Goal: Task Accomplishment & Management: Use online tool/utility

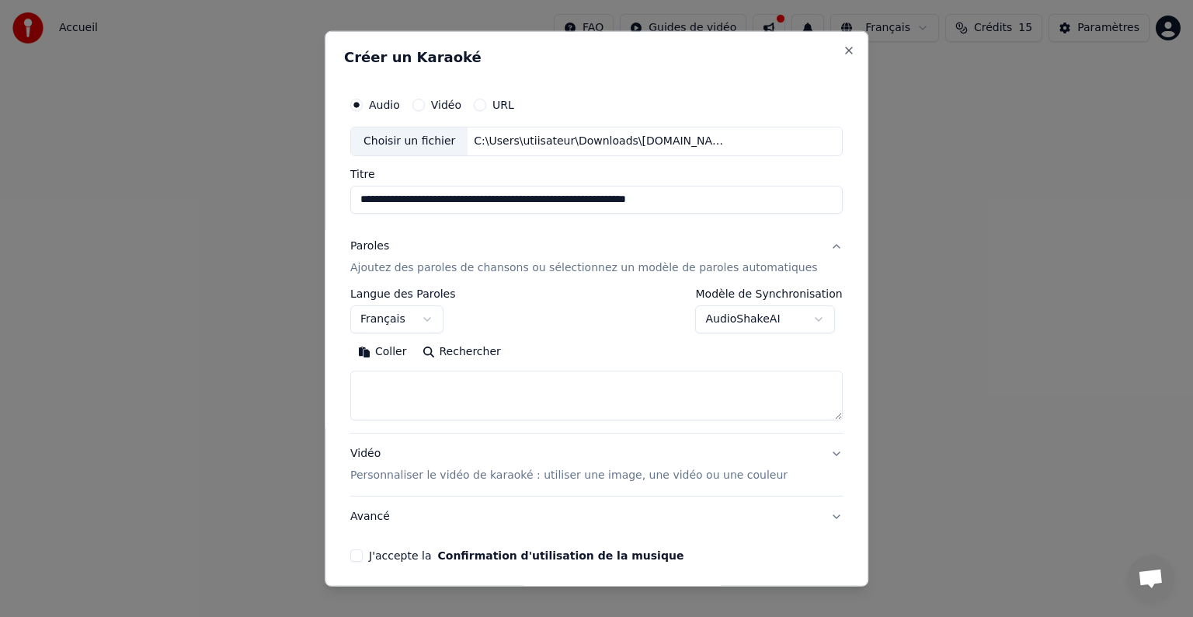
select select "**"
click at [454, 382] on textarea at bounding box center [596, 395] width 492 height 50
click at [402, 351] on button "Coller" at bounding box center [382, 351] width 64 height 25
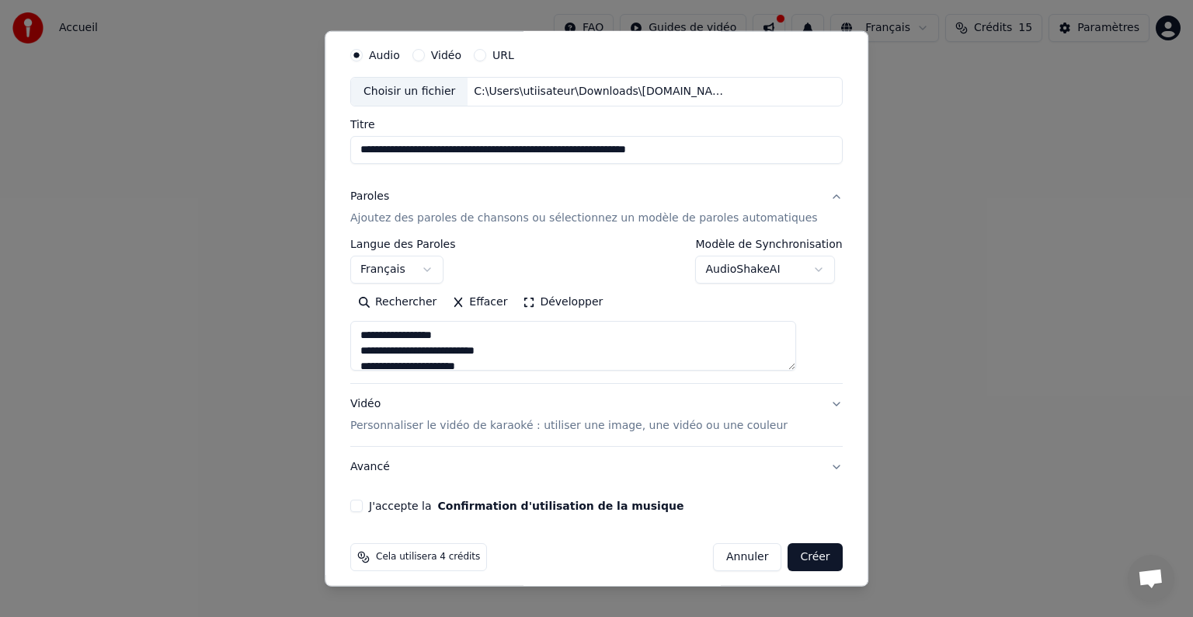
scroll to position [59, 0]
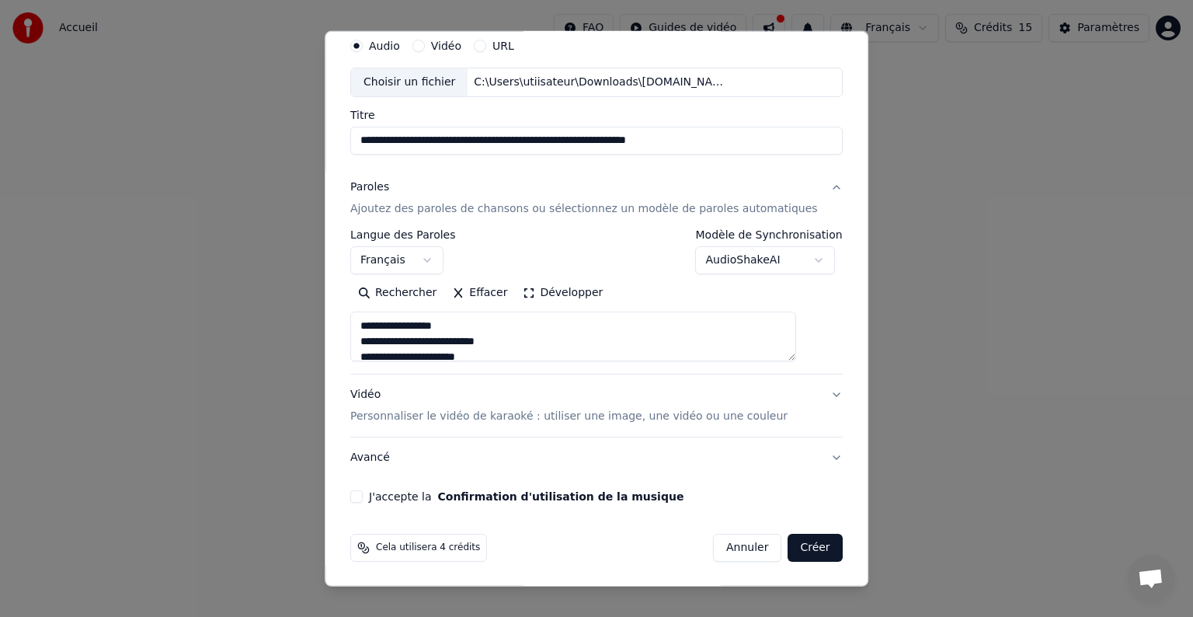
click at [457, 415] on p "Personnaliser le vidéo de karaoké : utiliser une image, une vidéo ou une couleur" at bounding box center [568, 416] width 437 height 16
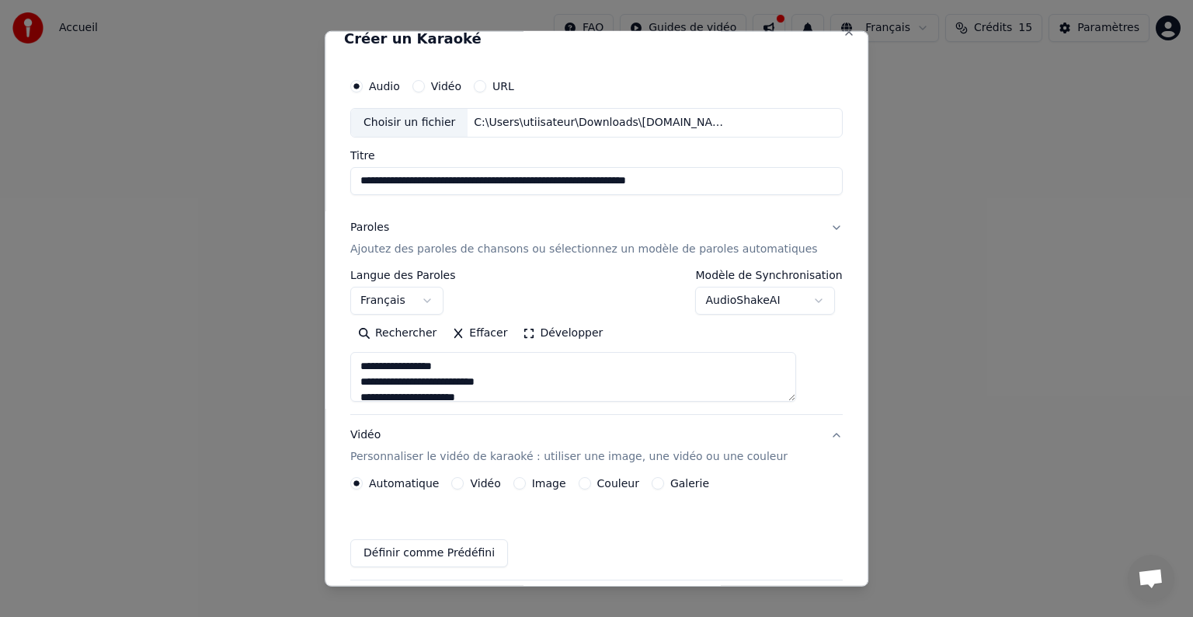
scroll to position [17, 0]
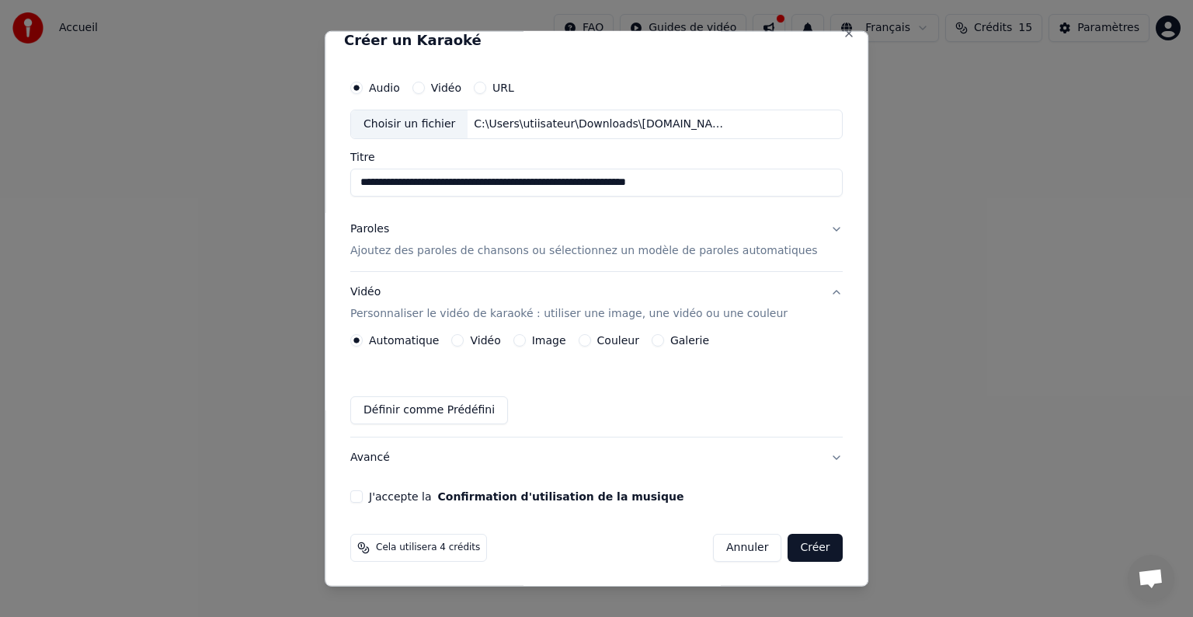
click at [763, 178] on input "**********" at bounding box center [596, 183] width 492 height 28
type input "**********"
click at [550, 346] on div "Automatique Vidéo Image Couleur Galerie Définir comme Prédéfini" at bounding box center [596, 379] width 492 height 90
click at [526, 340] on button "Image" at bounding box center [519, 340] width 12 height 12
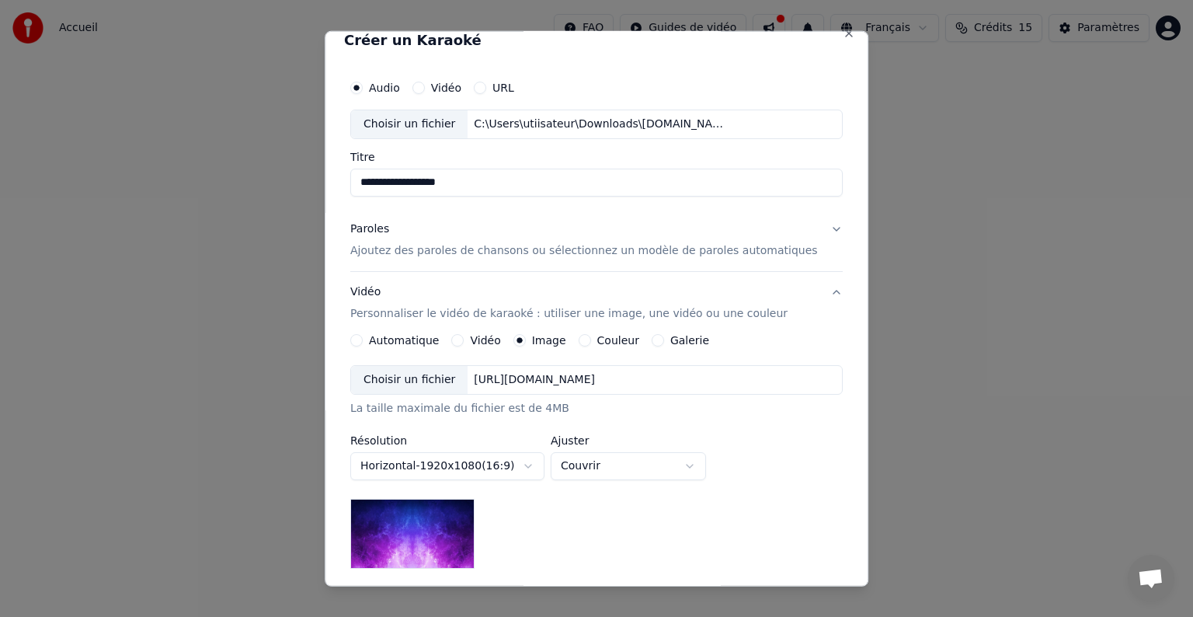
click at [434, 374] on div "Choisir un fichier" at bounding box center [409, 380] width 116 height 28
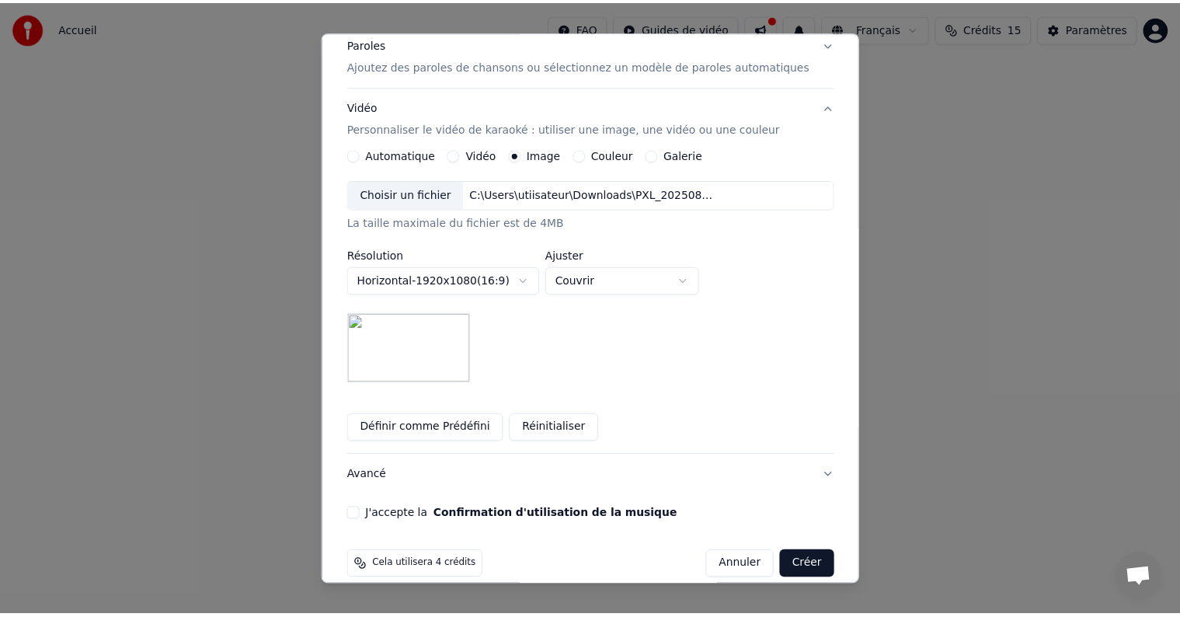
scroll to position [221, 0]
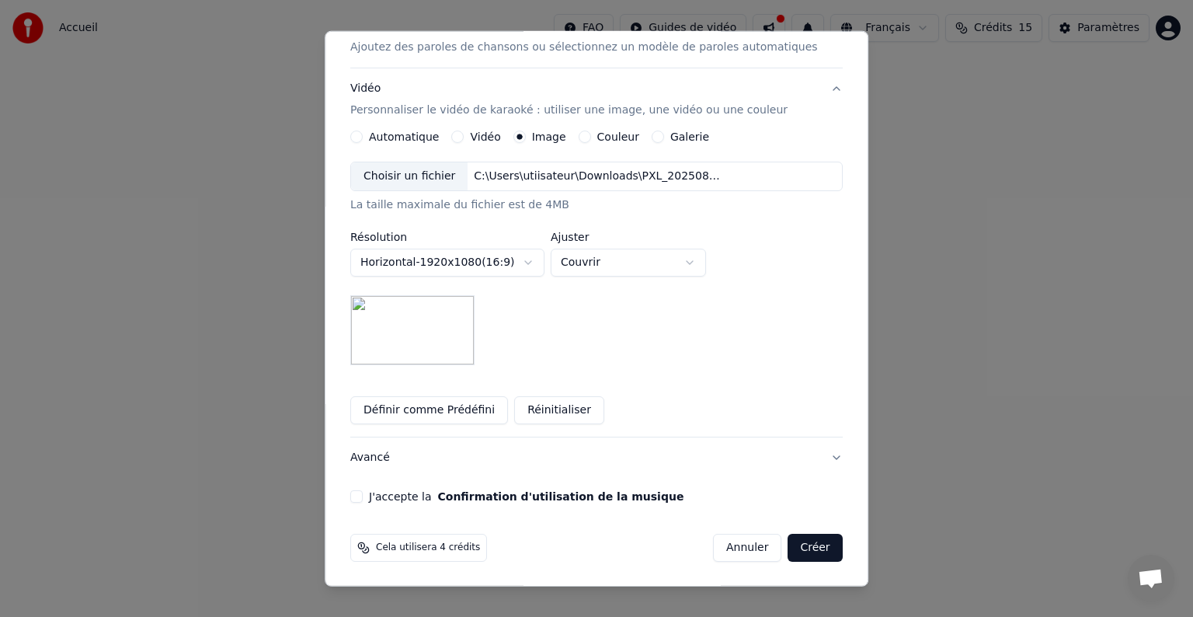
click at [363, 498] on button "J'accepte la Confirmation d'utilisation de la musique" at bounding box center [356, 496] width 12 height 12
click at [792, 541] on button "Créer" at bounding box center [815, 548] width 54 height 28
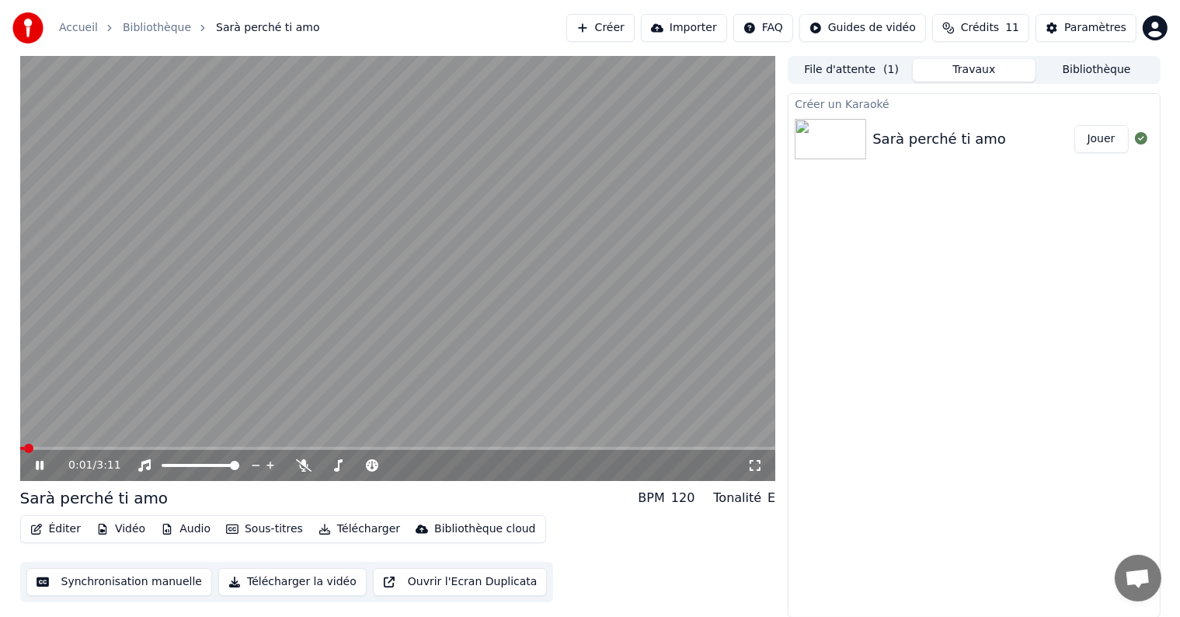
click at [24, 447] on span at bounding box center [22, 448] width 4 height 3
click at [20, 450] on span at bounding box center [20, 448] width 0 height 3
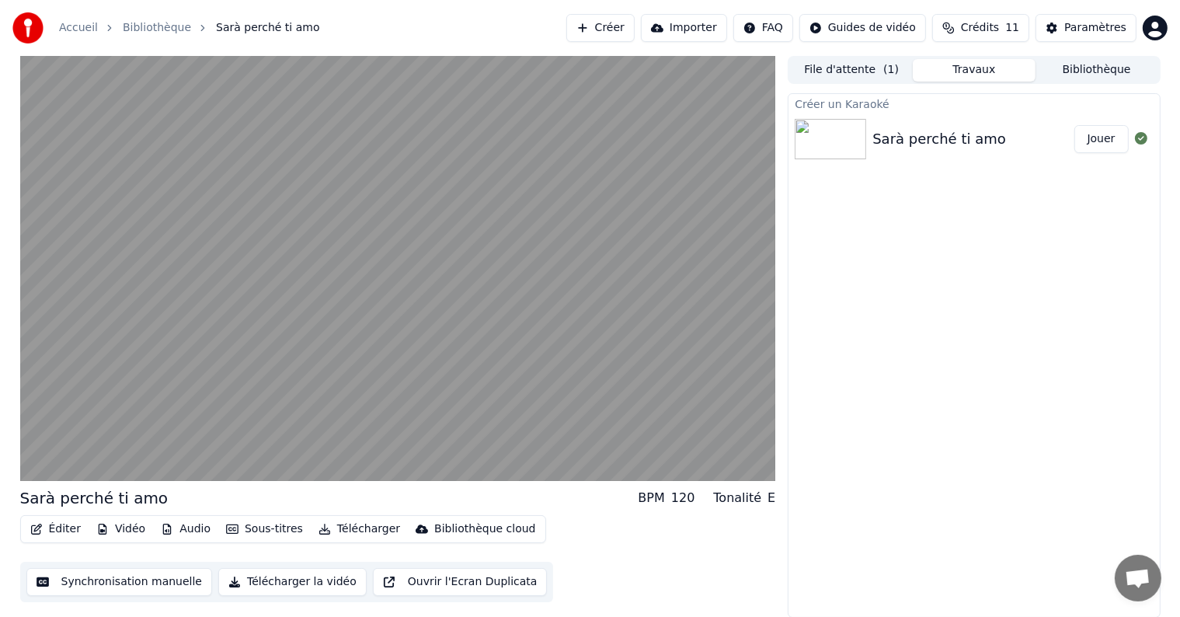
click at [888, 147] on div "Sarà perché ti amo" at bounding box center [939, 139] width 134 height 22
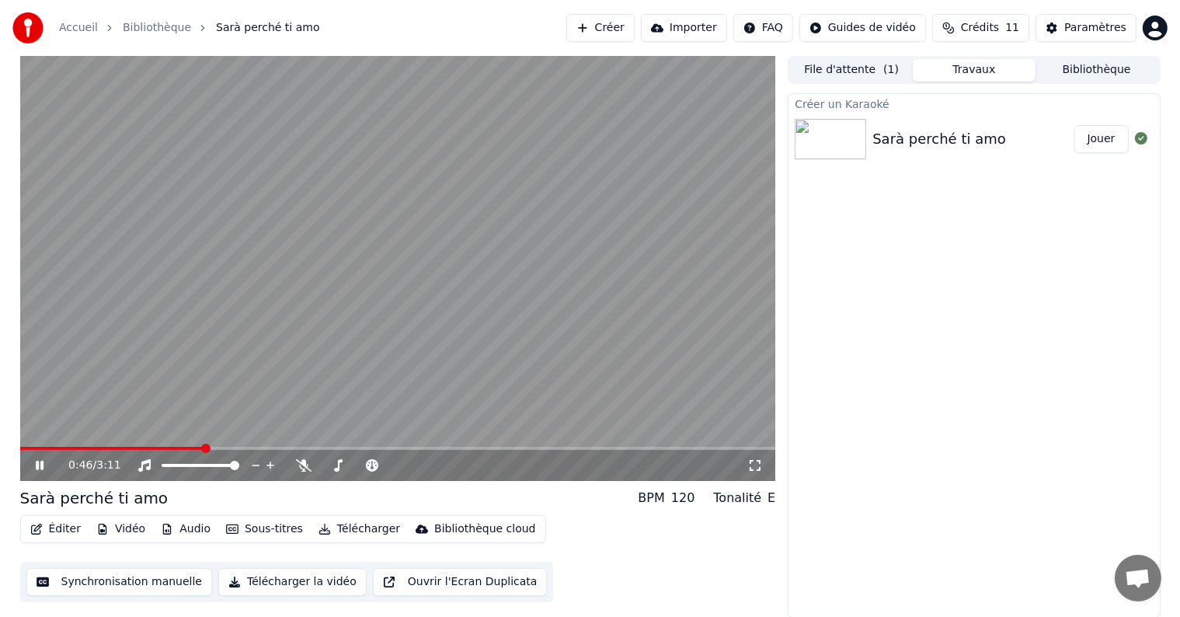
click at [43, 460] on icon at bounding box center [51, 465] width 36 height 12
click at [808, 75] on button "File d'attente ( 1 )" at bounding box center [851, 70] width 123 height 23
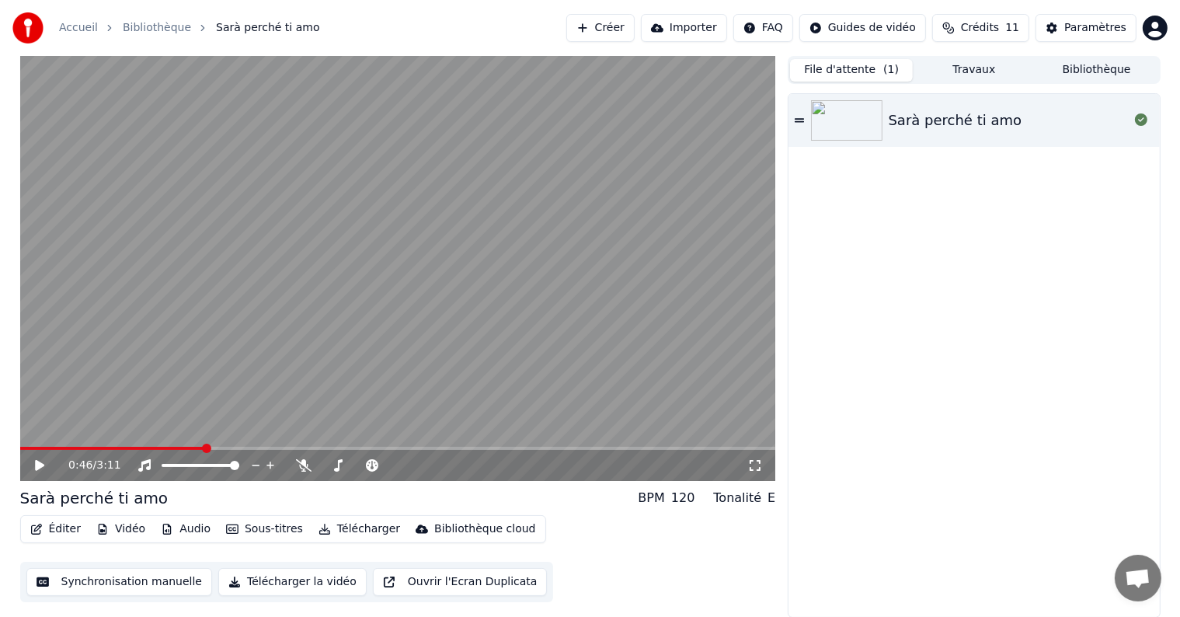
click at [802, 118] on icon at bounding box center [798, 120] width 9 height 4
click at [127, 582] on button "Synchronisation manuelle" at bounding box center [119, 582] width 186 height 28
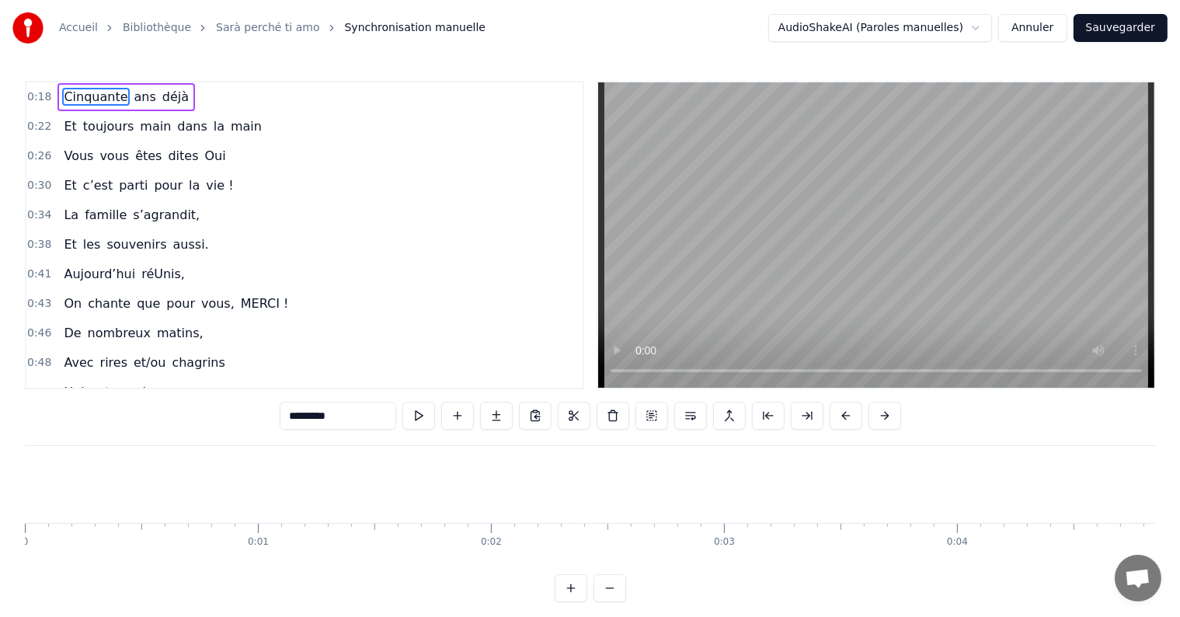
scroll to position [0, 4260]
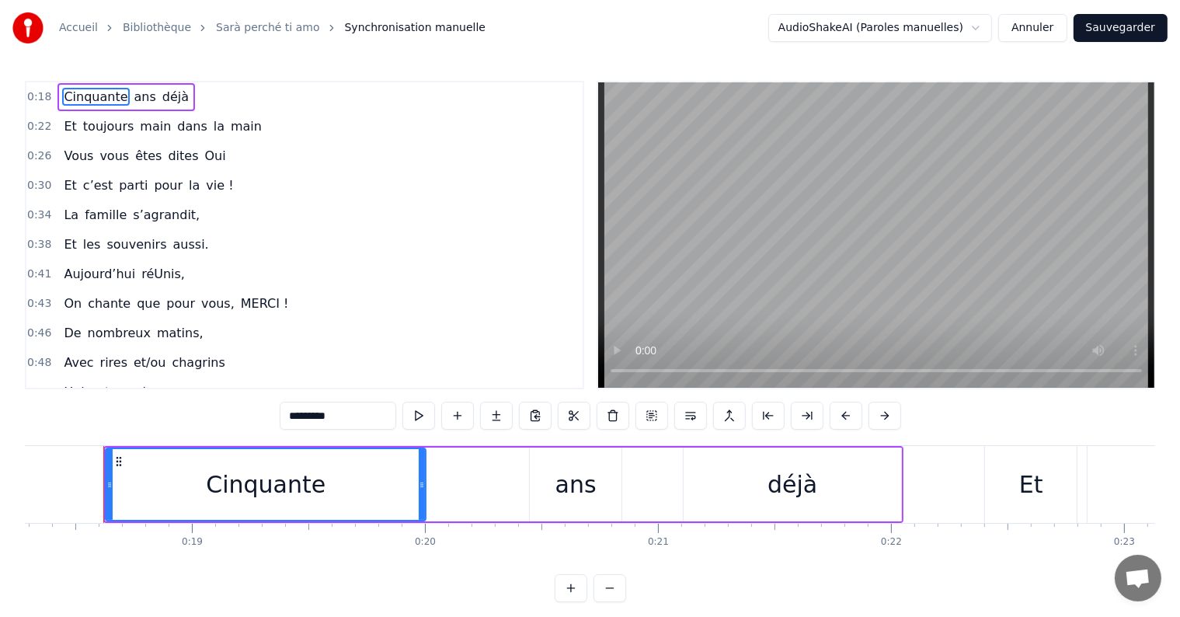
click at [134, 214] on span "s’agrandit," at bounding box center [166, 215] width 70 height 18
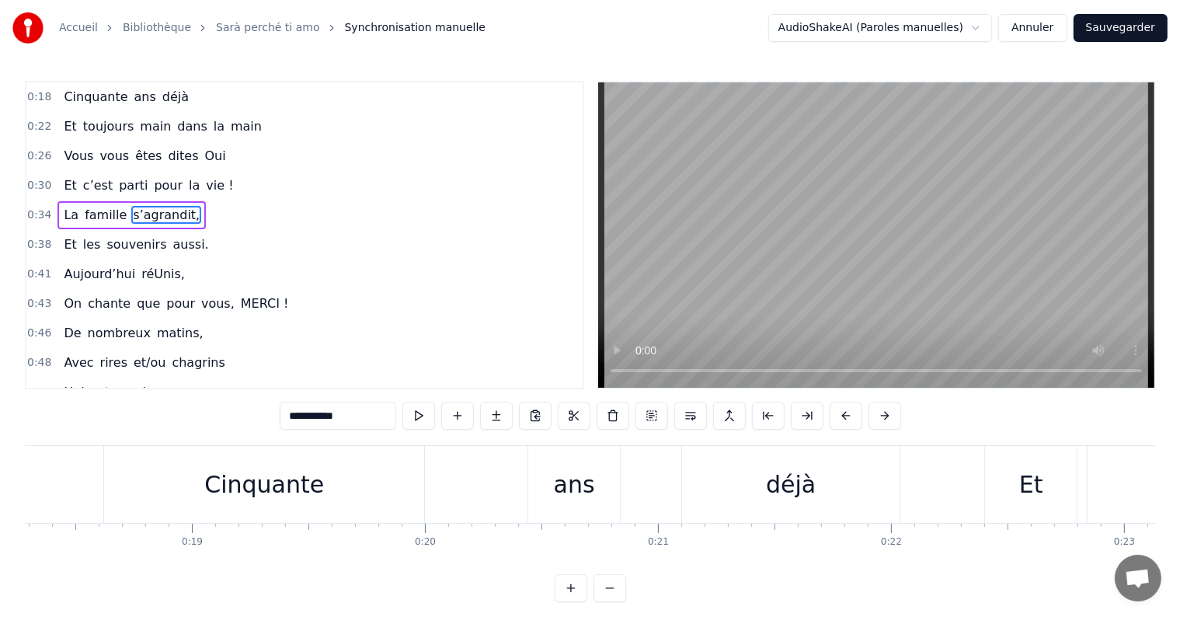
click at [131, 211] on span "s’agrandit," at bounding box center [166, 215] width 70 height 18
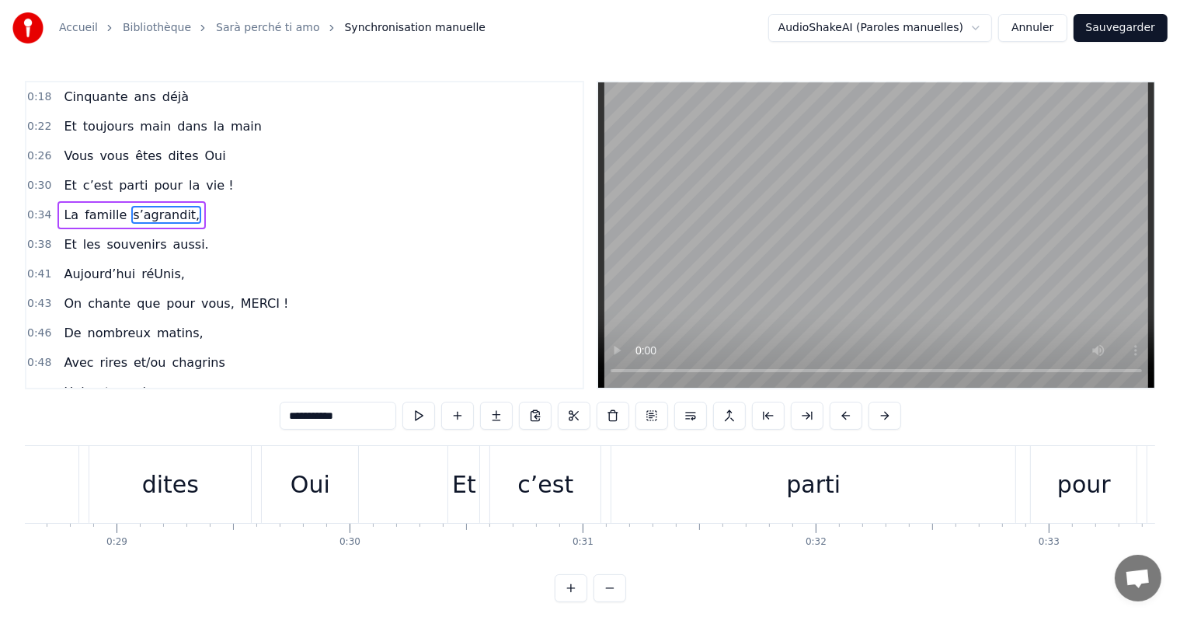
scroll to position [0, 8398]
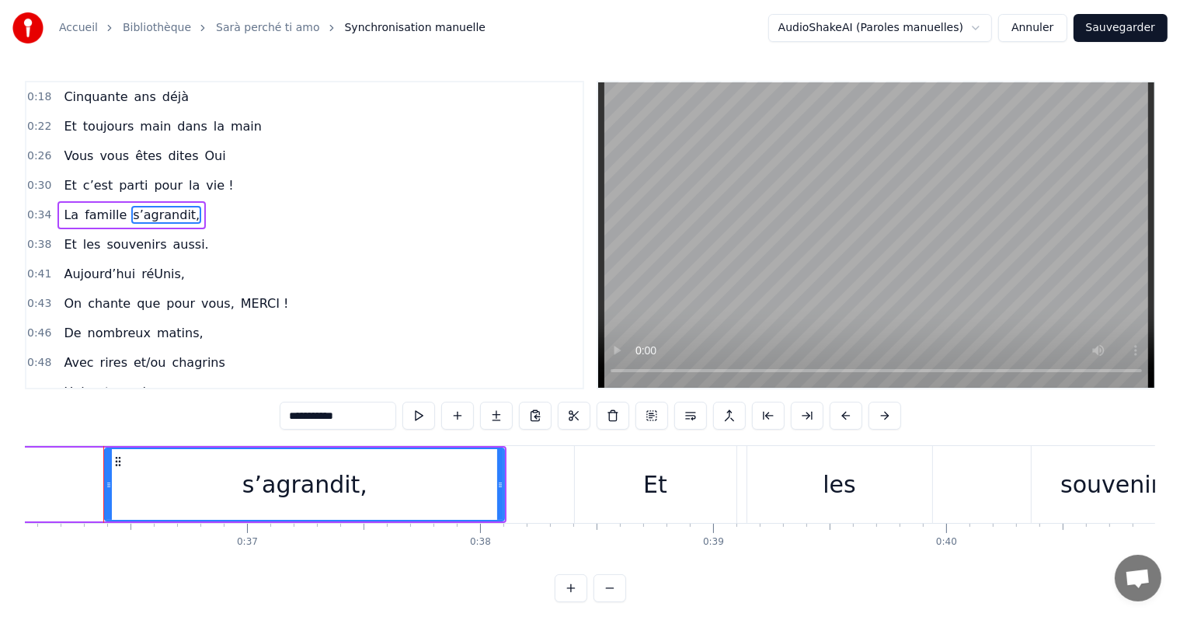
click at [301, 416] on input "**********" at bounding box center [338, 415] width 116 height 28
click at [277, 415] on input "*********" at bounding box center [318, 415] width 116 height 28
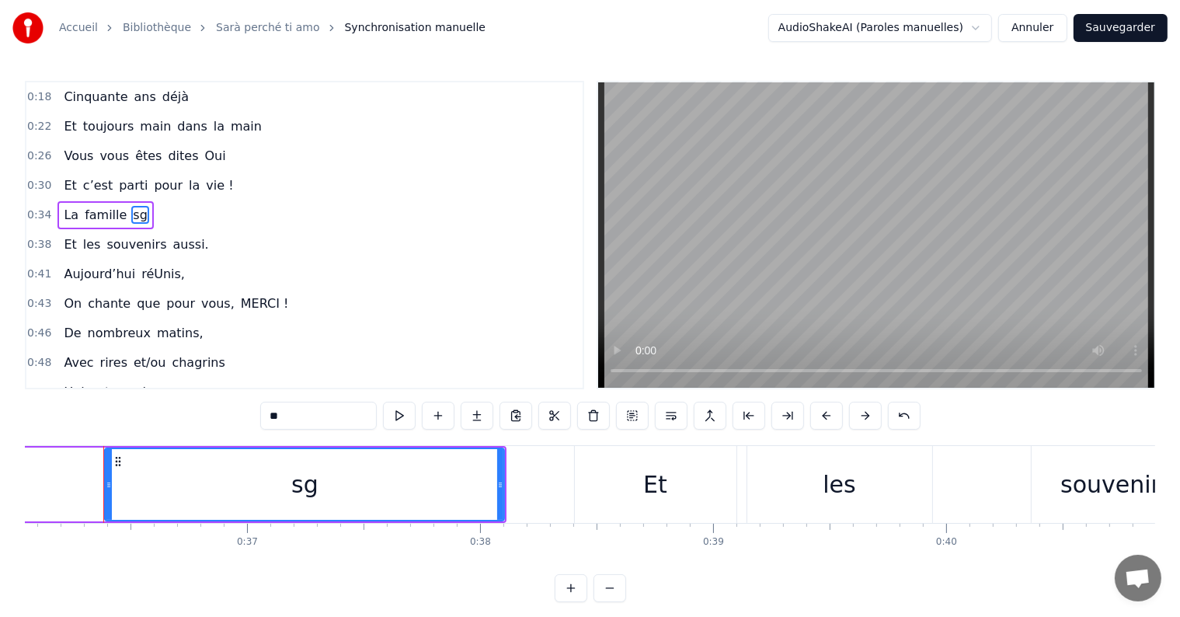
type input "*"
type input "*******"
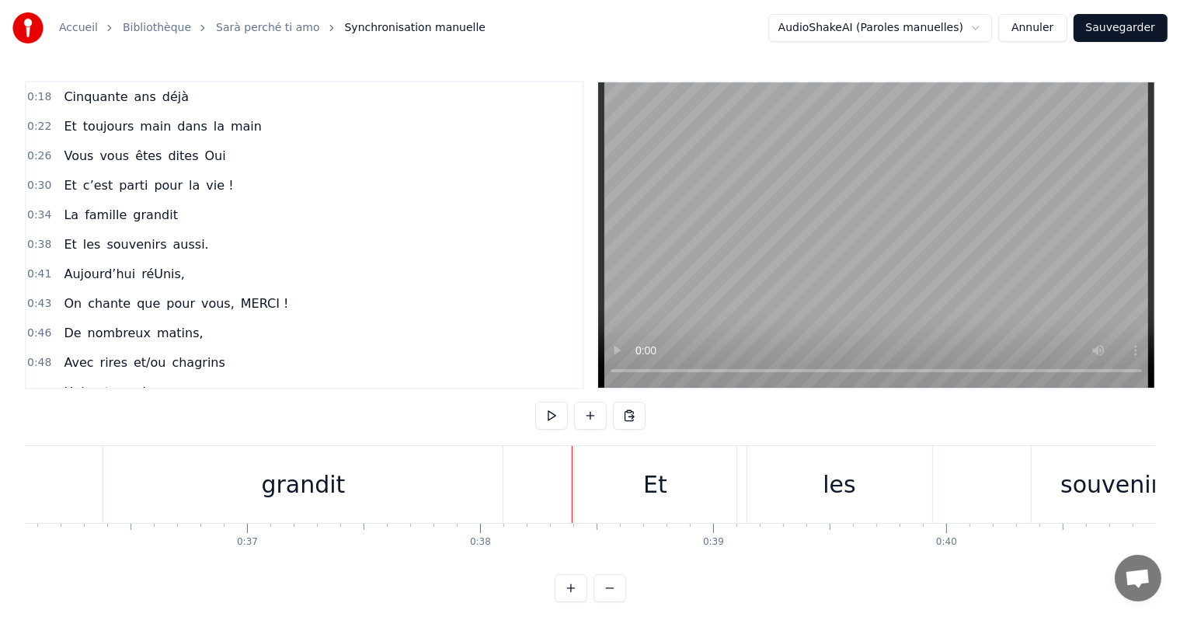
click at [1003, 176] on video at bounding box center [876, 234] width 556 height 305
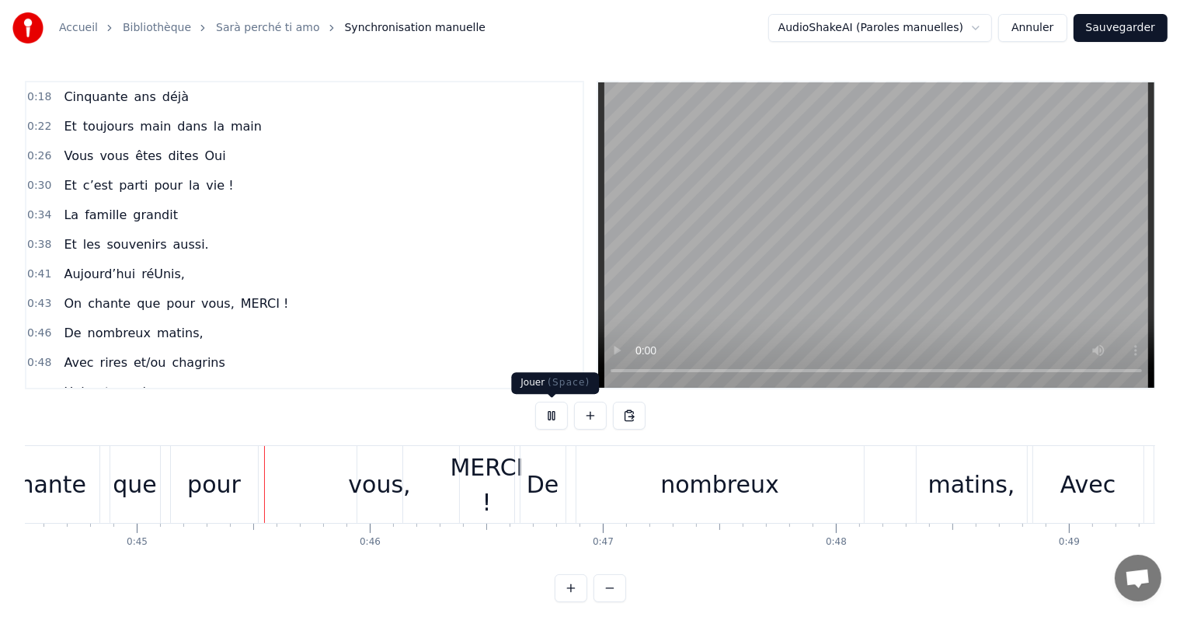
scroll to position [0, 10384]
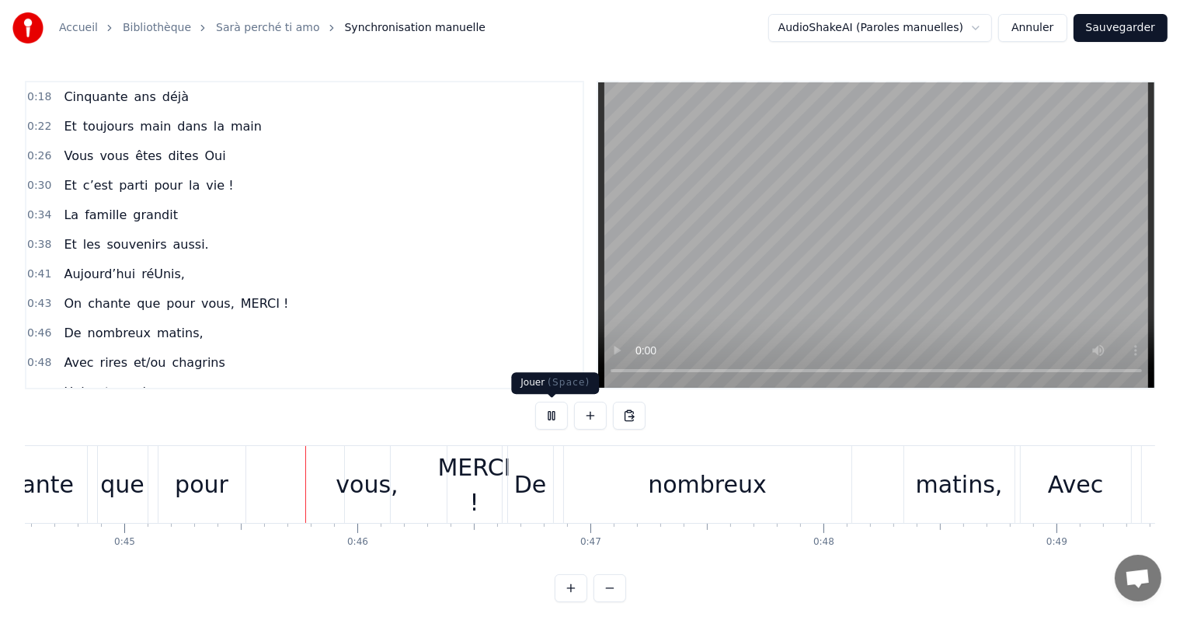
click at [551, 426] on button at bounding box center [551, 415] width 33 height 28
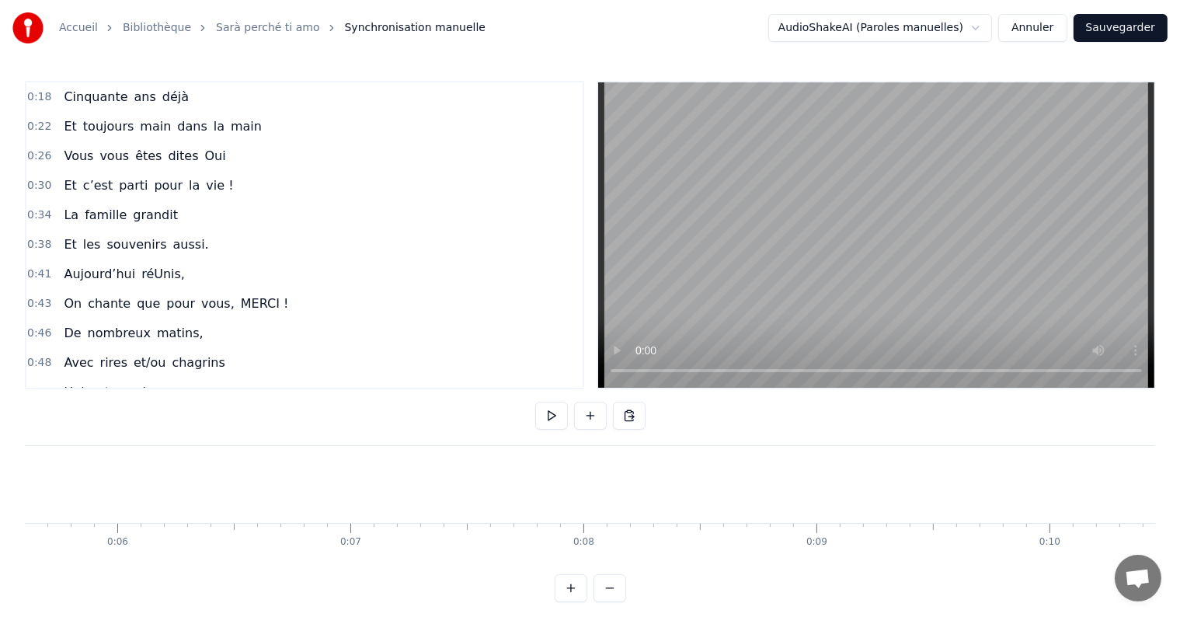
scroll to position [0, 0]
click at [554, 419] on button at bounding box center [551, 415] width 33 height 28
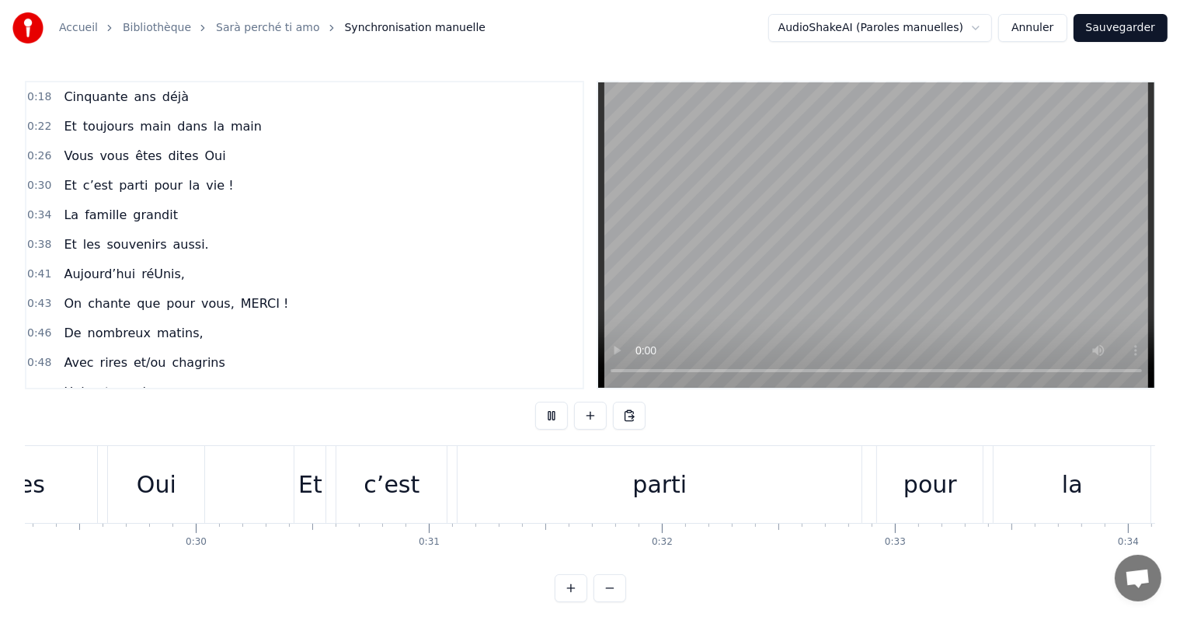
click at [554, 419] on button at bounding box center [551, 415] width 33 height 28
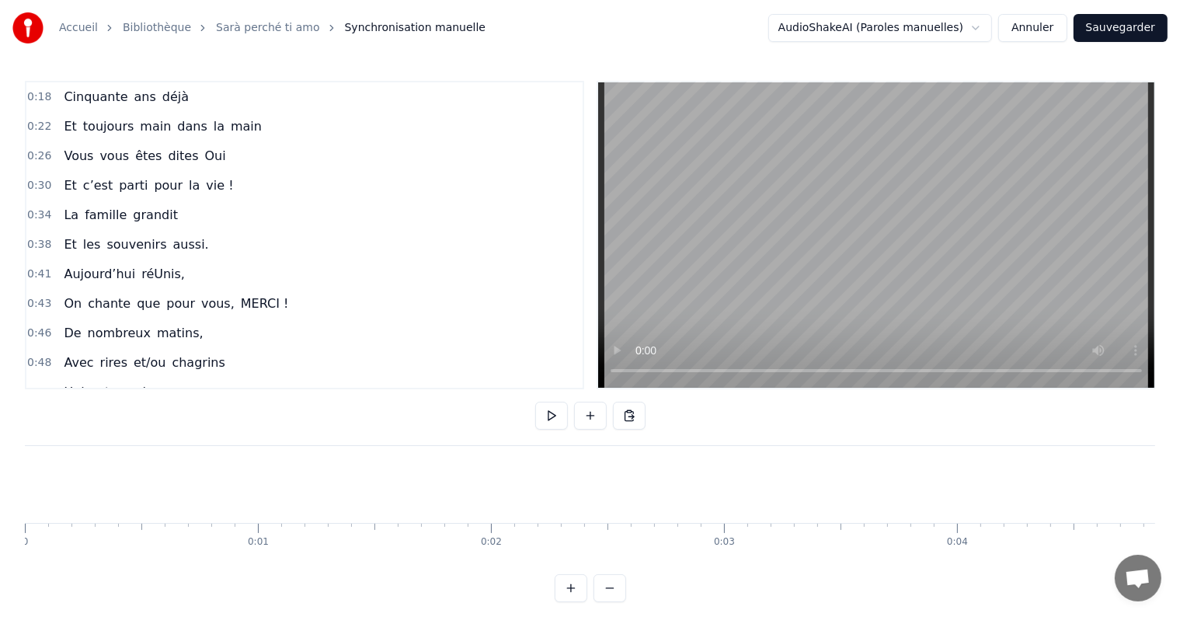
click at [33, 443] on div "0:18 Cinquante ans déjà 0:22 Et toujours main dans la main 0:26 Vous vous êtes …" at bounding box center [590, 341] width 1130 height 521
click at [544, 413] on button at bounding box center [551, 415] width 33 height 28
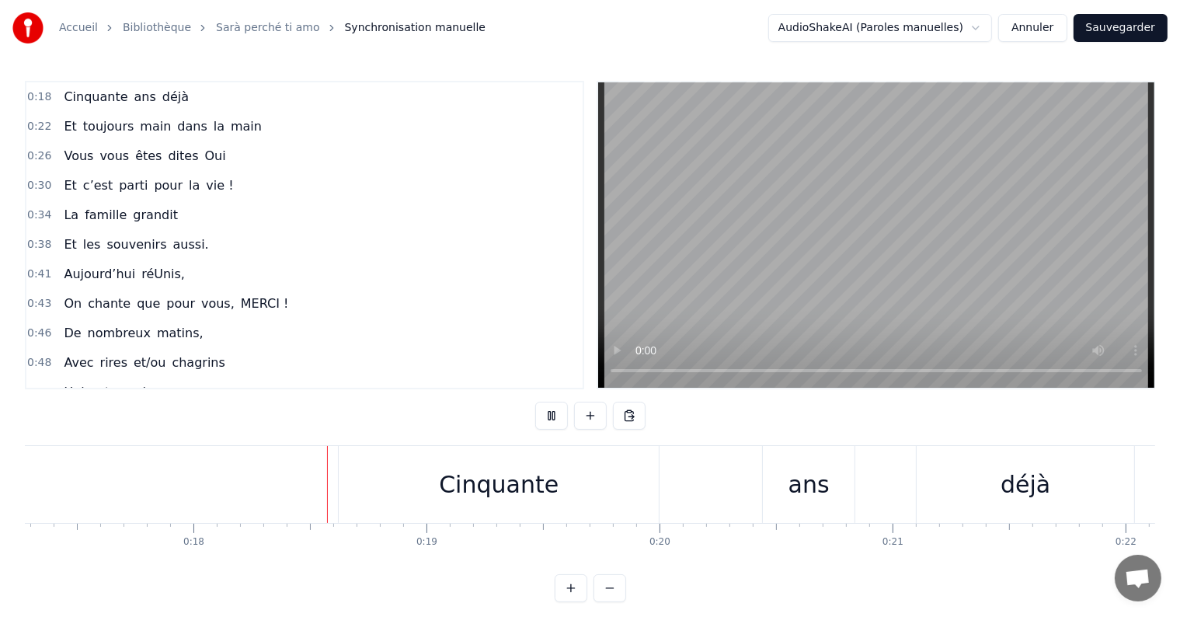
scroll to position [0, 4038]
click at [550, 415] on button at bounding box center [551, 415] width 33 height 28
drag, startPoint x: 454, startPoint y: 496, endPoint x: 416, endPoint y: 497, distance: 37.3
click at [416, 497] on div "Cinquante" at bounding box center [485, 484] width 320 height 77
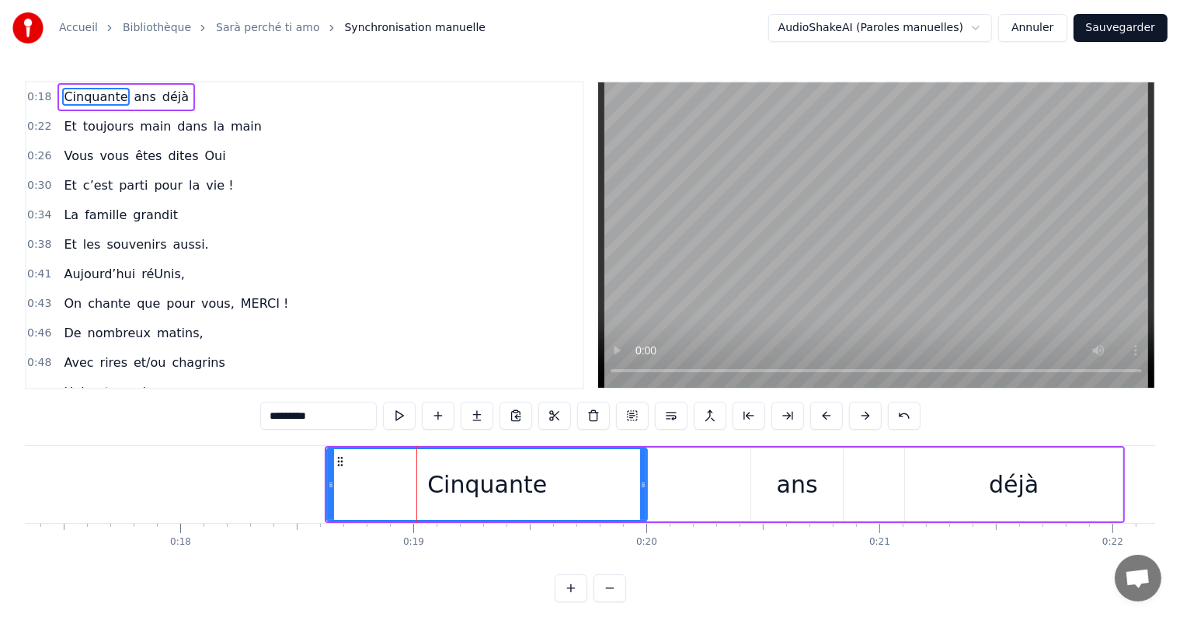
drag, startPoint x: 557, startPoint y: 487, endPoint x: 492, endPoint y: 490, distance: 64.5
click at [492, 490] on div "Cinquante" at bounding box center [487, 484] width 318 height 71
drag, startPoint x: 329, startPoint y: 491, endPoint x: 258, endPoint y: 488, distance: 71.5
click at [258, 488] on div at bounding box center [259, 484] width 6 height 71
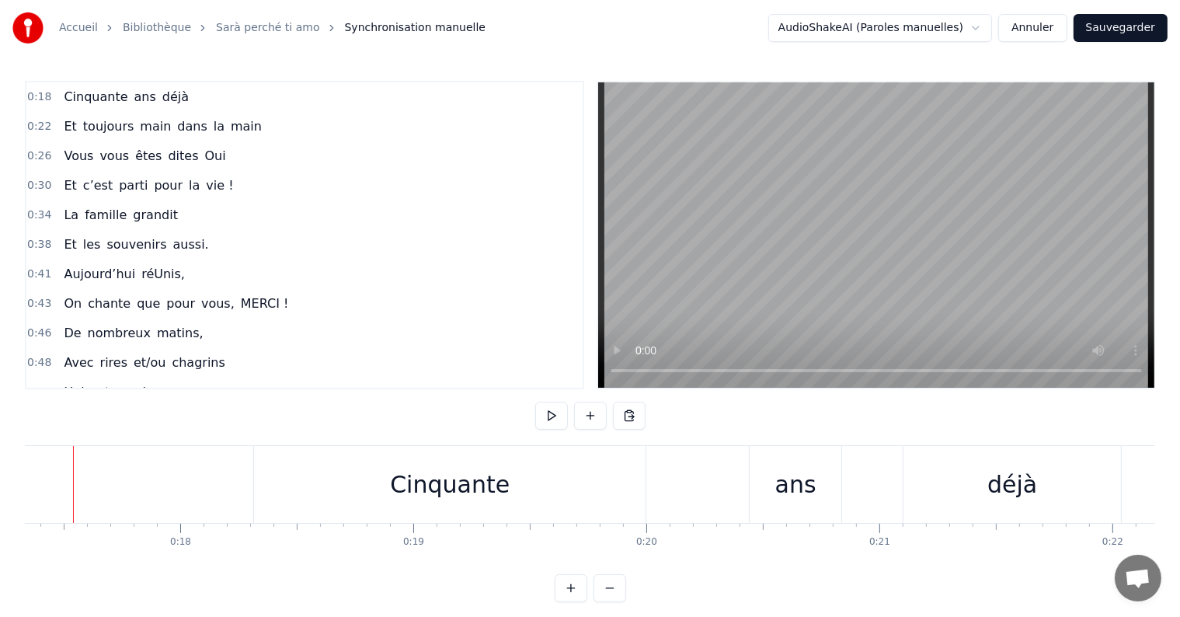
scroll to position [0, 4008]
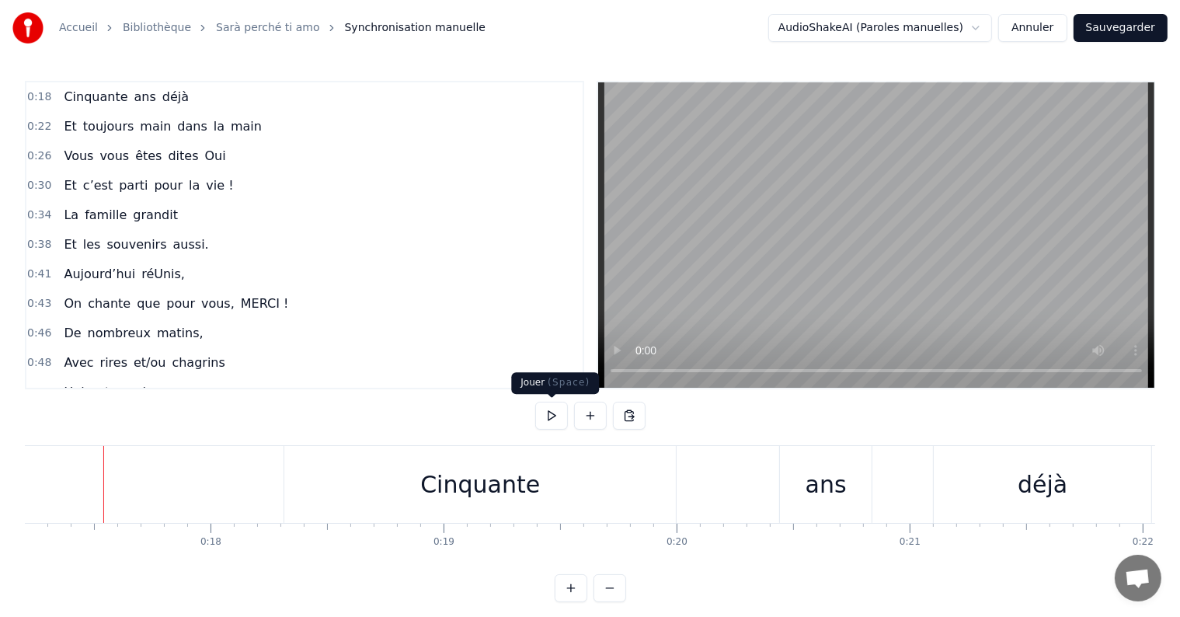
click at [550, 408] on button at bounding box center [551, 415] width 33 height 28
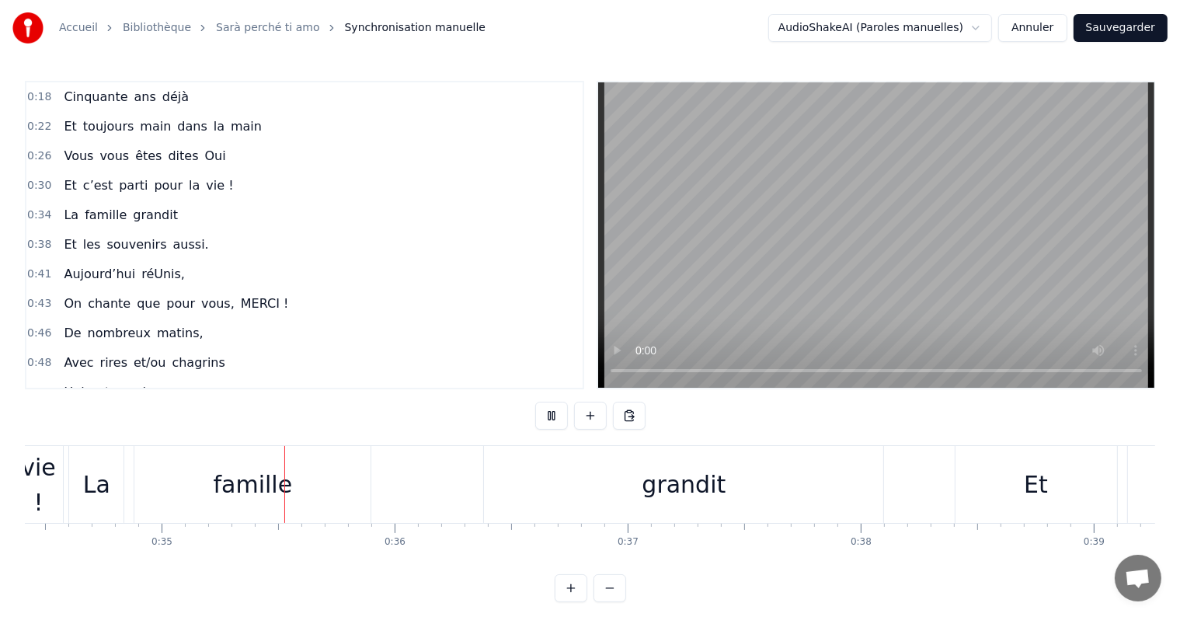
scroll to position [0, 8039]
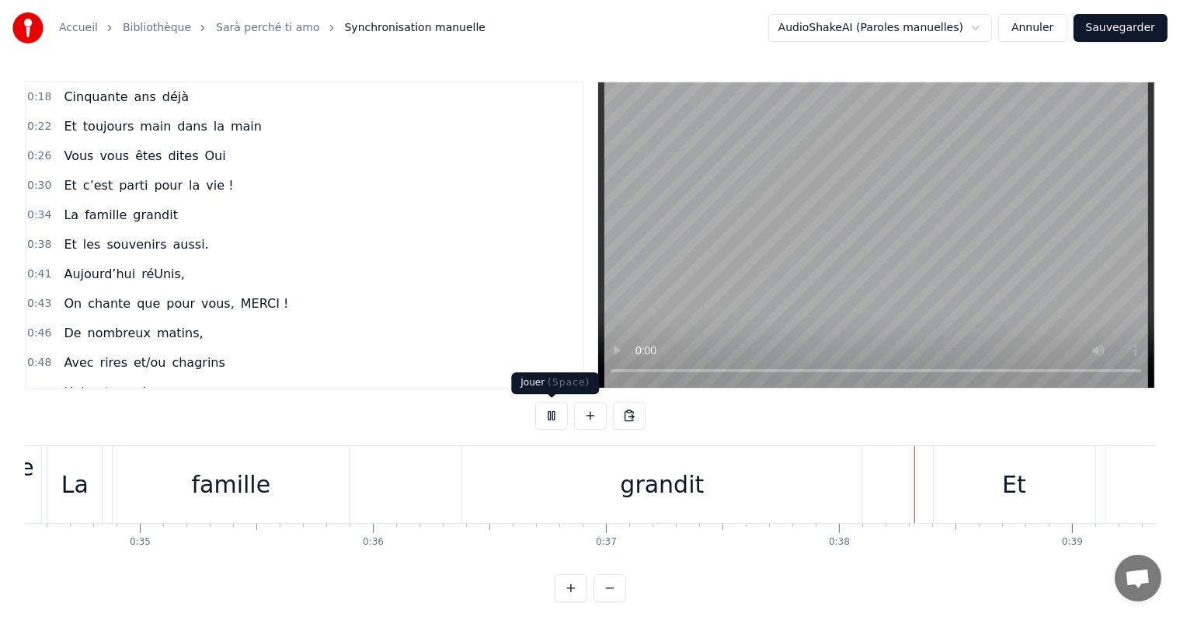
click at [548, 418] on button at bounding box center [551, 415] width 33 height 28
click at [615, 506] on div "grandit" at bounding box center [661, 484] width 399 height 77
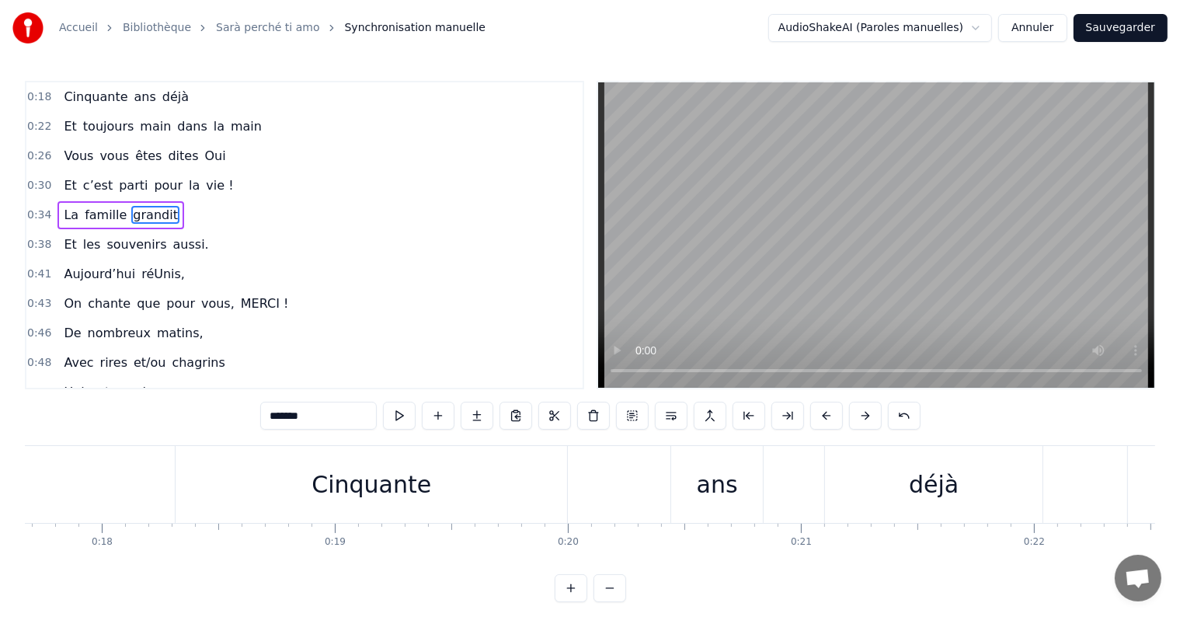
scroll to position [0, 4091]
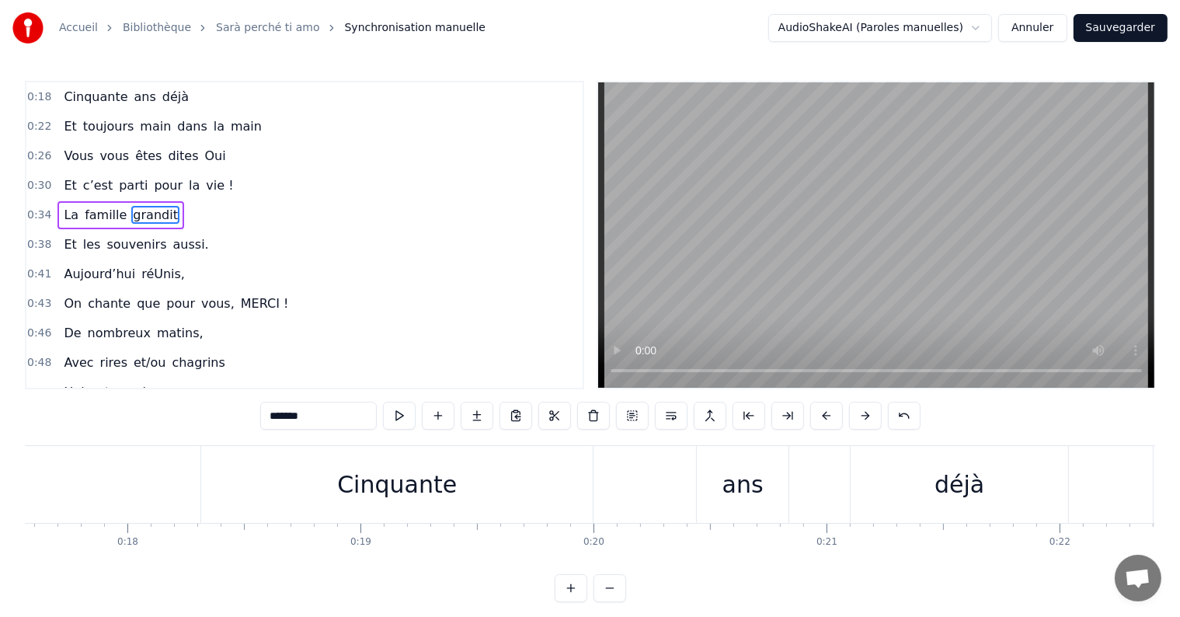
click at [308, 469] on div "Cinquante" at bounding box center [396, 484] width 391 height 77
type input "*********"
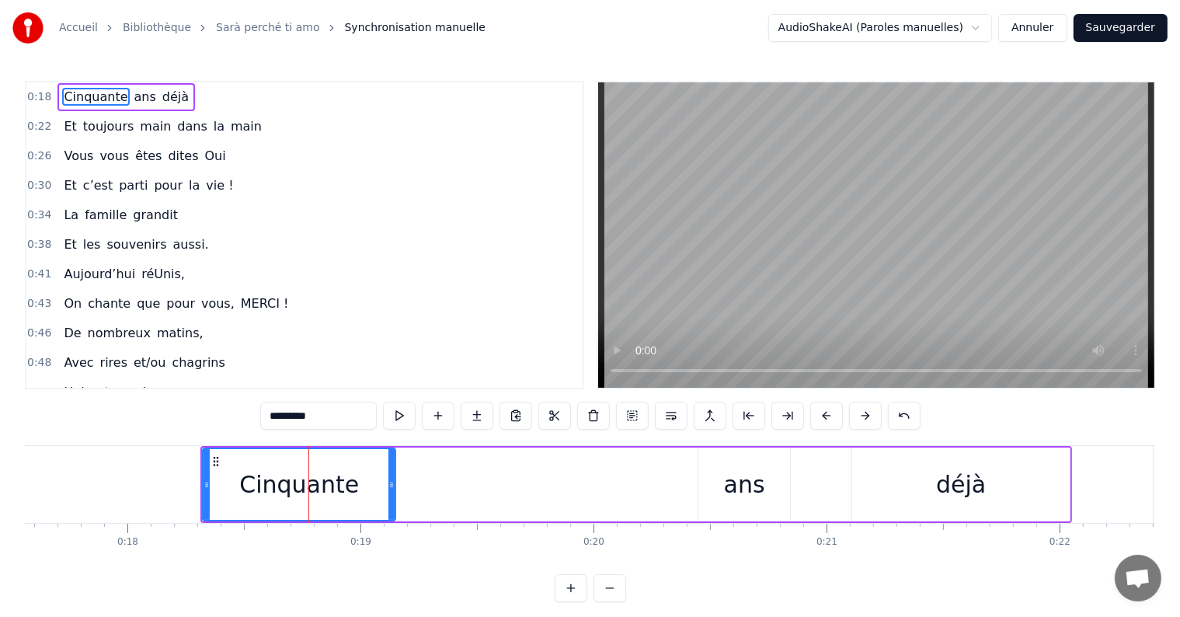
drag, startPoint x: 589, startPoint y: 481, endPoint x: 390, endPoint y: 495, distance: 199.3
click at [390, 495] on div at bounding box center [391, 484] width 6 height 71
click at [616, 488] on div "Cinquante ans déjà" at bounding box center [635, 484] width 871 height 77
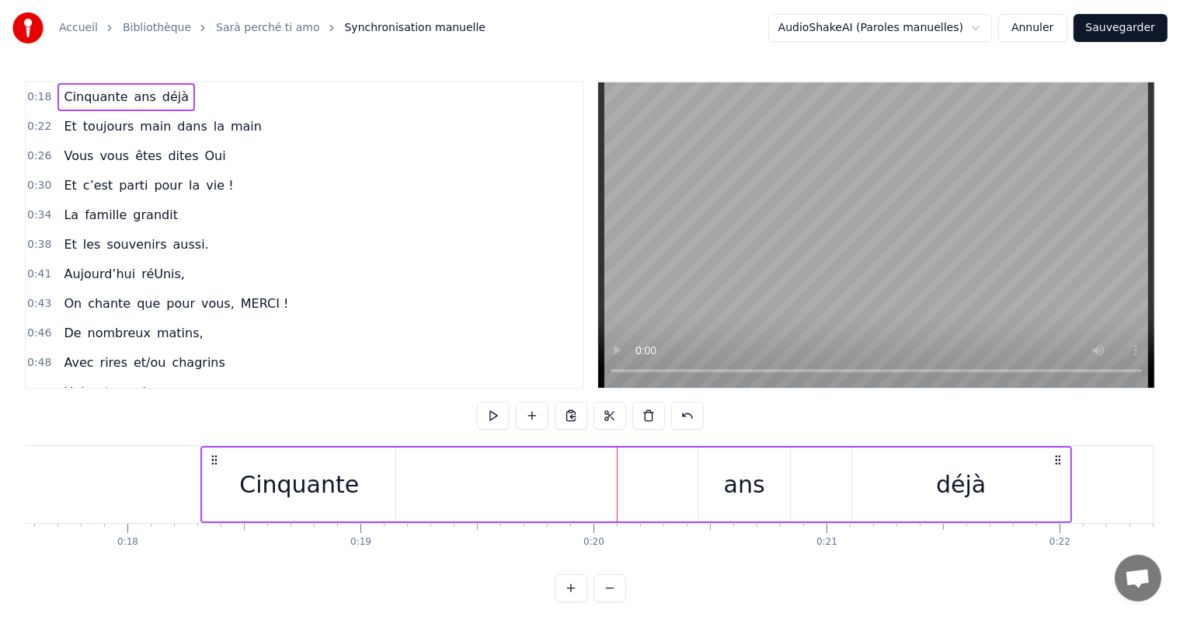
click at [702, 477] on div "ans" at bounding box center [744, 484] width 92 height 74
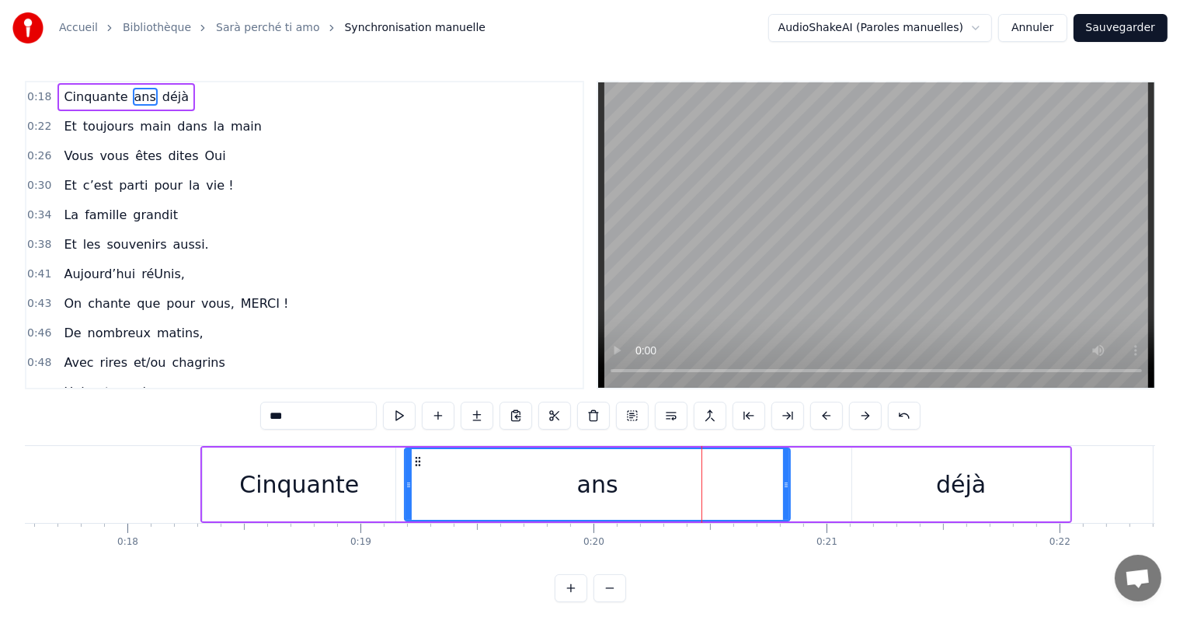
drag, startPoint x: 697, startPoint y: 481, endPoint x: 404, endPoint y: 485, distance: 293.6
click at [405, 485] on icon at bounding box center [408, 484] width 6 height 12
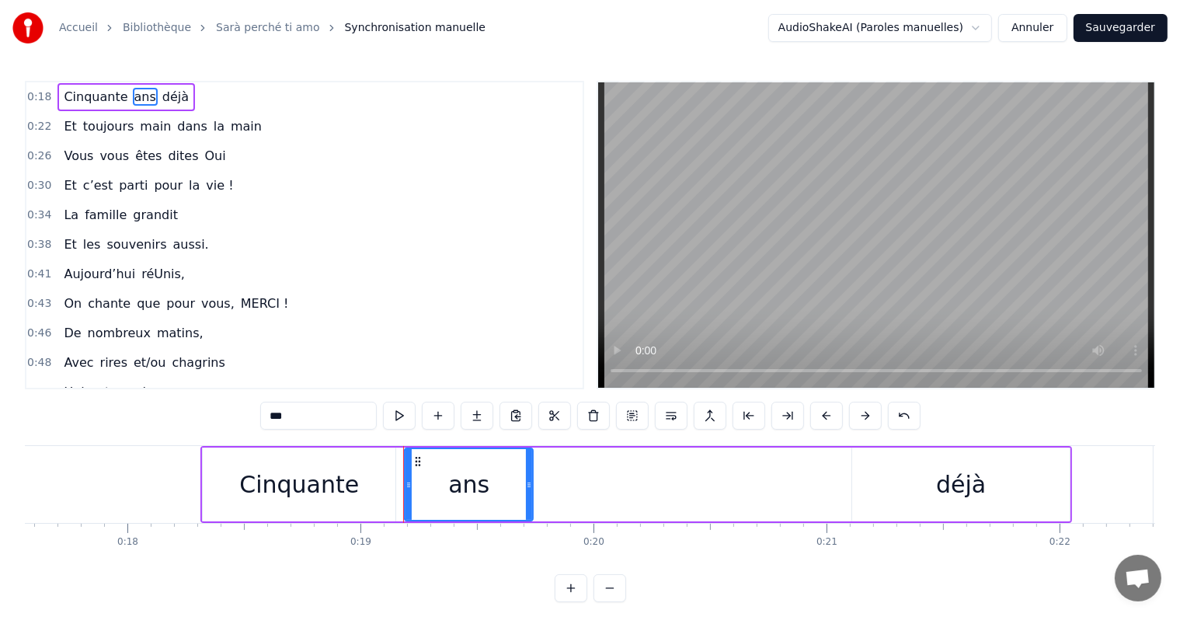
drag, startPoint x: 787, startPoint y: 485, endPoint x: 530, endPoint y: 495, distance: 257.2
click at [530, 495] on div at bounding box center [529, 484] width 6 height 71
drag, startPoint x: 887, startPoint y: 489, endPoint x: 860, endPoint y: 481, distance: 27.5
click at [860, 481] on div "déjà" at bounding box center [960, 484] width 217 height 74
type input "****"
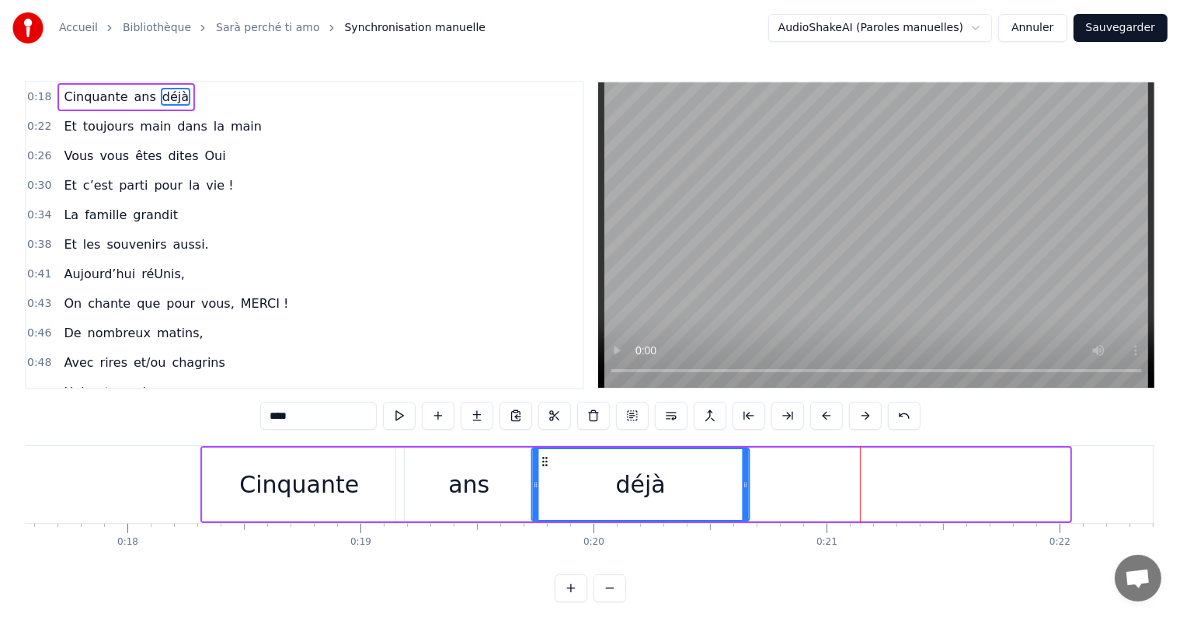
drag, startPoint x: 870, startPoint y: 464, endPoint x: 550, endPoint y: 477, distance: 320.2
click at [550, 477] on div "déjà" at bounding box center [640, 484] width 216 height 71
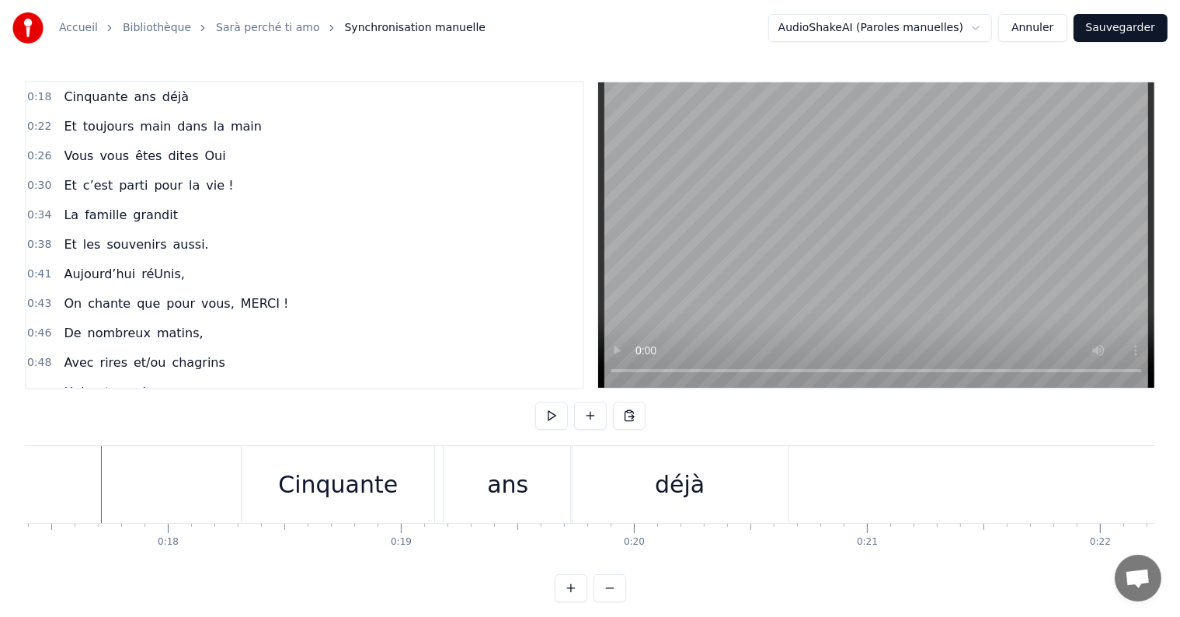
scroll to position [0, 4048]
click at [538, 415] on button at bounding box center [551, 415] width 33 height 28
click at [550, 418] on button at bounding box center [551, 415] width 33 height 28
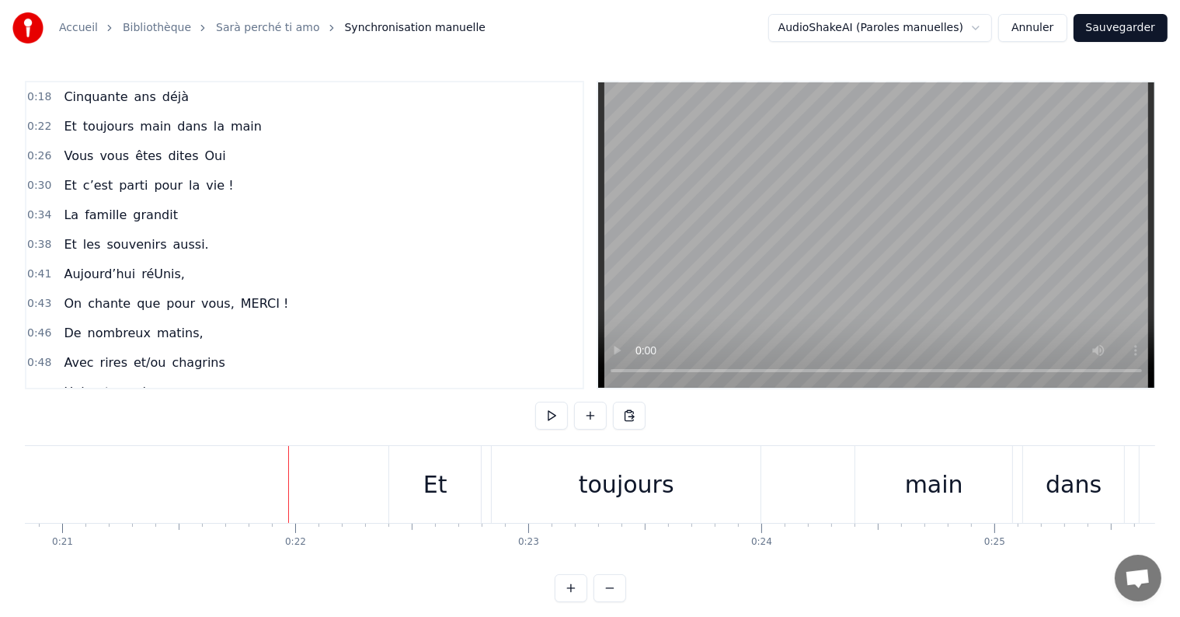
scroll to position [0, 5041]
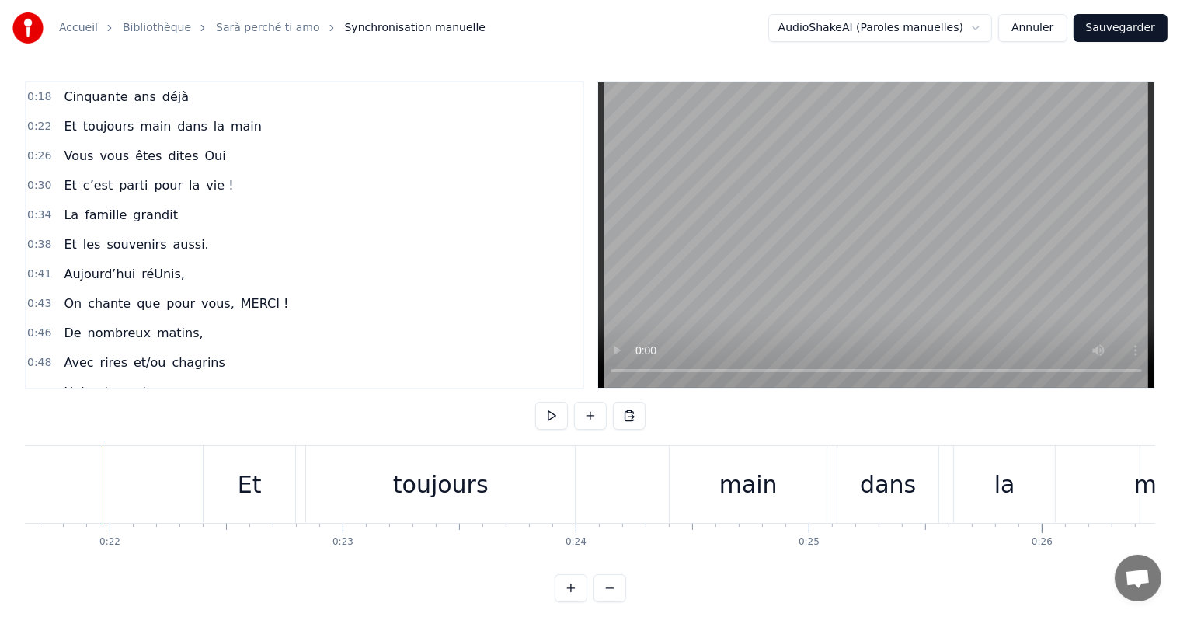
drag, startPoint x: 240, startPoint y: 118, endPoint x: 125, endPoint y: 133, distance: 115.9
click at [123, 136] on div "0:22 Et toujours main dans la main" at bounding box center [304, 127] width 556 height 30
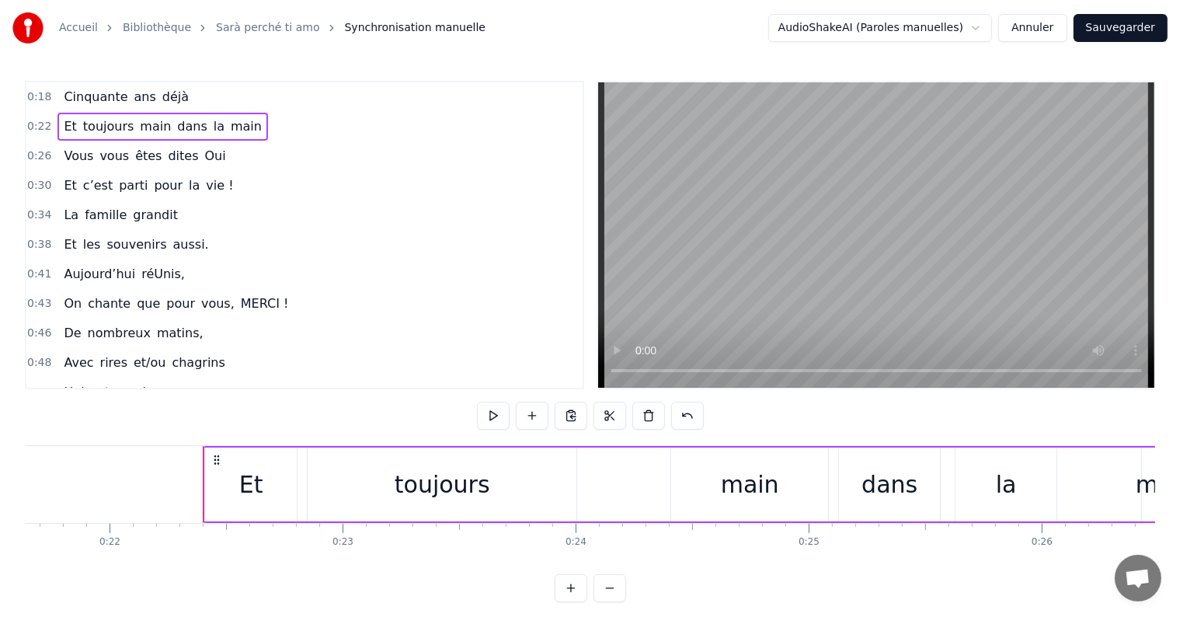
drag, startPoint x: 114, startPoint y: 112, endPoint x: 235, endPoint y: 118, distance: 120.5
click at [235, 118] on div "Et toujours main dans la main" at bounding box center [162, 127] width 210 height 28
click at [281, 492] on div "Et" at bounding box center [251, 484] width 92 height 74
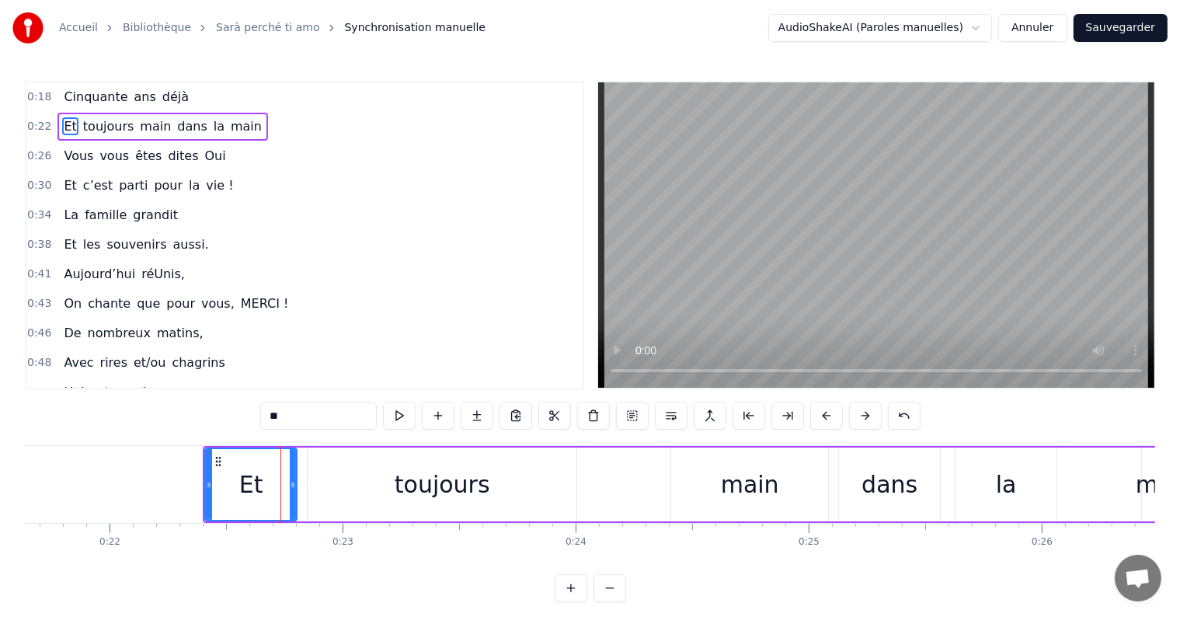
drag, startPoint x: 332, startPoint y: 484, endPoint x: 299, endPoint y: 481, distance: 33.5
click at [299, 481] on div "Et toujours main dans la main" at bounding box center [696, 484] width 986 height 77
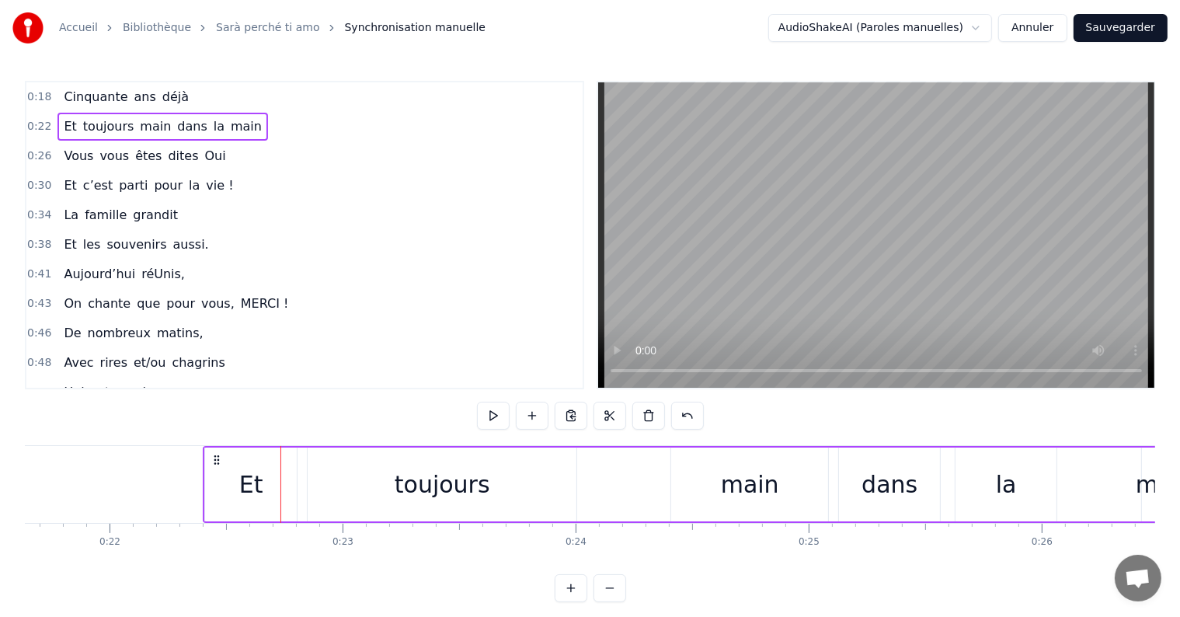
click at [323, 481] on div "toujours" at bounding box center [442, 484] width 269 height 74
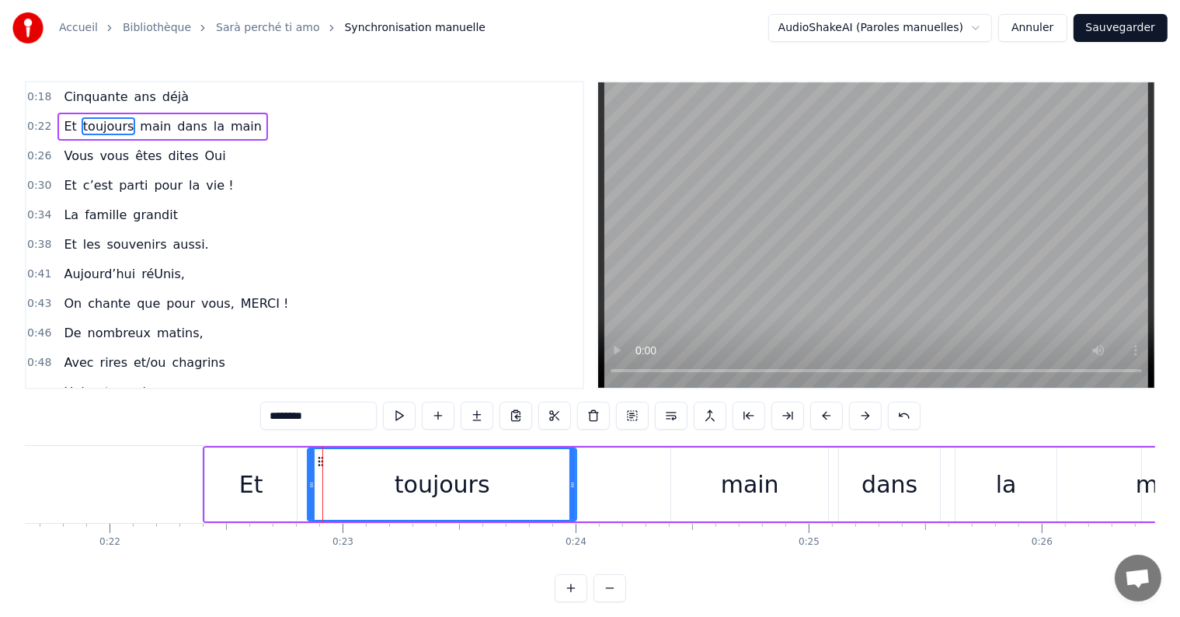
click at [315, 453] on div "toujours" at bounding box center [441, 484] width 267 height 71
drag, startPoint x: 384, startPoint y: 456, endPoint x: 322, endPoint y: 456, distance: 62.1
click at [322, 456] on div "toujours" at bounding box center [441, 484] width 267 height 71
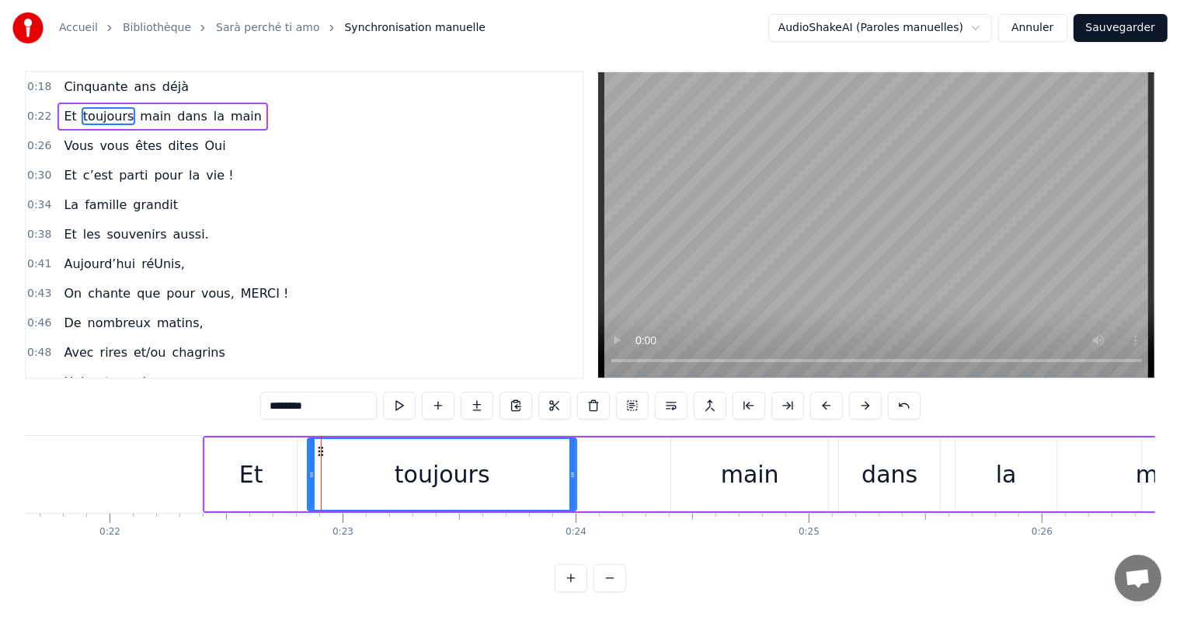
scroll to position [0, 0]
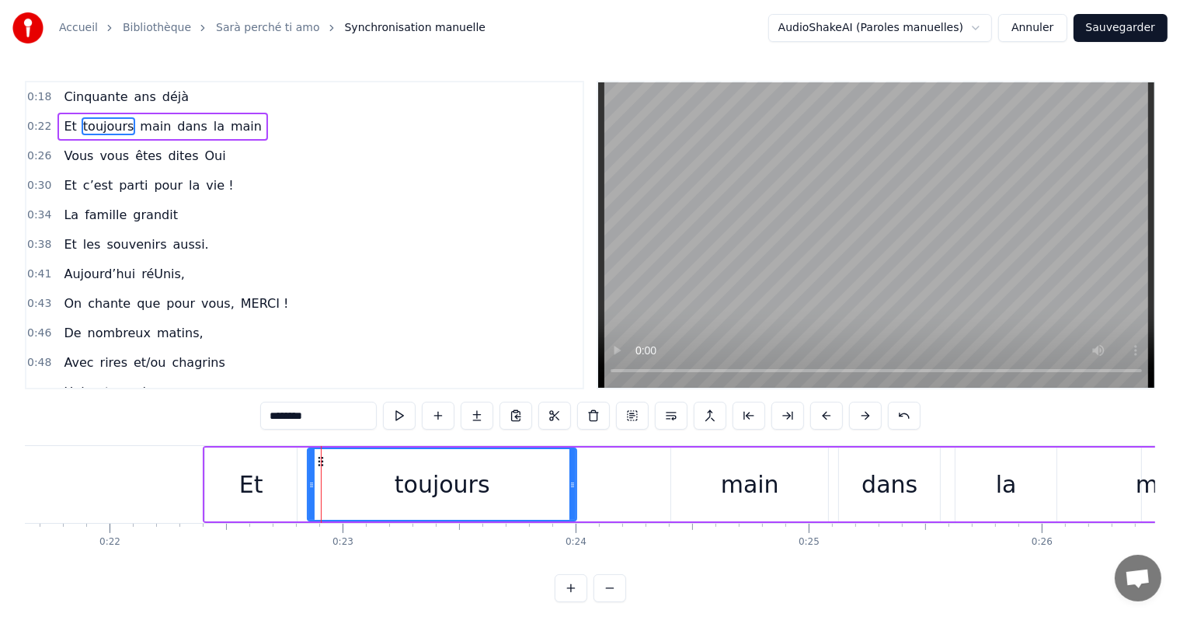
click at [982, 30] on html "Accueil Bibliothèque Sarà perché ti amo Synchronisation manuelle AudioShakeAI (…" at bounding box center [590, 313] width 1180 height 627
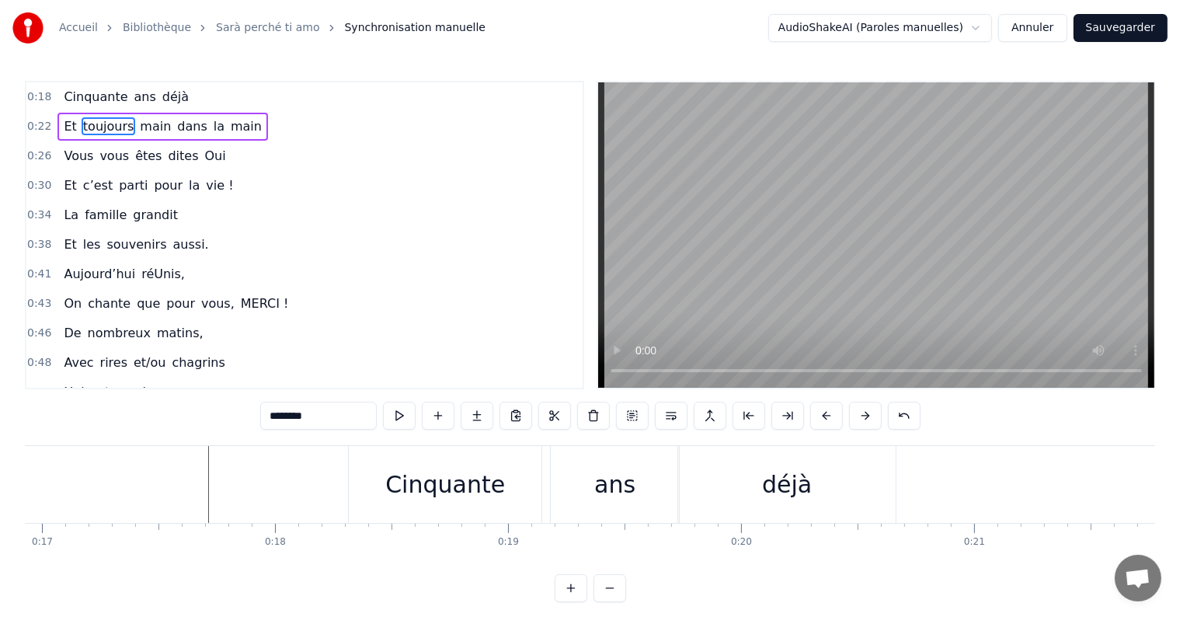
scroll to position [0, 3923]
click at [384, 464] on div "Cinquante" at bounding box center [466, 484] width 193 height 77
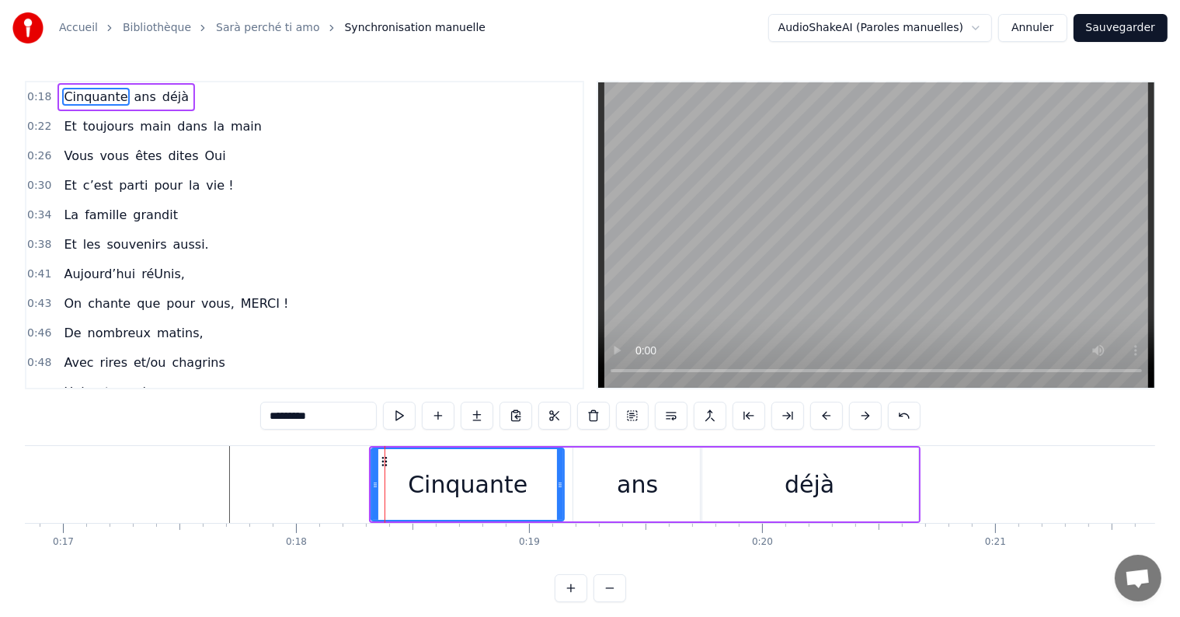
click at [591, 460] on div "ans" at bounding box center [637, 484] width 128 height 74
type input "***"
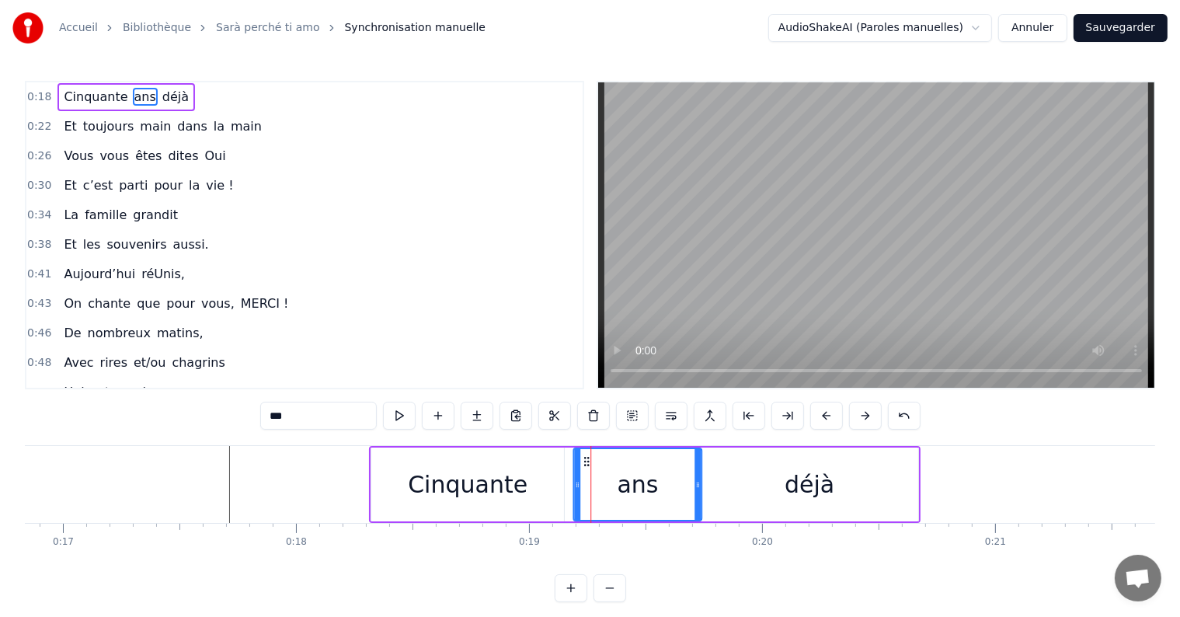
click at [589, 459] on icon at bounding box center [586, 461] width 12 height 12
click at [584, 459] on icon at bounding box center [586, 461] width 12 height 12
drag, startPoint x: 584, startPoint y: 459, endPoint x: 565, endPoint y: 460, distance: 19.4
click at [565, 460] on icon at bounding box center [567, 461] width 12 height 12
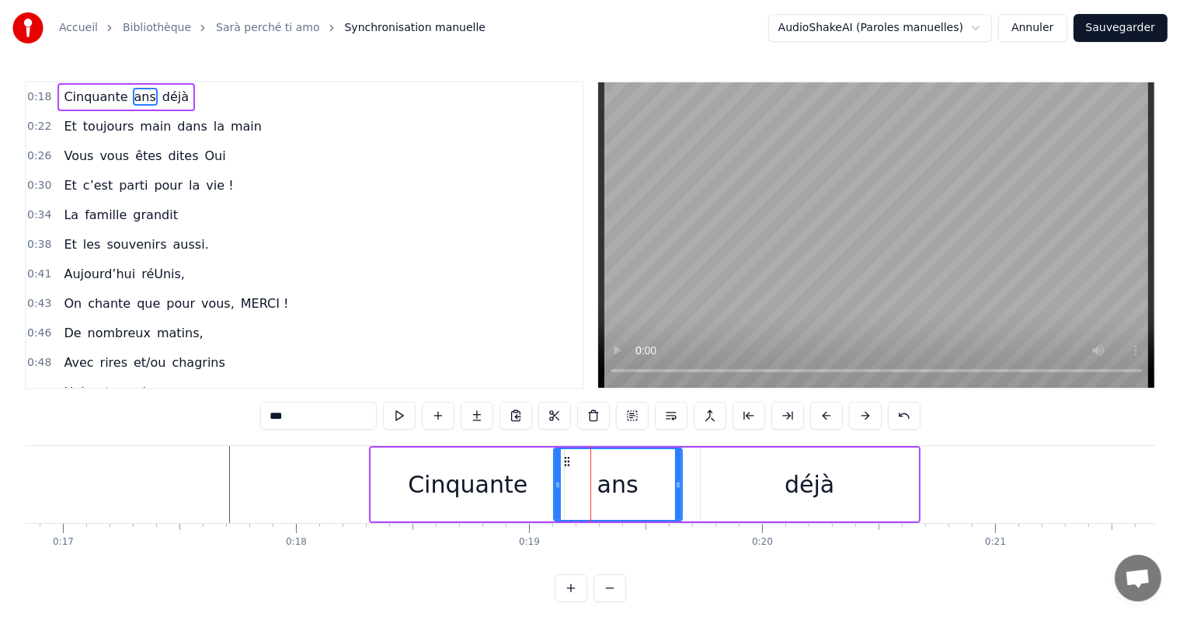
drag, startPoint x: 733, startPoint y: 447, endPoint x: 690, endPoint y: 457, distance: 44.6
click at [690, 457] on div "Cinquante ans déjà" at bounding box center [644, 484] width 551 height 77
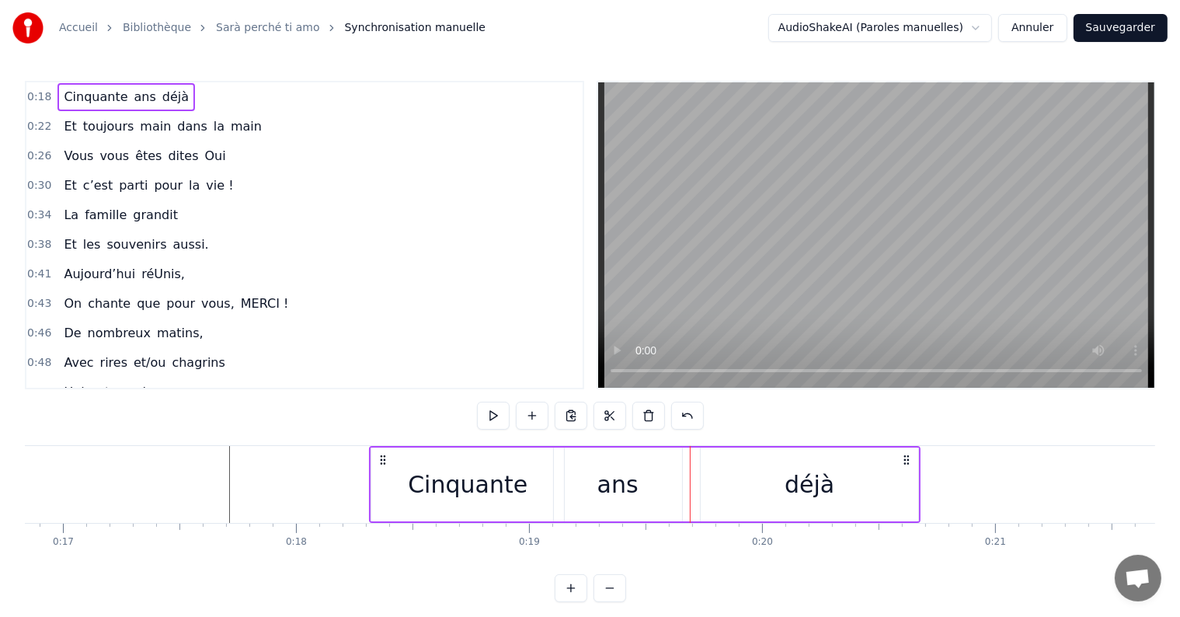
drag, startPoint x: 733, startPoint y: 464, endPoint x: 692, endPoint y: 463, distance: 41.2
click at [692, 463] on div "Cinquante ans déjà" at bounding box center [644, 484] width 551 height 77
click at [724, 466] on div "déjà" at bounding box center [808, 484] width 217 height 74
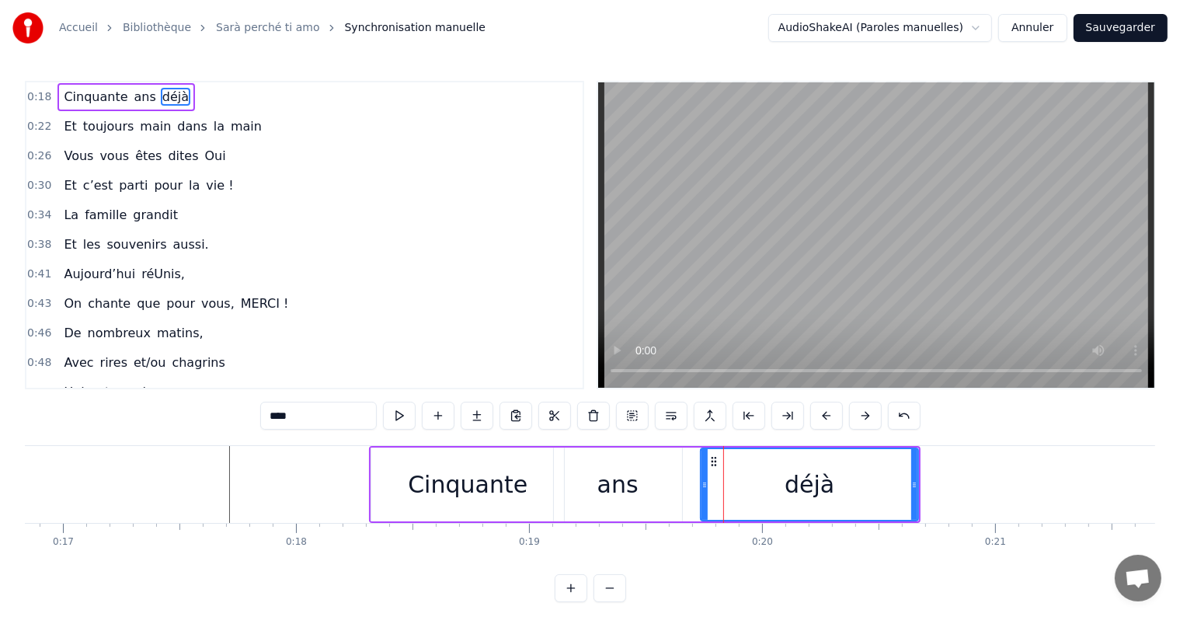
drag, startPoint x: 713, startPoint y: 453, endPoint x: 690, endPoint y: 453, distance: 23.3
click at [690, 453] on div "Cinquante ans déjà" at bounding box center [644, 484] width 551 height 77
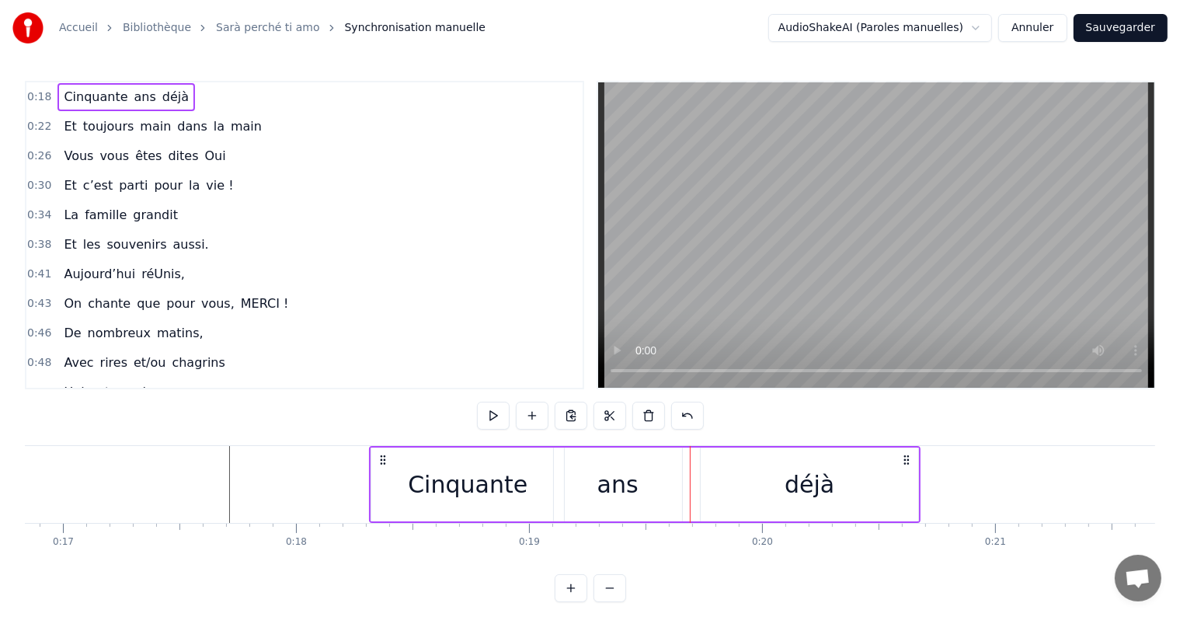
click at [707, 457] on div "déjà" at bounding box center [808, 484] width 217 height 74
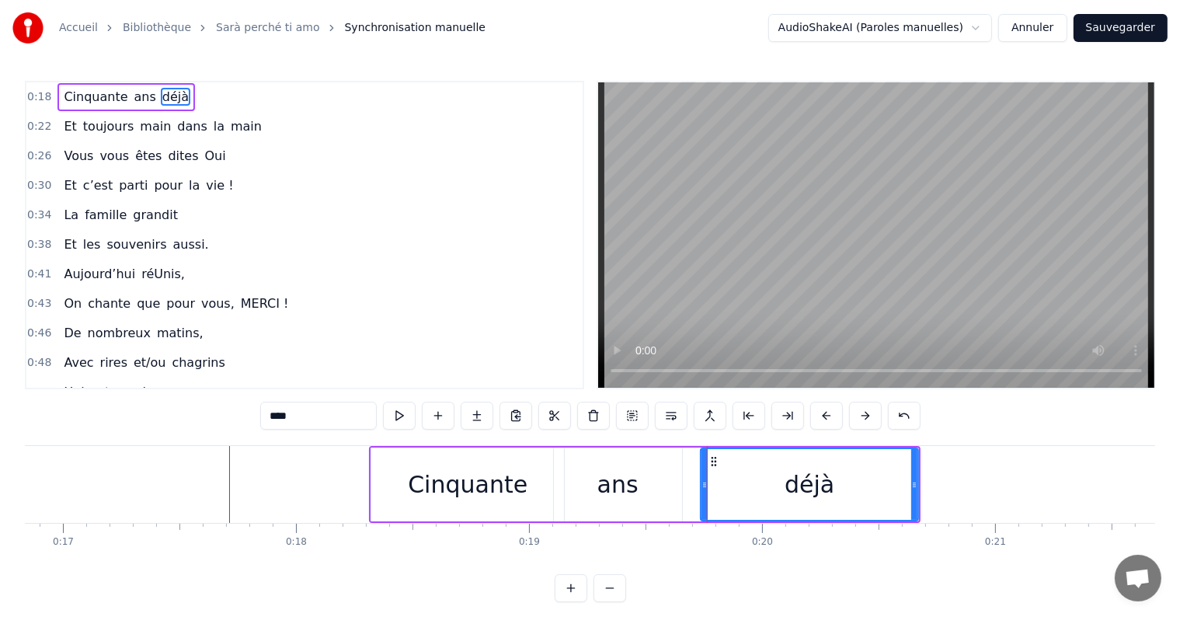
drag, startPoint x: 714, startPoint y: 478, endPoint x: 668, endPoint y: 479, distance: 46.6
click at [668, 479] on div "Cinquante ans déjà" at bounding box center [644, 484] width 551 height 77
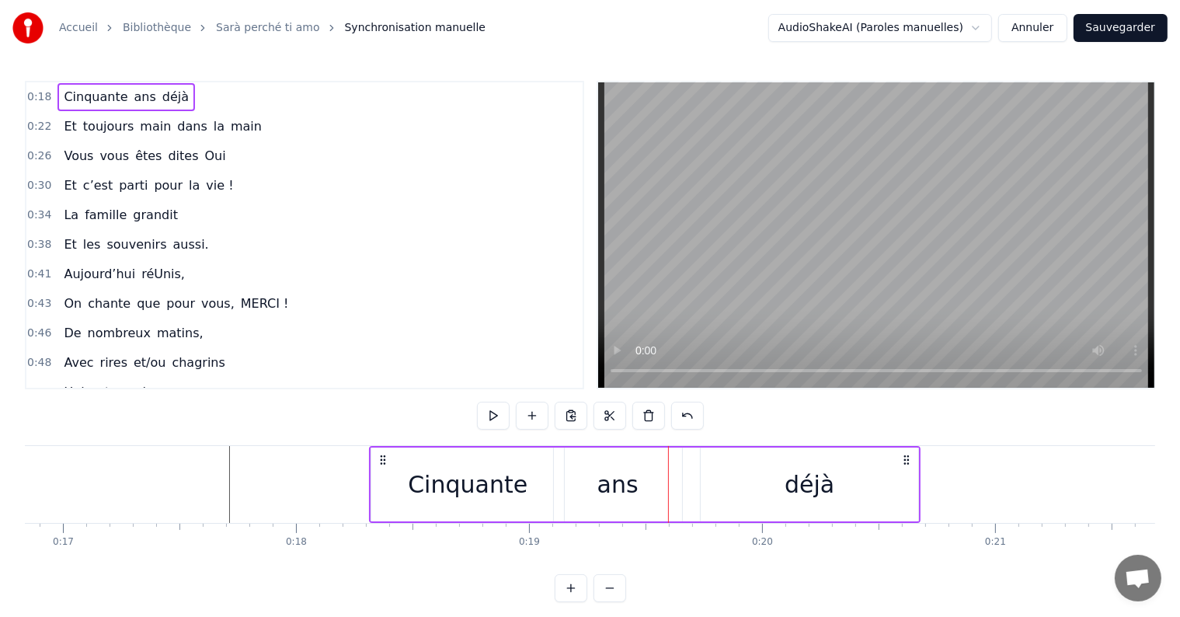
click at [852, 446] on div "Cinquante ans déjà" at bounding box center [644, 484] width 551 height 77
click at [852, 469] on div at bounding box center [852, 484] width 1 height 77
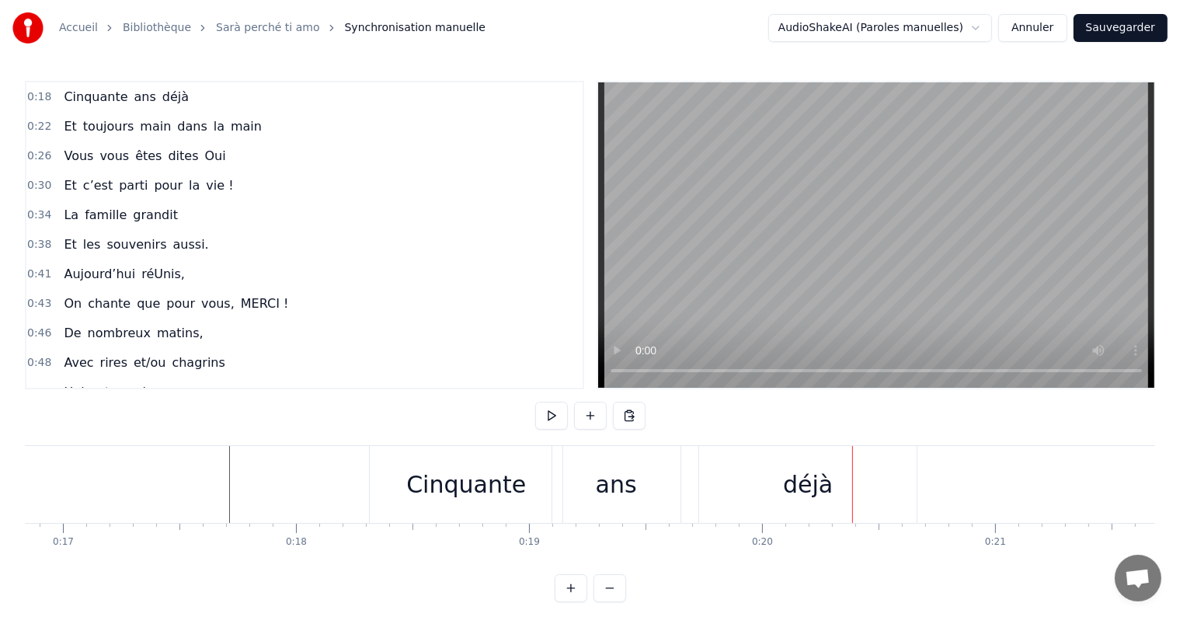
click at [809, 481] on div "déjà" at bounding box center [808, 484] width 50 height 35
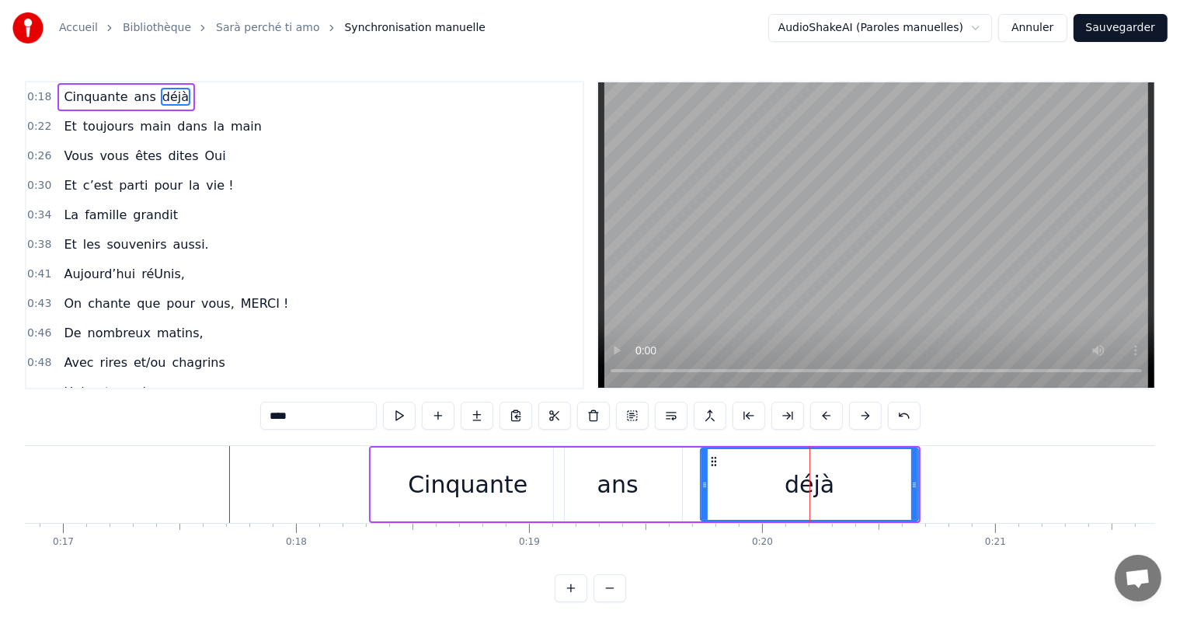
drag, startPoint x: 787, startPoint y: 456, endPoint x: 731, endPoint y: 469, distance: 57.5
click at [731, 469] on div "déjà" at bounding box center [809, 484] width 216 height 71
drag, startPoint x: 711, startPoint y: 460, endPoint x: 691, endPoint y: 462, distance: 20.3
click at [691, 462] on icon at bounding box center [693, 461] width 12 height 12
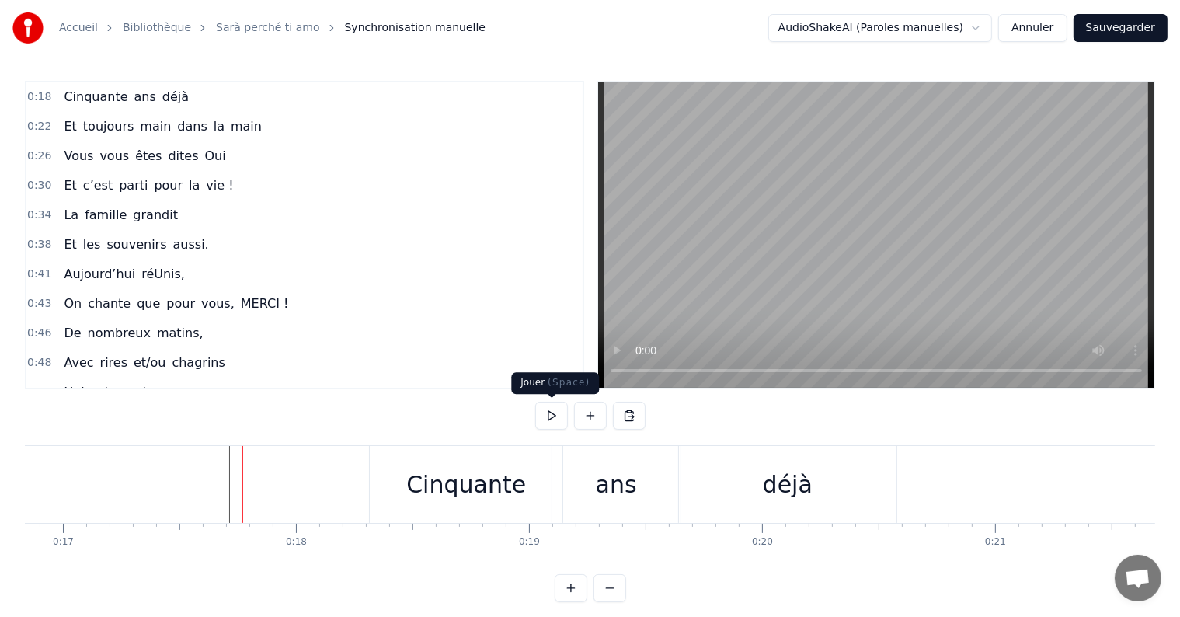
click at [553, 405] on button at bounding box center [551, 415] width 33 height 28
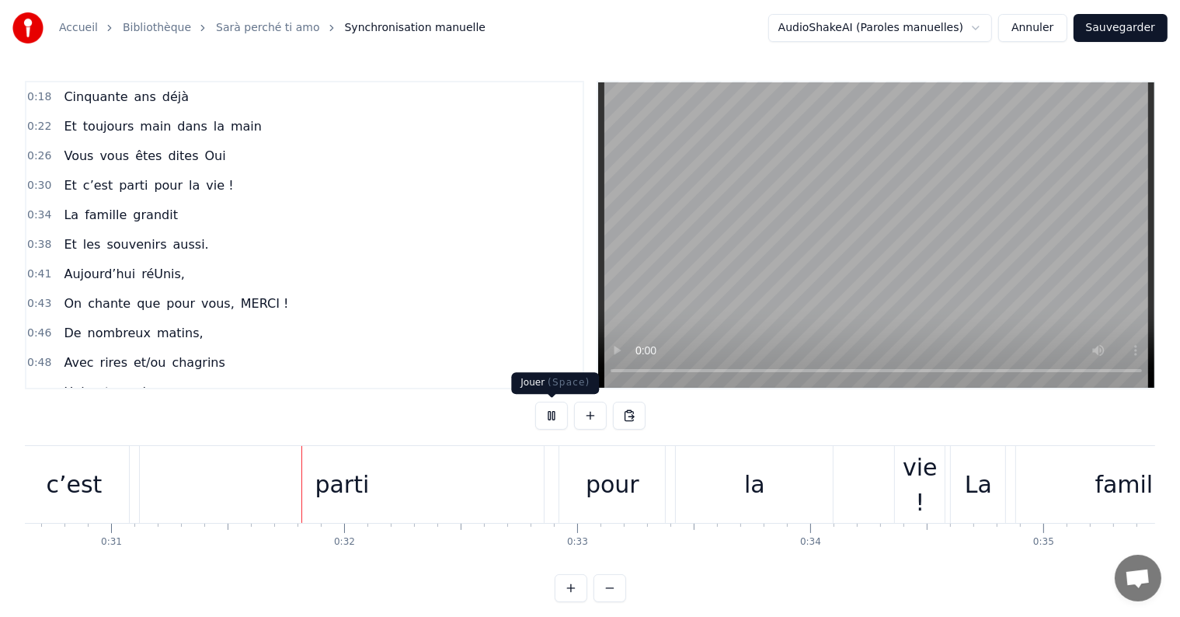
scroll to position [0, 7159]
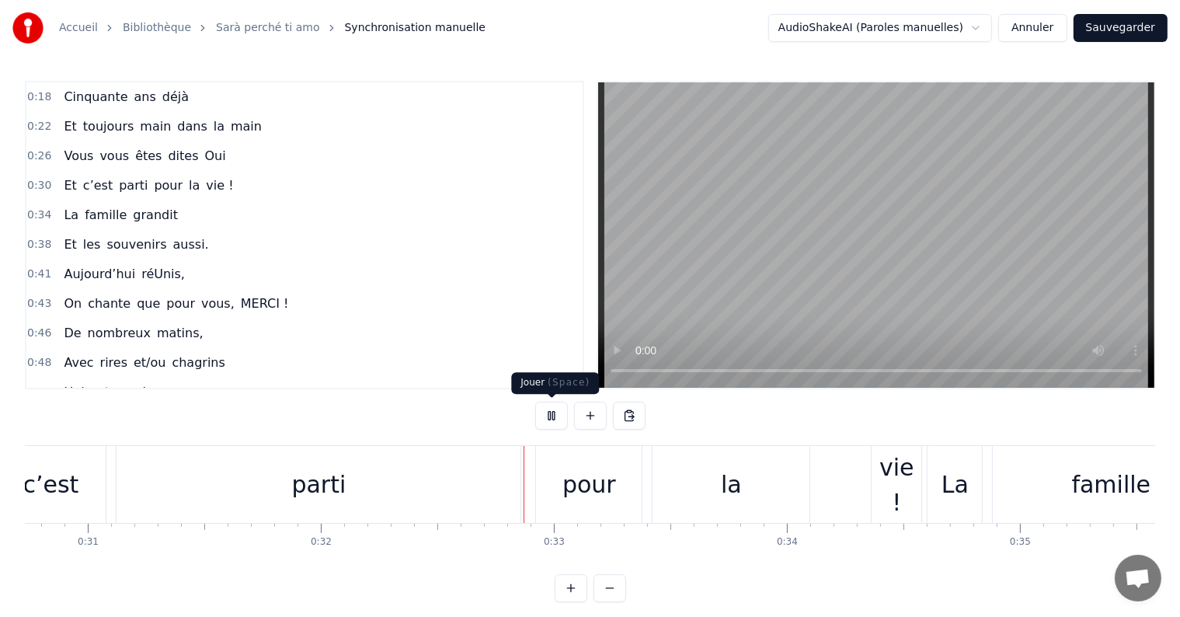
click at [558, 418] on button at bounding box center [551, 415] width 33 height 28
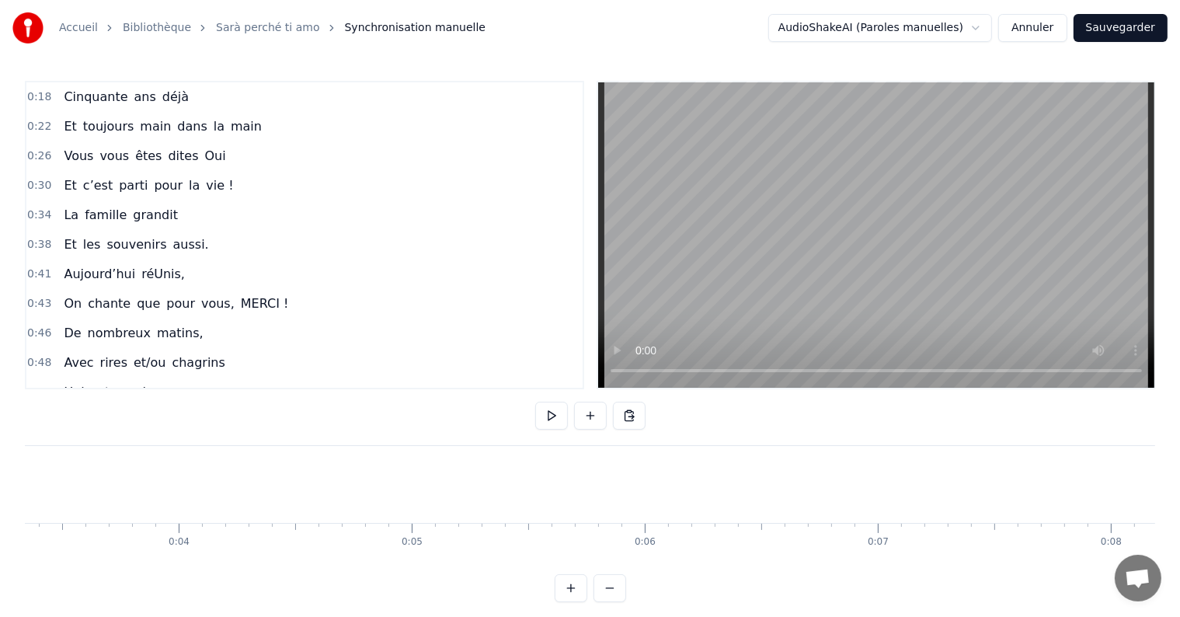
scroll to position [0, 0]
click at [50, 588] on div "0:18 Cinquante ans déjà 0:22 Et toujours main dans la main 0:26 Vous vous êtes …" at bounding box center [590, 341] width 1130 height 521
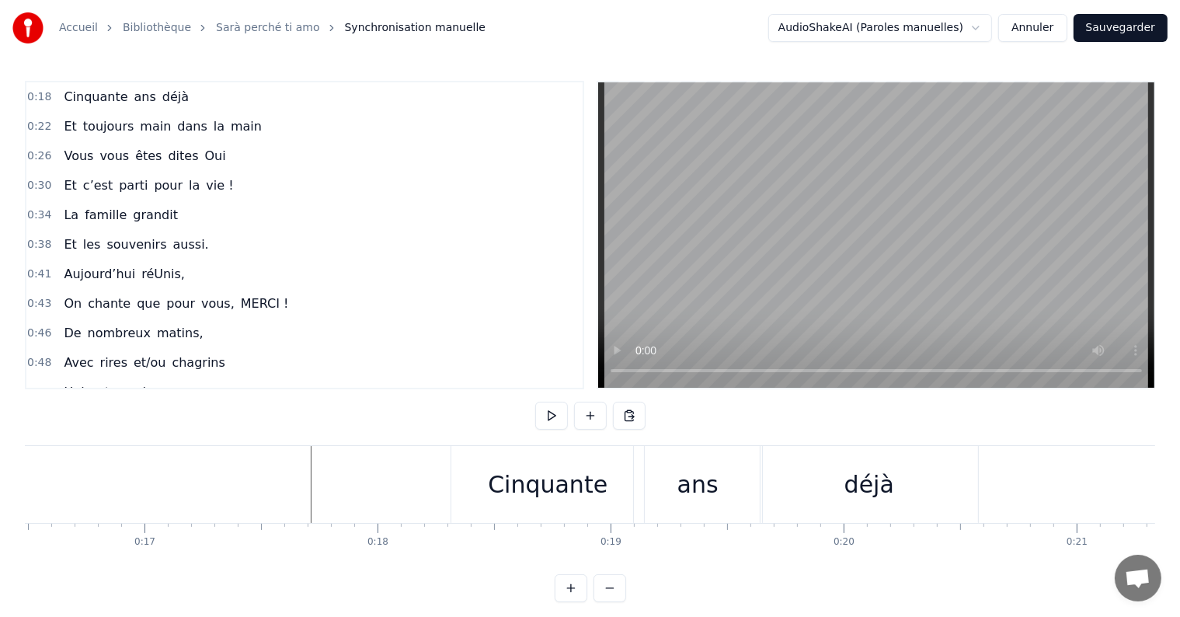
scroll to position [0, 3865]
click at [454, 507] on div "Cinquante" at bounding box center [523, 484] width 193 height 77
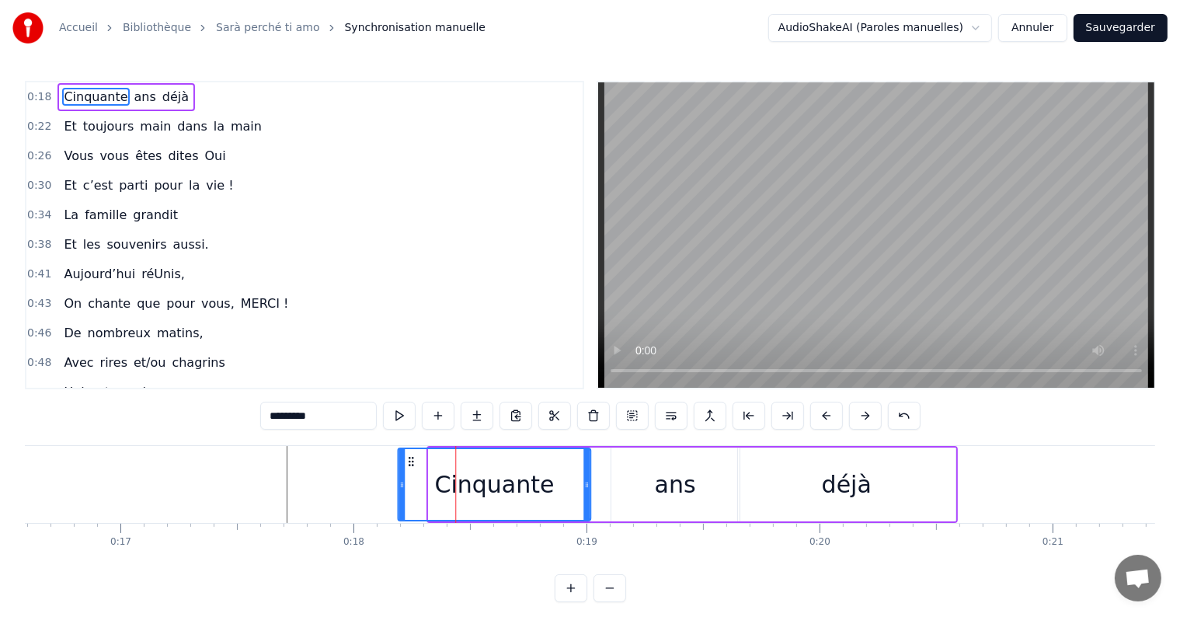
drag, startPoint x: 442, startPoint y: 459, endPoint x: 411, endPoint y: 465, distance: 31.7
click at [411, 465] on icon at bounding box center [411, 461] width 12 height 12
click at [628, 454] on div "ans" at bounding box center [675, 484] width 128 height 74
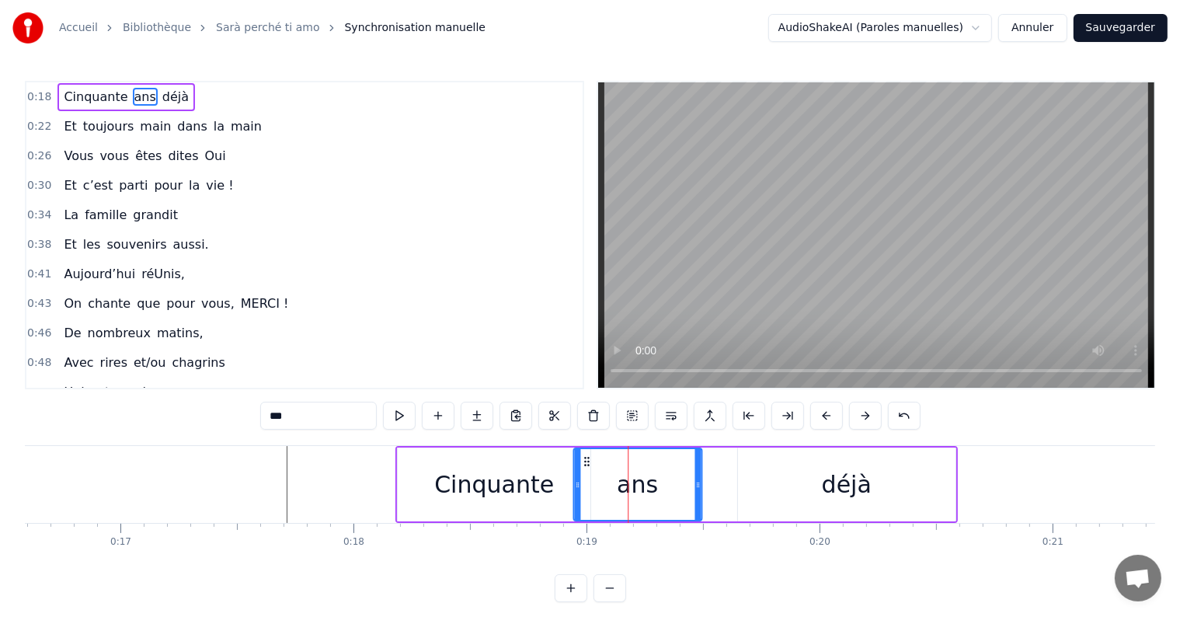
drag, startPoint x: 621, startPoint y: 455, endPoint x: 583, endPoint y: 457, distance: 38.1
click at [583, 457] on icon at bounding box center [586, 461] width 12 height 12
click at [790, 460] on div "déjà" at bounding box center [846, 484] width 217 height 74
type input "****"
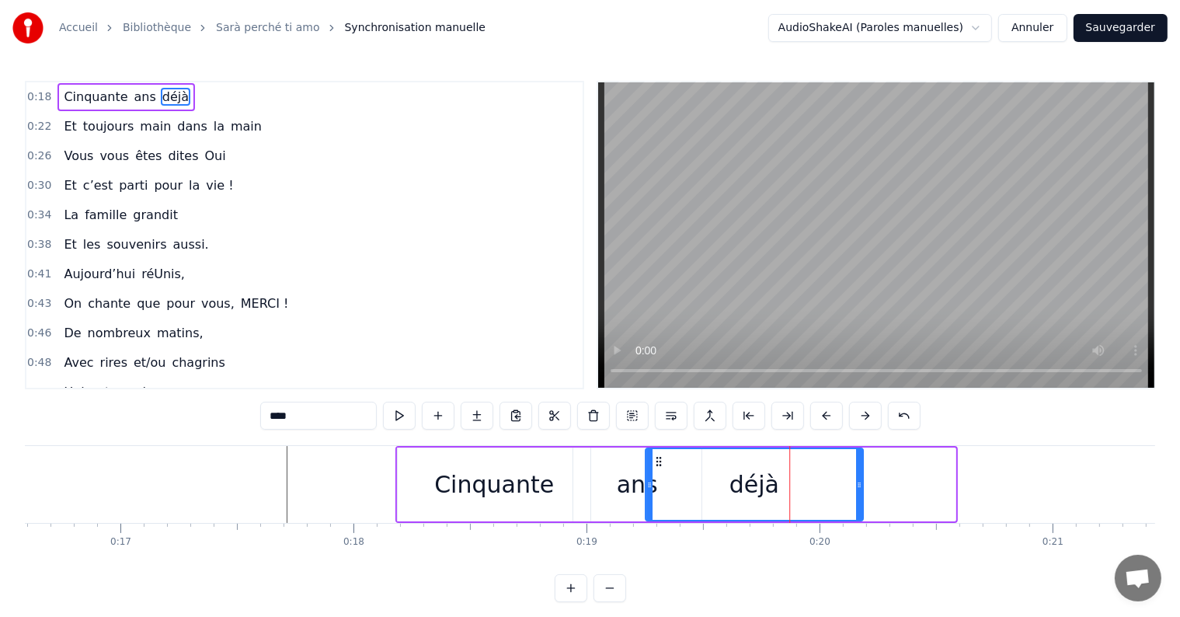
drag, startPoint x: 749, startPoint y: 457, endPoint x: 656, endPoint y: 460, distance: 92.5
click at [656, 460] on icon at bounding box center [658, 461] width 12 height 12
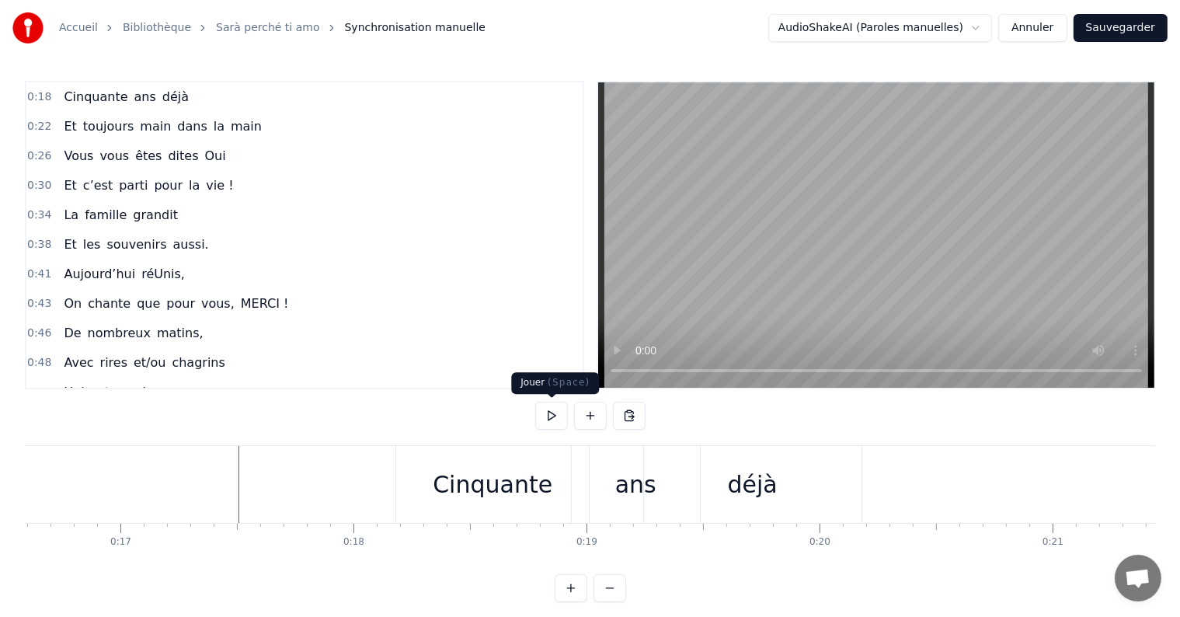
click at [552, 419] on button at bounding box center [551, 415] width 33 height 28
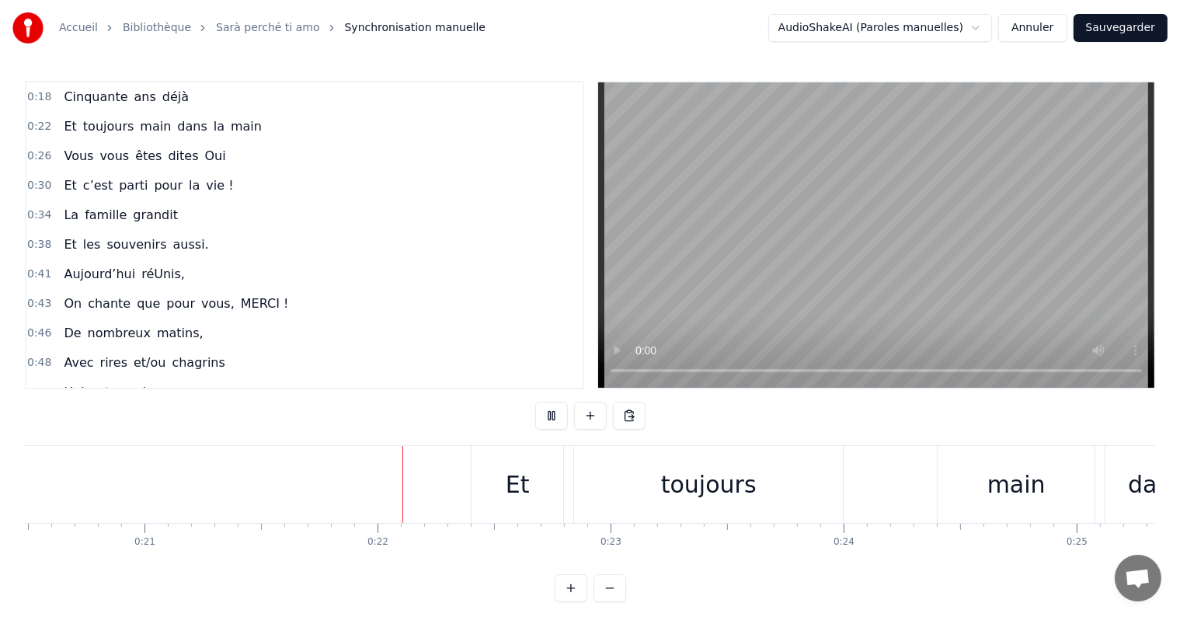
scroll to position [0, 4851]
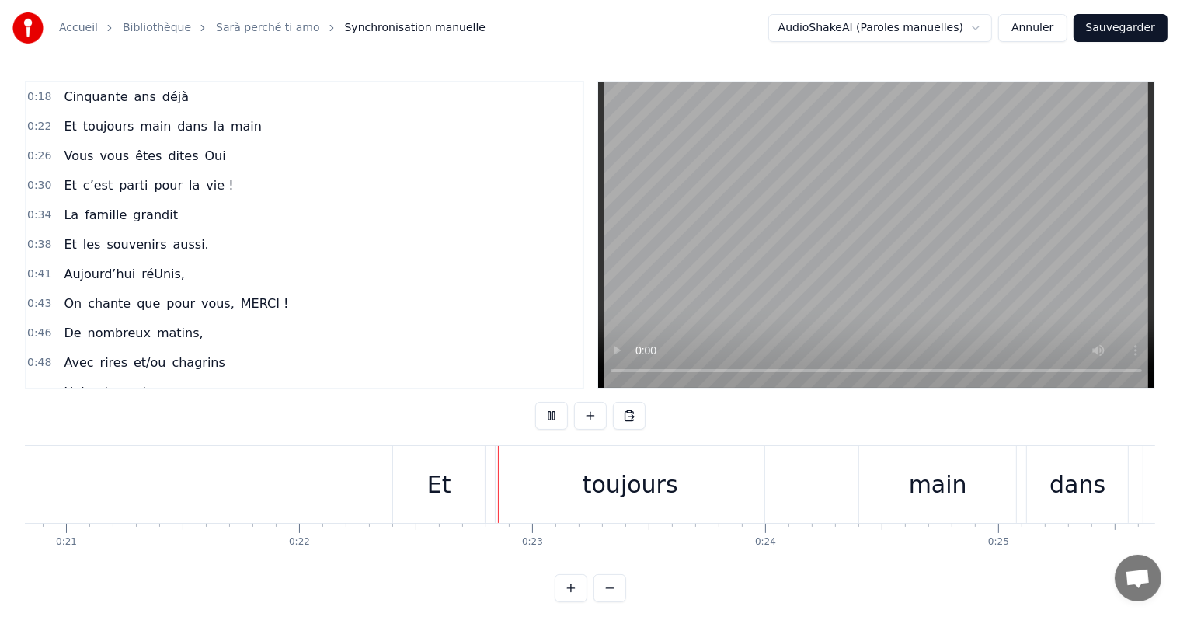
click at [554, 408] on button at bounding box center [551, 415] width 33 height 28
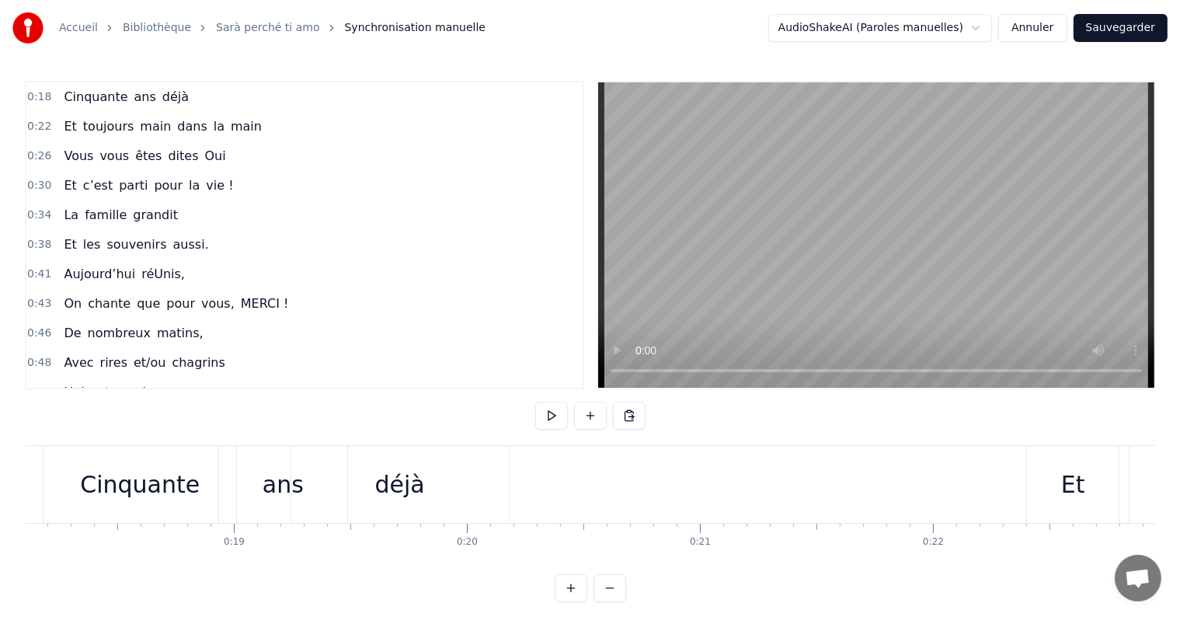
scroll to position [0, 4242]
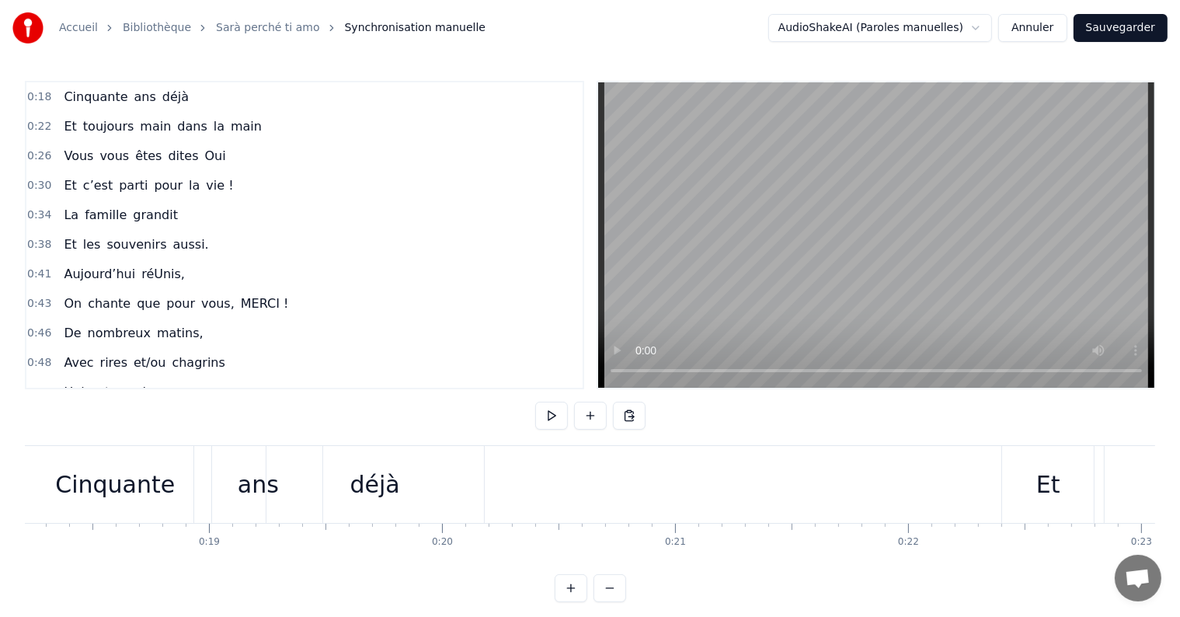
click at [1047, 478] on div "Et" at bounding box center [1048, 484] width 24 height 35
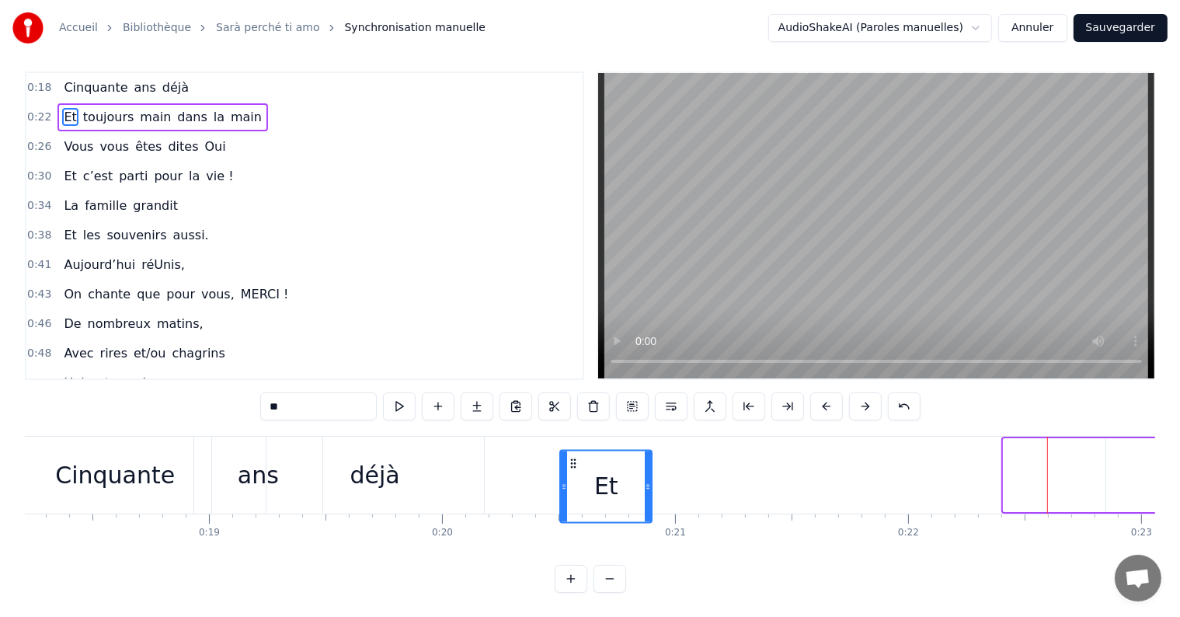
scroll to position [12, 0]
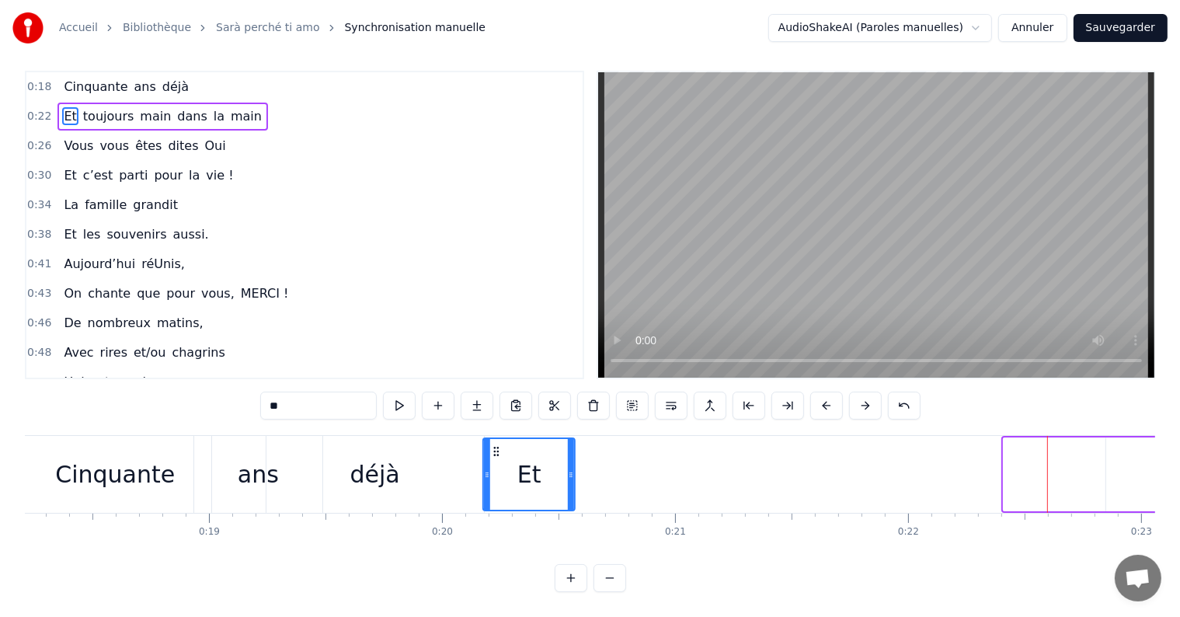
drag, startPoint x: 1015, startPoint y: 461, endPoint x: 496, endPoint y: 466, distance: 518.8
click at [496, 466] on div "Et" at bounding box center [529, 474] width 90 height 71
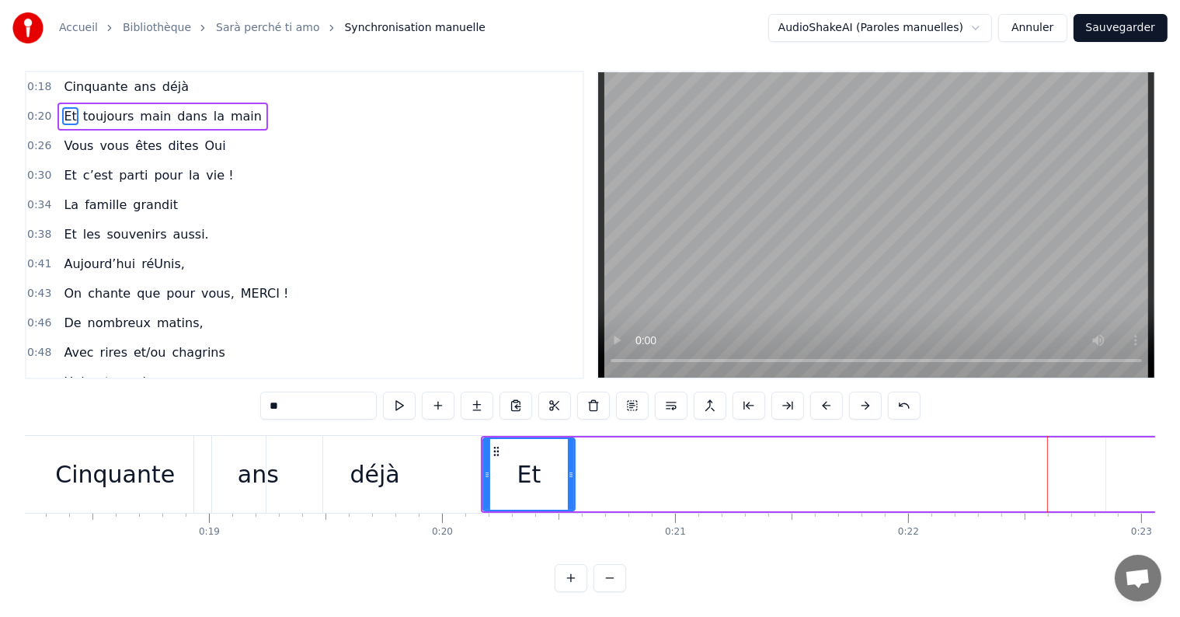
click at [617, 584] on button at bounding box center [609, 578] width 33 height 28
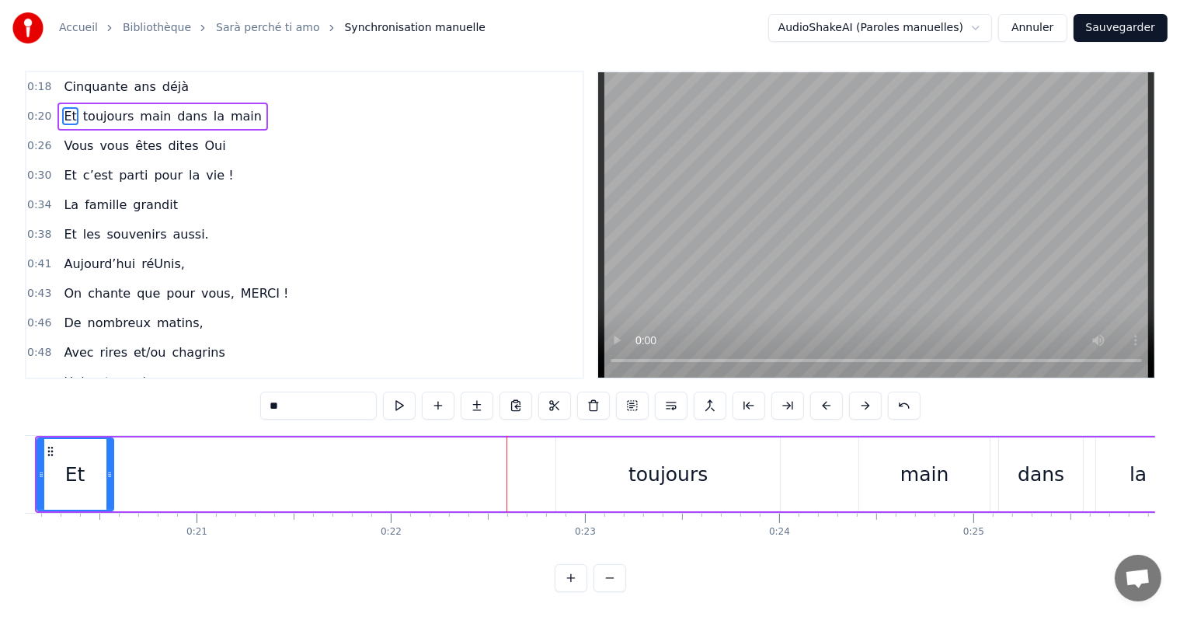
scroll to position [0, 3870]
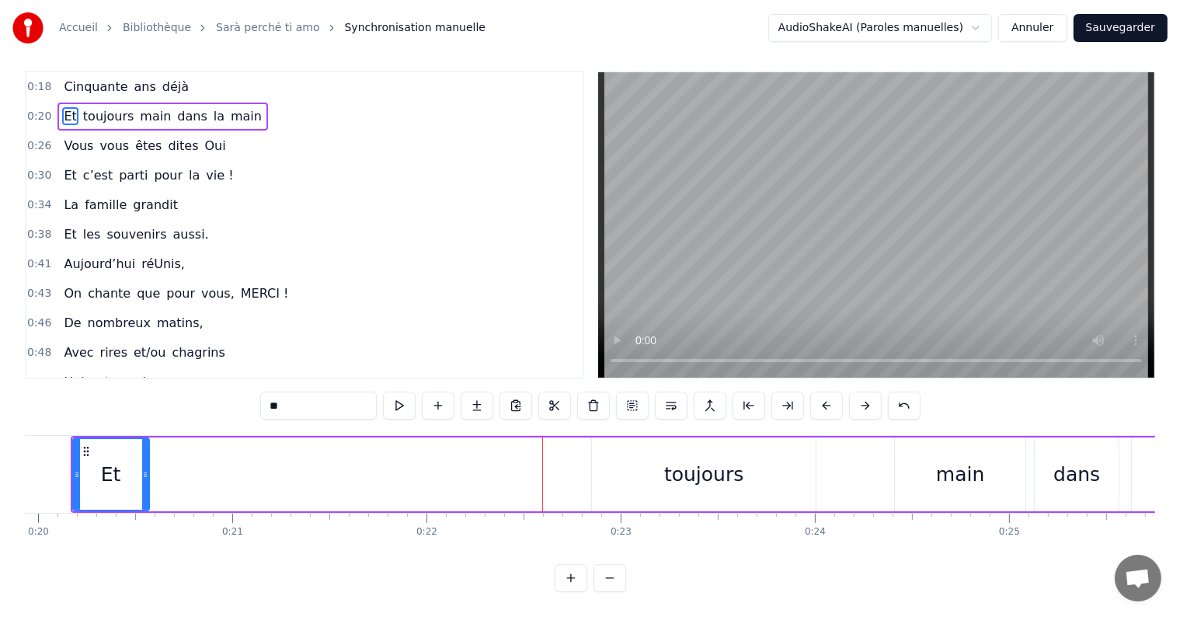
click at [615, 453] on div "toujours" at bounding box center [704, 474] width 224 height 74
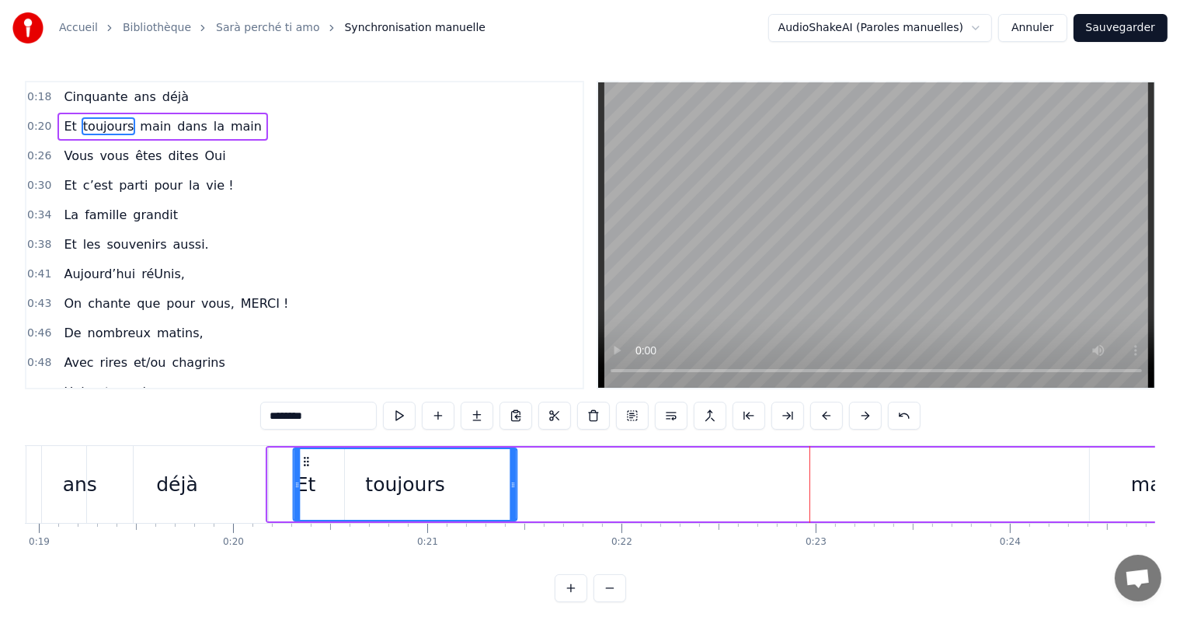
scroll to position [0, 3672]
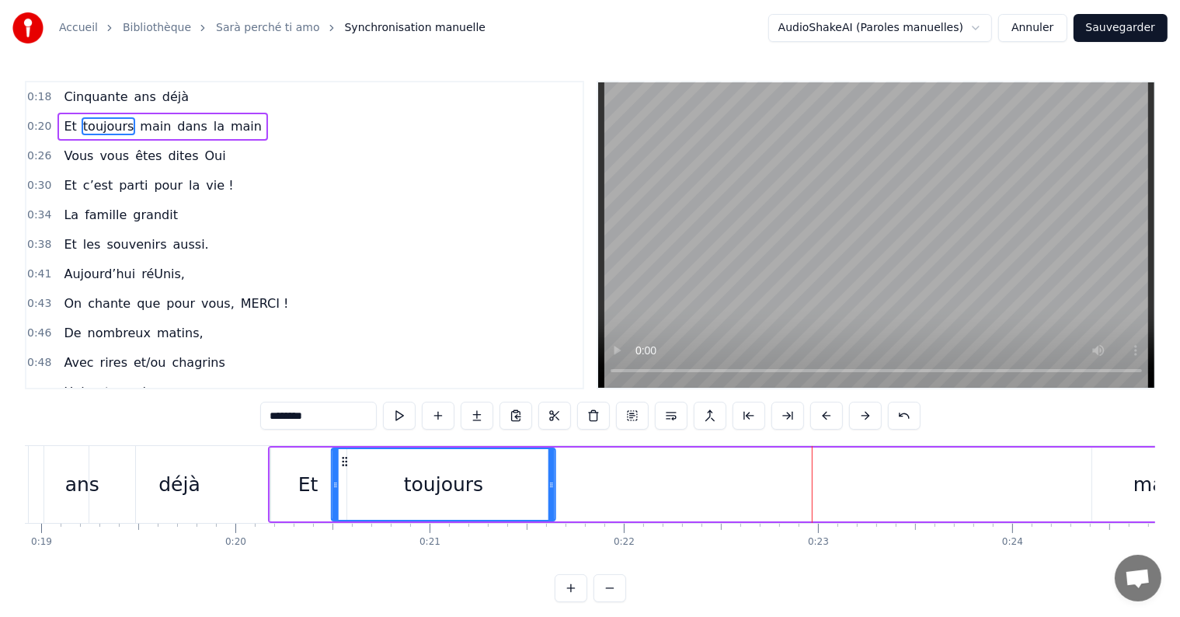
drag, startPoint x: 603, startPoint y: 463, endPoint x: 342, endPoint y: 497, distance: 263.2
click at [342, 497] on div "toujours" at bounding box center [443, 484] width 222 height 71
click at [1142, 477] on div "main" at bounding box center [1157, 485] width 48 height 30
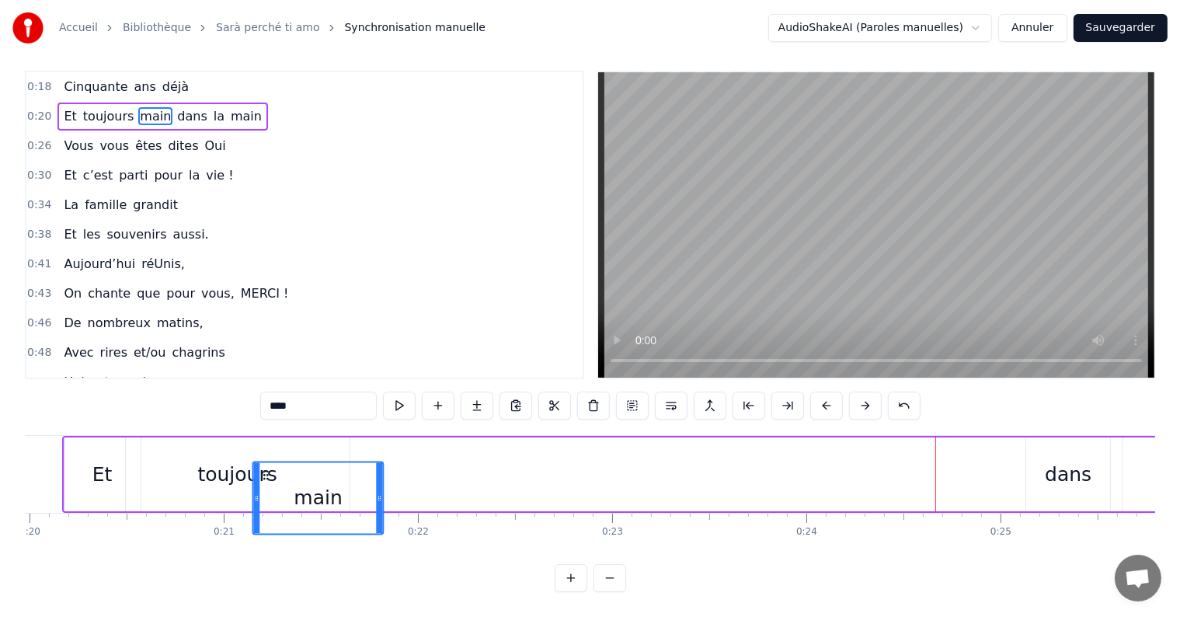
scroll to position [0, 3875]
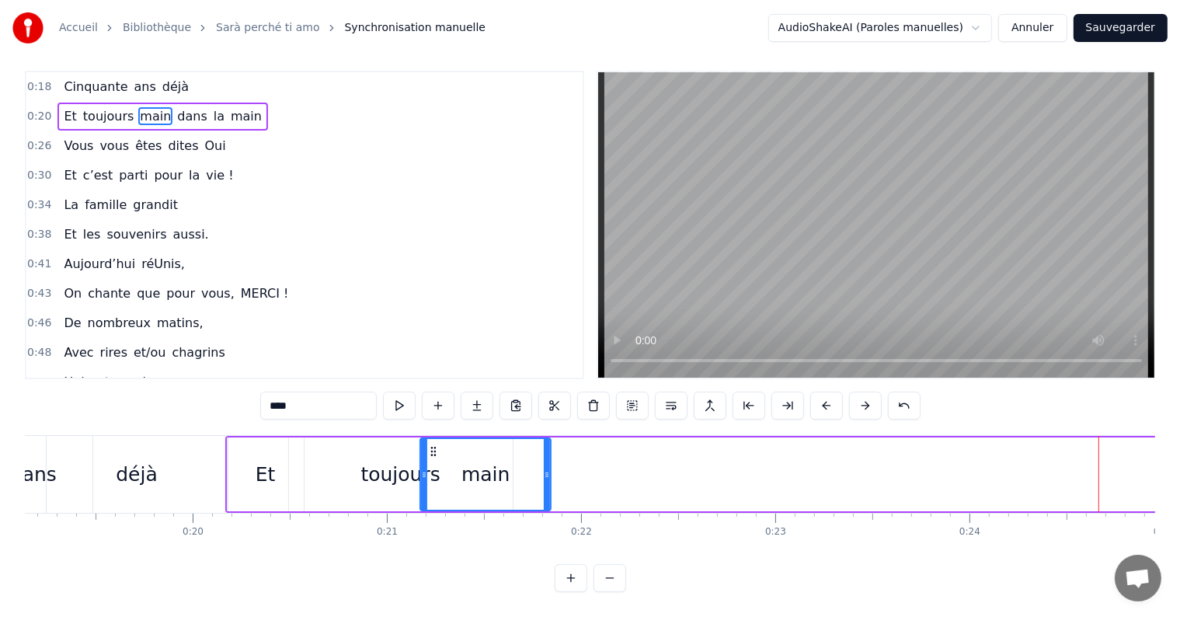
drag, startPoint x: 802, startPoint y: 457, endPoint x: 221, endPoint y: 433, distance: 582.1
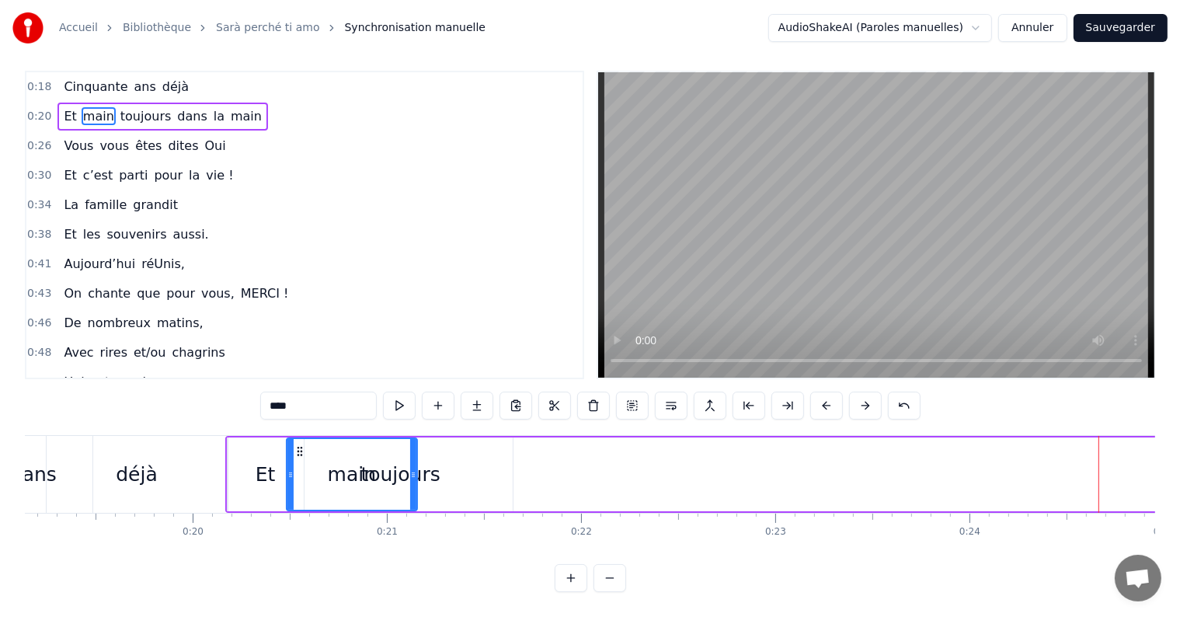
scroll to position [0, 3712]
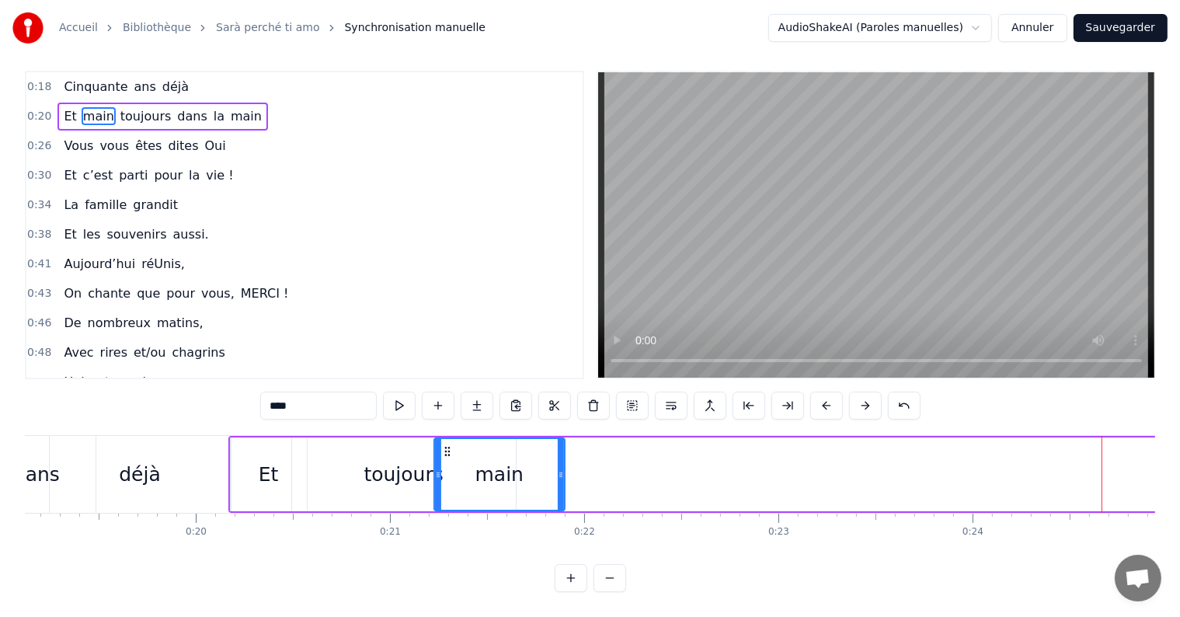
drag, startPoint x: 300, startPoint y: 438, endPoint x: 444, endPoint y: 457, distance: 145.6
click at [612, 586] on button at bounding box center [609, 578] width 33 height 28
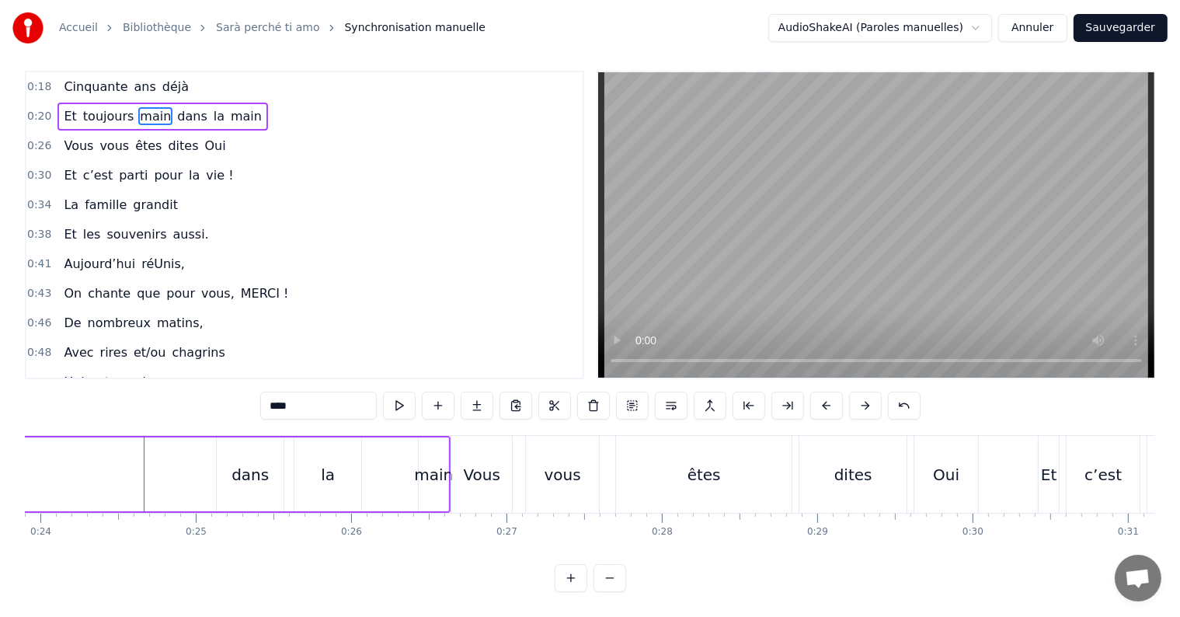
click at [612, 586] on button at bounding box center [609, 578] width 33 height 28
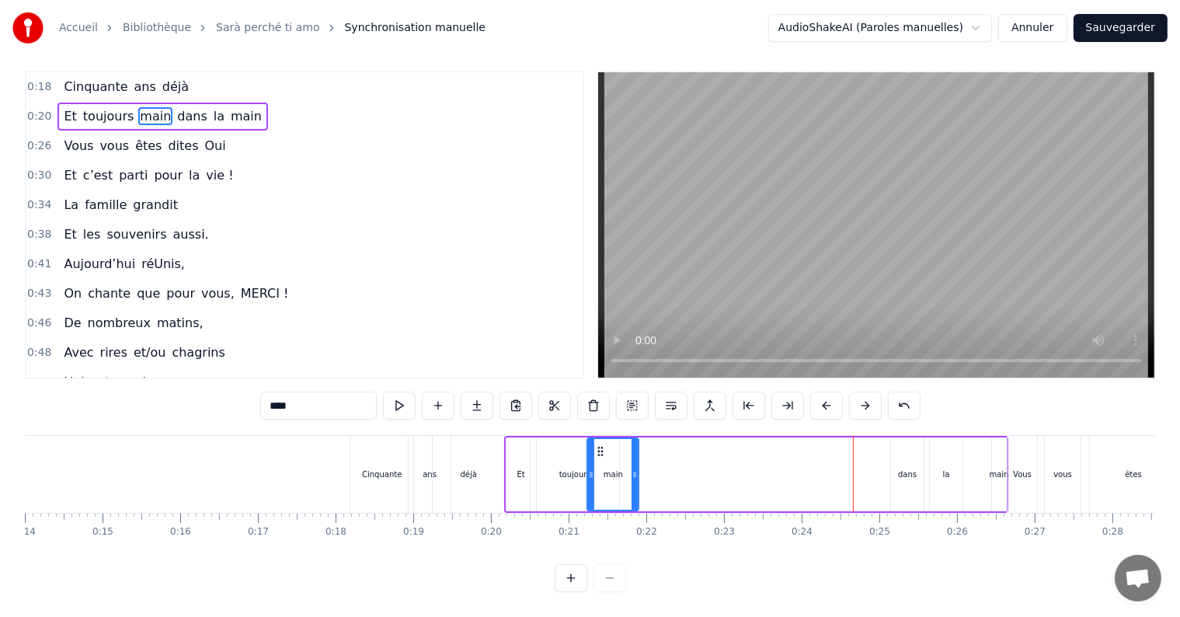
scroll to position [0, 1246]
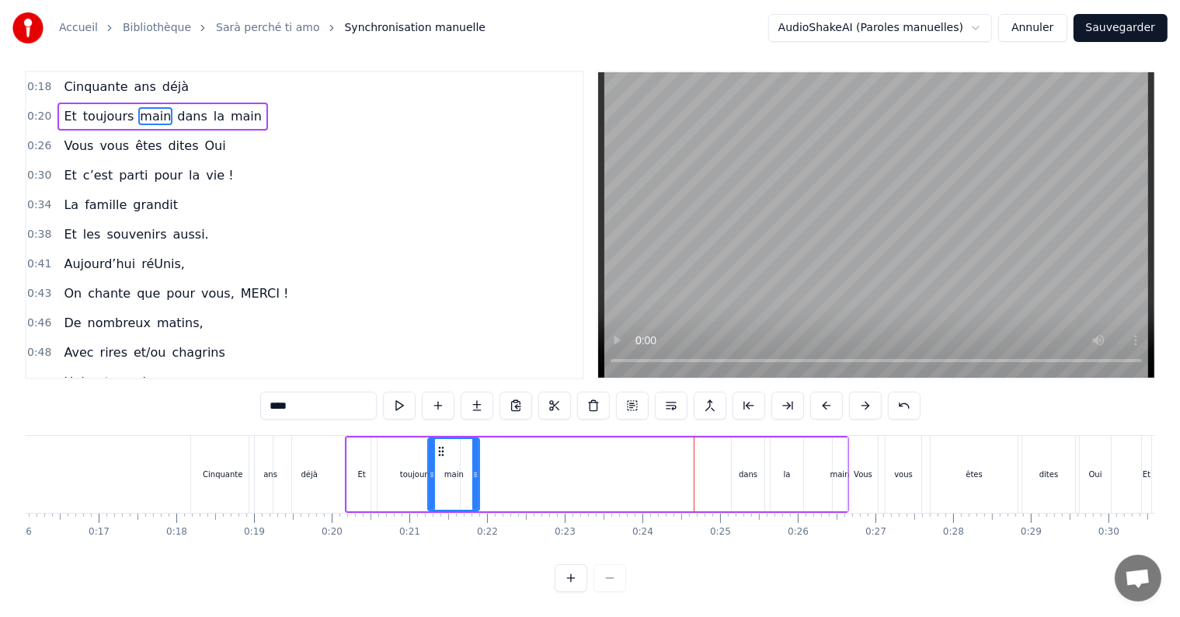
click at [743, 468] on div "dans" at bounding box center [748, 474] width 19 height 12
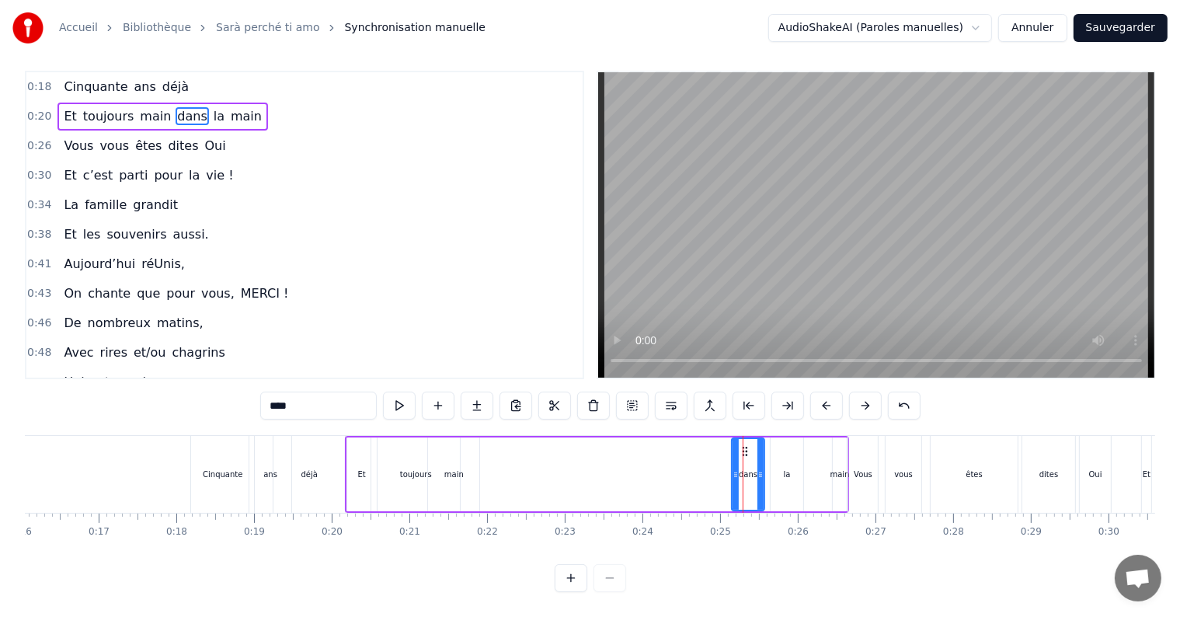
scroll to position [0, 0]
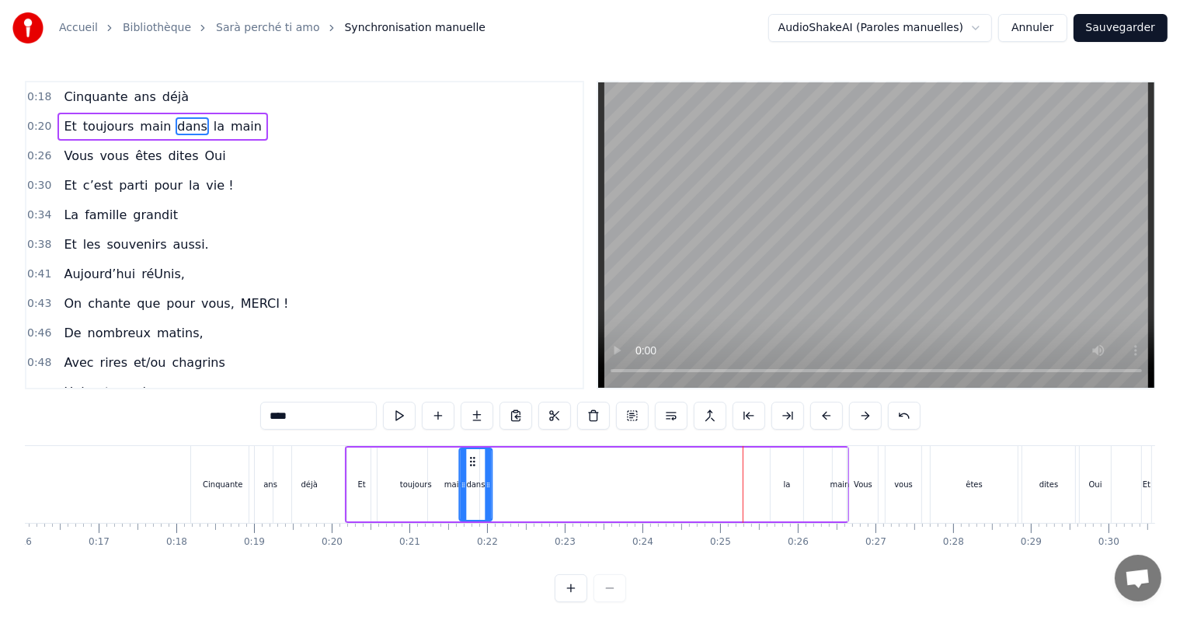
drag, startPoint x: 744, startPoint y: 459, endPoint x: 472, endPoint y: 460, distance: 271.8
click at [472, 460] on icon at bounding box center [473, 461] width 12 height 12
click at [780, 483] on div "la" at bounding box center [786, 484] width 33 height 74
drag, startPoint x: 783, startPoint y: 462, endPoint x: 487, endPoint y: 454, distance: 296.0
click at [487, 455] on icon at bounding box center [487, 461] width 12 height 12
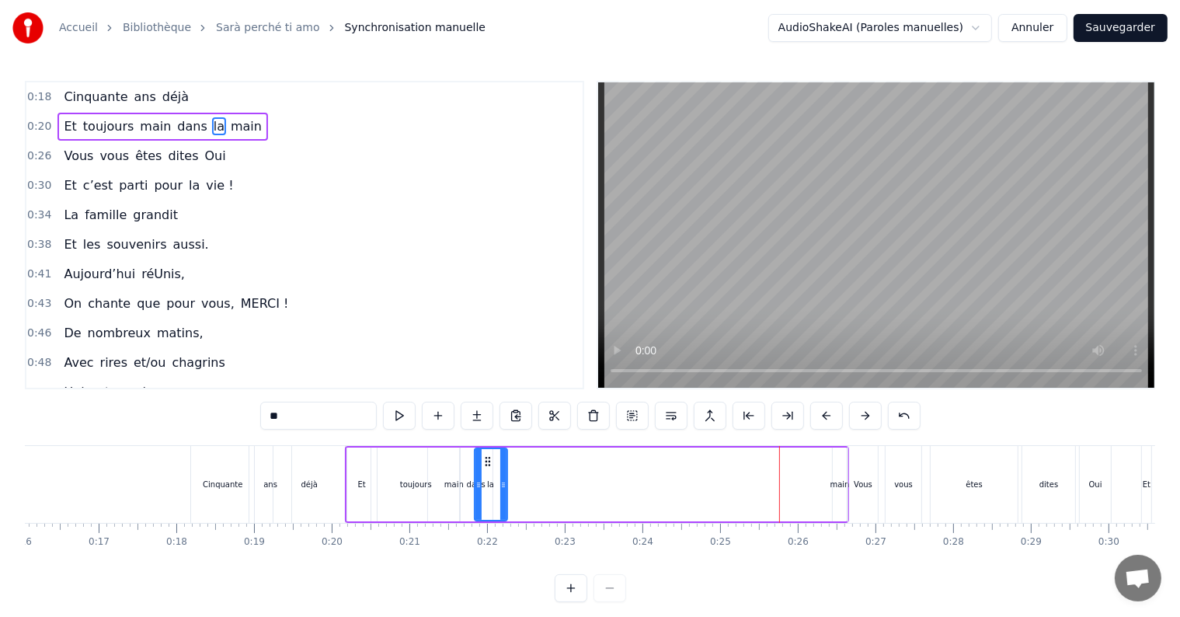
click at [836, 478] on div "main" at bounding box center [839, 484] width 19 height 12
type input "****"
drag, startPoint x: 845, startPoint y: 463, endPoint x: 689, endPoint y: 470, distance: 156.2
click at [689, 470] on div "Et toujours main dans la main" at bounding box center [597, 484] width 504 height 77
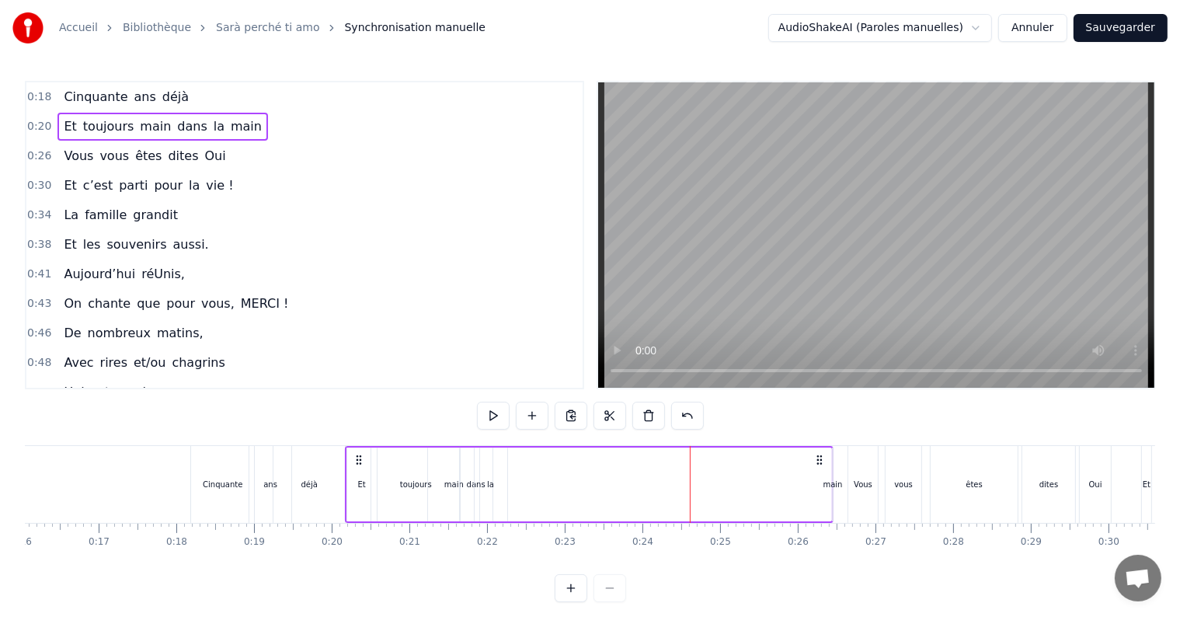
click at [829, 481] on div "main" at bounding box center [832, 484] width 19 height 12
click at [575, 600] on button at bounding box center [570, 588] width 33 height 28
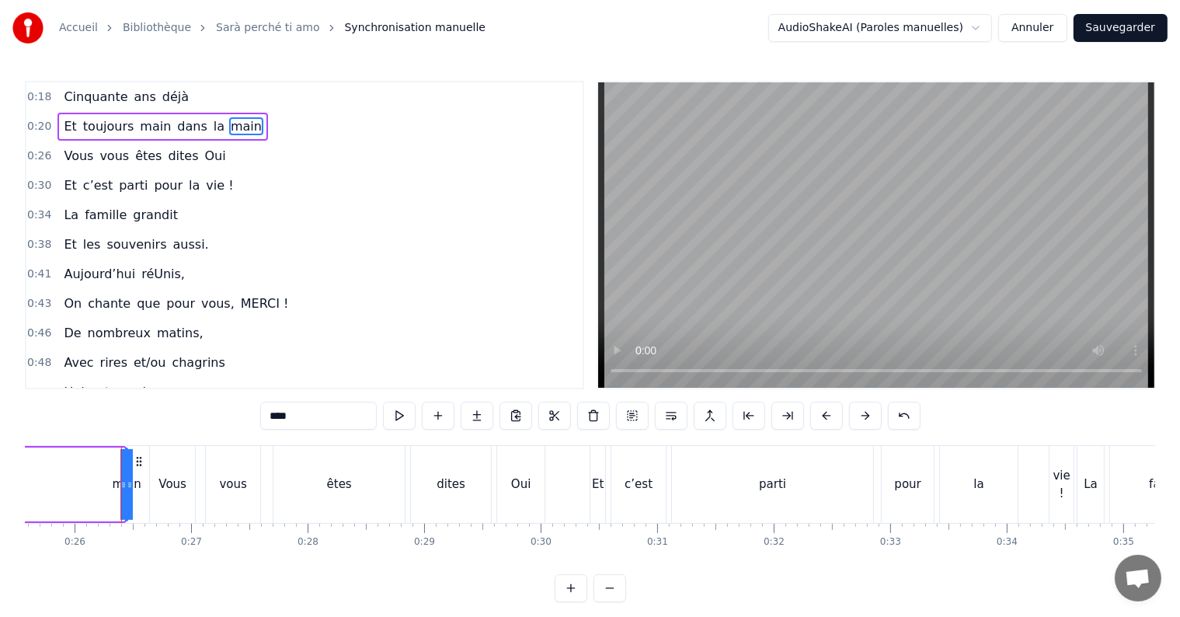
scroll to position [0, 2998]
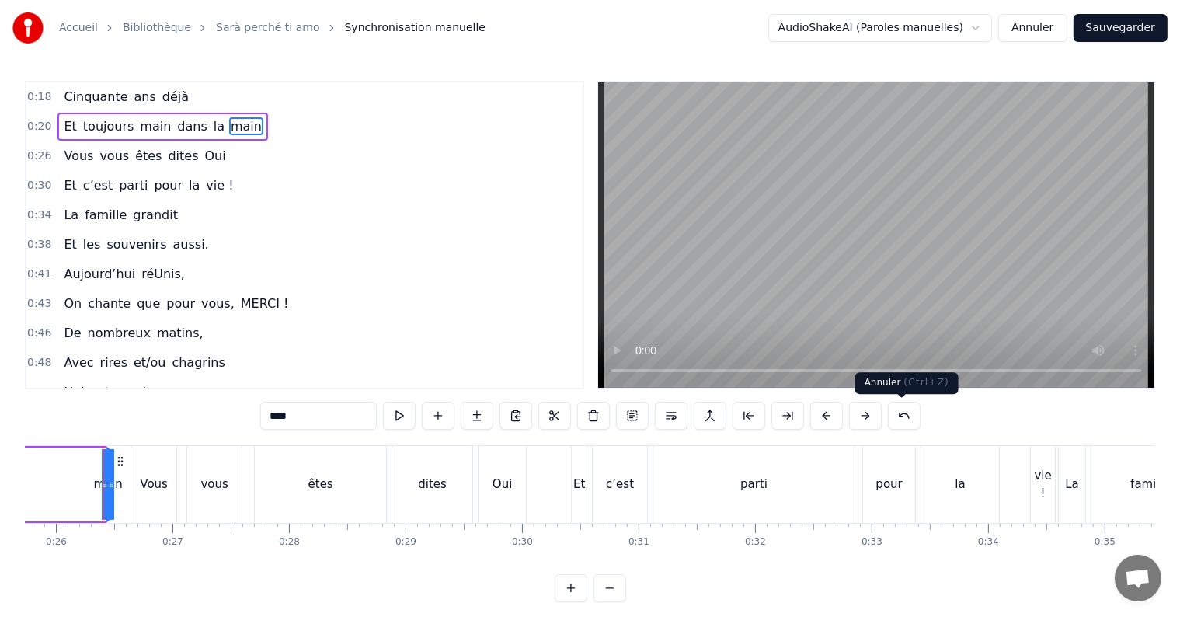
click at [902, 417] on button at bounding box center [904, 415] width 33 height 28
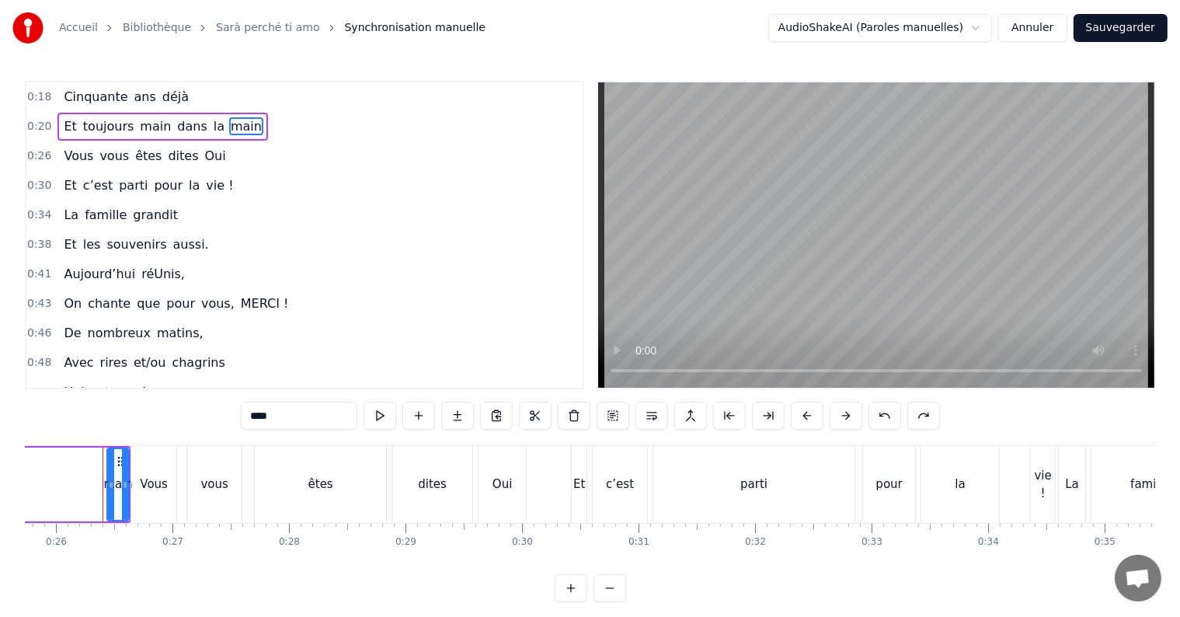
click at [567, 600] on button at bounding box center [570, 588] width 33 height 28
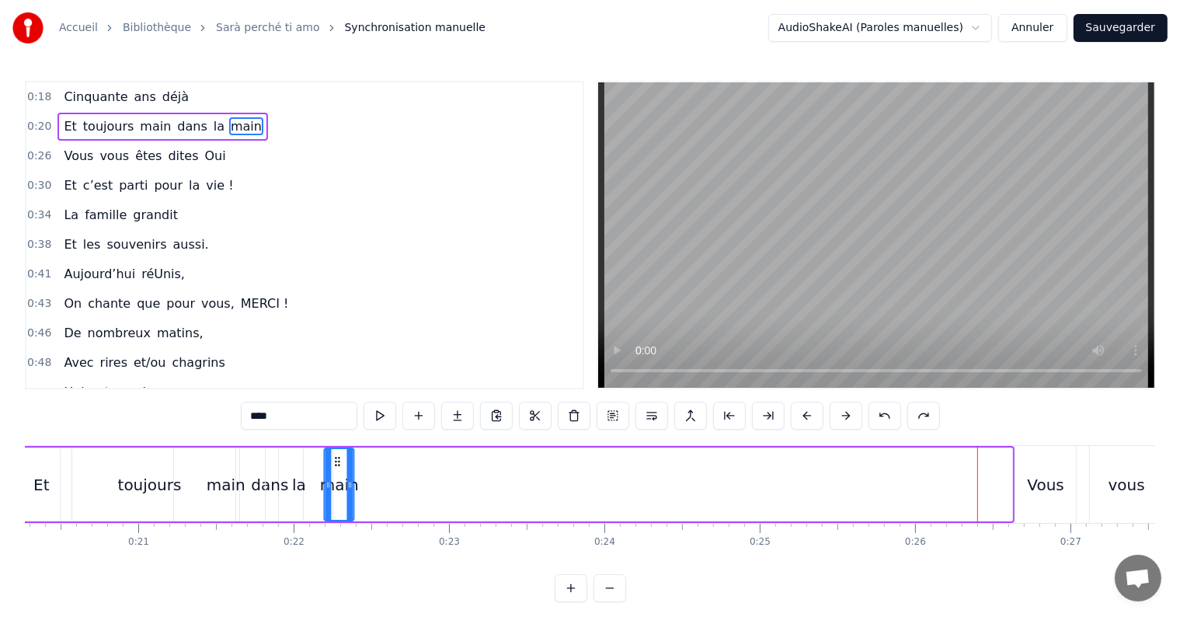
scroll to position [0, 3147]
drag, startPoint x: 759, startPoint y: 461, endPoint x: 319, endPoint y: 500, distance: 441.3
click at [319, 500] on div "main" at bounding box center [325, 484] width 28 height 71
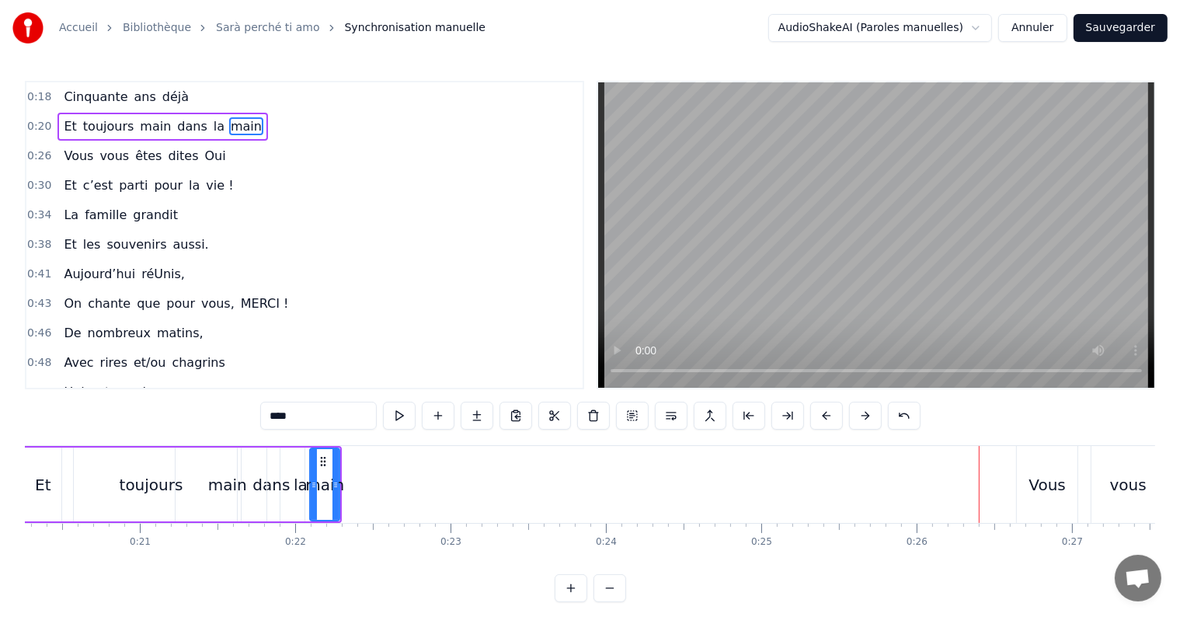
click at [148, 483] on div "toujours" at bounding box center [152, 484] width 64 height 23
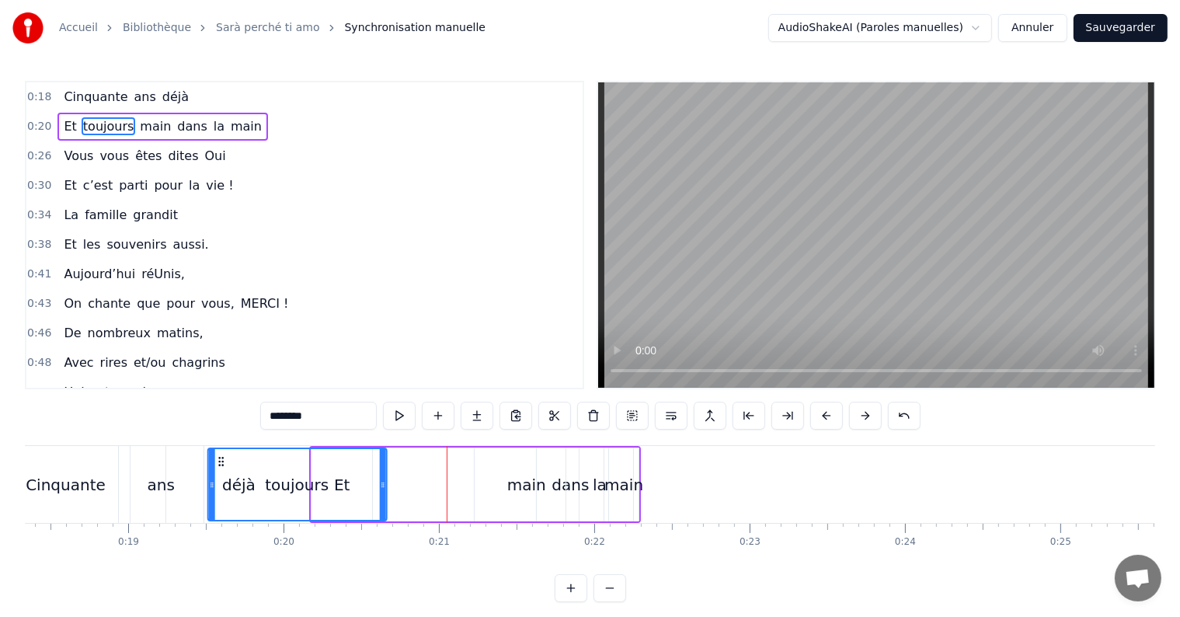
scroll to position [0, 2835]
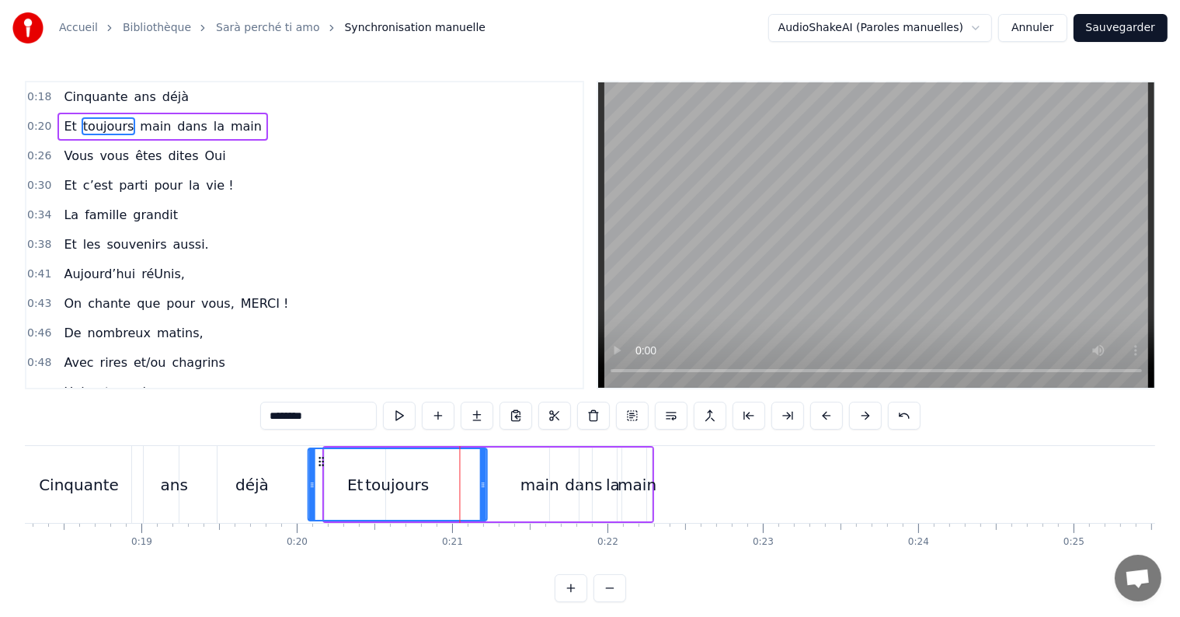
drag, startPoint x: 73, startPoint y: 457, endPoint x: 320, endPoint y: 464, distance: 247.1
click at [320, 464] on icon at bounding box center [321, 461] width 12 height 12
click at [529, 485] on div "main" at bounding box center [539, 484] width 39 height 23
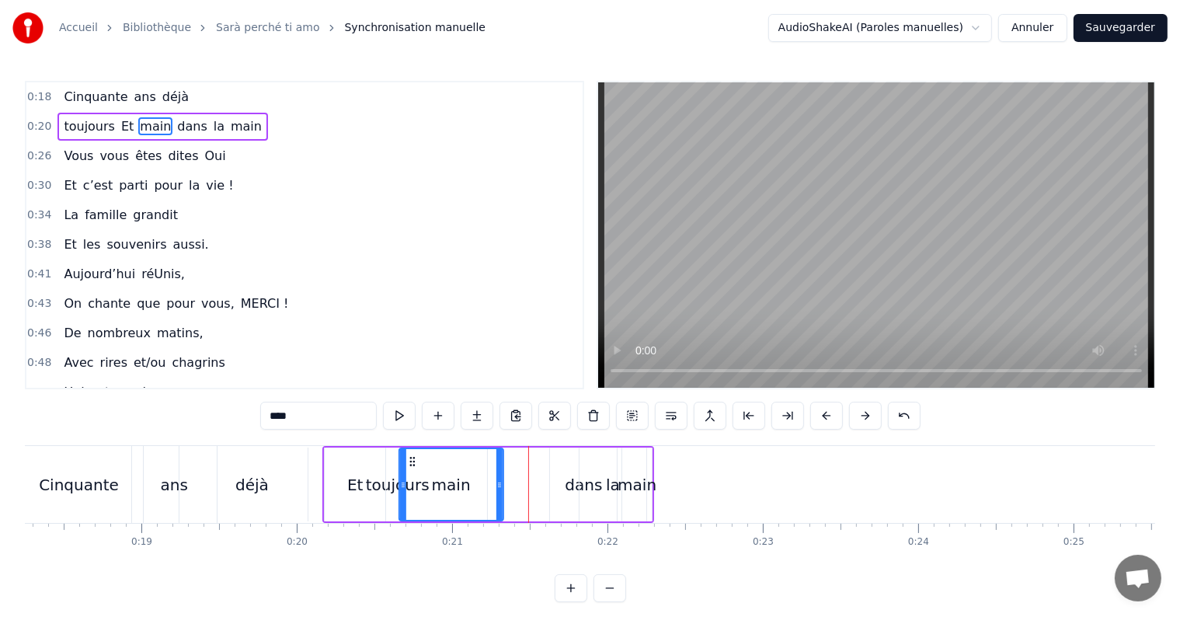
drag, startPoint x: 500, startPoint y: 460, endPoint x: 412, endPoint y: 457, distance: 87.8
click at [412, 457] on icon at bounding box center [412, 461] width 12 height 12
click at [558, 471] on div "dans" at bounding box center [583, 484] width 67 height 74
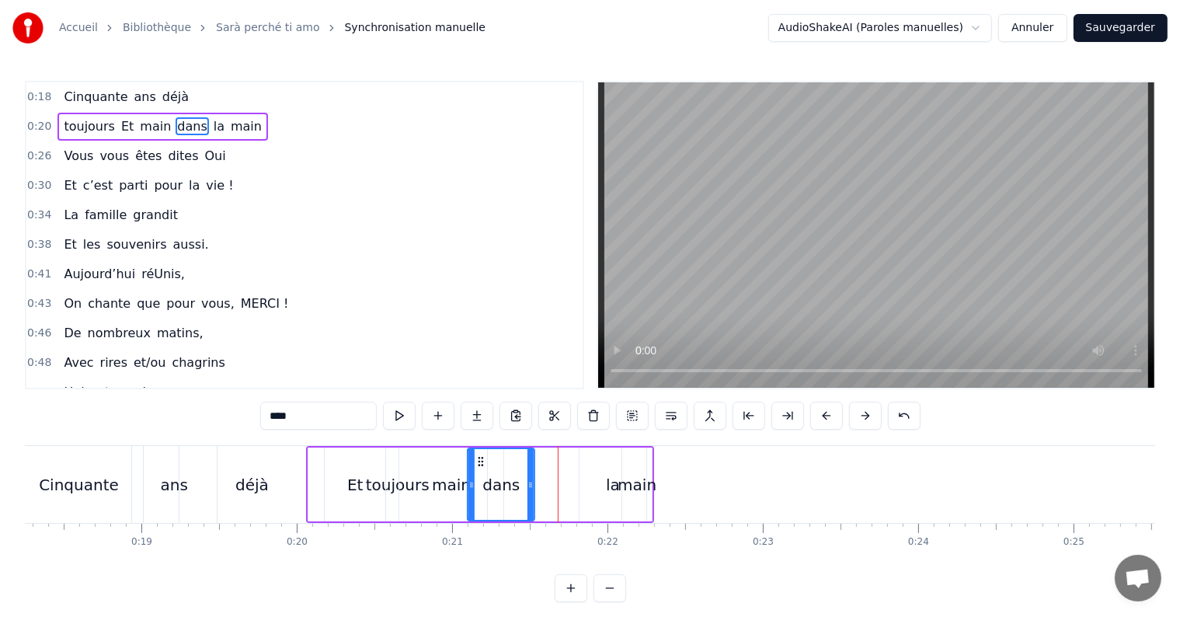
drag, startPoint x: 561, startPoint y: 456, endPoint x: 478, endPoint y: 456, distance: 82.3
click at [479, 457] on circle at bounding box center [479, 457] width 1 height 1
click at [610, 484] on div "la" at bounding box center [613, 484] width 14 height 23
type input "**"
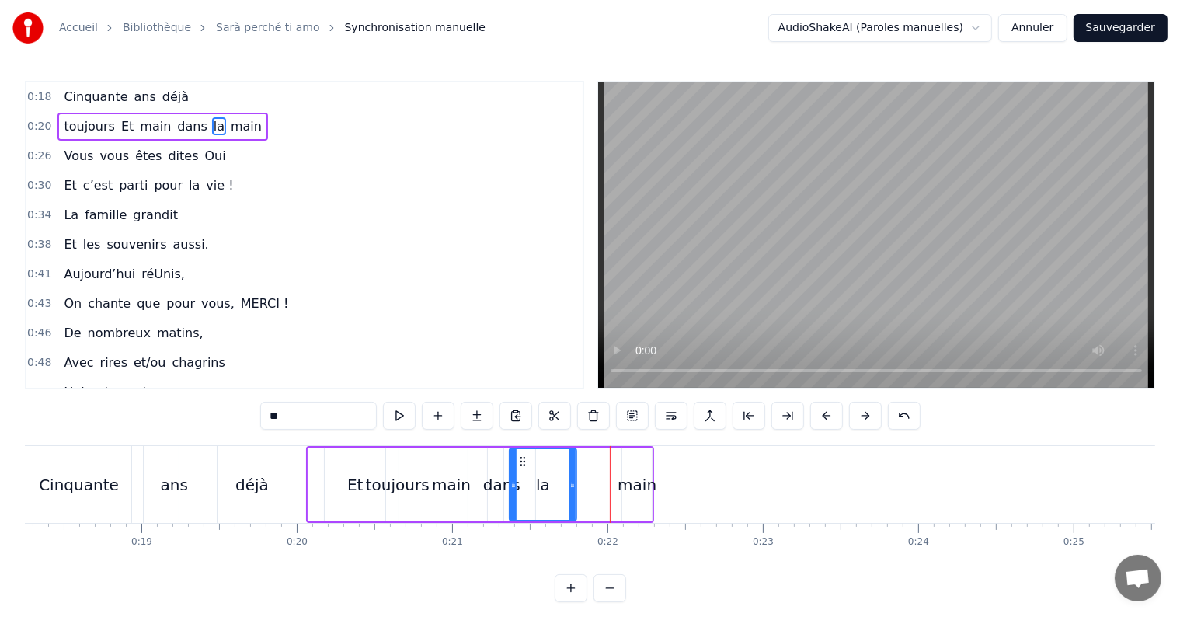
drag, startPoint x: 587, startPoint y: 461, endPoint x: 518, endPoint y: 462, distance: 69.1
click at [518, 462] on icon at bounding box center [522, 461] width 12 height 12
click at [584, 450] on div "toujours Et main dans la main" at bounding box center [480, 484] width 349 height 77
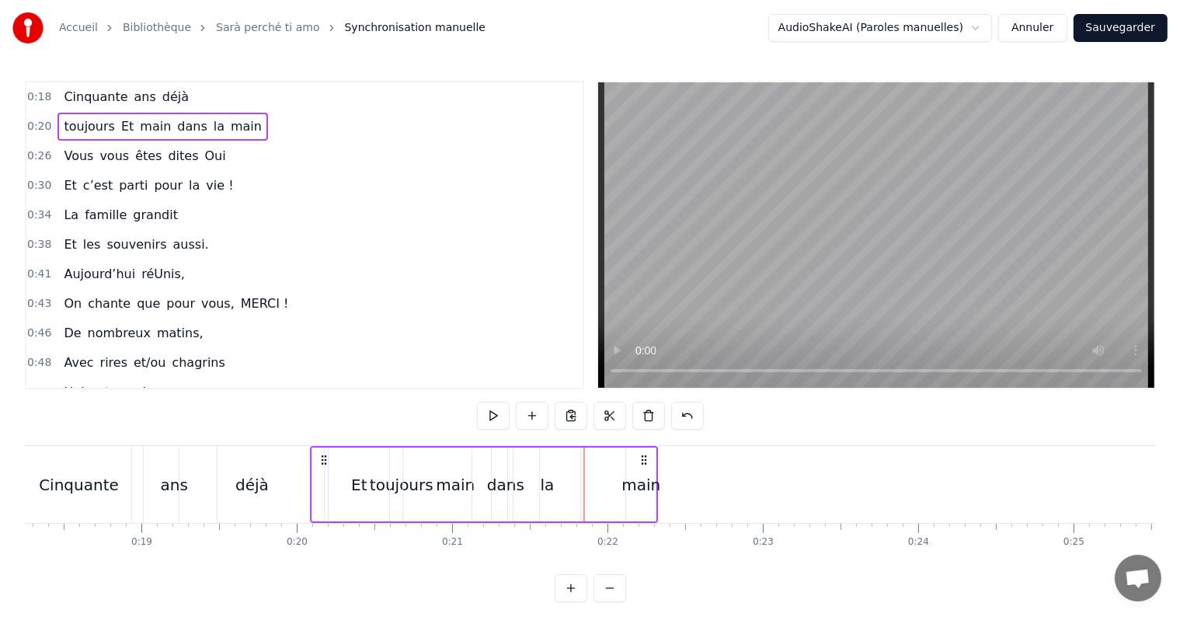
click at [642, 463] on icon at bounding box center [644, 460] width 12 height 12
click at [642, 473] on div "main" at bounding box center [641, 484] width 39 height 23
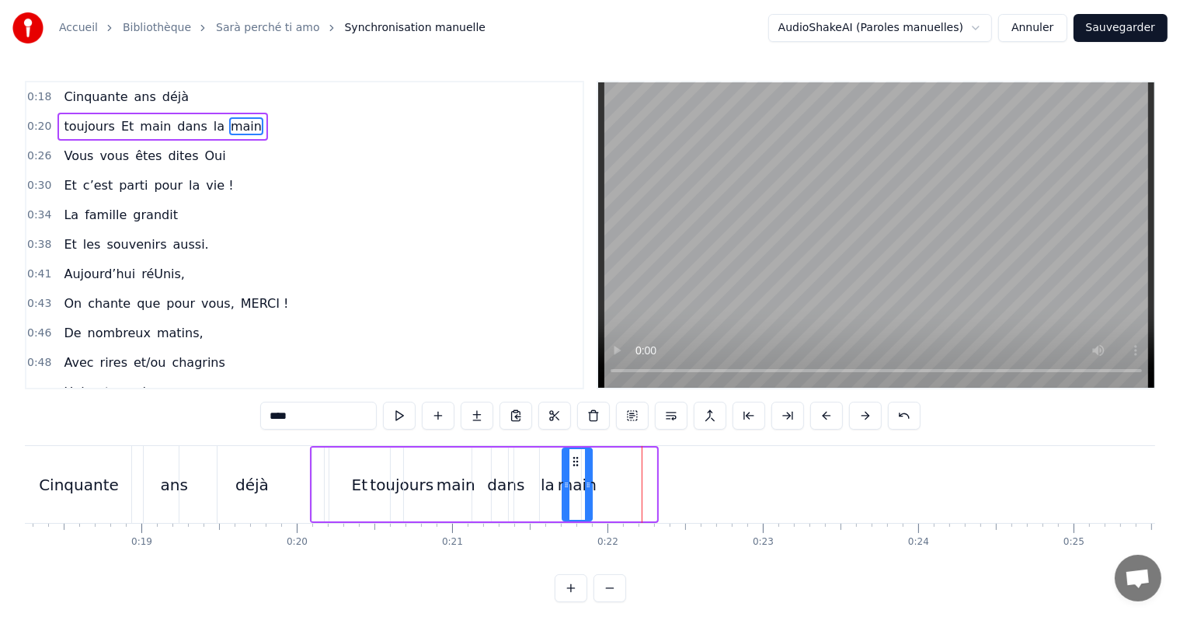
drag, startPoint x: 638, startPoint y: 460, endPoint x: 575, endPoint y: 461, distance: 63.7
click at [575, 461] on icon at bounding box center [575, 461] width 12 height 12
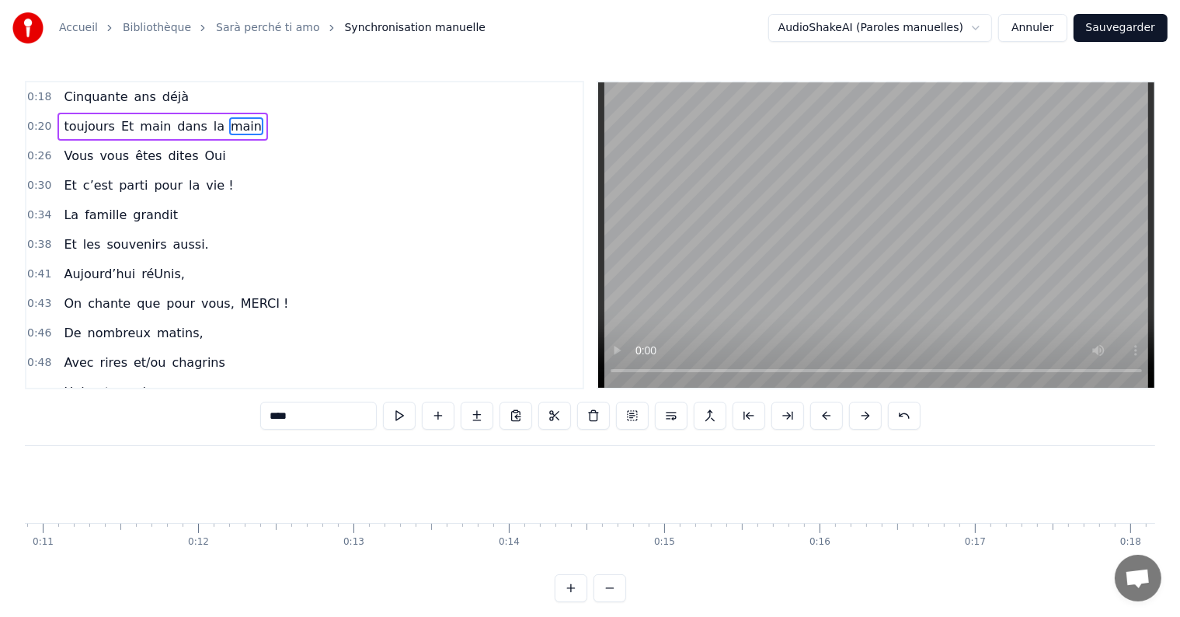
scroll to position [0, 1724]
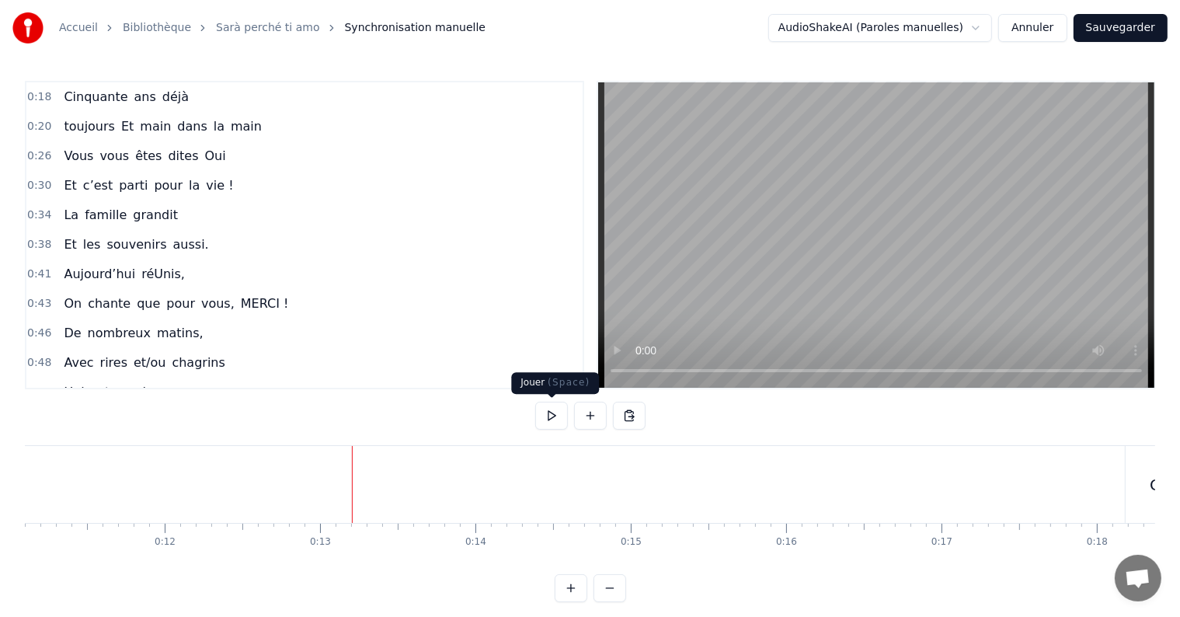
click at [553, 414] on button at bounding box center [551, 415] width 33 height 28
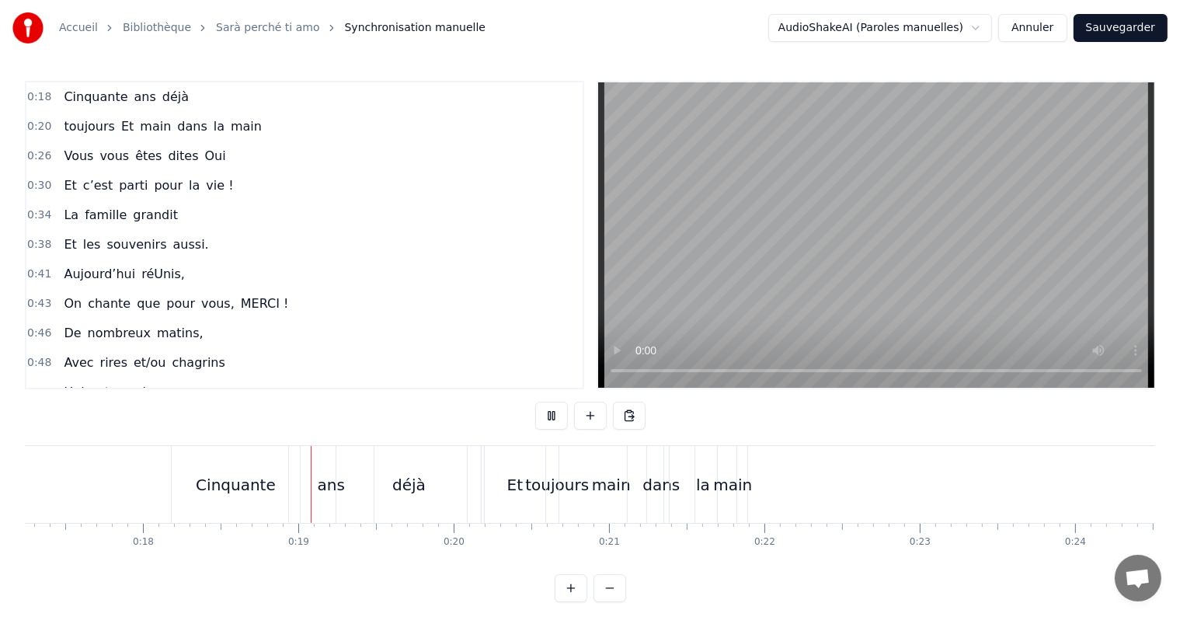
scroll to position [0, 2753]
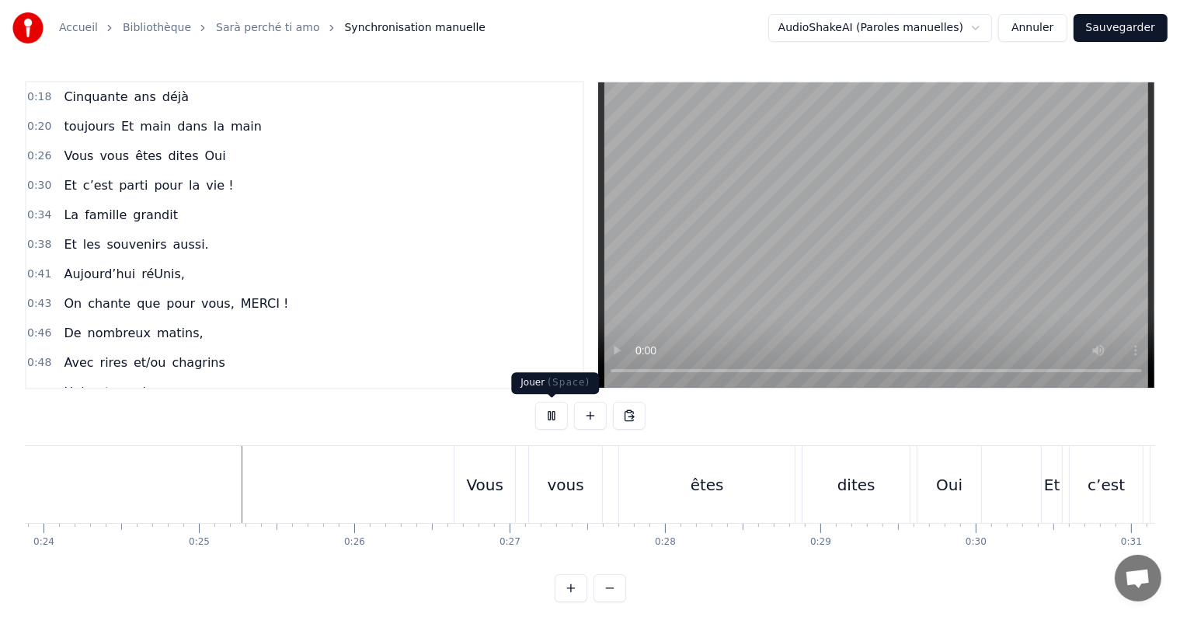
click at [541, 425] on button at bounding box center [551, 415] width 33 height 28
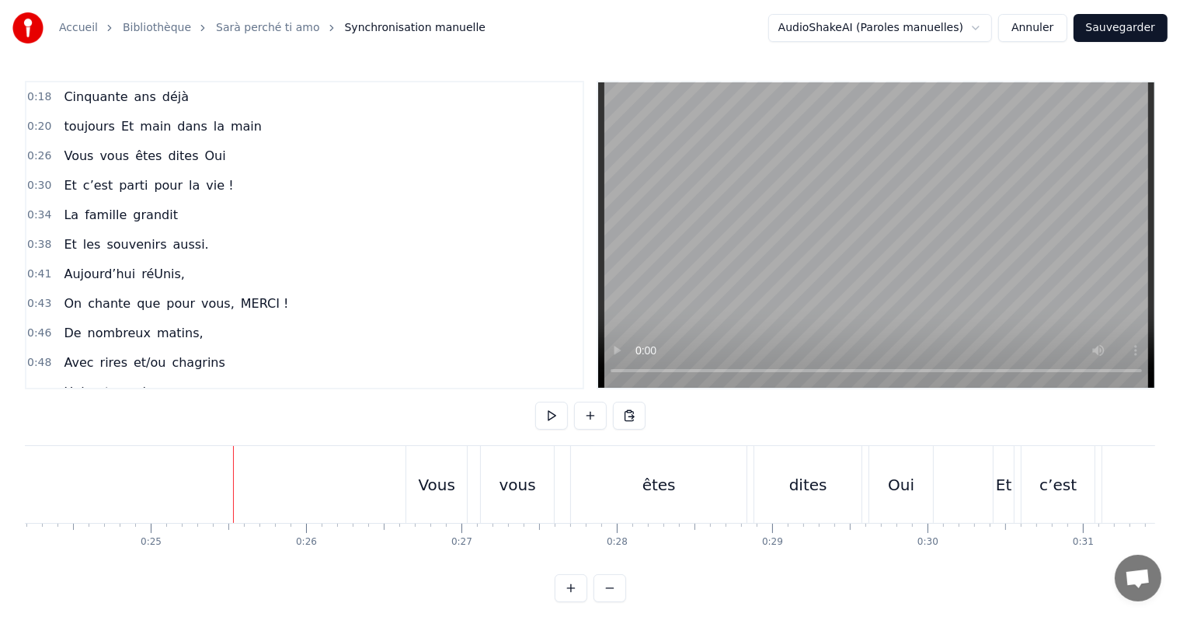
click at [616, 595] on button at bounding box center [609, 588] width 33 height 28
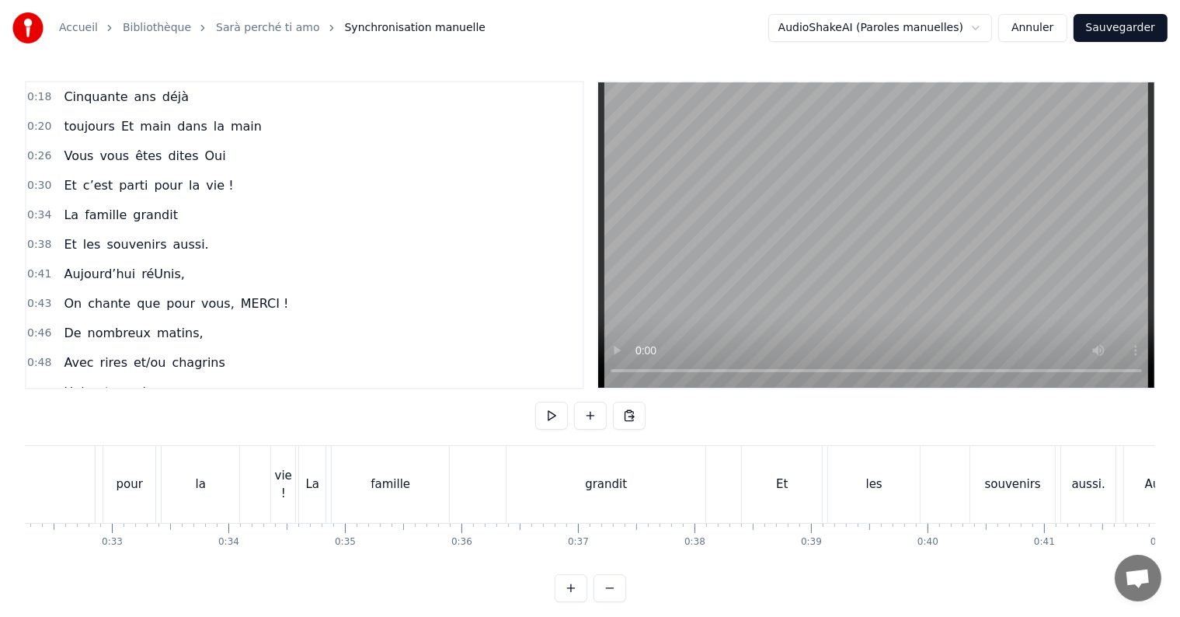
click at [616, 595] on button at bounding box center [609, 588] width 33 height 28
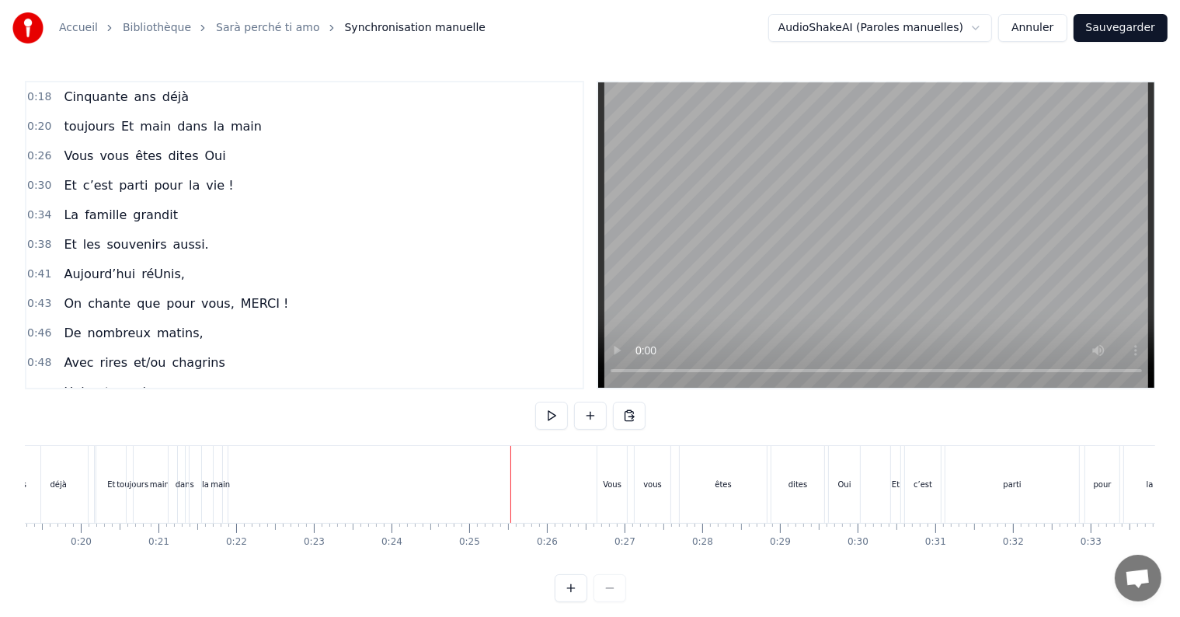
scroll to position [0, 1389]
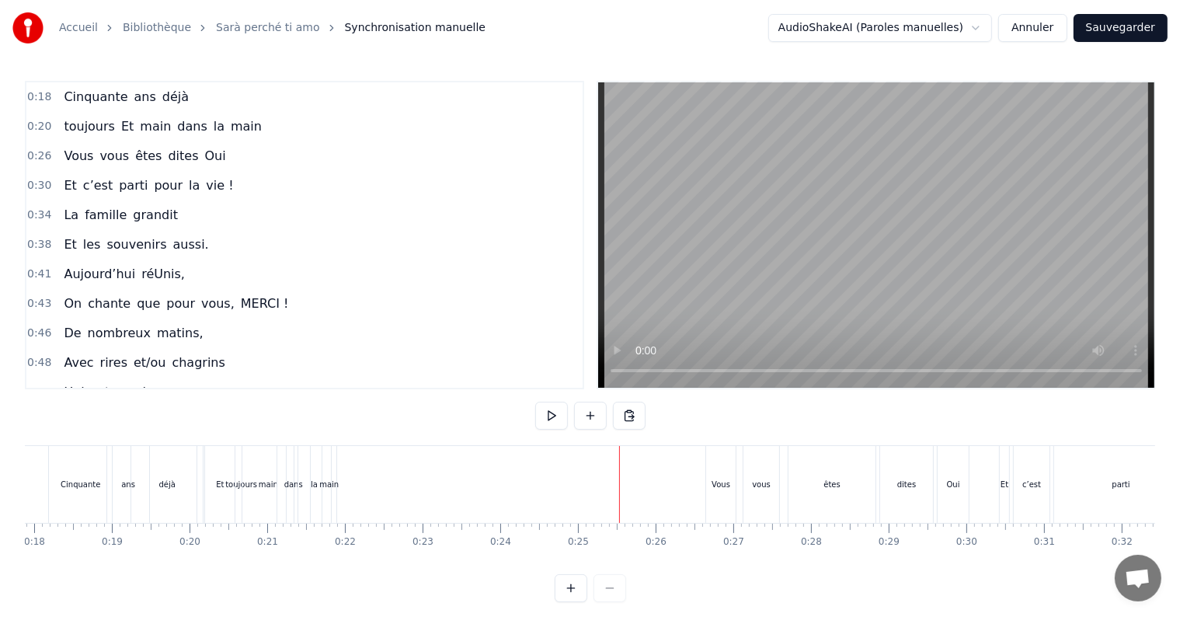
click at [711, 483] on div "Vous" at bounding box center [720, 484] width 19 height 12
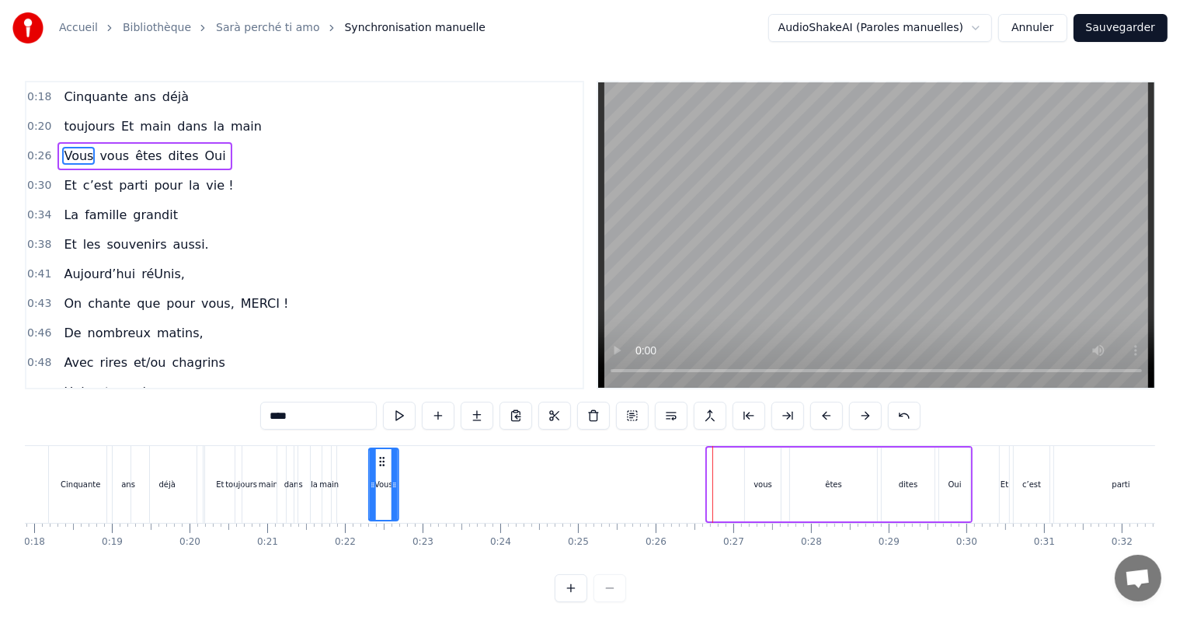
drag, startPoint x: 718, startPoint y: 463, endPoint x: 379, endPoint y: 457, distance: 338.6
click at [379, 457] on icon at bounding box center [382, 461] width 12 height 12
click at [767, 488] on div "vous" at bounding box center [762, 484] width 19 height 12
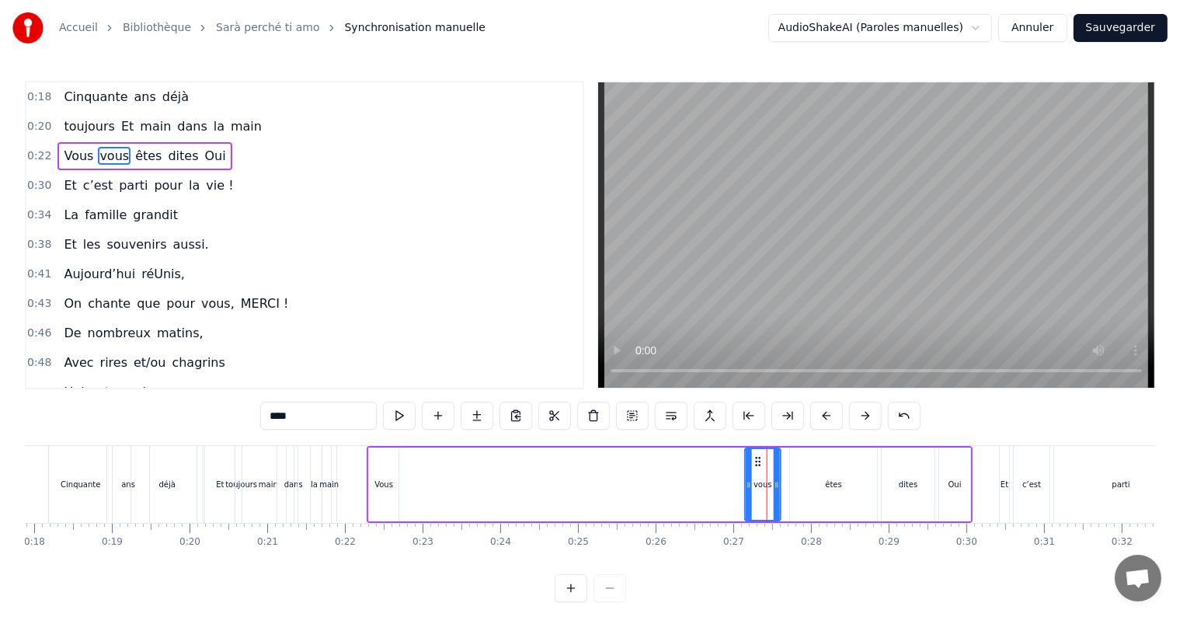
click at [756, 458] on icon at bounding box center [758, 461] width 12 height 12
drag, startPoint x: 756, startPoint y: 458, endPoint x: 400, endPoint y: 447, distance: 356.6
click at [400, 447] on div "vous" at bounding box center [406, 484] width 37 height 74
click at [838, 463] on div "êtes" at bounding box center [833, 484] width 87 height 74
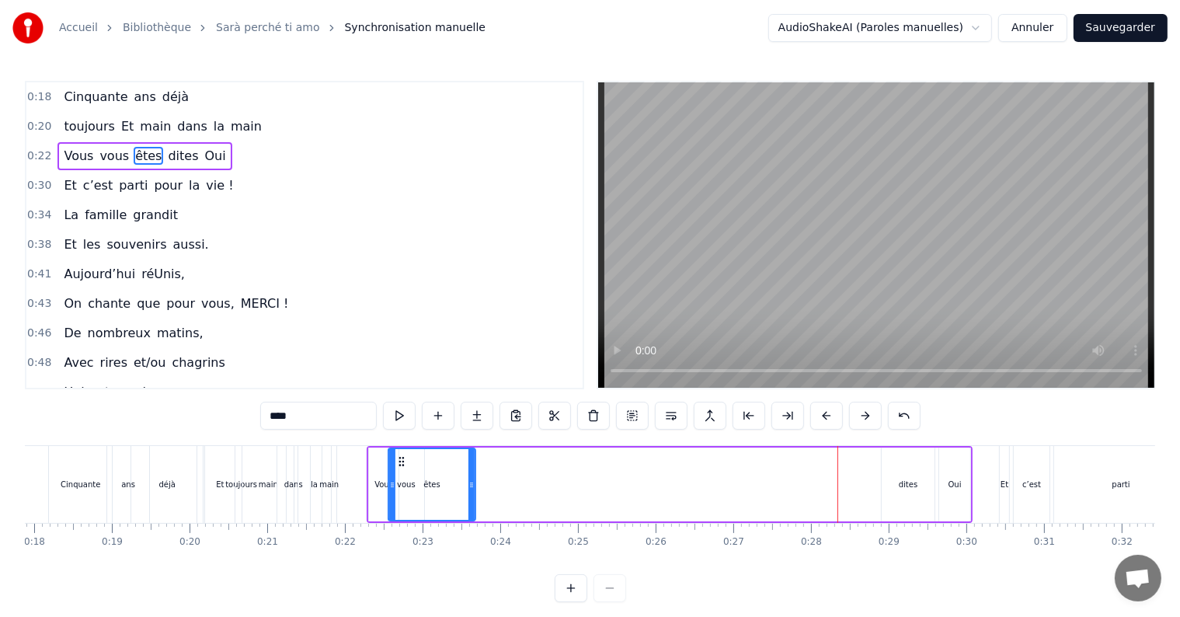
drag, startPoint x: 803, startPoint y: 455, endPoint x: 401, endPoint y: 480, distance: 402.3
click at [401, 480] on div "êtes" at bounding box center [431, 484] width 85 height 71
click at [929, 472] on div "dites" at bounding box center [907, 484] width 53 height 74
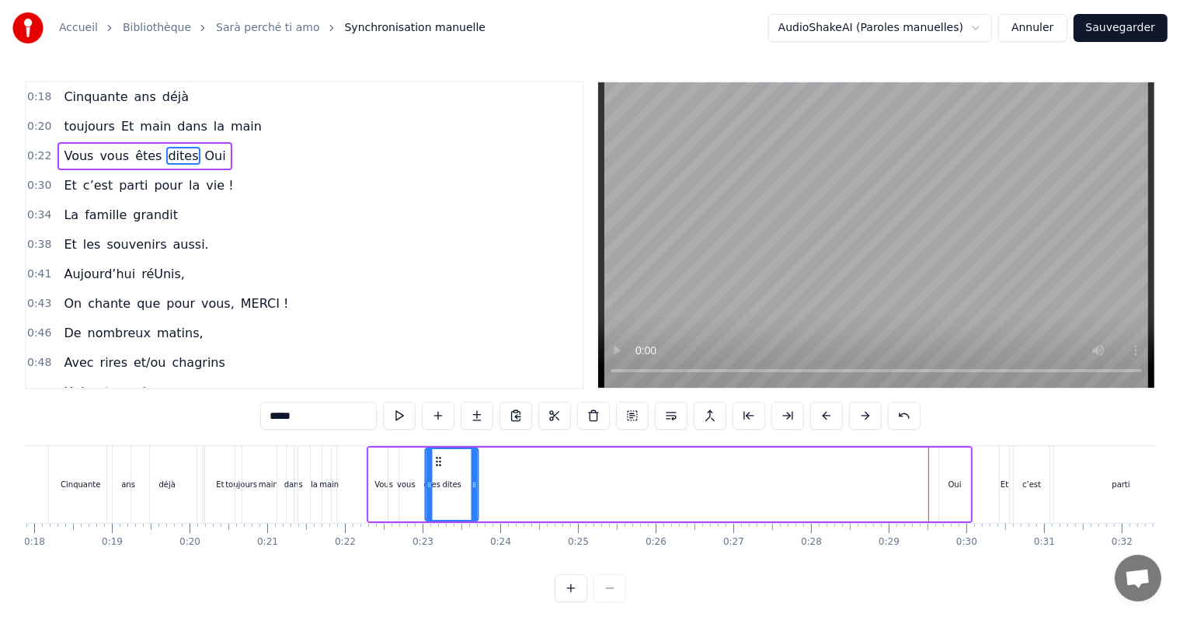
drag, startPoint x: 895, startPoint y: 460, endPoint x: 438, endPoint y: 497, distance: 458.1
click at [438, 497] on div "dites" at bounding box center [451, 484] width 51 height 71
click at [949, 478] on div "Oui" at bounding box center [954, 484] width 13 height 12
drag, startPoint x: 951, startPoint y: 457, endPoint x: 469, endPoint y: 480, distance: 482.0
click at [469, 480] on div "Oui" at bounding box center [474, 484] width 30 height 71
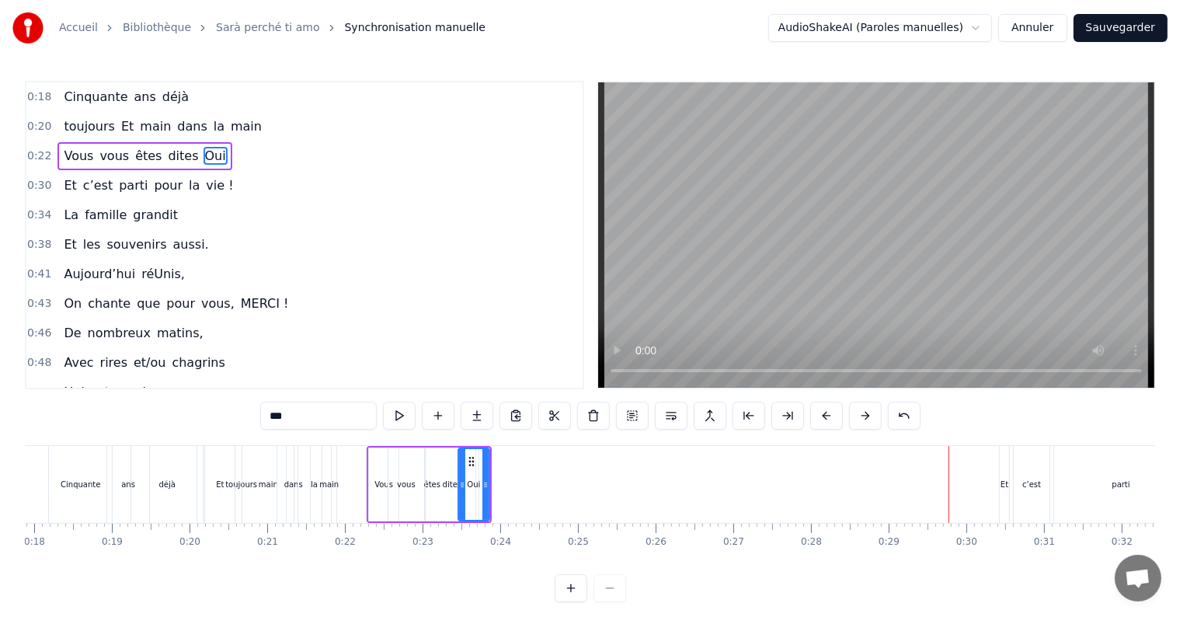
click at [448, 491] on div "dites" at bounding box center [452, 484] width 53 height 74
click at [304, 416] on input "*****" at bounding box center [318, 415] width 116 height 28
click at [1005, 490] on div "Et" at bounding box center [1003, 484] width 9 height 77
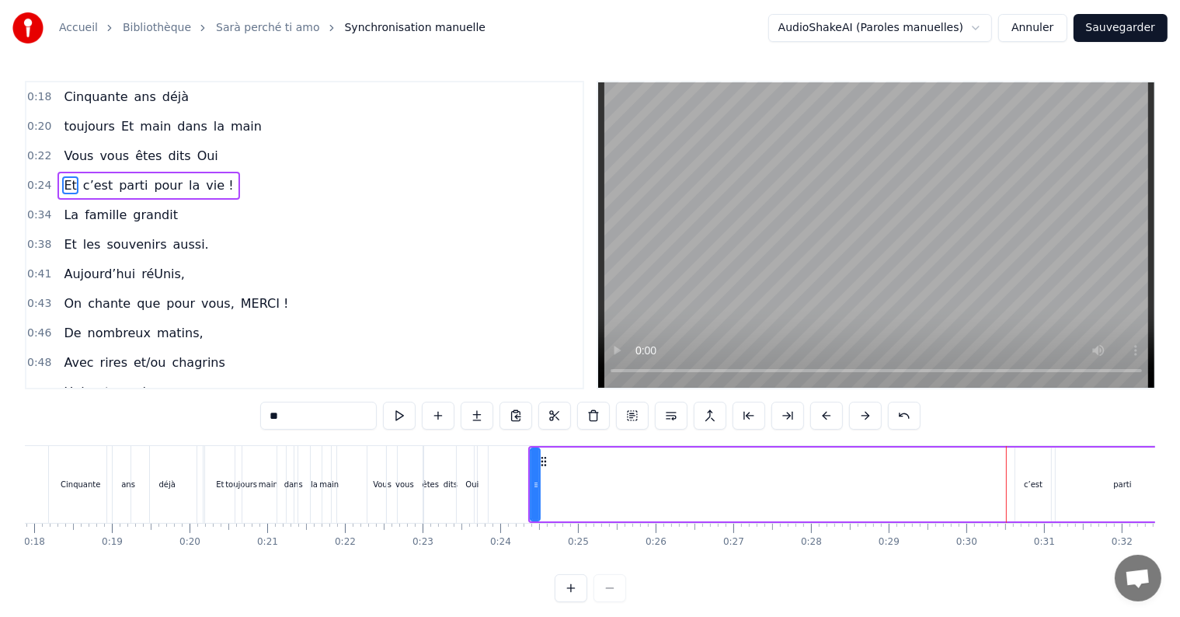
click at [1028, 487] on div "c’est" at bounding box center [1033, 484] width 19 height 12
drag, startPoint x: 1025, startPoint y: 459, endPoint x: 426, endPoint y: 472, distance: 599.7
click at [1140, 481] on div "parti" at bounding box center [1122, 484] width 134 height 74
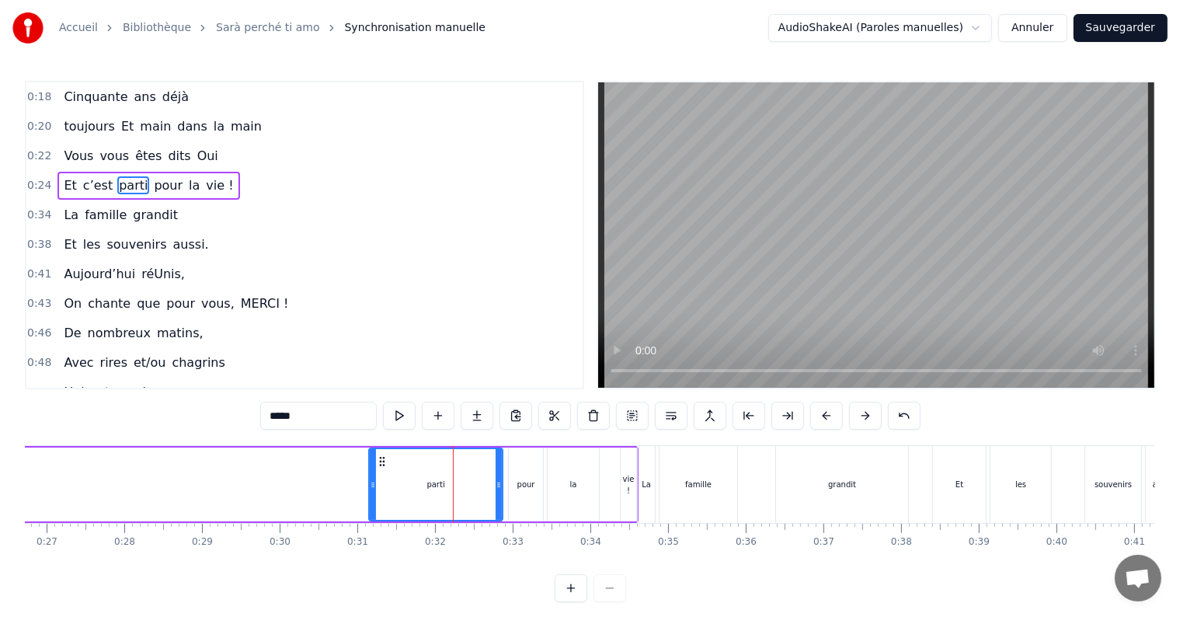
scroll to position [0, 1774]
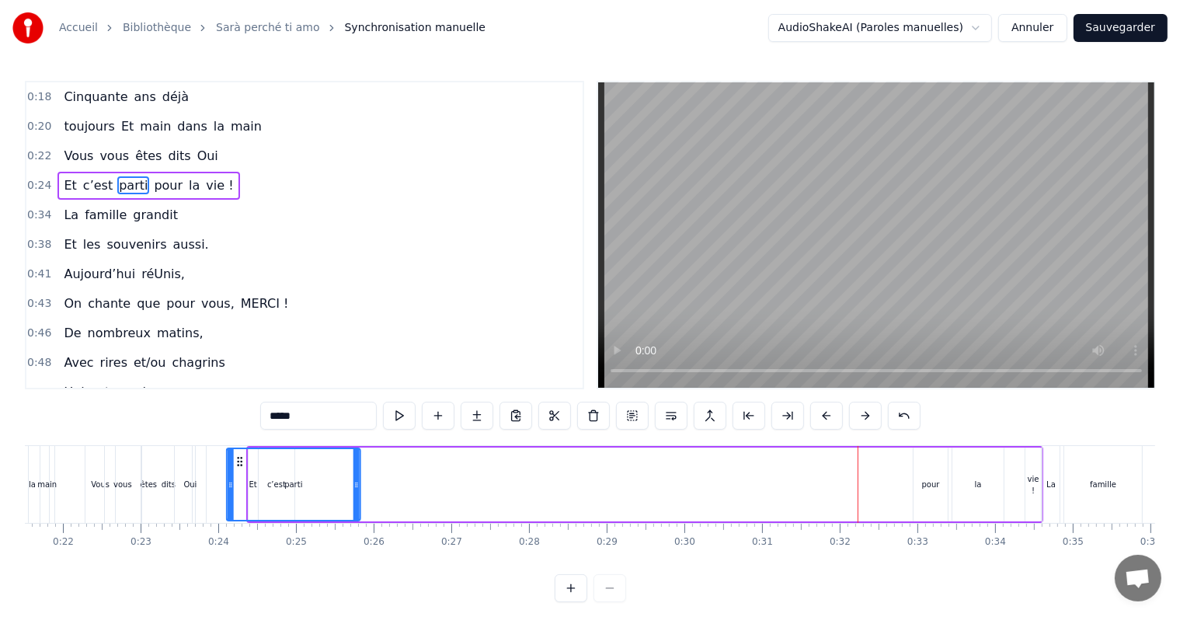
drag, startPoint x: 683, startPoint y: 457, endPoint x: 238, endPoint y: 468, distance: 445.1
click at [238, 468] on div "parti" at bounding box center [294, 484] width 132 height 71
click at [934, 488] on div "pour" at bounding box center [932, 484] width 18 height 12
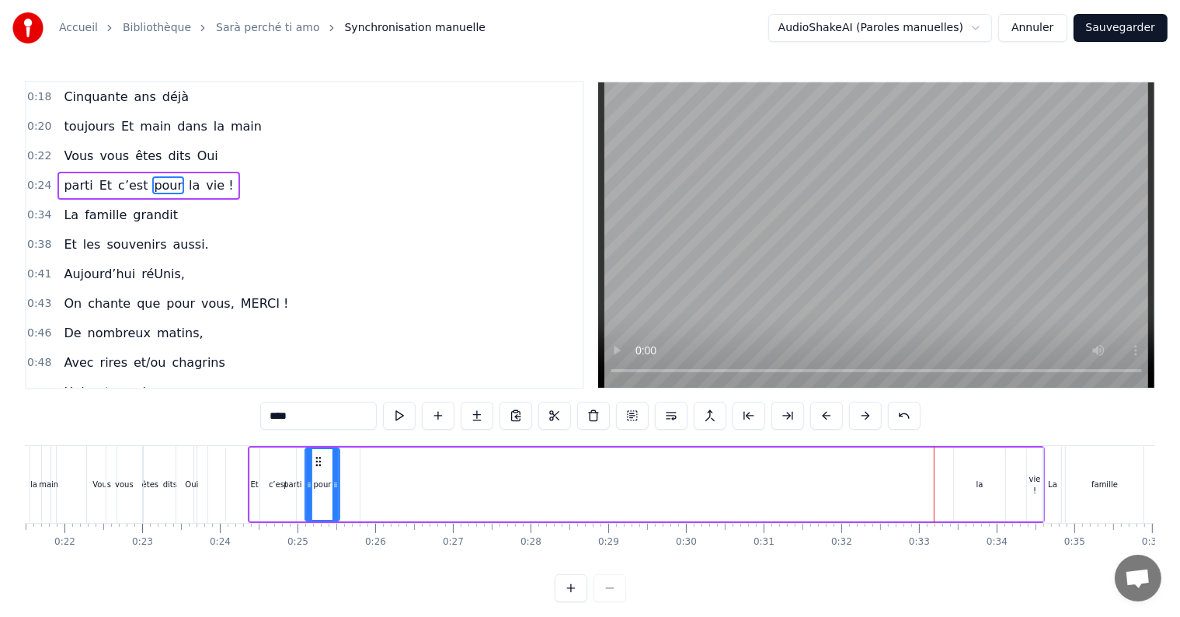
drag, startPoint x: 927, startPoint y: 460, endPoint x: 318, endPoint y: 469, distance: 609.7
click at [318, 469] on div "pour" at bounding box center [322, 484] width 33 height 71
click at [970, 482] on div "la" at bounding box center [979, 484] width 51 height 74
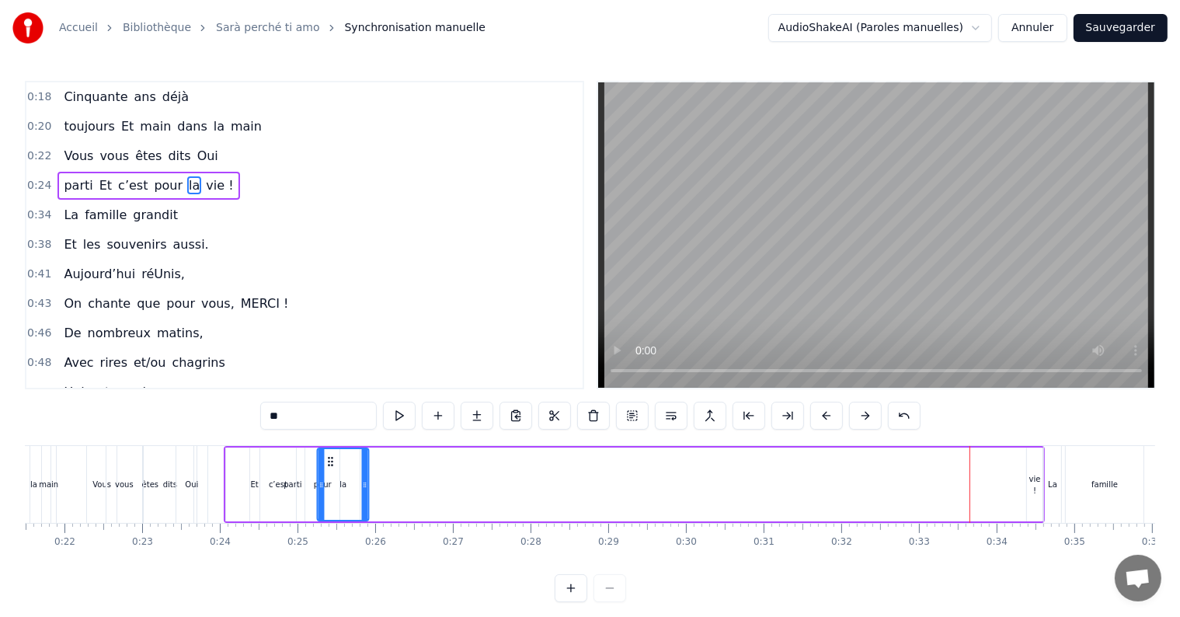
drag, startPoint x: 963, startPoint y: 457, endPoint x: 326, endPoint y: 483, distance: 637.3
click at [326, 483] on div "la" at bounding box center [343, 484] width 50 height 71
click at [1028, 481] on div "vie !" at bounding box center [1035, 484] width 16 height 23
click at [1031, 486] on icon at bounding box center [1030, 484] width 6 height 12
click at [574, 602] on button at bounding box center [570, 588] width 33 height 28
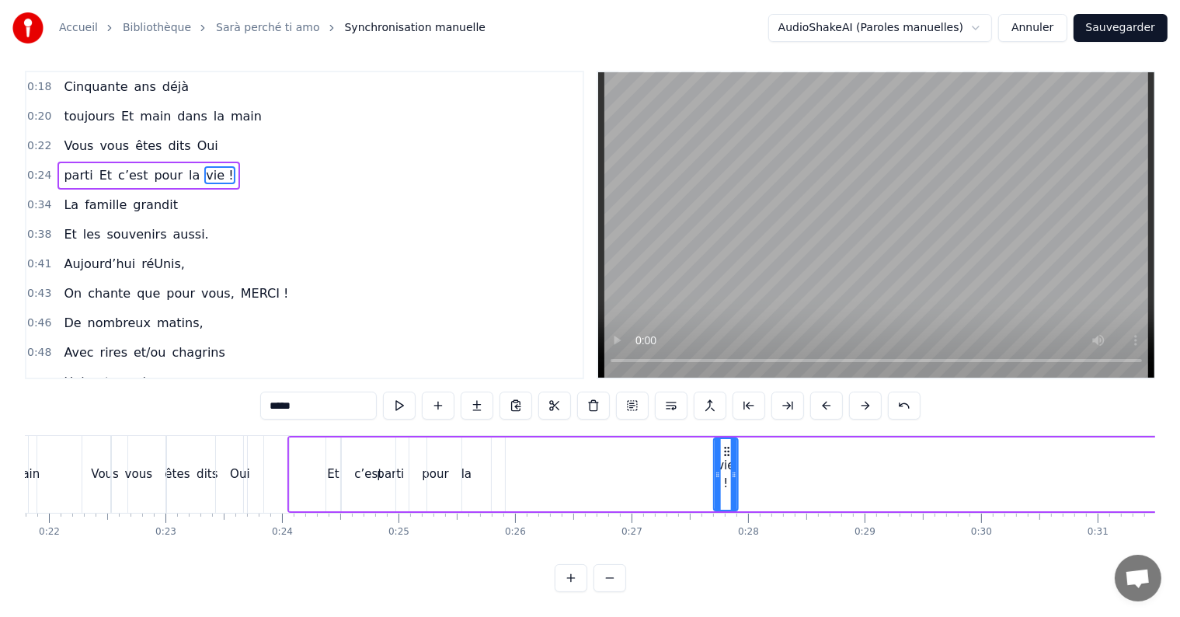
scroll to position [0, 2529]
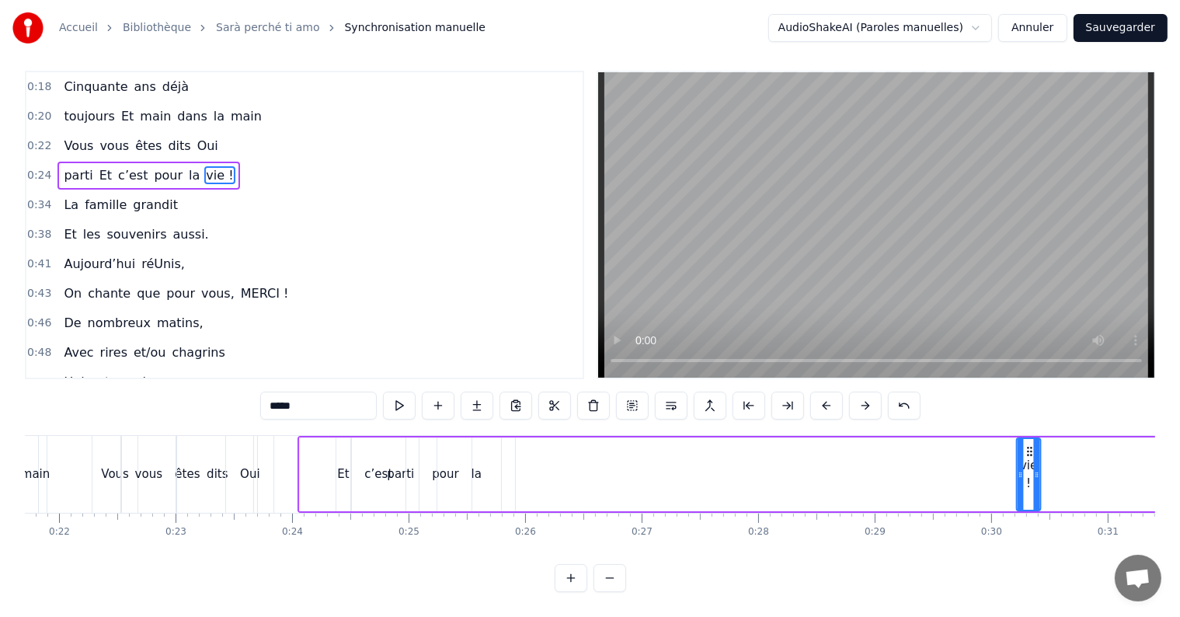
drag, startPoint x: 842, startPoint y: 457, endPoint x: 516, endPoint y: 471, distance: 325.7
click at [516, 471] on div "parti Et c’est pour la vie !" at bounding box center [912, 474] width 1230 height 77
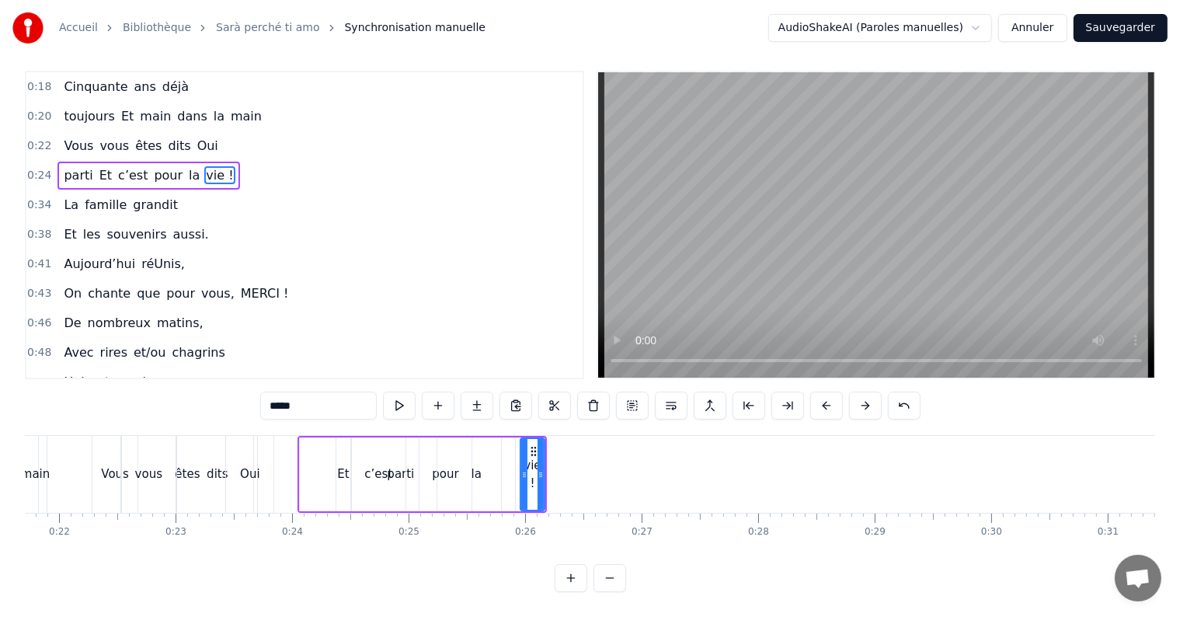
click at [509, 457] on div "la" at bounding box center [476, 474] width 78 height 74
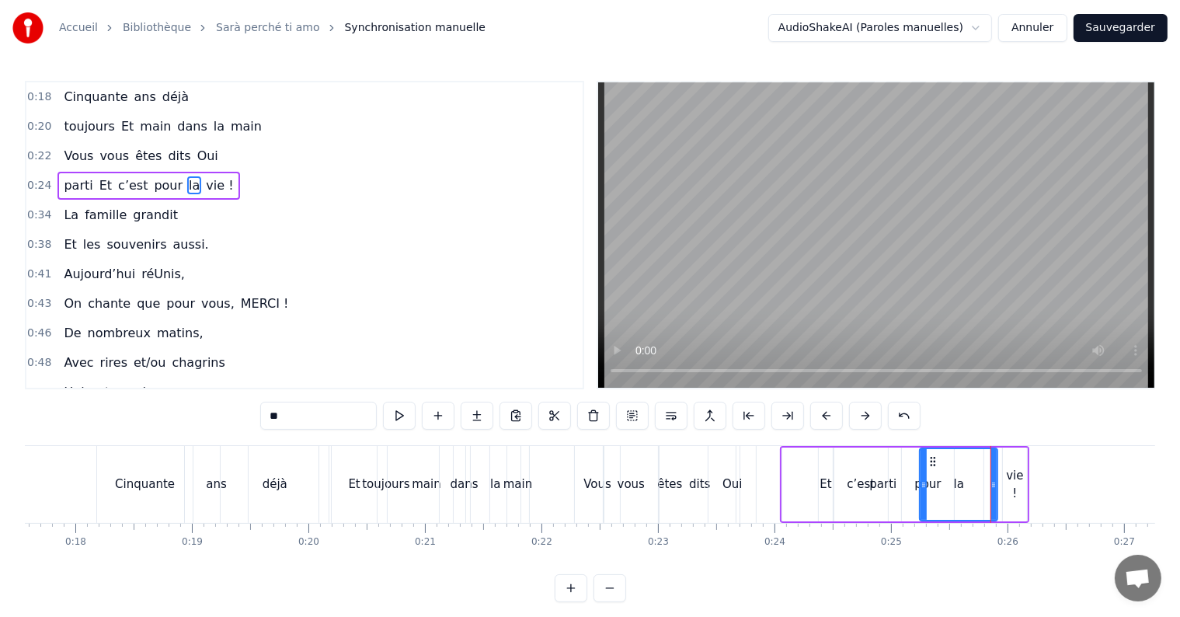
scroll to position [0, 1932]
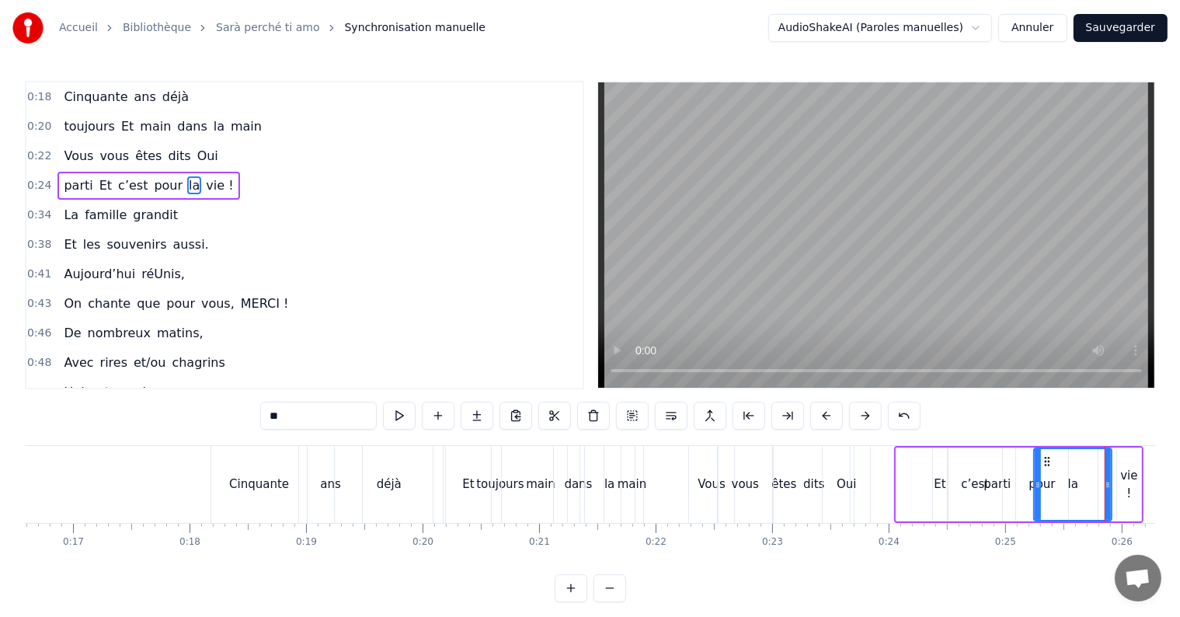
click at [228, 488] on div "Cinquante" at bounding box center [259, 484] width 96 height 77
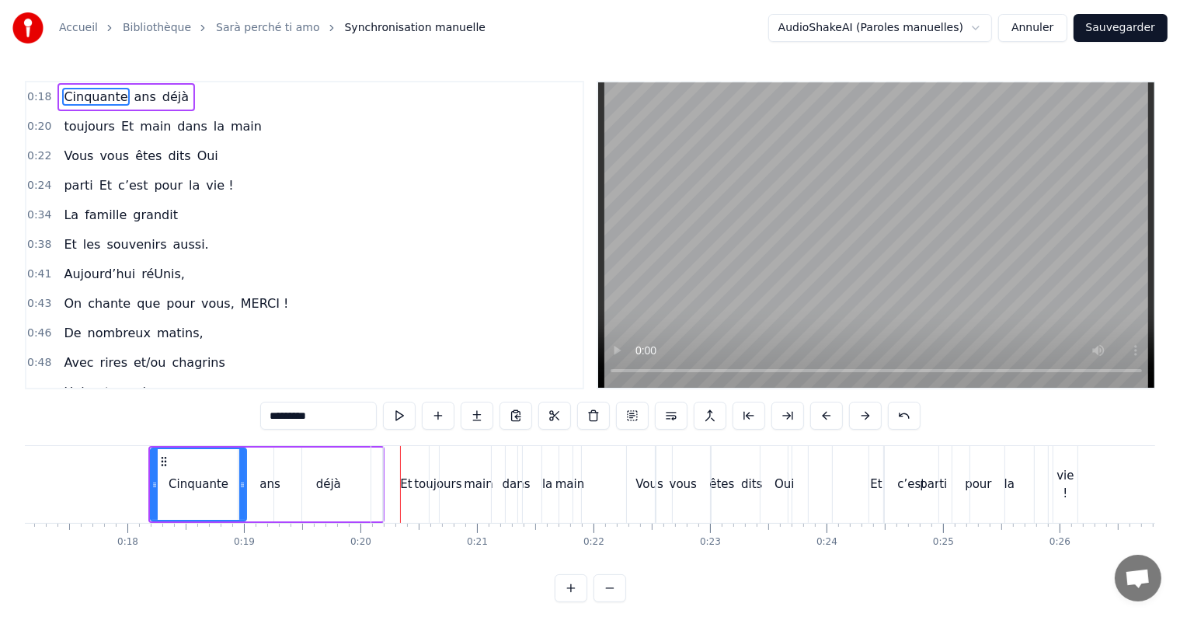
scroll to position [0, 1963]
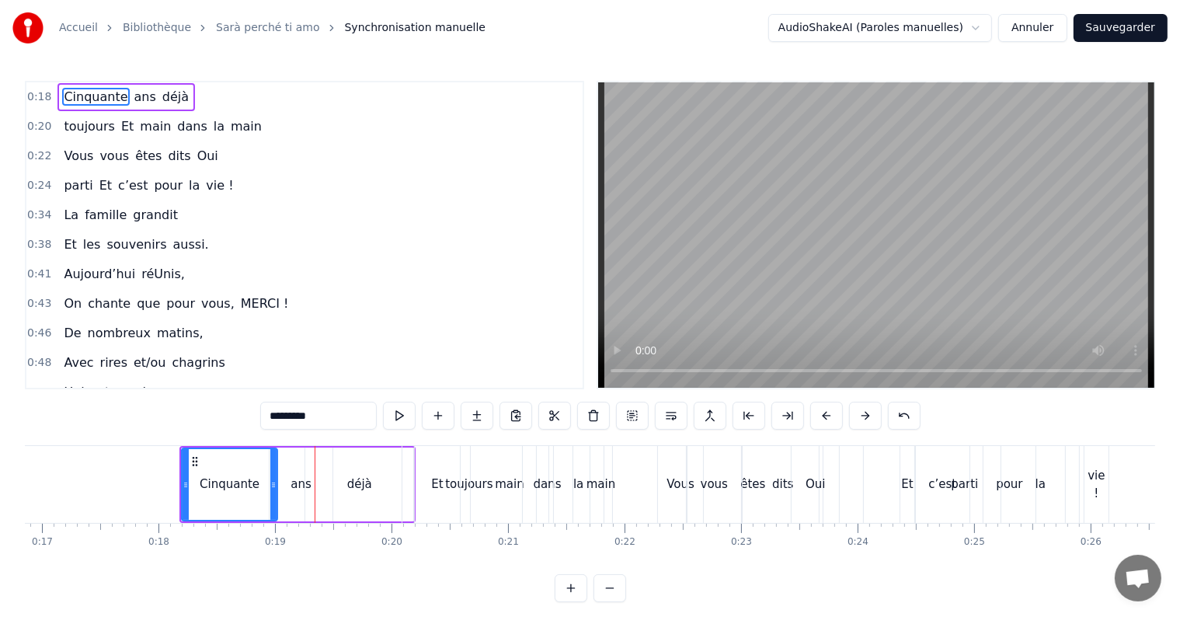
click at [422, 494] on div "Et" at bounding box center [437, 484] width 45 height 77
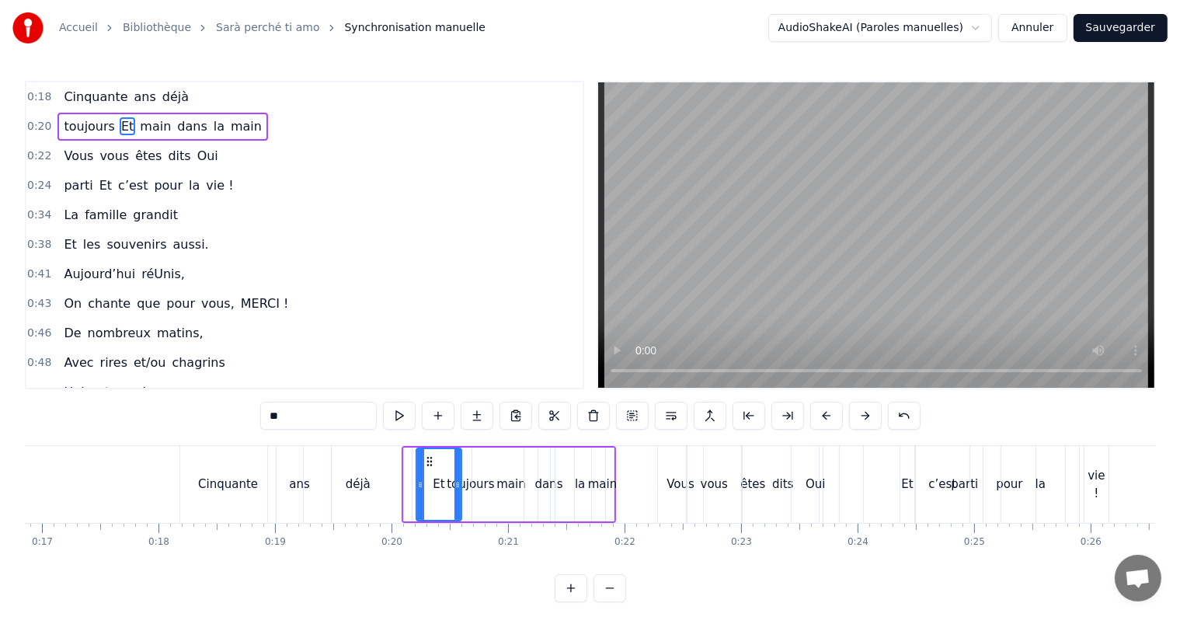
click at [467, 481] on div "toujours" at bounding box center [470, 484] width 47 height 18
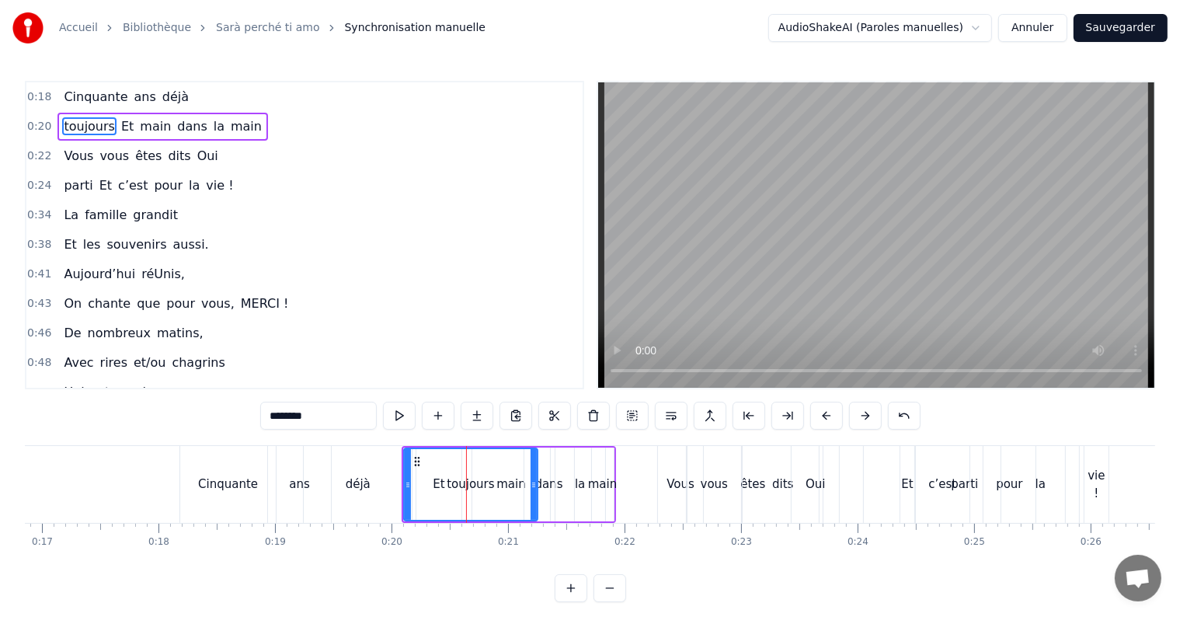
drag, startPoint x: 467, startPoint y: 481, endPoint x: 515, endPoint y: 483, distance: 48.2
click at [515, 483] on div "toujours" at bounding box center [471, 484] width 132 height 71
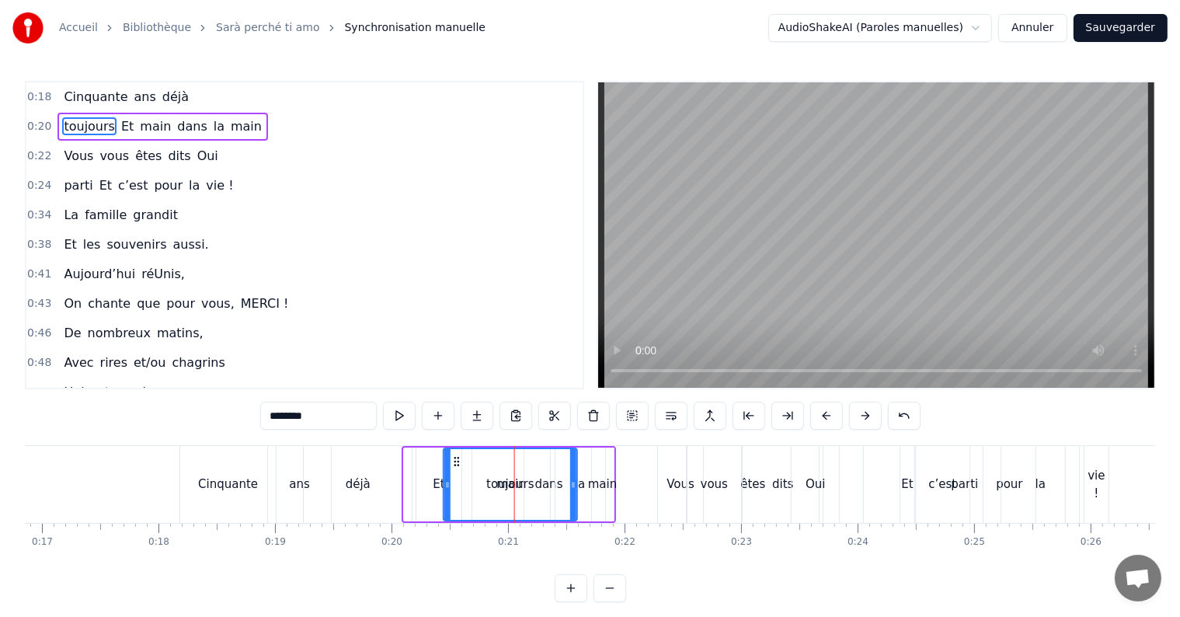
drag, startPoint x: 416, startPoint y: 460, endPoint x: 456, endPoint y: 463, distance: 39.7
click at [428, 488] on div "Et" at bounding box center [438, 484] width 45 height 74
type input "**"
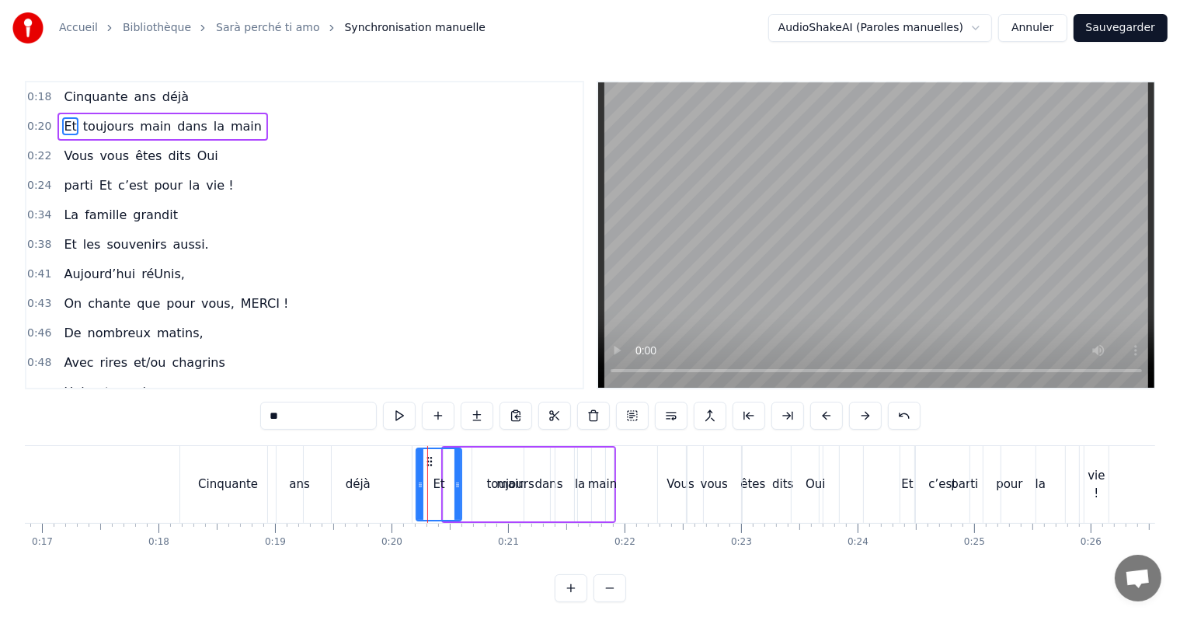
scroll to position [0, 975]
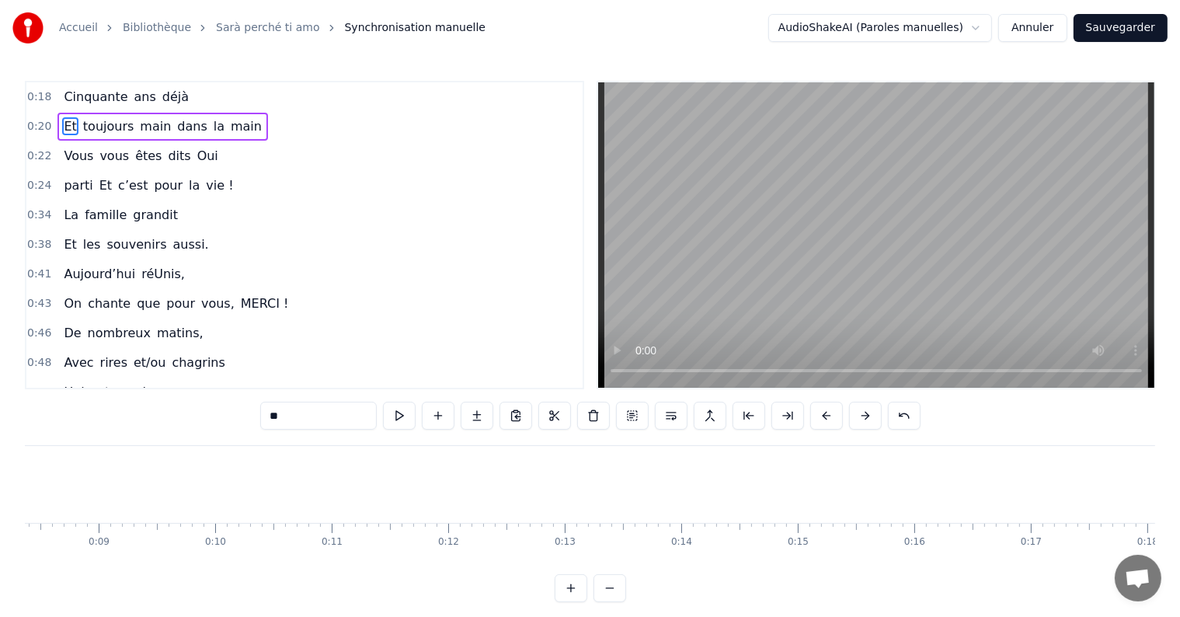
click at [385, 441] on div "0:18 Cinquante ans déjà 0:20 Et toujours main dans la main 0:22 Vous vous êtes …" at bounding box center [590, 341] width 1130 height 521
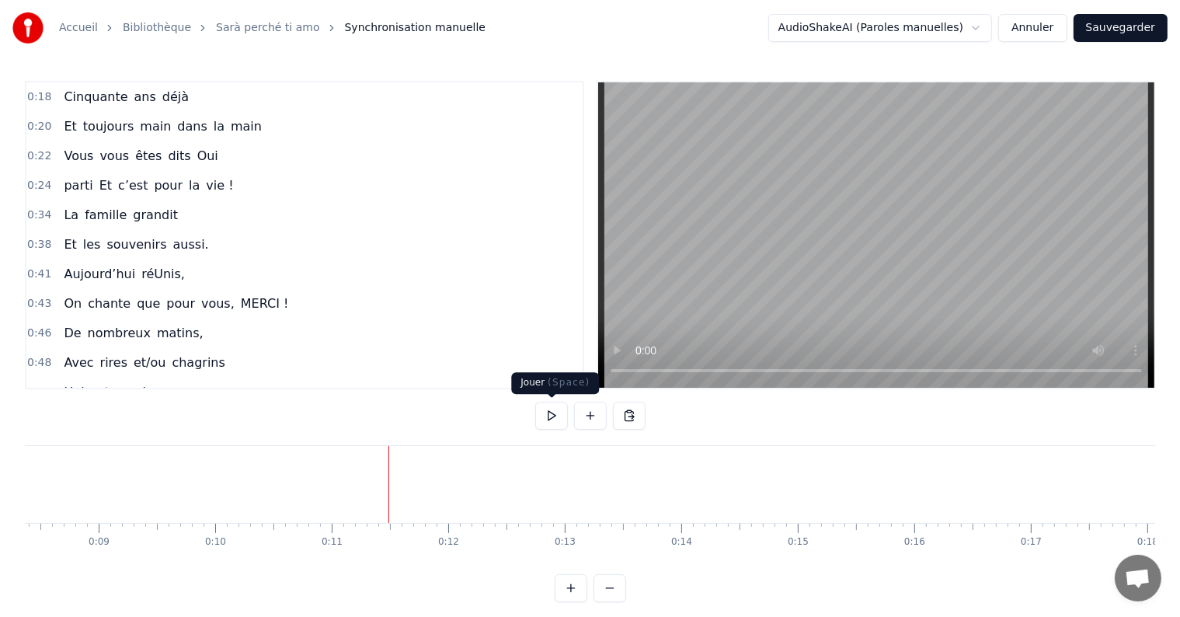
click at [547, 415] on button at bounding box center [551, 415] width 33 height 28
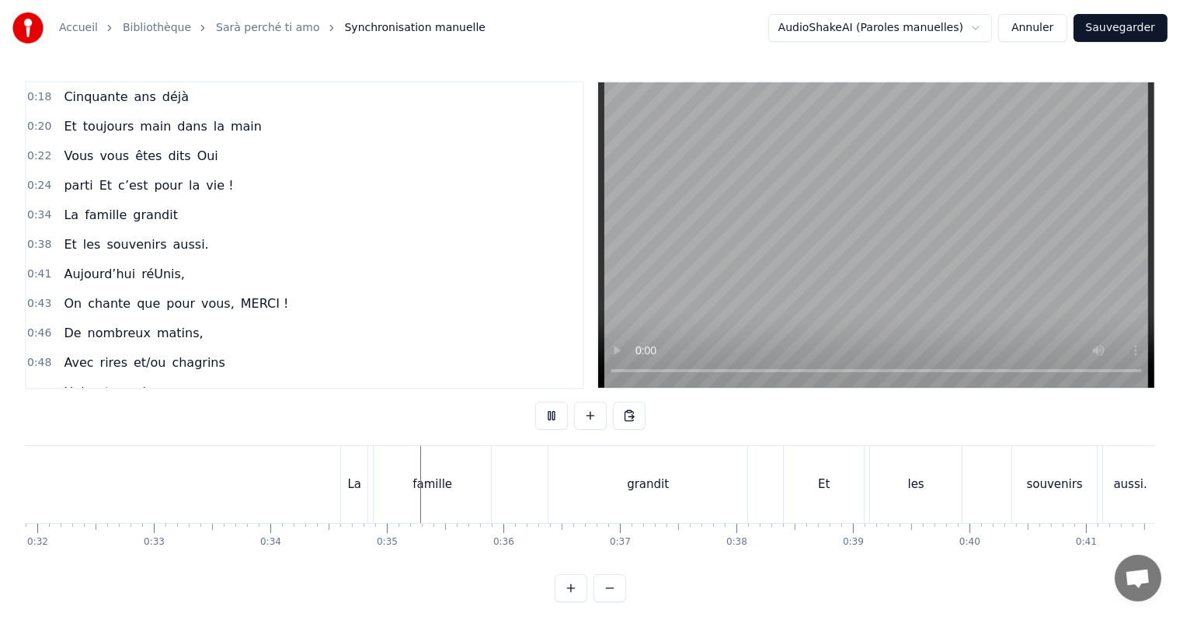
scroll to position [0, 3967]
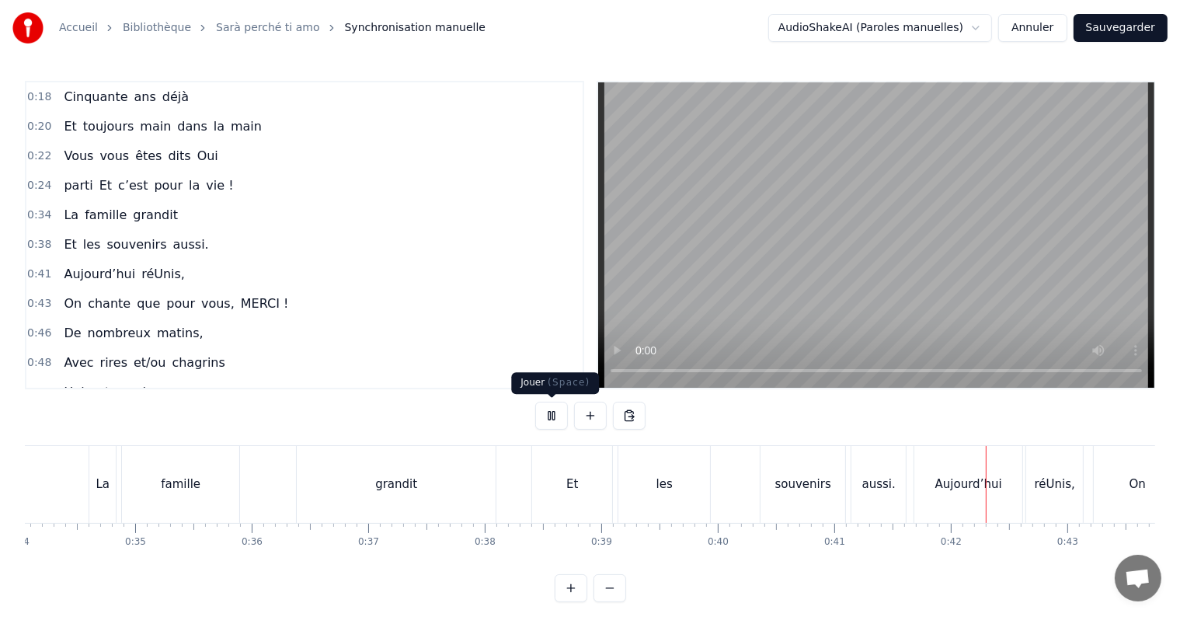
click at [543, 419] on button at bounding box center [551, 415] width 33 height 28
click at [1056, 19] on button "Annuler" at bounding box center [1032, 28] width 68 height 28
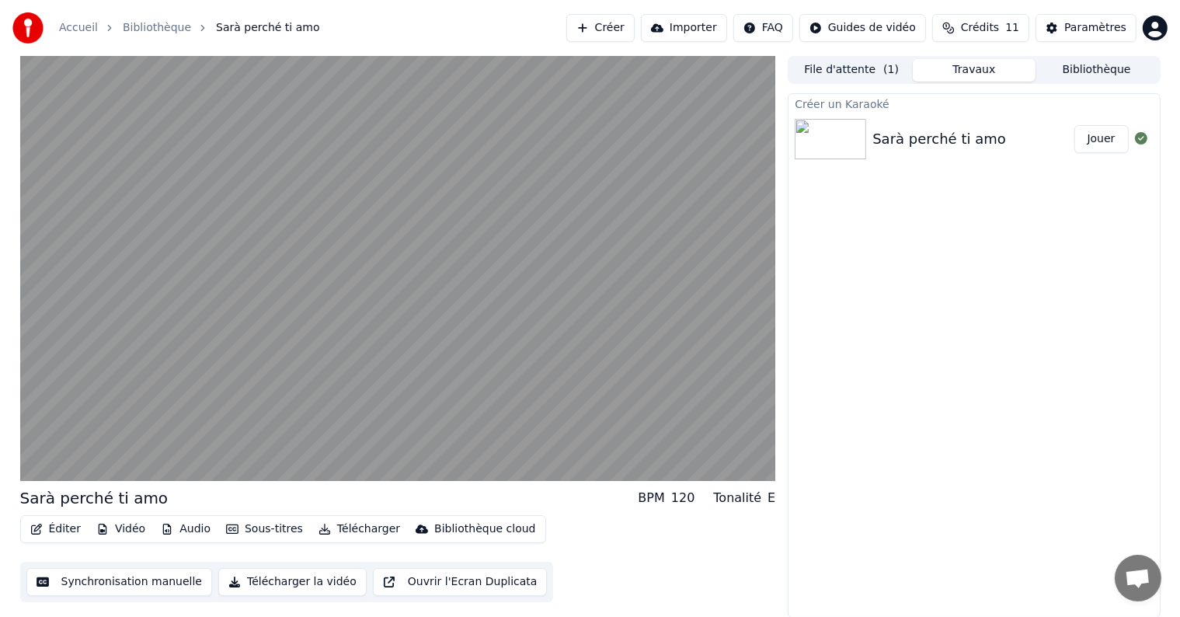
click at [975, 71] on button "Travaux" at bounding box center [973, 70] width 123 height 23
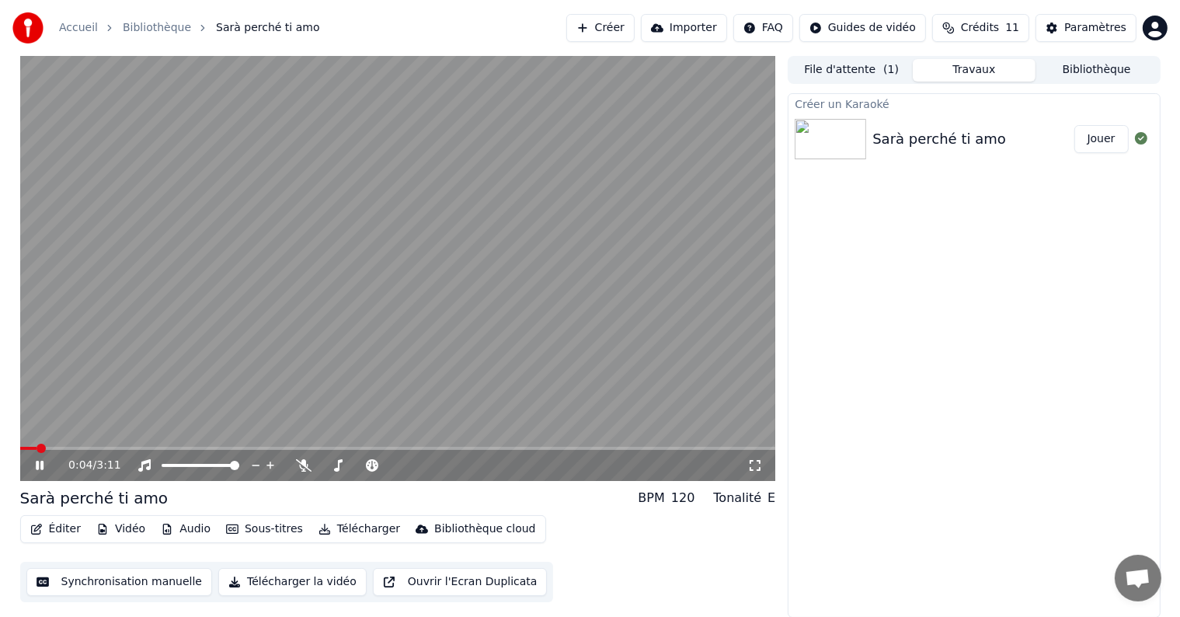
click at [36, 466] on icon at bounding box center [40, 465] width 8 height 9
click at [36, 466] on icon at bounding box center [39, 465] width 9 height 11
click at [41, 466] on icon at bounding box center [40, 465] width 8 height 9
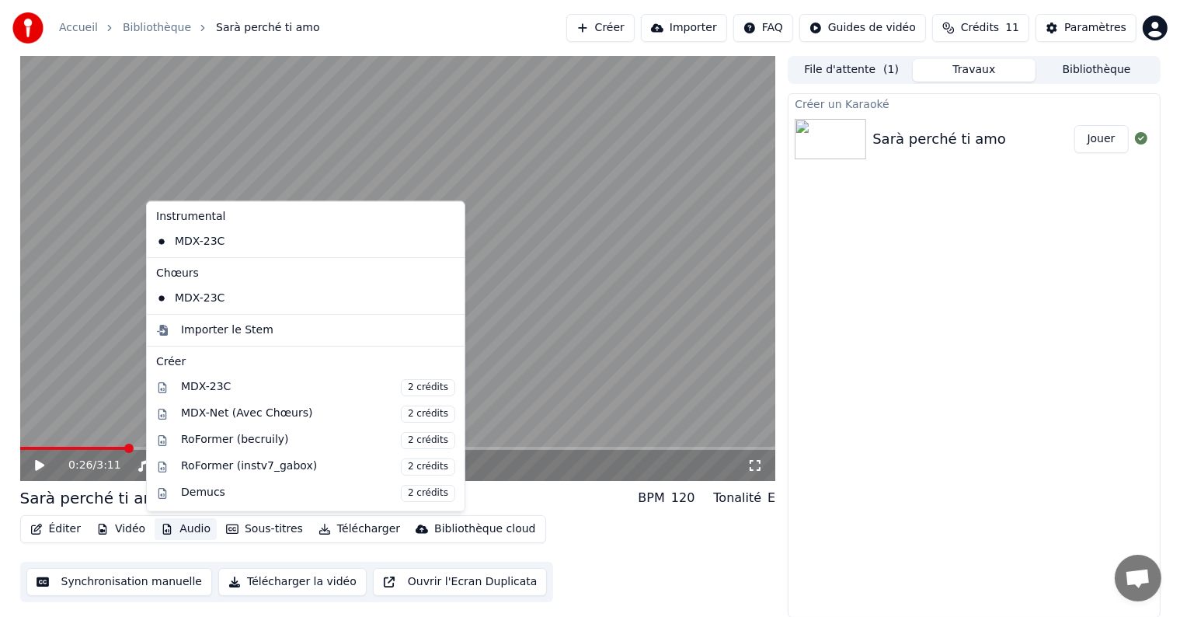
click at [177, 525] on button "Audio" at bounding box center [186, 529] width 62 height 22
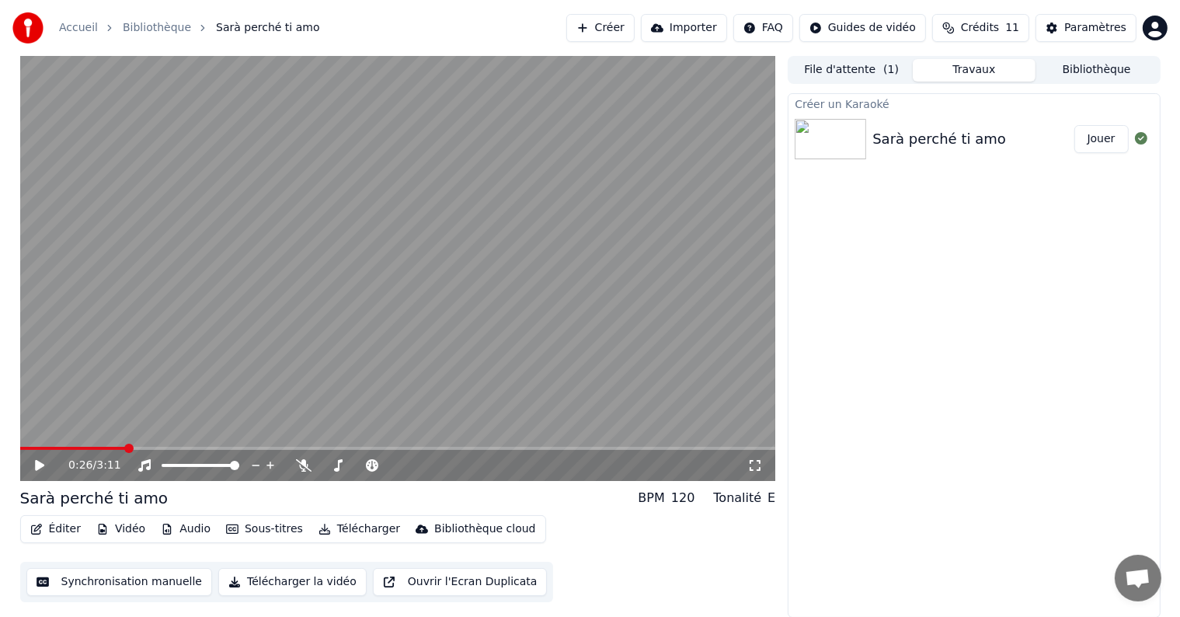
click at [1009, 334] on div "Créer un Karaoké Sarà perché ti amo Jouer" at bounding box center [973, 355] width 372 height 524
click at [371, 464] on icon at bounding box center [372, 465] width 12 height 12
click at [60, 529] on button "Éditer" at bounding box center [55, 529] width 63 height 22
click at [1091, 25] on div "Paramètres" at bounding box center [1095, 28] width 62 height 16
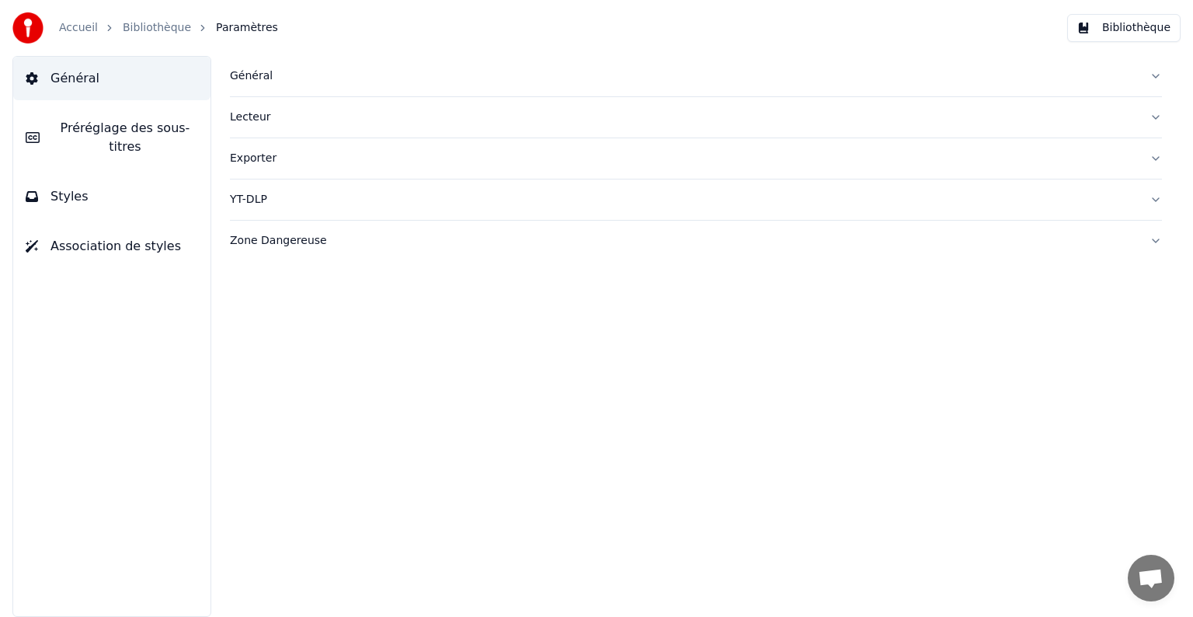
click at [118, 125] on span "Préréglage des sous-titres" at bounding box center [125, 137] width 146 height 37
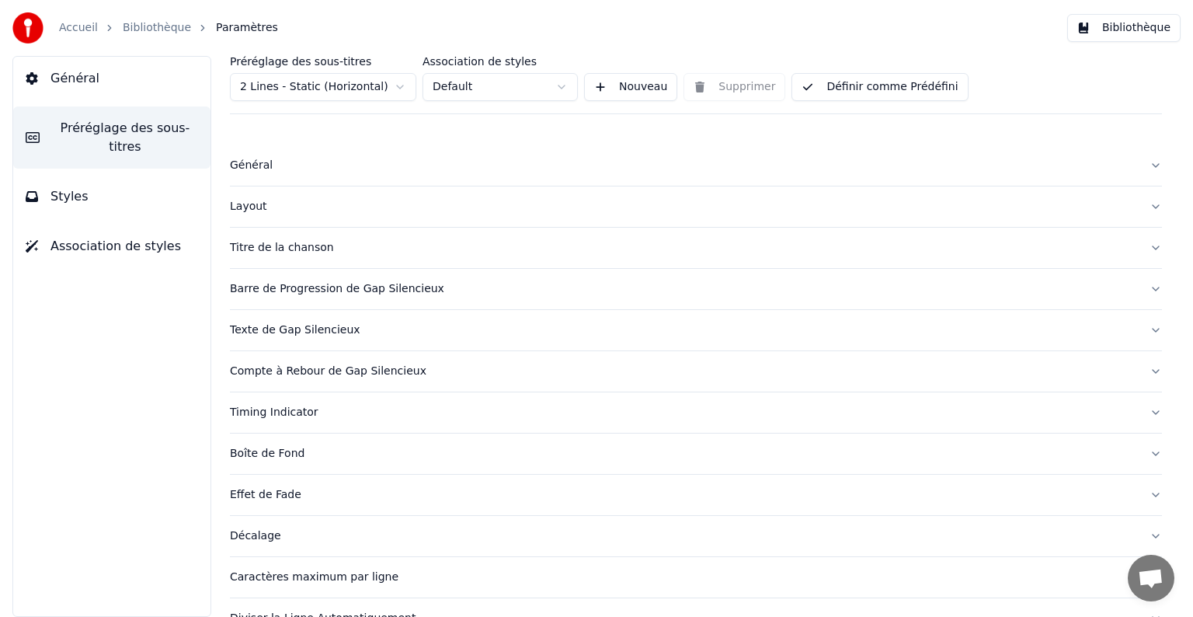
click at [270, 534] on div "Décalage" at bounding box center [683, 536] width 907 height 16
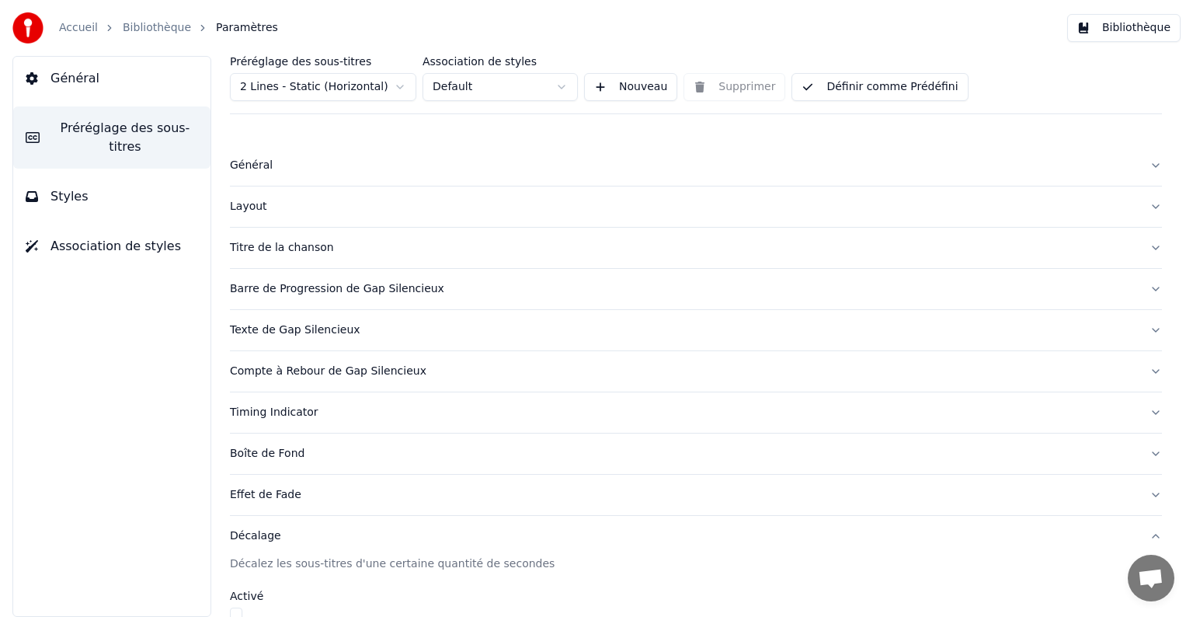
click at [79, 32] on link "Accueil" at bounding box center [78, 28] width 39 height 16
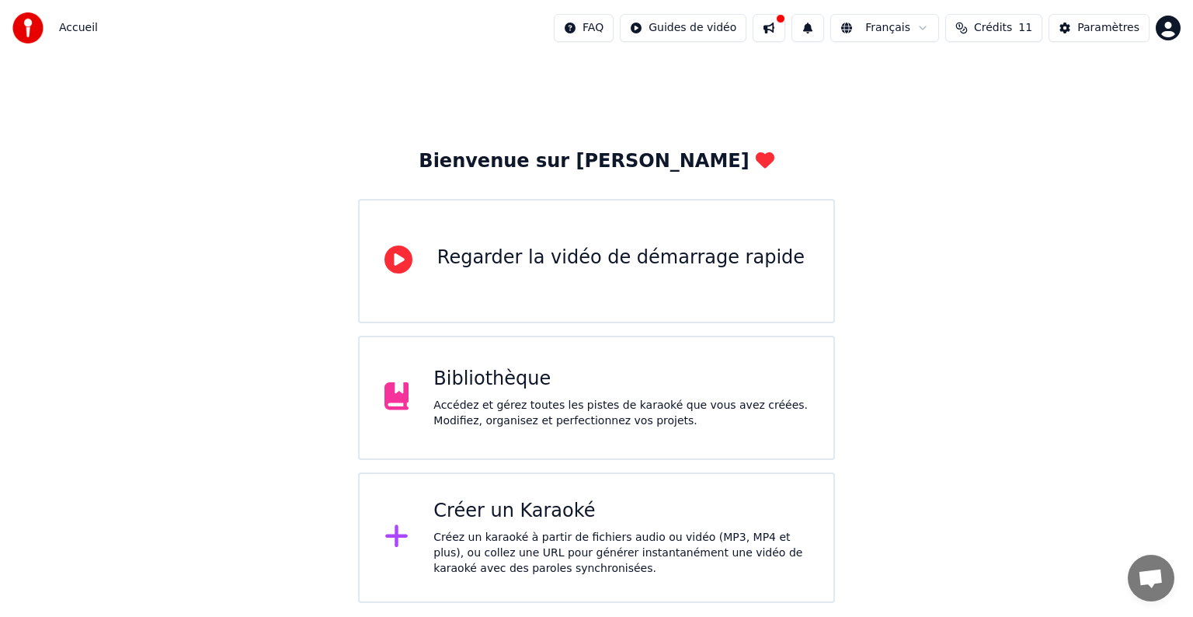
click at [441, 381] on div "Bibliothèque" at bounding box center [620, 379] width 375 height 25
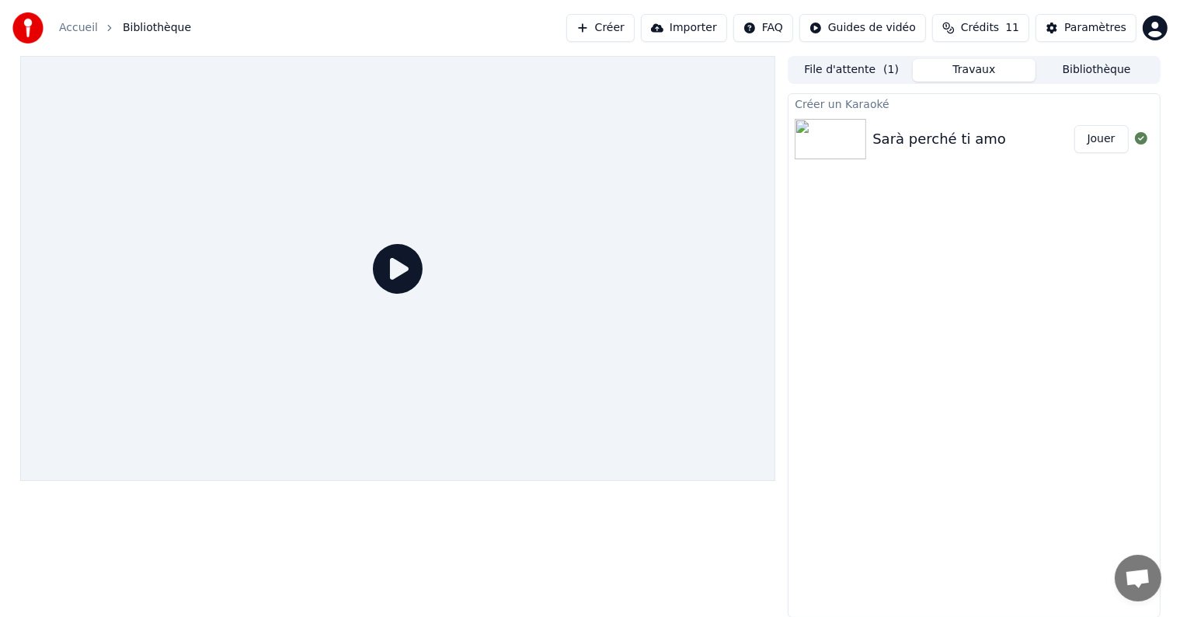
click at [861, 137] on img at bounding box center [829, 139] width 71 height 40
click at [919, 141] on div "Sarà perché ti amo" at bounding box center [939, 139] width 134 height 22
click at [922, 140] on div "Sarà perché ti amo" at bounding box center [939, 139] width 134 height 22
click at [1100, 150] on button "Jouer" at bounding box center [1101, 139] width 54 height 28
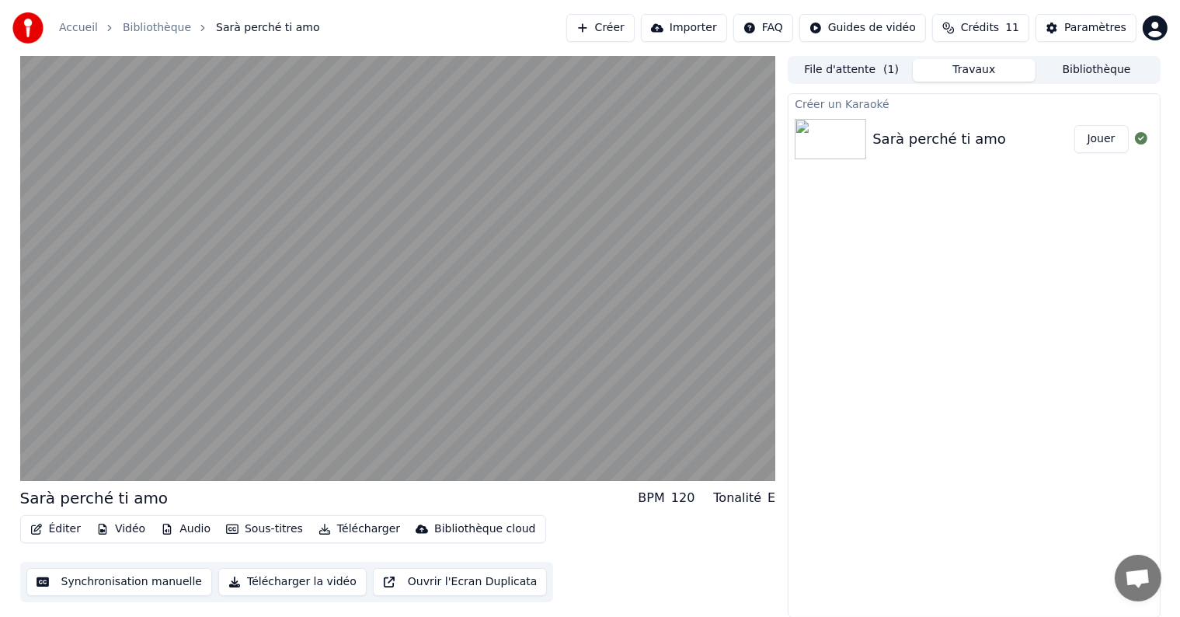
click at [123, 577] on button "Synchronisation manuelle" at bounding box center [119, 582] width 186 height 28
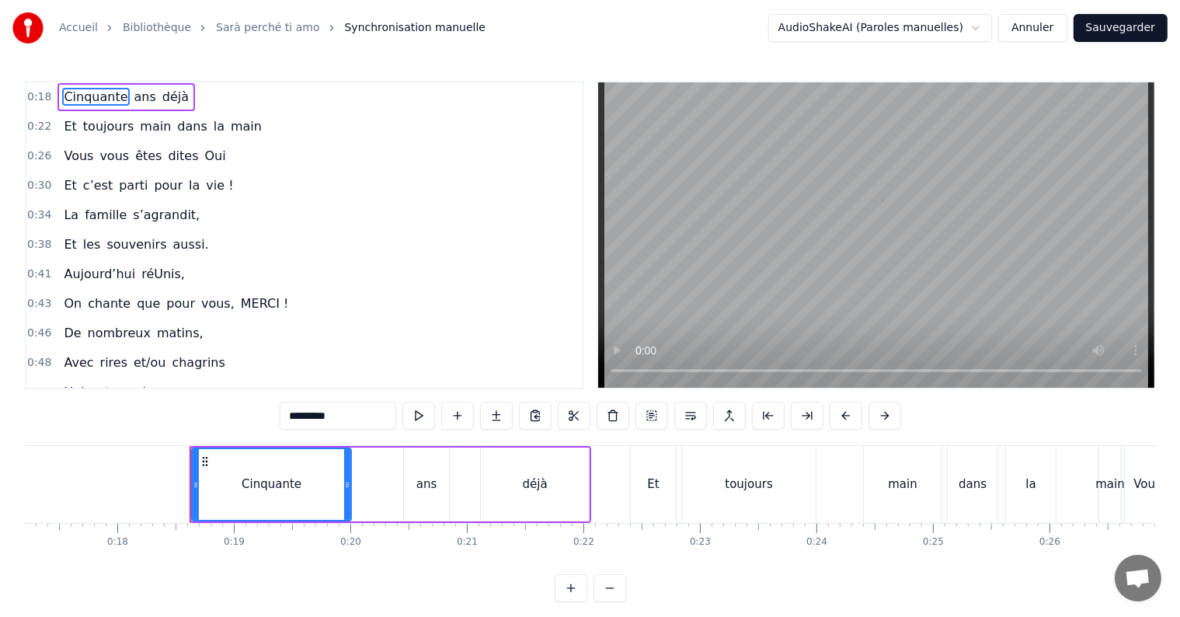
scroll to position [0, 2091]
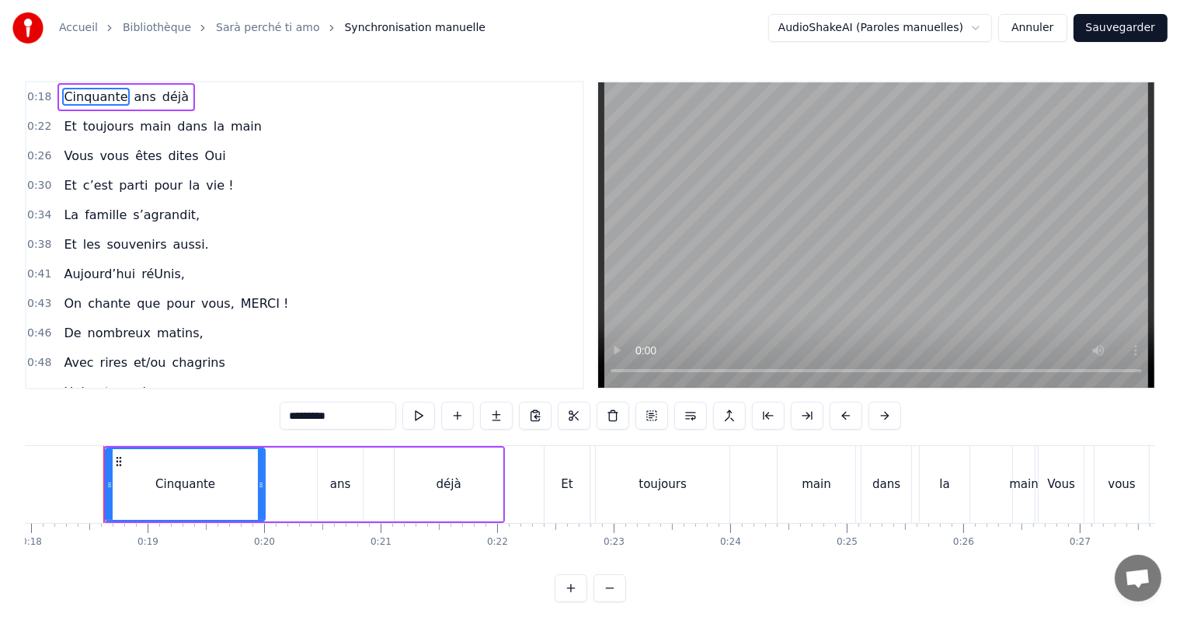
click at [166, 158] on span "dites" at bounding box center [182, 156] width 33 height 18
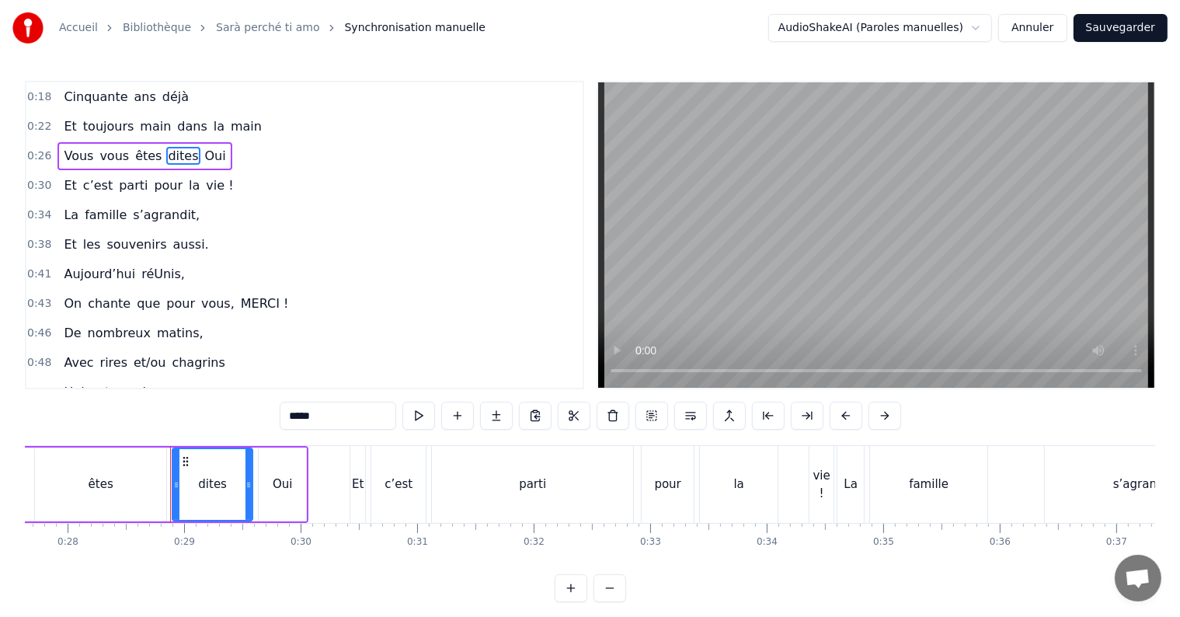
scroll to position [0, 3286]
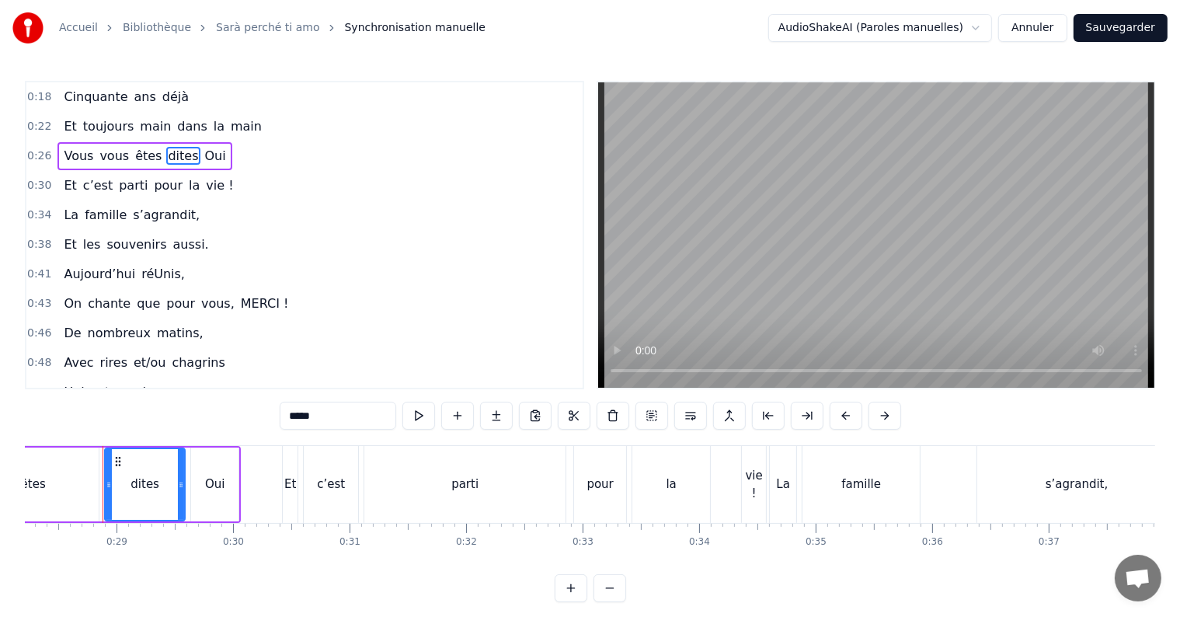
click at [311, 417] on input "*****" at bounding box center [338, 415] width 116 height 28
type input "****"
click at [318, 339] on div "0:46 De nombreux matins," at bounding box center [304, 333] width 556 height 30
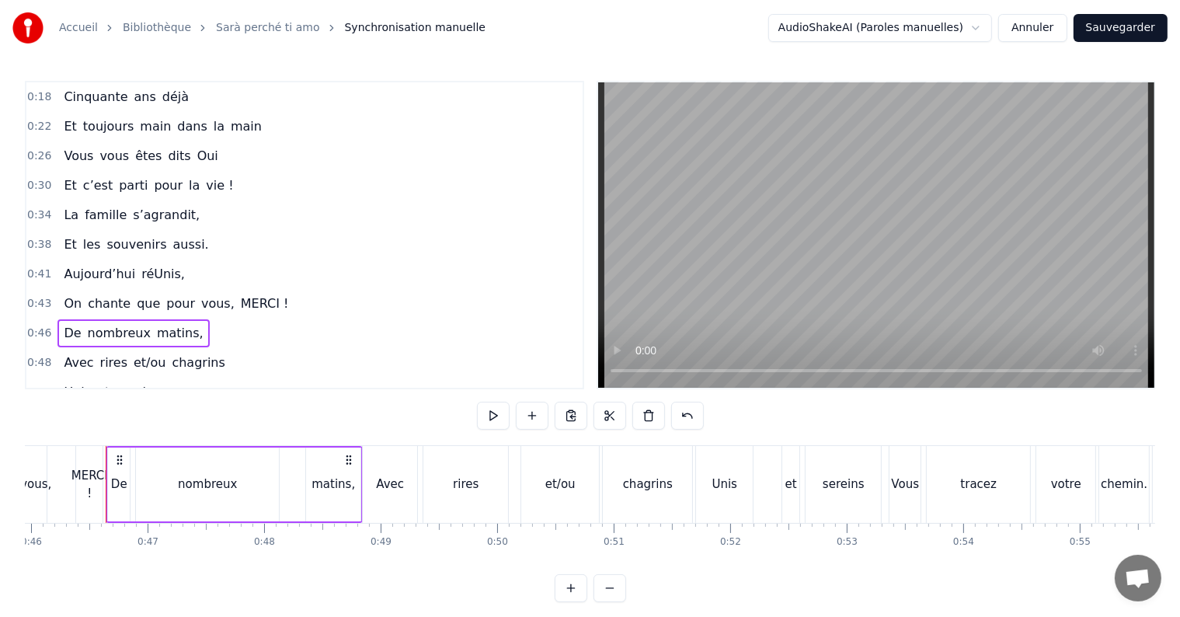
scroll to position [0, 5355]
click at [41, 575] on div "0:18 Cinquante ans déjà 0:22 Et toujours main dans la main 0:26 Vous vous êtes …" at bounding box center [590, 341] width 1130 height 521
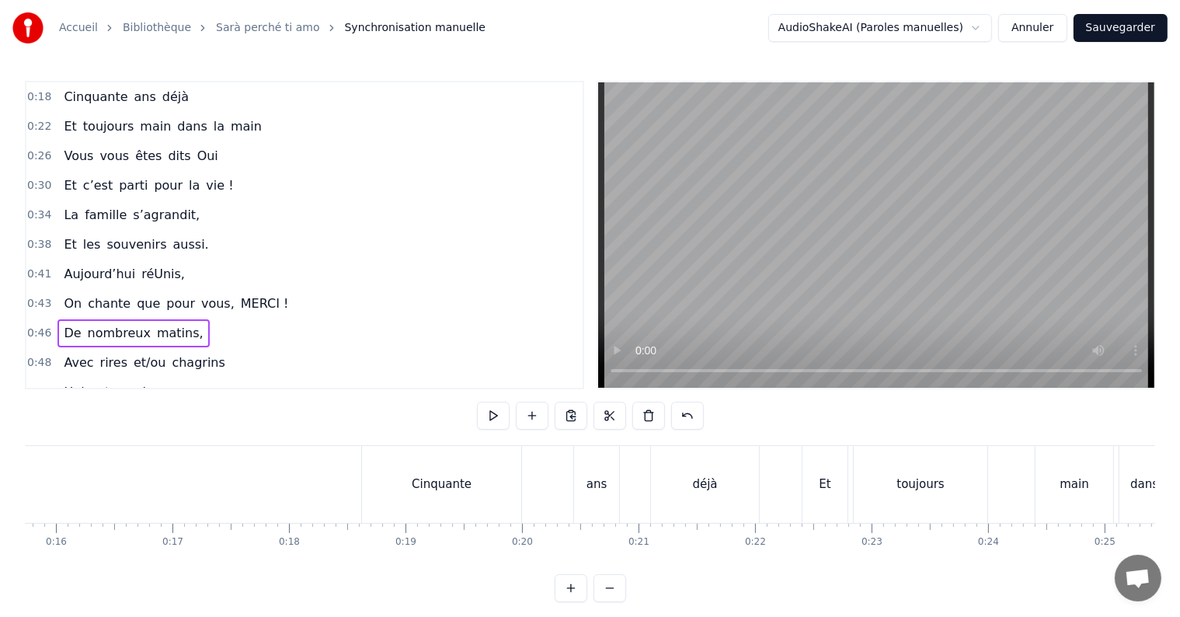
scroll to position [0, 1845]
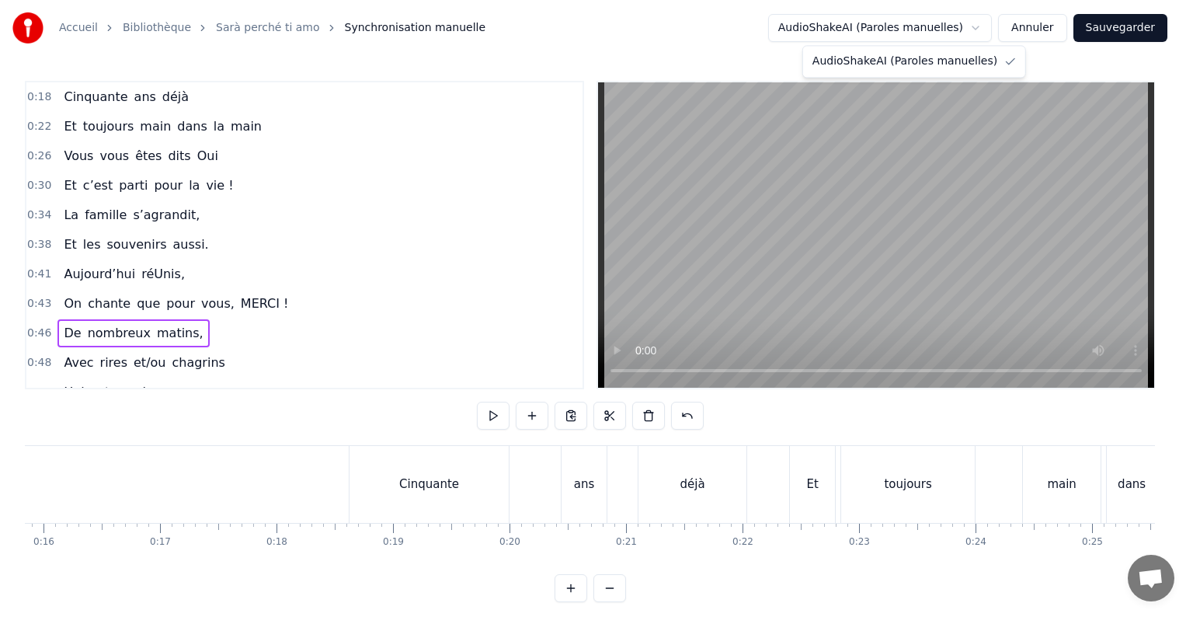
click at [991, 26] on html "Accueil Bibliothèque Sarà perché ti amo Synchronisation manuelle AudioShakeAI (…" at bounding box center [596, 313] width 1193 height 627
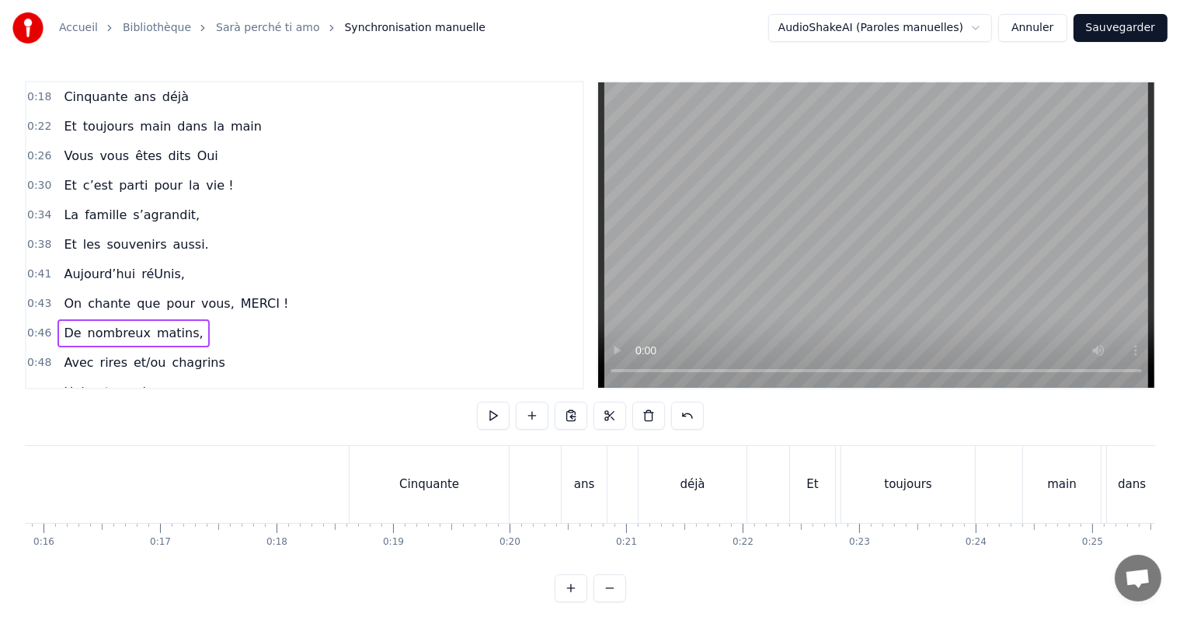
click at [991, 26] on html "Accueil Bibliothèque Sarà perché ti amo Synchronisation manuelle AudioShakeAI (…" at bounding box center [590, 313] width 1180 height 627
click at [141, 213] on span "s’agrandit," at bounding box center [166, 215] width 70 height 18
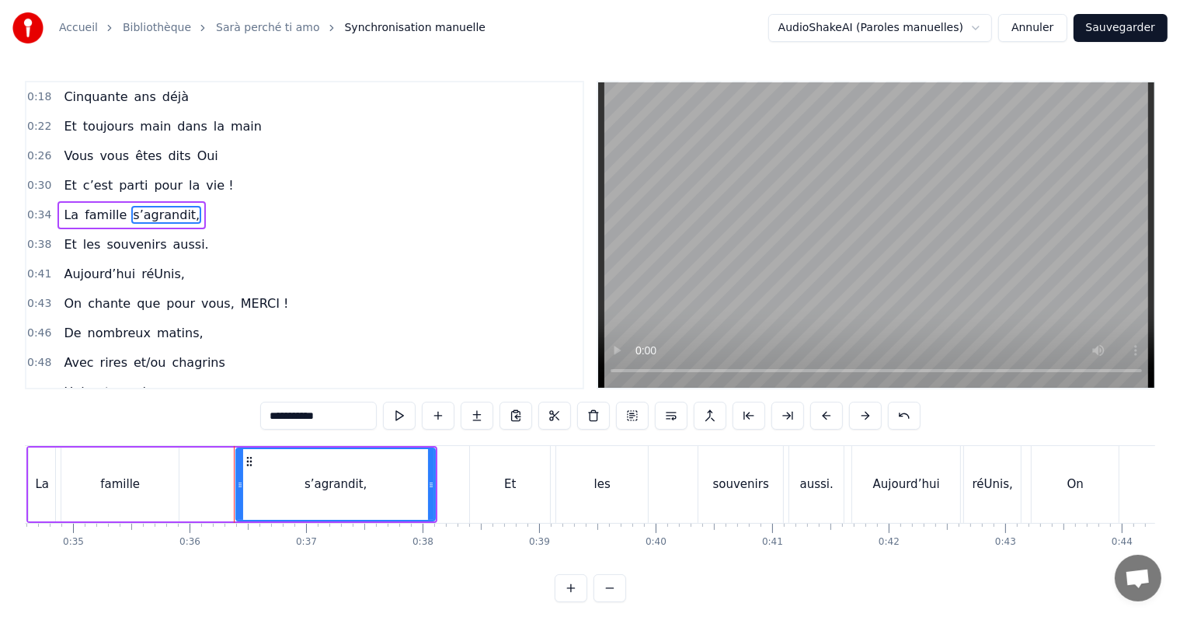
scroll to position [0, 4159]
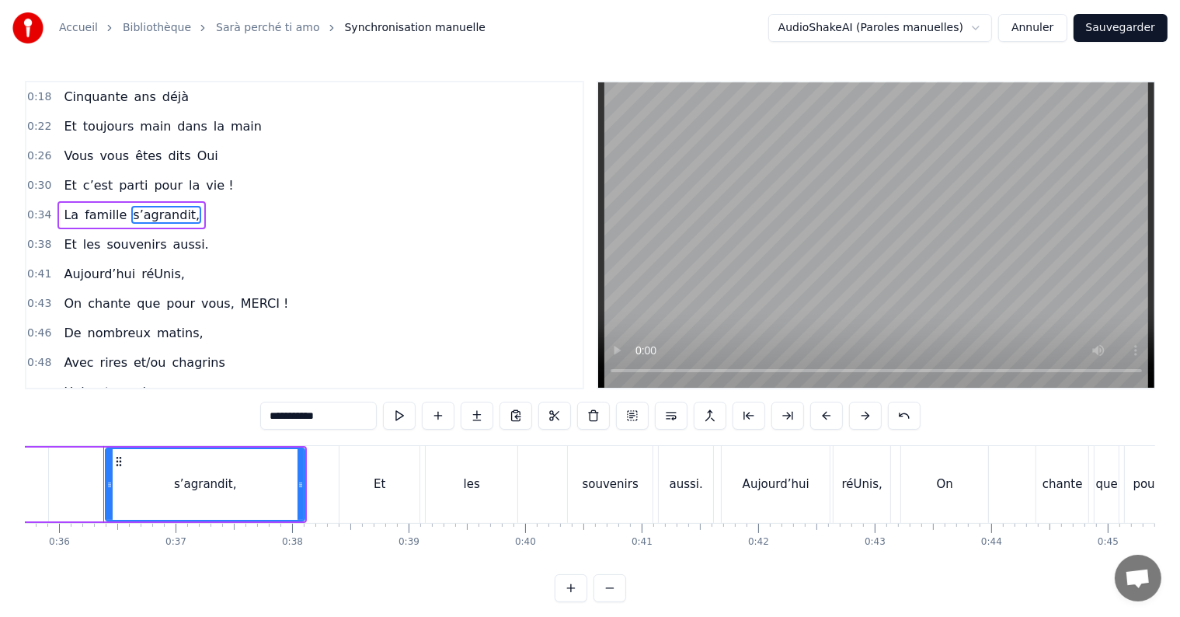
click at [286, 416] on input "**********" at bounding box center [318, 415] width 116 height 28
type input "*"
type input "*******"
click at [201, 326] on div "0:46 De nombreux matins," at bounding box center [304, 333] width 556 height 30
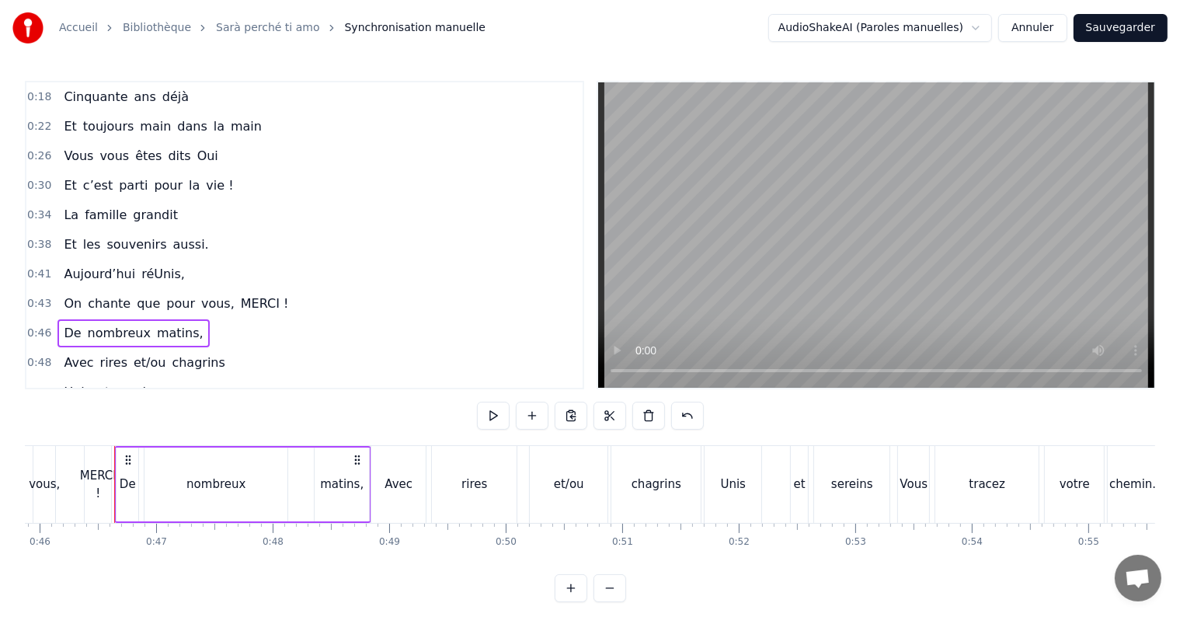
scroll to position [0, 5355]
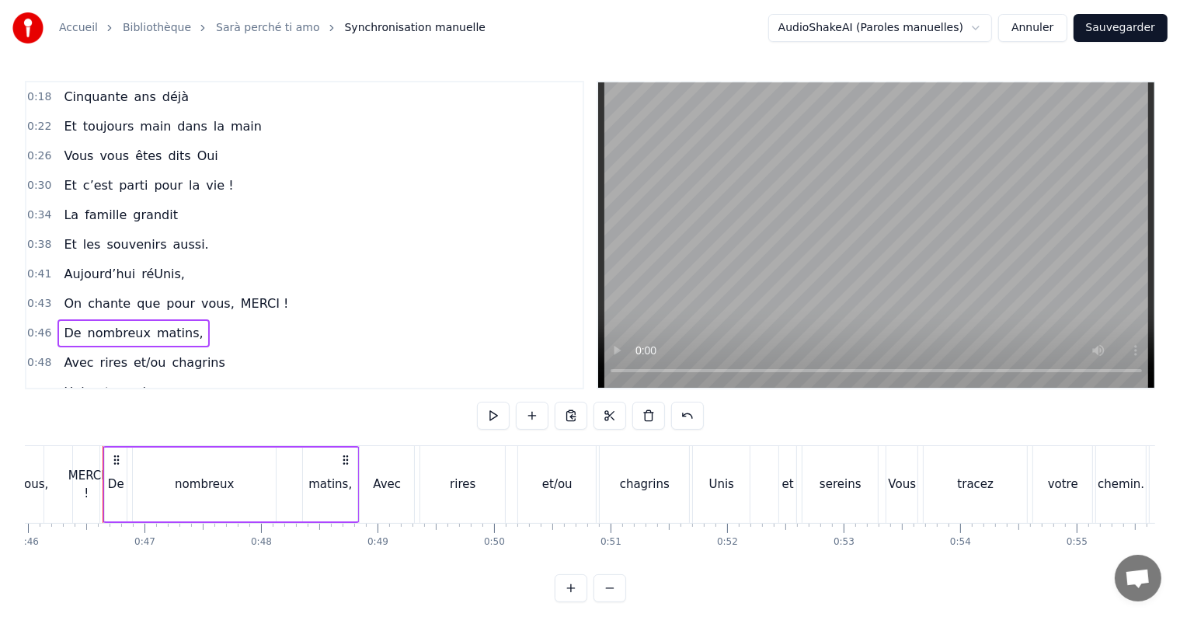
click at [250, 26] on link "Sarà perché ti amo" at bounding box center [267, 28] width 103 height 16
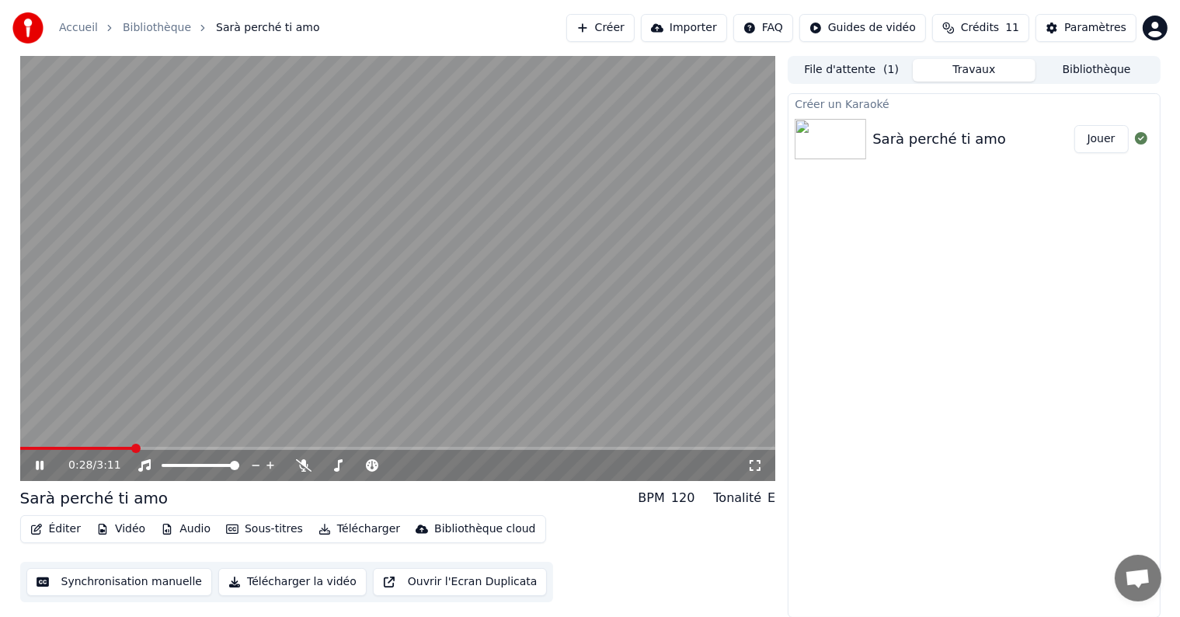
click at [75, 584] on button "Synchronisation manuelle" at bounding box center [119, 582] width 186 height 28
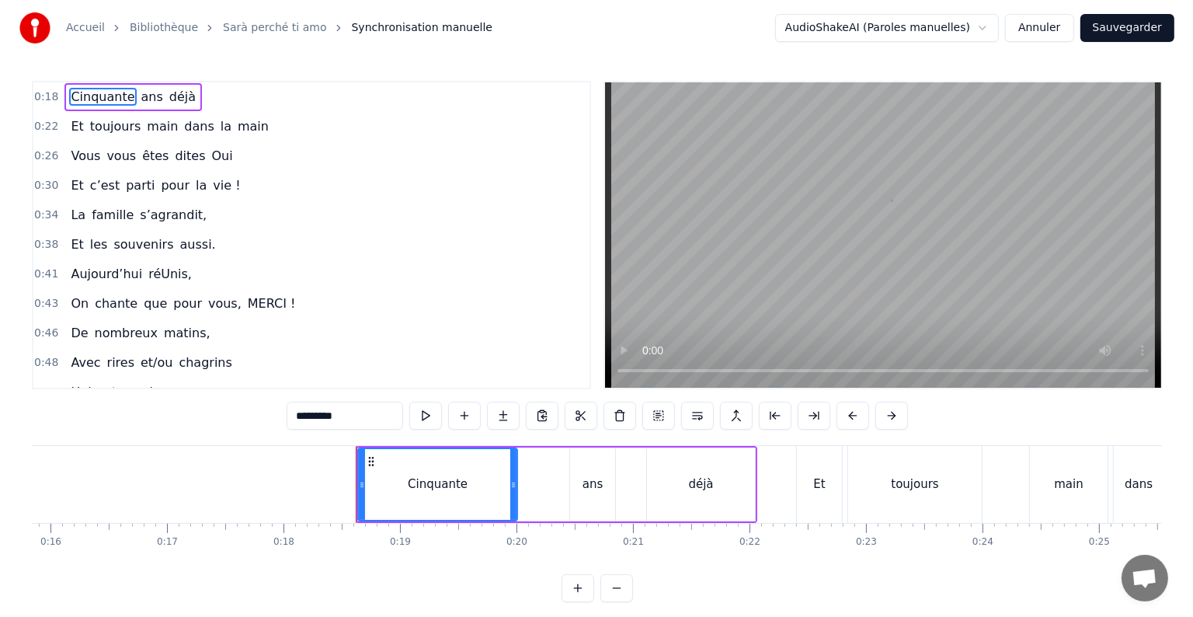
scroll to position [0, 2091]
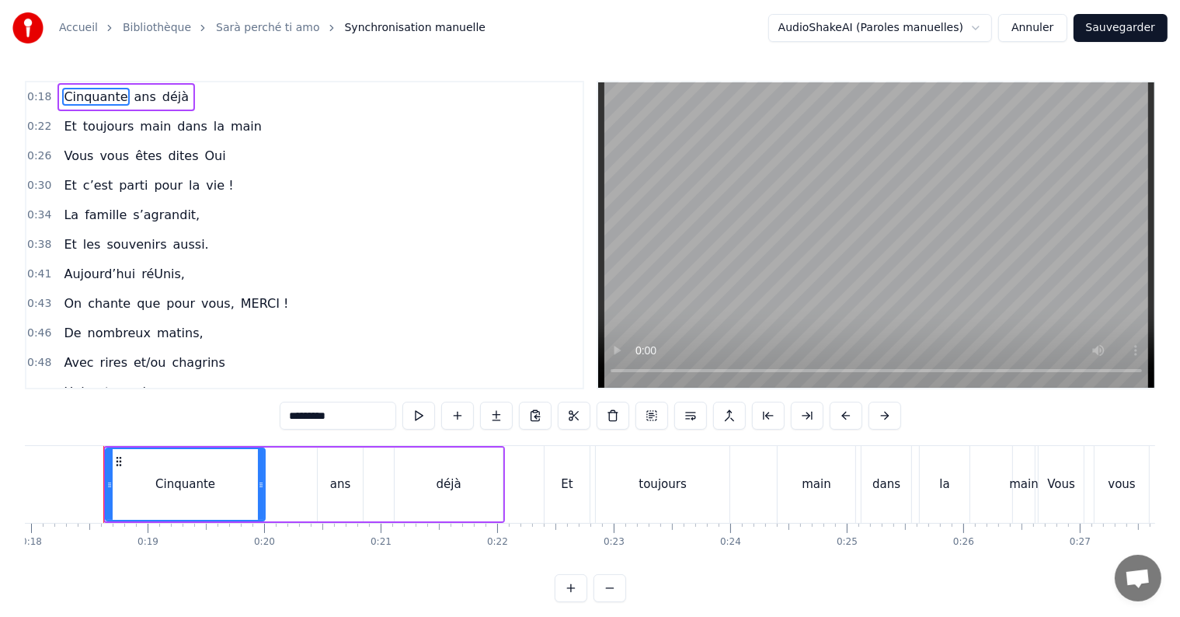
click at [90, 28] on link "Accueil" at bounding box center [78, 28] width 39 height 16
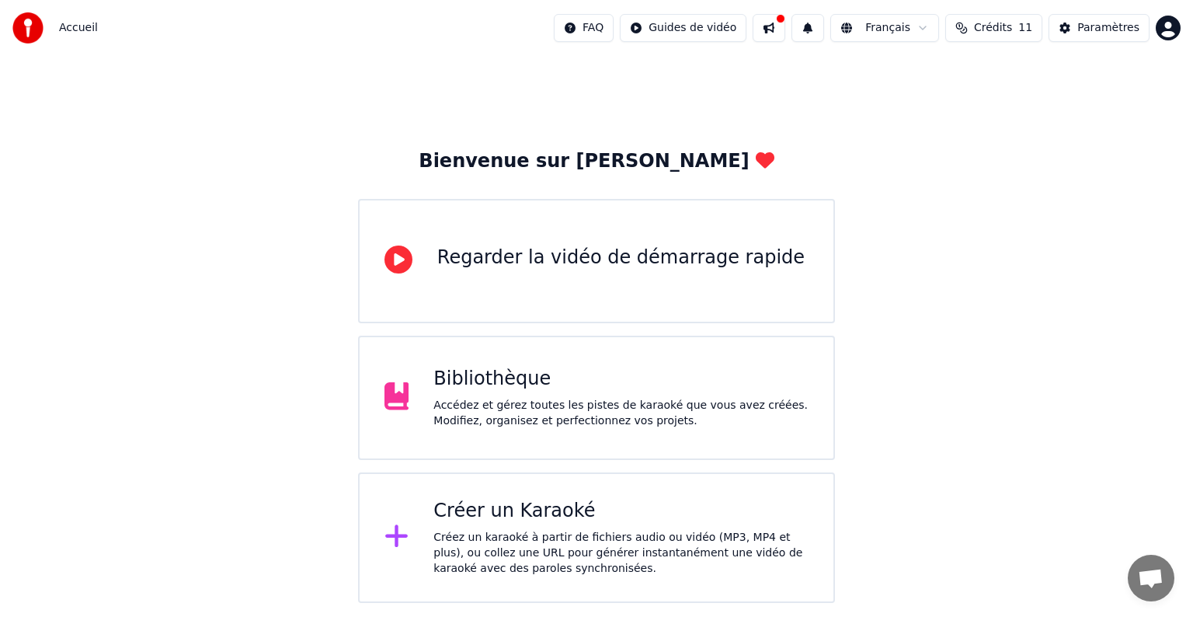
click at [539, 562] on div "Créez un karaoké à partir de fichiers audio ou vidéo (MP3, MP4 et plus), ou col…" at bounding box center [620, 553] width 375 height 47
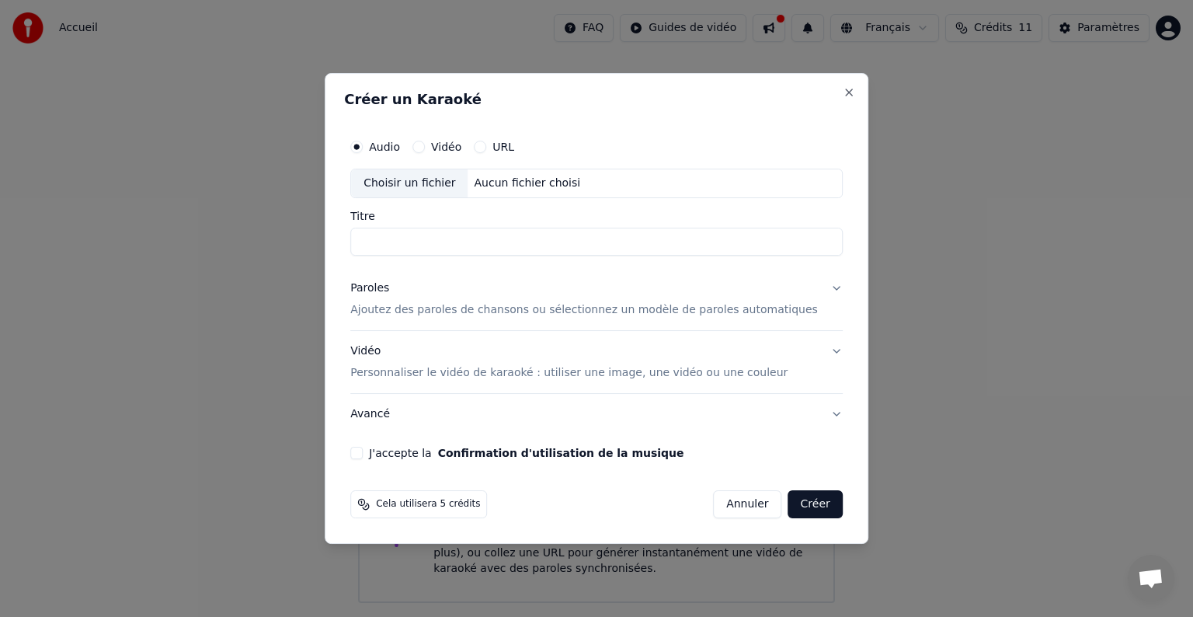
type input "*"
click at [429, 179] on div "Choisir un fichier" at bounding box center [409, 183] width 116 height 28
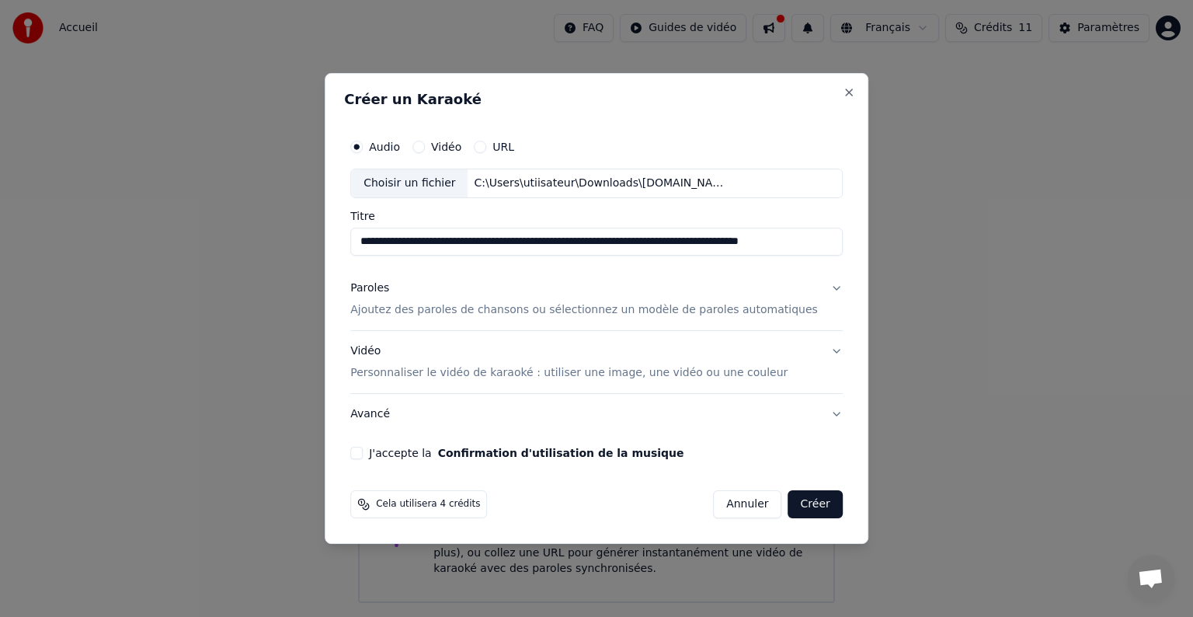
click at [769, 238] on input "**********" at bounding box center [596, 242] width 492 height 28
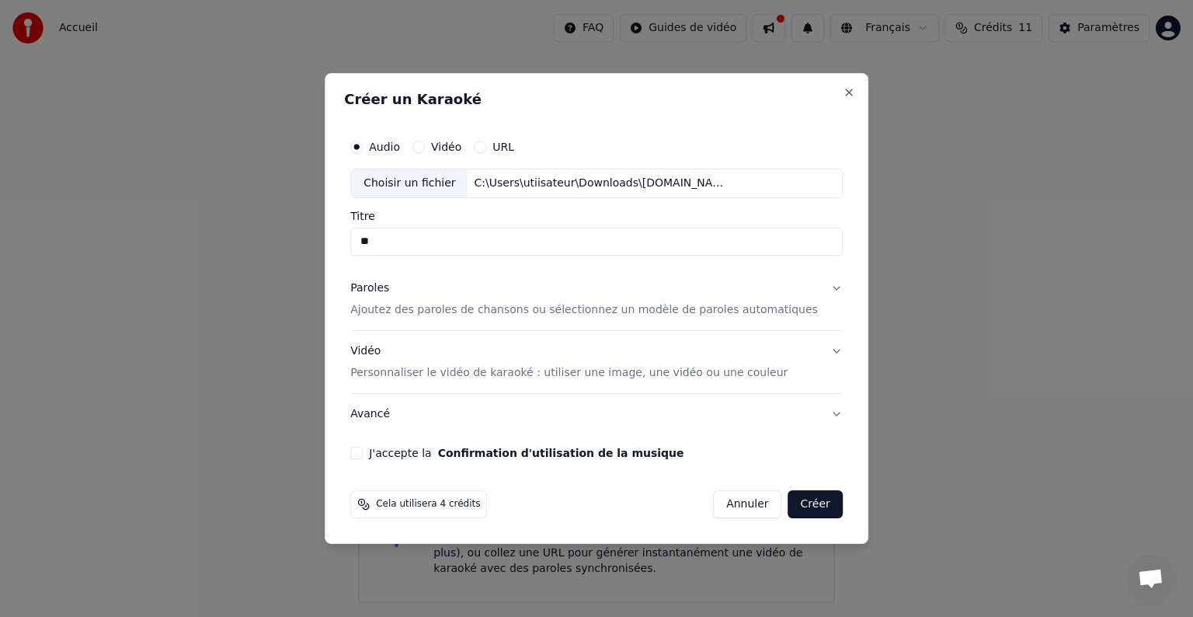
type input "*"
type input "**********"
click at [489, 313] on p "Ajoutez des paroles de chansons ou sélectionnez un modèle de paroles automatiqu…" at bounding box center [584, 310] width 468 height 16
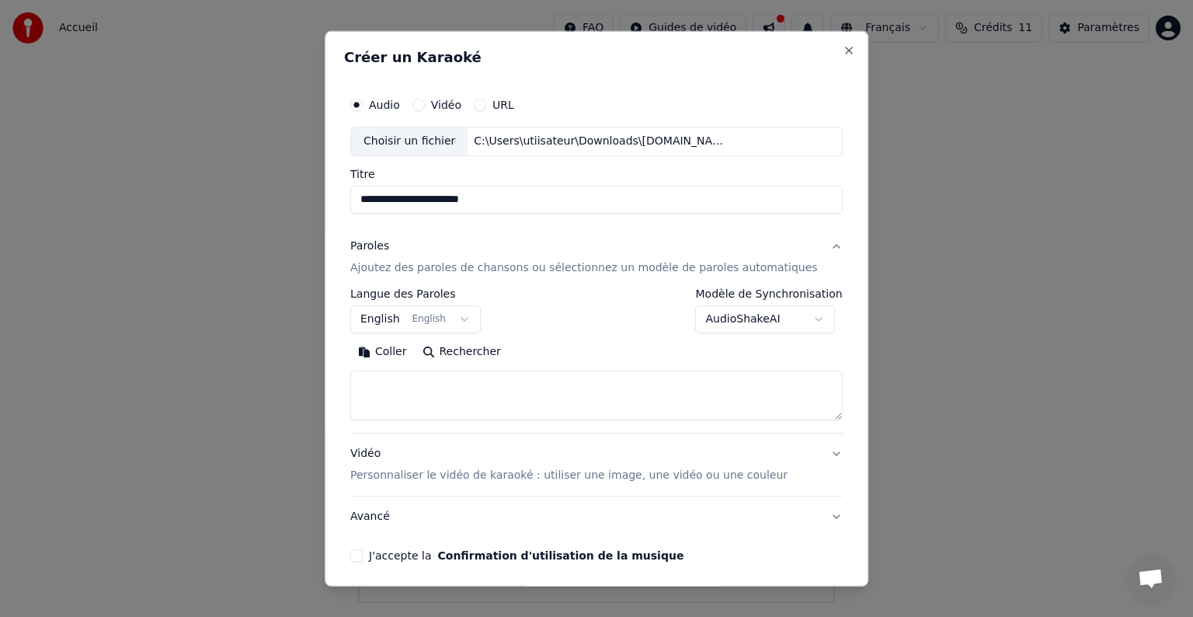
click at [436, 395] on textarea at bounding box center [596, 395] width 492 height 50
click at [403, 349] on button "Coller" at bounding box center [382, 351] width 64 height 25
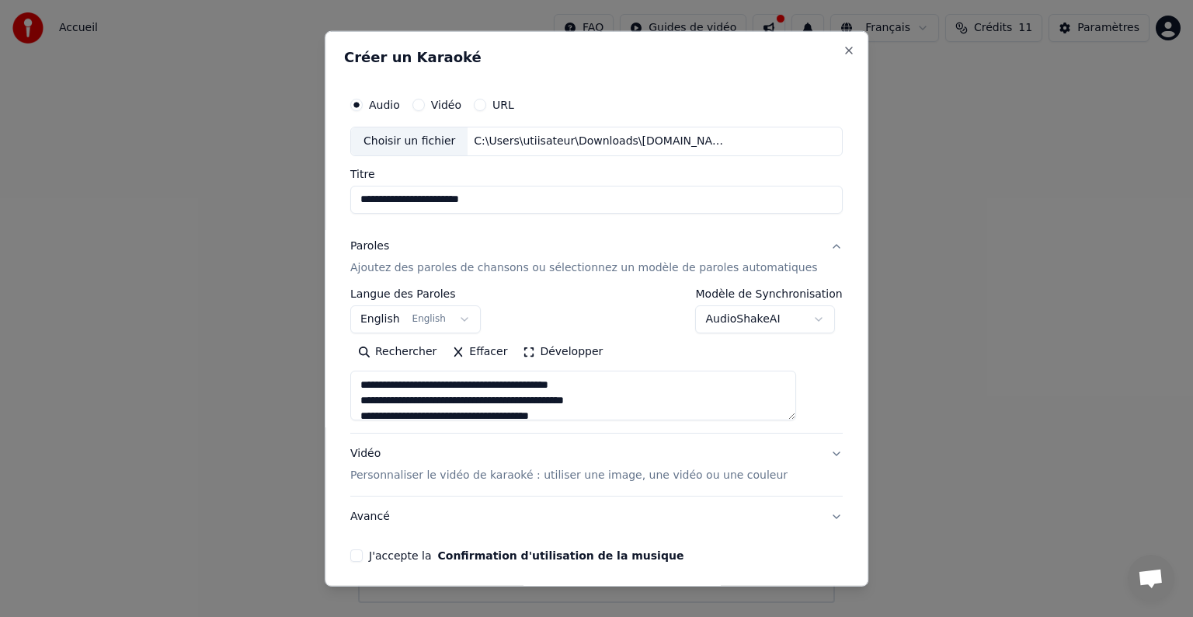
click at [469, 318] on body "**********" at bounding box center [596, 301] width 1193 height 603
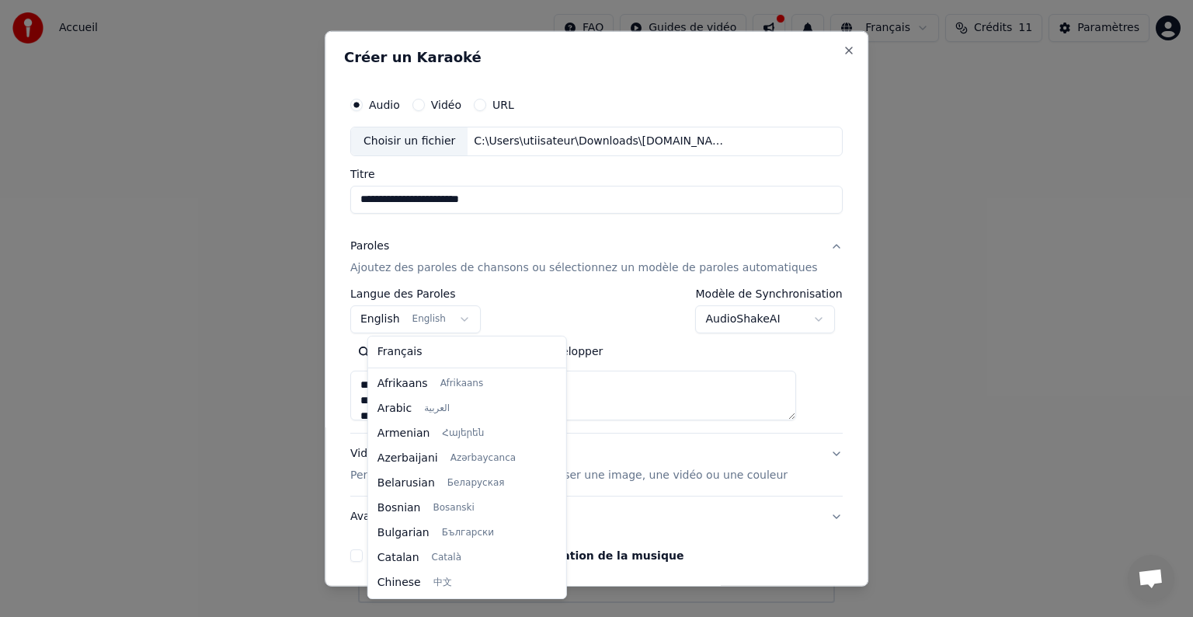
type textarea "**********"
select select "**"
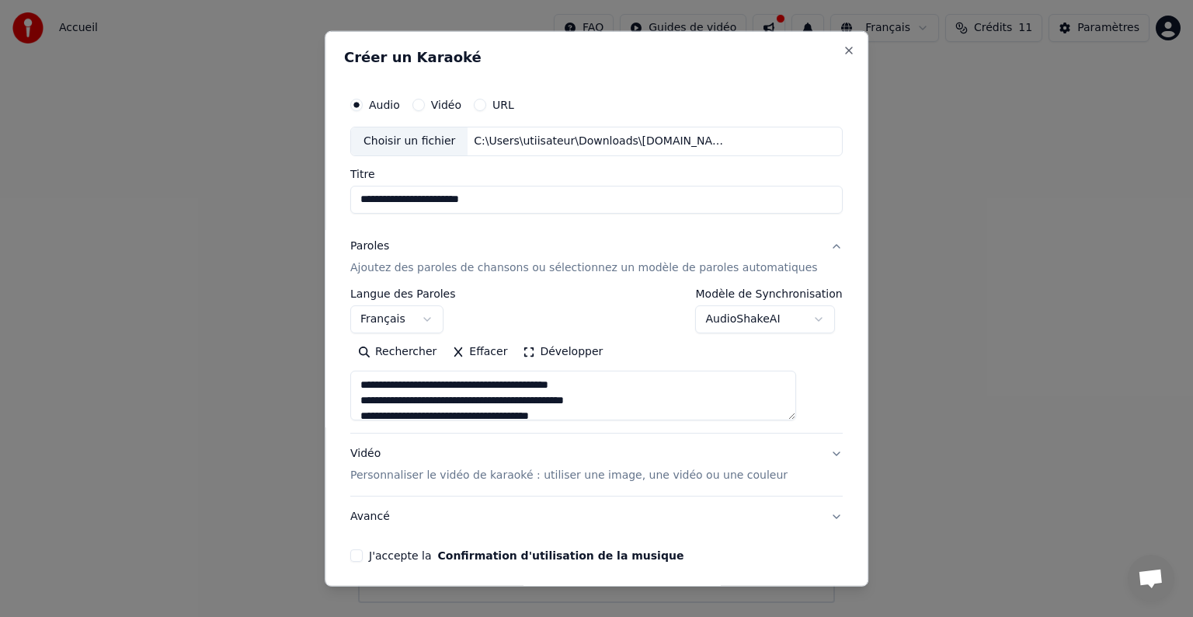
type textarea "**********"
click at [789, 315] on body "**********" at bounding box center [596, 301] width 1193 height 603
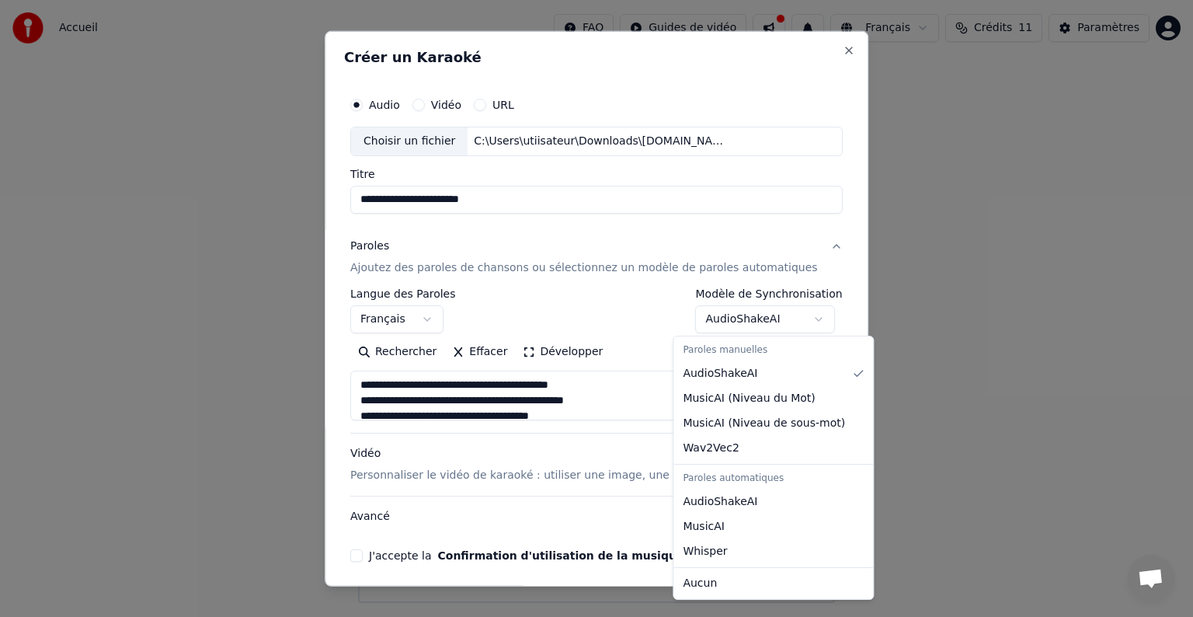
select select "**********"
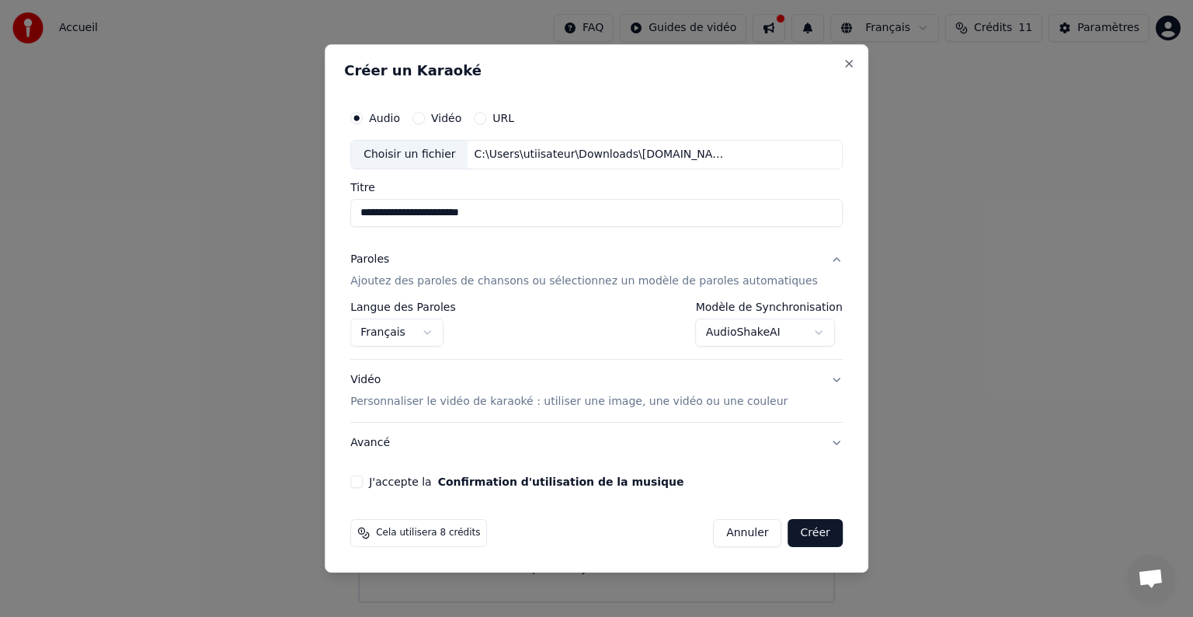
click at [722, 398] on p "Personnaliser le vidéo de karaoké : utiliser une image, une vidéo ou une couleur" at bounding box center [568, 402] width 437 height 16
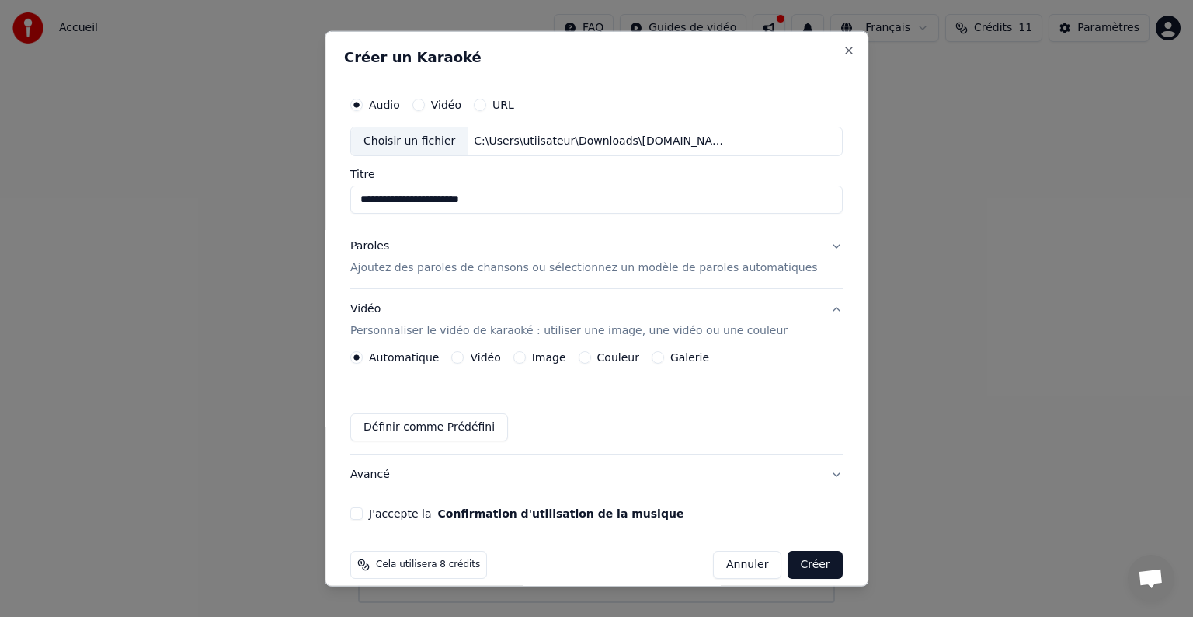
click at [544, 352] on label "Image" at bounding box center [549, 357] width 34 height 11
click at [526, 351] on button "Image" at bounding box center [519, 357] width 12 height 12
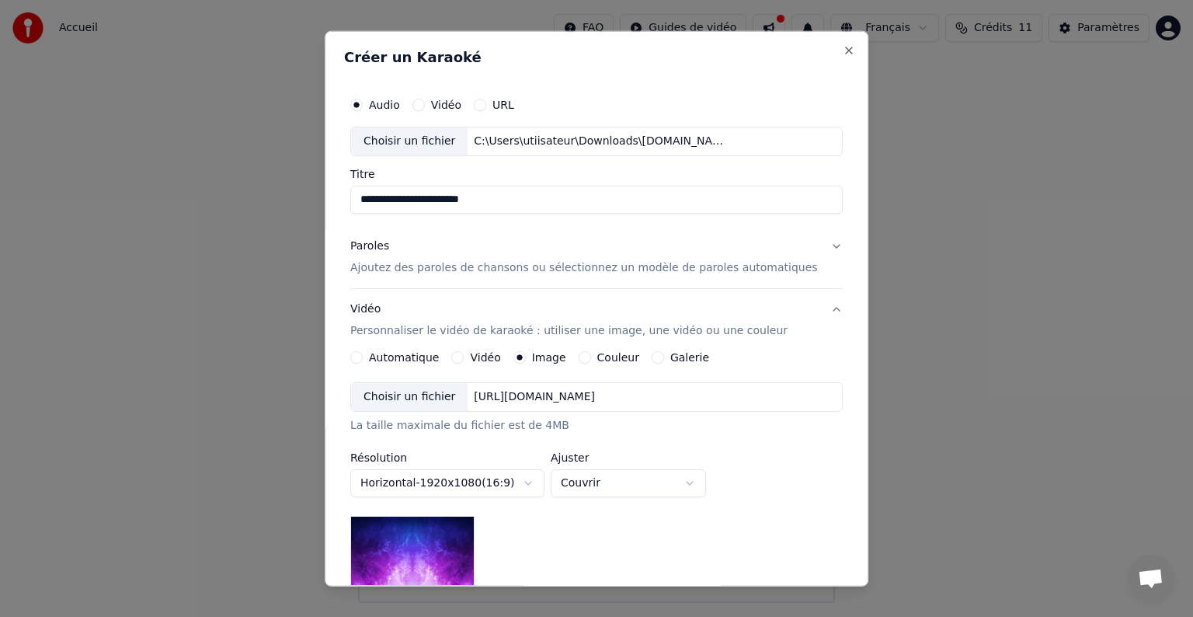
click at [423, 398] on div "Choisir un fichier" at bounding box center [409, 397] width 116 height 28
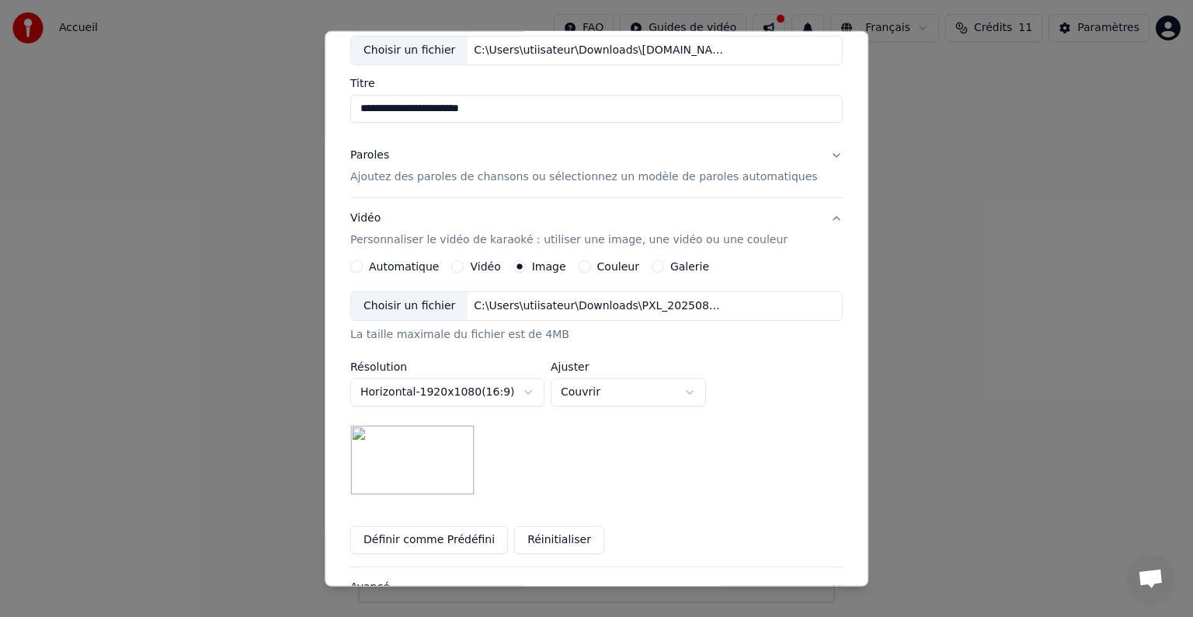
scroll to position [92, 0]
click at [809, 155] on button "Paroles Ajoutez des paroles de chansons ou sélectionnez un modèle de paroles au…" at bounding box center [596, 165] width 492 height 62
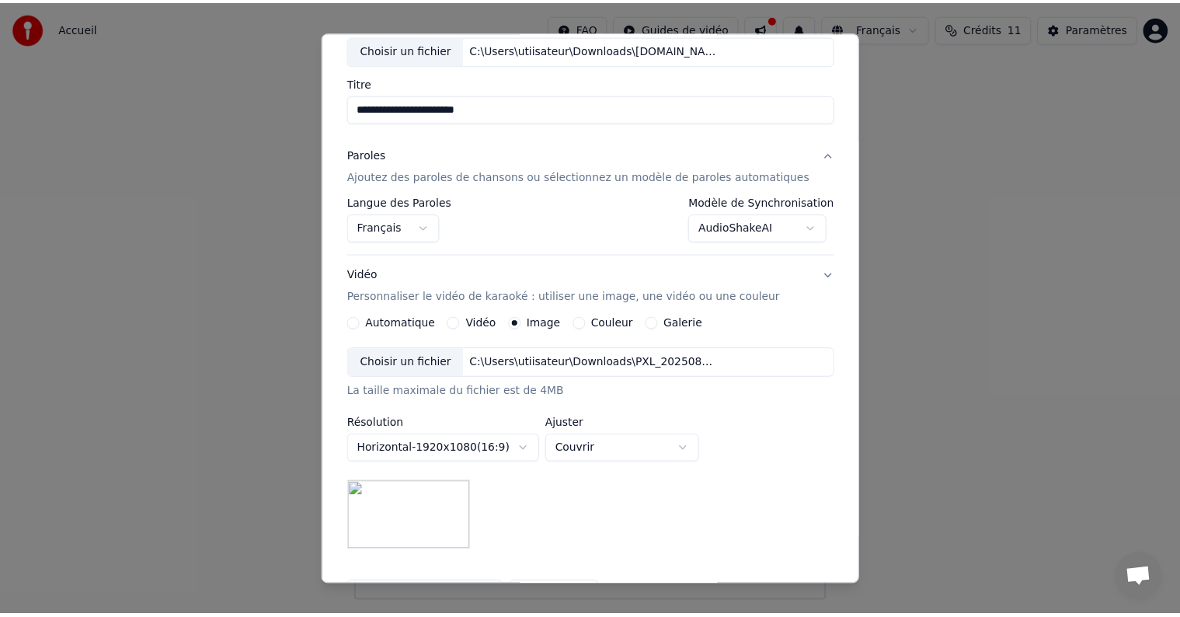
scroll to position [0, 0]
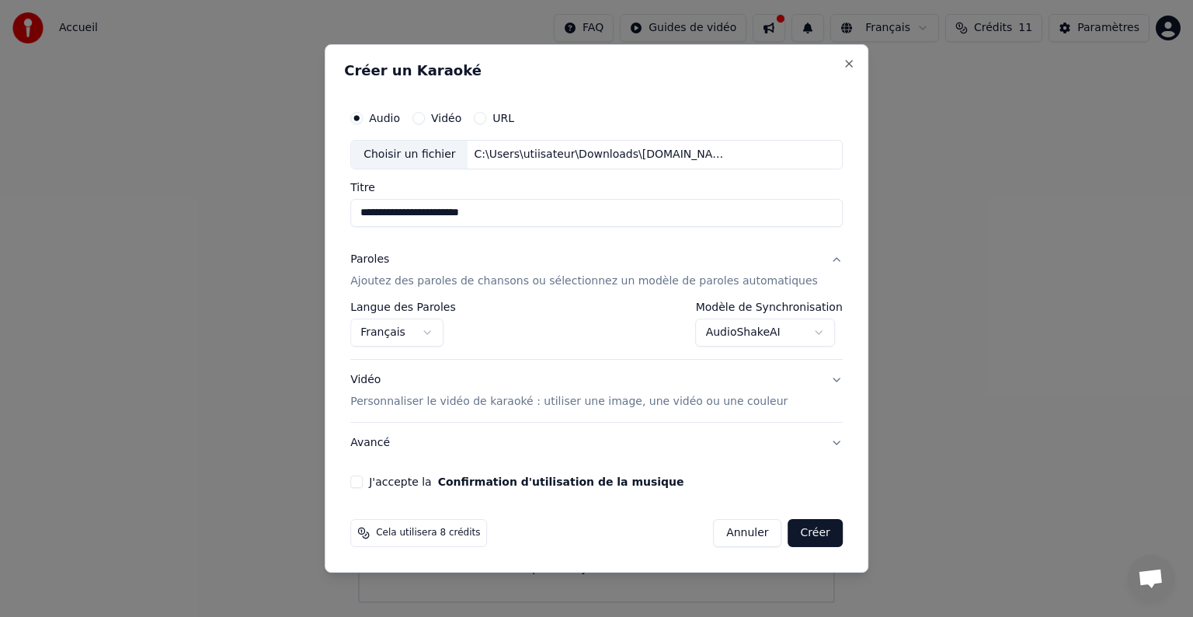
click at [457, 282] on p "Ajoutez des paroles de chansons ou sélectionnez un modèle de paroles automatiqu…" at bounding box center [584, 281] width 468 height 16
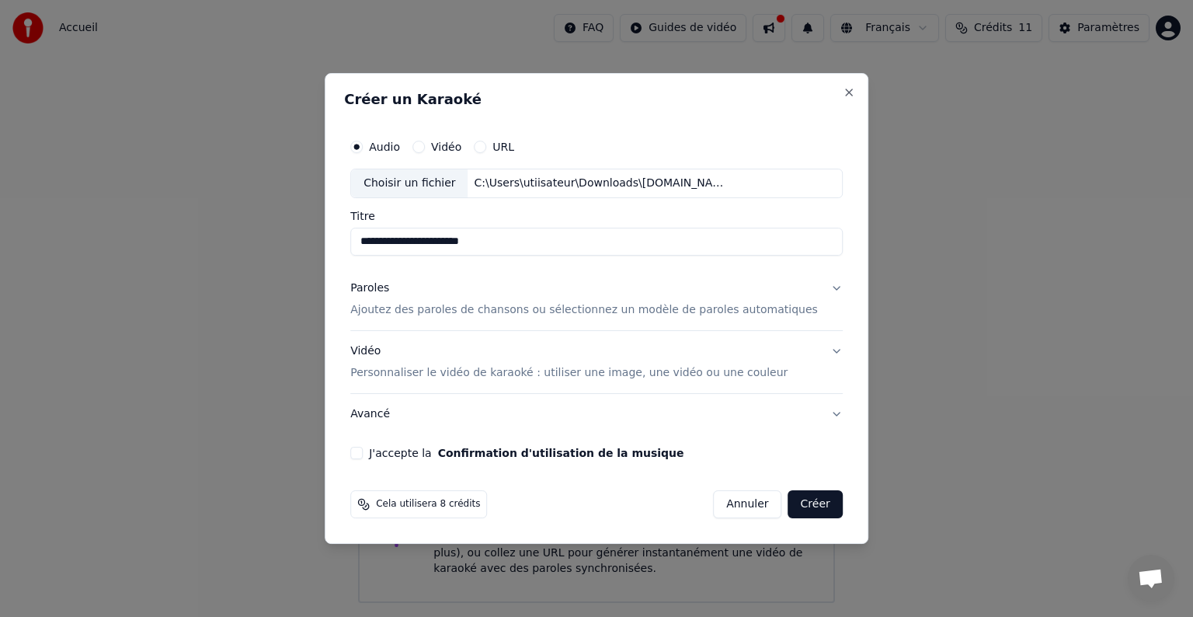
click at [456, 311] on p "Ajoutez des paroles de chansons ou sélectionnez un modèle de paroles automatiqu…" at bounding box center [584, 310] width 468 height 16
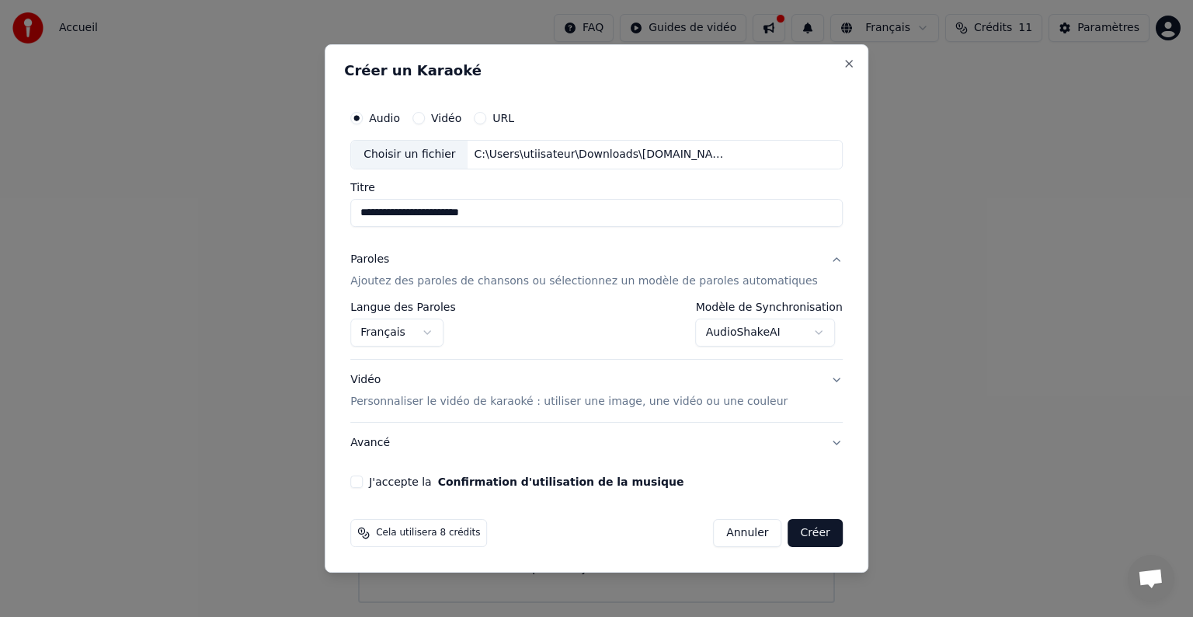
click at [363, 483] on button "J'accepte la Confirmation d'utilisation de la musique" at bounding box center [356, 481] width 12 height 12
click at [790, 534] on button "Créer" at bounding box center [815, 533] width 54 height 28
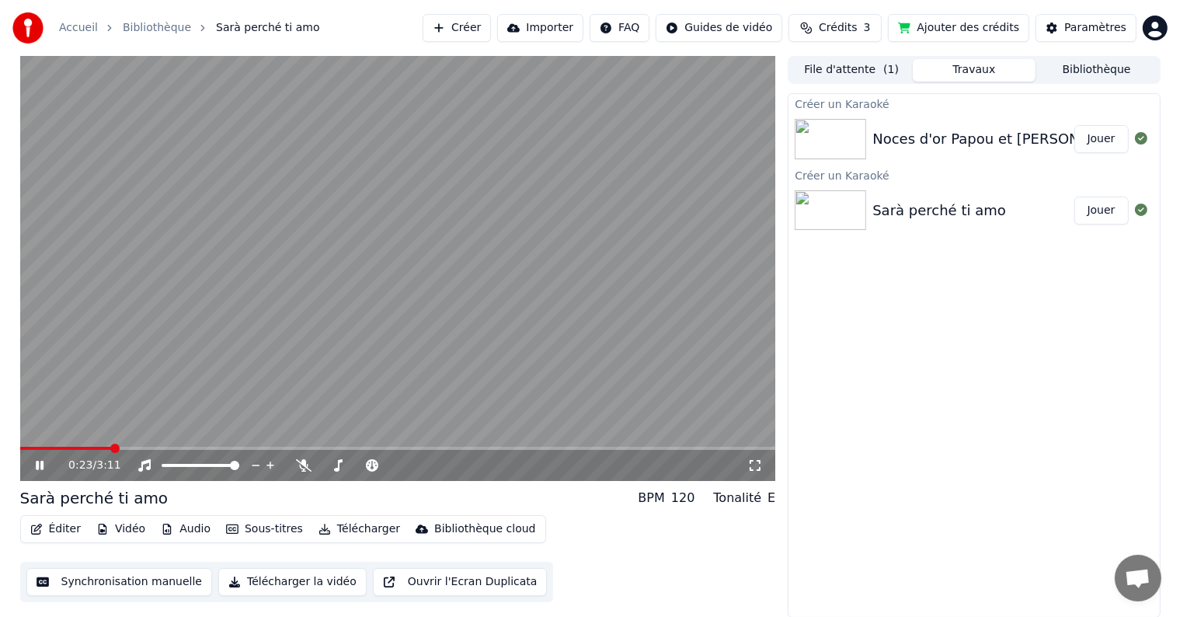
click at [34, 459] on icon at bounding box center [51, 465] width 36 height 12
click at [969, 71] on button "Travaux" at bounding box center [973, 70] width 123 height 23
click at [150, 589] on button "Synchronisation manuelle" at bounding box center [119, 582] width 186 height 28
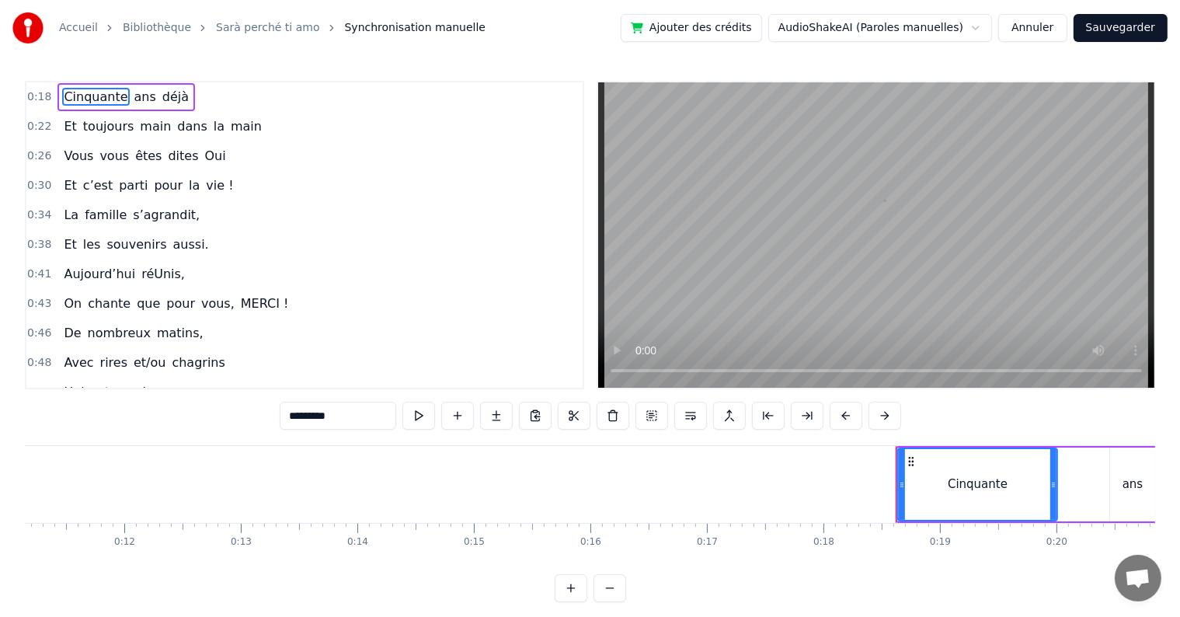
scroll to position [0, 2091]
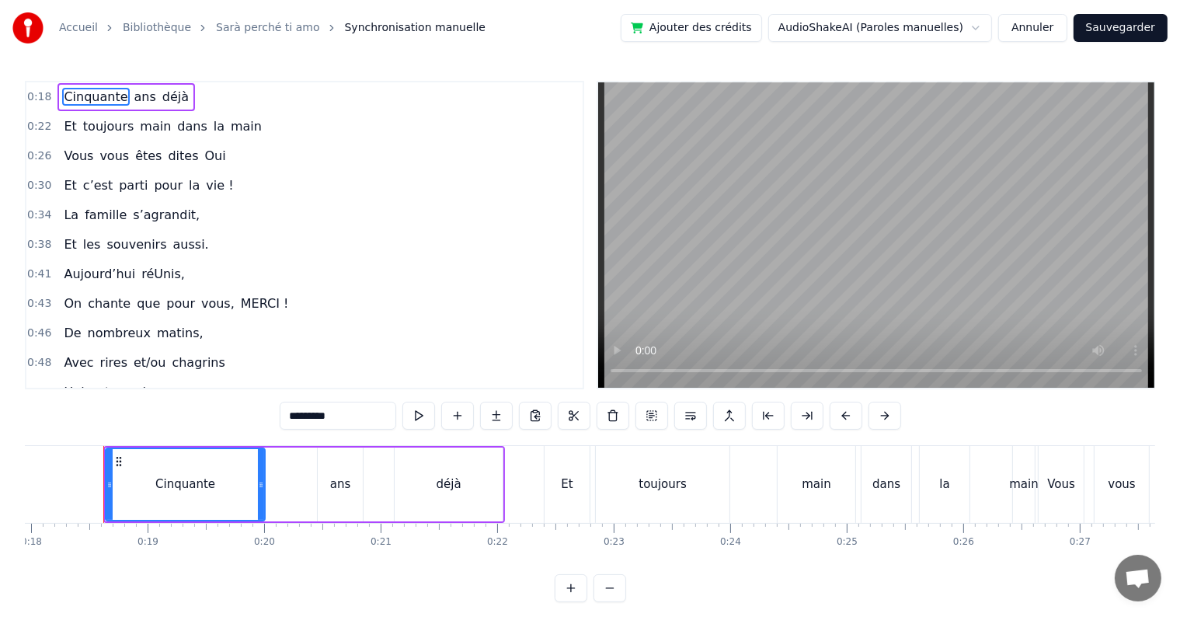
click at [378, 444] on div "0:18 Cinquante ans déjà 0:22 Et toujours main dans la main 0:26 Vous vous êtes …" at bounding box center [590, 341] width 1130 height 521
drag, startPoint x: 378, startPoint y: 444, endPoint x: 353, endPoint y: 447, distance: 25.0
click at [353, 447] on div "0:18 Cinquante ans déjà 0:22 Et toujours main dans la main 0:26 Vous vous êtes …" at bounding box center [590, 341] width 1130 height 521
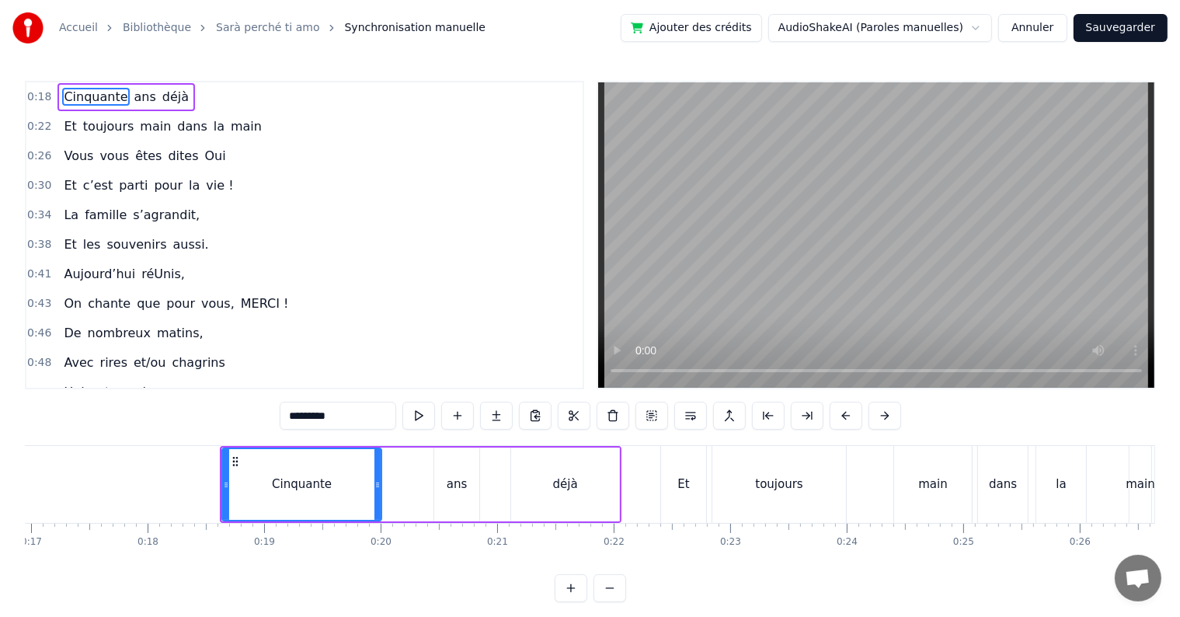
scroll to position [0, 1858]
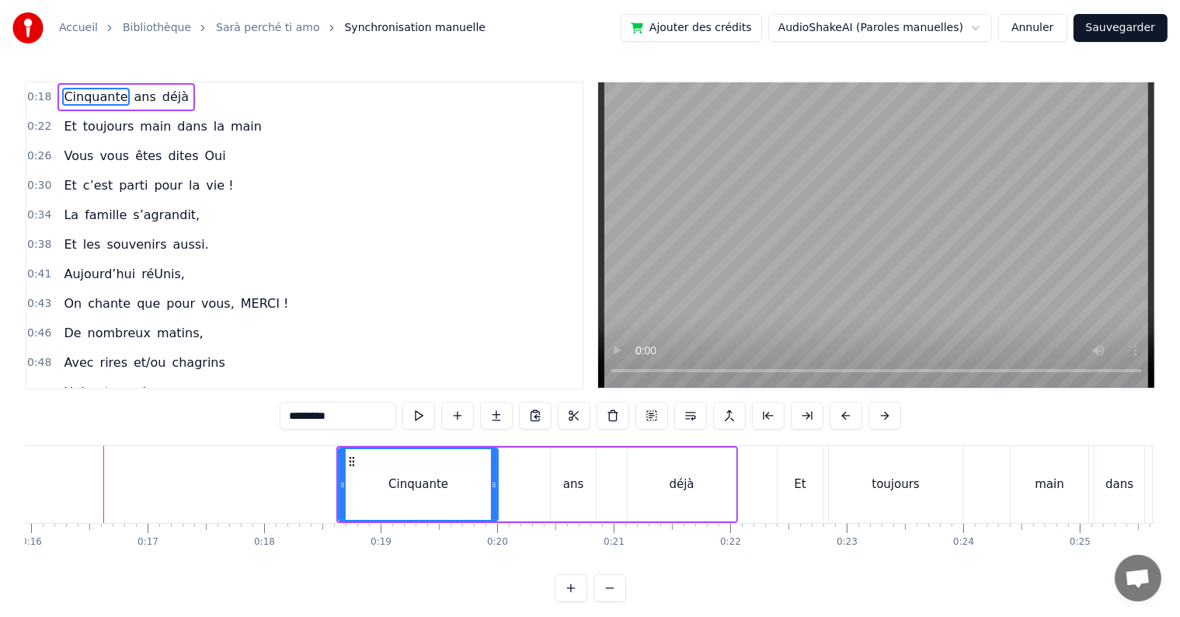
click at [444, 552] on div "Cinquante ans déjà Et toujours main dans la main Vous vous êtes dites Oui Et c’…" at bounding box center [590, 503] width 1130 height 116
click at [499, 509] on div "Cinquante ans déjà" at bounding box center [536, 484] width 401 height 77
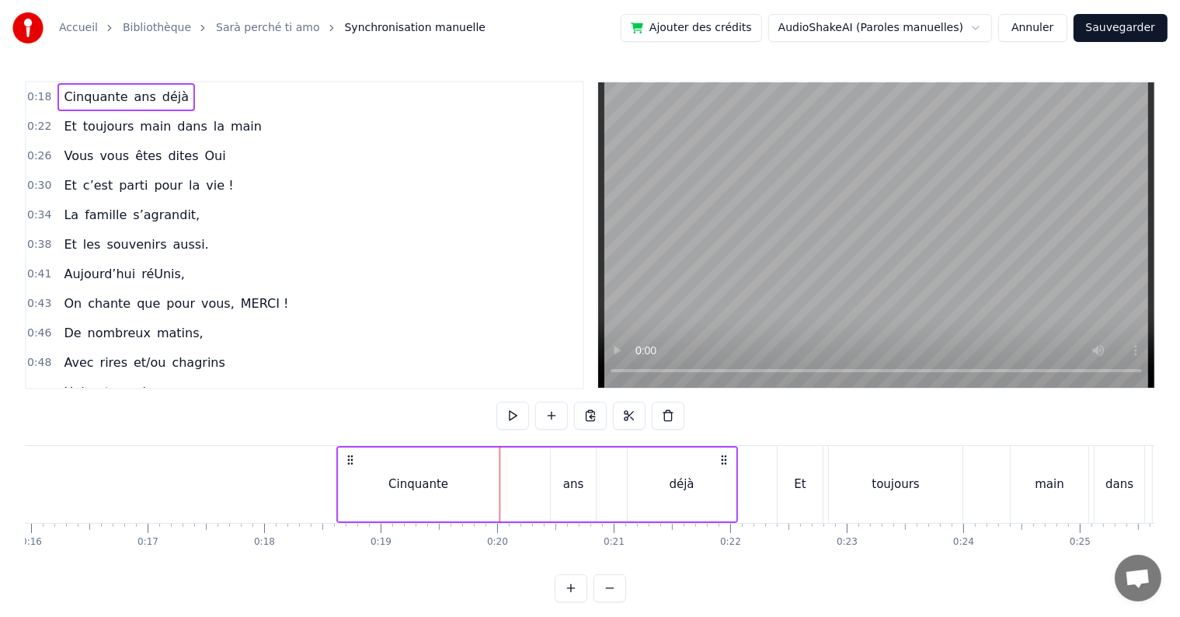
drag, startPoint x: 513, startPoint y: 510, endPoint x: 488, endPoint y: 510, distance: 24.9
click at [488, 510] on div "Cinquante ans déjà" at bounding box center [536, 484] width 401 height 77
drag, startPoint x: 530, startPoint y: 522, endPoint x: 494, endPoint y: 523, distance: 36.5
click at [494, 523] on div "Cinquante ans déjà Et toujours main dans la main Vous vous êtes dites Oui Et c’…" at bounding box center [590, 503] width 1130 height 116
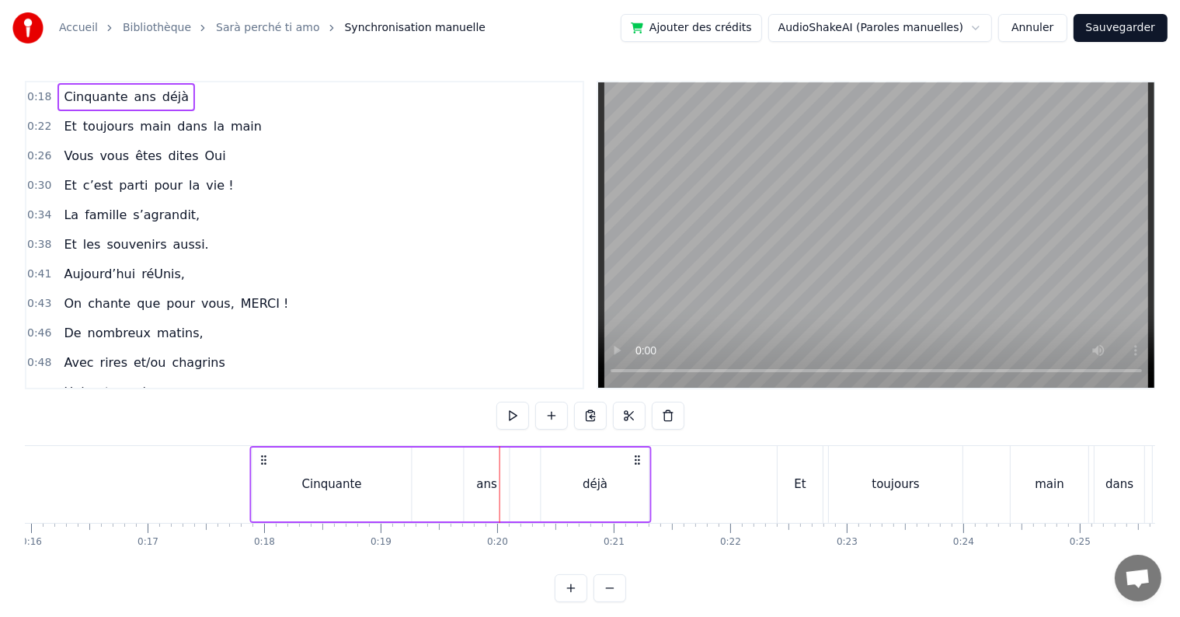
drag, startPoint x: 725, startPoint y: 455, endPoint x: 638, endPoint y: 467, distance: 87.0
click at [638, 467] on div "Cinquante ans déjà" at bounding box center [450, 484] width 401 height 77
click at [373, 408] on div "0:17 Cinquante ans déjà 0:22 Et toujours main dans la main 0:26 Vous vous êtes …" at bounding box center [590, 341] width 1130 height 521
click at [171, 147] on span "dites" at bounding box center [182, 156] width 33 height 18
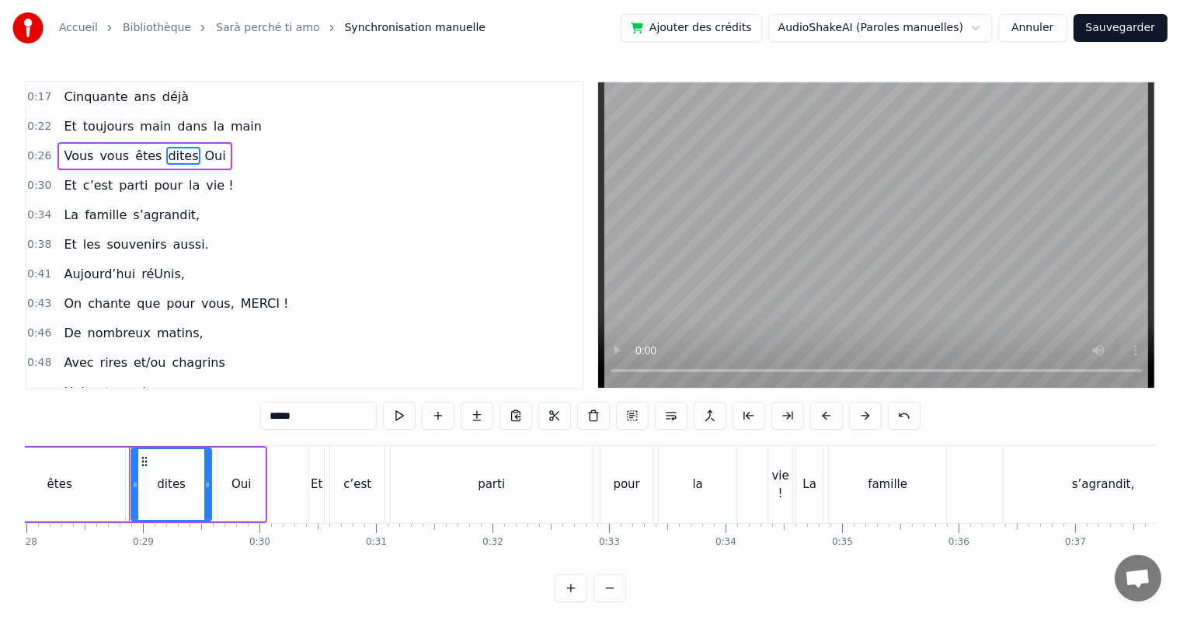
scroll to position [0, 3286]
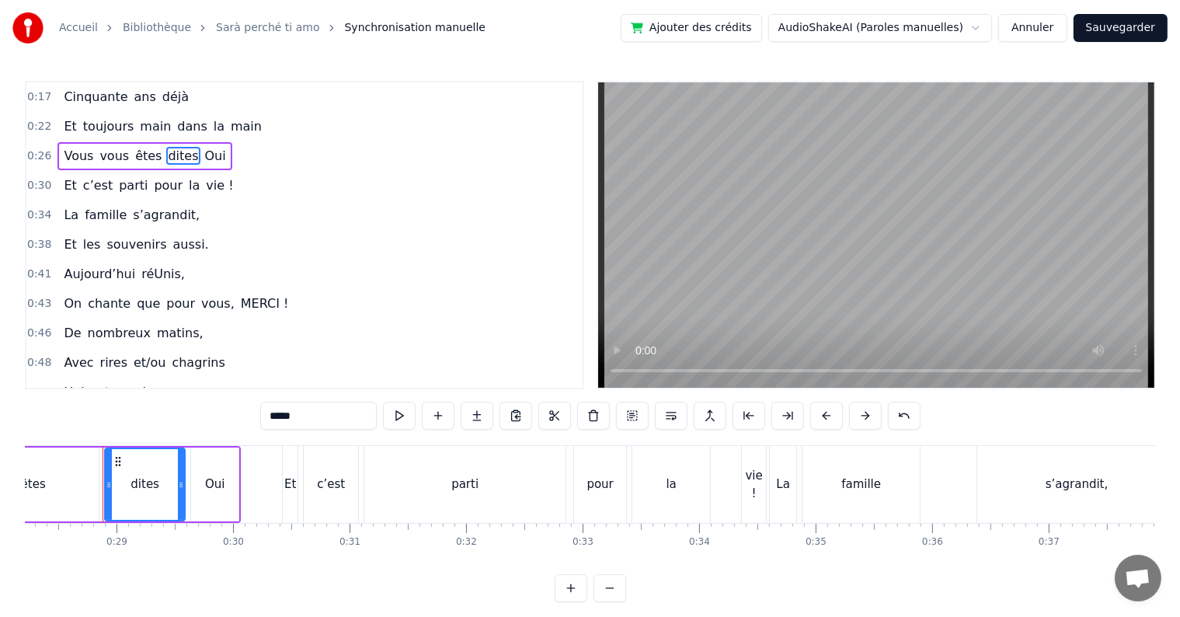
click at [287, 421] on input "*****" at bounding box center [318, 415] width 116 height 28
click at [211, 488] on div "Oui" at bounding box center [214, 484] width 19 height 18
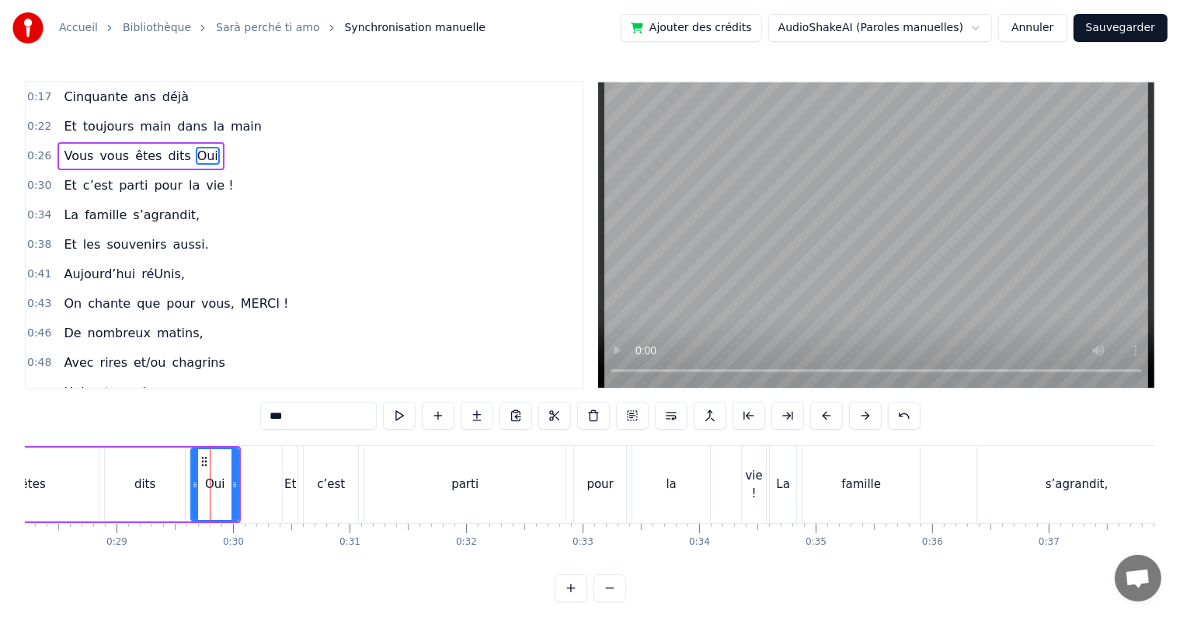
click at [131, 211] on span "s’agrandit," at bounding box center [166, 215] width 70 height 18
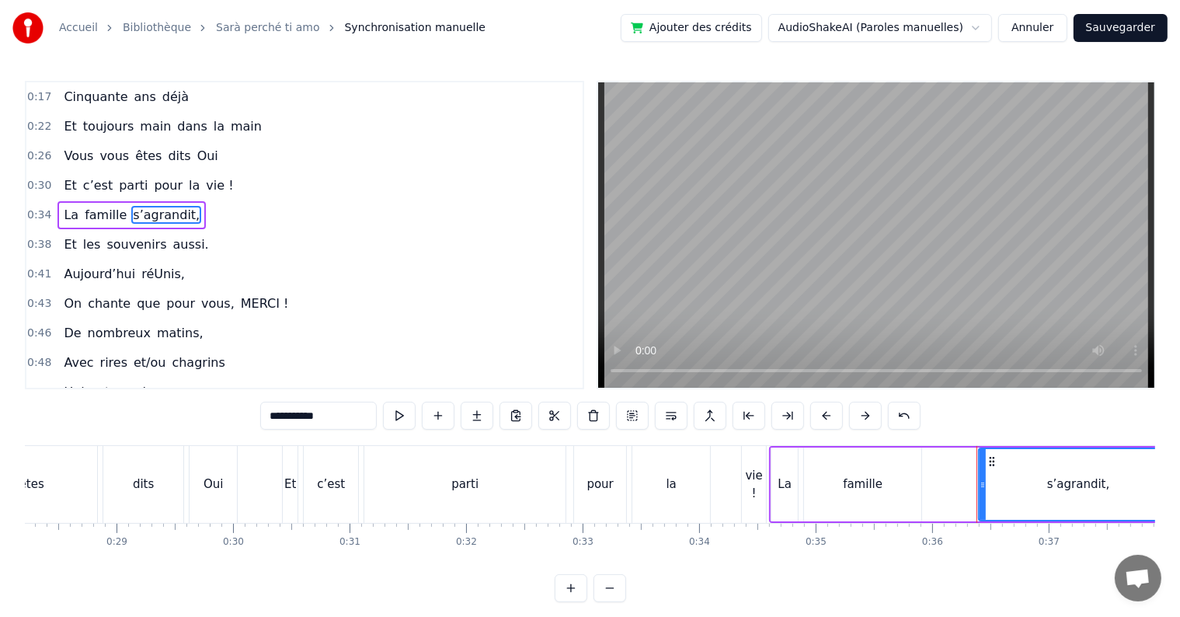
click at [282, 416] on input "**********" at bounding box center [318, 415] width 116 height 28
click at [270, 416] on input "**********" at bounding box center [318, 415] width 116 height 28
click at [276, 417] on input "**********" at bounding box center [318, 415] width 116 height 28
click at [276, 417] on input "*********" at bounding box center [318, 415] width 116 height 28
click at [140, 265] on span "réUnis," at bounding box center [163, 274] width 47 height 18
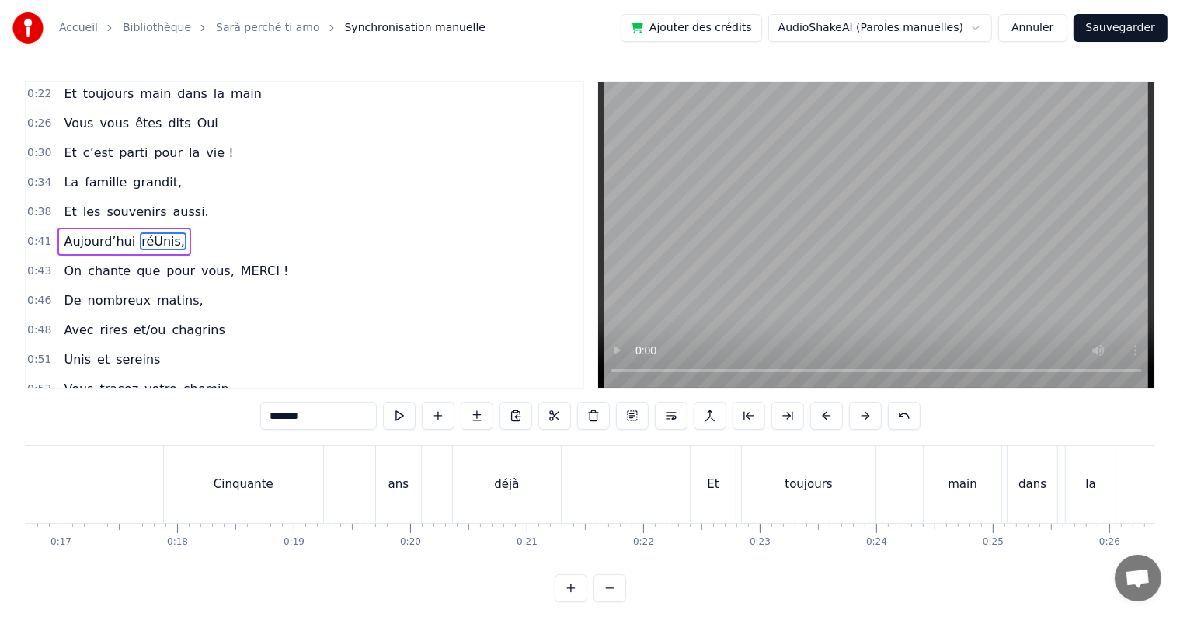
scroll to position [0, 1958]
click at [156, 475] on div "Cinquante" at bounding box center [230, 484] width 159 height 77
type input "*********"
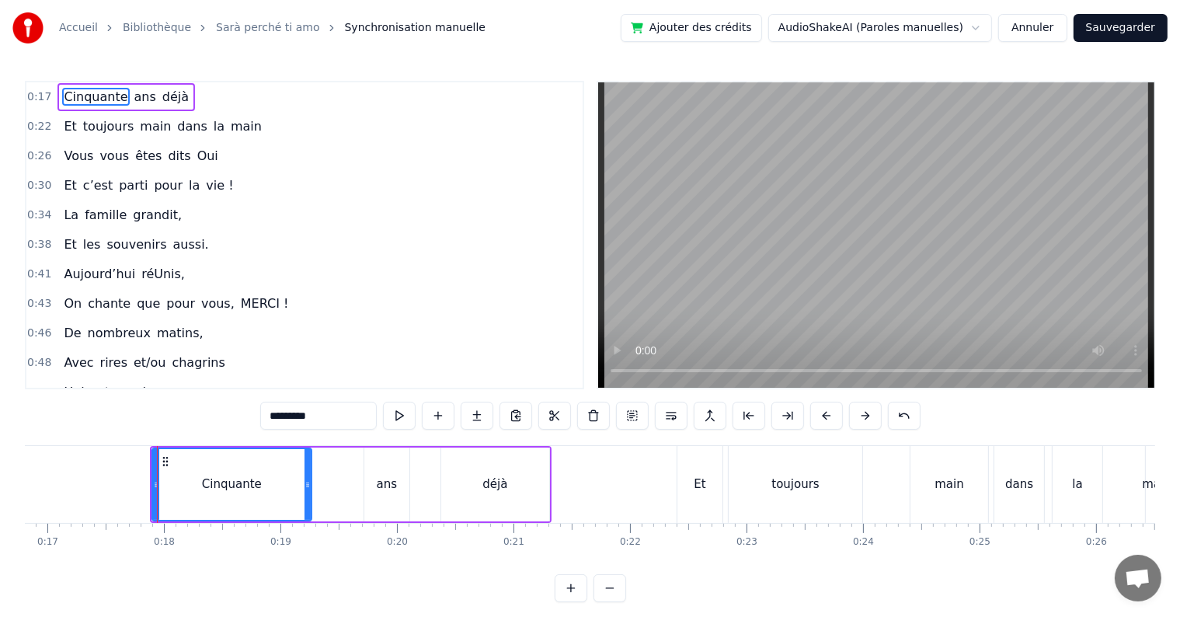
click at [351, 474] on div "Cinquante ans déjà" at bounding box center [350, 484] width 401 height 77
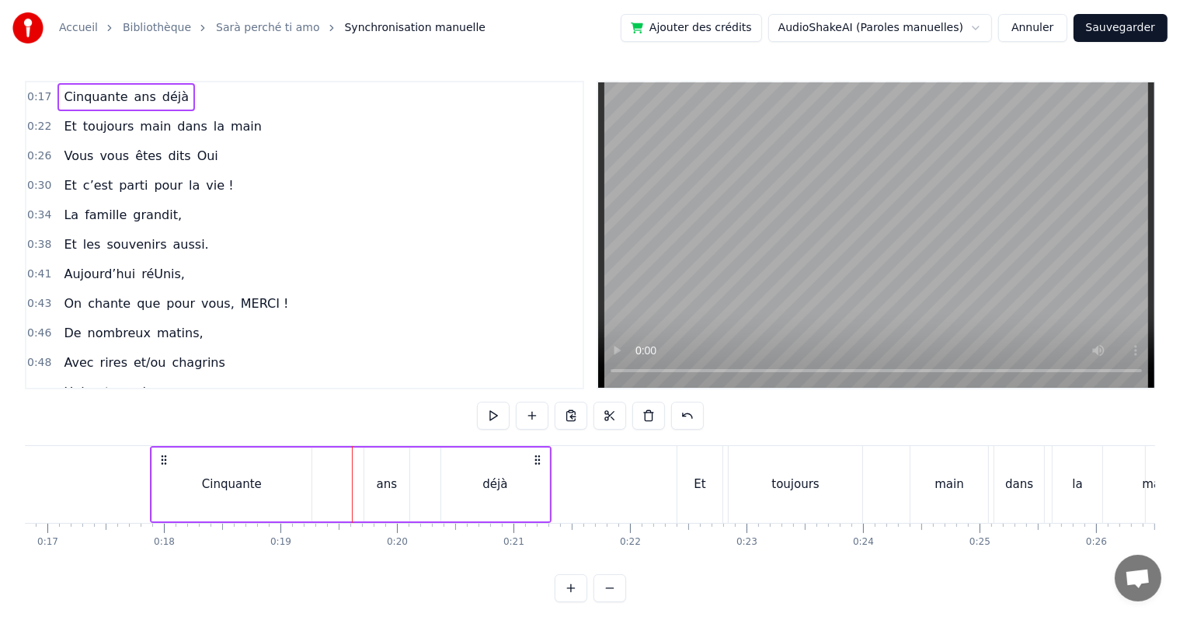
click at [376, 478] on div "ans" at bounding box center [386, 484] width 45 height 74
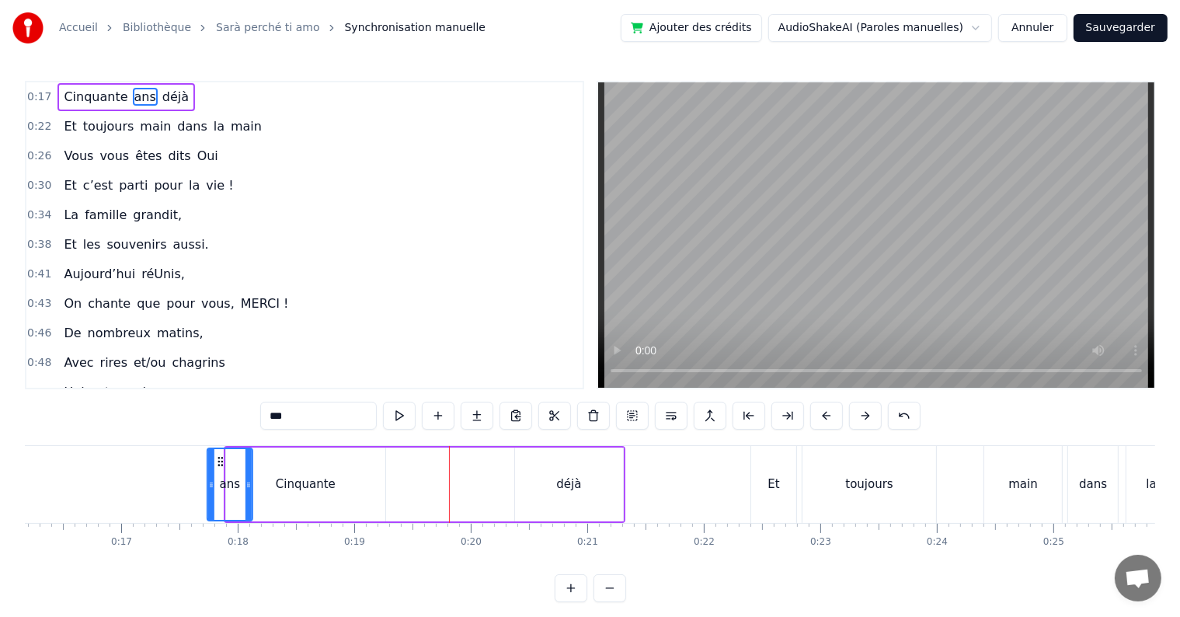
scroll to position [0, 1878]
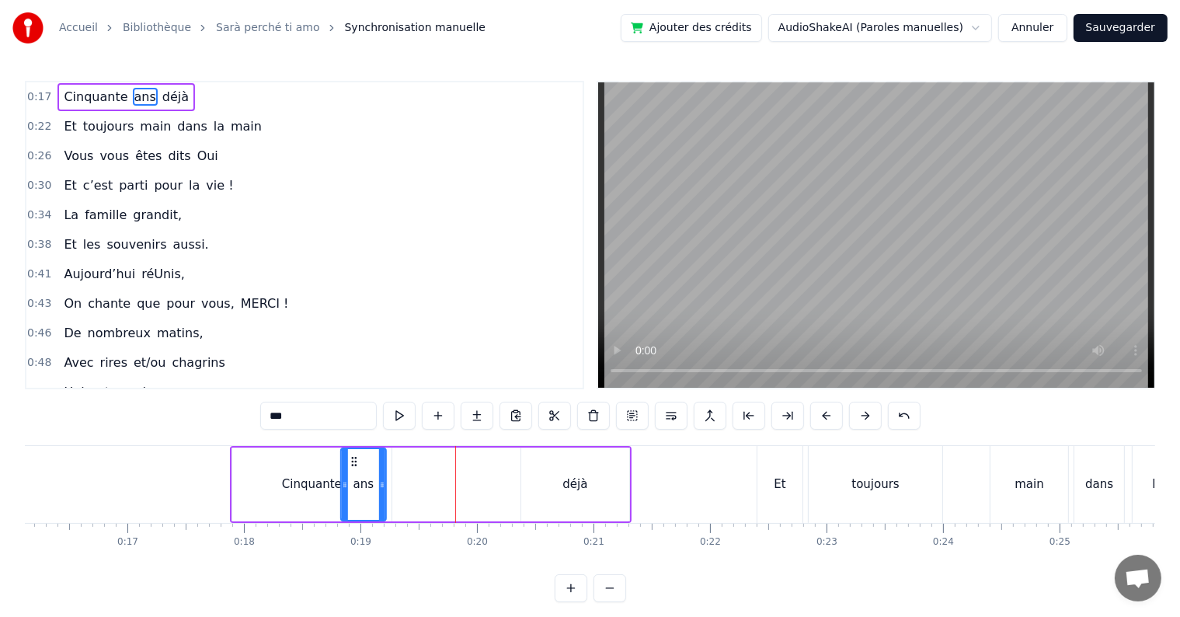
drag, startPoint x: 378, startPoint y: 457, endPoint x: 355, endPoint y: 481, distance: 33.5
click at [355, 481] on div "ans" at bounding box center [363, 484] width 43 height 71
click at [316, 488] on div "Cinquante" at bounding box center [312, 484] width 60 height 18
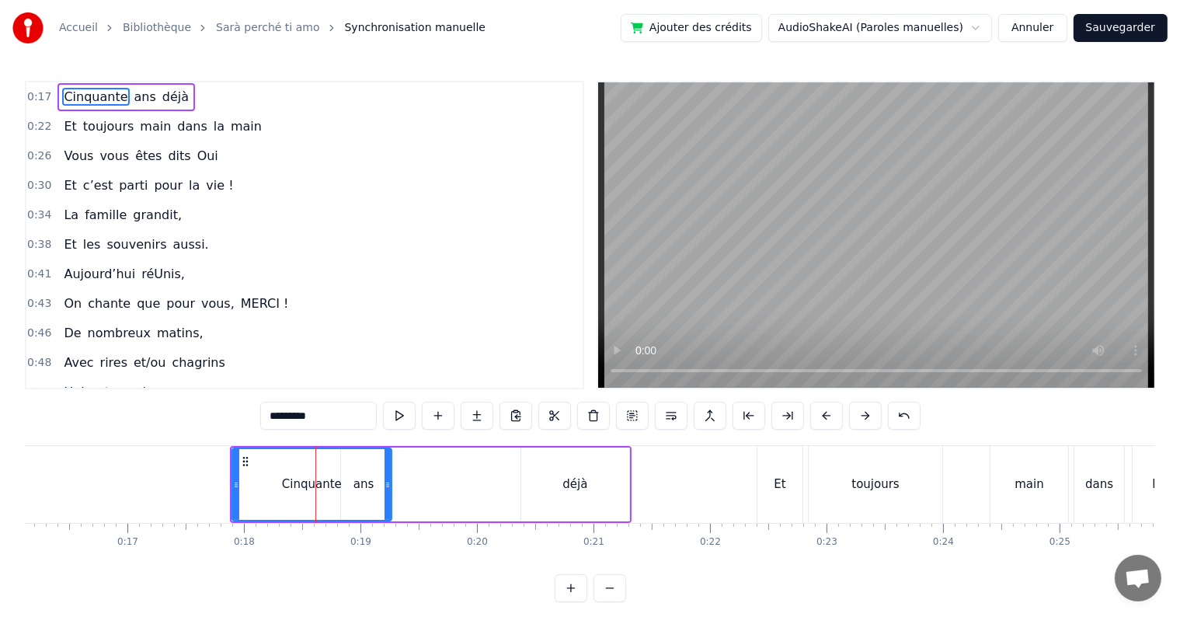
click at [346, 488] on div "Cinquante" at bounding box center [312, 484] width 158 height 71
click at [561, 500] on div "déjà" at bounding box center [575, 484] width 108 height 74
type input "****"
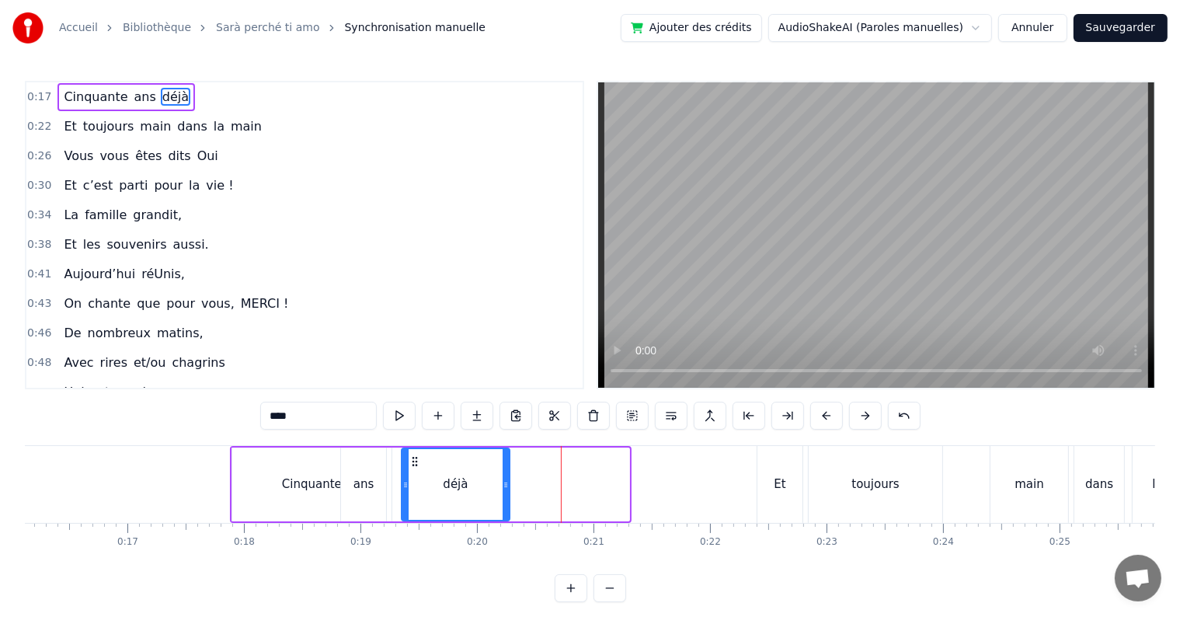
drag, startPoint x: 530, startPoint y: 461, endPoint x: 411, endPoint y: 477, distance: 120.6
click at [411, 477] on div "déjà" at bounding box center [455, 484] width 106 height 71
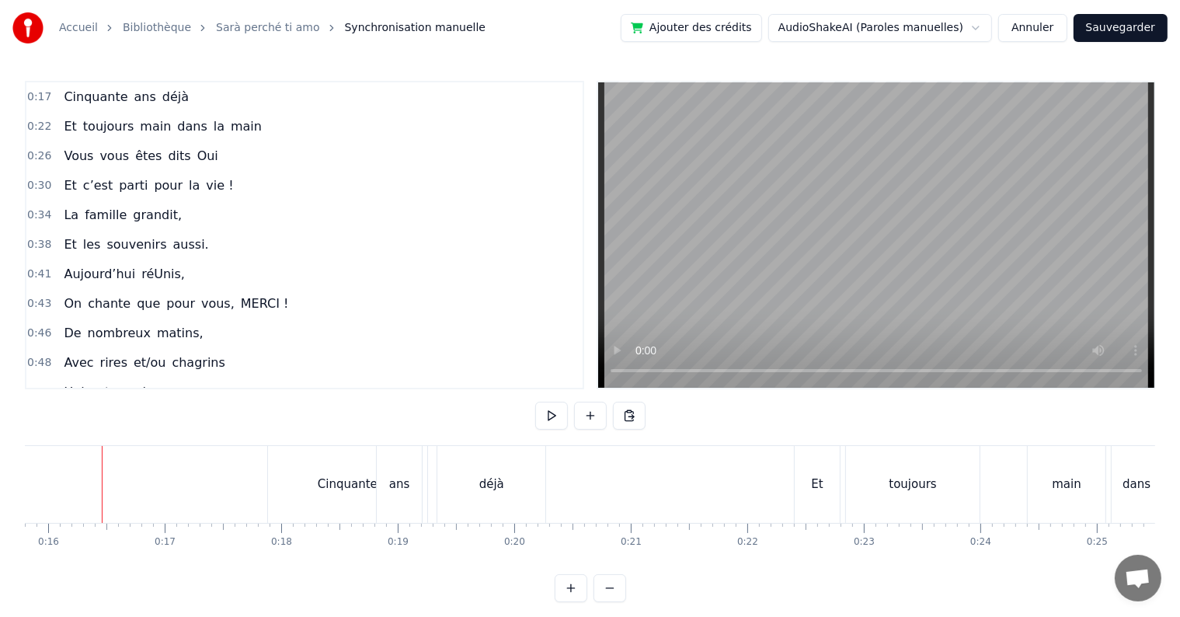
scroll to position [0, 1839]
click at [550, 421] on button at bounding box center [551, 415] width 33 height 28
click at [502, 487] on div "déjà" at bounding box center [493, 484] width 25 height 18
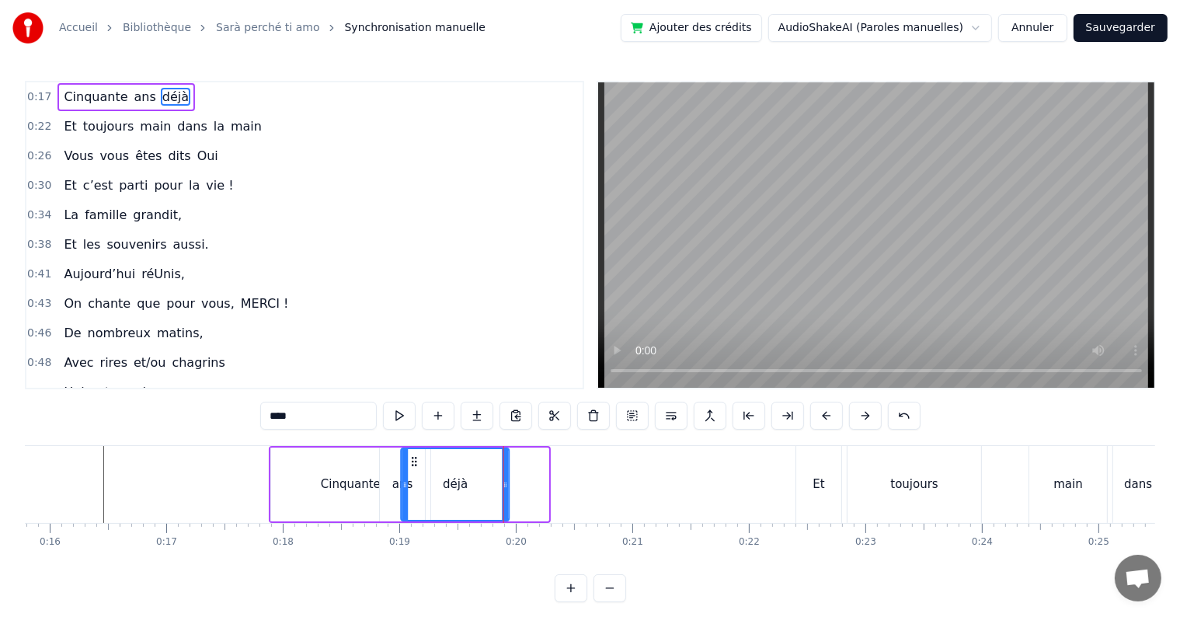
drag, startPoint x: 454, startPoint y: 460, endPoint x: 414, endPoint y: 459, distance: 39.6
click at [414, 459] on icon at bounding box center [414, 461] width 12 height 12
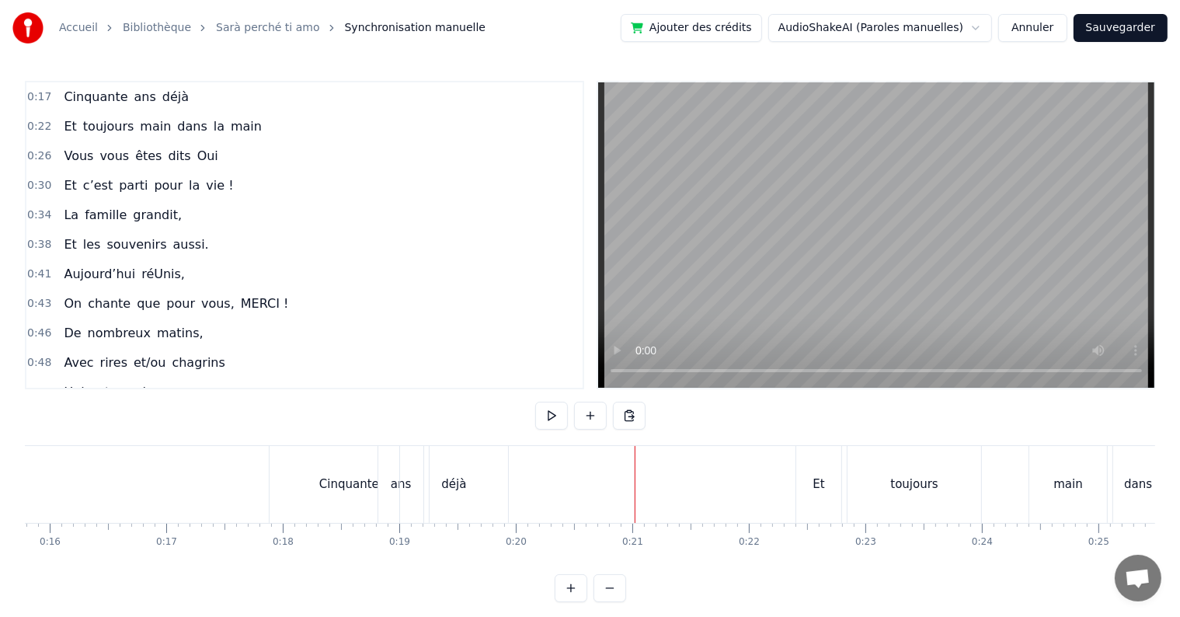
click at [819, 491] on div "Et" at bounding box center [818, 484] width 12 height 18
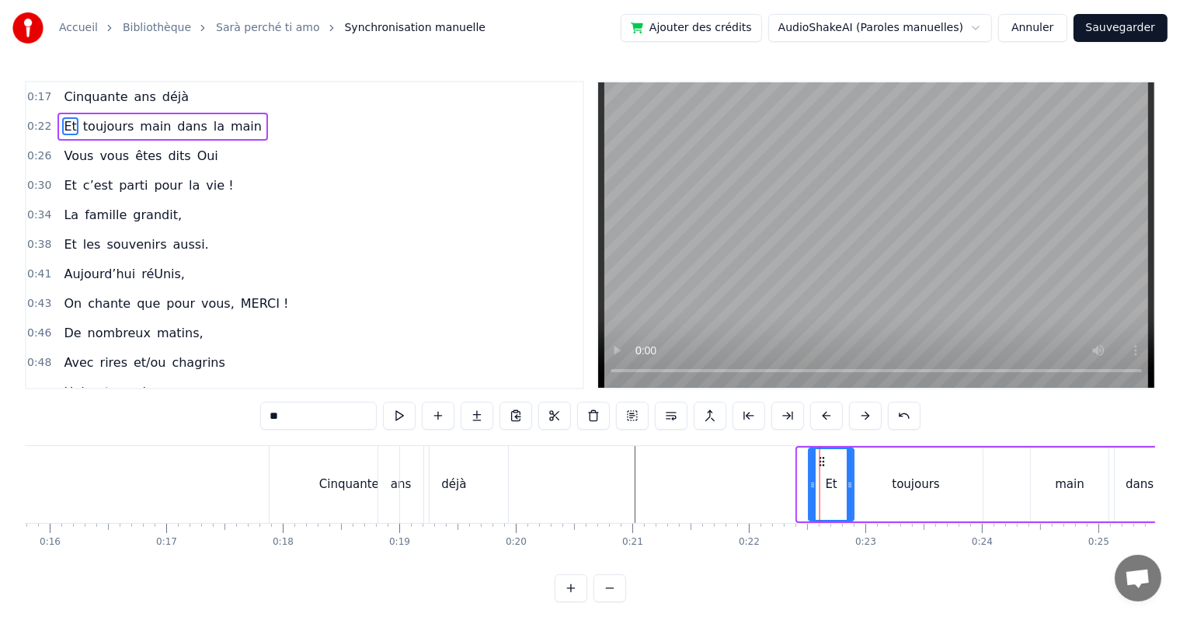
drag, startPoint x: 812, startPoint y: 459, endPoint x: 823, endPoint y: 461, distance: 11.8
click at [823, 461] on icon at bounding box center [822, 461] width 12 height 12
click at [855, 551] on div "Cinquante ans déjà Et toujours main dans la main Vous vous êtes dits Oui Et c’e…" at bounding box center [590, 503] width 1130 height 116
click at [920, 550] on div "Cinquante ans déjà Et toujours main dans la main Vous vous êtes dits Oui Et c’e…" at bounding box center [590, 503] width 1130 height 116
click at [947, 496] on div "toujours" at bounding box center [916, 484] width 134 height 74
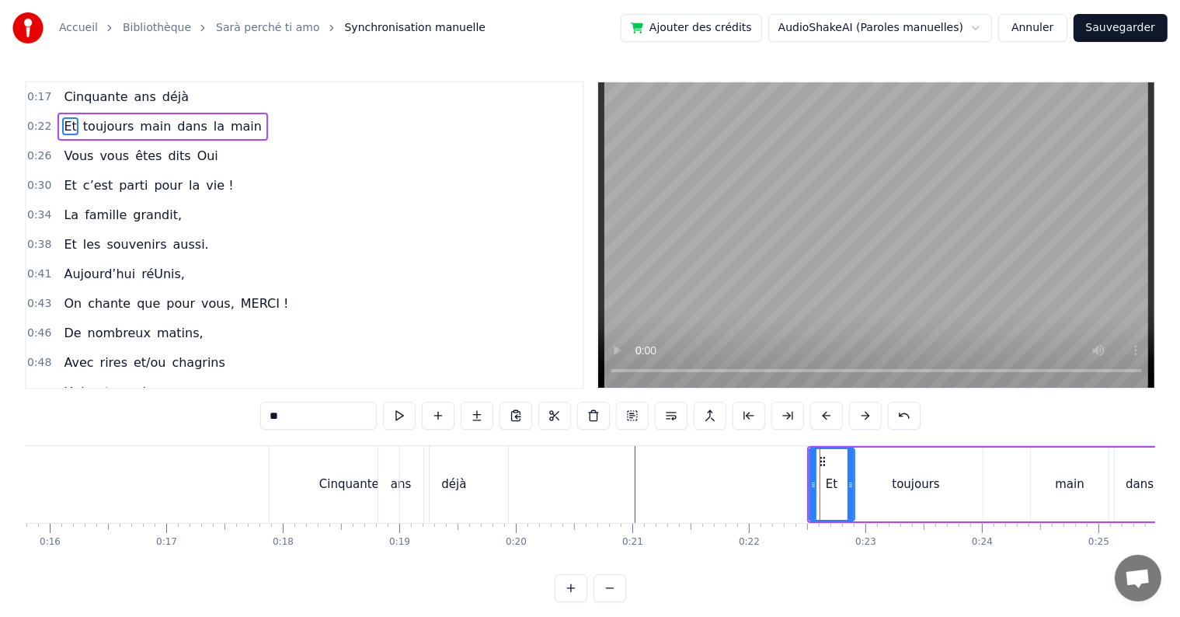
type input "********"
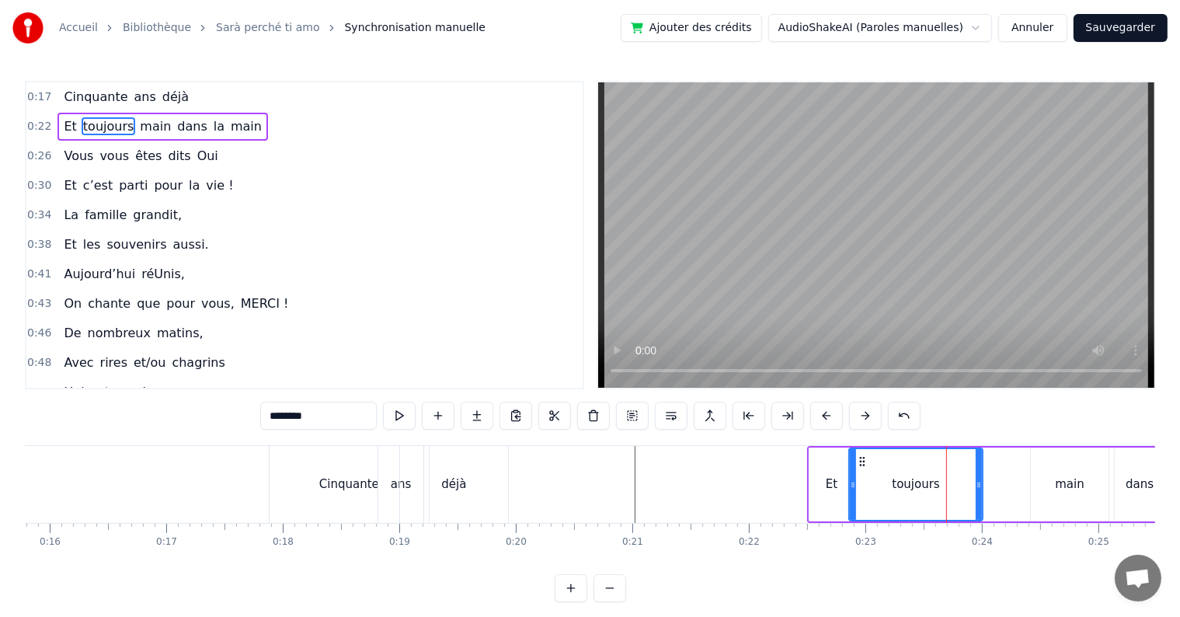
click at [989, 514] on div "Et toujours main dans la main" at bounding box center [1049, 484] width 484 height 77
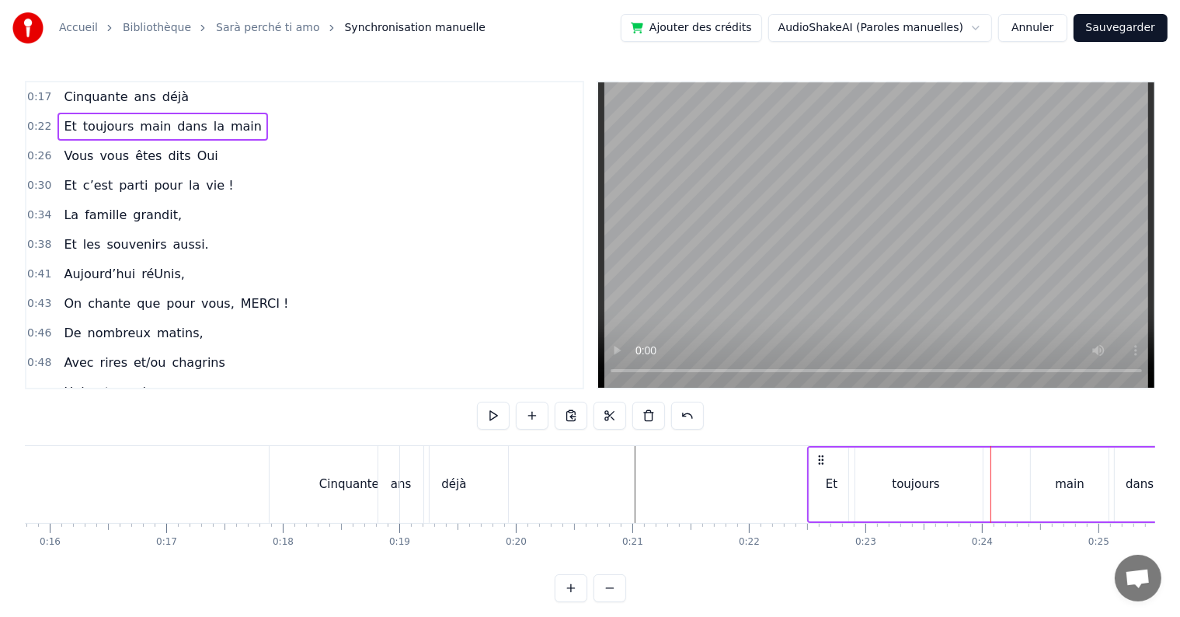
drag, startPoint x: 1005, startPoint y: 517, endPoint x: 905, endPoint y: 553, distance: 105.6
click at [905, 553] on div "Cinquante ans déjà Et toujours main dans la main Vous vous êtes dits Oui Et c’e…" at bounding box center [590, 503] width 1130 height 116
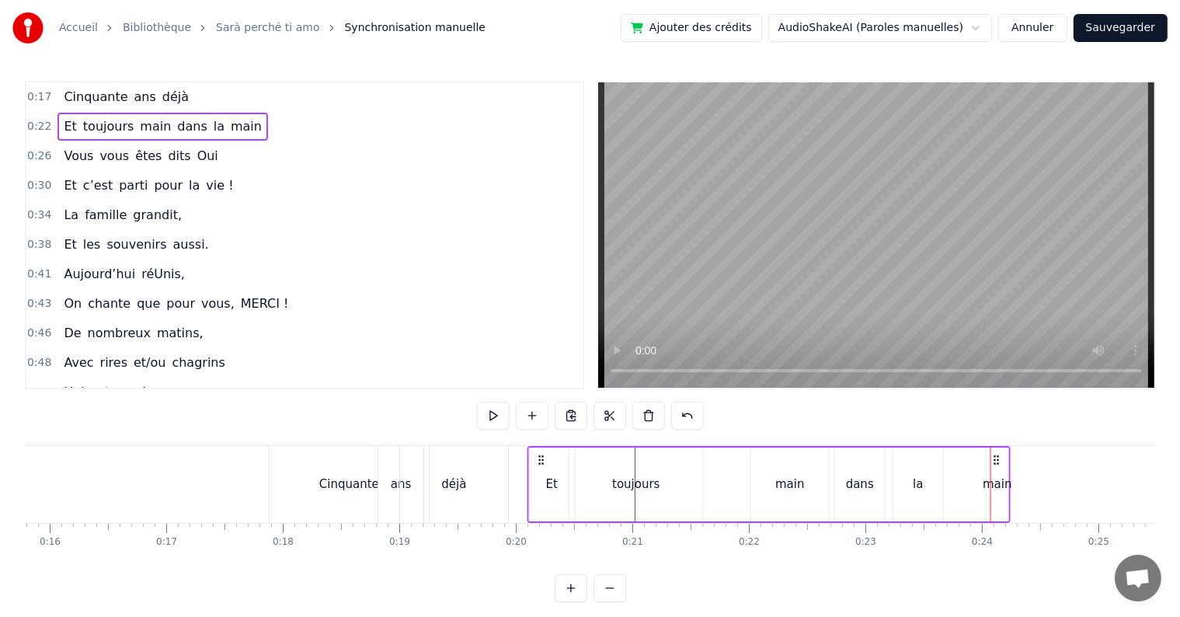
drag, startPoint x: 815, startPoint y: 461, endPoint x: 536, endPoint y: 492, distance: 281.3
click at [536, 492] on div "Et toujours main dans la main" at bounding box center [769, 484] width 484 height 77
click at [536, 492] on div "Et" at bounding box center [552, 484] width 45 height 74
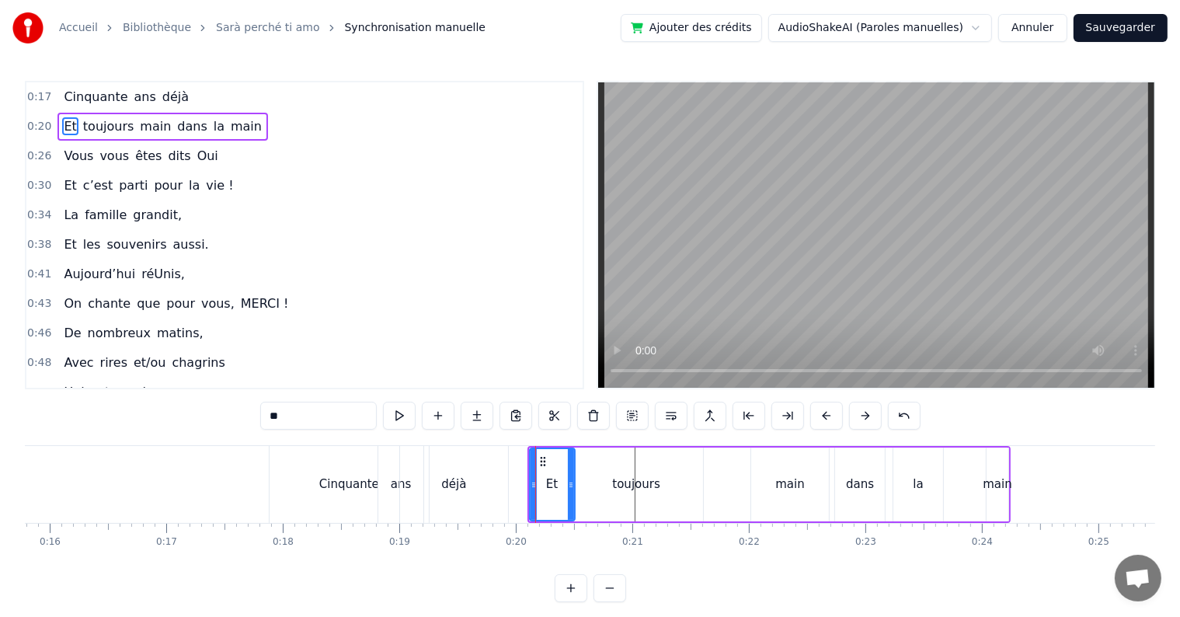
click at [594, 452] on div "toujours" at bounding box center [636, 484] width 134 height 74
type input "********"
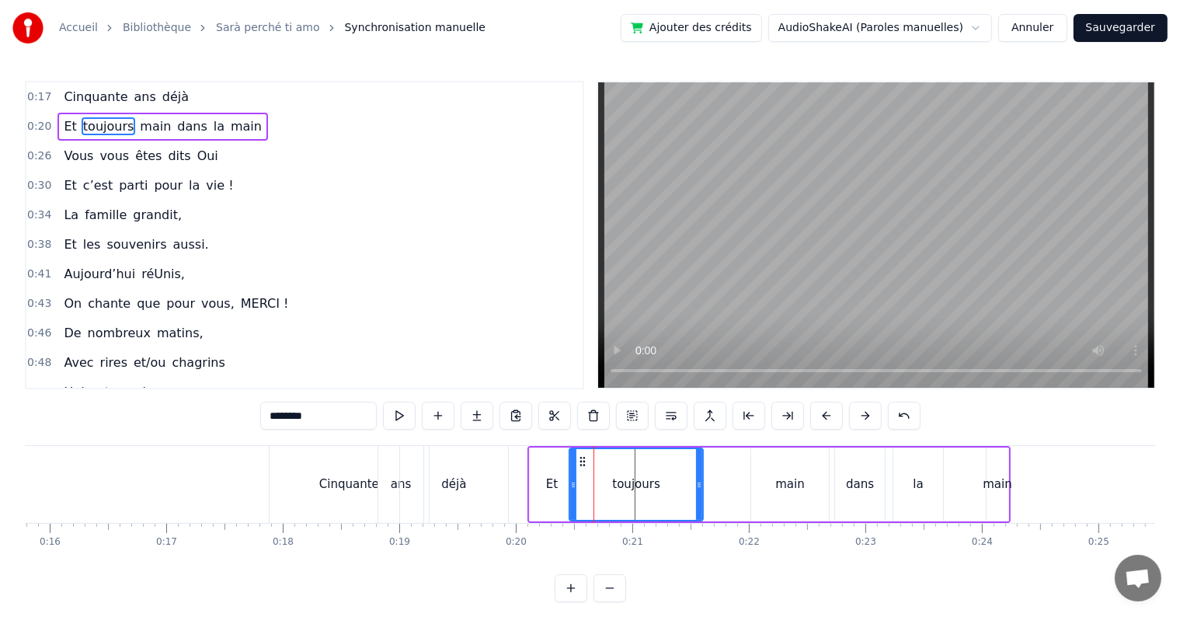
click at [733, 488] on div "Et toujours main dans la main" at bounding box center [769, 484] width 484 height 77
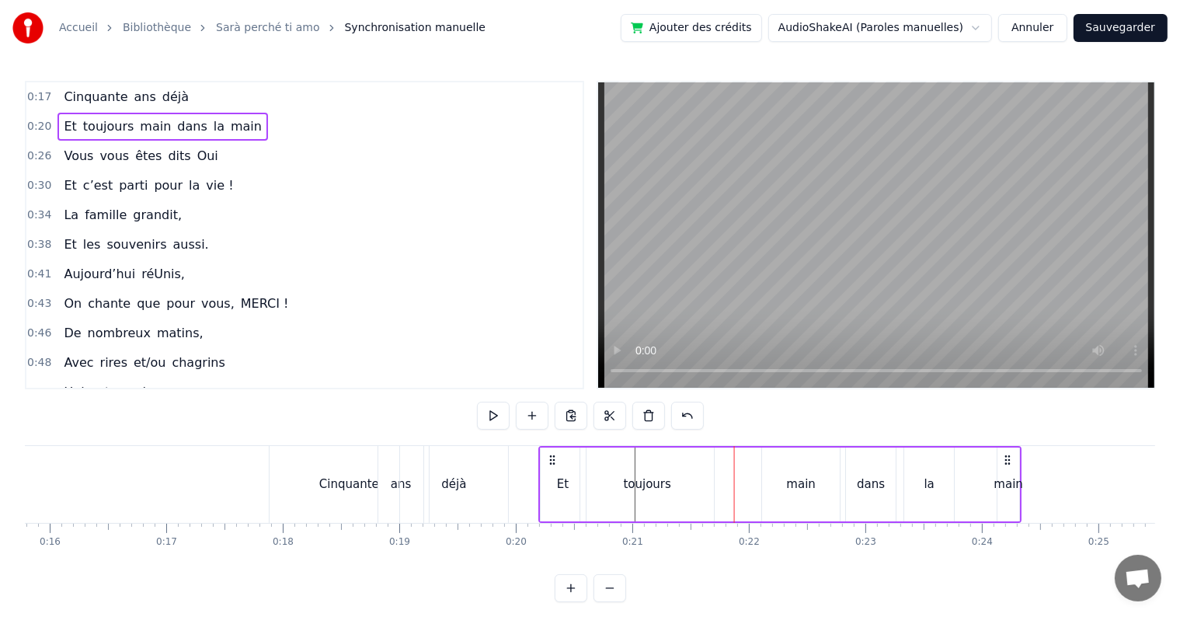
drag, startPoint x: 538, startPoint y: 461, endPoint x: 550, endPoint y: 461, distance: 11.6
click at [550, 461] on icon at bounding box center [552, 460] width 12 height 12
drag, startPoint x: 550, startPoint y: 461, endPoint x: 565, endPoint y: 463, distance: 15.7
click at [565, 463] on icon at bounding box center [567, 460] width 12 height 12
click at [666, 506] on div "toujours" at bounding box center [663, 484] width 134 height 74
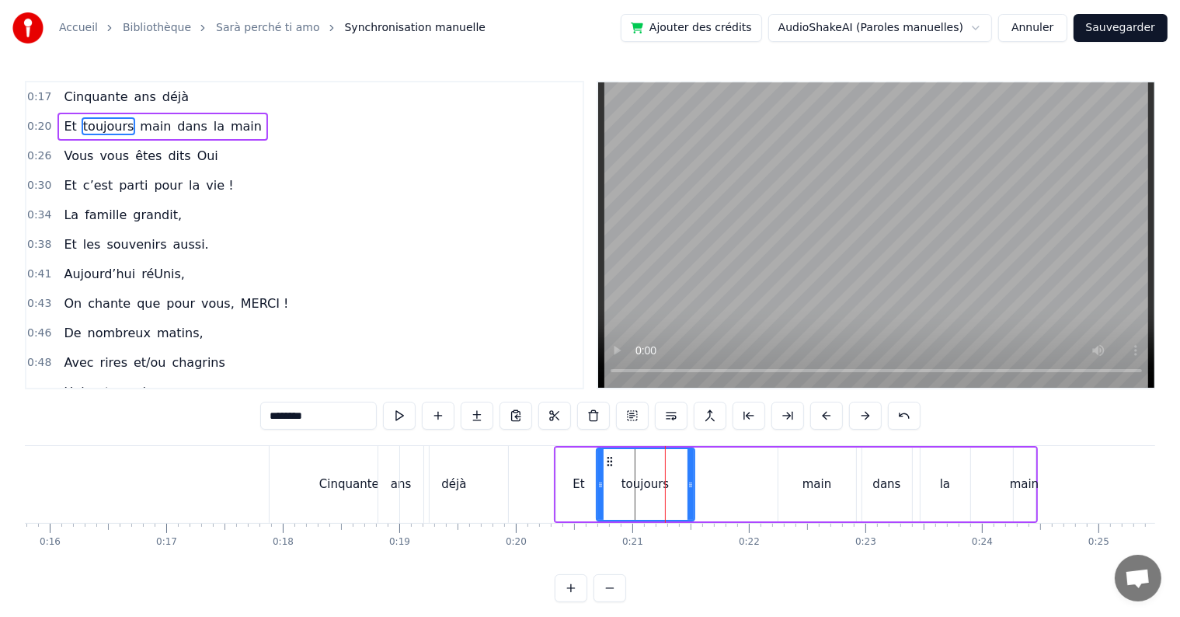
drag, startPoint x: 724, startPoint y: 484, endPoint x: 688, endPoint y: 485, distance: 35.7
click at [688, 485] on icon at bounding box center [690, 484] width 6 height 12
drag, startPoint x: 607, startPoint y: 460, endPoint x: 583, endPoint y: 460, distance: 23.3
click at [583, 461] on circle at bounding box center [583, 461] width 1 height 1
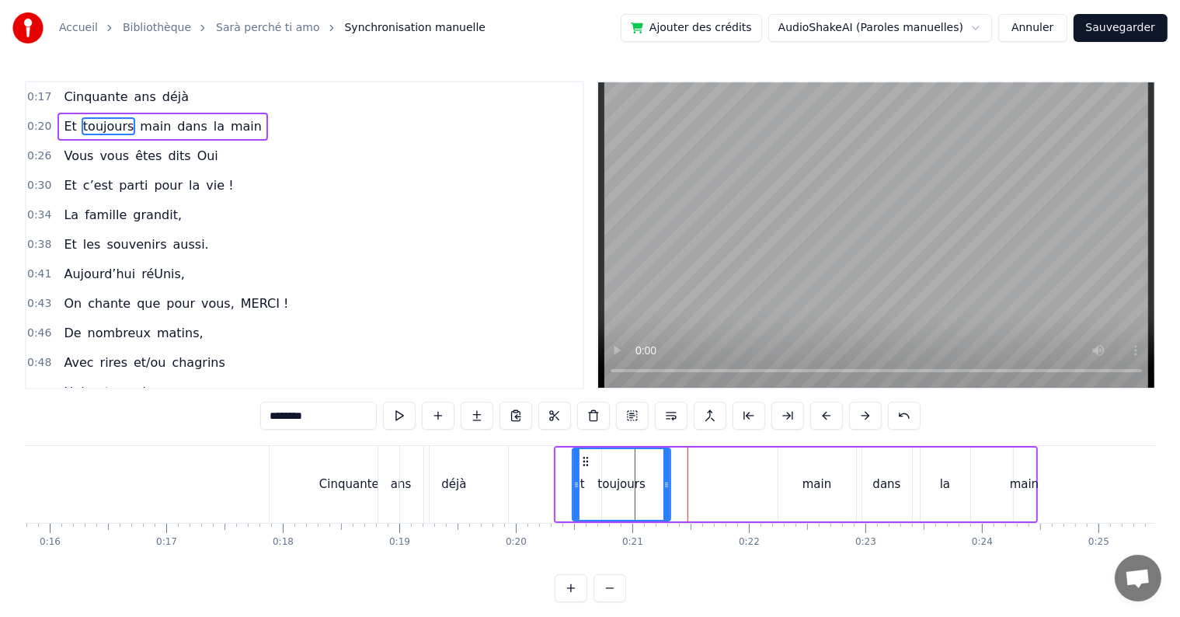
click at [816, 502] on div "main" at bounding box center [817, 484] width 78 height 74
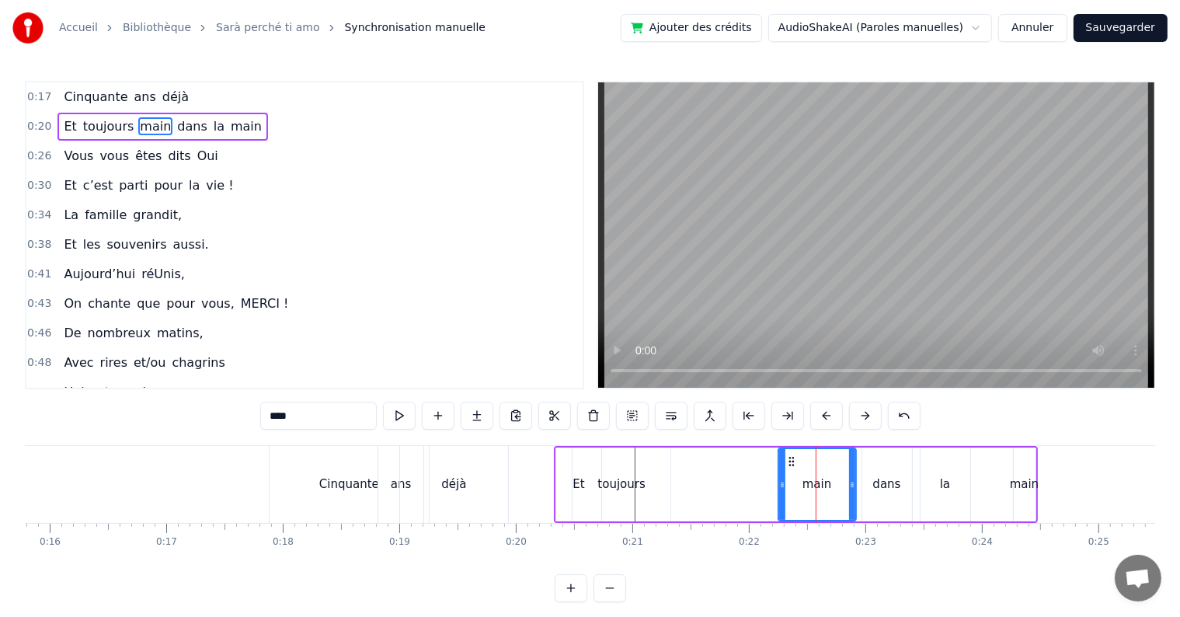
drag, startPoint x: 846, startPoint y: 488, endPoint x: 836, endPoint y: 488, distance: 10.9
click at [836, 488] on div "main" at bounding box center [817, 484] width 76 height 71
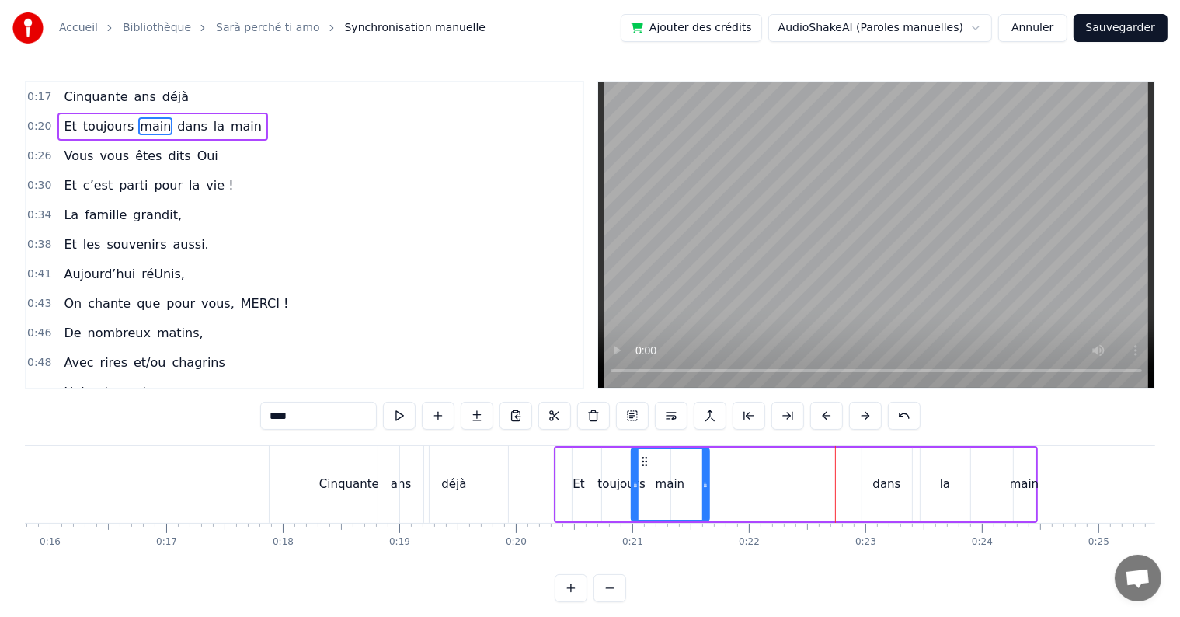
drag, startPoint x: 791, startPoint y: 461, endPoint x: 645, endPoint y: 449, distance: 147.2
click at [645, 449] on div "main" at bounding box center [670, 484] width 76 height 71
click at [880, 481] on div "dans" at bounding box center [887, 484] width 28 height 18
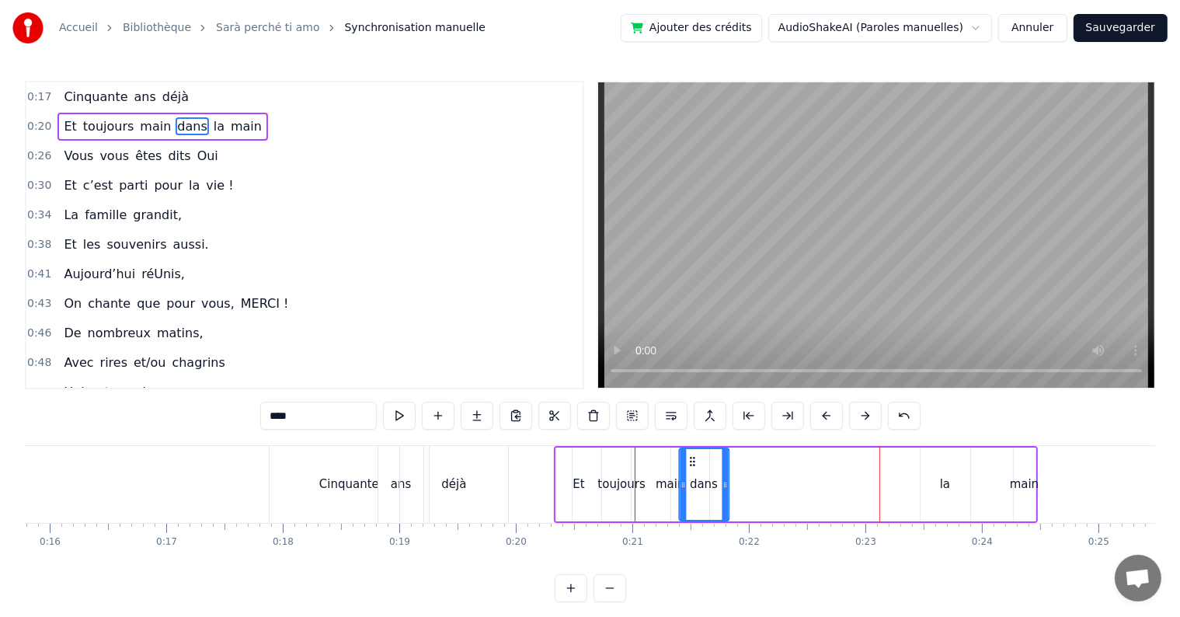
drag, startPoint x: 873, startPoint y: 460, endPoint x: 690, endPoint y: 470, distance: 182.8
click at [690, 470] on div "dans" at bounding box center [704, 484] width 48 height 71
click at [937, 490] on div "la" at bounding box center [945, 484] width 50 height 74
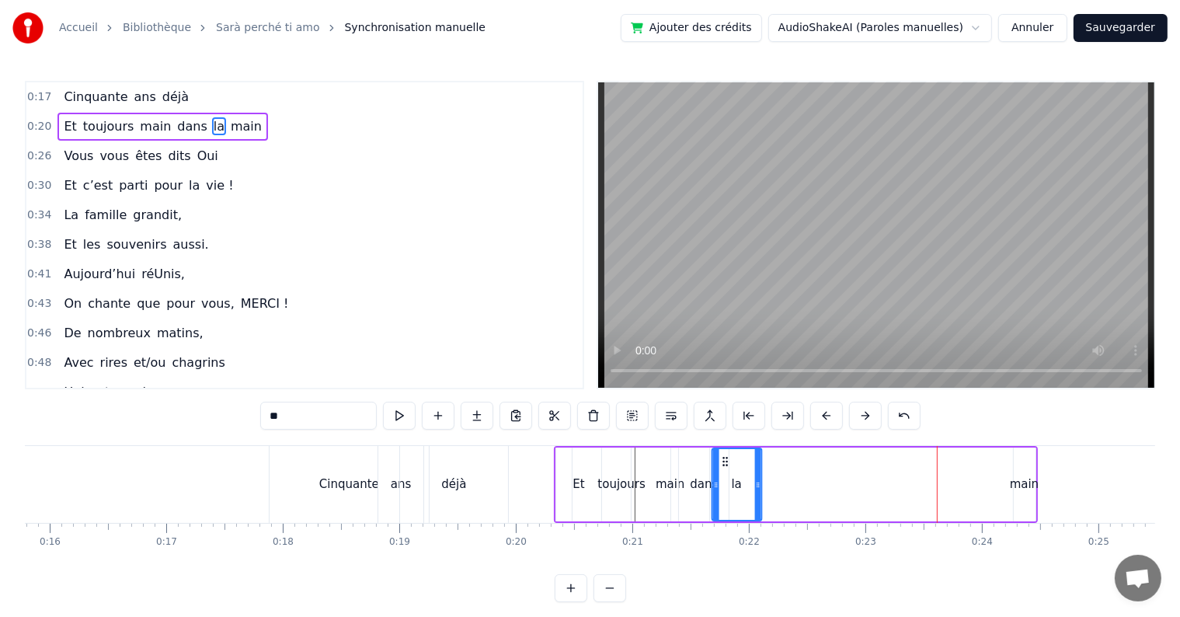
drag, startPoint x: 931, startPoint y: 459, endPoint x: 723, endPoint y: 465, distance: 208.2
click at [723, 465] on icon at bounding box center [725, 461] width 12 height 12
click at [1026, 484] on div "main" at bounding box center [1024, 484] width 29 height 18
drag, startPoint x: 1025, startPoint y: 454, endPoint x: 759, endPoint y: 457, distance: 266.4
click at [759, 457] on icon at bounding box center [759, 461] width 12 height 12
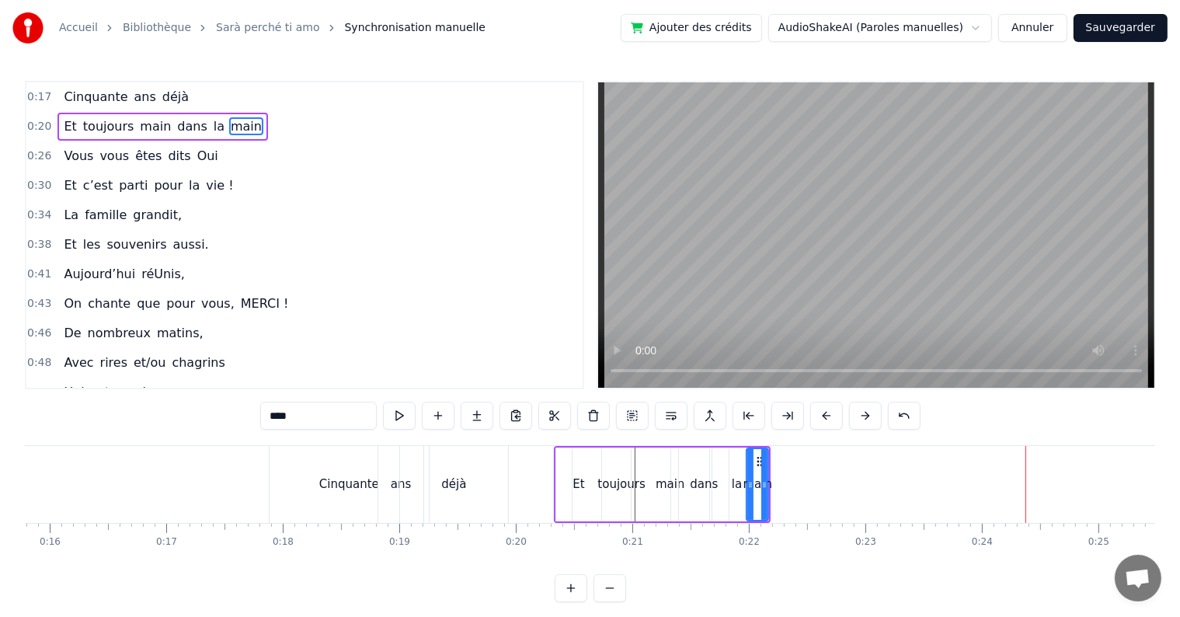
click at [742, 460] on div "la" at bounding box center [737, 484] width 50 height 74
drag, startPoint x: 724, startPoint y: 459, endPoint x: 715, endPoint y: 460, distance: 8.6
click at [715, 460] on icon at bounding box center [716, 461] width 12 height 12
click at [603, 602] on button at bounding box center [609, 588] width 33 height 28
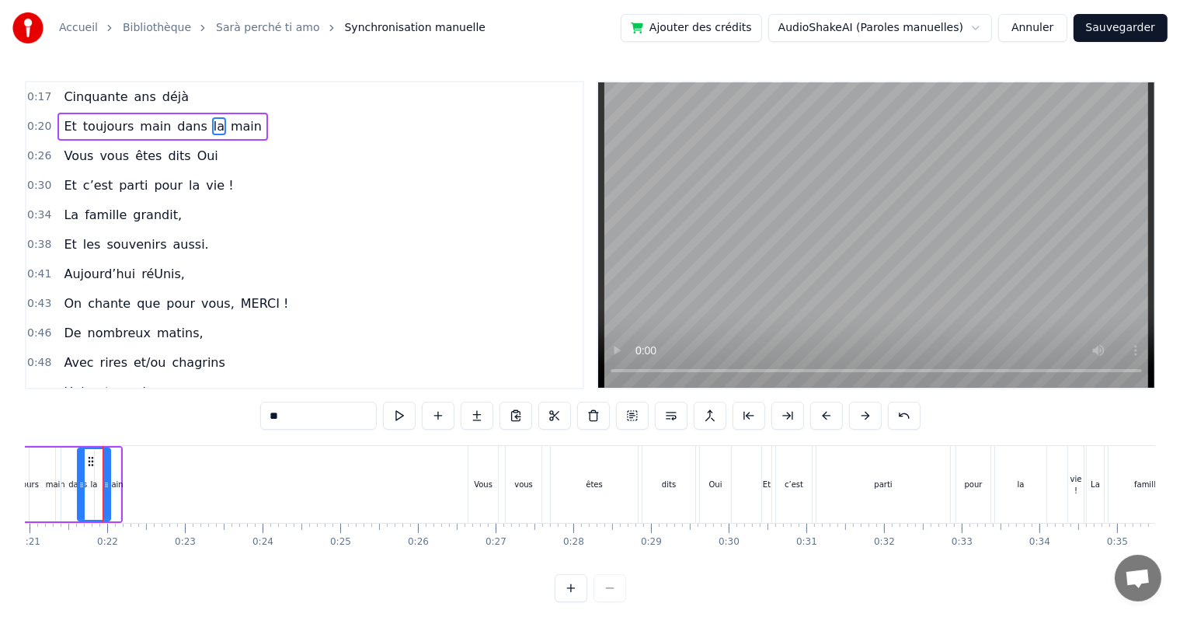
scroll to position [0, 1625]
click at [488, 489] on div "Vous" at bounding box center [483, 484] width 19 height 12
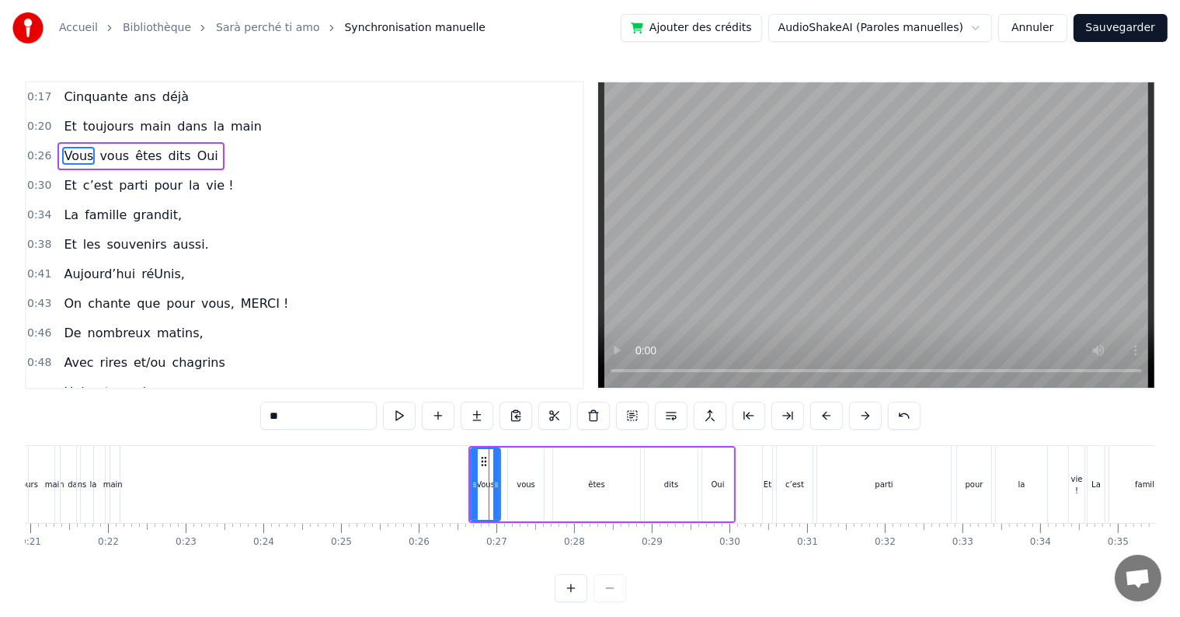
type input "****"
click at [501, 516] on div "Vous vous êtes dits Oui" at bounding box center [601, 484] width 267 height 77
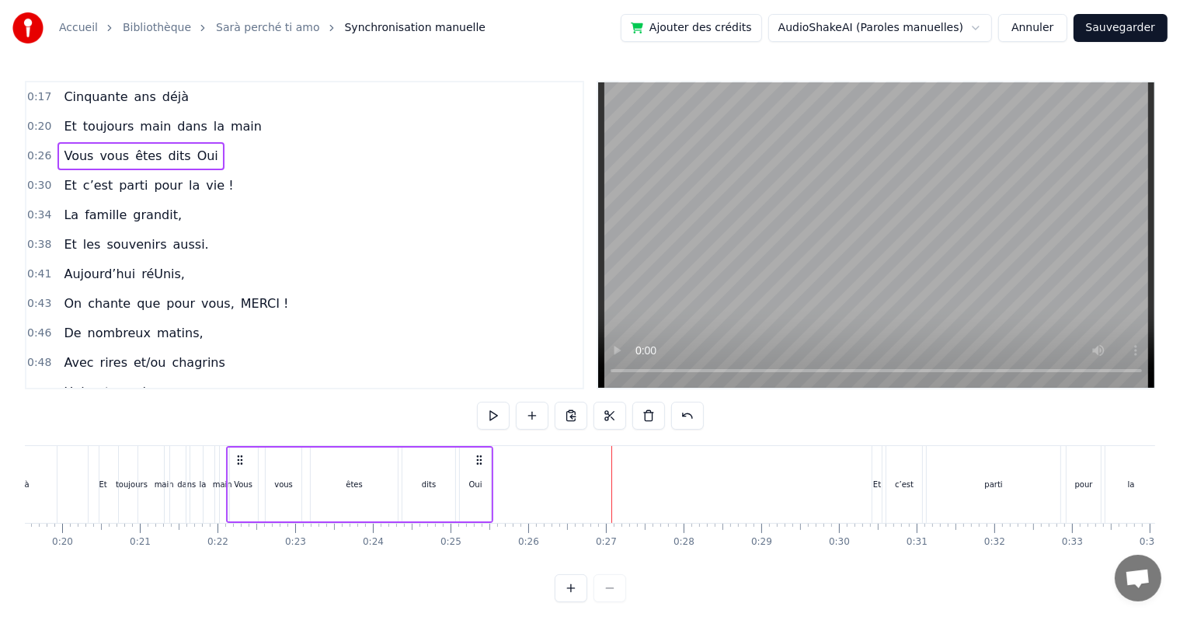
scroll to position [0, 1507]
drag, startPoint x: 479, startPoint y: 461, endPoint x: 258, endPoint y: 468, distance: 221.4
click at [258, 468] on div "Vous vous êtes dits Oui" at bounding box center [380, 484] width 267 height 77
click at [360, 491] on div "êtes" at bounding box center [375, 484] width 87 height 74
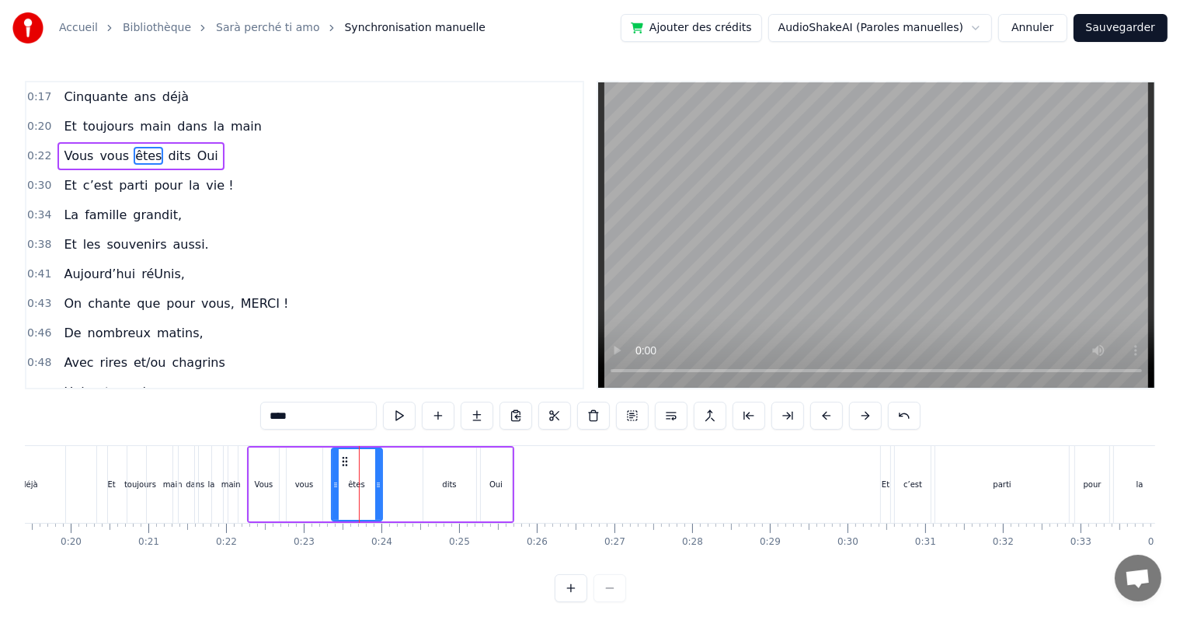
drag, startPoint x: 412, startPoint y: 483, endPoint x: 376, endPoint y: 486, distance: 36.6
click at [376, 486] on icon at bounding box center [378, 484] width 6 height 12
drag, startPoint x: 343, startPoint y: 458, endPoint x: 319, endPoint y: 461, distance: 24.3
click at [319, 461] on icon at bounding box center [320, 461] width 12 height 12
click at [296, 482] on div "vous" at bounding box center [304, 484] width 19 height 12
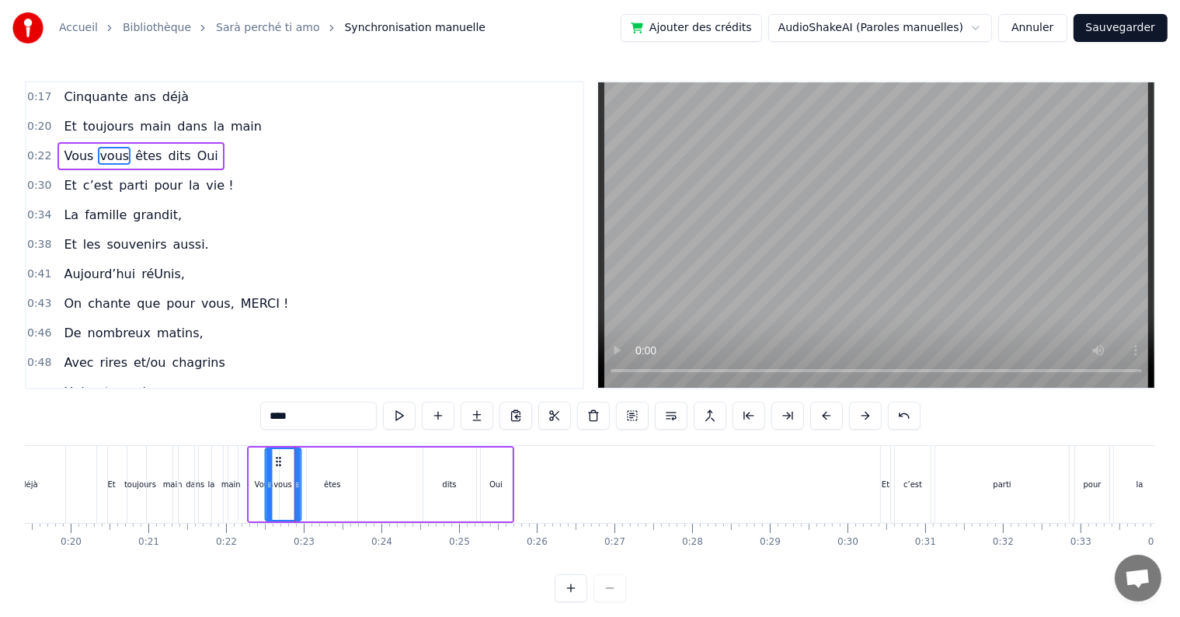
drag, startPoint x: 298, startPoint y: 461, endPoint x: 276, endPoint y: 465, distance: 22.2
click at [276, 465] on icon at bounding box center [278, 461] width 12 height 12
click at [326, 471] on div "êtes" at bounding box center [332, 484] width 50 height 74
type input "****"
drag, startPoint x: 318, startPoint y: 455, endPoint x: 292, endPoint y: 457, distance: 25.7
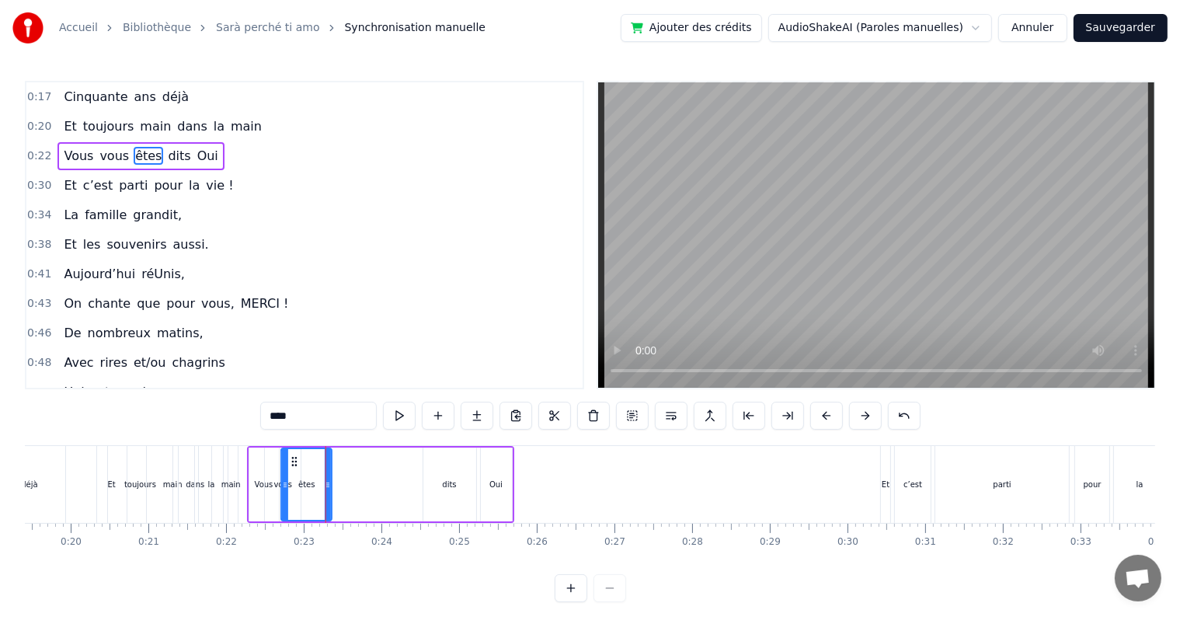
click at [292, 457] on icon at bounding box center [294, 461] width 12 height 12
click at [372, 514] on div "Vous vous êtes dits Oui" at bounding box center [380, 484] width 267 height 77
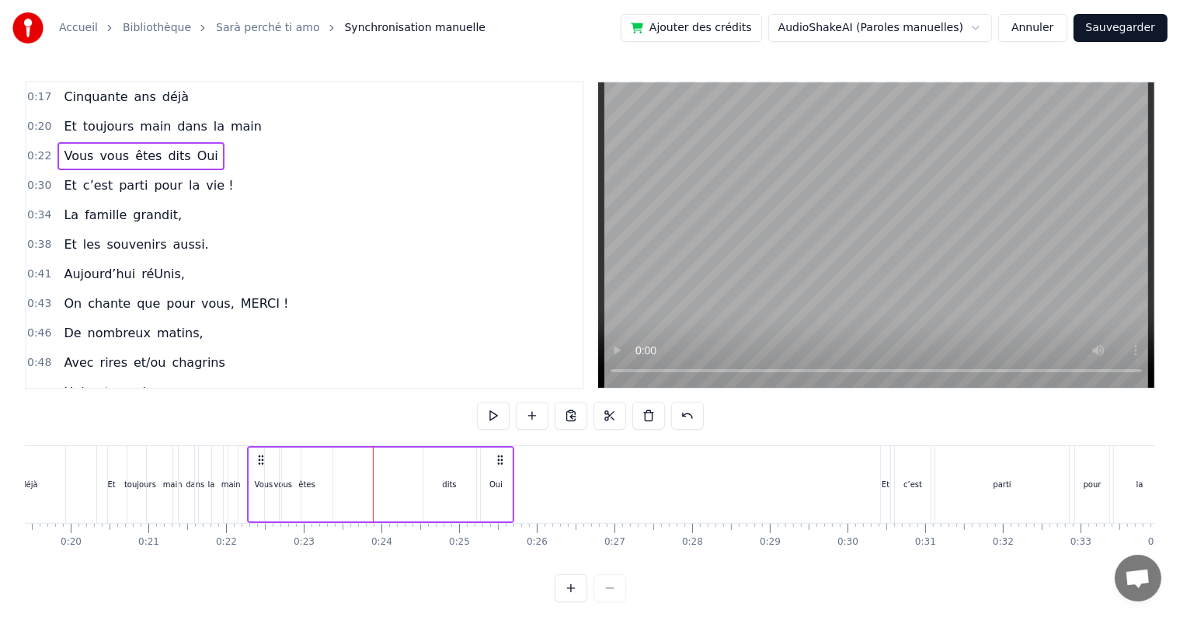
click at [442, 481] on div "dits" at bounding box center [449, 484] width 14 height 12
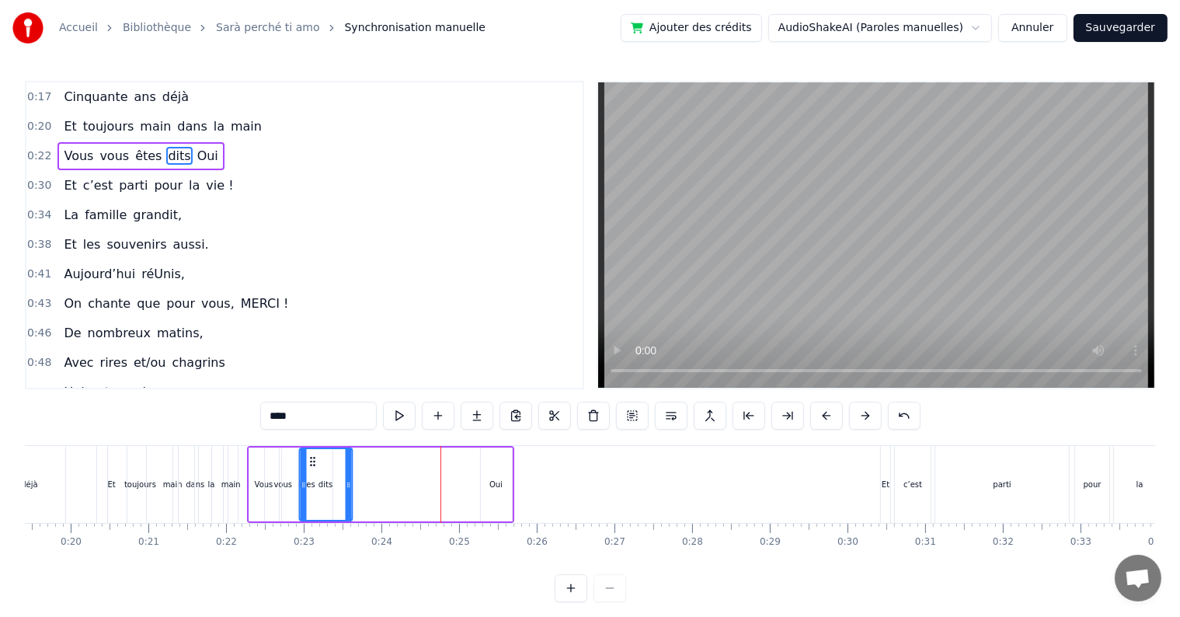
drag, startPoint x: 433, startPoint y: 457, endPoint x: 310, endPoint y: 464, distance: 123.7
click at [310, 464] on icon at bounding box center [312, 461] width 12 height 12
click at [500, 481] on div "Oui" at bounding box center [495, 484] width 13 height 12
type input "***"
drag, startPoint x: 491, startPoint y: 459, endPoint x: 351, endPoint y: 478, distance: 141.1
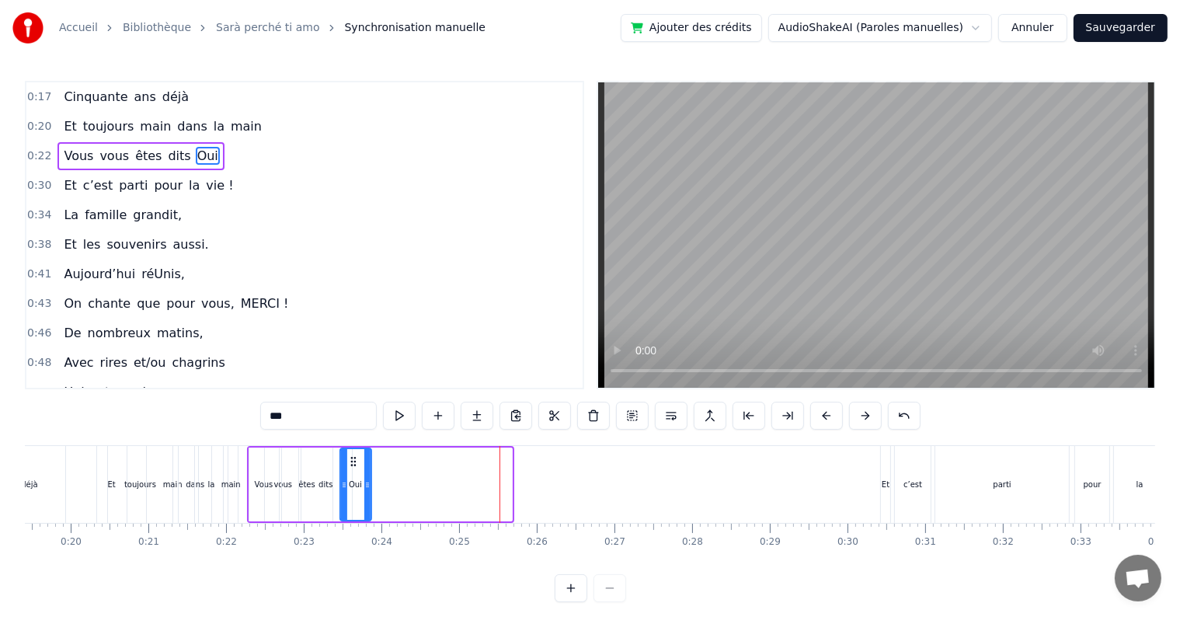
click at [351, 478] on div "Oui" at bounding box center [356, 484] width 30 height 71
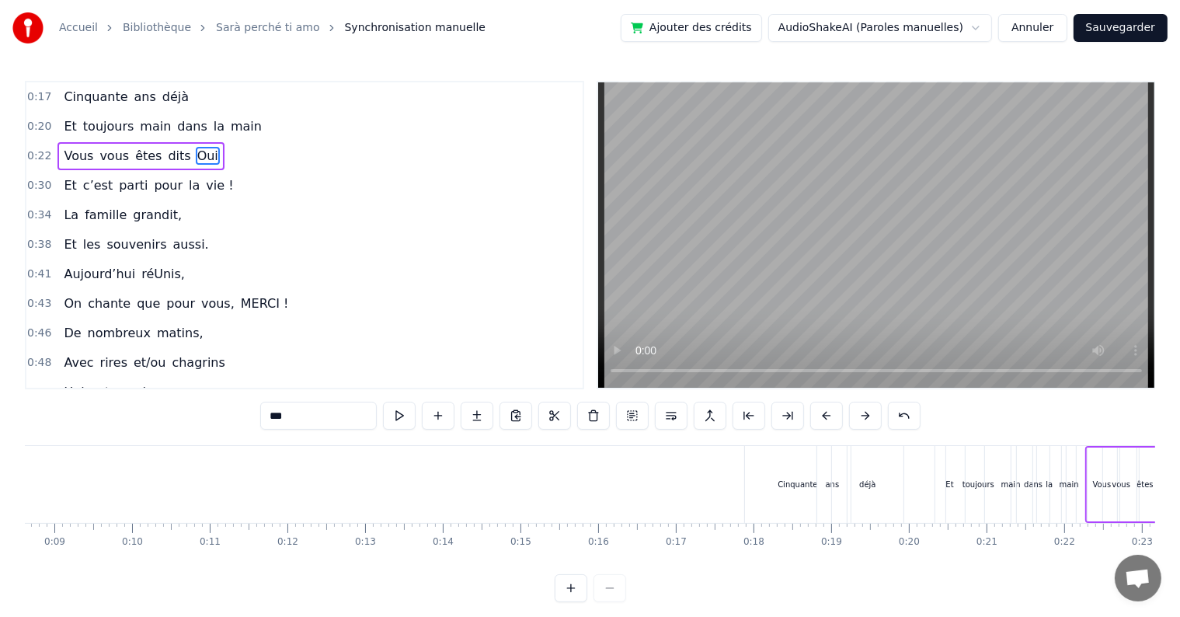
scroll to position [0, 627]
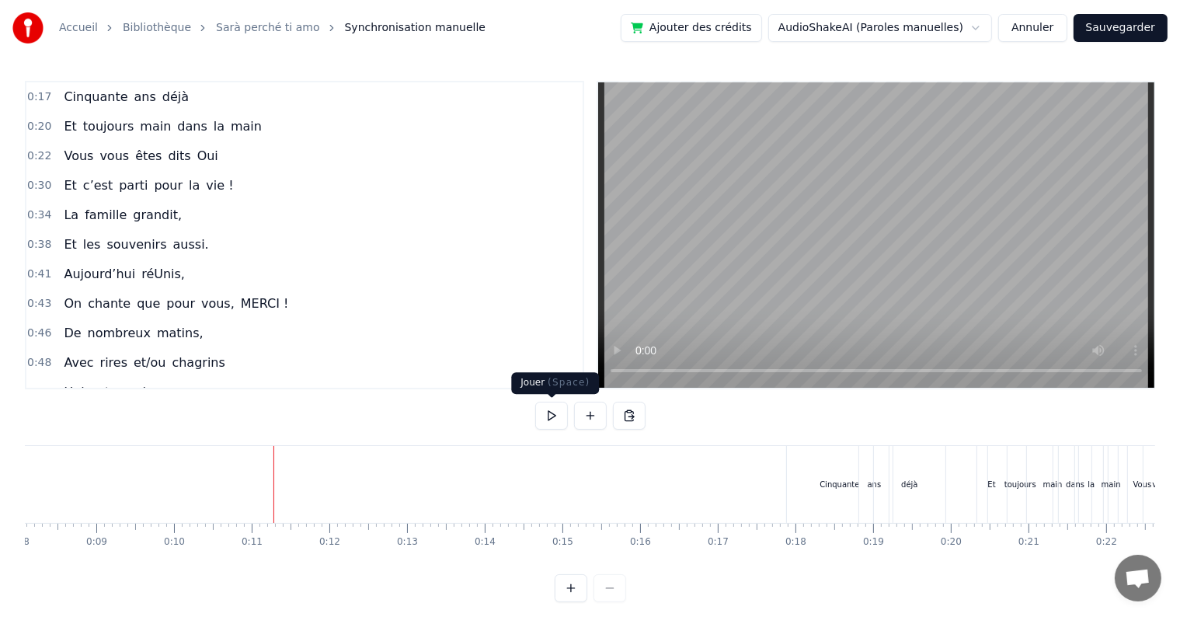
click at [556, 407] on button at bounding box center [551, 415] width 33 height 28
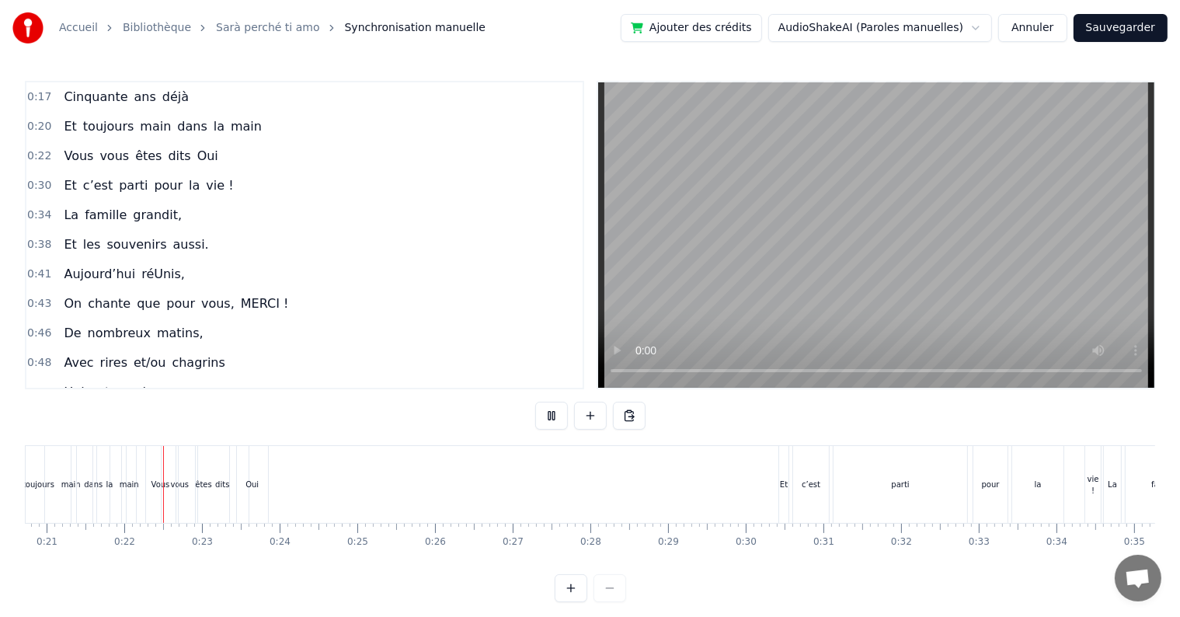
scroll to position [0, 1609]
click at [551, 419] on button at bounding box center [551, 415] width 33 height 28
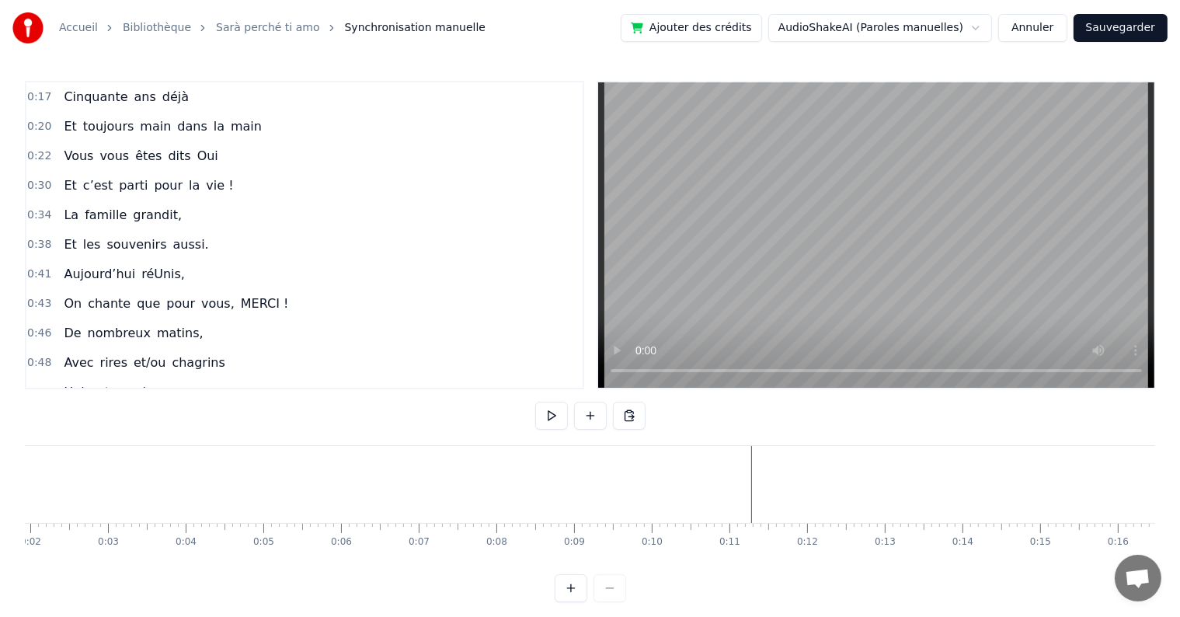
scroll to position [0, 0]
click at [991, 26] on html "Accueil Bibliothèque Sarà perché ti amo Synchronisation manuelle Ajouter des cr…" at bounding box center [590, 313] width 1180 height 627
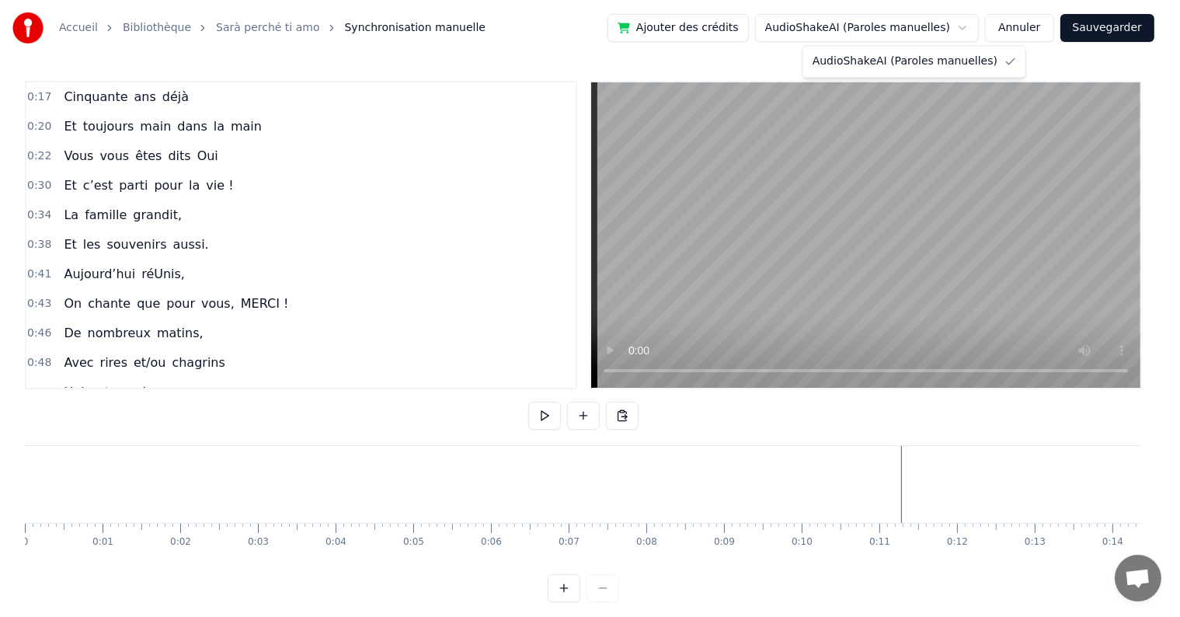
click at [991, 26] on html "Accueil Bibliothèque Sarà perché ti amo Synchronisation manuelle Ajouter des cr…" at bounding box center [590, 313] width 1180 height 627
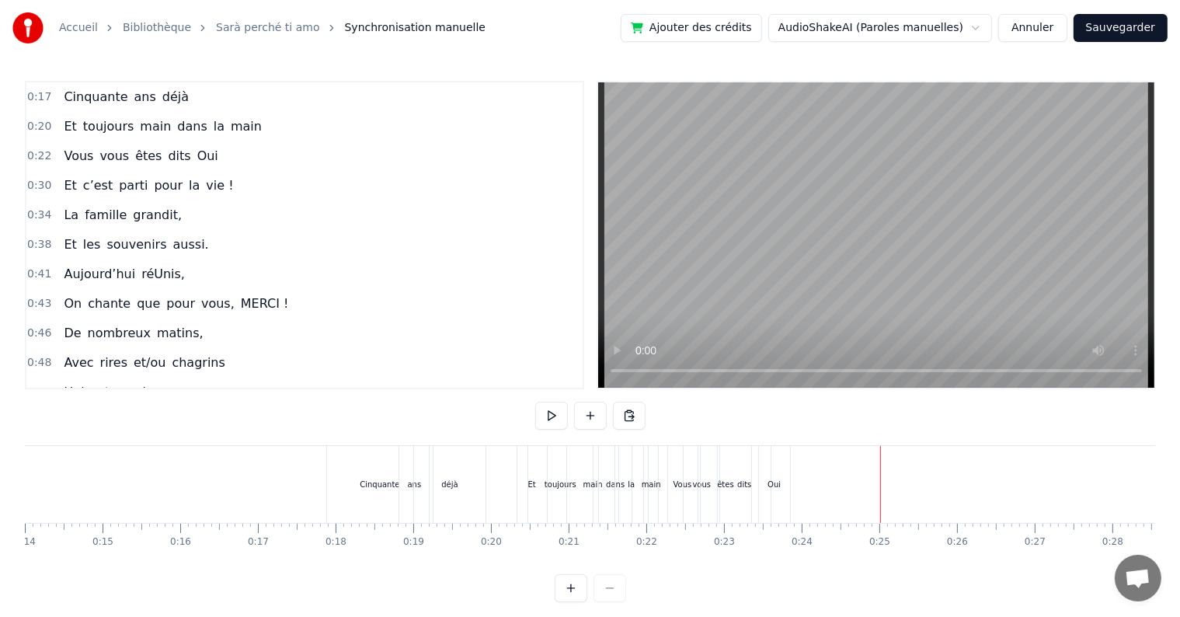
scroll to position [0, 1097]
click at [440, 495] on div "déjà" at bounding box center [440, 484] width 71 height 77
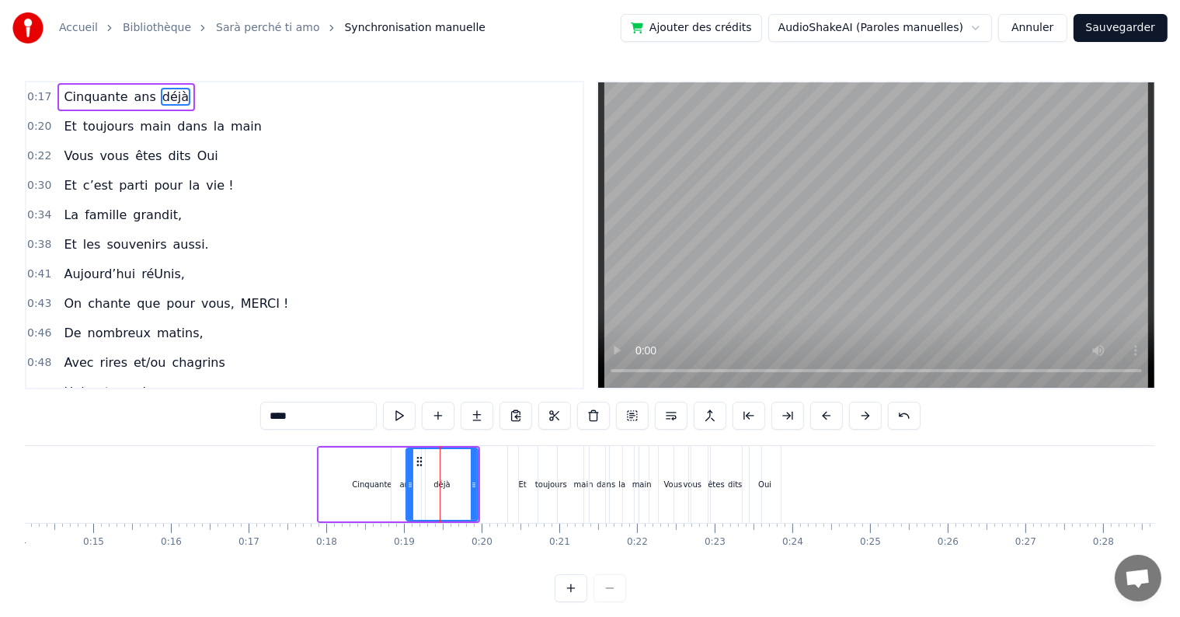
click at [372, 479] on div "Cinquante" at bounding box center [372, 484] width 40 height 12
type input "*********"
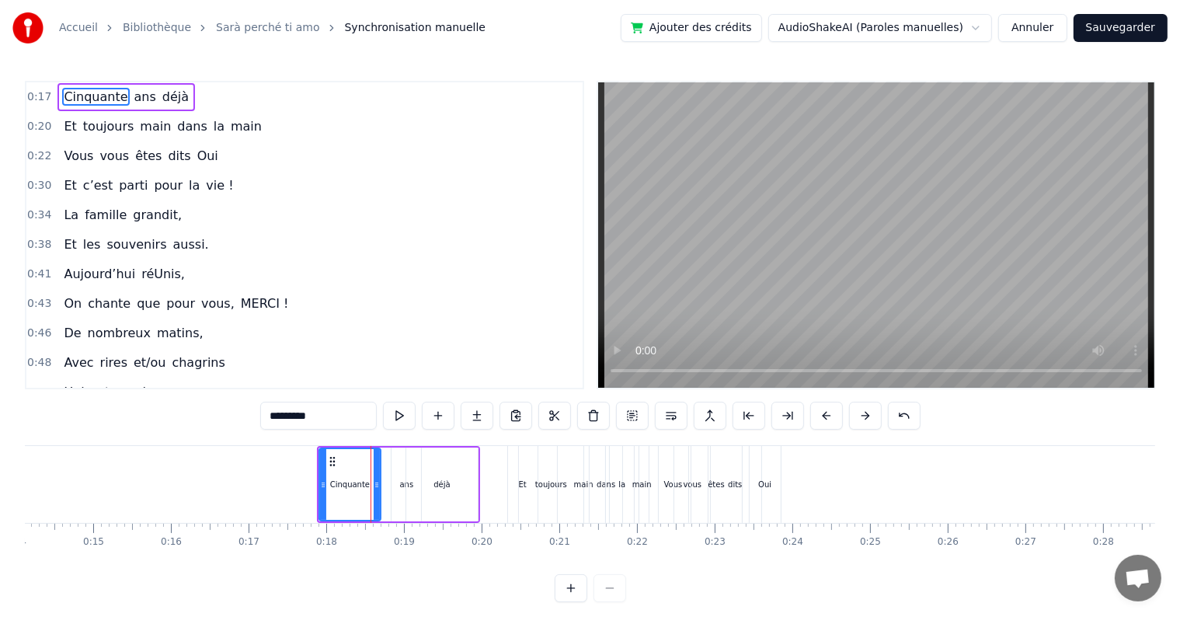
drag, startPoint x: 420, startPoint y: 481, endPoint x: 376, endPoint y: 485, distance: 44.4
click at [376, 485] on icon at bounding box center [377, 484] width 6 height 12
click at [386, 487] on div "Cinquante ans déjà" at bounding box center [398, 484] width 163 height 77
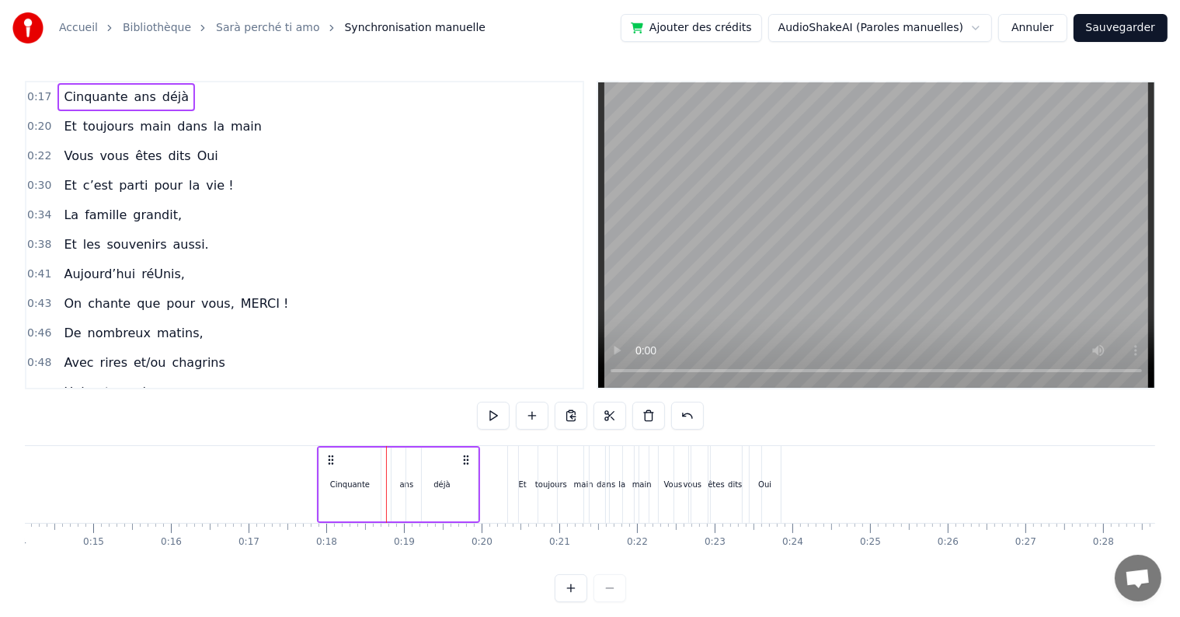
click at [398, 488] on div "ans" at bounding box center [406, 484] width 30 height 74
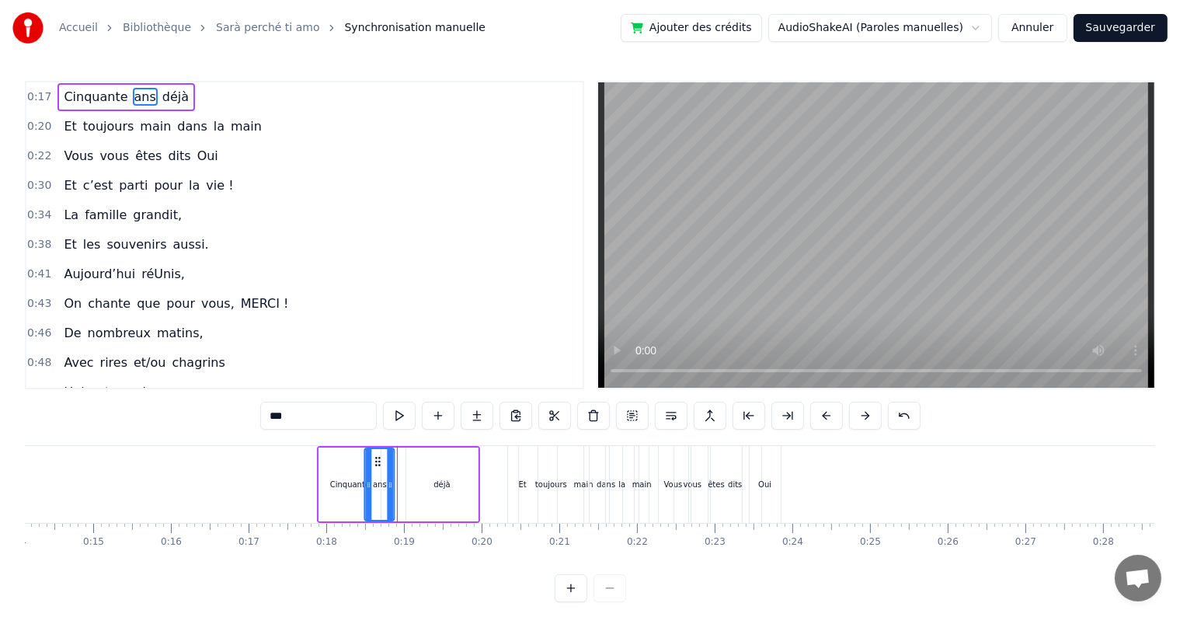
drag, startPoint x: 404, startPoint y: 459, endPoint x: 377, endPoint y: 463, distance: 27.5
click at [377, 463] on icon at bounding box center [378, 461] width 12 height 12
click at [424, 472] on div "déjà" at bounding box center [441, 484] width 71 height 74
type input "****"
drag, startPoint x: 419, startPoint y: 460, endPoint x: 384, endPoint y: 460, distance: 34.2
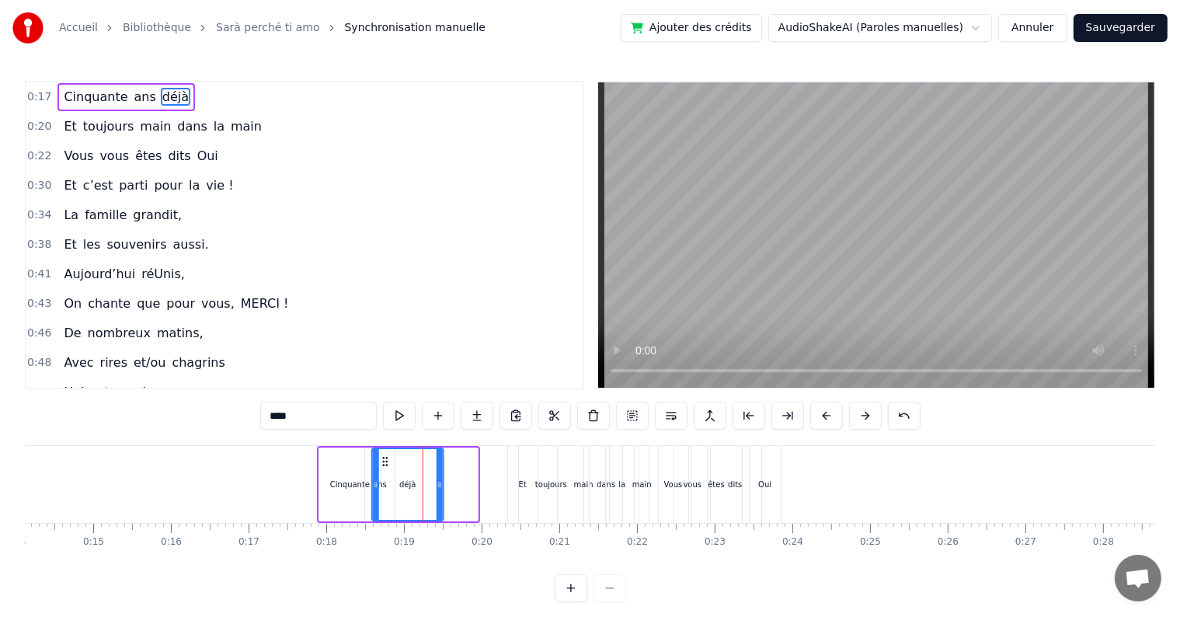
click at [384, 460] on icon at bounding box center [385, 461] width 12 height 12
click at [165, 442] on div "0:17 Cinquante ans déjà 0:20 Et toujours main dans la main 0:22 Vous vous êtes …" at bounding box center [590, 341] width 1130 height 521
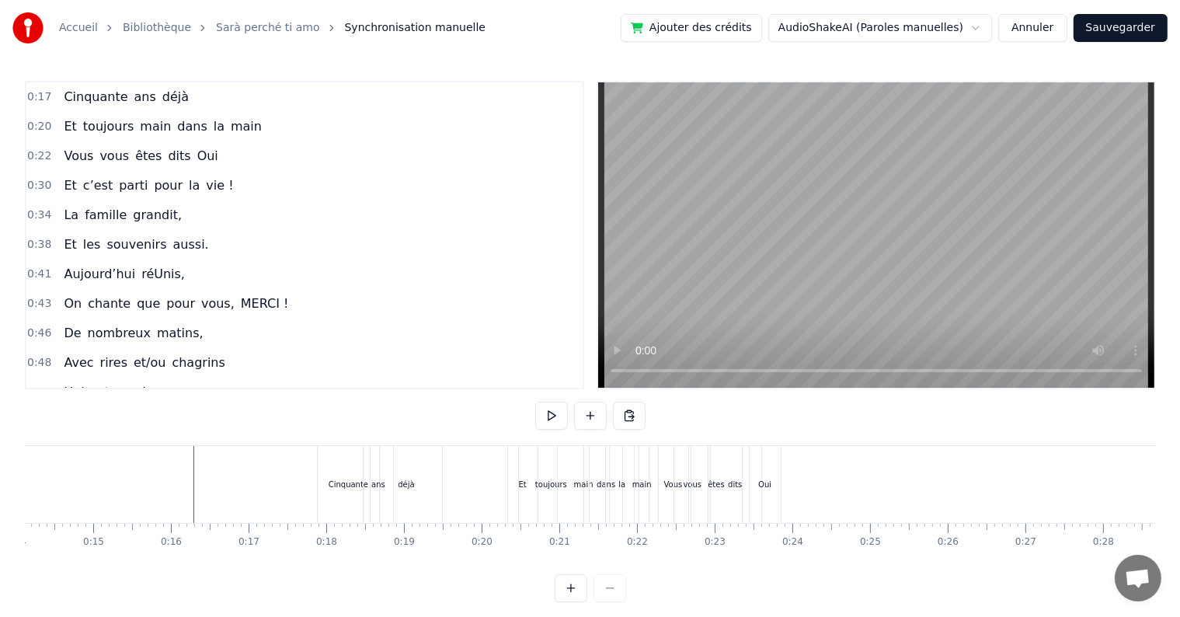
click at [565, 415] on button at bounding box center [551, 415] width 33 height 28
click at [549, 415] on button at bounding box center [551, 415] width 33 height 28
click at [513, 481] on div "Et" at bounding box center [523, 484] width 30 height 77
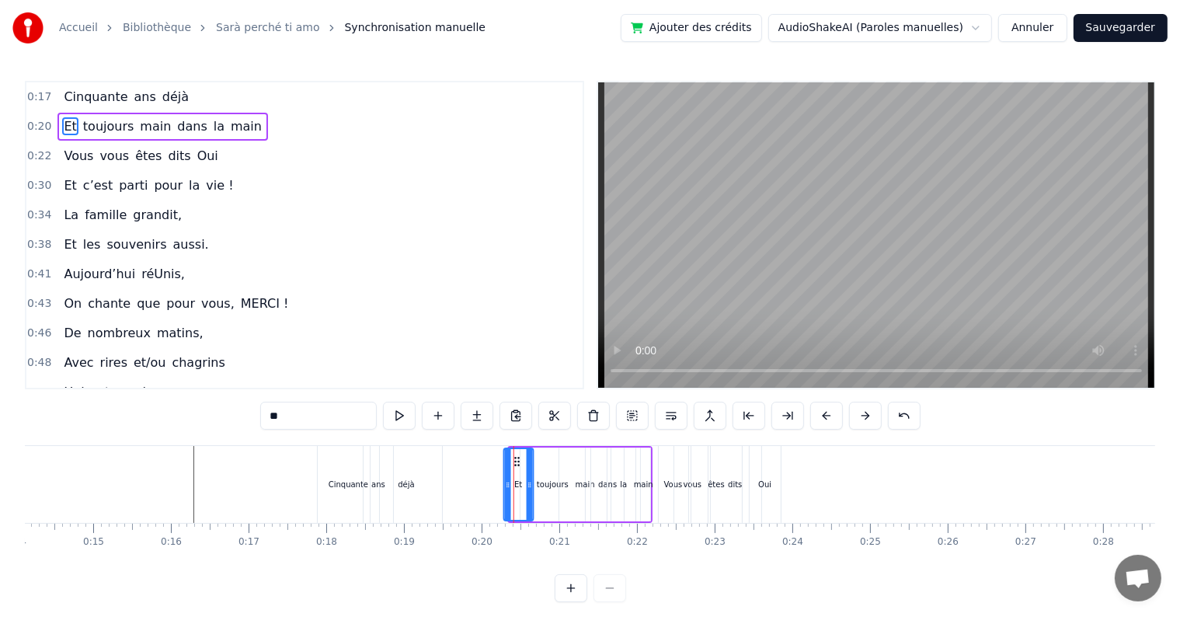
click at [518, 461] on circle at bounding box center [518, 461] width 1 height 1
click at [552, 471] on div "toujours" at bounding box center [552, 484] width 64 height 74
drag, startPoint x: 581, startPoint y: 488, endPoint x: 567, endPoint y: 487, distance: 14.0
click at [567, 487] on icon at bounding box center [567, 484] width 6 height 12
click at [531, 456] on icon at bounding box center [531, 461] width 12 height 12
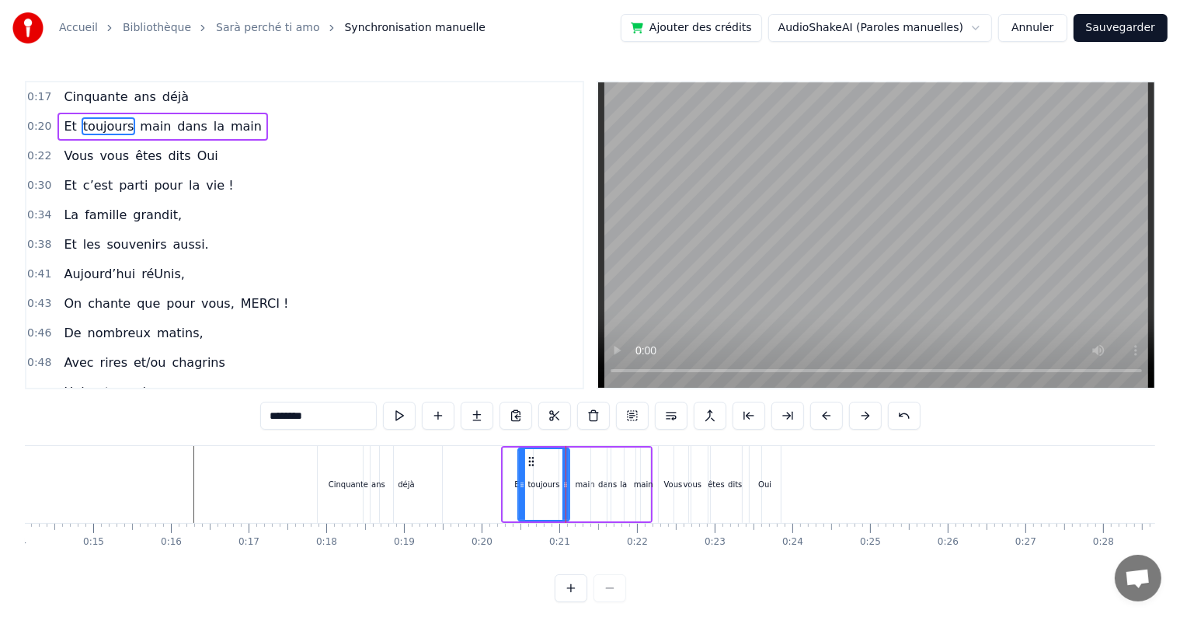
click at [587, 491] on div "main" at bounding box center [584, 484] width 51 height 74
drag, startPoint x: 607, startPoint y: 481, endPoint x: 595, endPoint y: 481, distance: 11.6
click at [595, 481] on icon at bounding box center [595, 484] width 6 height 12
click at [607, 484] on div "la" at bounding box center [624, 484] width 34 height 74
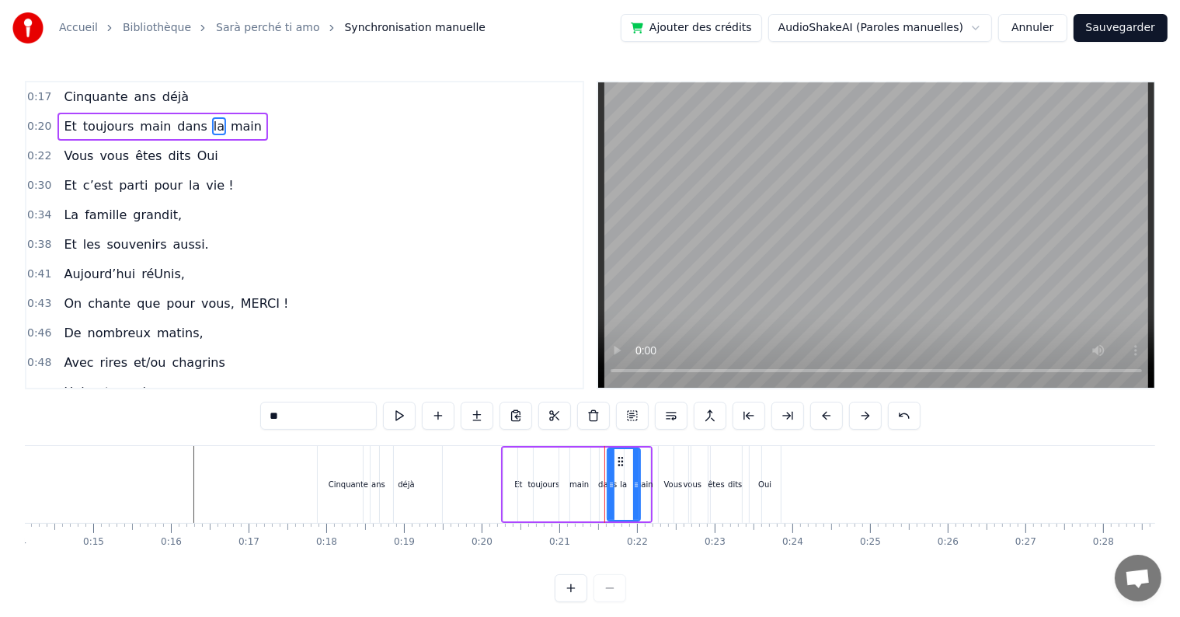
click at [603, 484] on div "dans" at bounding box center [607, 484] width 19 height 12
click at [616, 468] on div at bounding box center [614, 484] width 6 height 71
click at [627, 479] on div "la" at bounding box center [623, 484] width 33 height 74
type input "**"
click at [627, 480] on icon at bounding box center [630, 484] width 6 height 12
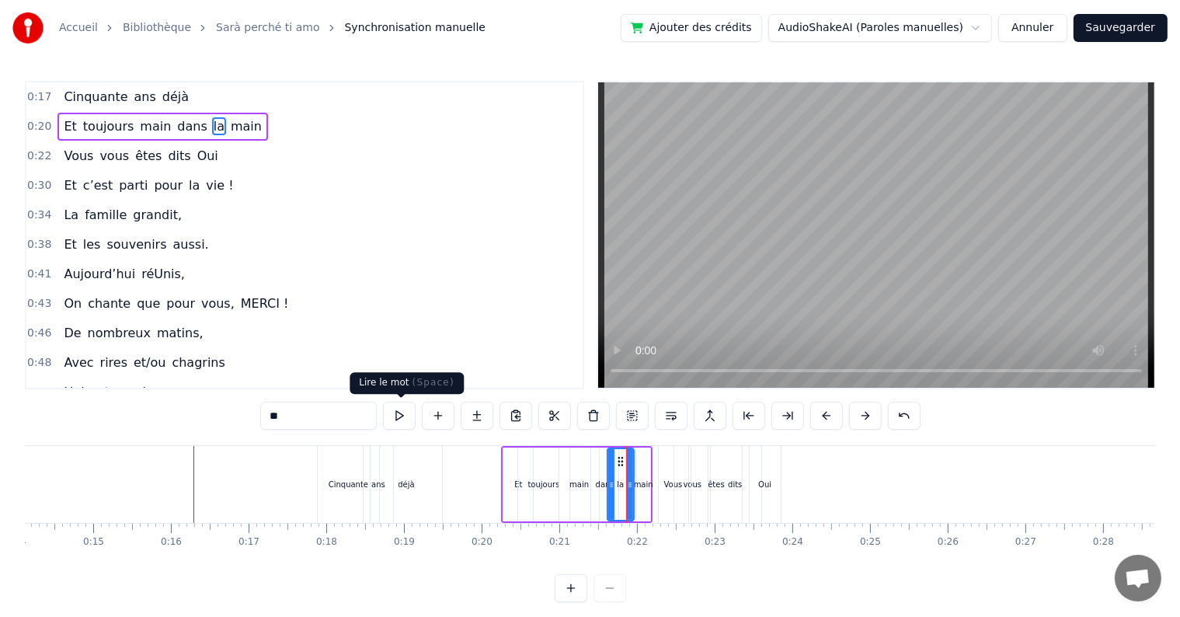
click at [401, 415] on button at bounding box center [399, 415] width 33 height 28
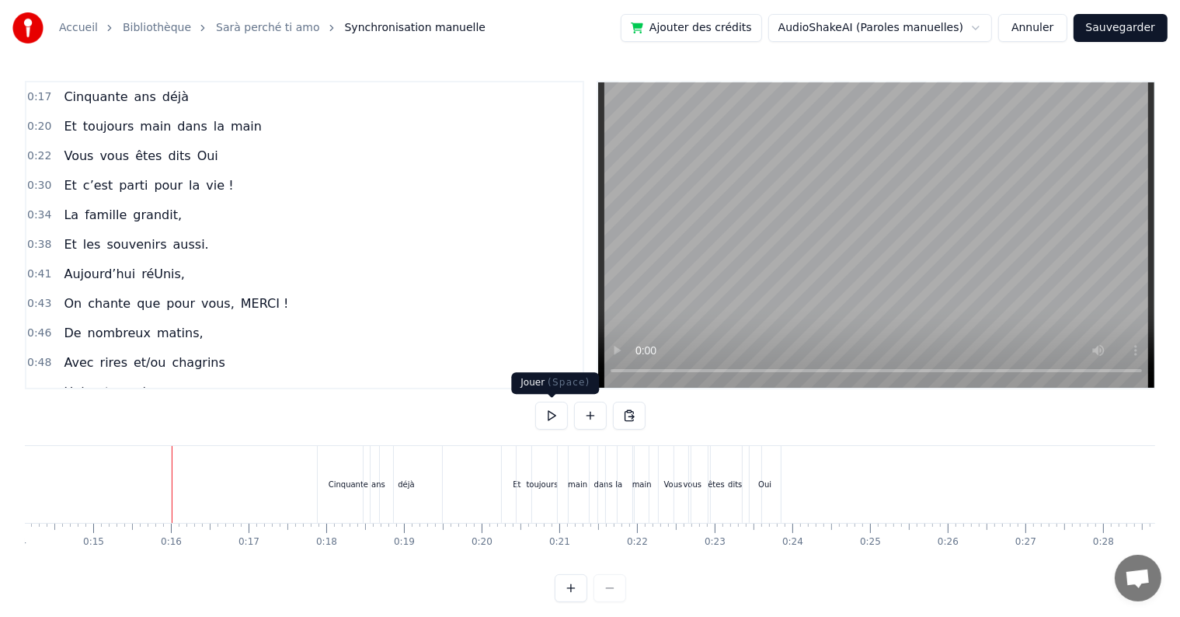
click at [553, 413] on button at bounding box center [551, 415] width 33 height 28
click at [548, 415] on button at bounding box center [551, 415] width 33 height 28
click at [575, 591] on button at bounding box center [570, 588] width 33 height 28
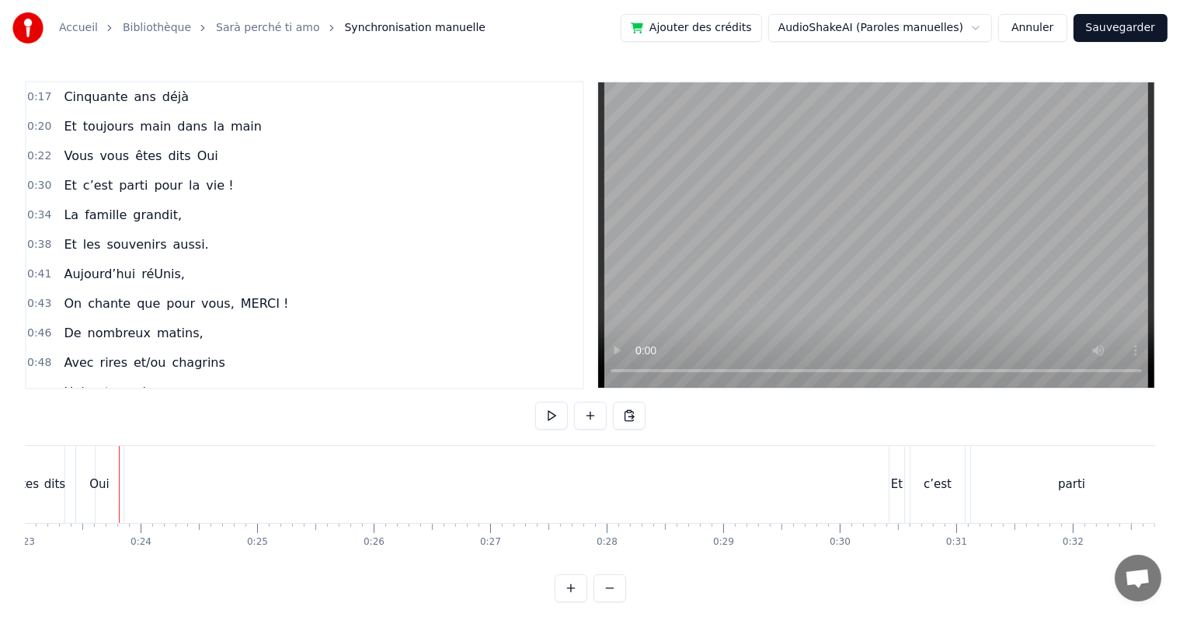
scroll to position [0, 2696]
click at [570, 602] on button at bounding box center [570, 588] width 33 height 28
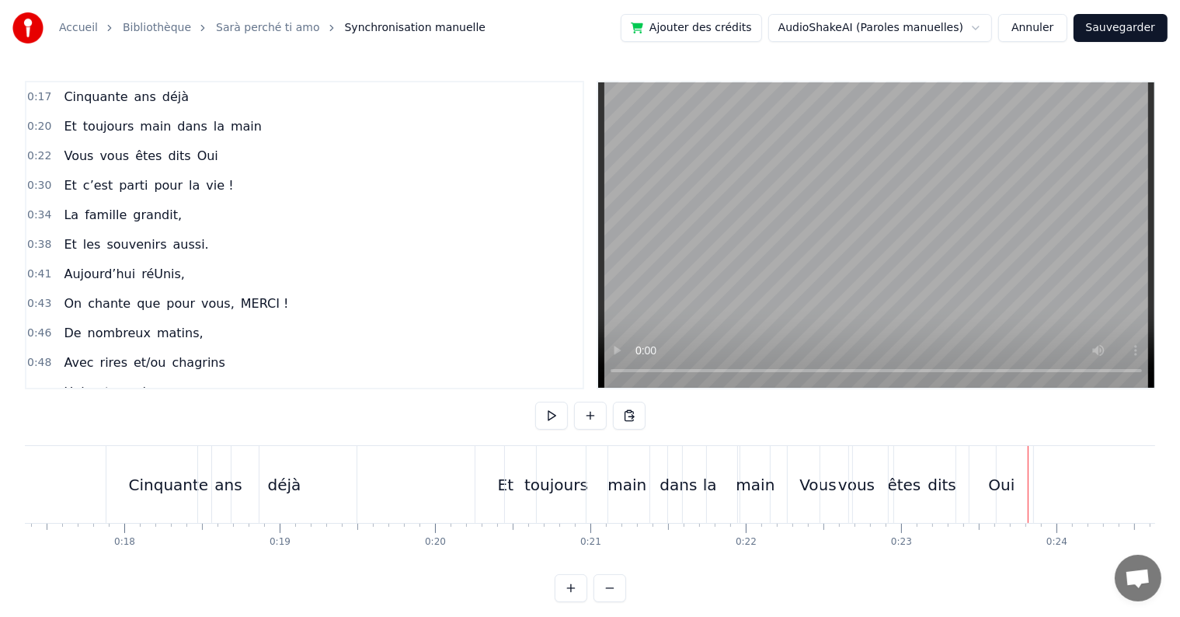
click at [570, 602] on button at bounding box center [570, 588] width 33 height 28
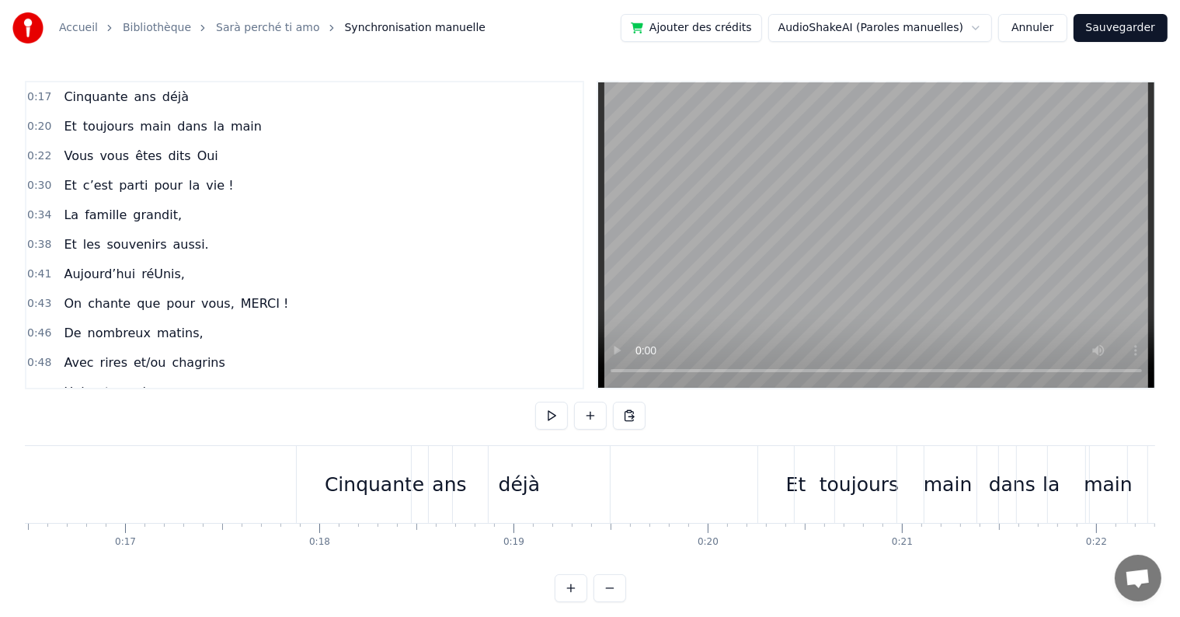
scroll to position [0, 3263]
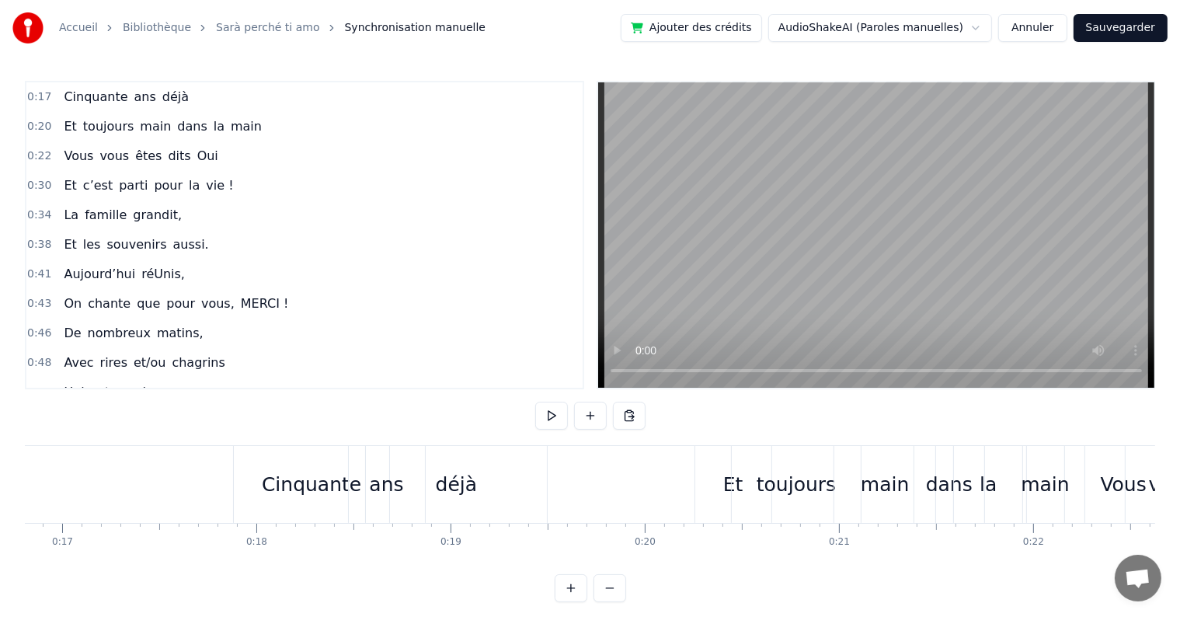
click at [78, 441] on div "0:17 Cinquante ans déjà 0:20 Et toujours main dans la main 0:22 Vous vous êtes …" at bounding box center [590, 341] width 1130 height 521
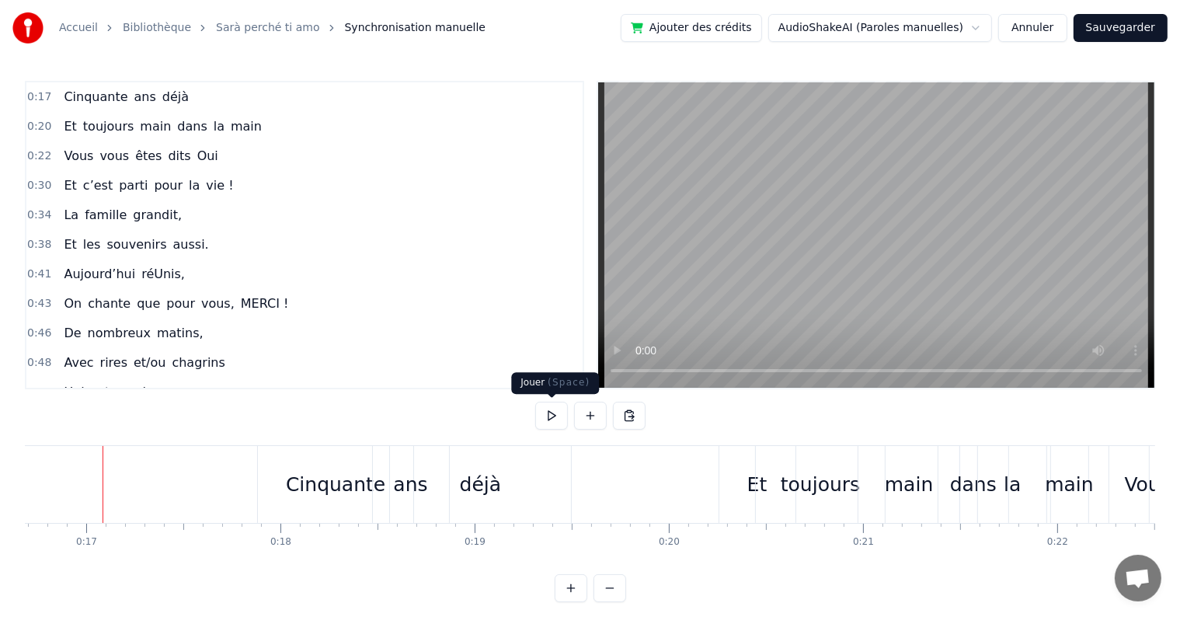
click at [551, 410] on button at bounding box center [551, 415] width 33 height 28
click at [109, 446] on div at bounding box center [109, 484] width 1 height 77
click at [544, 419] on button at bounding box center [551, 415] width 33 height 28
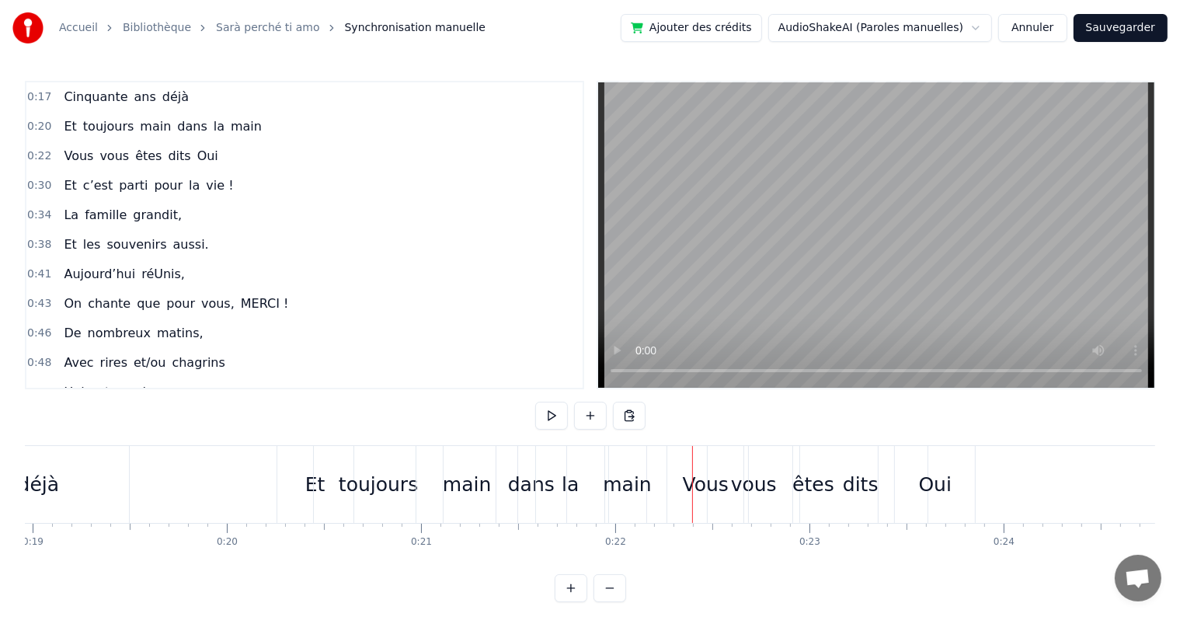
scroll to position [0, 3598]
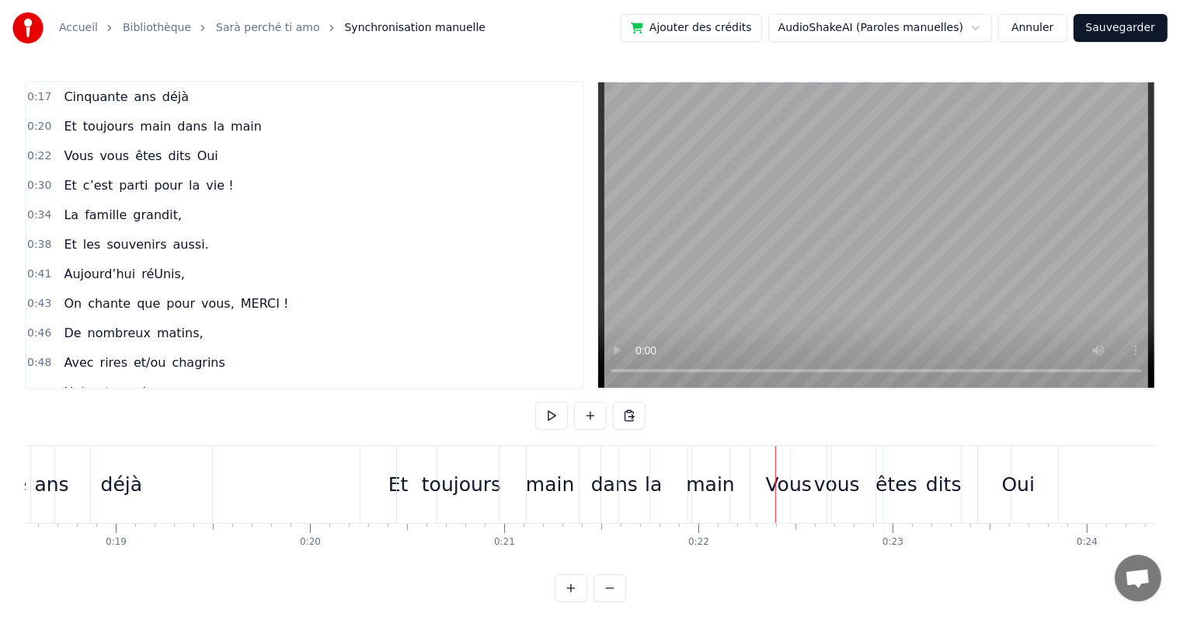
click at [382, 488] on div "Et" at bounding box center [398, 484] width 76 height 77
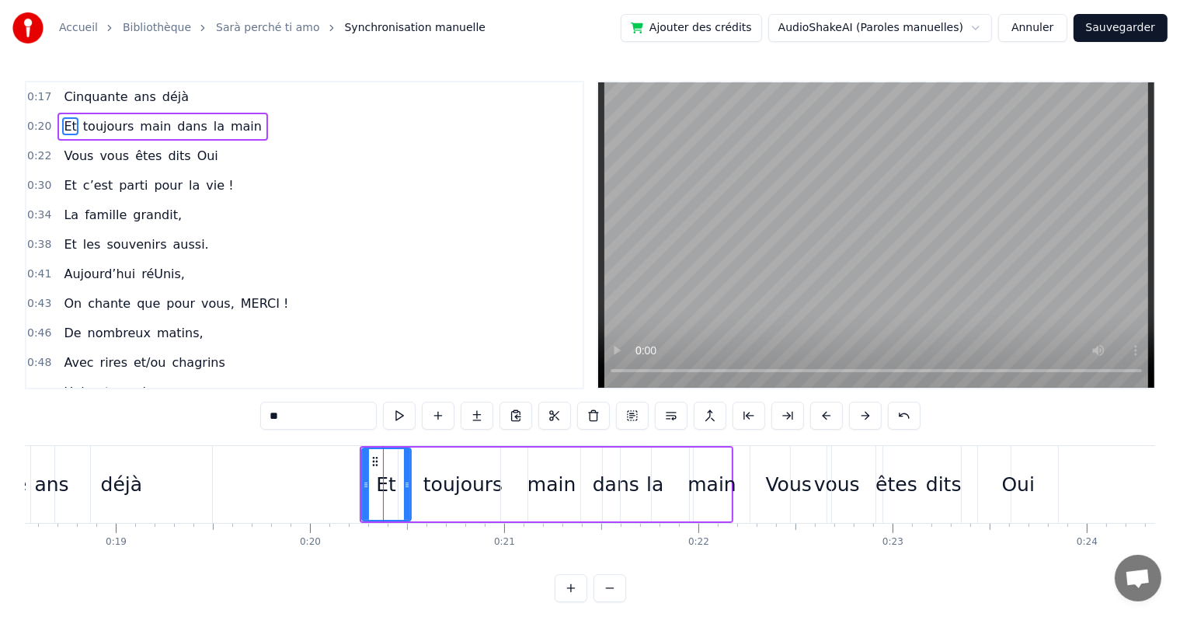
drag, startPoint x: 433, startPoint y: 484, endPoint x: 406, endPoint y: 484, distance: 27.2
click at [406, 484] on icon at bounding box center [407, 484] width 6 height 12
click at [449, 486] on div "toujours" at bounding box center [462, 485] width 79 height 30
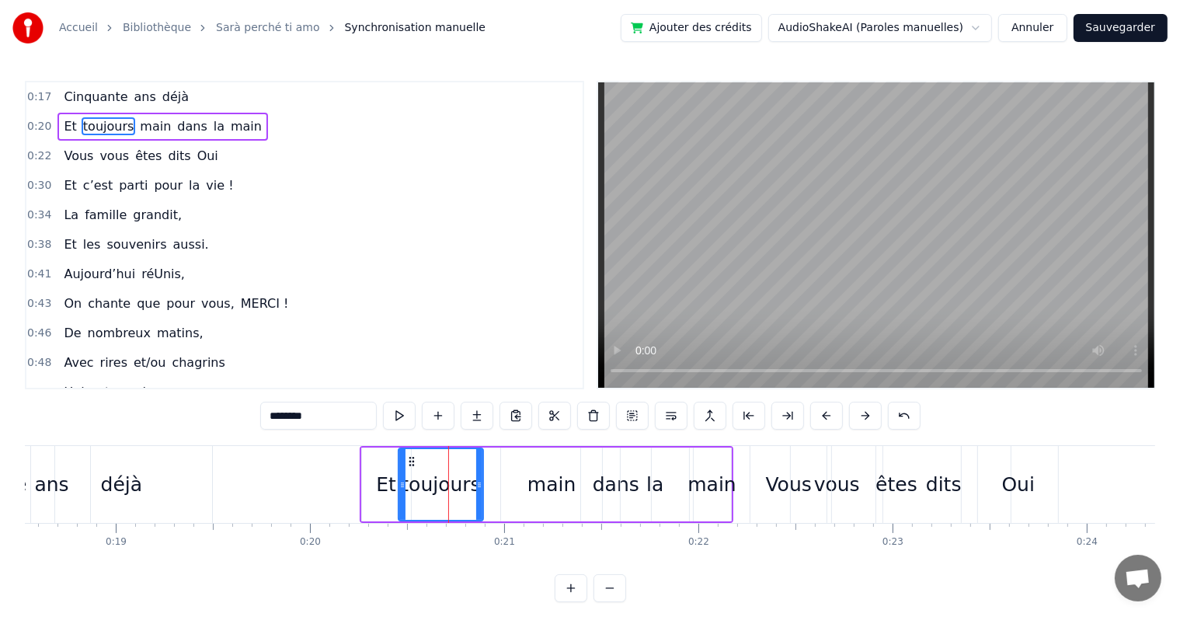
drag, startPoint x: 525, startPoint y: 486, endPoint x: 481, endPoint y: 486, distance: 44.3
click at [481, 486] on icon at bounding box center [479, 484] width 6 height 12
click at [524, 488] on div "main" at bounding box center [552, 484] width 102 height 74
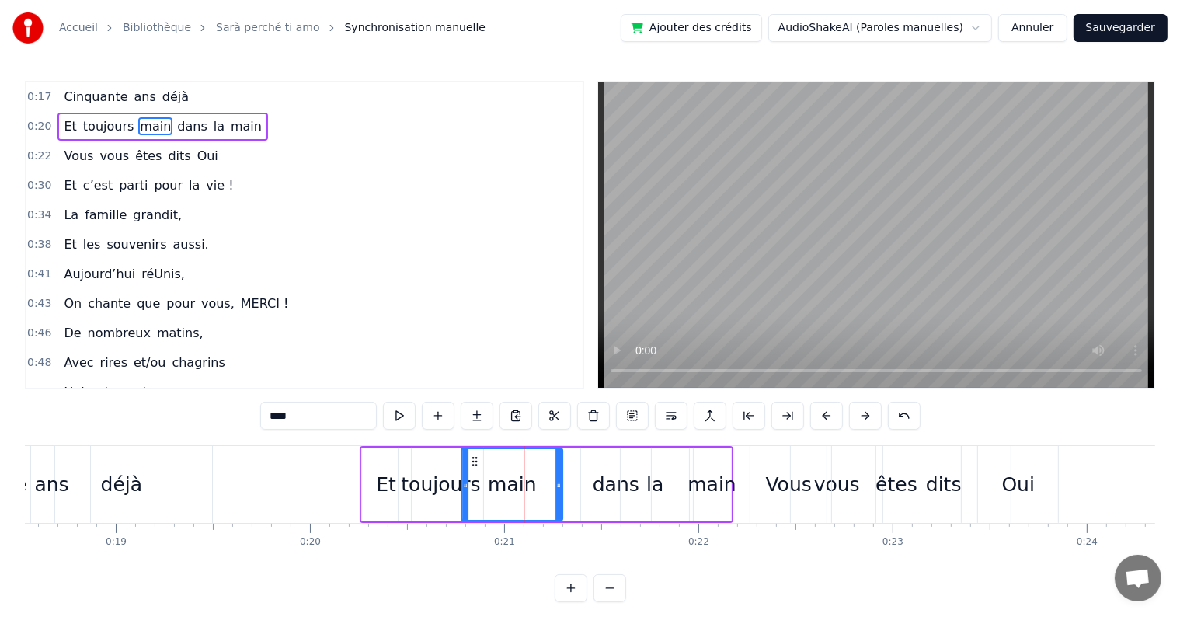
drag, startPoint x: 510, startPoint y: 457, endPoint x: 471, endPoint y: 463, distance: 40.0
click at [471, 463] on icon at bounding box center [474, 461] width 12 height 12
click at [612, 498] on div "dans" at bounding box center [616, 485] width 47 height 30
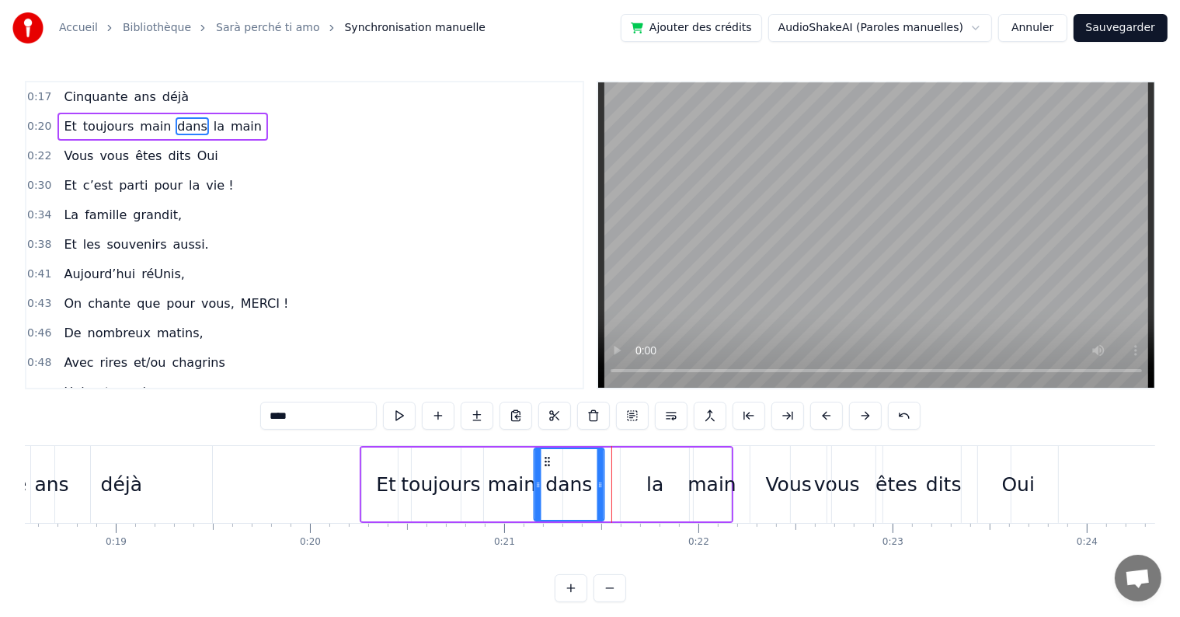
drag, startPoint x: 592, startPoint y: 459, endPoint x: 544, endPoint y: 459, distance: 47.4
click at [544, 459] on icon at bounding box center [547, 461] width 12 height 12
click at [671, 508] on div "la" at bounding box center [654, 484] width 68 height 74
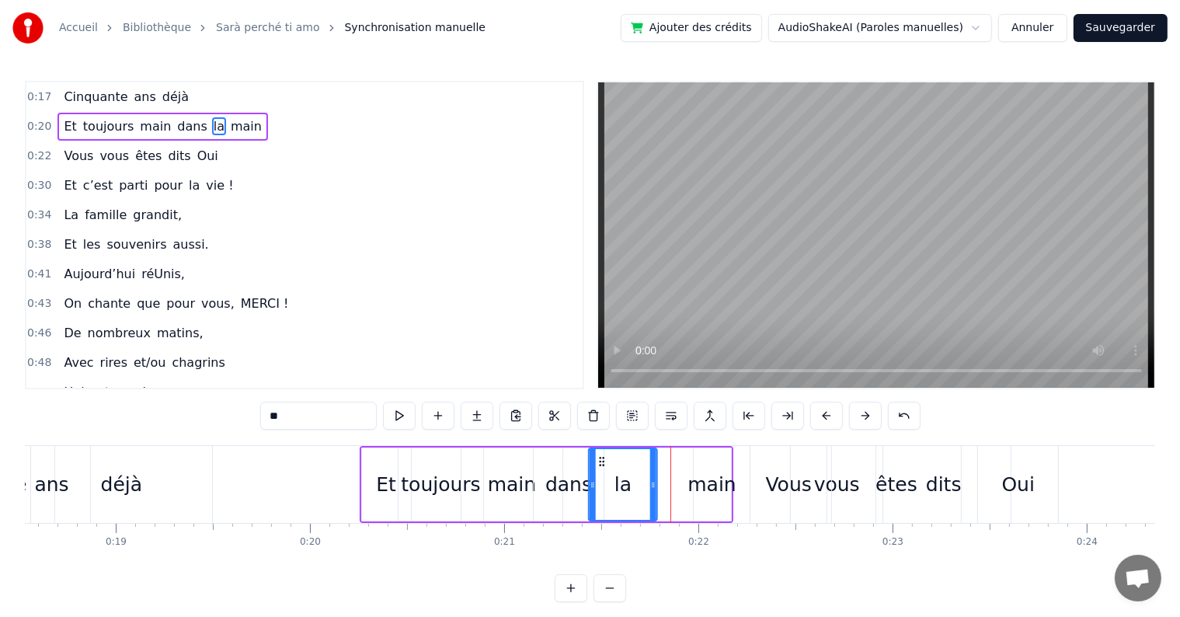
drag, startPoint x: 630, startPoint y: 457, endPoint x: 597, endPoint y: 463, distance: 33.1
click at [597, 463] on icon at bounding box center [602, 461] width 12 height 12
click at [693, 488] on div "main" at bounding box center [711, 485] width 48 height 30
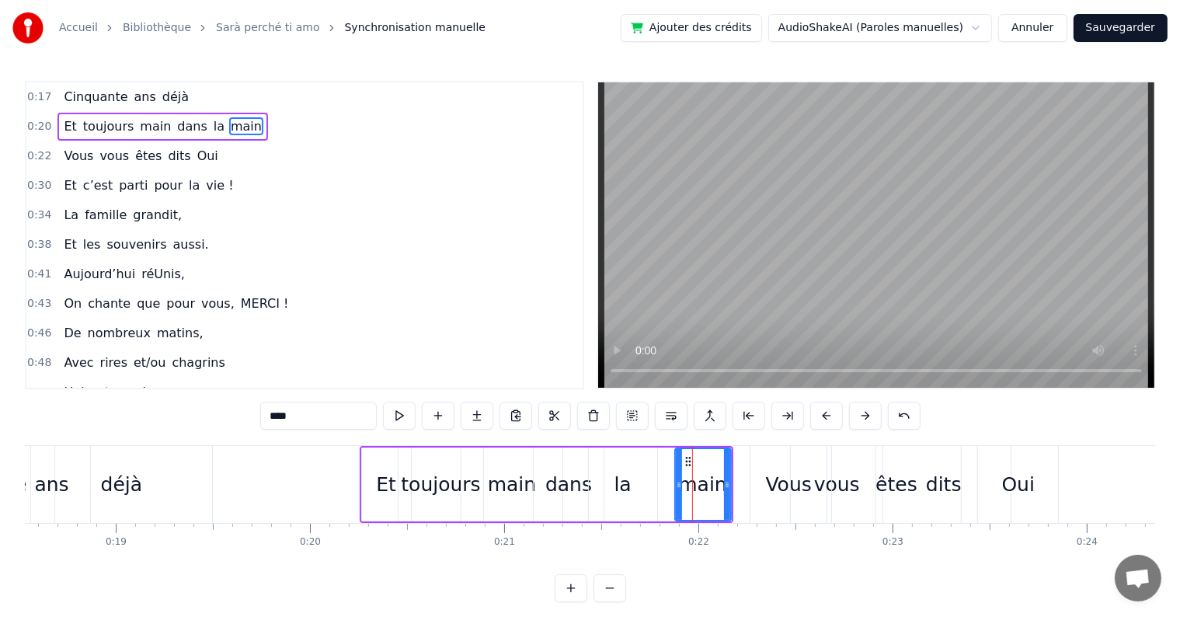
drag, startPoint x: 694, startPoint y: 481, endPoint x: 676, endPoint y: 488, distance: 19.9
click at [676, 488] on icon at bounding box center [679, 484] width 6 height 12
drag, startPoint x: 686, startPoint y: 457, endPoint x: 646, endPoint y: 457, distance: 40.4
click at [646, 457] on icon at bounding box center [647, 461] width 12 height 12
click at [765, 481] on div "Vous" at bounding box center [788, 484] width 76 height 77
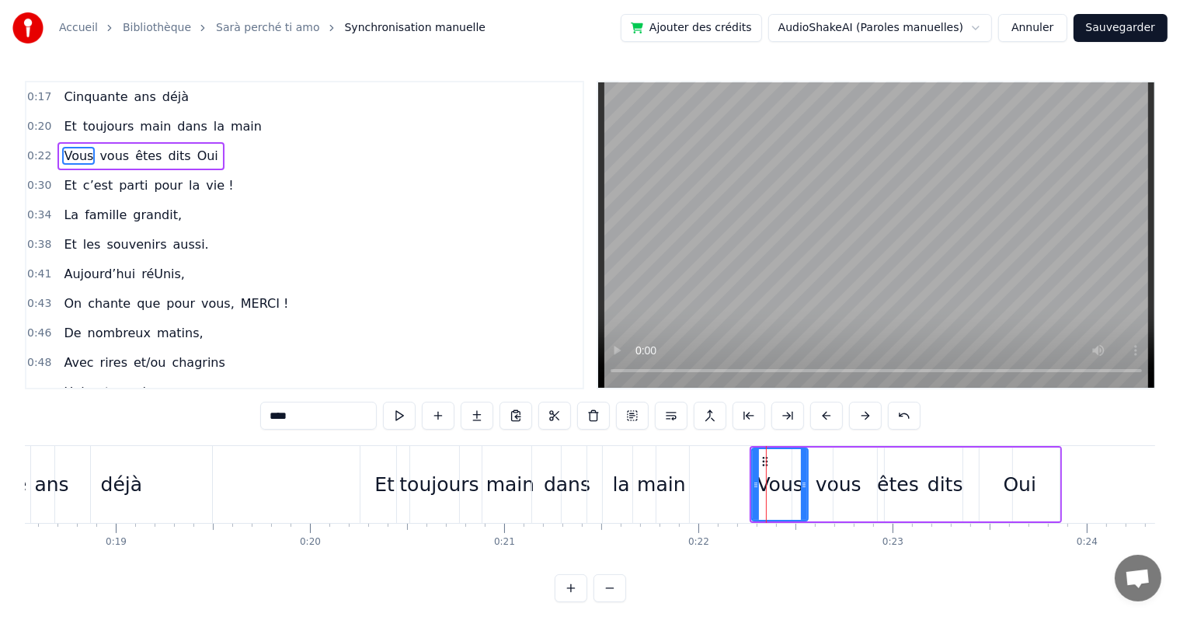
drag, startPoint x: 822, startPoint y: 483, endPoint x: 801, endPoint y: 484, distance: 20.2
click at [801, 484] on icon at bounding box center [804, 484] width 6 height 12
drag, startPoint x: 764, startPoint y: 463, endPoint x: 741, endPoint y: 463, distance: 23.3
click at [741, 463] on icon at bounding box center [741, 461] width 12 height 12
click at [833, 499] on div "êtes" at bounding box center [897, 484] width 129 height 74
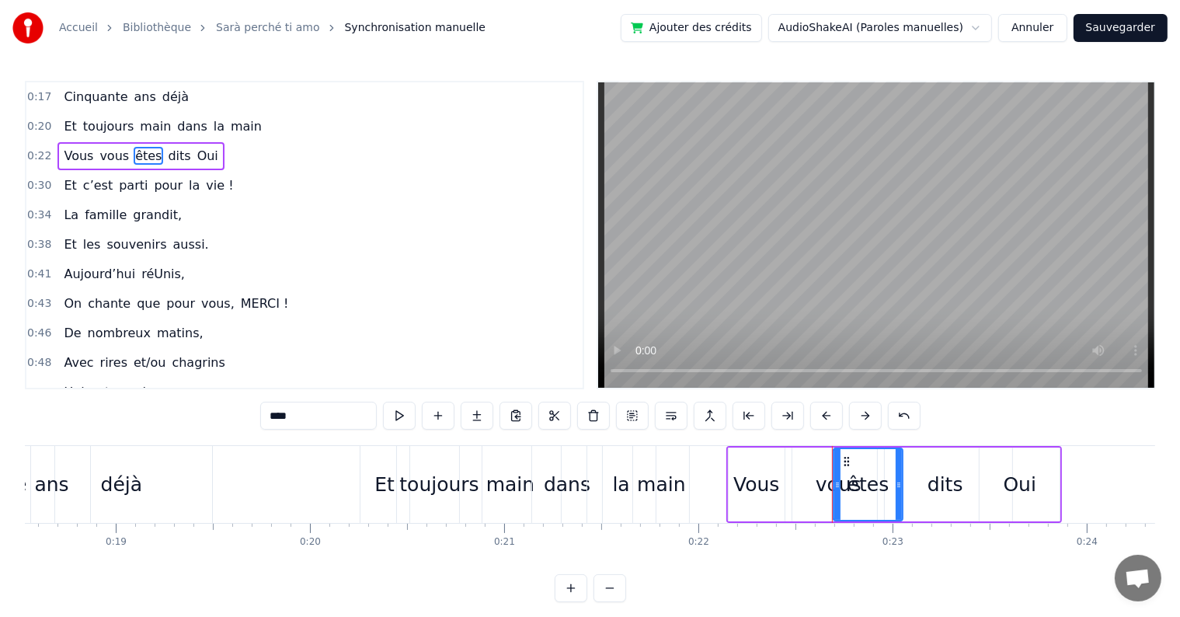
drag, startPoint x: 956, startPoint y: 478, endPoint x: 896, endPoint y: 491, distance: 61.2
click at [896, 491] on div at bounding box center [898, 484] width 6 height 71
click at [822, 488] on div "vous" at bounding box center [838, 485] width 46 height 30
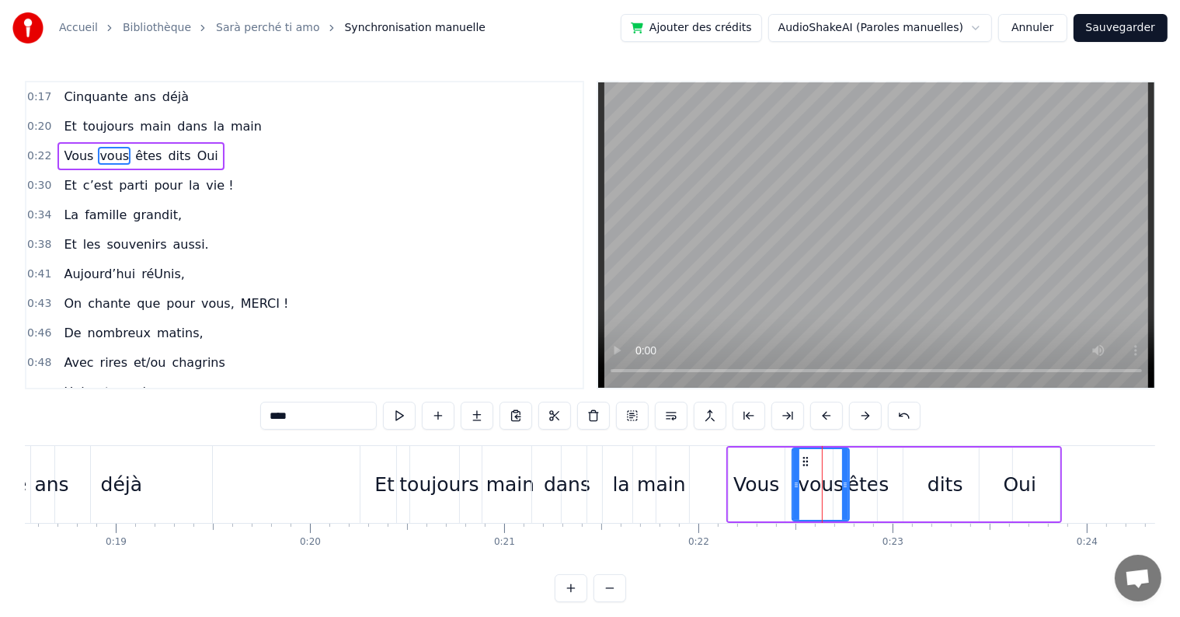
drag, startPoint x: 881, startPoint y: 488, endPoint x: 845, endPoint y: 492, distance: 36.0
click at [845, 492] on div at bounding box center [845, 484] width 6 height 71
drag, startPoint x: 805, startPoint y: 458, endPoint x: 783, endPoint y: 461, distance: 21.9
click at [783, 461] on icon at bounding box center [784, 461] width 12 height 12
click at [865, 478] on div "êtes" at bounding box center [868, 485] width 42 height 30
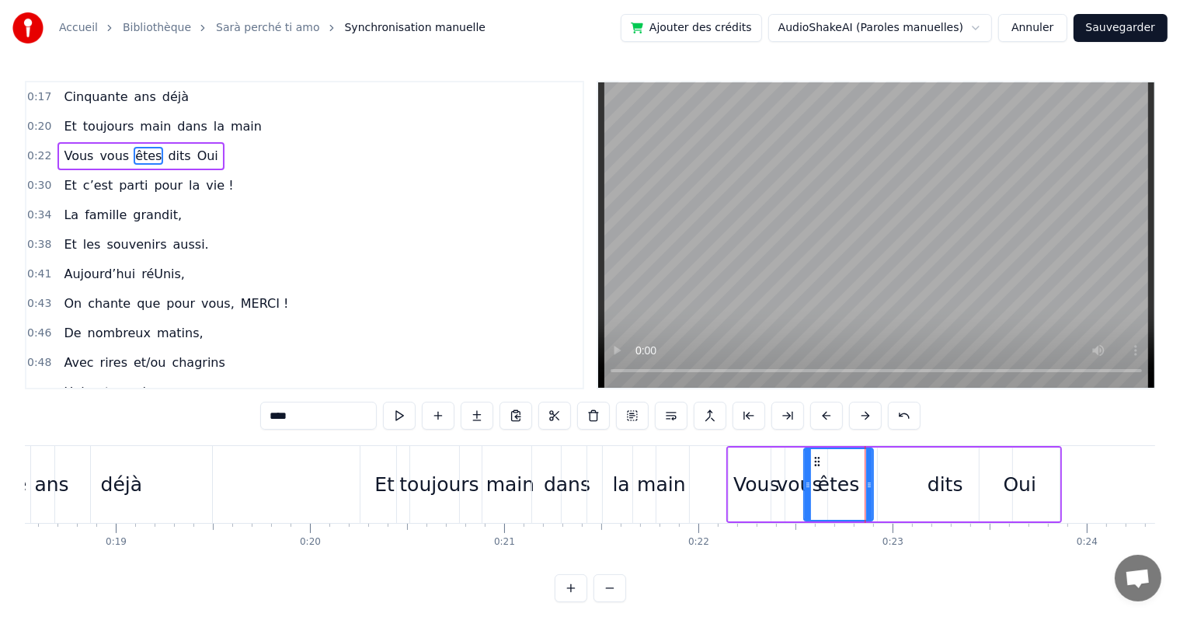
drag, startPoint x: 842, startPoint y: 454, endPoint x: 812, endPoint y: 454, distance: 30.3
click at [812, 455] on icon at bounding box center [817, 461] width 12 height 12
click at [951, 492] on div "dits" at bounding box center [945, 485] width 36 height 30
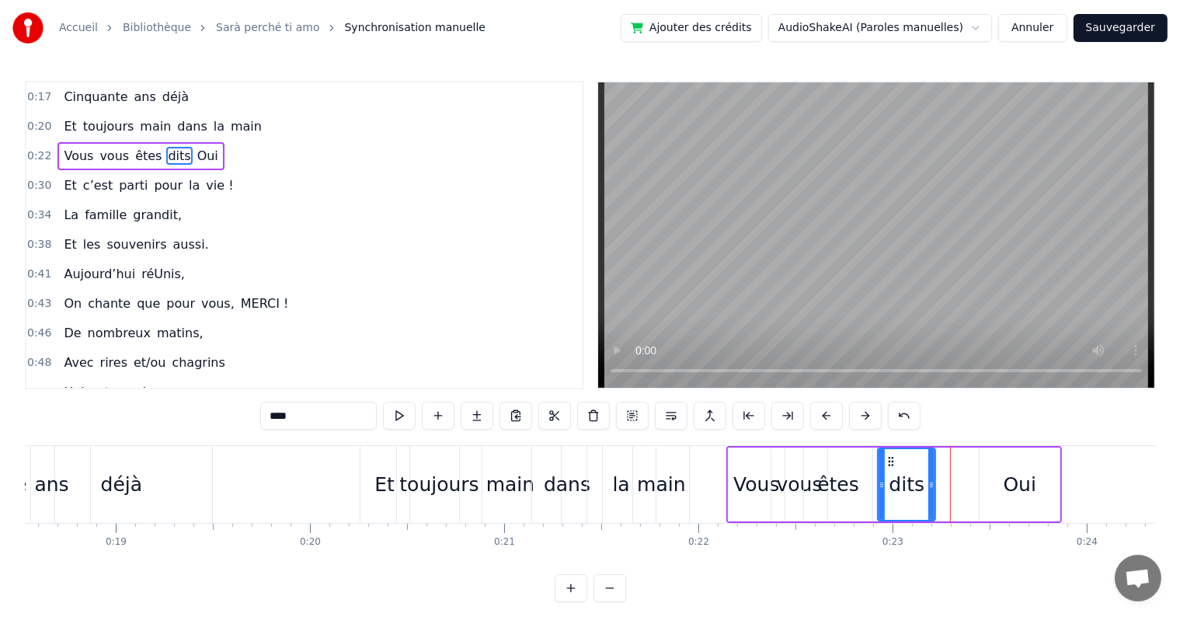
drag, startPoint x: 1010, startPoint y: 485, endPoint x: 933, endPoint y: 491, distance: 77.1
click at [933, 491] on div at bounding box center [931, 484] width 6 height 71
drag, startPoint x: 888, startPoint y: 457, endPoint x: 850, endPoint y: 463, distance: 37.8
click at [850, 463] on icon at bounding box center [853, 461] width 12 height 12
click at [1036, 488] on div "Oui" at bounding box center [1019, 484] width 80 height 74
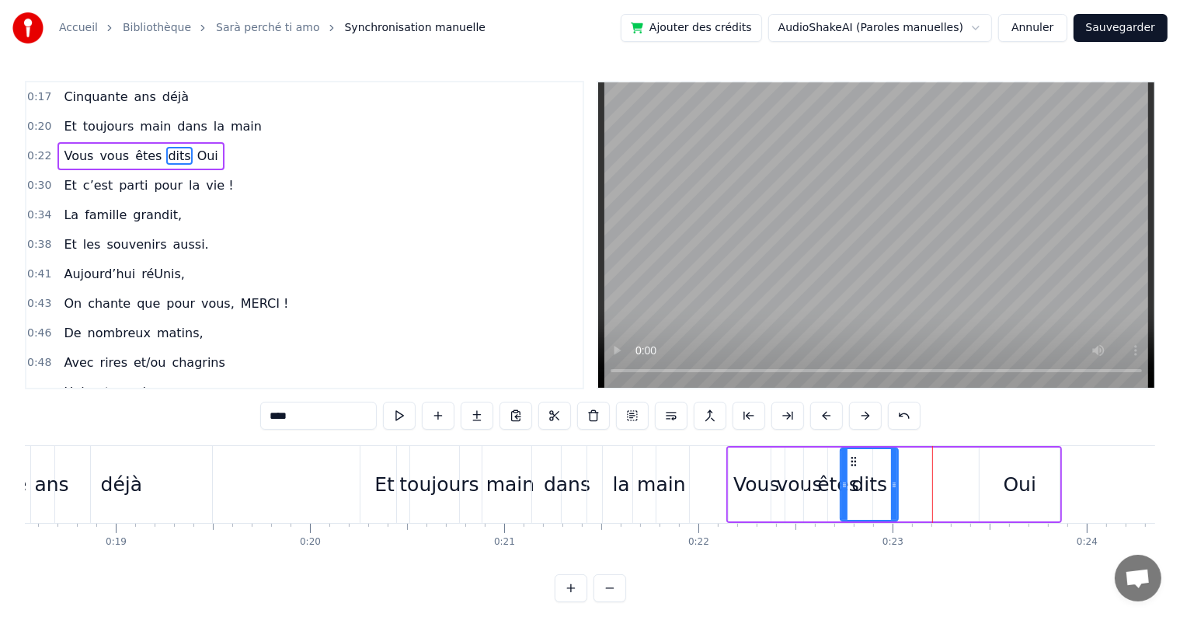
type input "***"
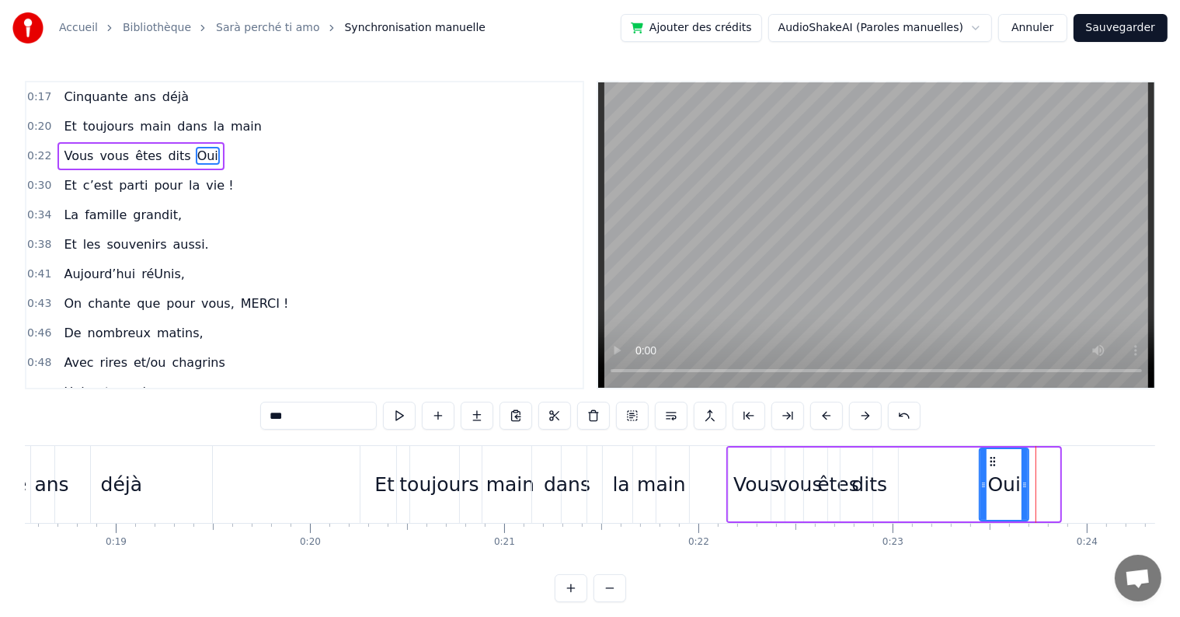
drag, startPoint x: 1053, startPoint y: 485, endPoint x: 1022, endPoint y: 485, distance: 31.1
click at [1022, 485] on icon at bounding box center [1024, 484] width 6 height 12
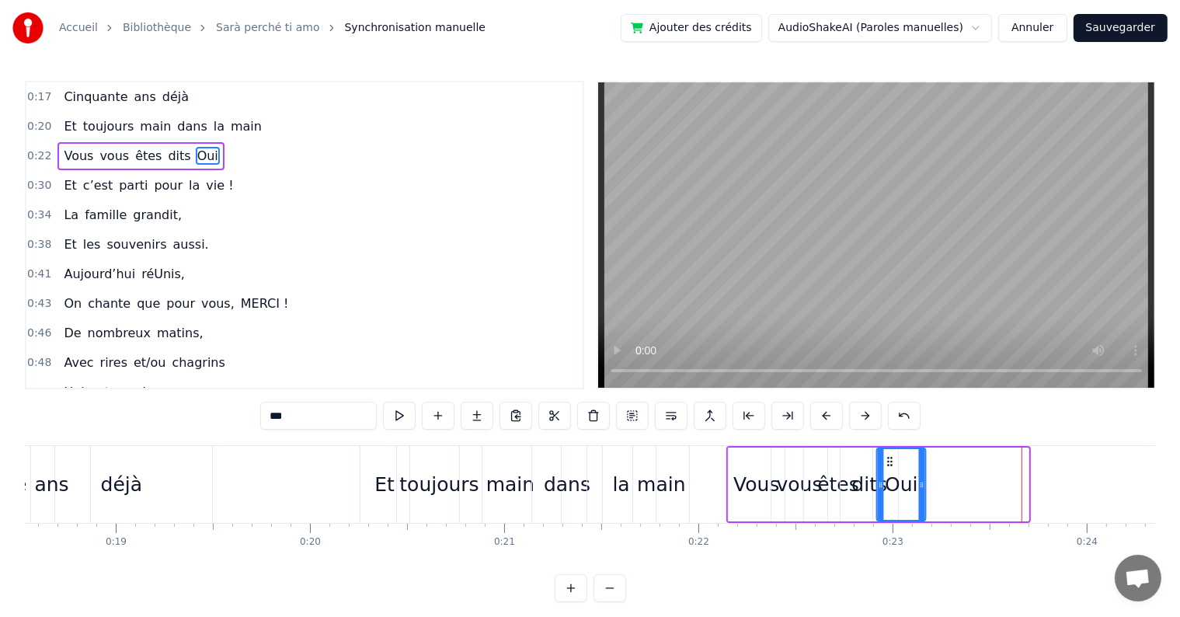
drag, startPoint x: 989, startPoint y: 461, endPoint x: 885, endPoint y: 478, distance: 104.7
click at [885, 478] on div "Oui" at bounding box center [900, 484] width 47 height 71
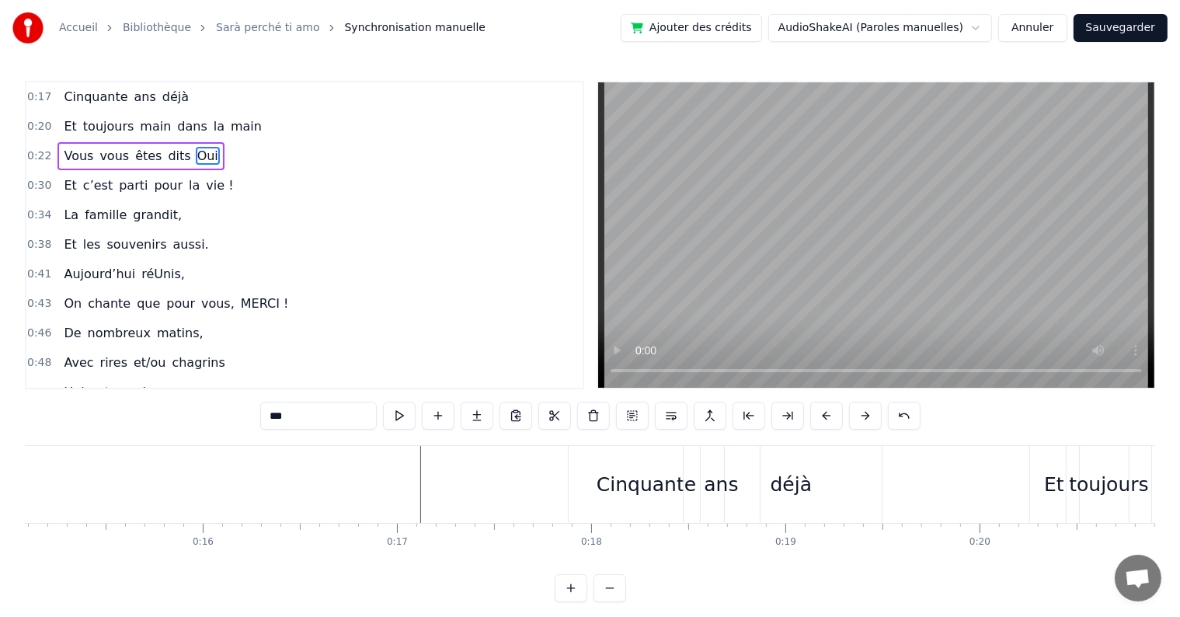
scroll to position [0, 2782]
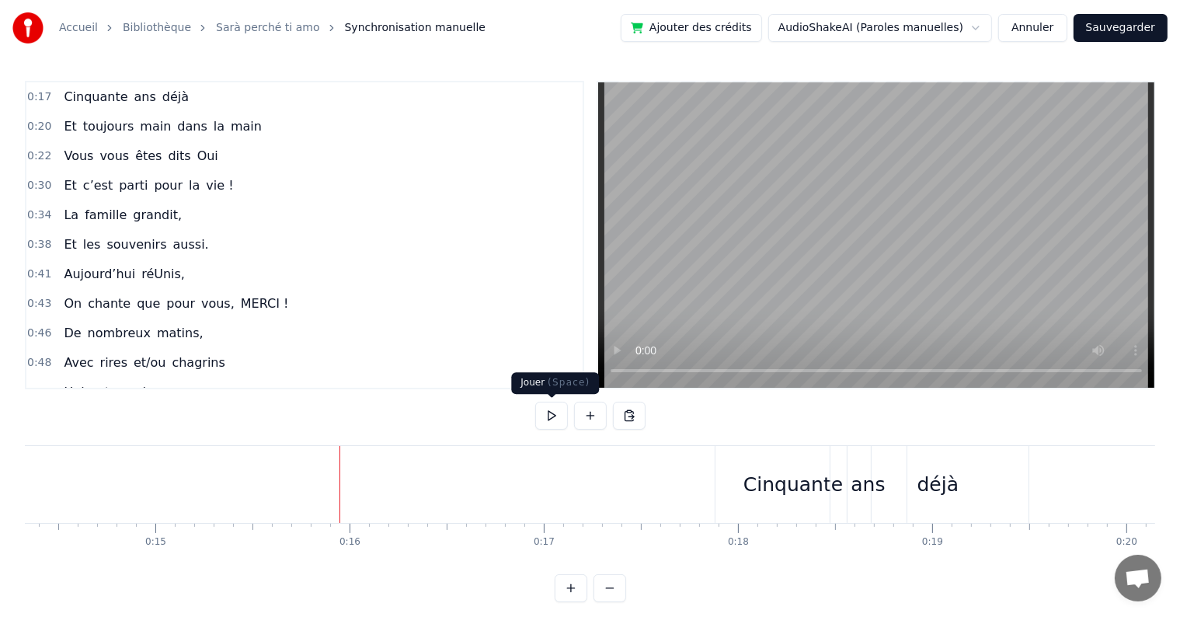
click at [547, 415] on button at bounding box center [551, 415] width 33 height 28
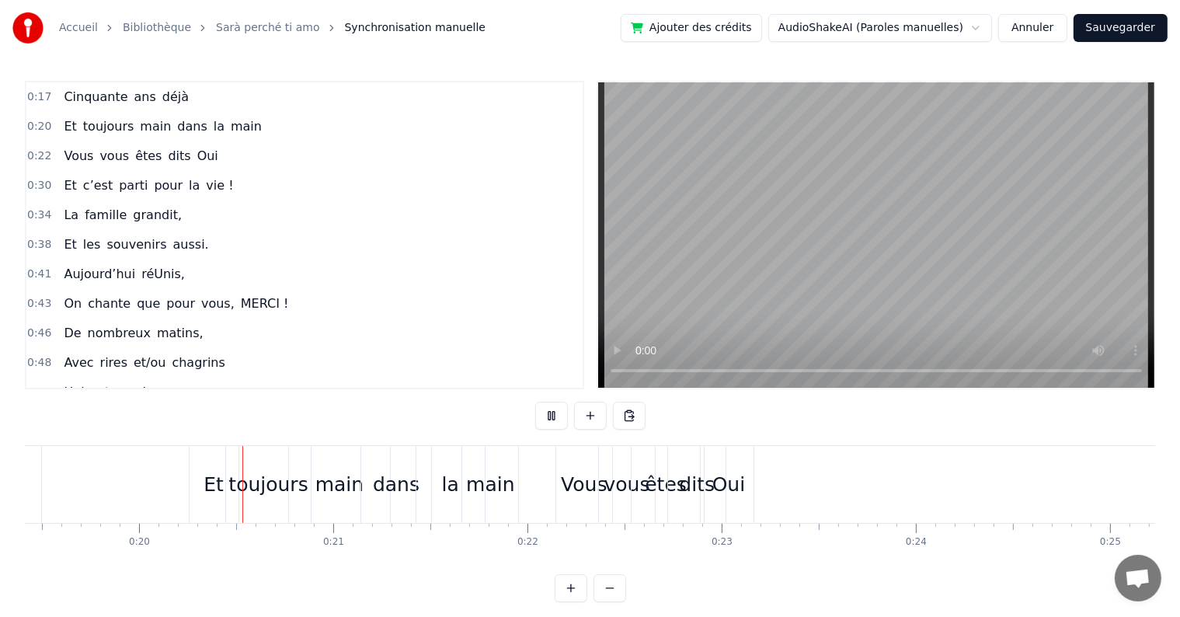
scroll to position [0, 3770]
click at [547, 415] on button at bounding box center [551, 415] width 33 height 28
click at [446, 487] on div "la" at bounding box center [449, 485] width 17 height 30
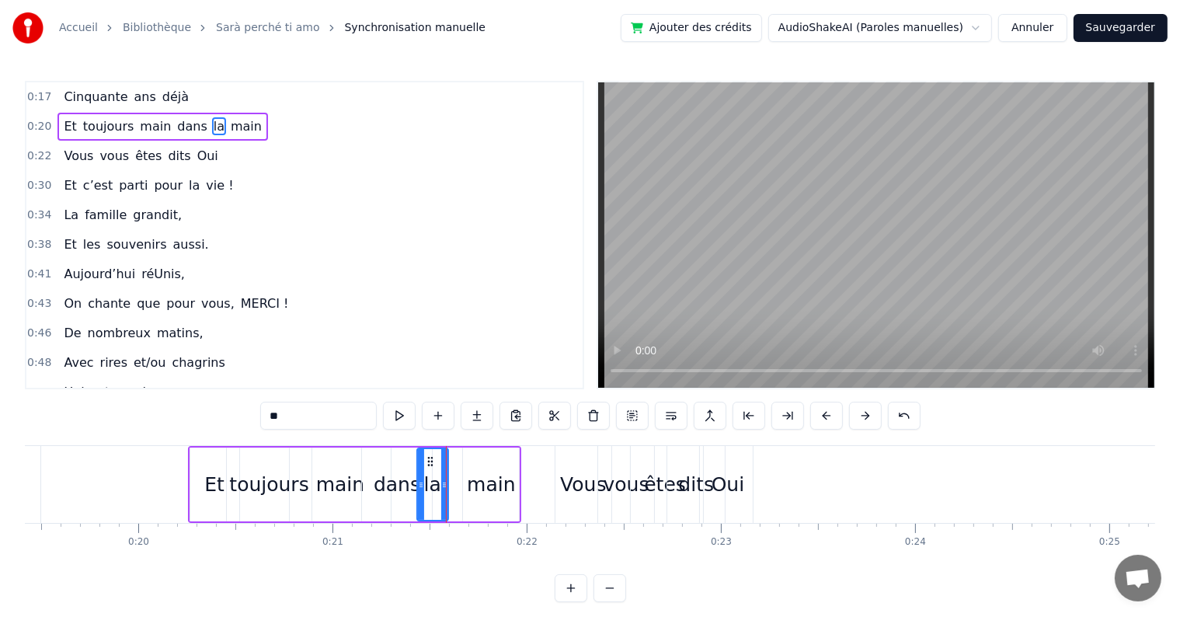
drag, startPoint x: 478, startPoint y: 481, endPoint x: 441, endPoint y: 482, distance: 37.3
click at [441, 482] on icon at bounding box center [444, 484] width 6 height 12
click at [478, 488] on div "main" at bounding box center [491, 485] width 48 height 30
type input "****"
drag, startPoint x: 475, startPoint y: 460, endPoint x: 451, endPoint y: 464, distance: 24.5
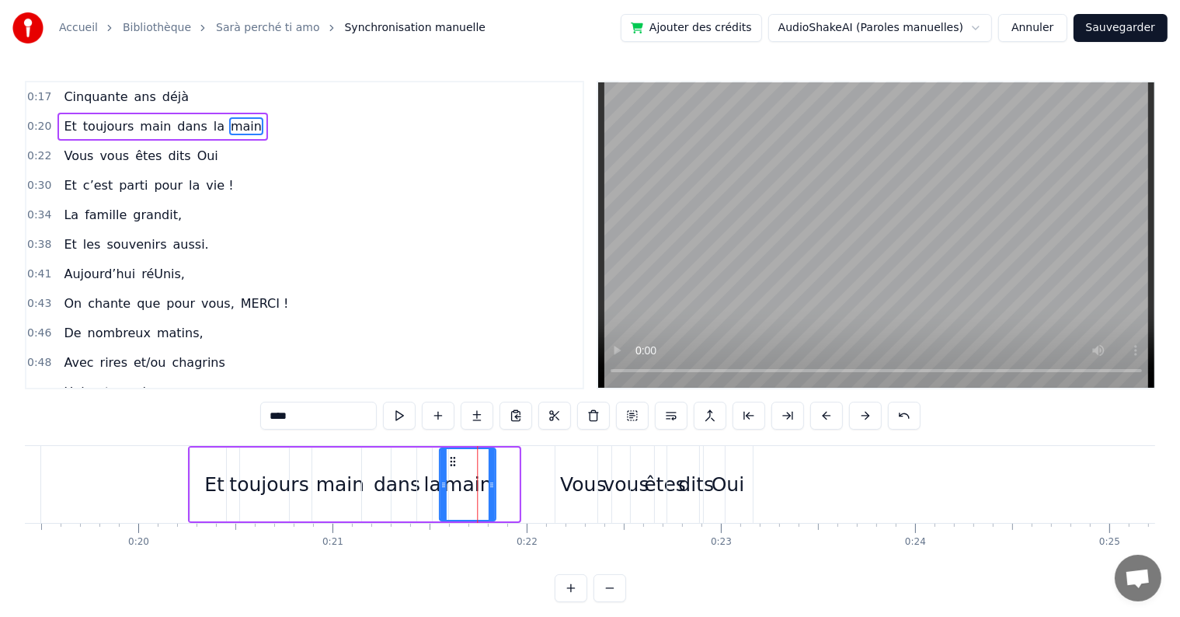
click at [451, 464] on icon at bounding box center [453, 461] width 12 height 12
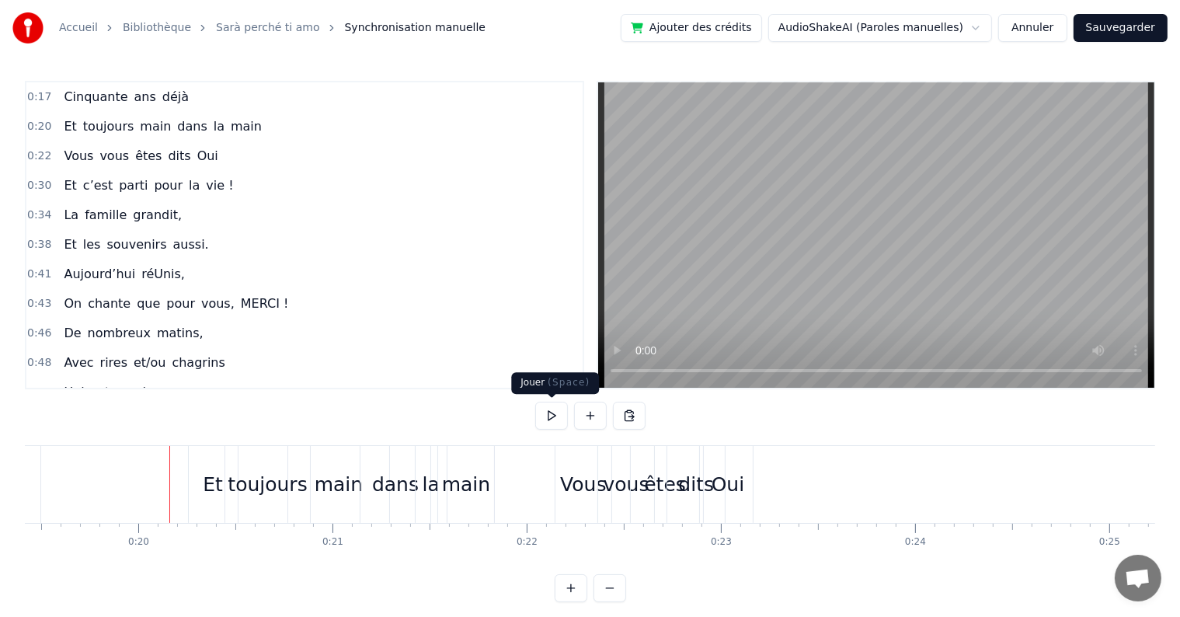
click at [547, 414] on button at bounding box center [551, 415] width 33 height 28
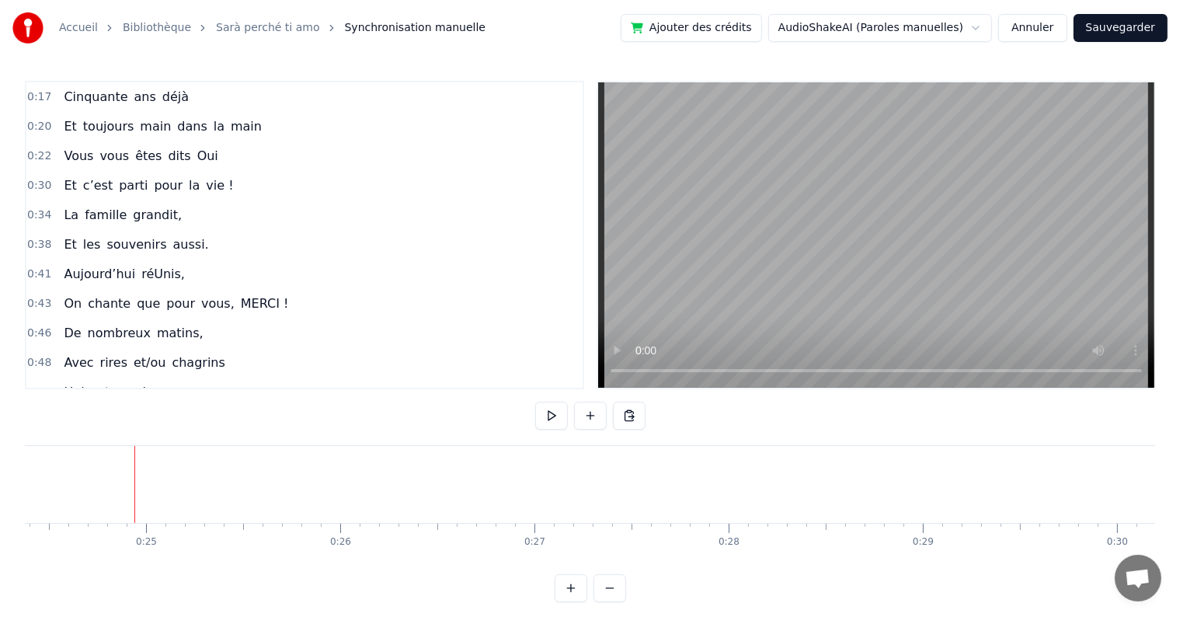
scroll to position [0, 4764]
click at [603, 593] on button at bounding box center [609, 588] width 33 height 28
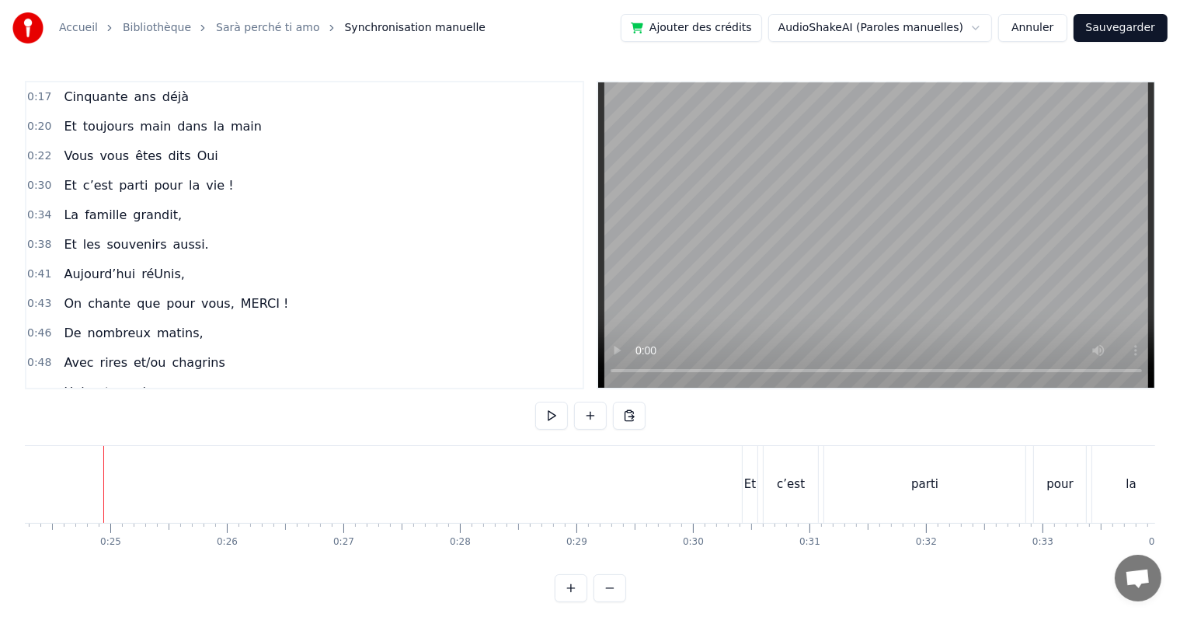
click at [608, 600] on button at bounding box center [609, 588] width 33 height 28
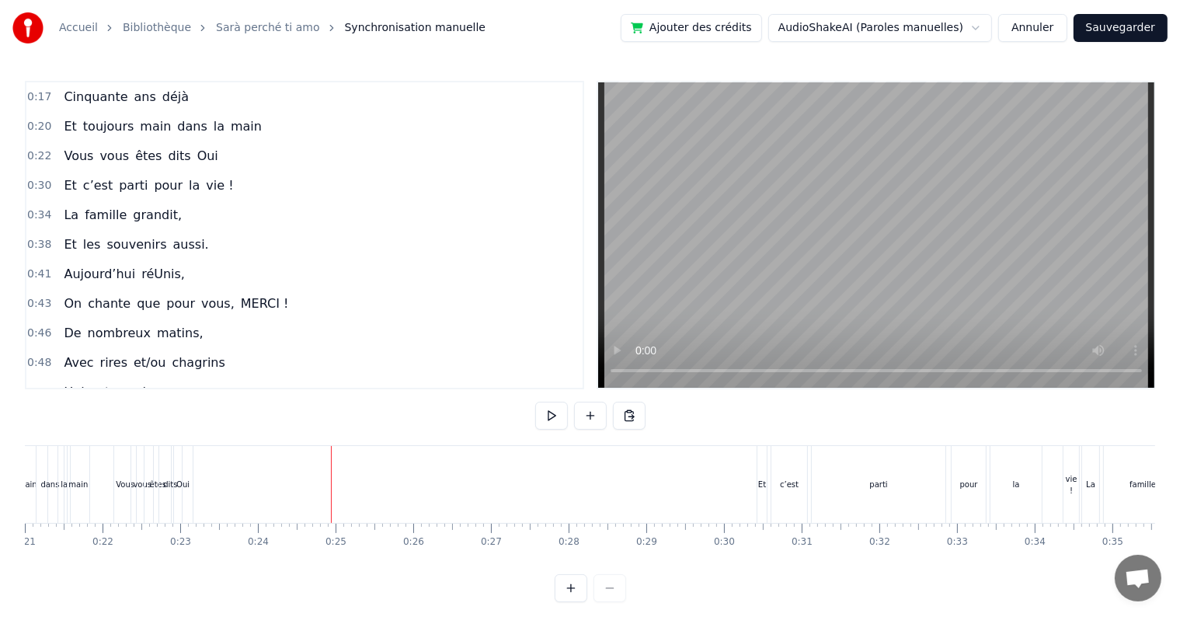
click at [759, 491] on div "Et" at bounding box center [761, 484] width 9 height 77
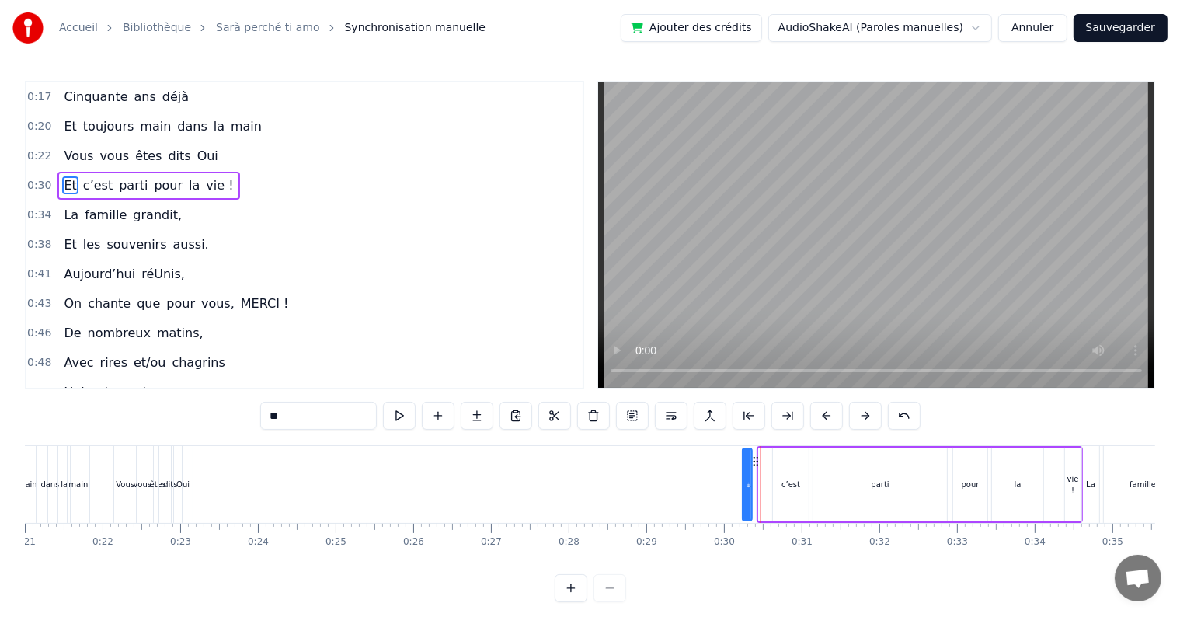
drag, startPoint x: 771, startPoint y: 457, endPoint x: 755, endPoint y: 471, distance: 22.0
click at [756, 471] on div "Et c’est parti pour la vie !" at bounding box center [919, 484] width 326 height 77
click at [753, 455] on icon at bounding box center [754, 461] width 12 height 12
click at [763, 512] on div "Et c’est parti pour la vie !" at bounding box center [911, 484] width 344 height 77
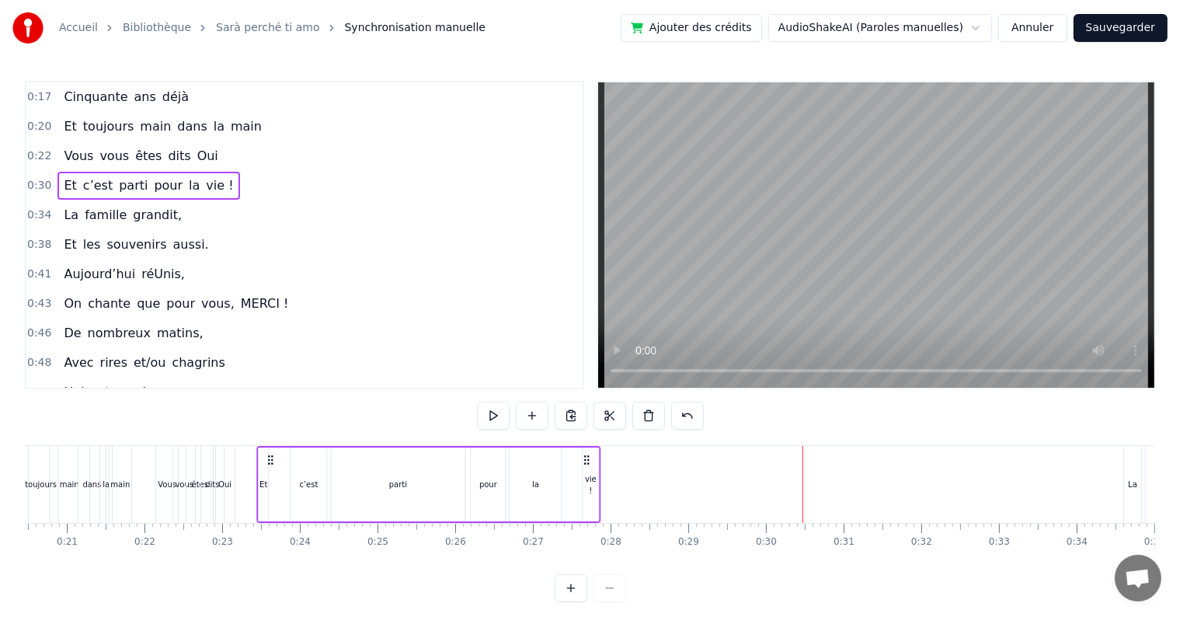
scroll to position [0, 1578]
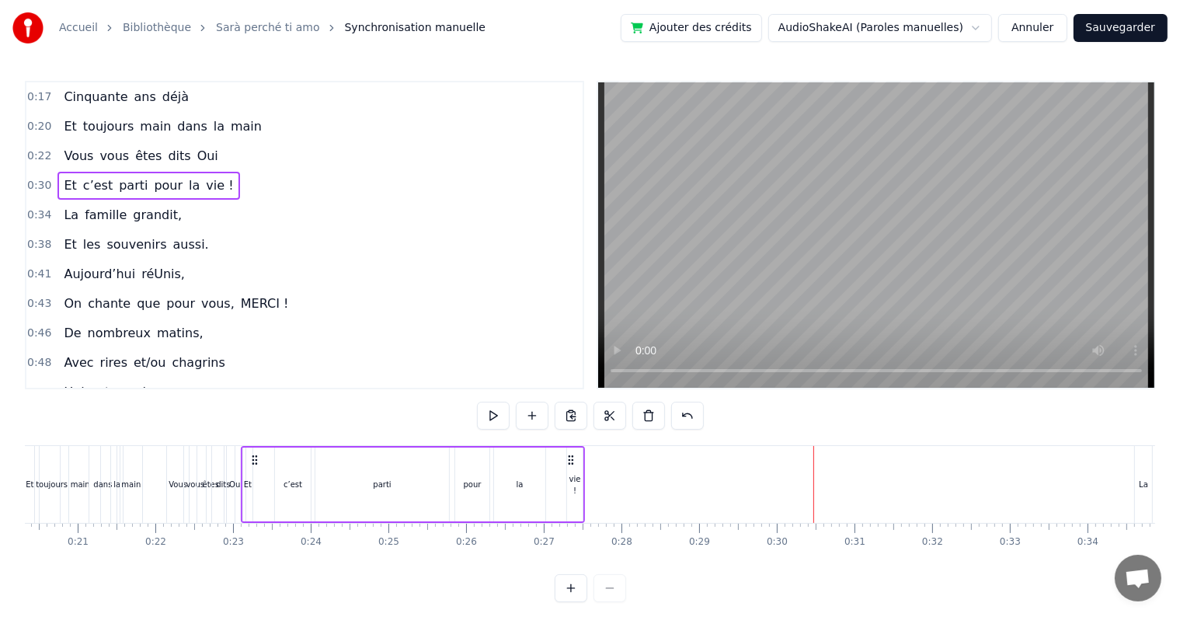
drag, startPoint x: 750, startPoint y: 457, endPoint x: 252, endPoint y: 457, distance: 497.8
click at [252, 457] on icon at bounding box center [255, 460] width 12 height 12
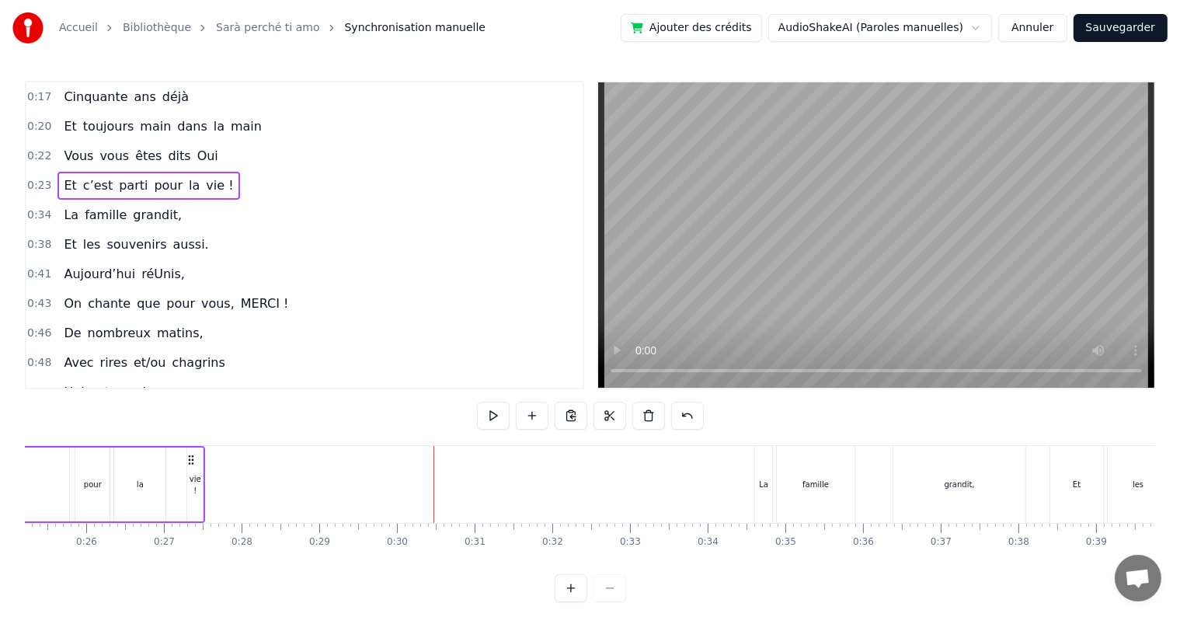
scroll to position [0, 2000]
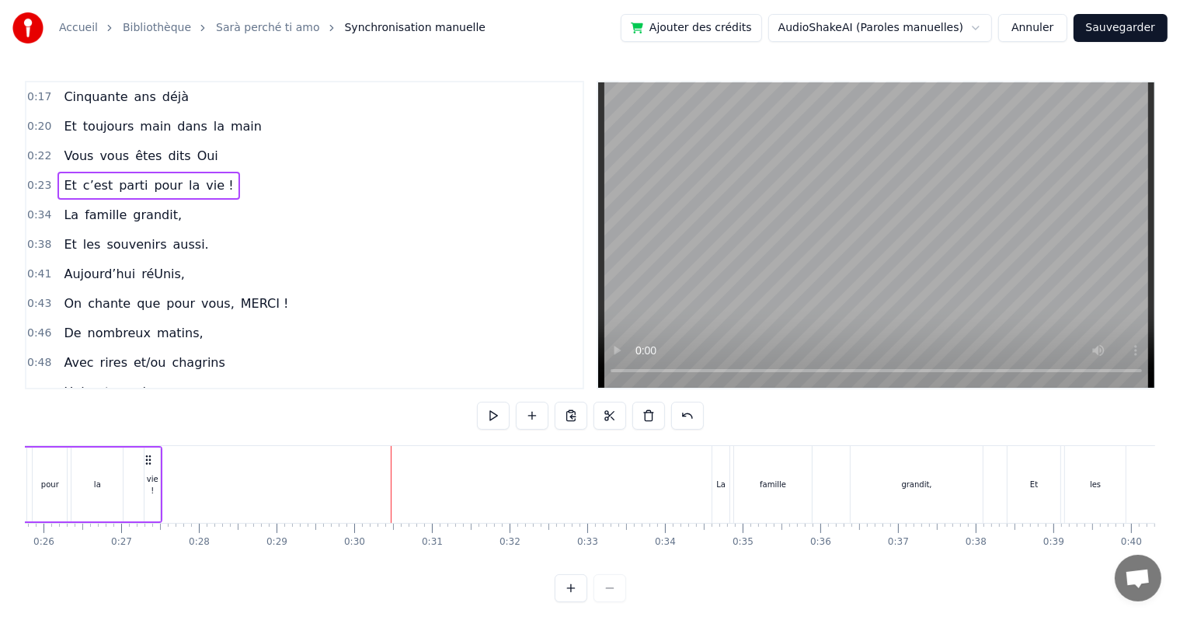
click at [826, 468] on div "La famille grandit," at bounding box center [848, 484] width 275 height 77
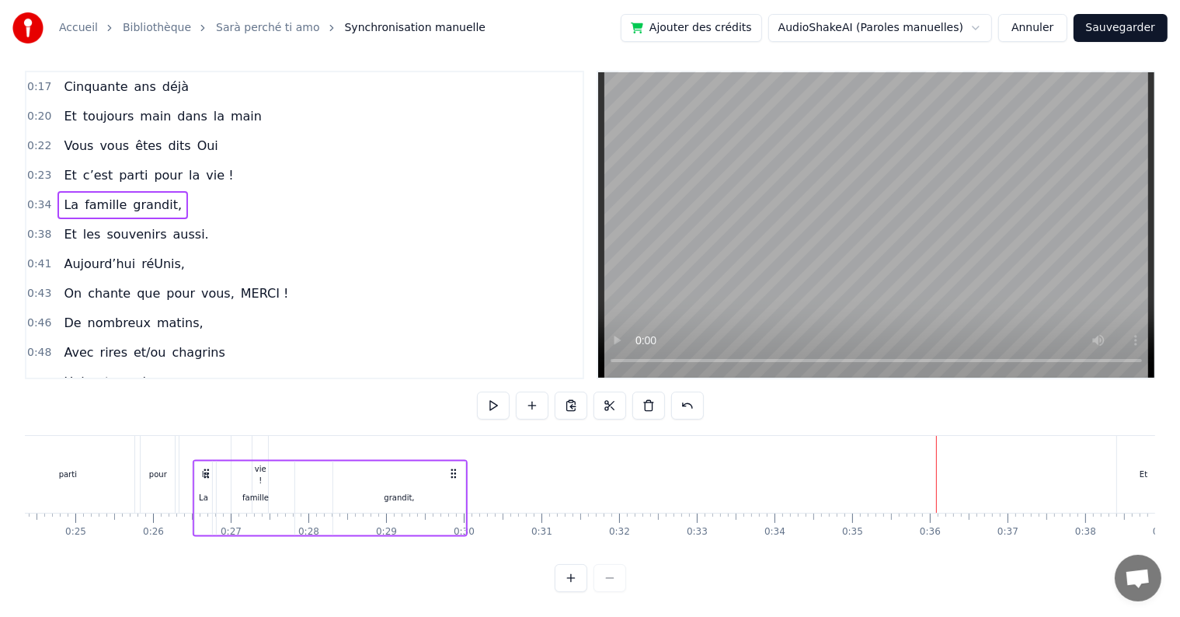
scroll to position [0, 1891]
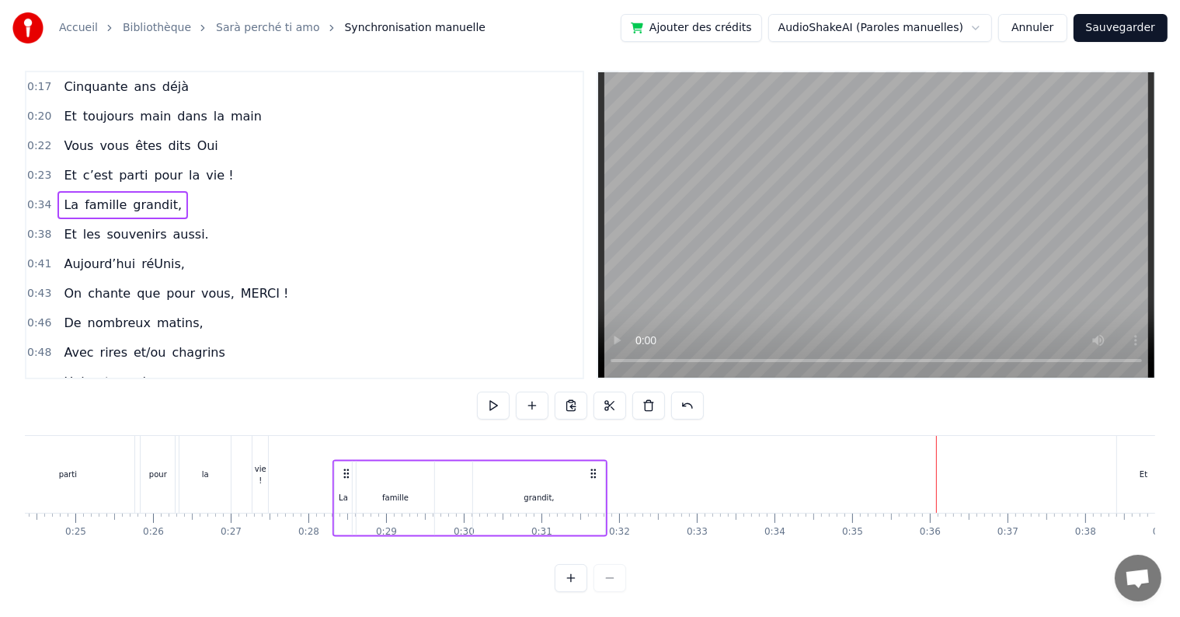
drag, startPoint x: 725, startPoint y: 457, endPoint x: 346, endPoint y: 460, distance: 379.0
click at [346, 467] on icon at bounding box center [346, 473] width 12 height 12
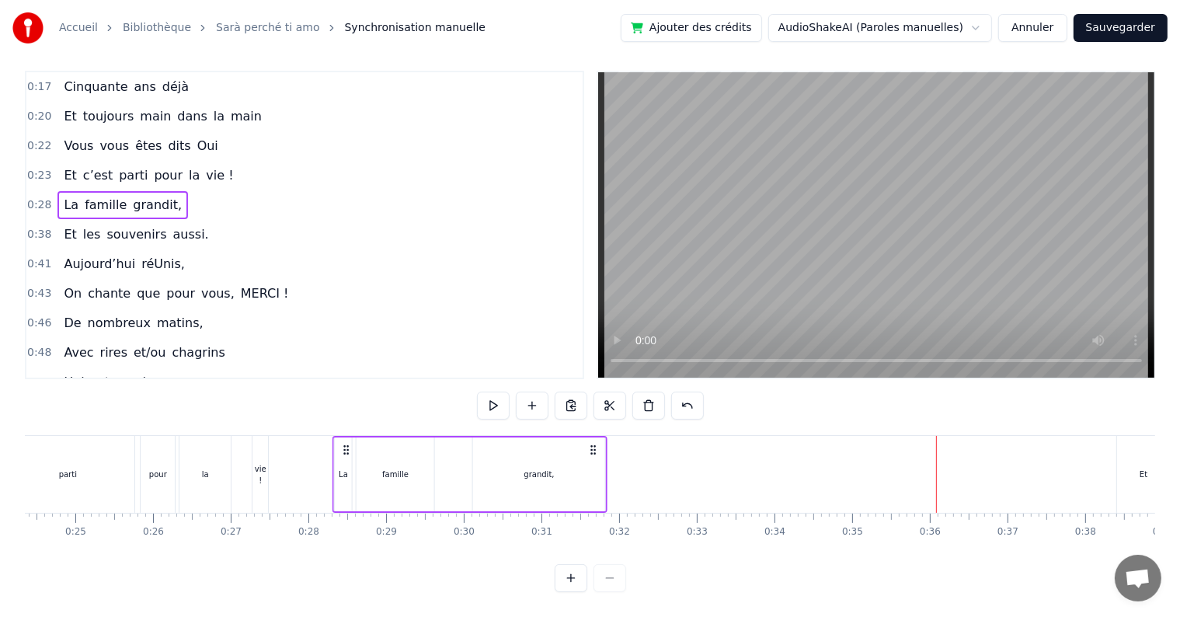
click at [599, 443] on icon at bounding box center [593, 449] width 12 height 12
drag, startPoint x: 591, startPoint y: 434, endPoint x: 531, endPoint y: 448, distance: 61.4
click at [531, 448] on div "La famille grandit," at bounding box center [410, 474] width 275 height 77
click at [1135, 489] on div "Et" at bounding box center [1143, 474] width 53 height 77
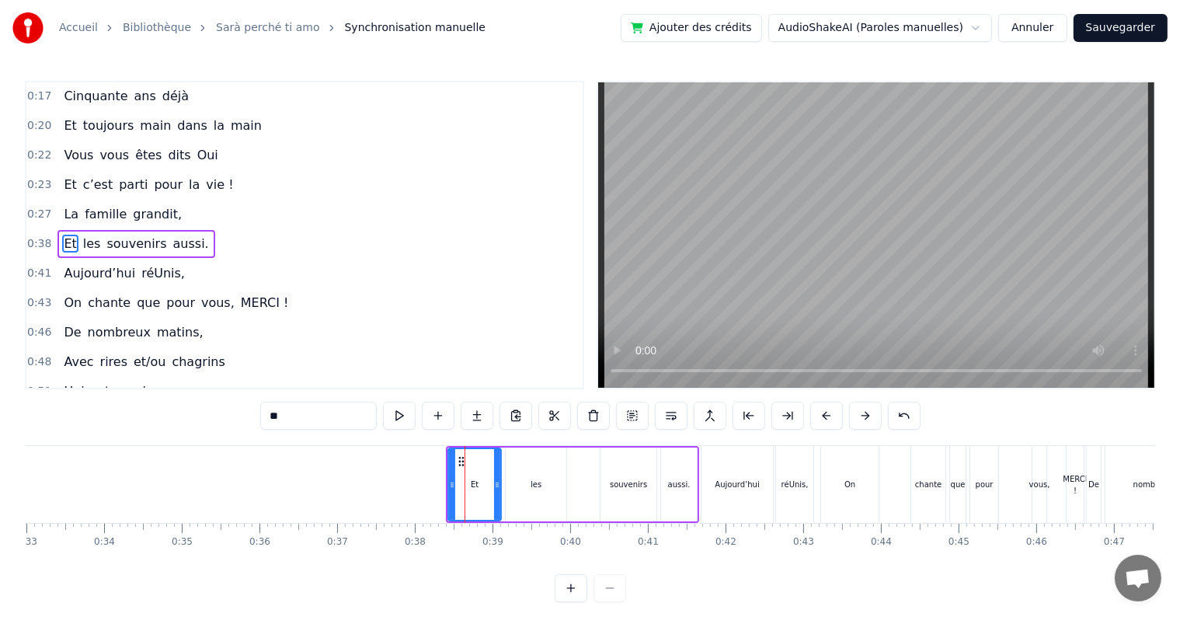
scroll to position [0, 2923]
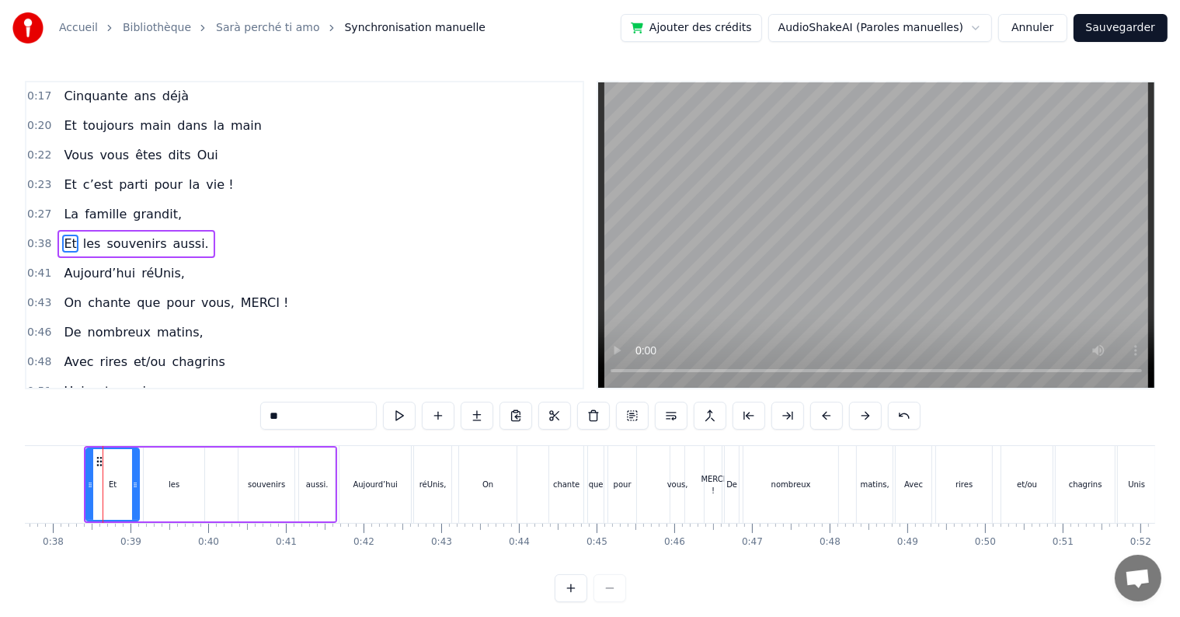
click at [211, 505] on div "Et les souvenirs aussi." at bounding box center [210, 484] width 253 height 77
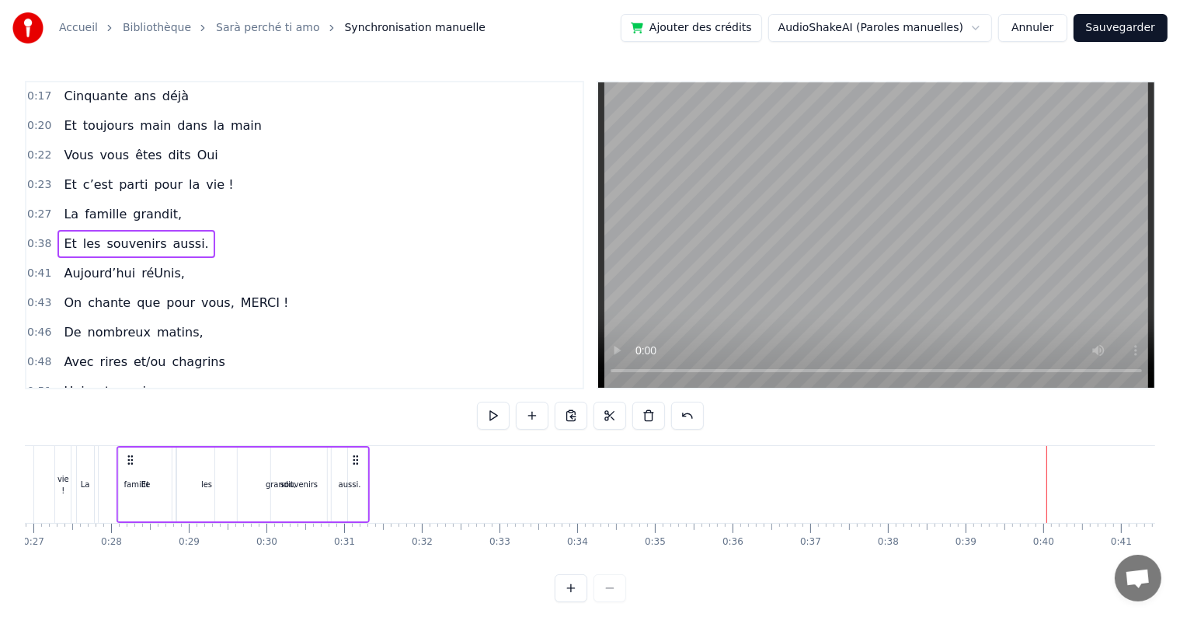
scroll to position [0, 2084]
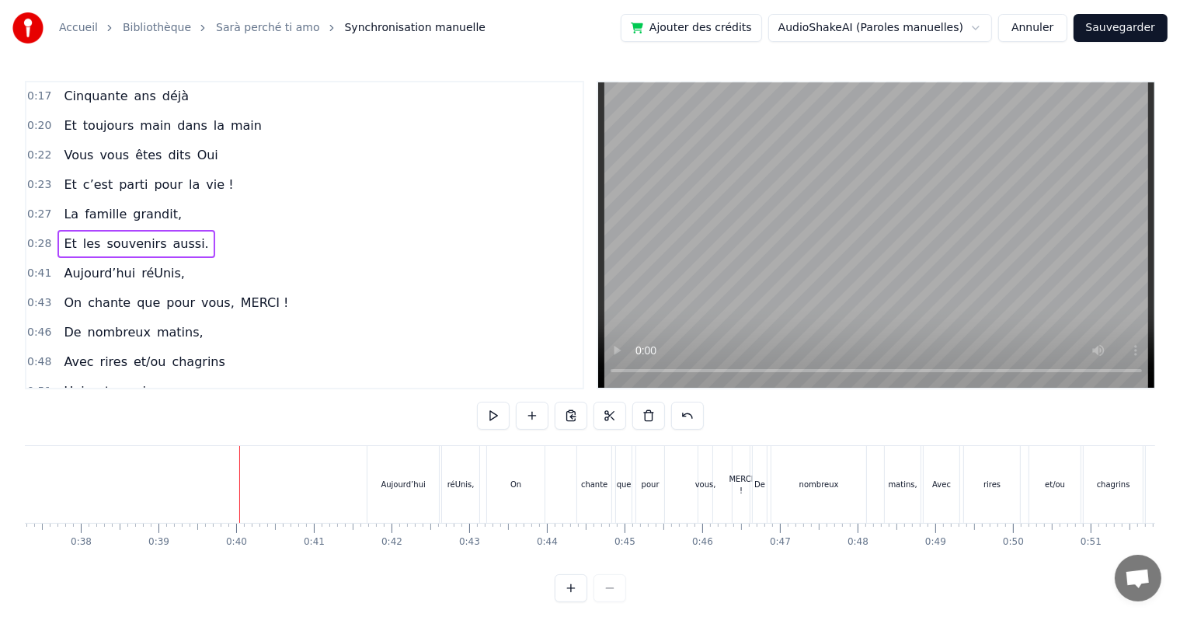
scroll to position [0, 2886]
click at [406, 458] on div "Aujourd’hui" at bounding box center [412, 484] width 71 height 77
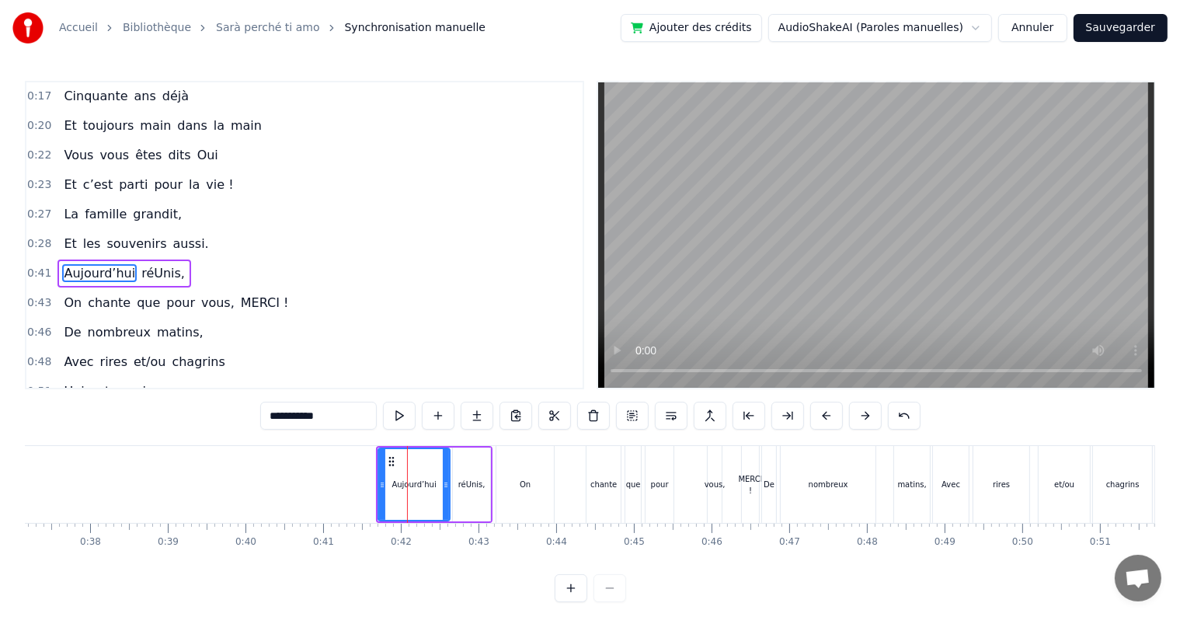
scroll to position [33, 0]
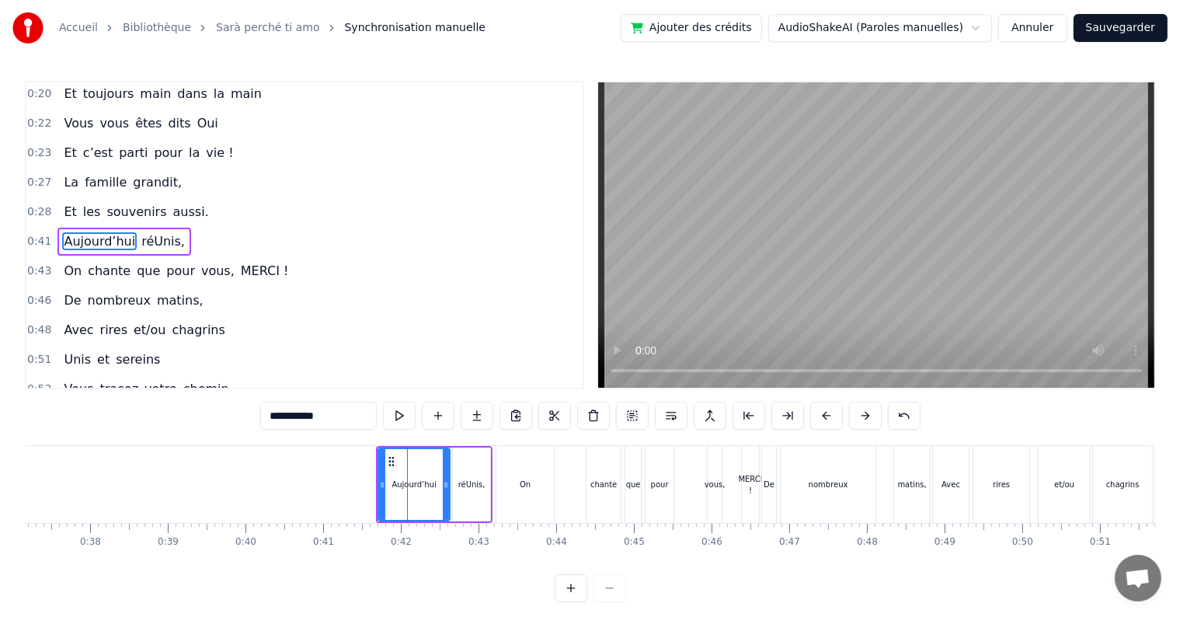
click at [450, 519] on div "Aujourd’hui réUnis," at bounding box center [434, 484] width 116 height 77
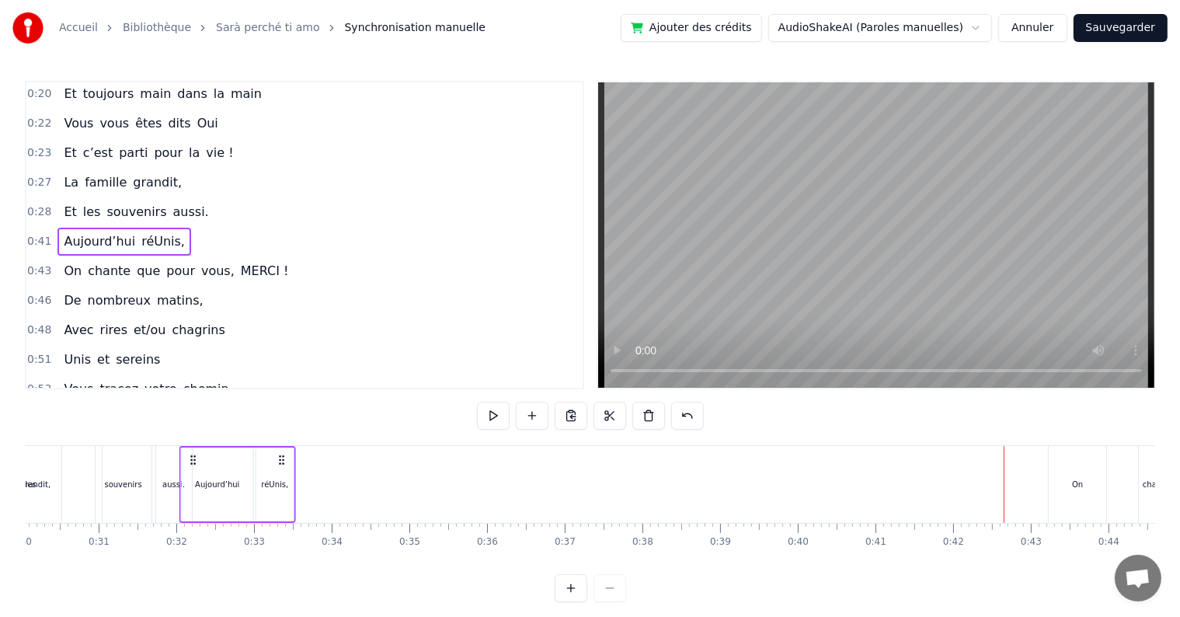
scroll to position [0, 2334]
drag, startPoint x: 476, startPoint y: 461, endPoint x: 290, endPoint y: 477, distance: 187.1
click at [290, 477] on div "Aujourd’hui réUnis," at bounding box center [247, 484] width 116 height 77
click at [1062, 481] on div "On" at bounding box center [1076, 484] width 57 height 77
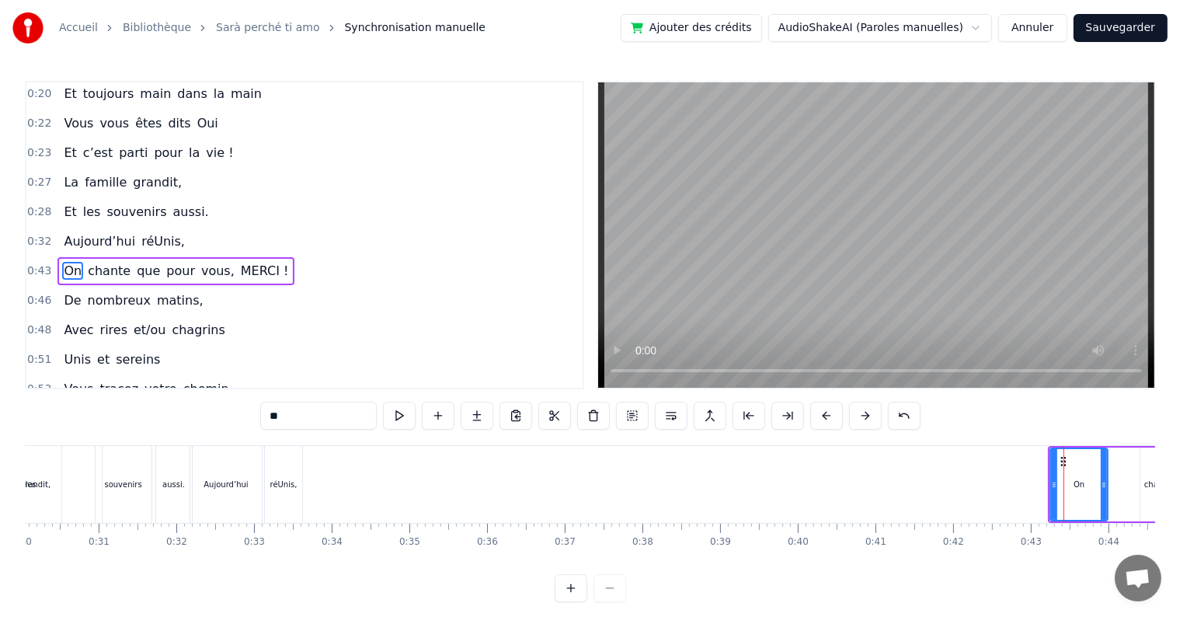
scroll to position [61, 0]
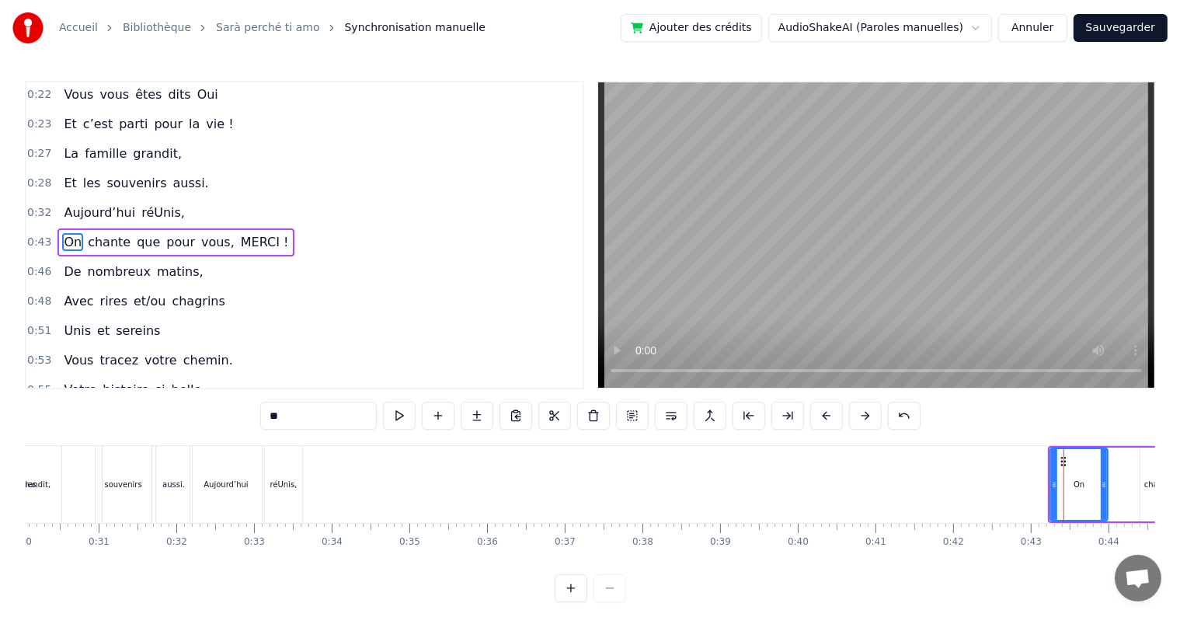
click at [1115, 520] on div "On chante que pour vous, MERCI !" at bounding box center [1181, 484] width 267 height 77
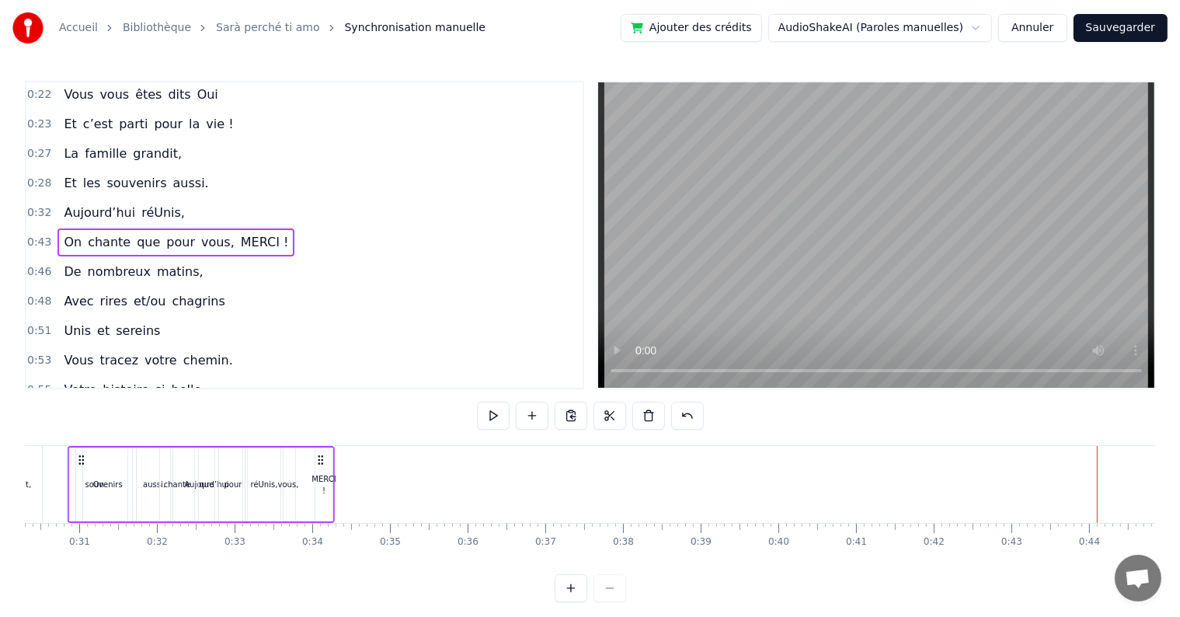
scroll to position [0, 2351]
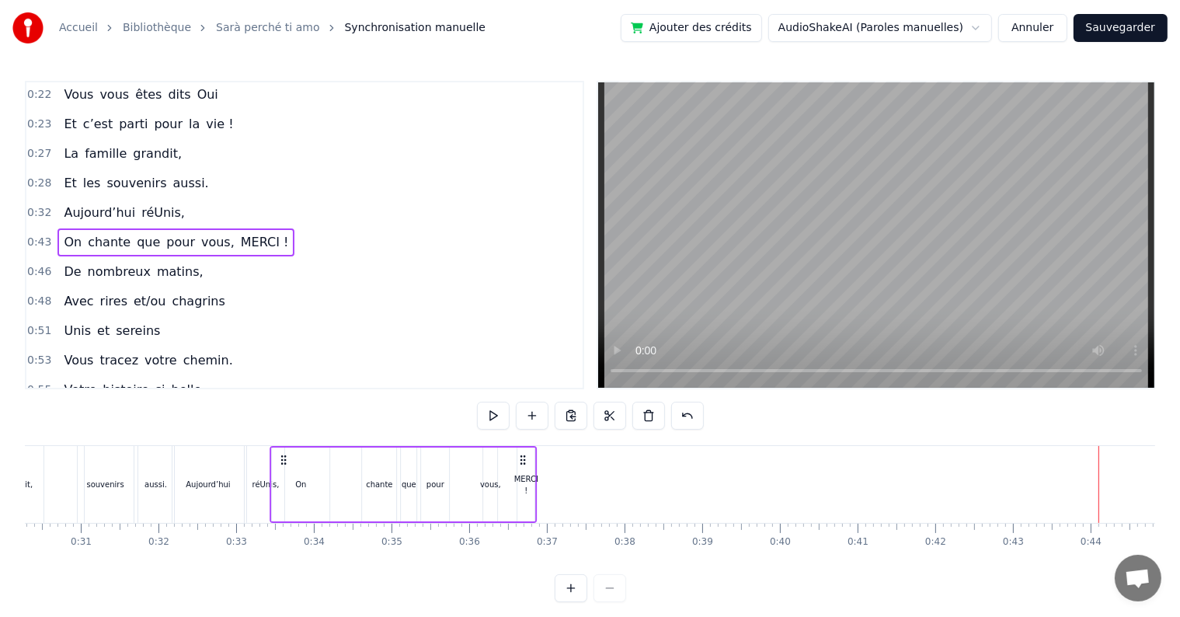
drag, startPoint x: 288, startPoint y: 458, endPoint x: 523, endPoint y: 474, distance: 235.9
click at [523, 474] on div "On chante que pour vous, MERCI !" at bounding box center [403, 484] width 267 height 77
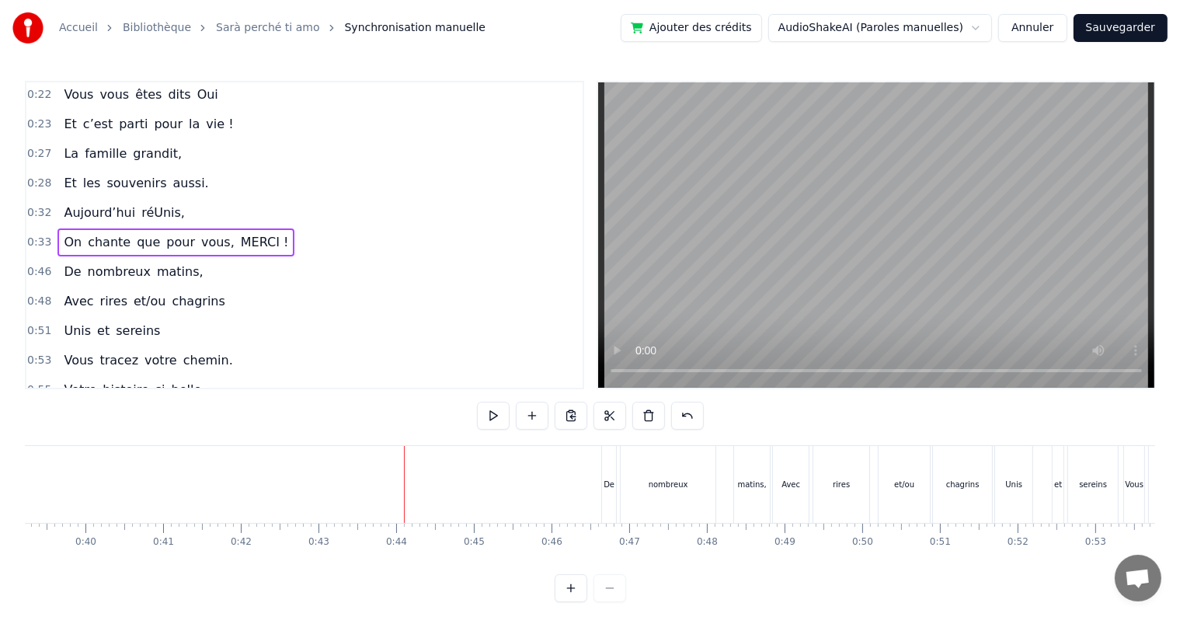
scroll to position [0, 3104]
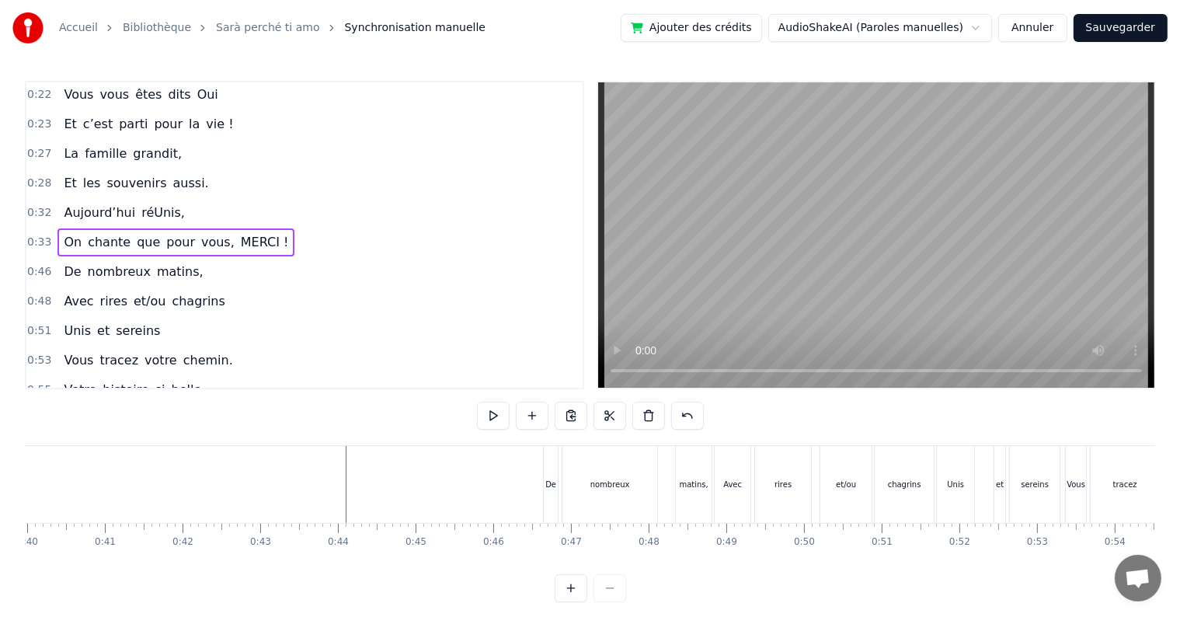
click at [558, 520] on div "De nombreux matins," at bounding box center [629, 484] width 172 height 77
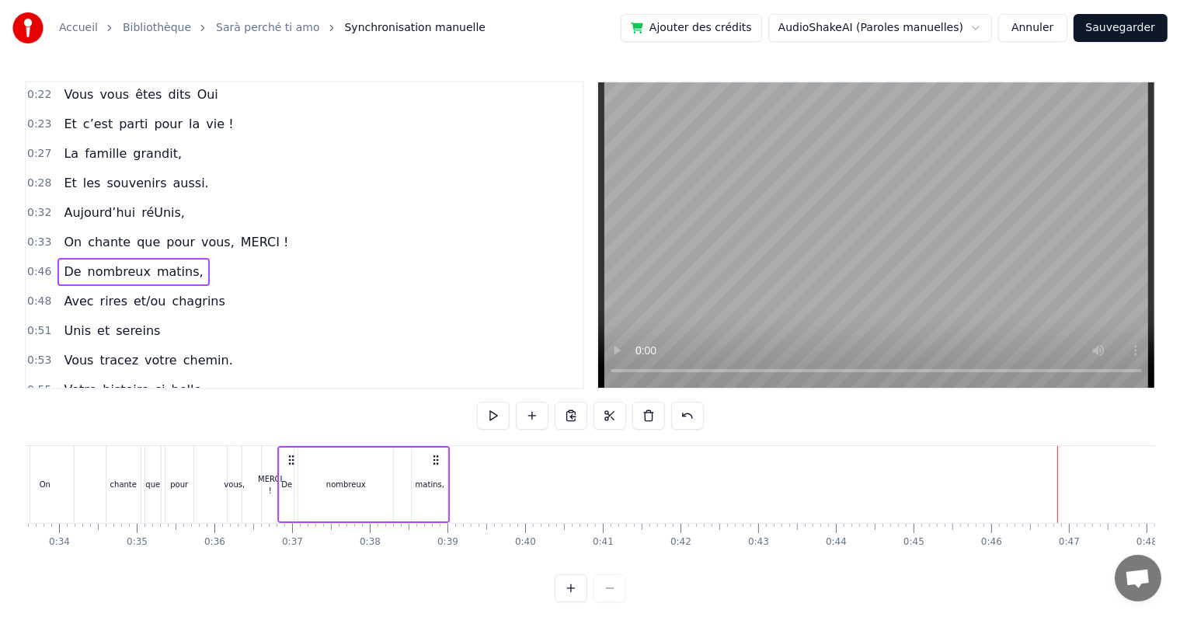
scroll to position [0, 2605]
drag, startPoint x: 555, startPoint y: 458, endPoint x: 295, endPoint y: 468, distance: 260.3
click at [295, 468] on div "De nombreux matins," at bounding box center [369, 484] width 172 height 77
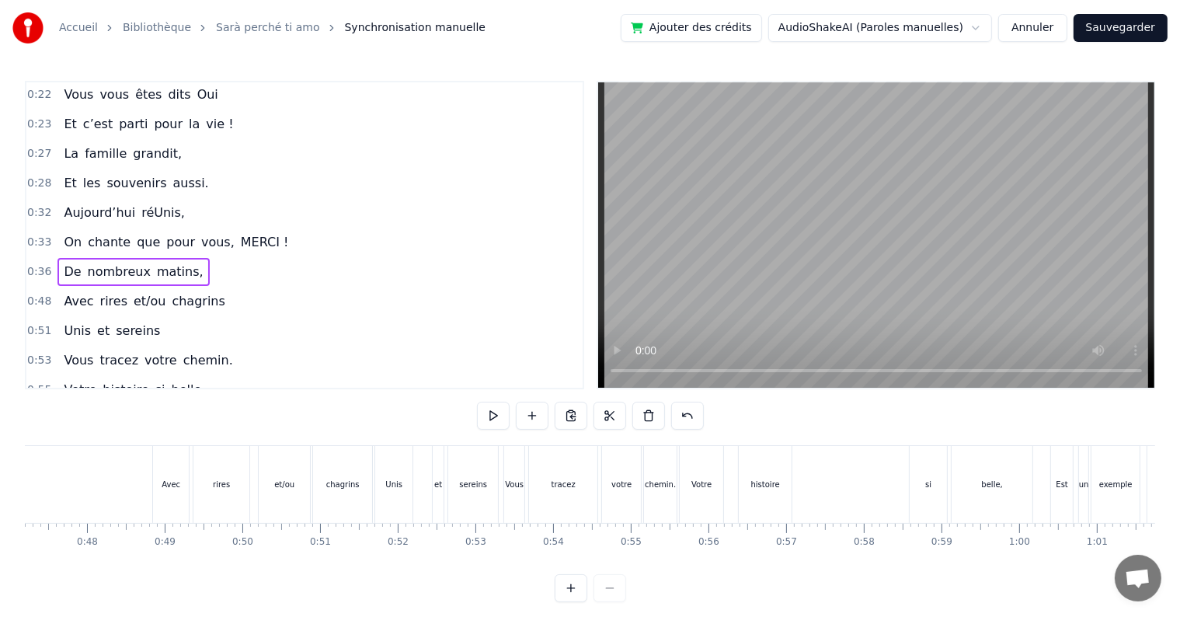
scroll to position [0, 3740]
click at [115, 509] on div "Avec rires et/ou chagrins" at bounding box center [190, 484] width 224 height 77
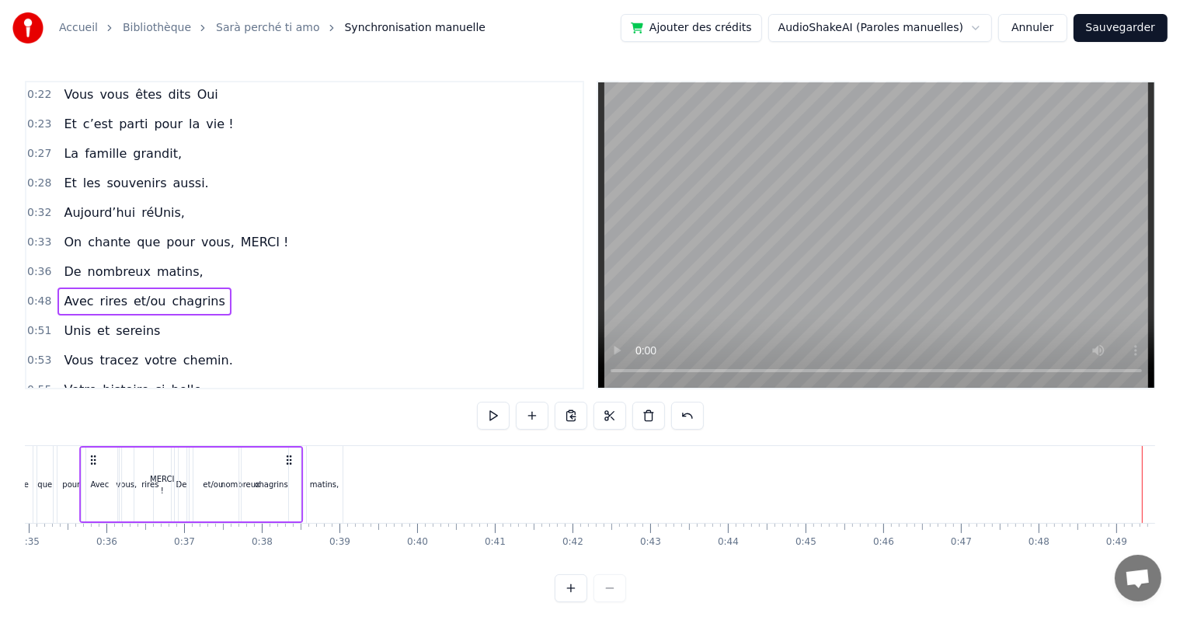
scroll to position [0, 2693]
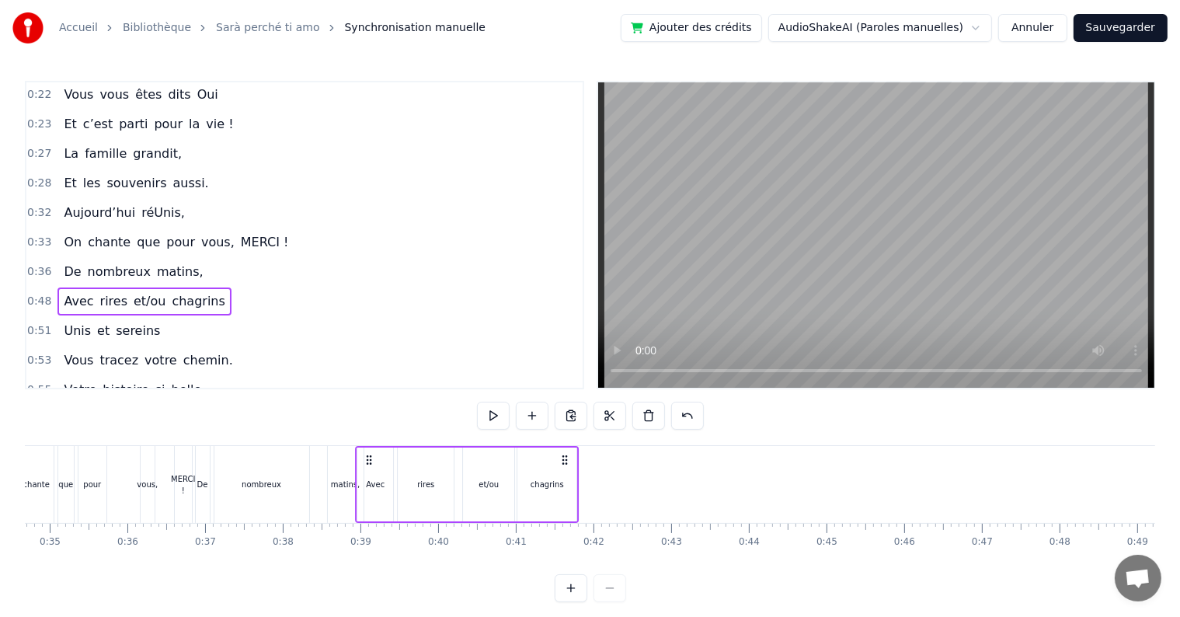
drag, startPoint x: 287, startPoint y: 460, endPoint x: 565, endPoint y: 475, distance: 278.4
click at [565, 475] on div "Avec rires et/ou chagrins" at bounding box center [468, 484] width 224 height 77
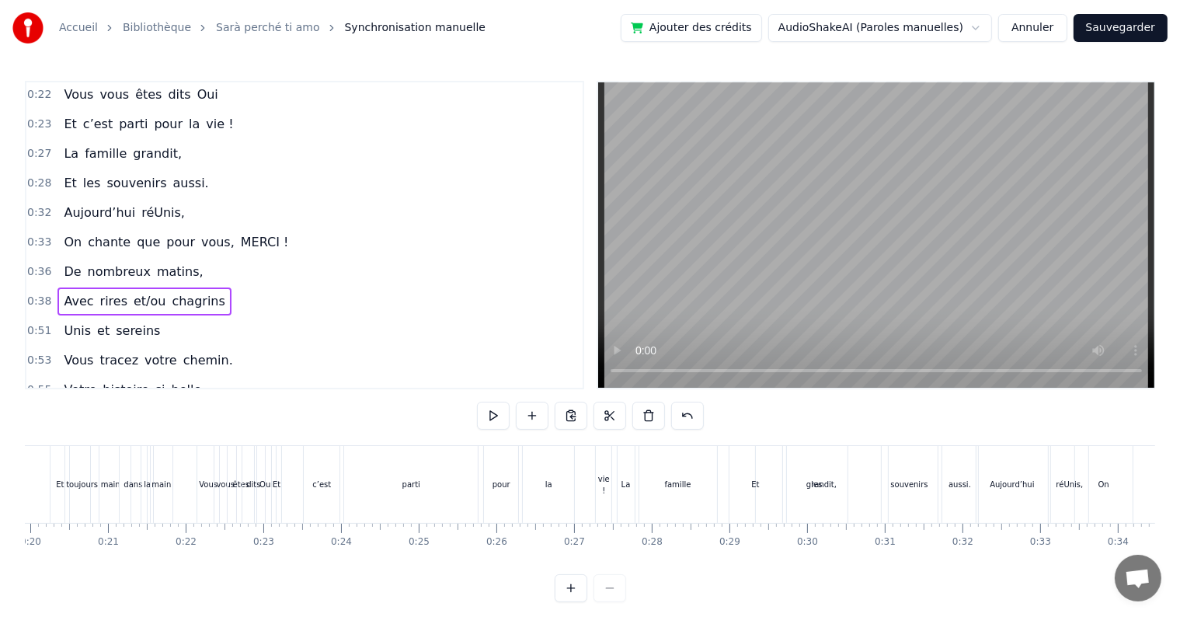
scroll to position [0, 1556]
click at [575, 600] on button at bounding box center [570, 588] width 33 height 28
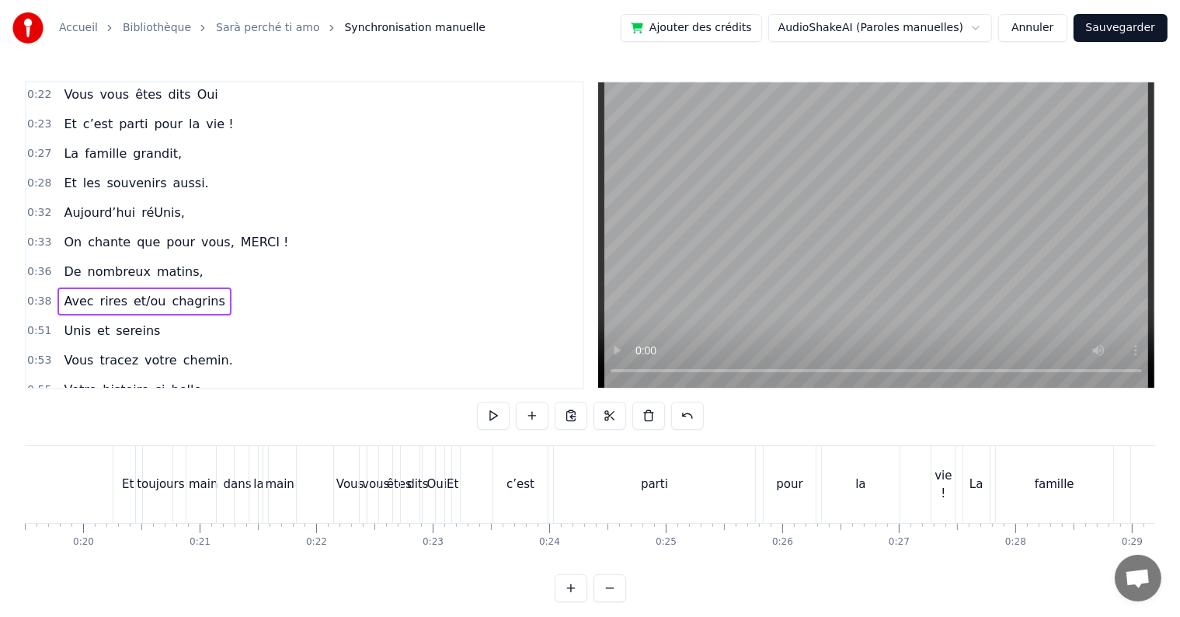
scroll to position [0, 2296]
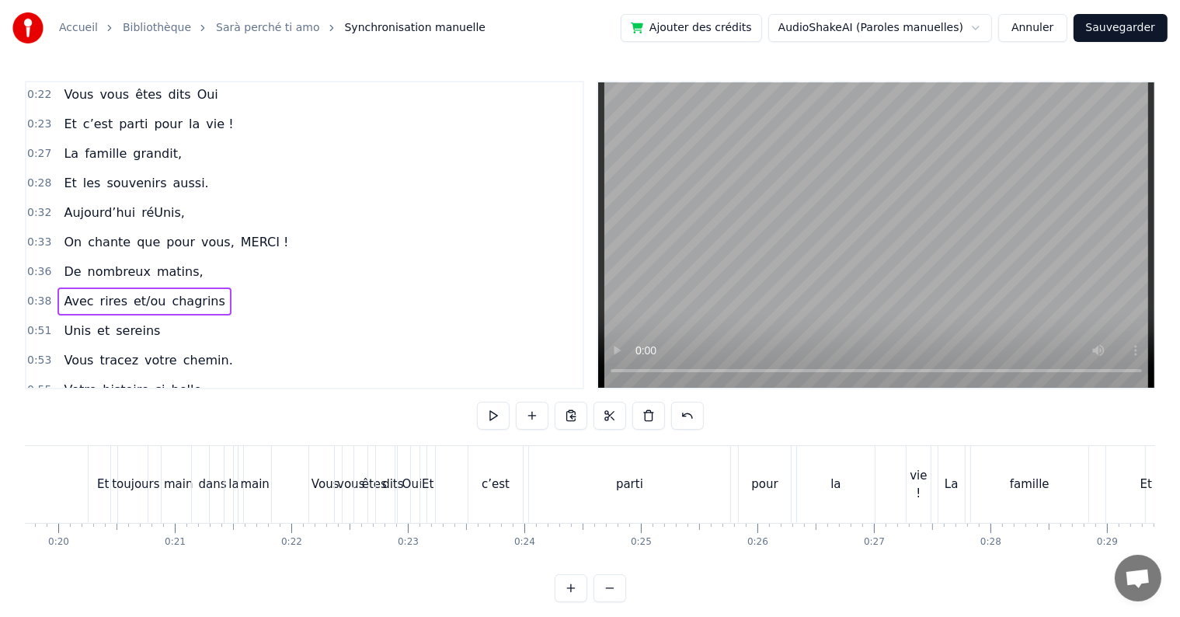
click at [451, 483] on div "Et c’est parti pour la vie !" at bounding box center [676, 484] width 515 height 77
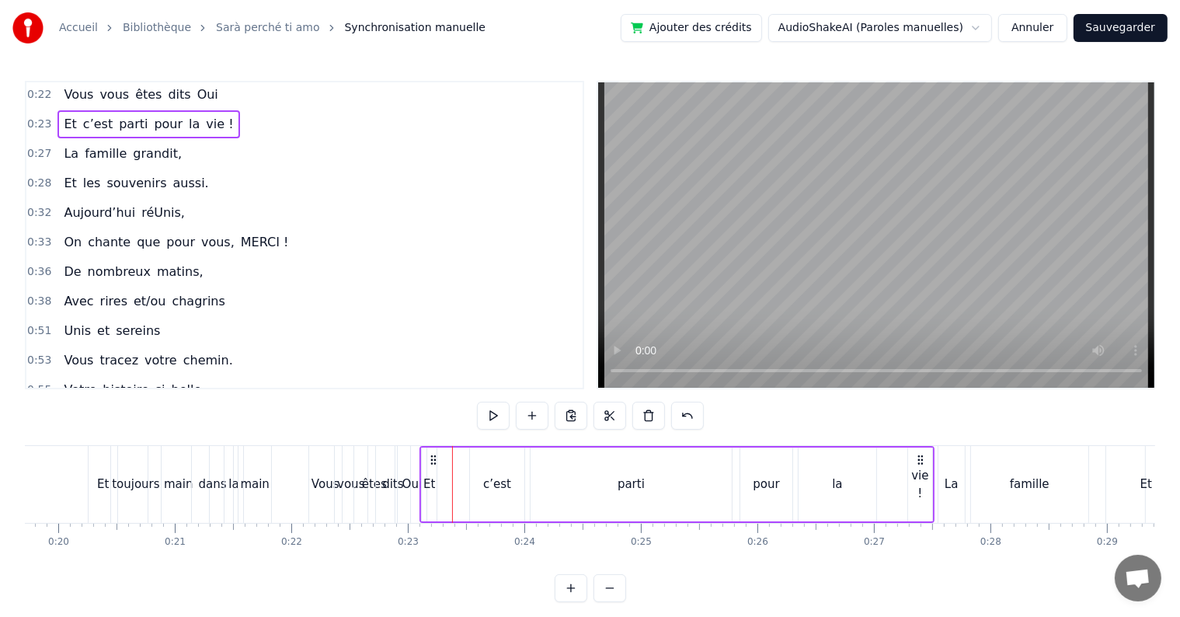
click at [443, 484] on div "Et c’est parti pour la vie !" at bounding box center [676, 484] width 515 height 77
click at [501, 481] on div "c’est" at bounding box center [497, 484] width 28 height 18
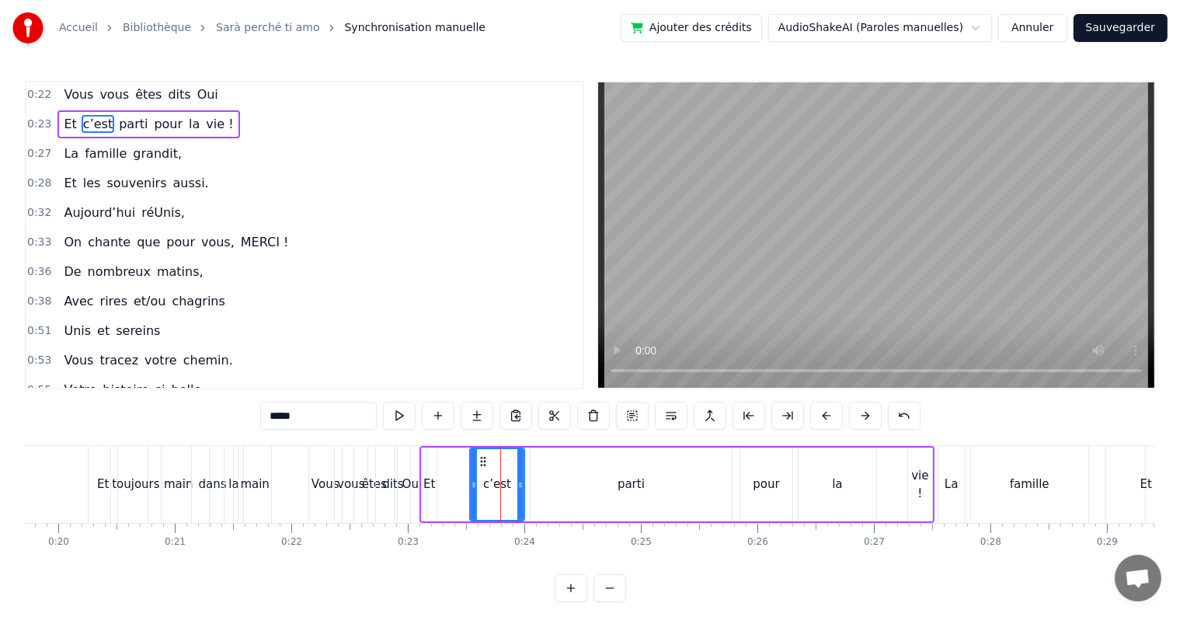
scroll to position [0, 0]
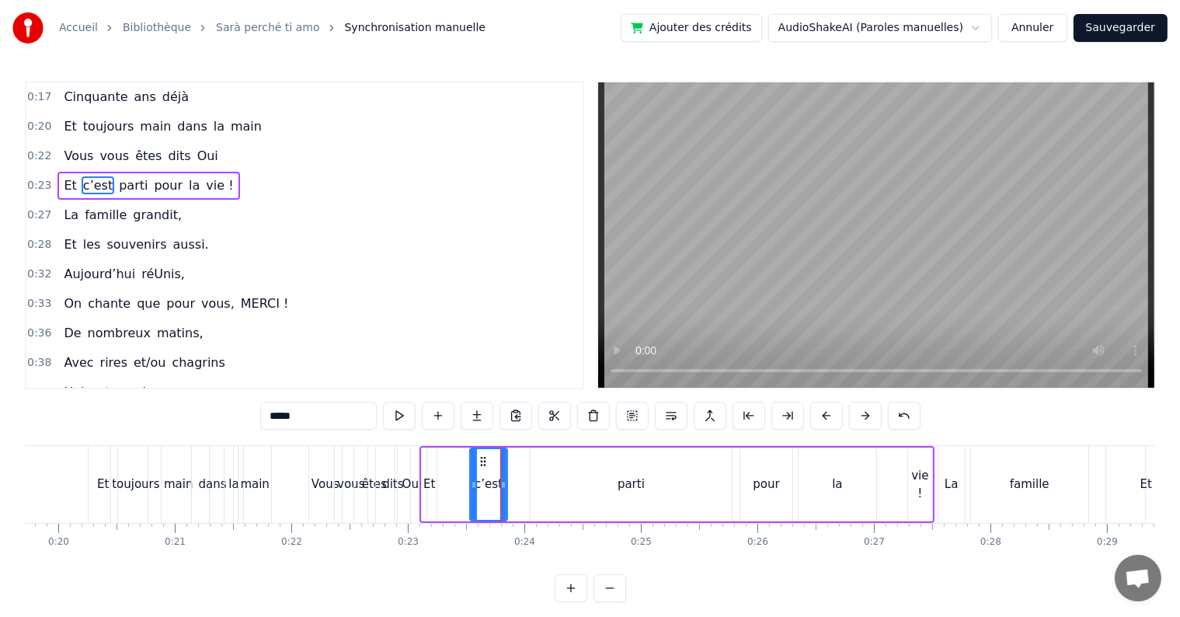
drag, startPoint x: 521, startPoint y: 481, endPoint x: 504, endPoint y: 484, distance: 17.4
click at [504, 484] on icon at bounding box center [503, 484] width 6 height 12
drag, startPoint x: 481, startPoint y: 460, endPoint x: 443, endPoint y: 461, distance: 38.1
click at [443, 461] on icon at bounding box center [444, 461] width 12 height 12
click at [606, 474] on div "parti" at bounding box center [630, 484] width 201 height 74
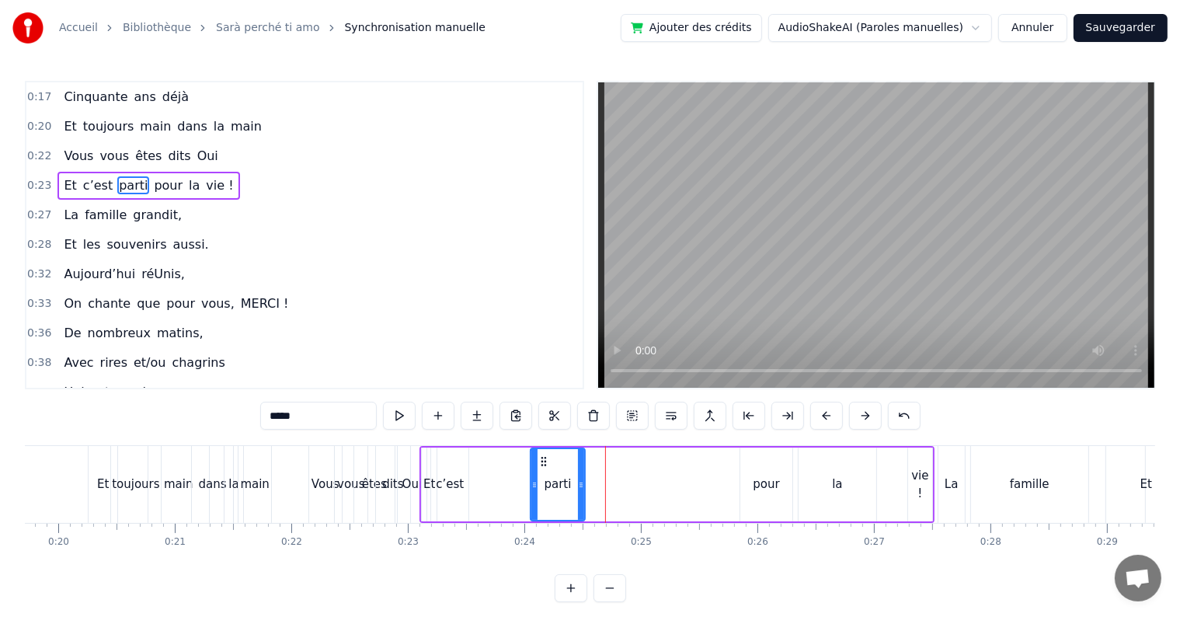
drag, startPoint x: 729, startPoint y: 488, endPoint x: 582, endPoint y: 497, distance: 147.8
click at [582, 497] on div at bounding box center [581, 484] width 6 height 71
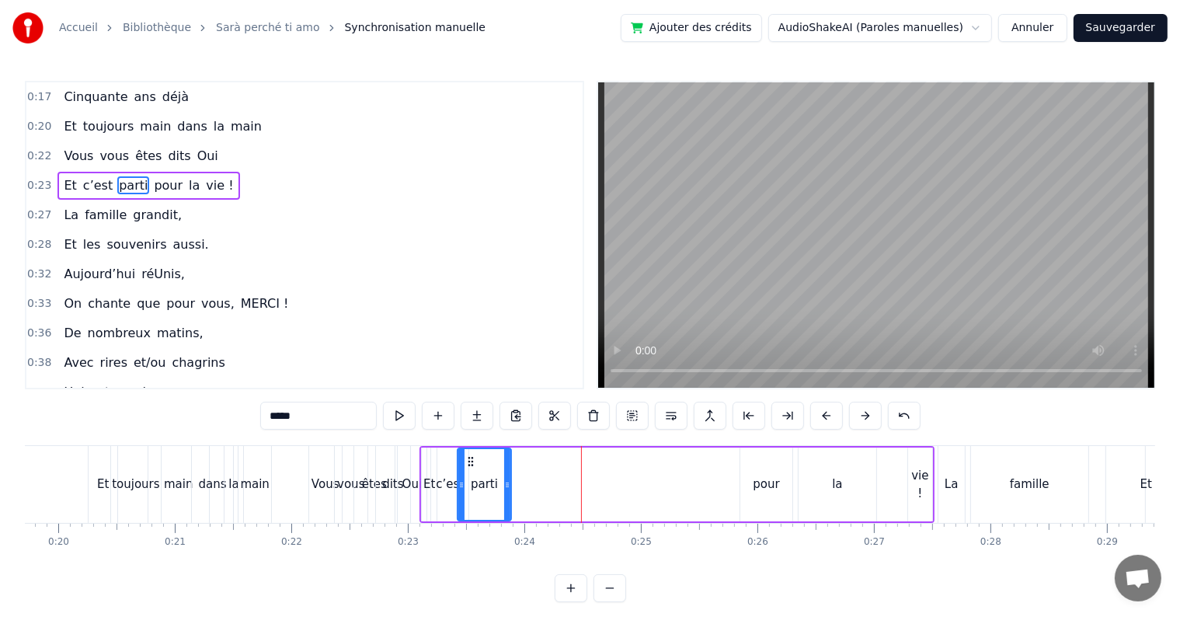
drag, startPoint x: 542, startPoint y: 458, endPoint x: 469, endPoint y: 463, distance: 73.1
click at [469, 463] on icon at bounding box center [470, 461] width 12 height 12
click at [763, 481] on div "pour" at bounding box center [766, 484] width 26 height 18
drag, startPoint x: 751, startPoint y: 460, endPoint x: 495, endPoint y: 468, distance: 256.4
click at [495, 468] on div "pour" at bounding box center [510, 484] width 50 height 71
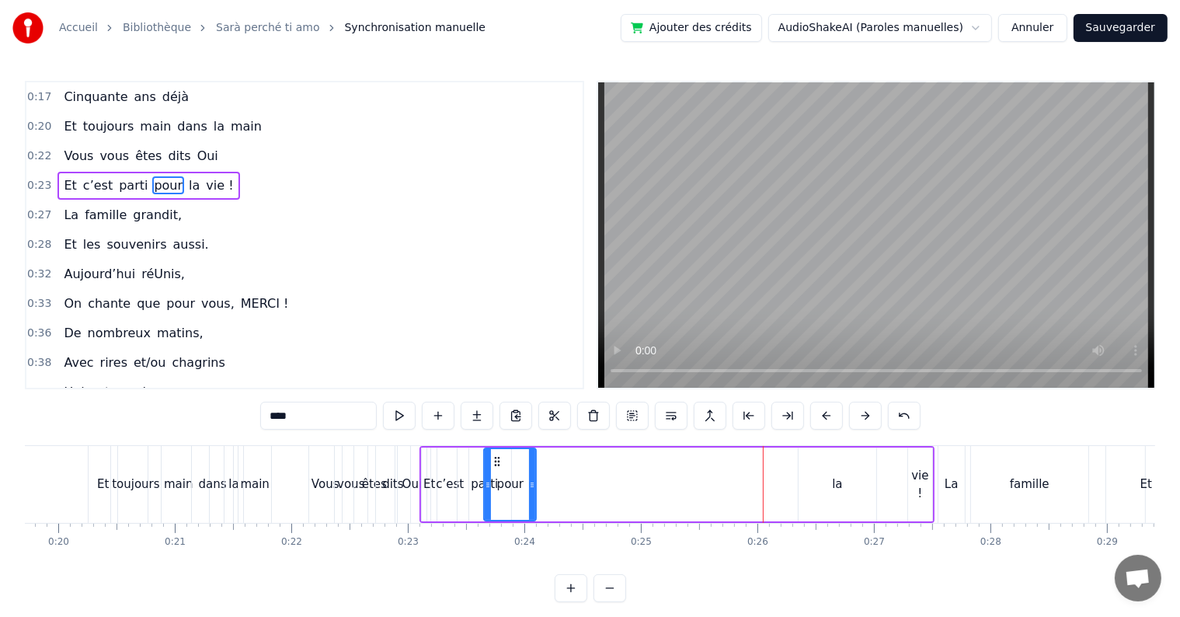
click at [477, 475] on div "parti" at bounding box center [484, 484] width 27 height 18
drag, startPoint x: 506, startPoint y: 485, endPoint x: 478, endPoint y: 485, distance: 28.0
click at [478, 485] on icon at bounding box center [479, 484] width 6 height 12
click at [454, 485] on div "c’est" at bounding box center [450, 484] width 28 height 18
type input "*****"
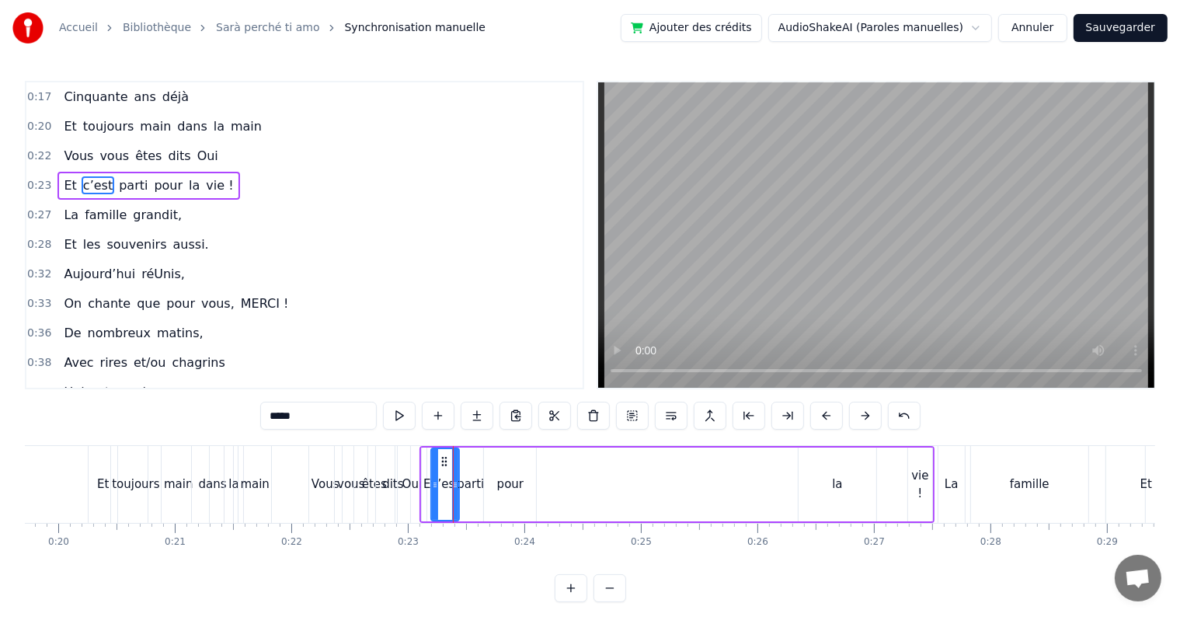
drag, startPoint x: 461, startPoint y: 483, endPoint x: 452, endPoint y: 483, distance: 9.3
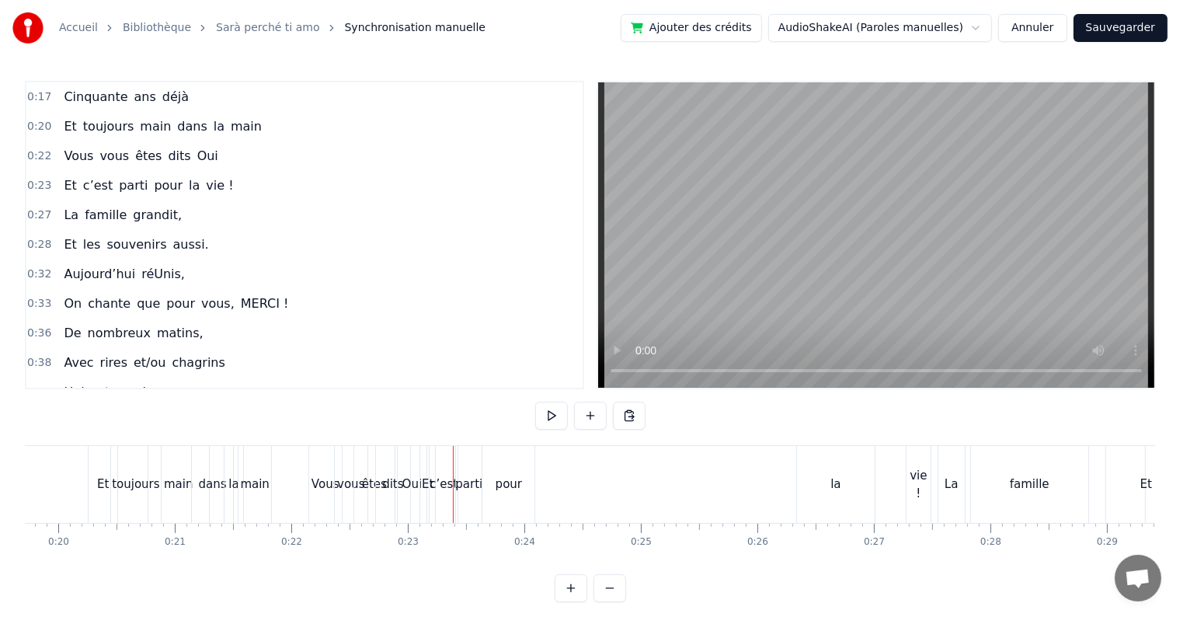
click at [495, 488] on div "pour" at bounding box center [508, 484] width 26 height 18
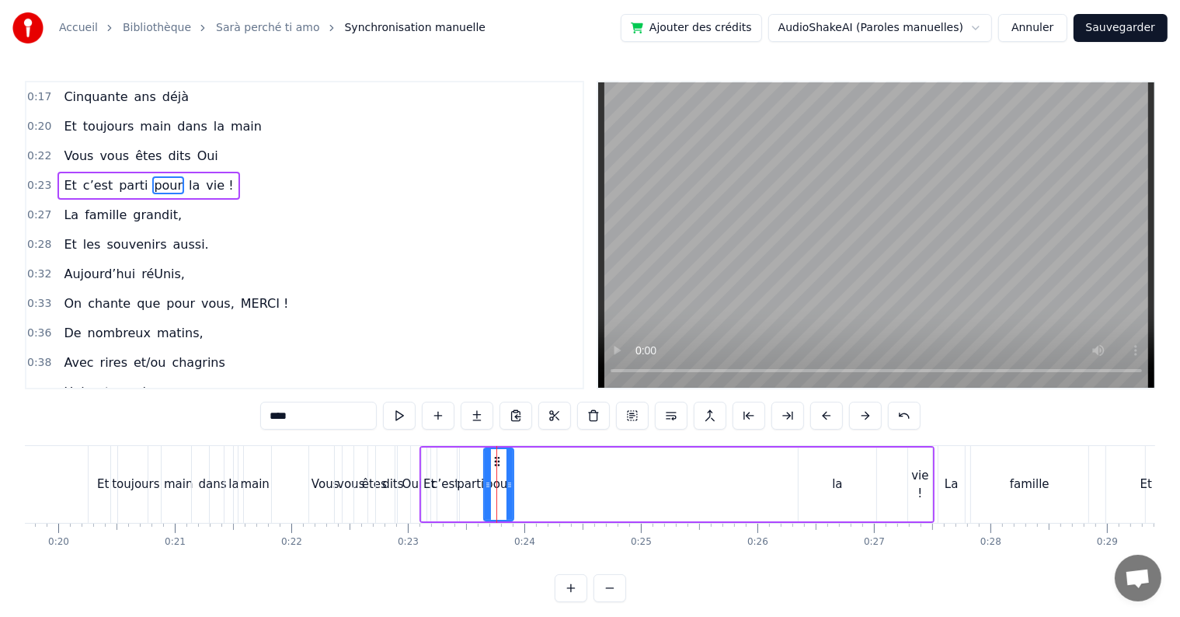
drag, startPoint x: 531, startPoint y: 488, endPoint x: 509, endPoint y: 488, distance: 22.5
click at [509, 488] on icon at bounding box center [509, 484] width 6 height 12
click at [834, 486] on div "la" at bounding box center [837, 484] width 10 height 18
drag, startPoint x: 870, startPoint y: 485, endPoint x: 817, endPoint y: 488, distance: 52.9
click at [817, 488] on icon at bounding box center [819, 484] width 6 height 12
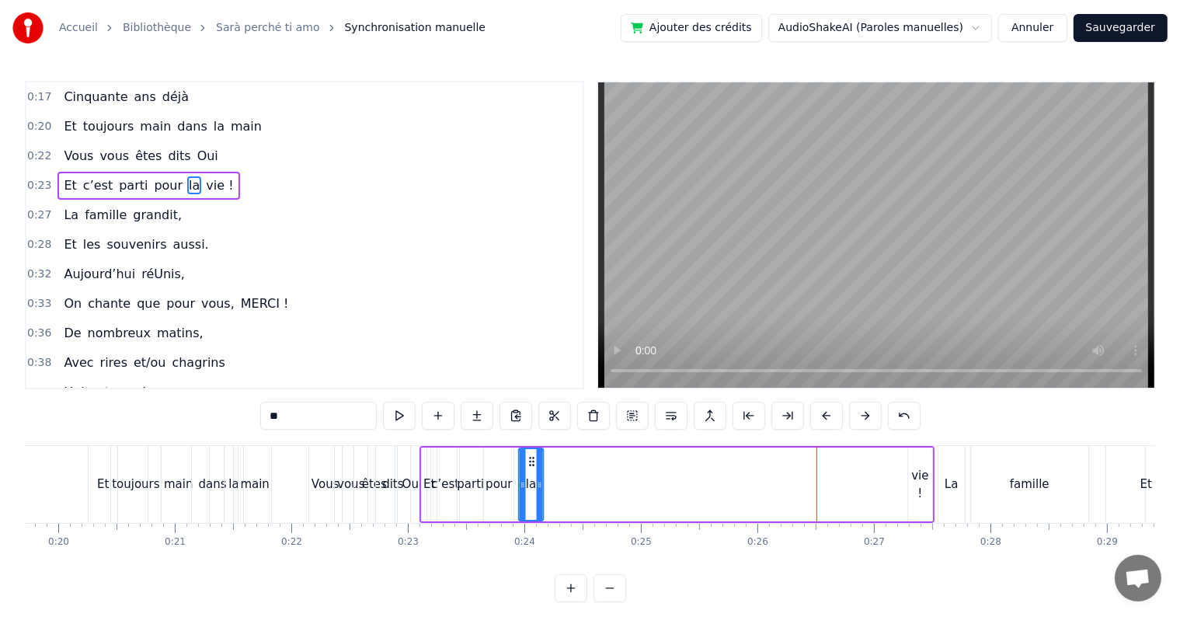
drag, startPoint x: 811, startPoint y: 463, endPoint x: 531, endPoint y: 495, distance: 281.5
click at [531, 495] on div "la" at bounding box center [531, 484] width 23 height 71
click at [434, 482] on div "c’est" at bounding box center [445, 484] width 28 height 18
drag, startPoint x: 455, startPoint y: 483, endPoint x: 447, endPoint y: 484, distance: 7.8
click at [447, 484] on icon at bounding box center [447, 484] width 6 height 12
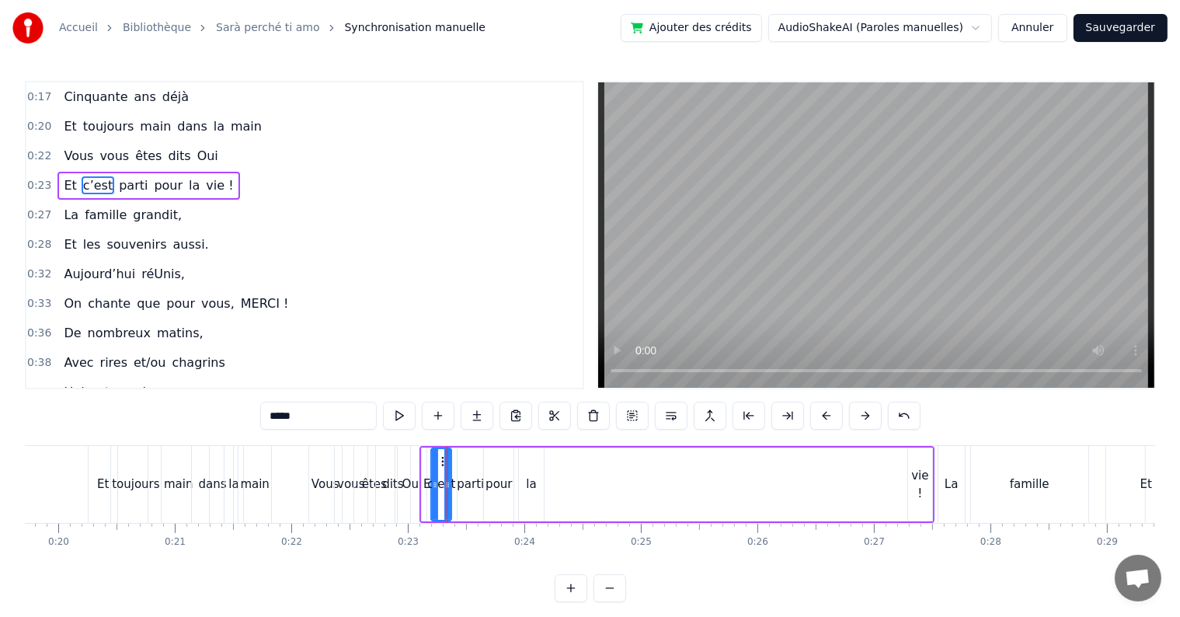
click at [423, 484] on div "Et" at bounding box center [429, 484] width 12 height 18
click at [469, 478] on div "parti" at bounding box center [470, 484] width 27 height 18
drag, startPoint x: 471, startPoint y: 457, endPoint x: 461, endPoint y: 451, distance: 10.8
click at [461, 451] on div "parti" at bounding box center [461, 484] width 24 height 71
click at [499, 469] on div "pour" at bounding box center [499, 484] width 30 height 74
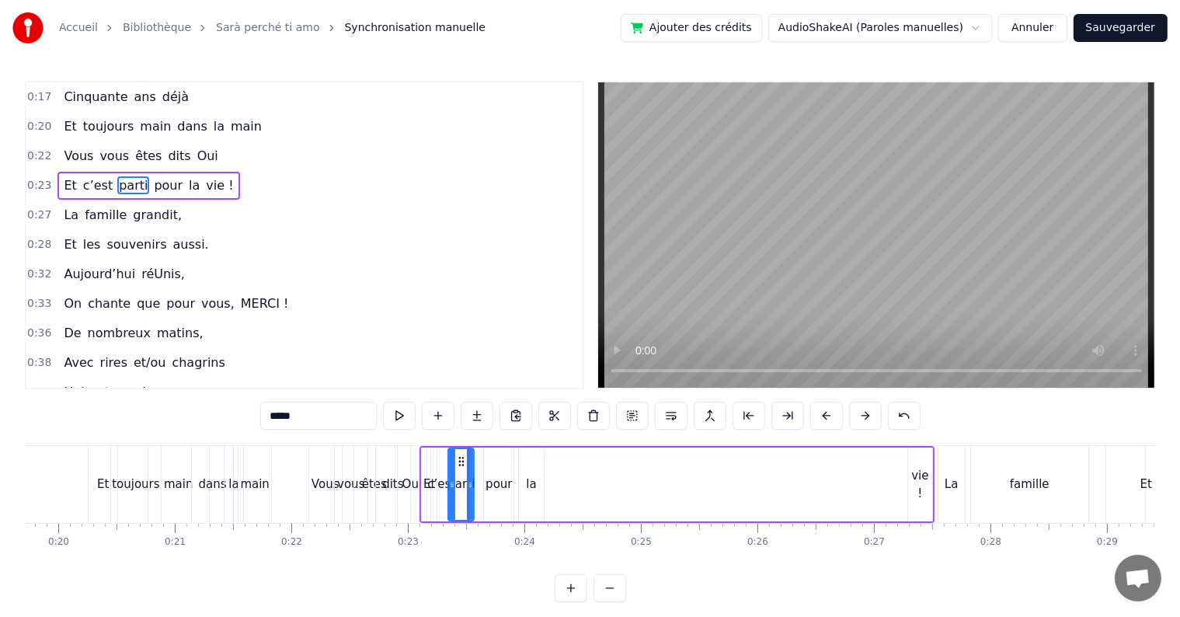
type input "****"
drag, startPoint x: 497, startPoint y: 459, endPoint x: 483, endPoint y: 459, distance: 14.0
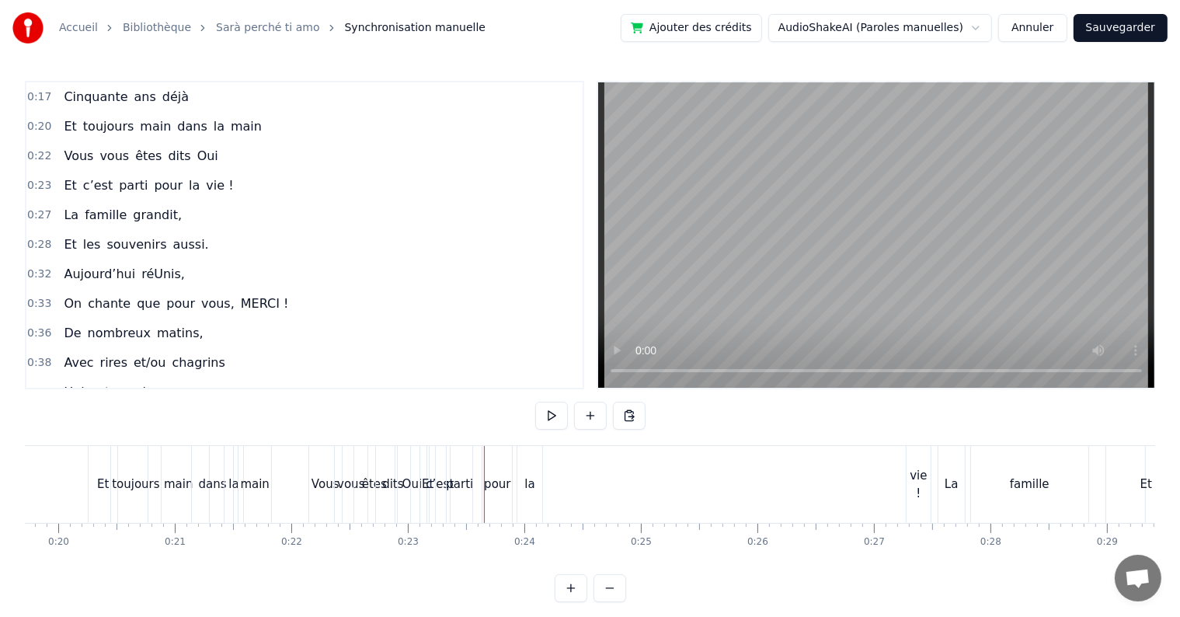
click at [496, 460] on div "pour" at bounding box center [497, 484] width 30 height 77
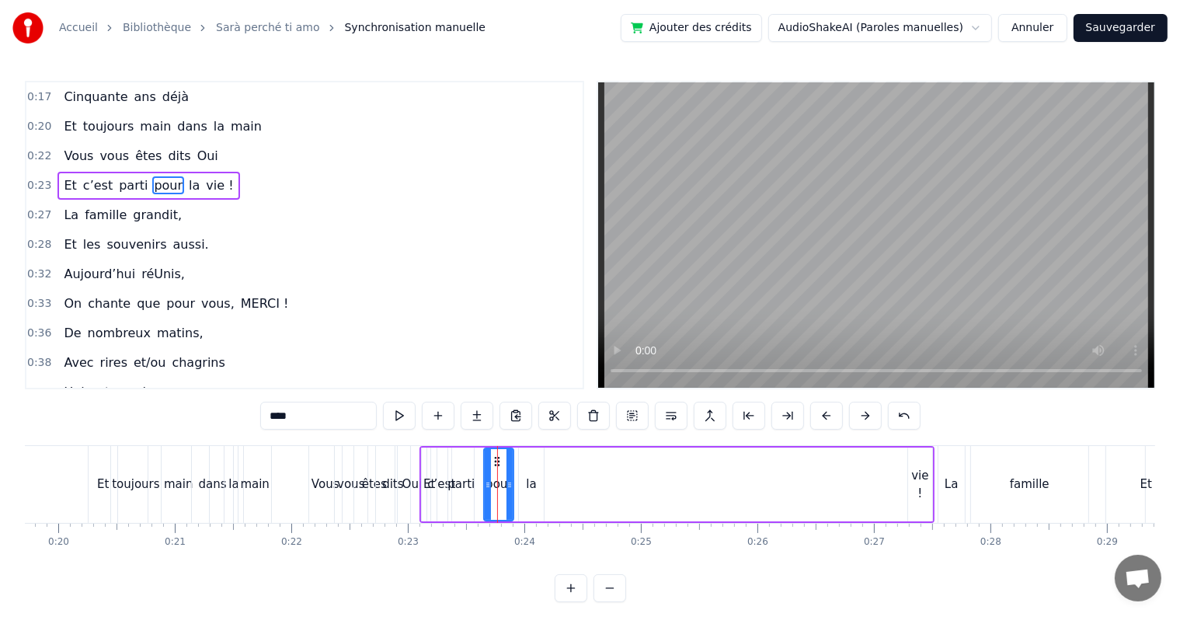
drag, startPoint x: 496, startPoint y: 460, endPoint x: 482, endPoint y: 460, distance: 14.0
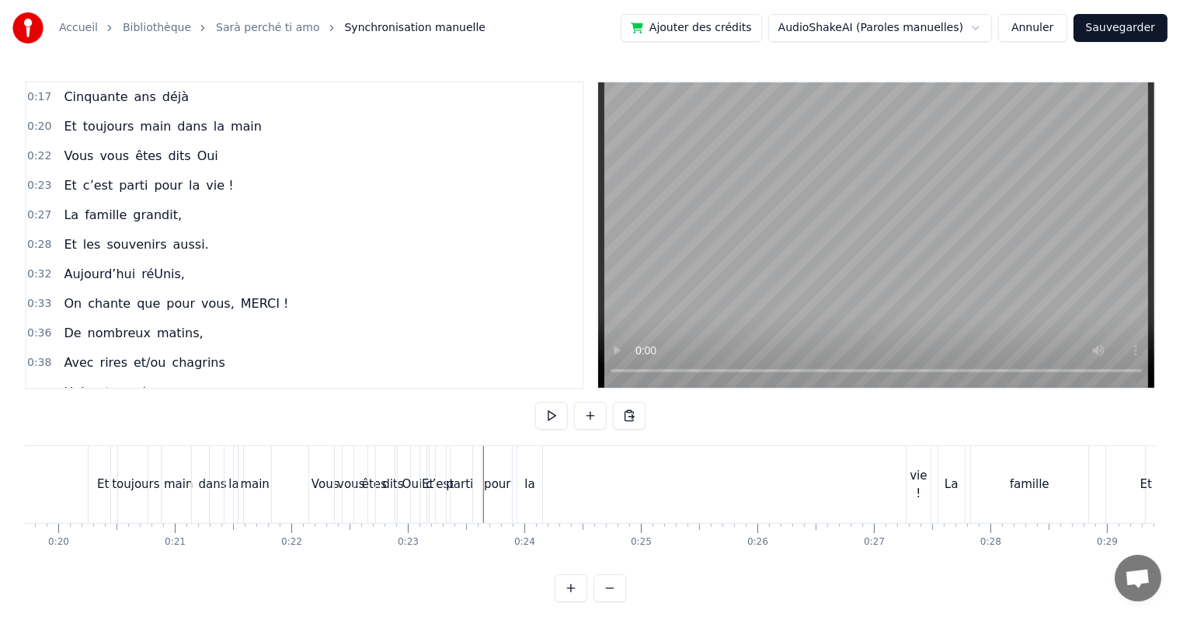
click at [492, 460] on div "pour" at bounding box center [497, 484] width 30 height 77
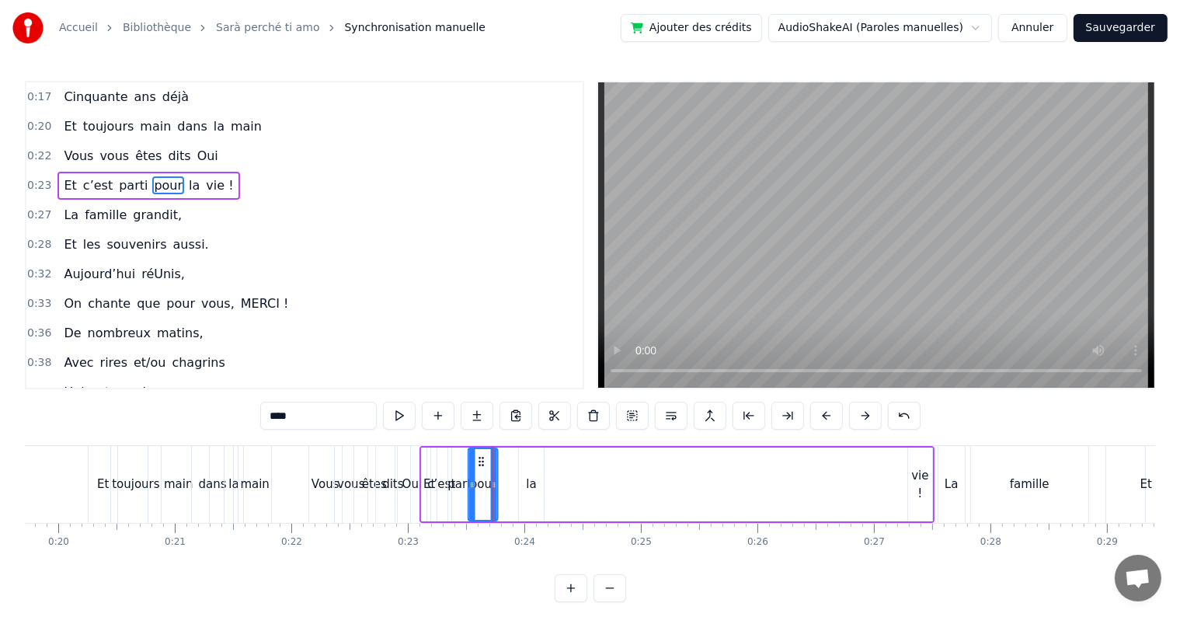
drag, startPoint x: 494, startPoint y: 460, endPoint x: 478, endPoint y: 467, distance: 17.0
click at [478, 467] on div "pour" at bounding box center [483, 484] width 28 height 71
click at [525, 477] on div "la" at bounding box center [531, 484] width 25 height 74
drag, startPoint x: 531, startPoint y: 460, endPoint x: 499, endPoint y: 460, distance: 31.8
click at [501, 461] on circle at bounding box center [501, 461] width 1 height 1
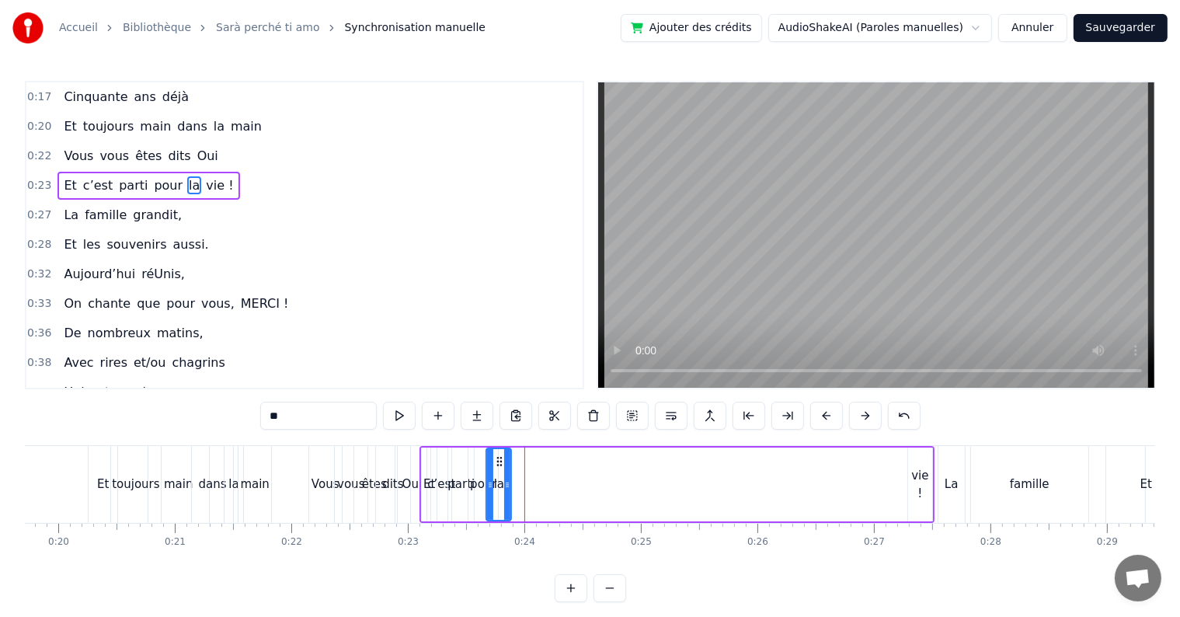
click at [919, 492] on div "vie !" at bounding box center [920, 484] width 24 height 35
type input "*****"
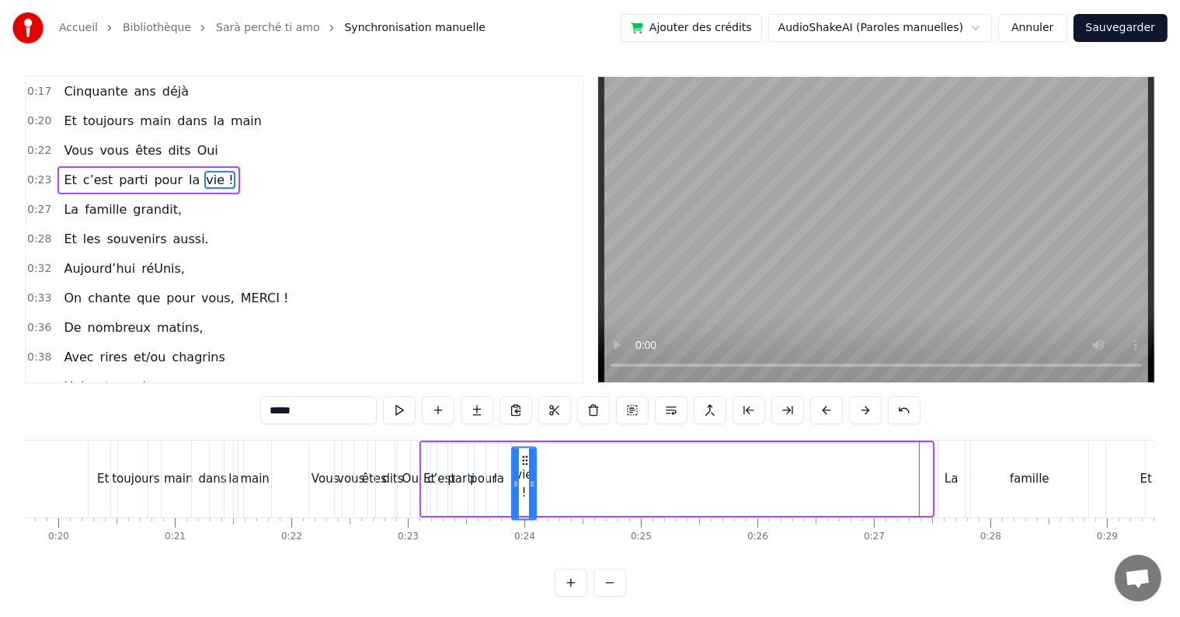
scroll to position [9, 0]
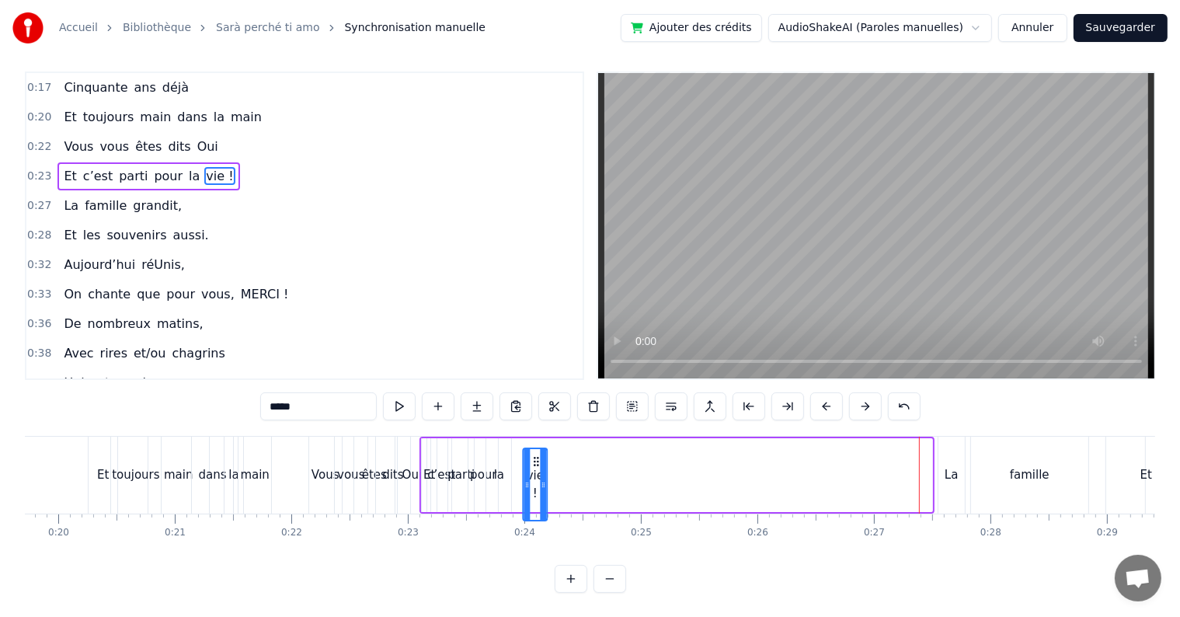
drag, startPoint x: 919, startPoint y: 459, endPoint x: 535, endPoint y: 427, distance: 385.7
click at [535, 427] on div "0:17 Cinquante ans déjà 0:20 Et toujours main dans la main 0:22 Vous vous êtes …" at bounding box center [590, 331] width 1130 height 521
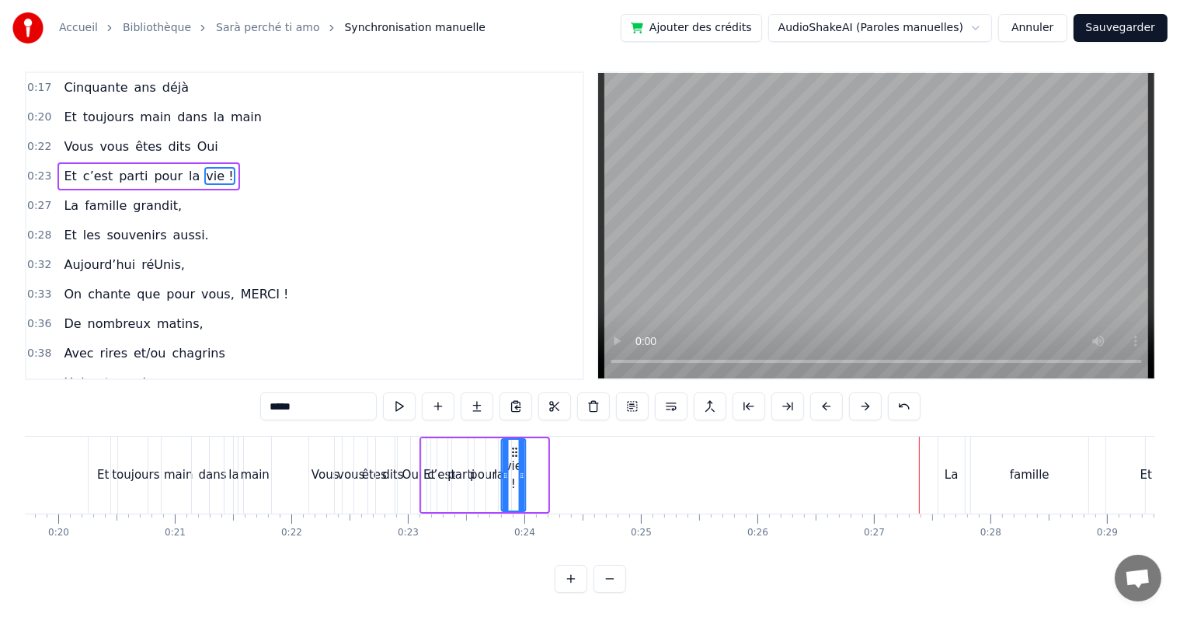
drag, startPoint x: 537, startPoint y: 450, endPoint x: 516, endPoint y: 450, distance: 21.7
click at [516, 451] on circle at bounding box center [516, 451] width 1 height 1
click at [56, 433] on div "0:17 Cinquante ans déjà 0:20 Et toujours main dans la main 0:22 Vous vous êtes …" at bounding box center [590, 331] width 1130 height 521
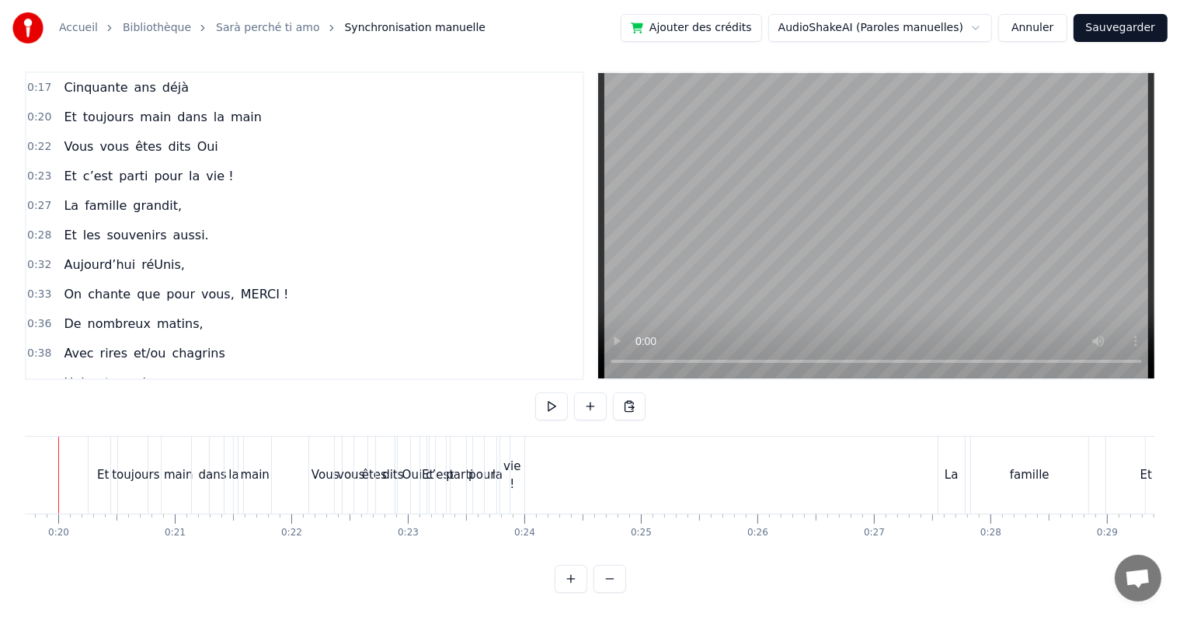
scroll to position [0, 2251]
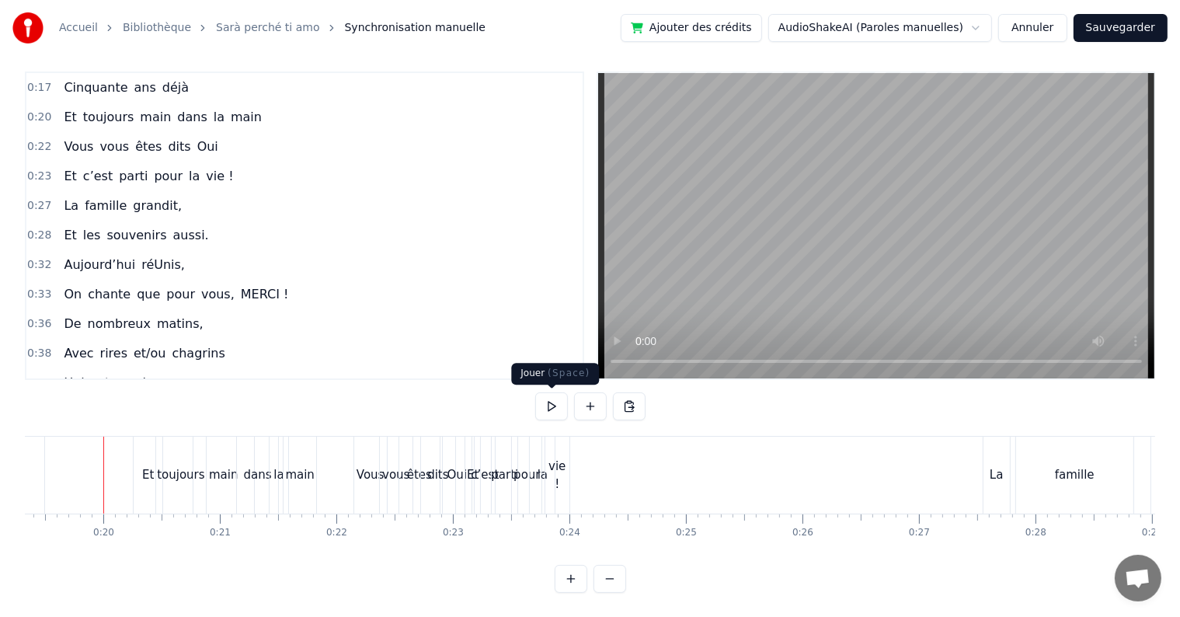
click at [550, 406] on button at bounding box center [551, 406] width 33 height 28
click at [367, 471] on div "Vous" at bounding box center [370, 475] width 28 height 18
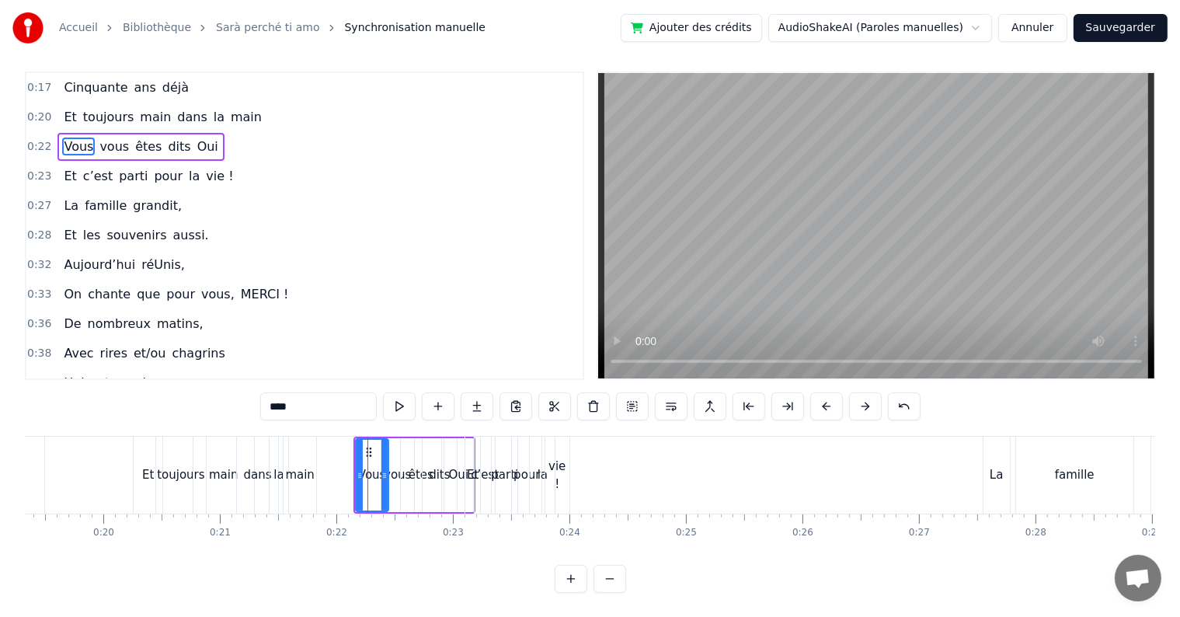
scroll to position [0, 0]
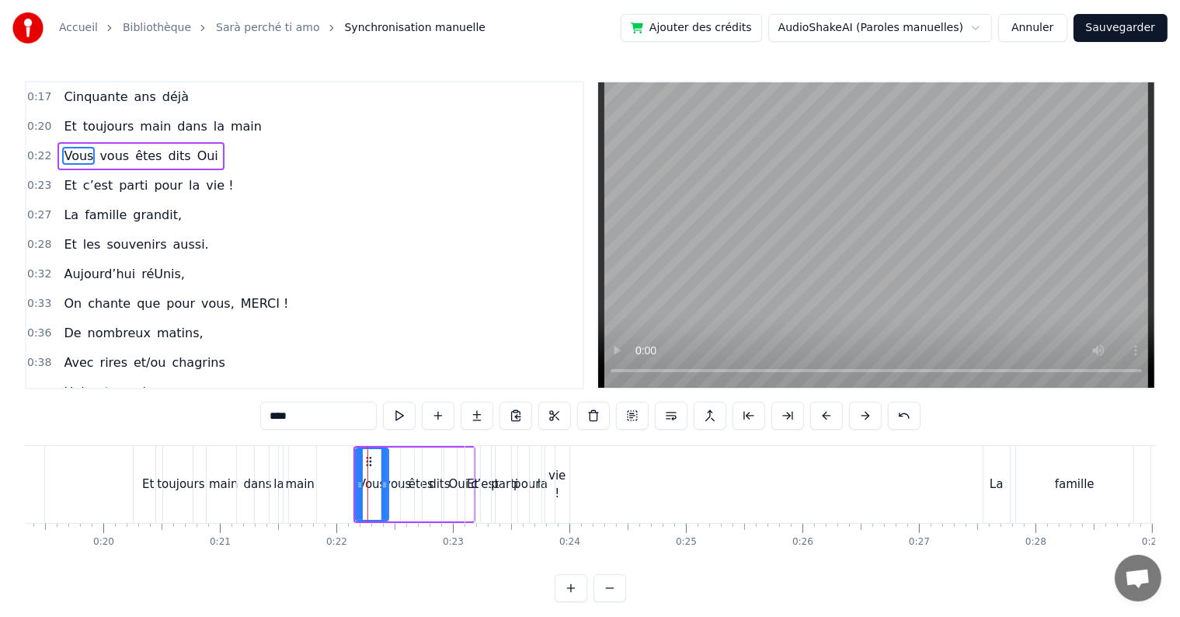
click at [398, 513] on div "vous" at bounding box center [397, 484] width 33 height 74
click at [418, 516] on div "êtes" at bounding box center [421, 484] width 40 height 74
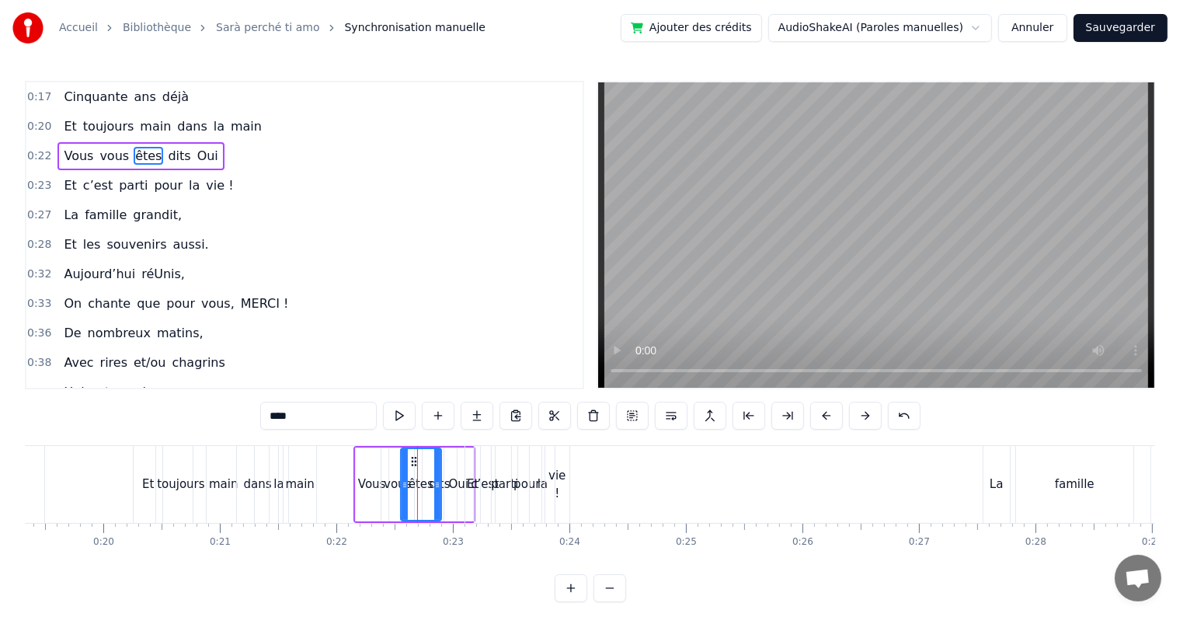
click at [443, 517] on div "Oui" at bounding box center [458, 484] width 30 height 74
type input "***"
click at [360, 521] on div "Vous vous êtes dits Oui" at bounding box center [414, 484] width 122 height 77
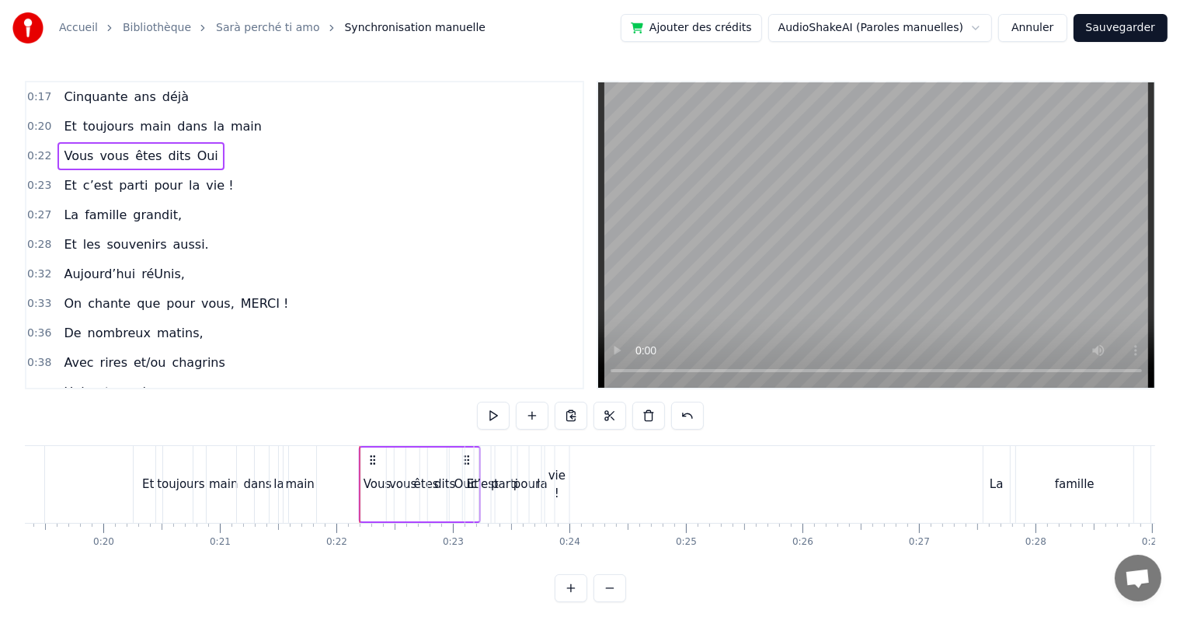
click at [502, 488] on div "parti" at bounding box center [504, 484] width 27 height 18
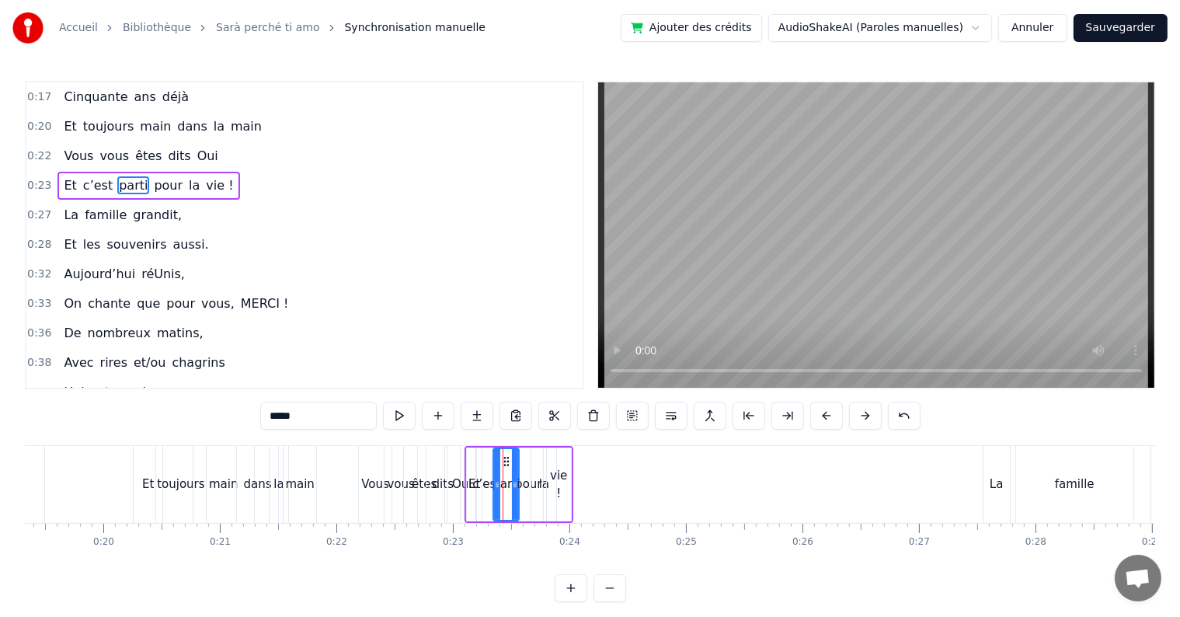
click at [468, 519] on div "Et" at bounding box center [474, 484] width 15 height 74
click at [484, 520] on div "c’est" at bounding box center [486, 484] width 22 height 74
click at [474, 499] on div "Et" at bounding box center [474, 484] width 15 height 74
drag, startPoint x: 478, startPoint y: 481, endPoint x: 487, endPoint y: 483, distance: 8.7
click at [487, 483] on icon at bounding box center [485, 484] width 6 height 12
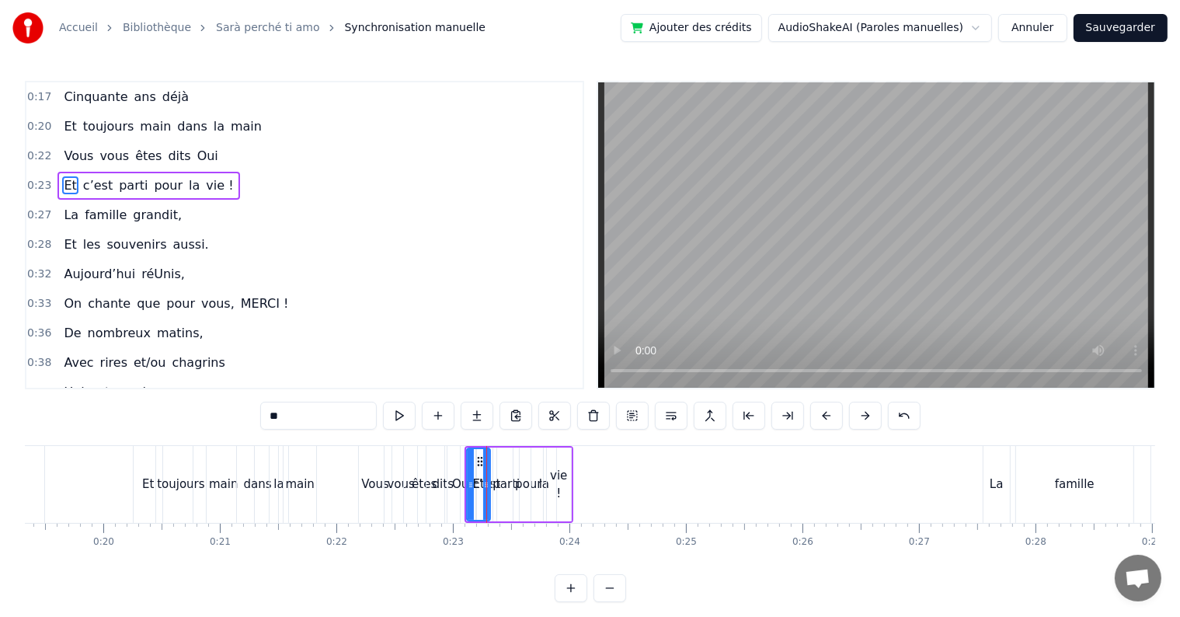
click at [499, 486] on div "parti" at bounding box center [505, 484] width 27 height 18
drag, startPoint x: 513, startPoint y: 481, endPoint x: 521, endPoint y: 482, distance: 8.6
click at [521, 482] on icon at bounding box center [523, 484] width 6 height 12
click at [478, 485] on div "c’est" at bounding box center [486, 484] width 28 height 18
drag, startPoint x: 494, startPoint y: 484, endPoint x: 503, endPoint y: 485, distance: 9.4
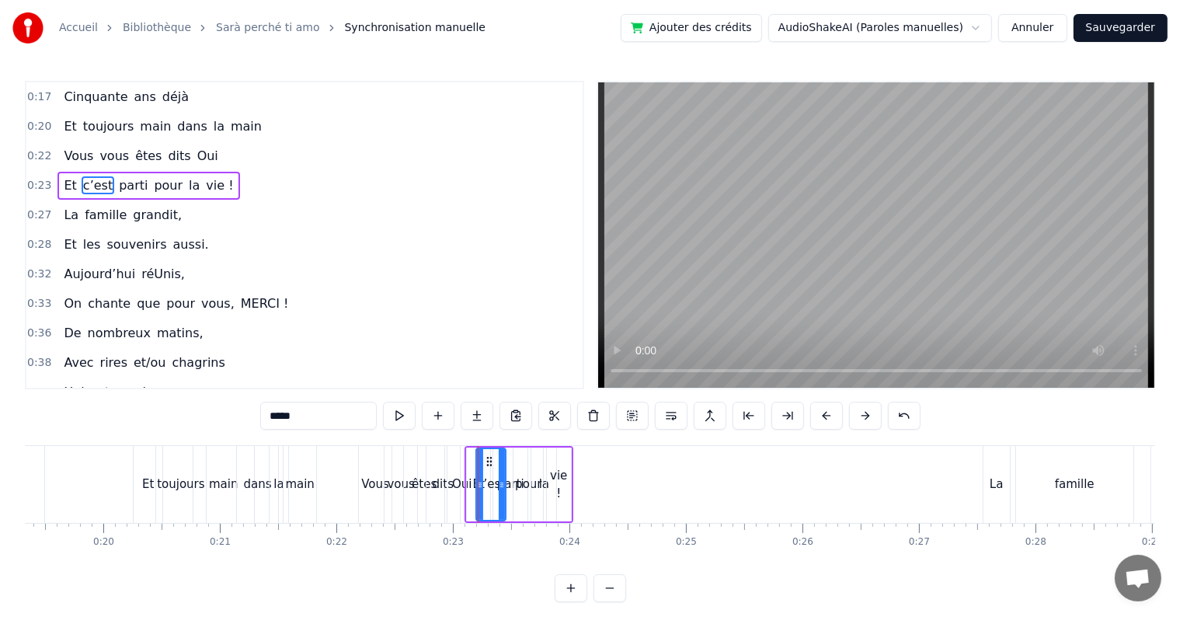
click at [503, 485] on icon at bounding box center [502, 484] width 6 height 12
click at [509, 485] on div "parti" at bounding box center [510, 484] width 27 height 18
click at [529, 485] on div "pour" at bounding box center [528, 484] width 26 height 18
click at [542, 485] on icon at bounding box center [544, 484] width 6 height 12
click at [545, 481] on icon at bounding box center [544, 484] width 6 height 12
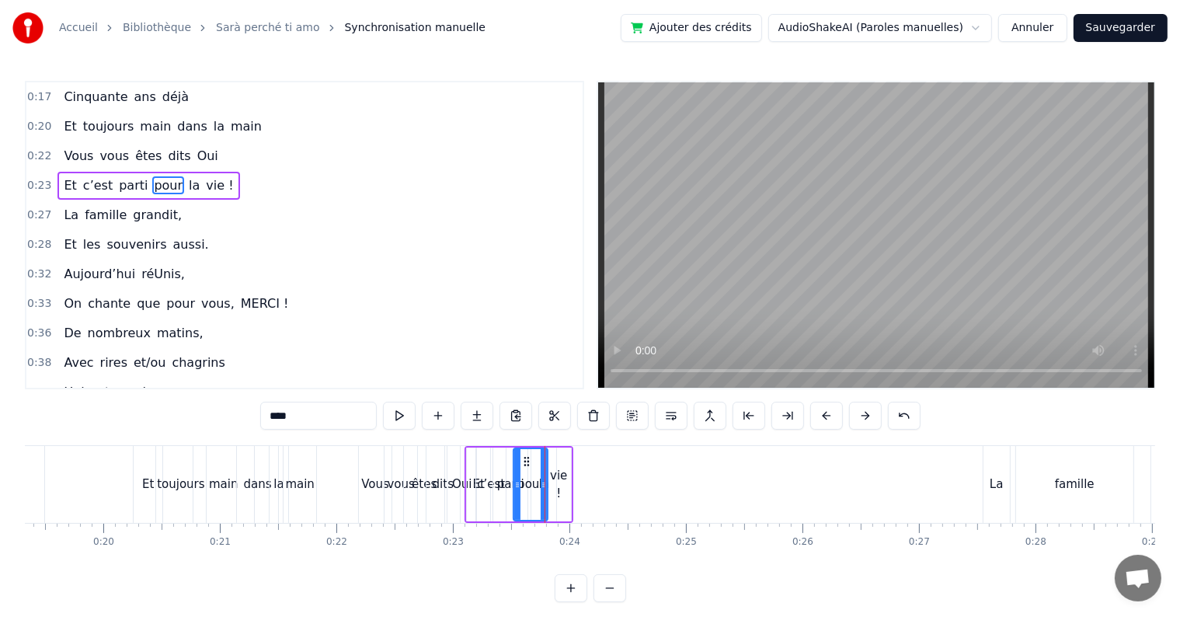
click at [549, 481] on div "vie !" at bounding box center [559, 484] width 24 height 35
type input "*****"
drag, startPoint x: 565, startPoint y: 482, endPoint x: 576, endPoint y: 482, distance: 10.9
click at [576, 482] on icon at bounding box center [578, 484] width 6 height 12
click at [547, 485] on icon at bounding box center [550, 484] width 6 height 12
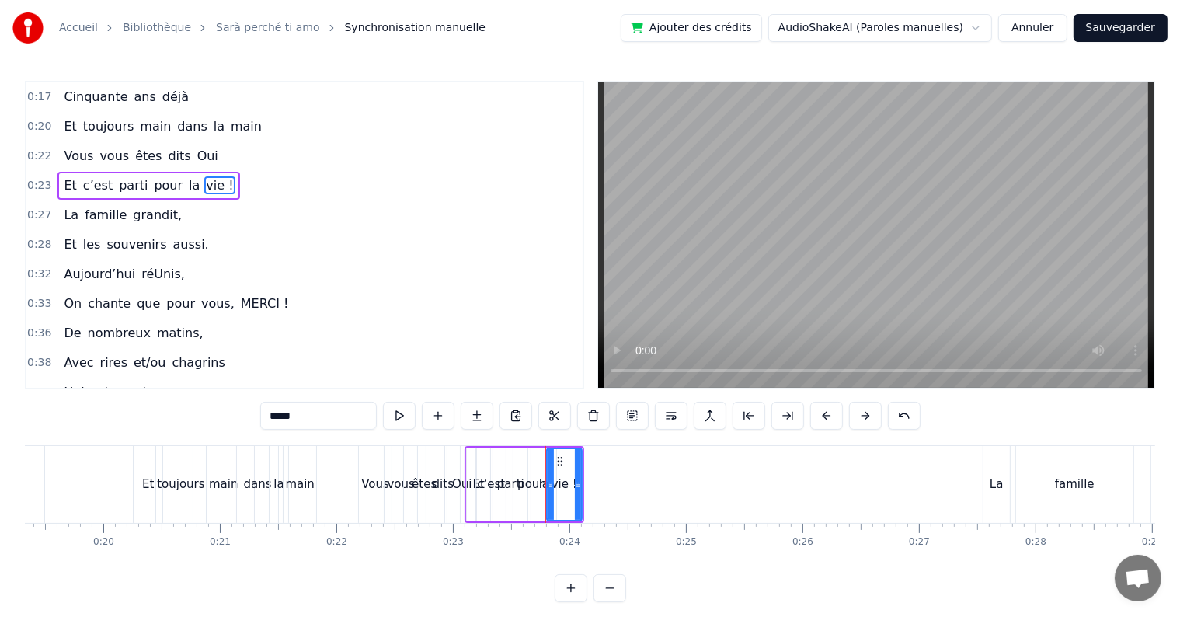
click at [545, 485] on div at bounding box center [545, 484] width 1 height 77
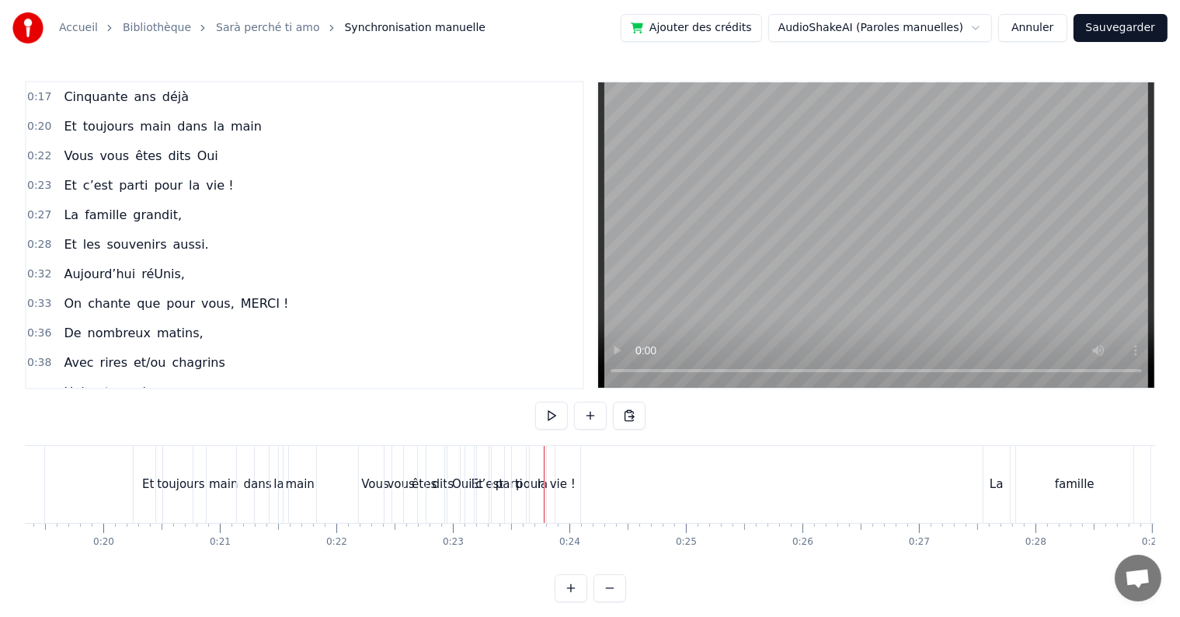
click at [544, 485] on div at bounding box center [544, 484] width 1 height 77
click at [541, 485] on div "la" at bounding box center [542, 484] width 10 height 18
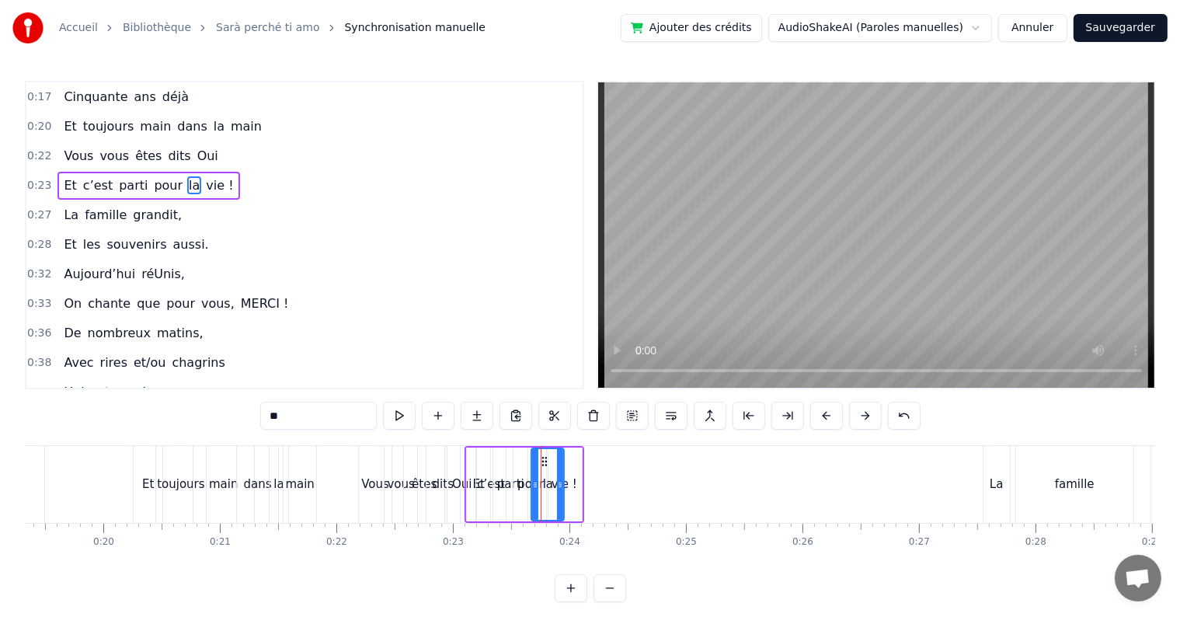
click at [559, 485] on icon at bounding box center [560, 484] width 6 height 12
click at [563, 485] on div "la" at bounding box center [547, 484] width 34 height 74
click at [568, 485] on div "vie !" at bounding box center [564, 484] width 26 height 18
type input "*****"
click at [333, 444] on div "0:17 Cinquante ans déjà 0:20 Et toujours main dans la main 0:22 Vous vous êtes …" at bounding box center [590, 341] width 1130 height 521
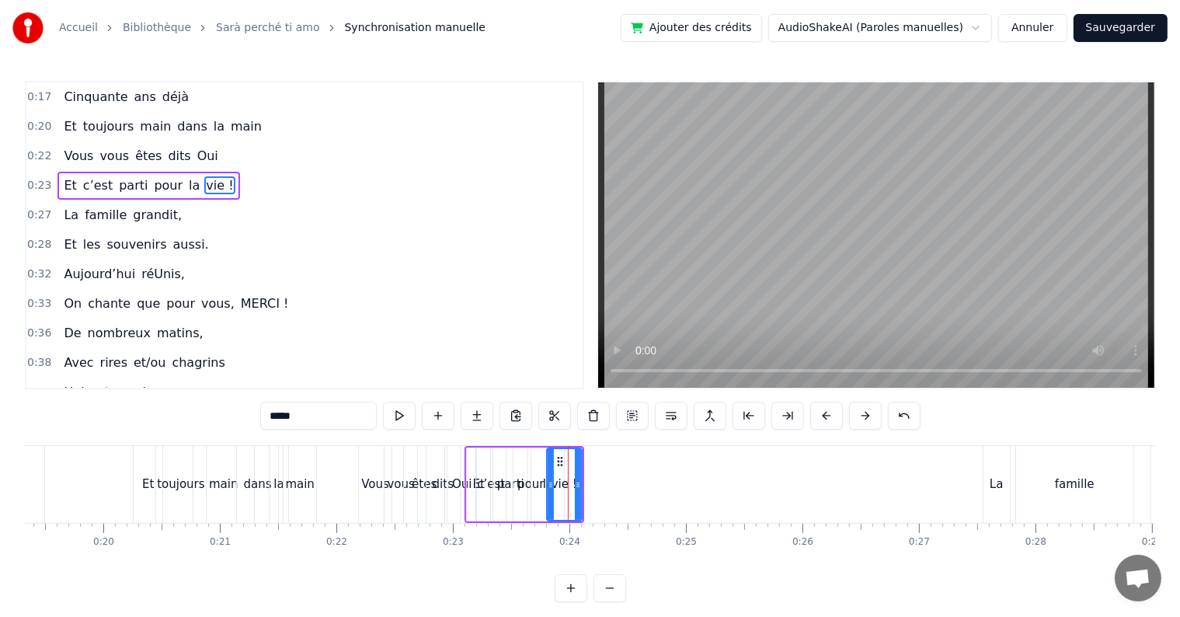
click at [333, 444] on div "0:17 Cinquante ans déjà 0:20 Et toujours main dans la main 0:22 Vous vous êtes …" at bounding box center [590, 341] width 1130 height 521
click at [113, 442] on div "0:17 Cinquante ans déjà 0:20 Et toujours main dans la main 0:22 Vous vous êtes …" at bounding box center [590, 341] width 1130 height 521
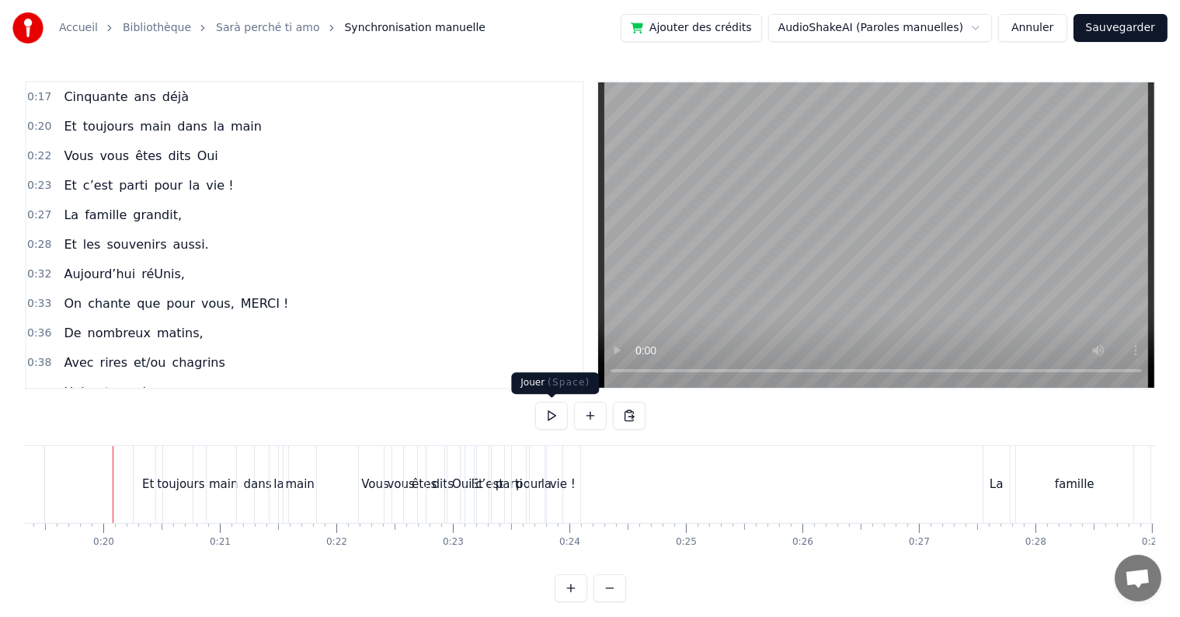
click at [553, 413] on button at bounding box center [551, 415] width 33 height 28
click at [363, 469] on div "Vous" at bounding box center [375, 484] width 33 height 77
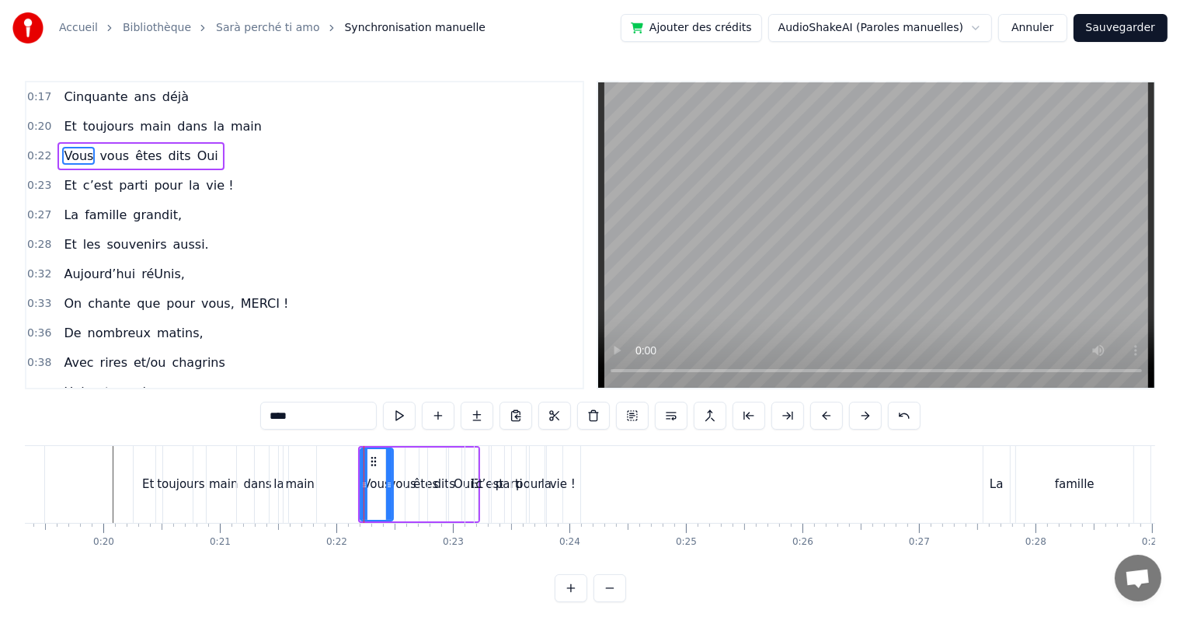
click at [386, 472] on div at bounding box center [389, 484] width 6 height 71
click at [515, 487] on div "pour" at bounding box center [529, 484] width 34 height 77
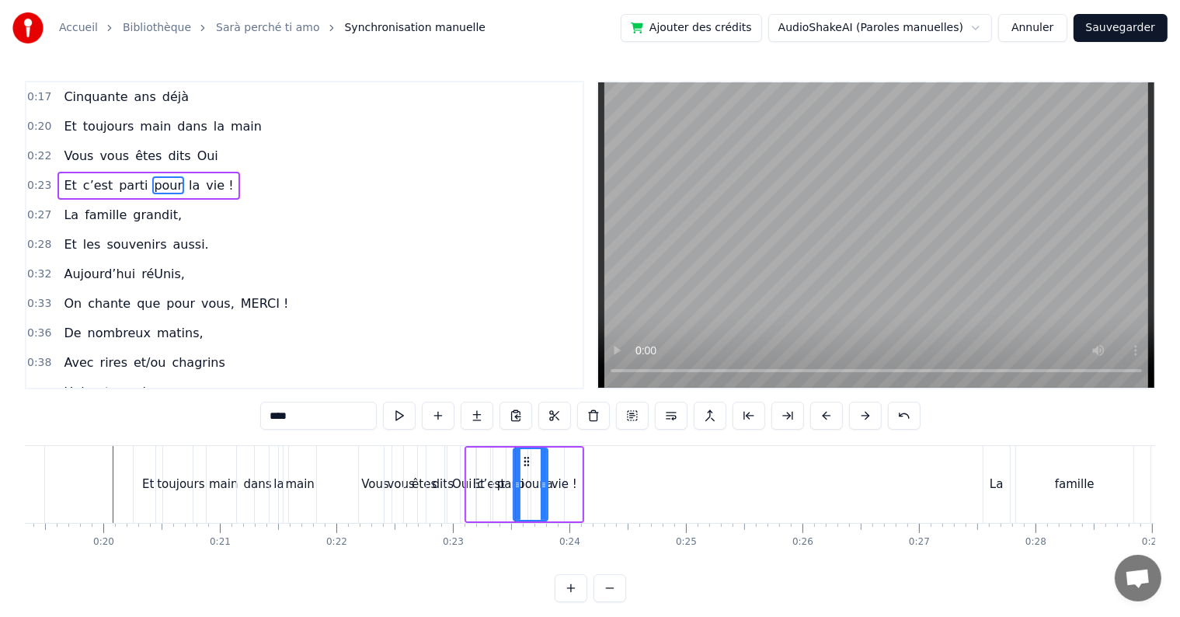
click at [475, 484] on div "c’est" at bounding box center [490, 484] width 31 height 74
type input "*****"
click at [464, 484] on div "Et c’est parti pour la vie !" at bounding box center [524, 484] width 120 height 77
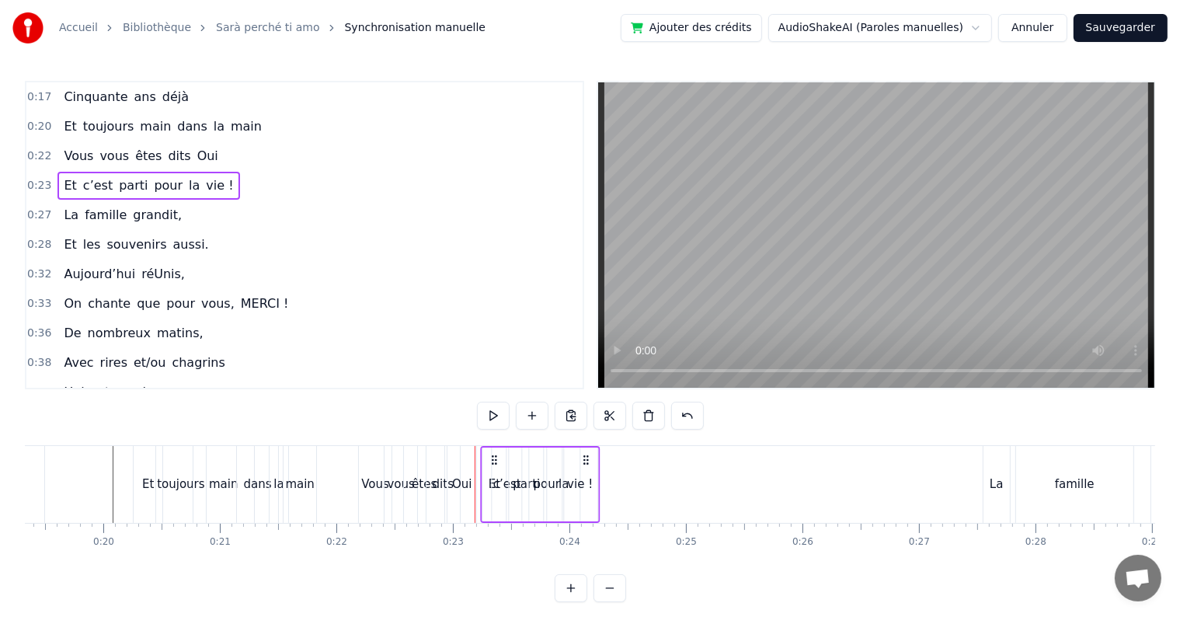
drag, startPoint x: 476, startPoint y: 456, endPoint x: 492, endPoint y: 463, distance: 17.7
click at [492, 463] on icon at bounding box center [494, 460] width 12 height 12
click at [522, 488] on div "parti" at bounding box center [526, 484] width 27 height 18
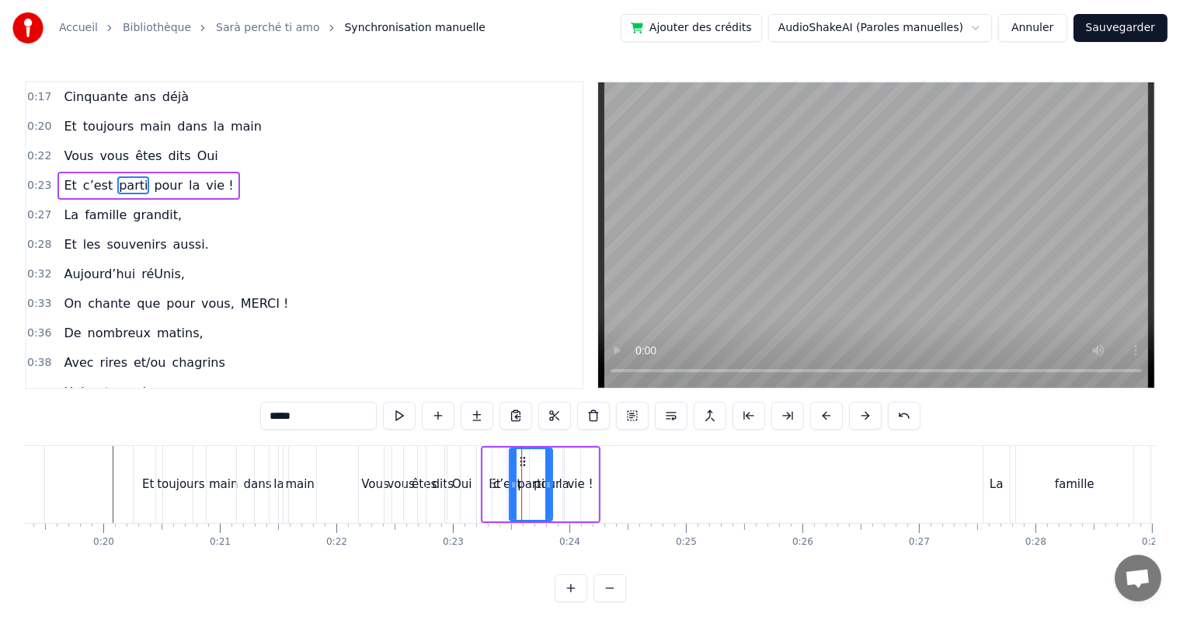
drag, startPoint x: 541, startPoint y: 485, endPoint x: 550, endPoint y: 487, distance: 8.7
click at [550, 487] on icon at bounding box center [548, 484] width 6 height 12
click at [497, 484] on div "c’est" at bounding box center [507, 484] width 28 height 18
drag, startPoint x: 520, startPoint y: 482, endPoint x: 530, endPoint y: 485, distance: 11.3
click at [530, 485] on icon at bounding box center [526, 484] width 6 height 12
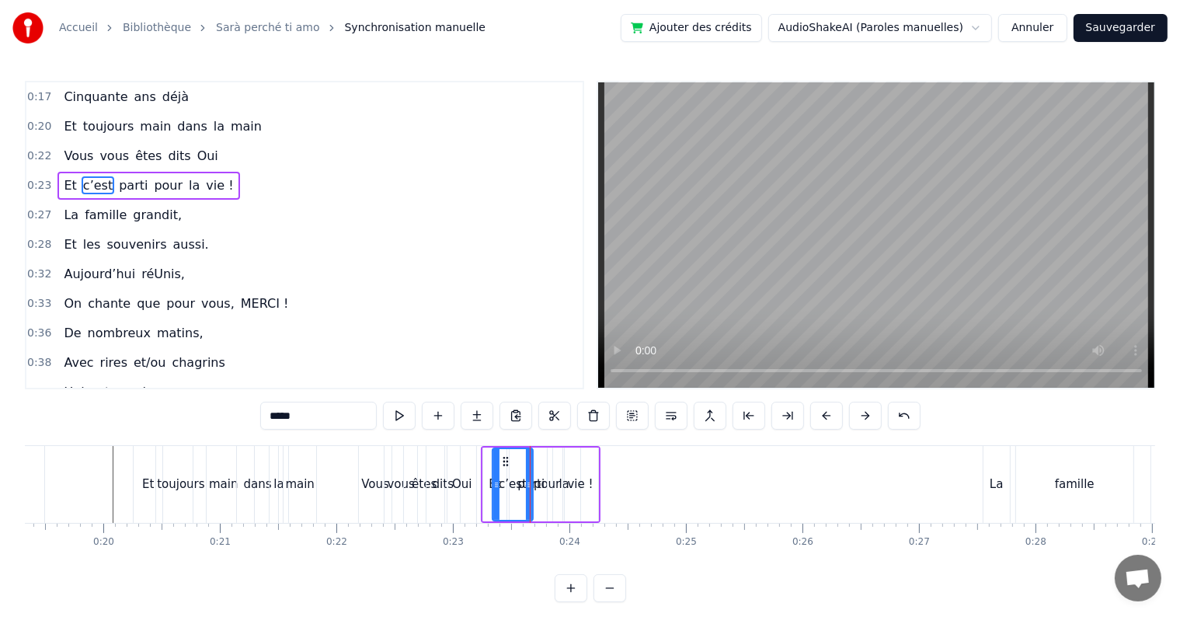
click at [486, 486] on div "Et" at bounding box center [494, 484] width 23 height 74
drag, startPoint x: 503, startPoint y: 487, endPoint x: 513, endPoint y: 488, distance: 9.4
click at [513, 488] on icon at bounding box center [512, 484] width 6 height 12
click at [519, 490] on div "parti" at bounding box center [530, 484] width 27 height 18
click at [536, 491] on div "parti" at bounding box center [530, 484] width 27 height 18
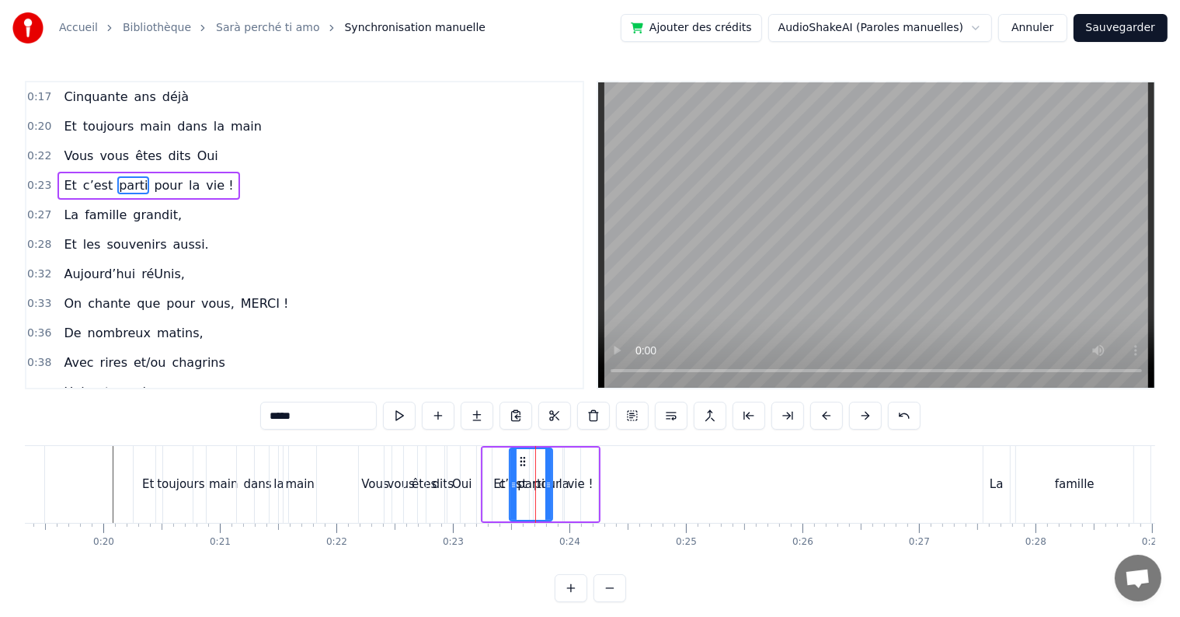
click at [549, 490] on div at bounding box center [548, 484] width 6 height 71
click at [553, 490] on div "la" at bounding box center [563, 484] width 33 height 74
click at [574, 481] on icon at bounding box center [575, 484] width 6 height 12
drag, startPoint x: 559, startPoint y: 454, endPoint x: 575, endPoint y: 456, distance: 16.5
click at [575, 456] on div "la" at bounding box center [563, 484] width 30 height 71
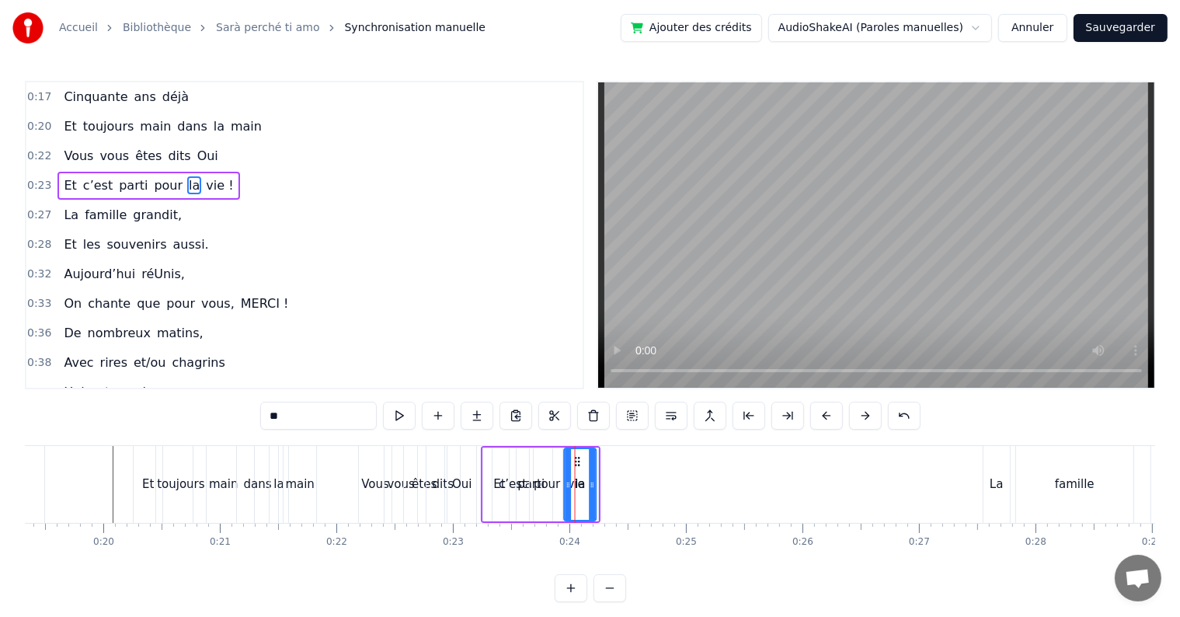
drag, startPoint x: 562, startPoint y: 461, endPoint x: 579, endPoint y: 454, distance: 18.5
click at [544, 471] on div "pour" at bounding box center [547, 484] width 34 height 74
drag, startPoint x: 558, startPoint y: 481, endPoint x: 568, endPoint y: 485, distance: 10.6
click at [568, 485] on icon at bounding box center [570, 484] width 6 height 12
drag, startPoint x: 541, startPoint y: 460, endPoint x: 556, endPoint y: 466, distance: 16.7
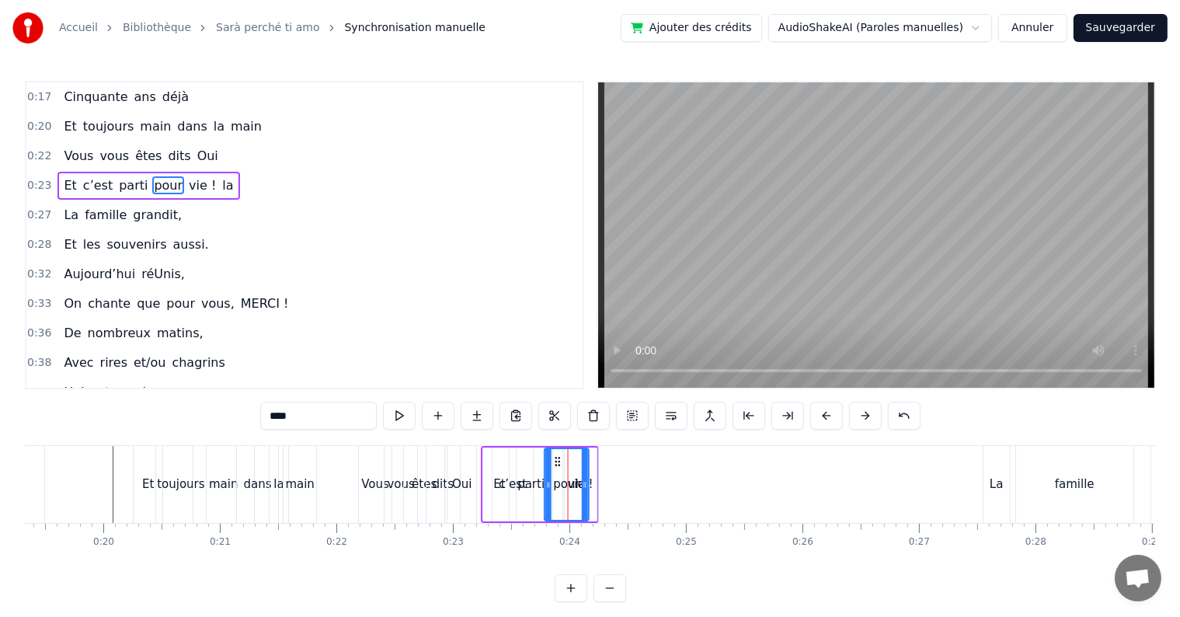
click at [556, 466] on icon at bounding box center [557, 461] width 12 height 12
click at [531, 475] on div "parti" at bounding box center [530, 484] width 27 height 18
drag, startPoint x: 522, startPoint y: 457, endPoint x: 537, endPoint y: 461, distance: 15.8
click at [537, 461] on icon at bounding box center [538, 461] width 12 height 12
click at [520, 471] on div "c’est" at bounding box center [512, 484] width 40 height 74
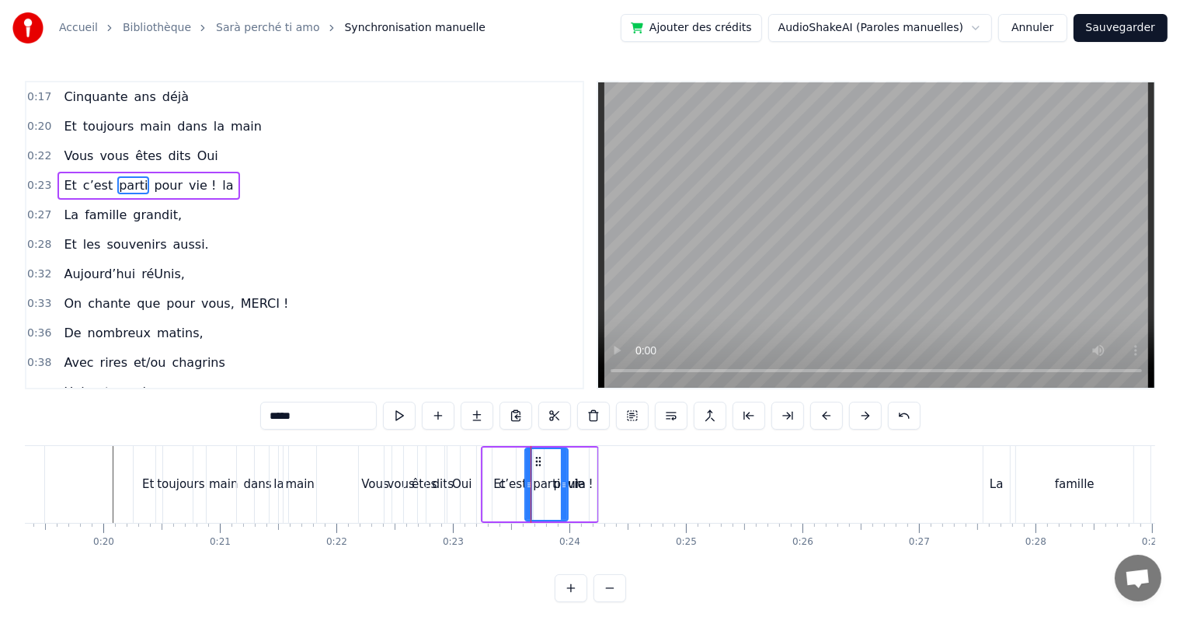
type input "*****"
drag, startPoint x: 504, startPoint y: 459, endPoint x: 517, endPoint y: 461, distance: 13.3
click at [517, 461] on icon at bounding box center [519, 461] width 12 height 12
drag, startPoint x: 551, startPoint y: 469, endPoint x: 565, endPoint y: 469, distance: 14.8
click at [565, 469] on div "Et c’est parti pour vie ! la" at bounding box center [540, 484] width 118 height 77
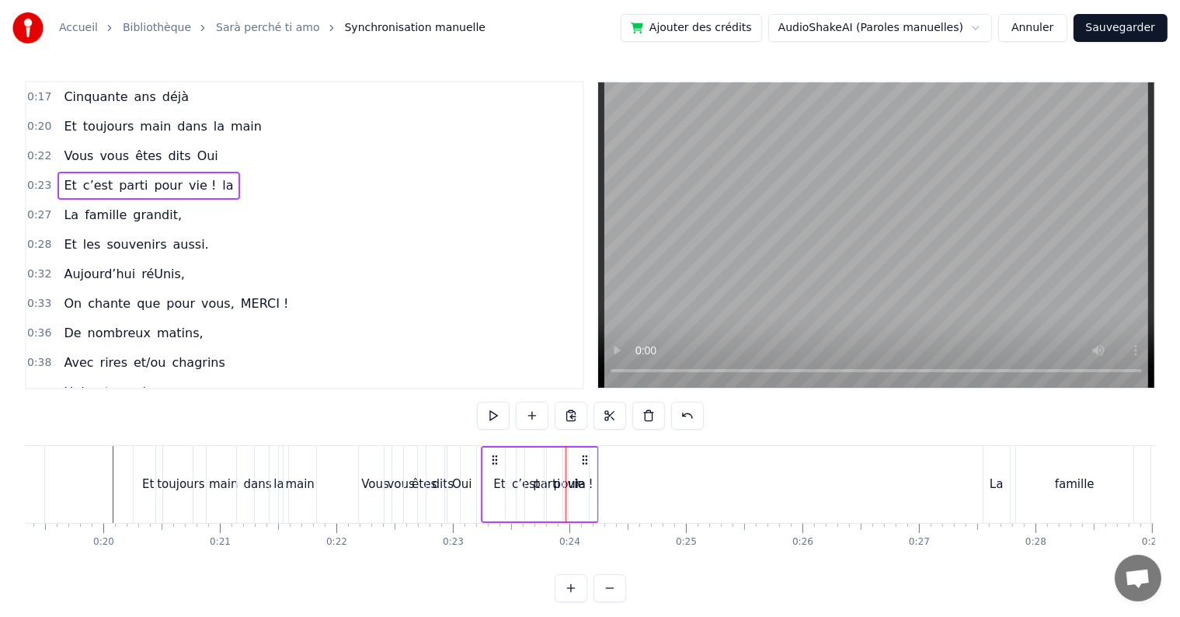
click at [457, 447] on div "Oui" at bounding box center [461, 484] width 29 height 77
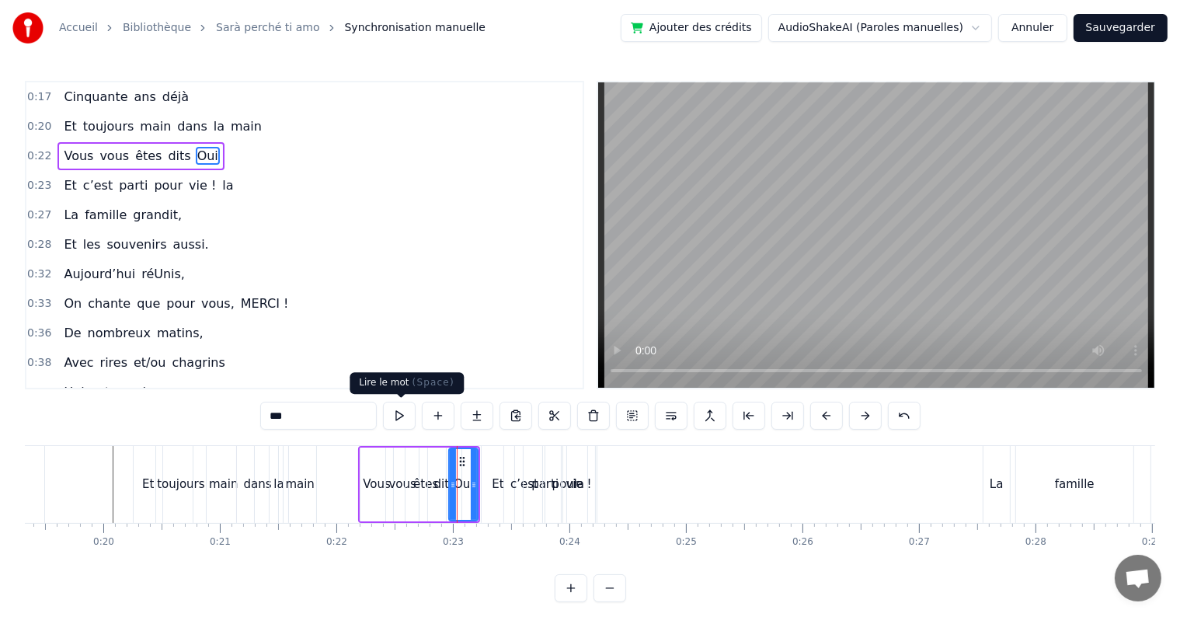
click at [398, 416] on button at bounding box center [399, 415] width 33 height 28
click at [494, 459] on div "Et" at bounding box center [497, 484] width 33 height 77
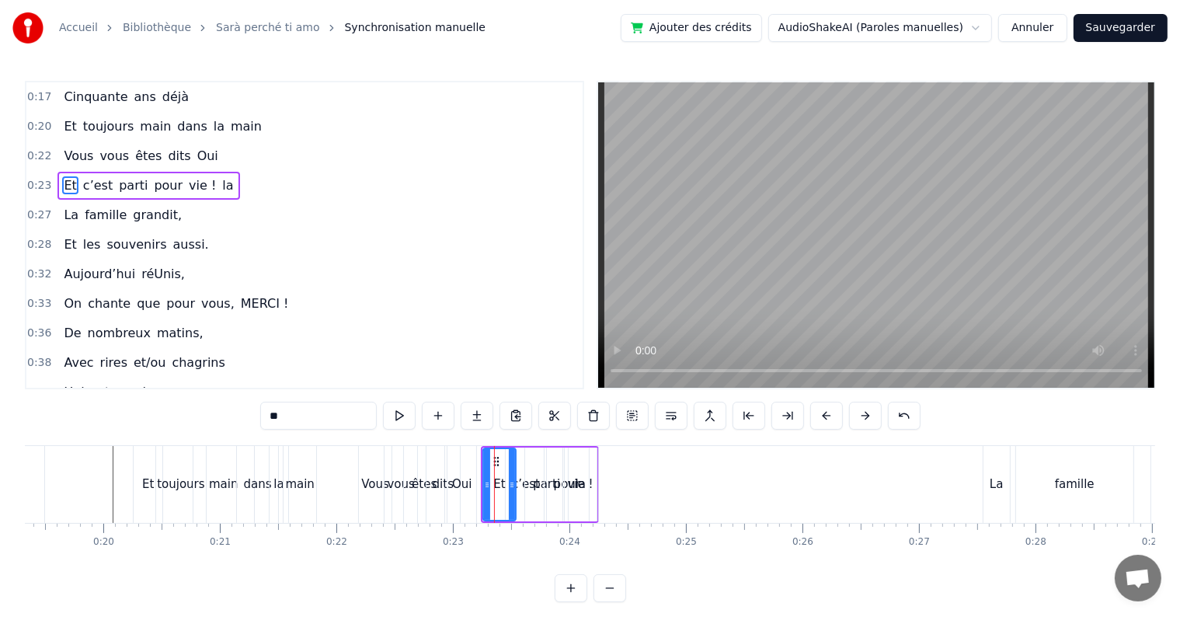
click at [516, 470] on div "Et" at bounding box center [499, 484] width 34 height 74
click at [541, 475] on div "parti" at bounding box center [546, 484] width 27 height 18
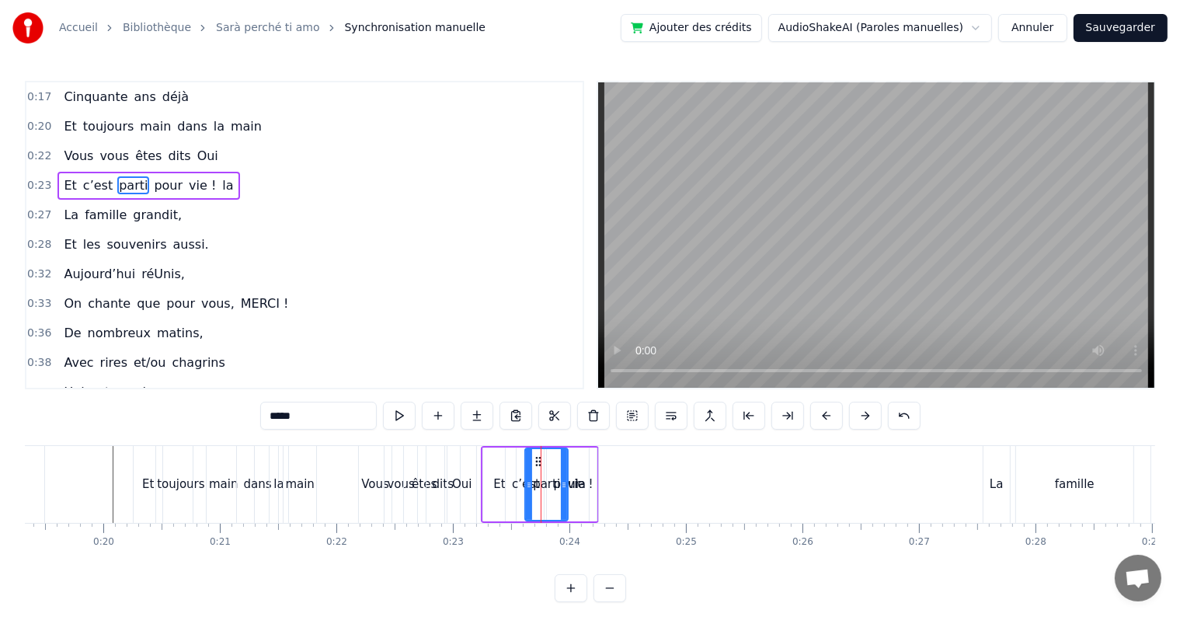
click at [581, 471] on div "la" at bounding box center [581, 484] width 32 height 74
type input "**"
click at [581, 471] on div "la" at bounding box center [580, 484] width 30 height 71
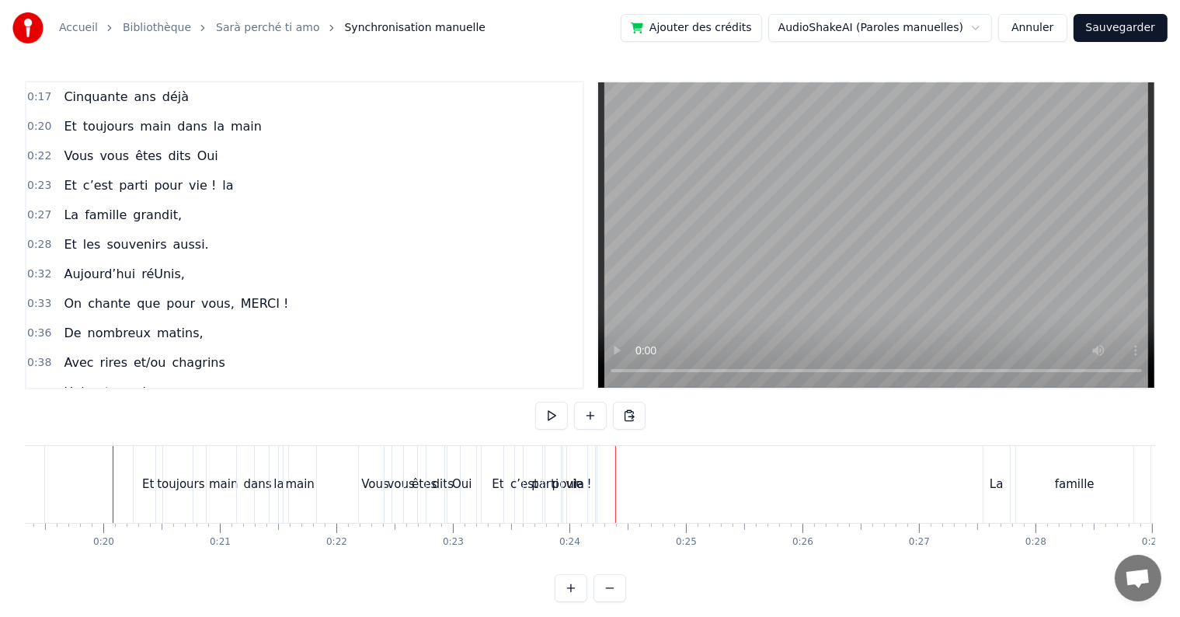
click at [581, 461] on div "la" at bounding box center [579, 484] width 32 height 77
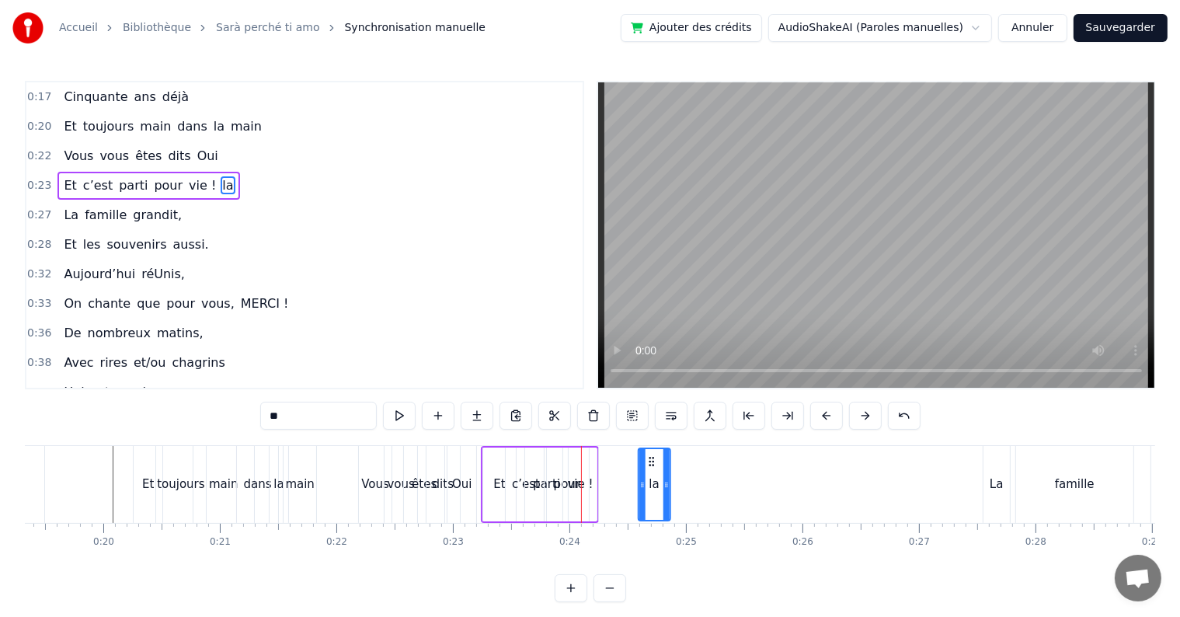
drag, startPoint x: 575, startPoint y: 459, endPoint x: 649, endPoint y: 468, distance: 75.0
click at [649, 468] on div "la" at bounding box center [654, 484] width 30 height 71
click at [581, 475] on div at bounding box center [581, 484] width 1 height 77
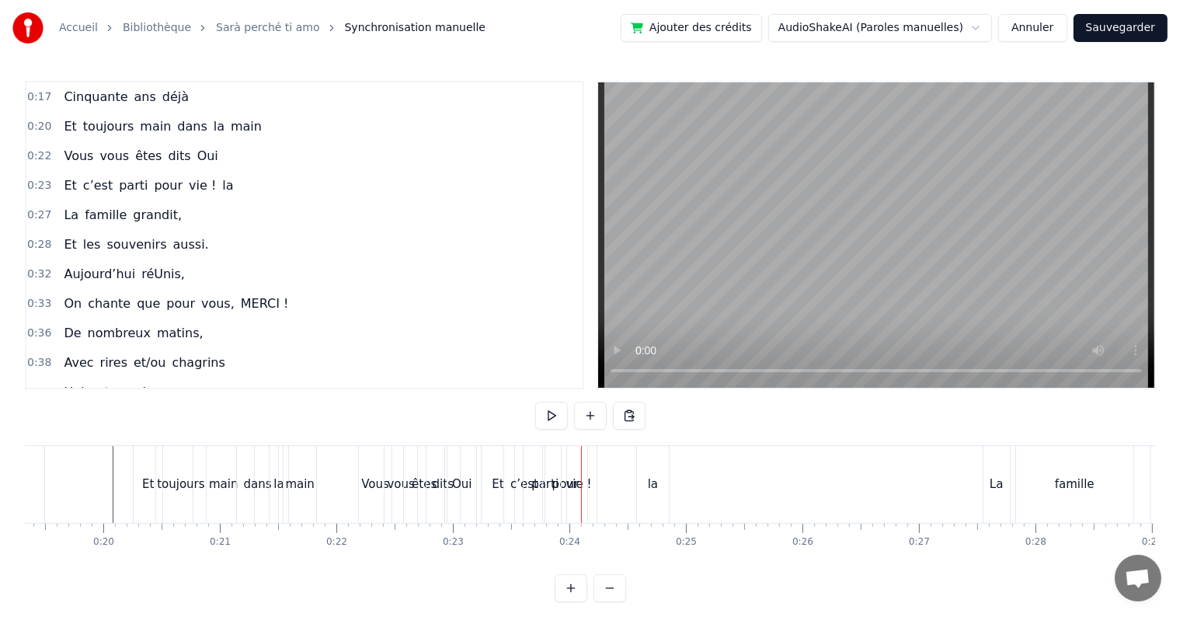
click at [572, 475] on div "vie !" at bounding box center [579, 484] width 26 height 18
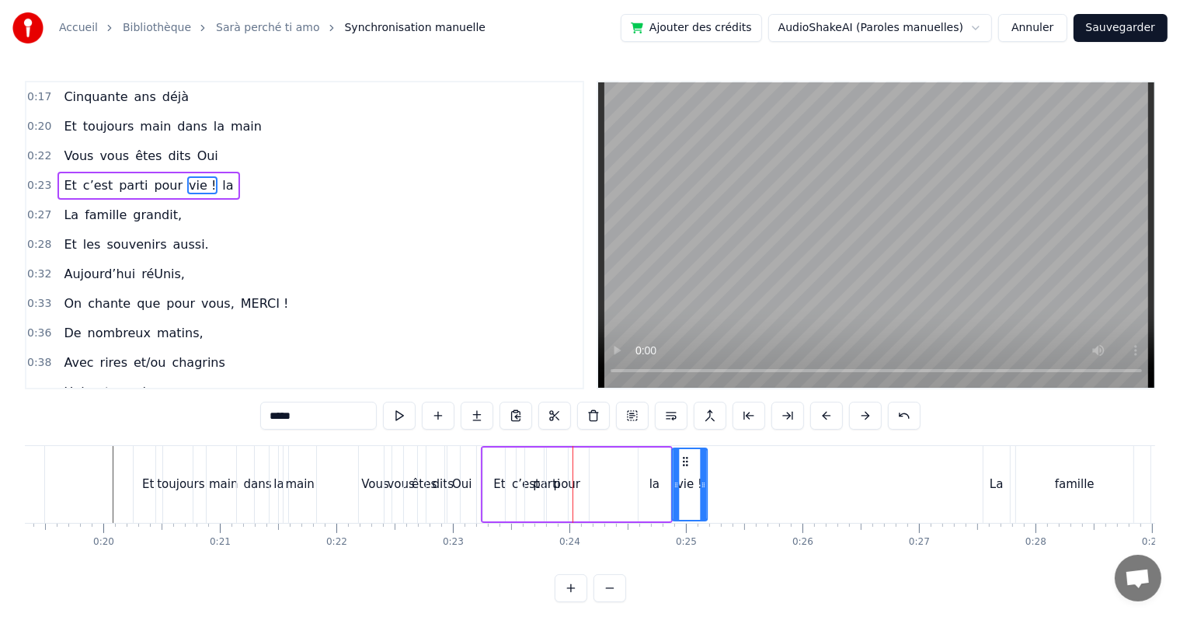
drag, startPoint x: 575, startPoint y: 459, endPoint x: 685, endPoint y: 466, distance: 109.7
click at [584, 488] on div "pour" at bounding box center [566, 484] width 44 height 74
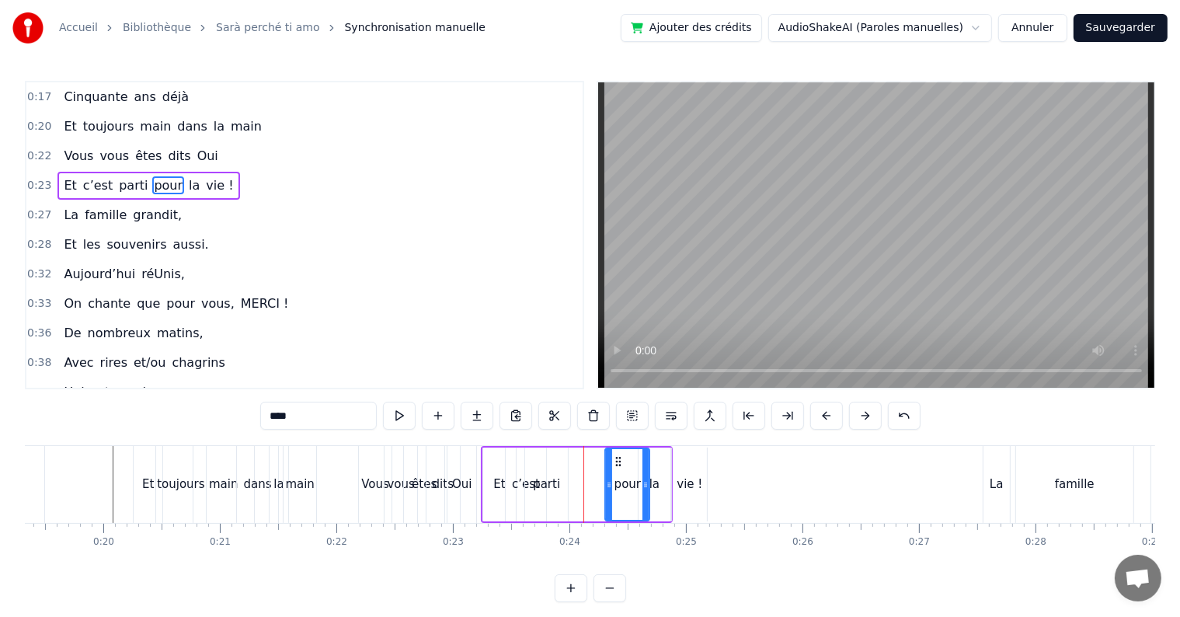
drag, startPoint x: 559, startPoint y: 457, endPoint x: 620, endPoint y: 464, distance: 61.1
click at [620, 464] on icon at bounding box center [619, 461] width 12 height 12
click at [565, 485] on div "parti" at bounding box center [546, 484] width 43 height 74
type input "*****"
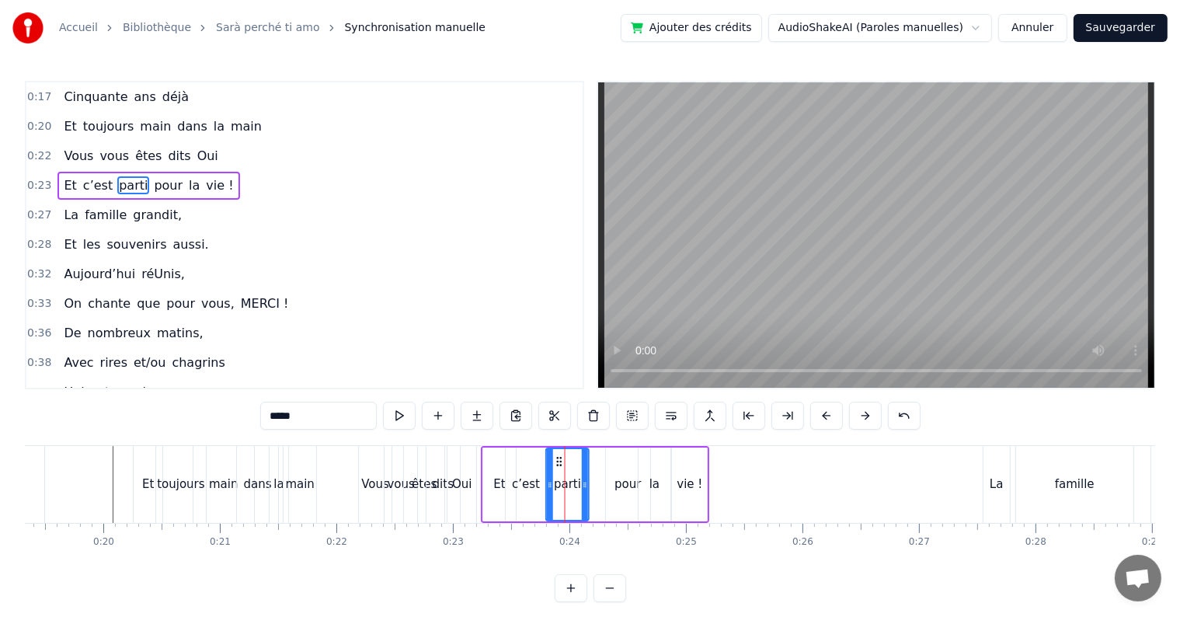
drag, startPoint x: 536, startPoint y: 457, endPoint x: 557, endPoint y: 457, distance: 21.0
click at [557, 457] on icon at bounding box center [559, 461] width 12 height 12
click at [597, 516] on div "Et c’est parti pour la vie !" at bounding box center [595, 484] width 228 height 77
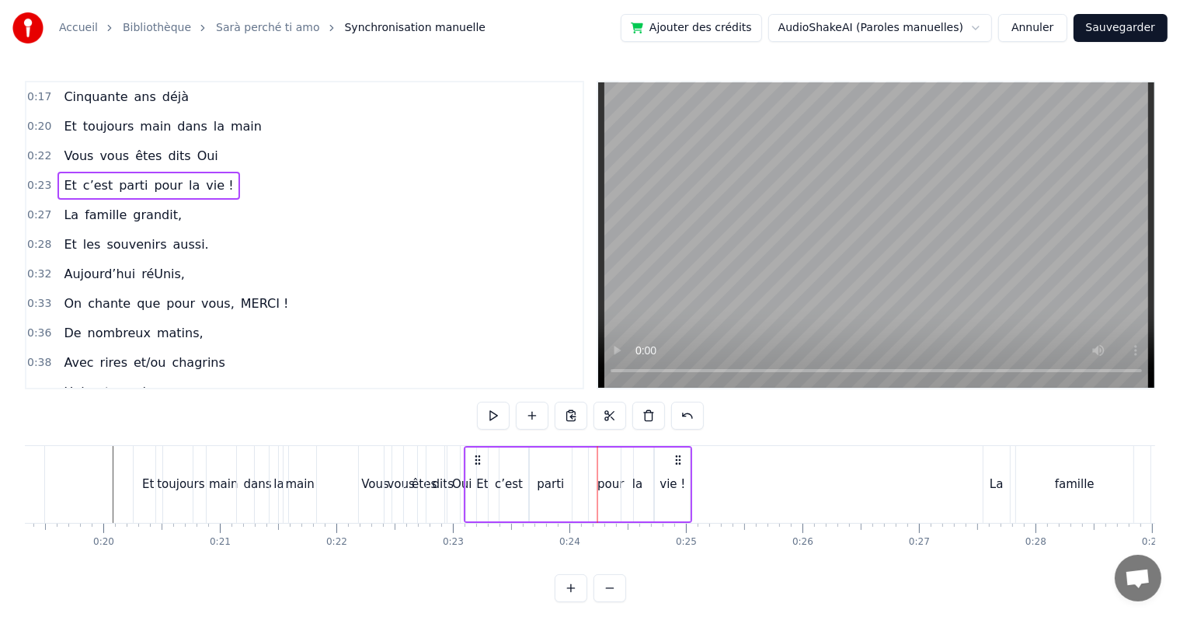
drag, startPoint x: 494, startPoint y: 459, endPoint x: 478, endPoint y: 459, distance: 16.3
click at [478, 459] on icon at bounding box center [477, 460] width 12 height 12
click at [513, 488] on div "c’est" at bounding box center [509, 484] width 28 height 18
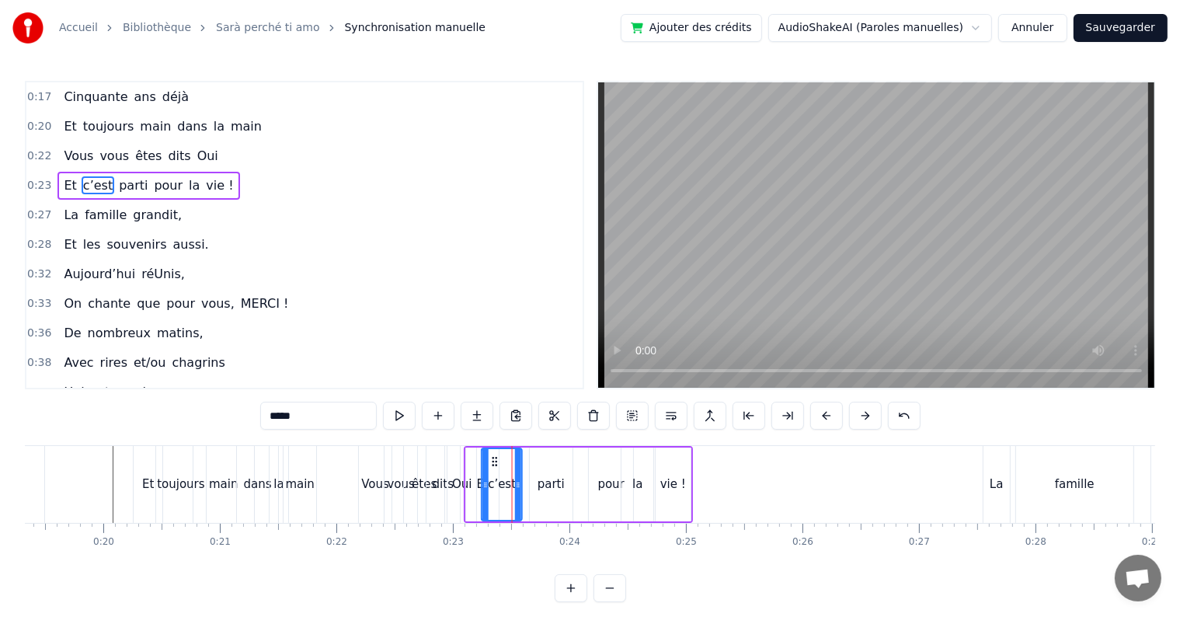
click at [495, 460] on icon at bounding box center [495, 461] width 12 height 12
click at [535, 474] on div "parti" at bounding box center [551, 484] width 43 height 74
drag, startPoint x: 542, startPoint y: 459, endPoint x: 523, endPoint y: 459, distance: 18.6
click at [523, 459] on icon at bounding box center [524, 461] width 12 height 12
click at [606, 483] on div "pour" at bounding box center [611, 484] width 26 height 18
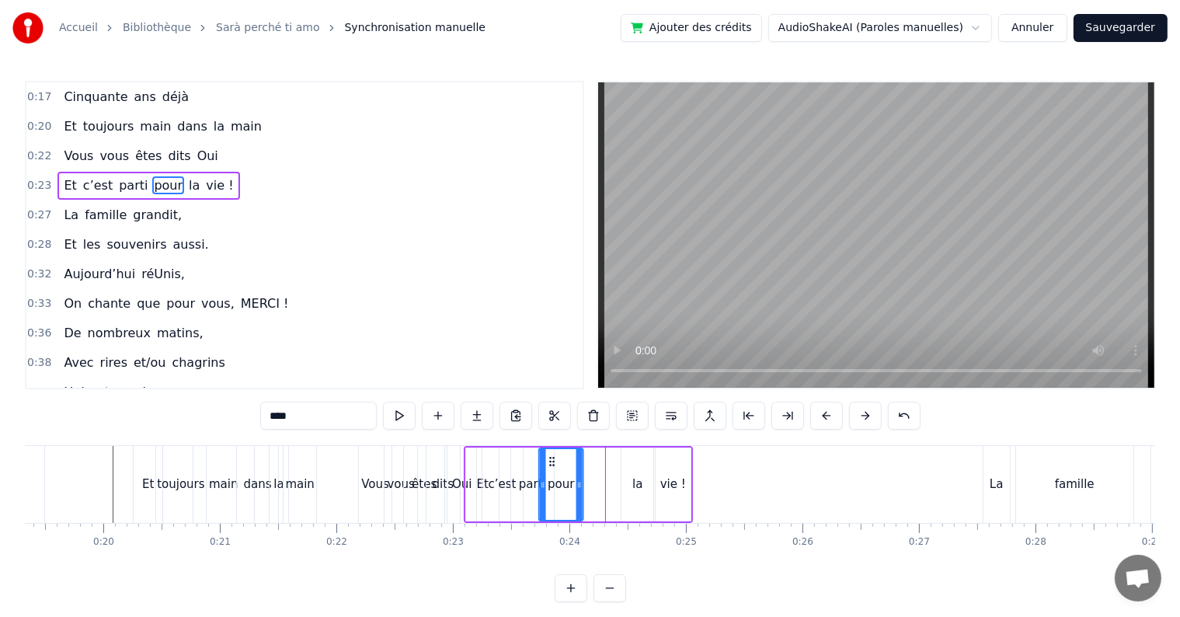
drag, startPoint x: 600, startPoint y: 458, endPoint x: 550, endPoint y: 461, distance: 49.8
click at [550, 461] on icon at bounding box center [552, 461] width 12 height 12
click at [638, 486] on div "la" at bounding box center [637, 484] width 10 height 18
drag, startPoint x: 632, startPoint y: 456, endPoint x: 575, endPoint y: 464, distance: 57.3
click at [575, 464] on icon at bounding box center [578, 461] width 12 height 12
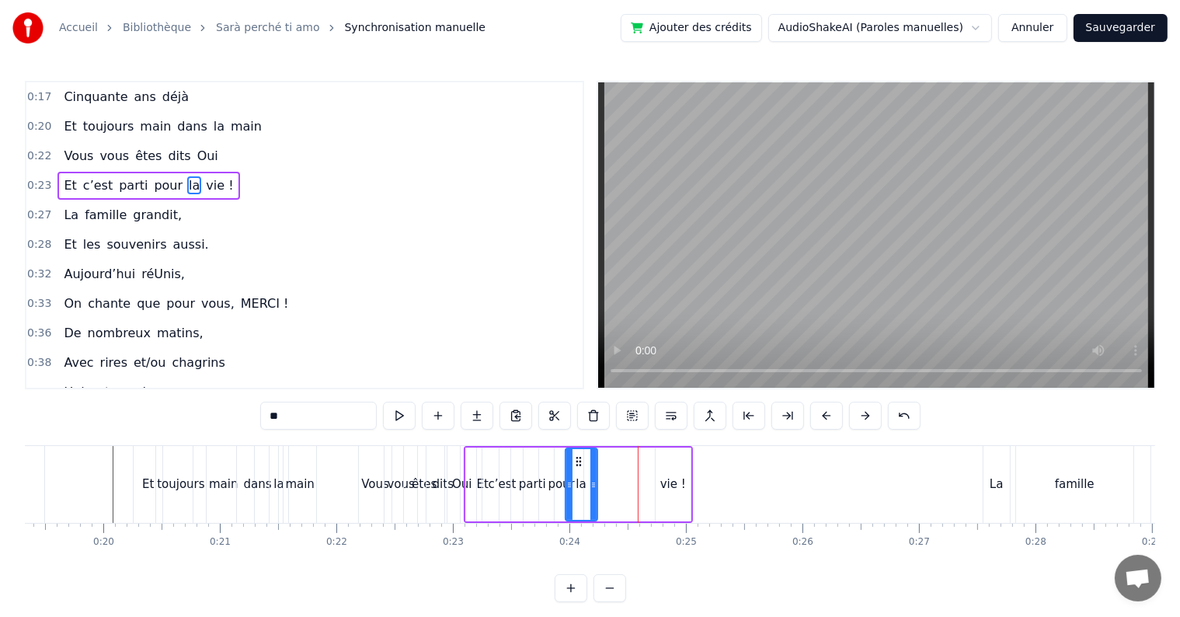
click at [669, 485] on div "vie !" at bounding box center [673, 484] width 26 height 18
type input "*****"
drag, startPoint x: 668, startPoint y: 459, endPoint x: 596, endPoint y: 464, distance: 71.7
click at [596, 464] on icon at bounding box center [596, 461] width 12 height 12
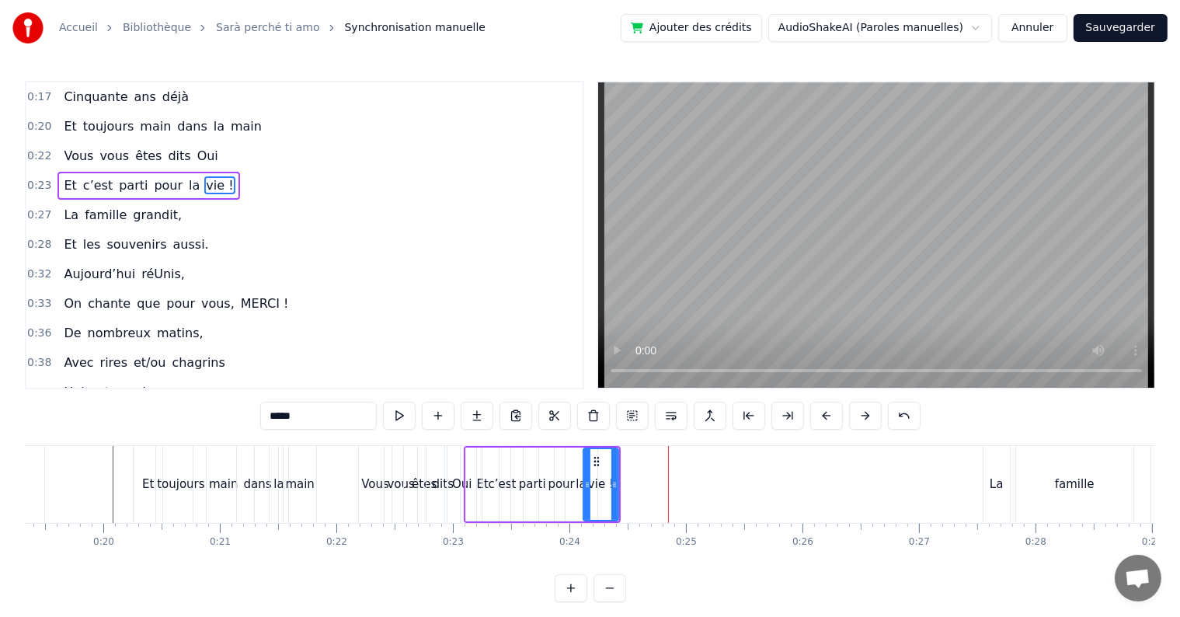
click at [82, 443] on div "0:17 Cinquante ans déjà 0:20 Et toujours main dans la main 0:22 Vous vous êtes …" at bounding box center [590, 341] width 1130 height 521
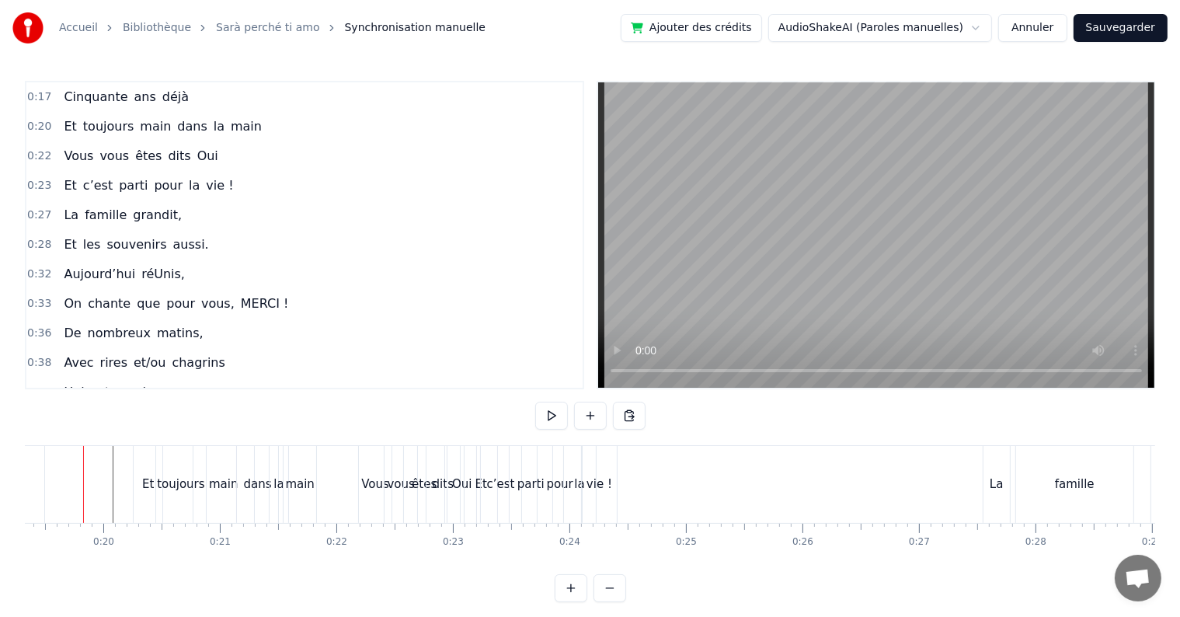
scroll to position [0, 2231]
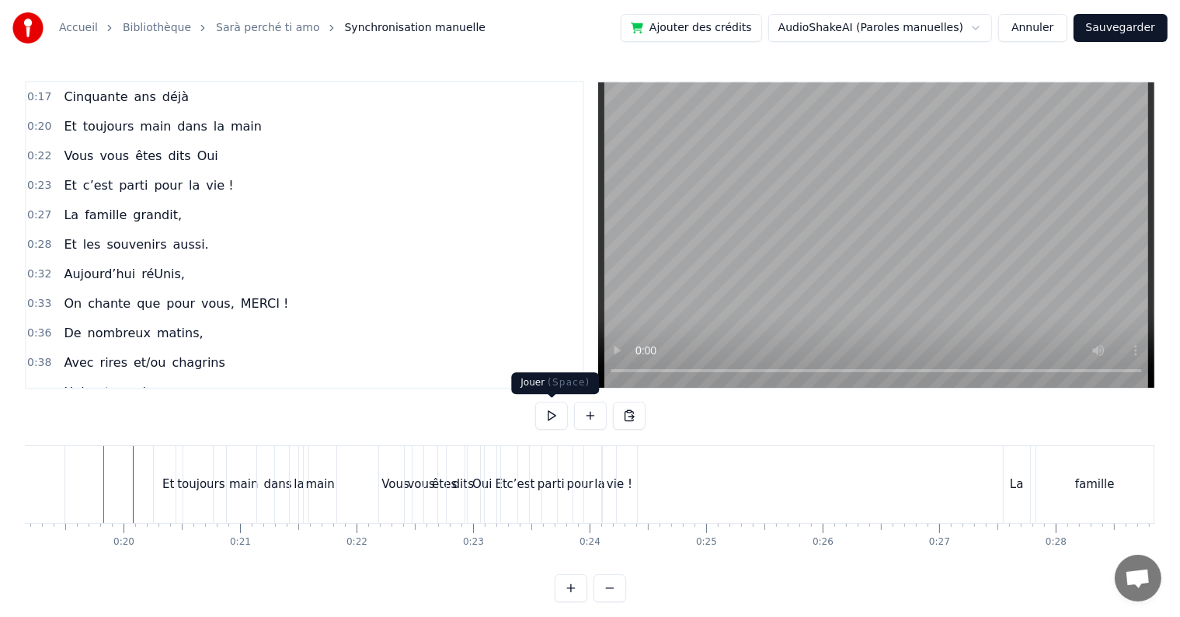
click at [544, 422] on button at bounding box center [551, 415] width 33 height 28
click at [531, 499] on div "parti" at bounding box center [551, 484] width 43 height 77
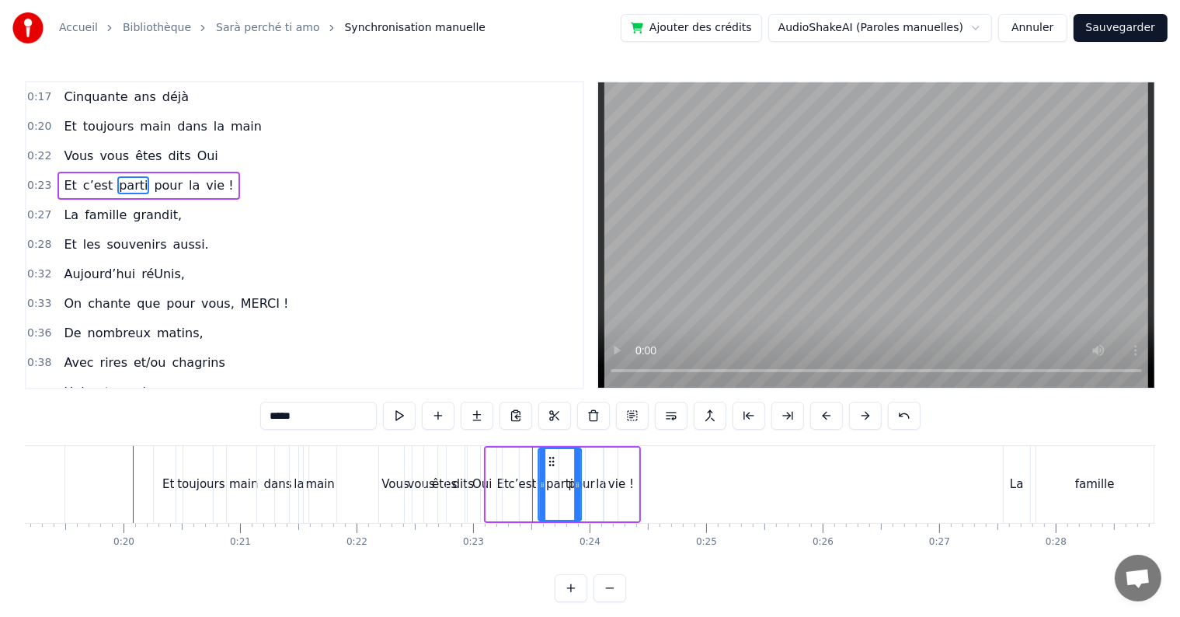
click at [553, 461] on circle at bounding box center [553, 461] width 1 height 1
click at [517, 465] on div "c’est" at bounding box center [522, 484] width 40 height 74
drag, startPoint x: 513, startPoint y: 457, endPoint x: 523, endPoint y: 457, distance: 10.9
click at [523, 457] on icon at bounding box center [526, 461] width 12 height 12
click at [550, 487] on icon at bounding box center [549, 484] width 6 height 12
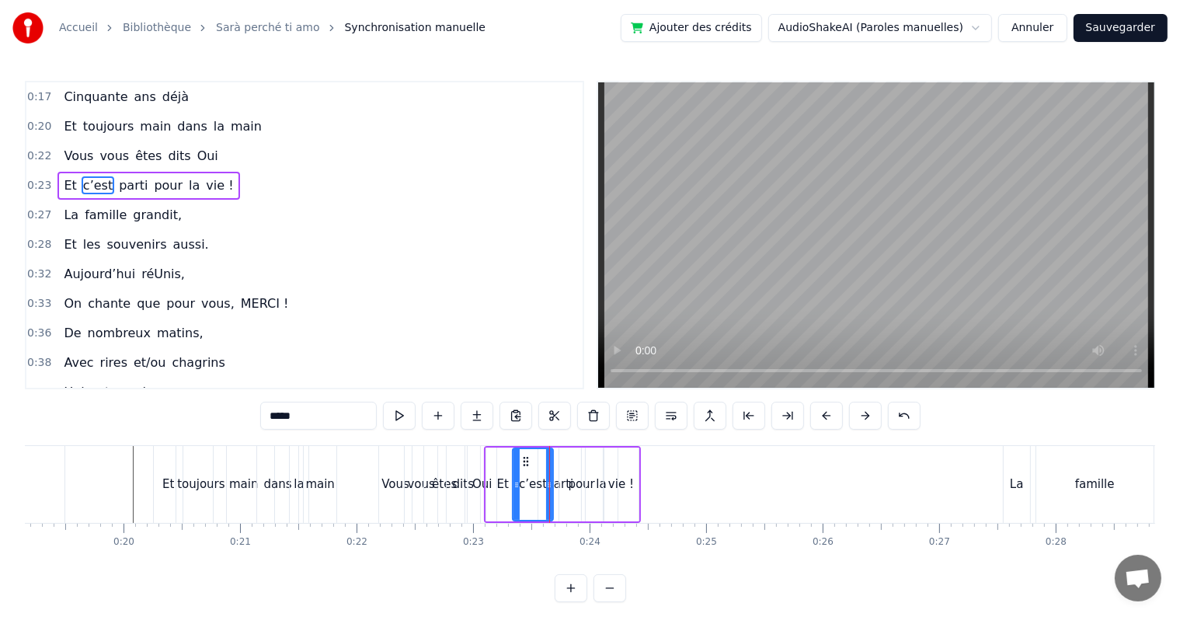
click at [559, 490] on div "pour" at bounding box center [581, 484] width 44 height 74
click at [550, 490] on div "parti" at bounding box center [559, 484] width 27 height 18
click at [558, 462] on icon at bounding box center [558, 461] width 12 height 12
click at [593, 503] on div "la" at bounding box center [602, 484] width 32 height 74
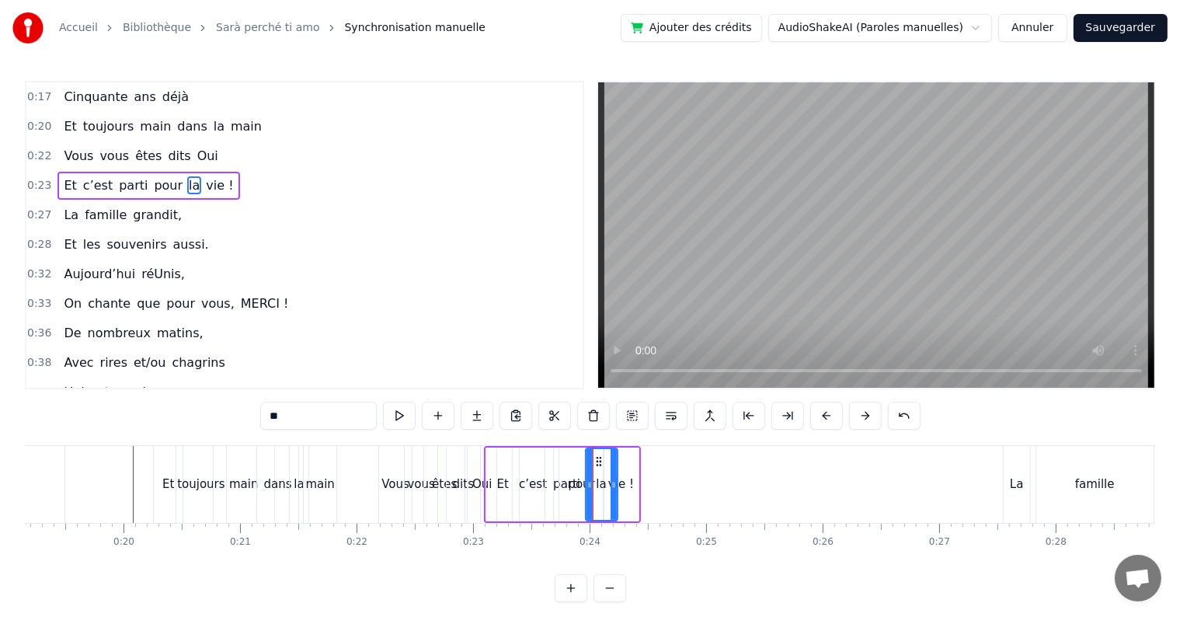
click at [582, 492] on div "pour" at bounding box center [581, 484] width 26 height 18
drag, startPoint x: 571, startPoint y: 460, endPoint x: 584, endPoint y: 460, distance: 13.2
click at [584, 460] on icon at bounding box center [585, 461] width 12 height 12
click at [627, 508] on div "vie !" at bounding box center [620, 484] width 35 height 74
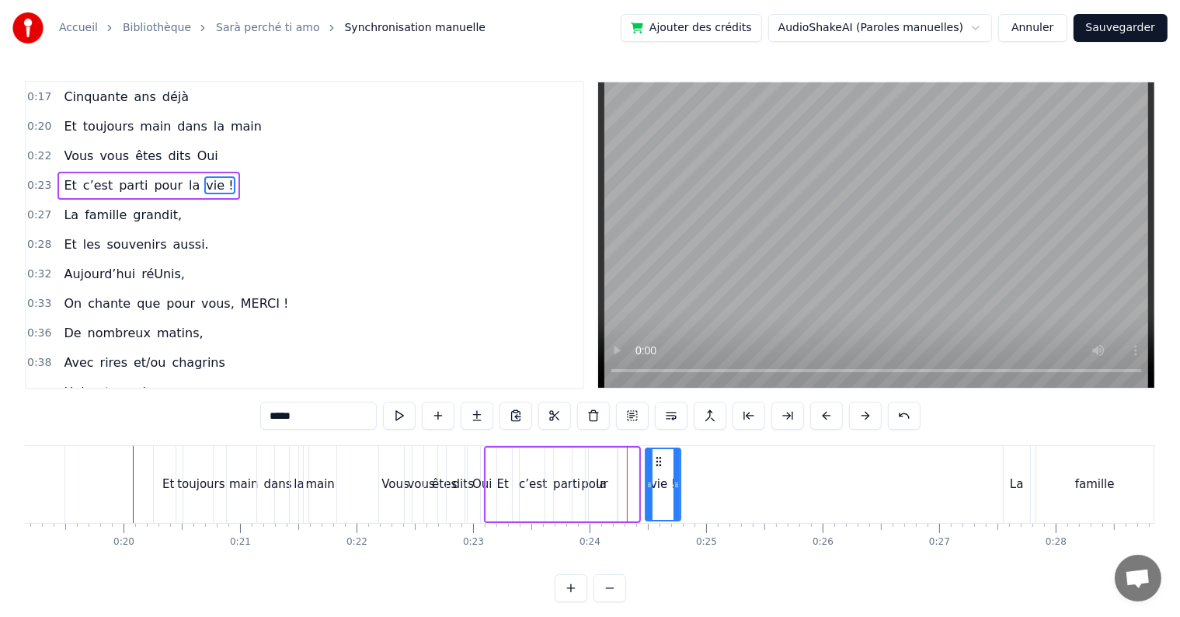
drag, startPoint x: 618, startPoint y: 459, endPoint x: 662, endPoint y: 464, distance: 44.5
click at [662, 464] on icon at bounding box center [658, 461] width 12 height 12
click at [611, 483] on div "la" at bounding box center [602, 484] width 32 height 74
drag, startPoint x: 597, startPoint y: 460, endPoint x: 617, endPoint y: 461, distance: 20.3
click at [617, 461] on icon at bounding box center [618, 461] width 12 height 12
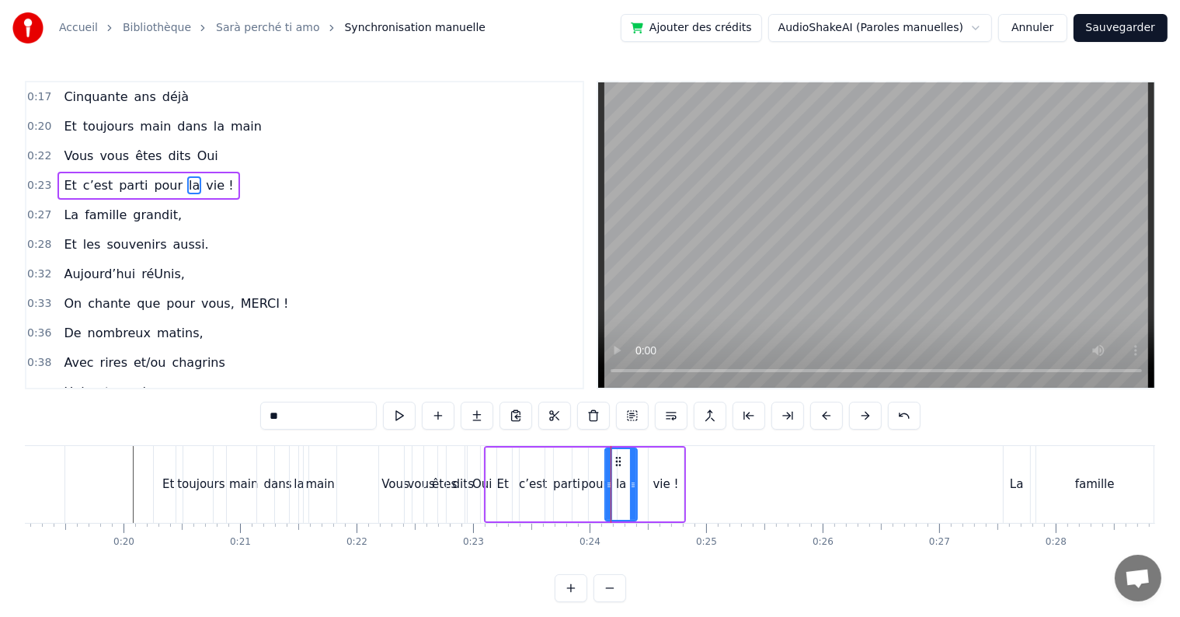
click at [657, 481] on div "vie !" at bounding box center [666, 484] width 26 height 18
drag, startPoint x: 662, startPoint y: 457, endPoint x: 642, endPoint y: 459, distance: 20.3
click at [642, 459] on icon at bounding box center [640, 461] width 12 height 12
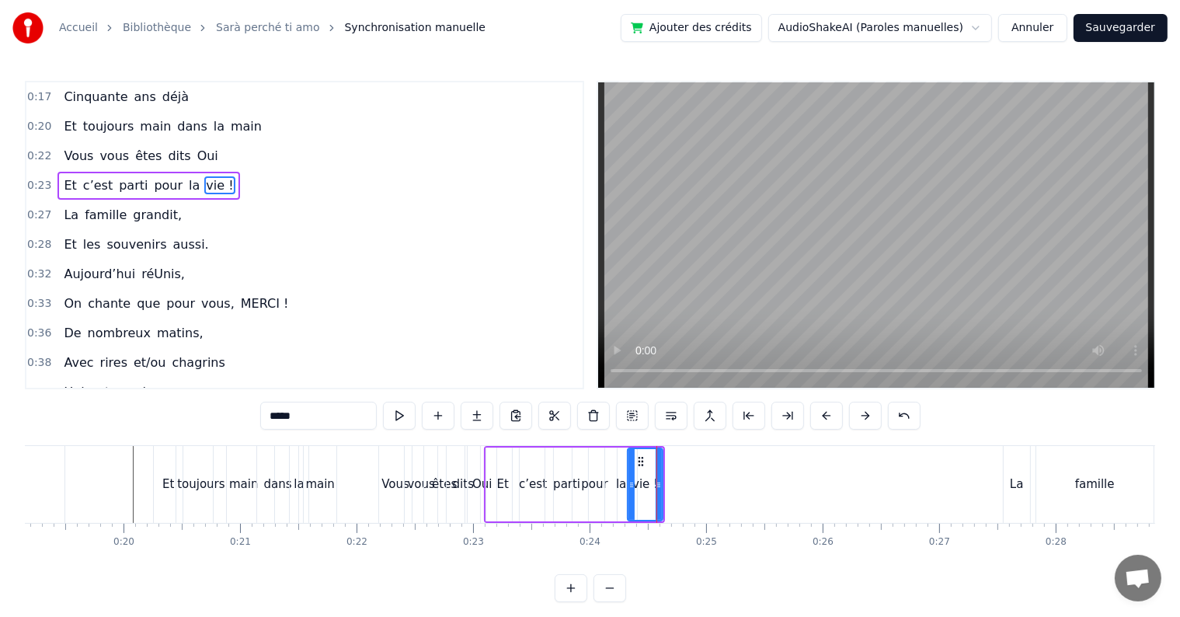
click at [548, 491] on div "parti" at bounding box center [566, 484] width 43 height 74
type input "*****"
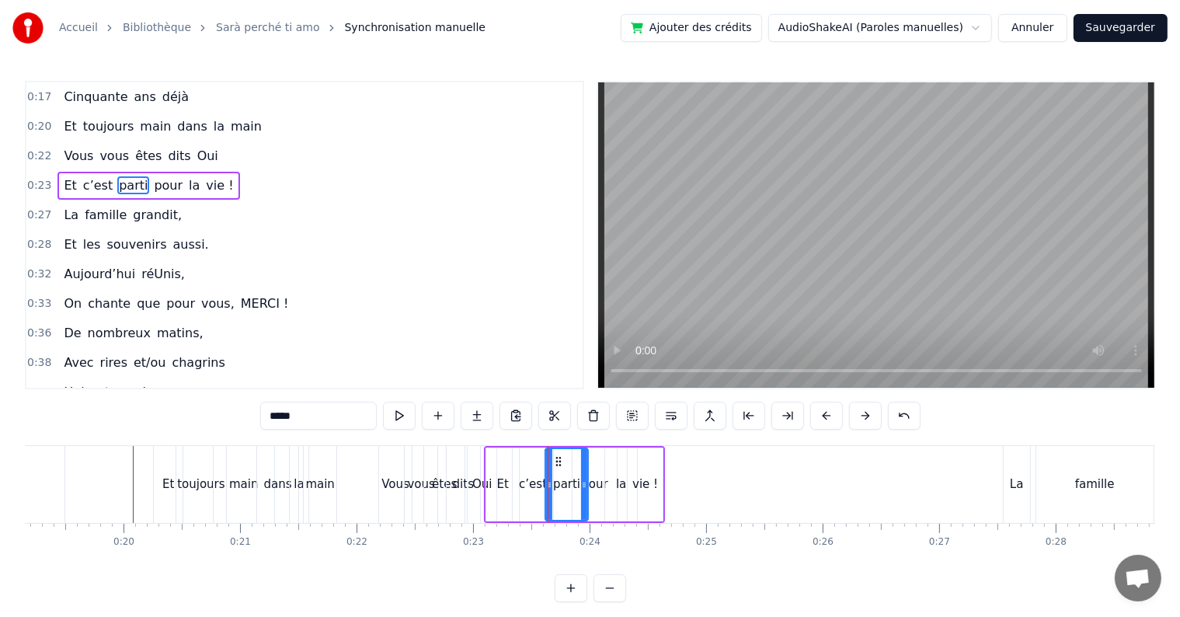
click at [102, 443] on div "0:17 Cinquante ans déjà 0:20 Et toujours main dans la main 0:22 Vous vous êtes …" at bounding box center [590, 341] width 1130 height 521
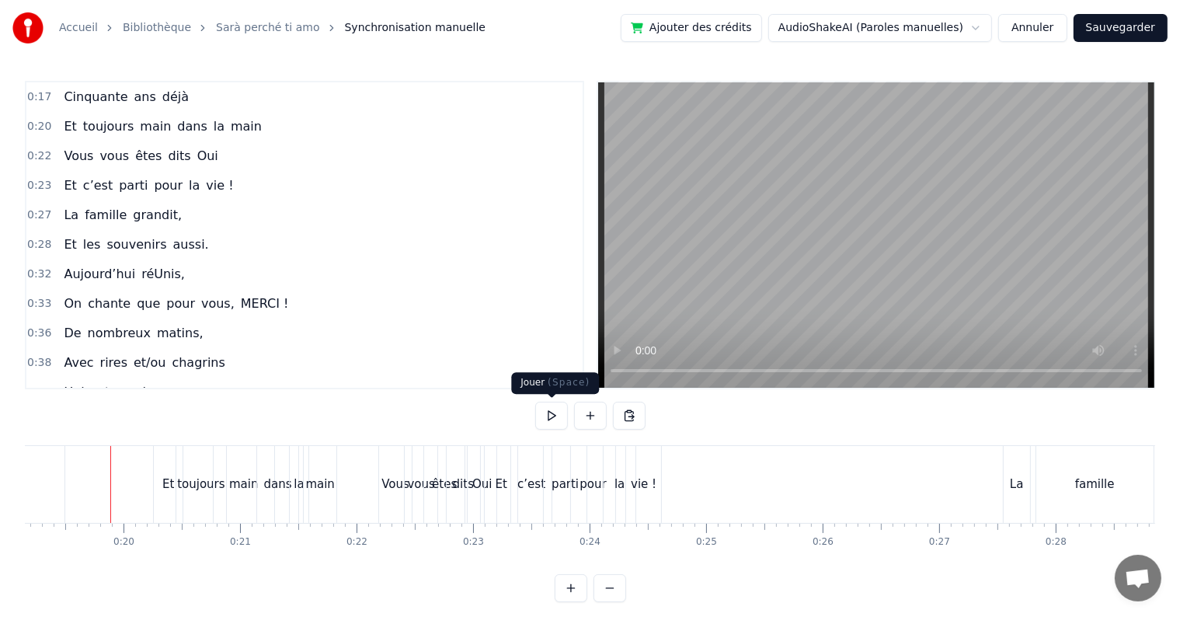
click at [548, 413] on button at bounding box center [551, 415] width 33 height 28
click at [500, 500] on div "Et" at bounding box center [501, 484] width 33 height 77
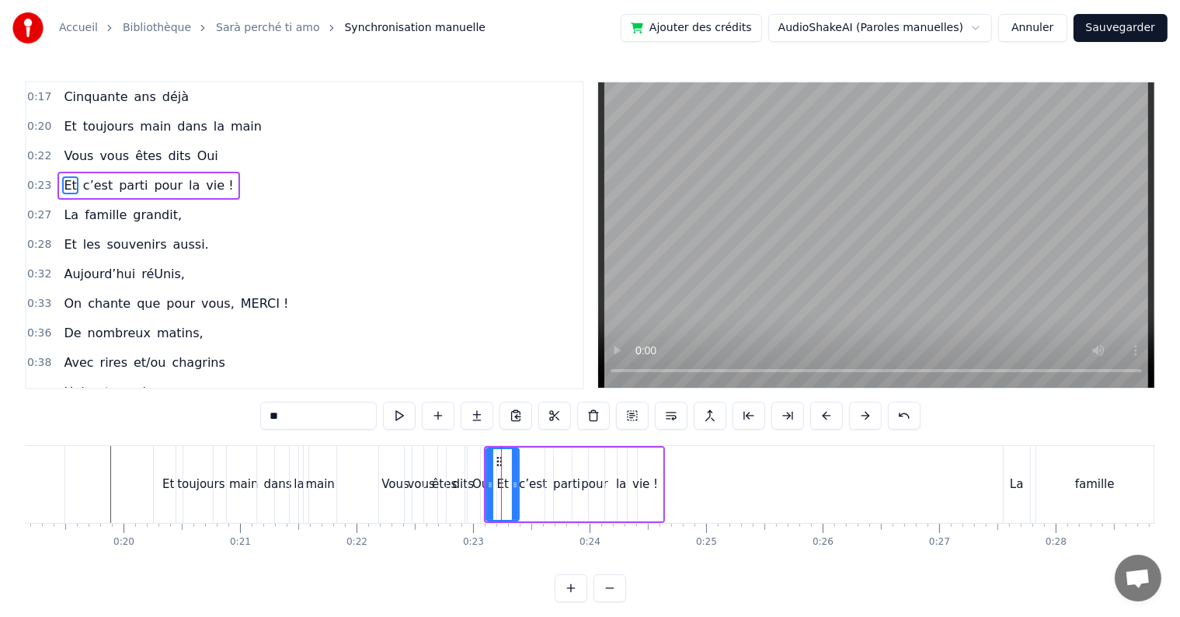
click at [538, 443] on div "0:17 Cinquante ans déjà 0:20 Et toujours main dans la main 0:22 Vous vous êtes …" at bounding box center [590, 341] width 1130 height 521
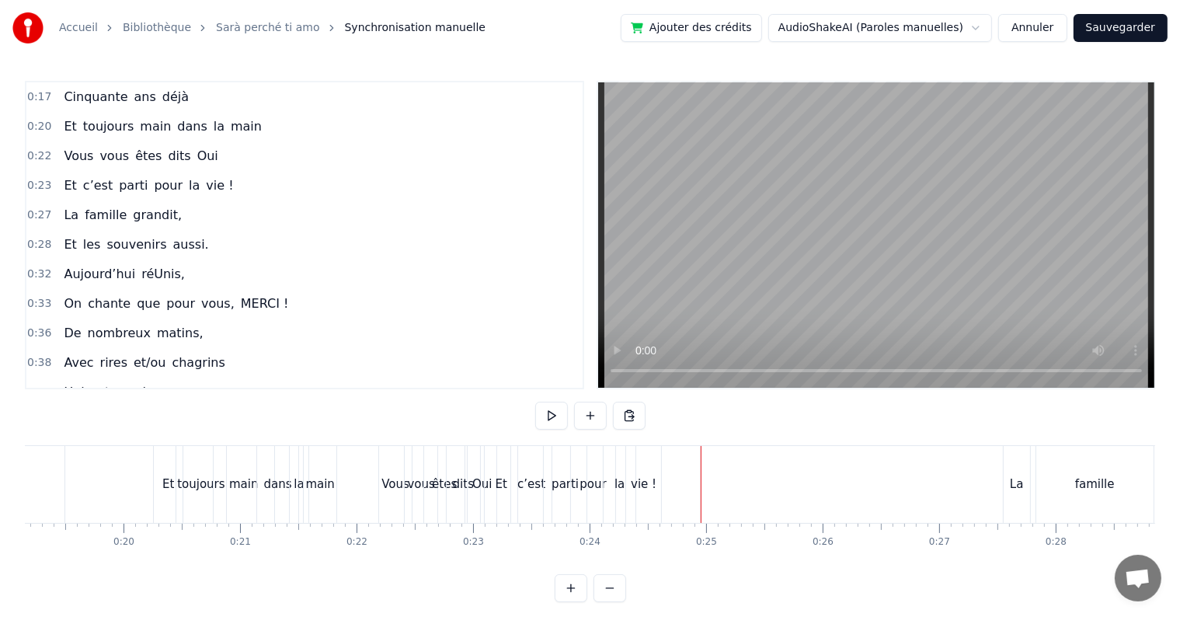
click at [638, 463] on div "vie !" at bounding box center [643, 484] width 35 height 77
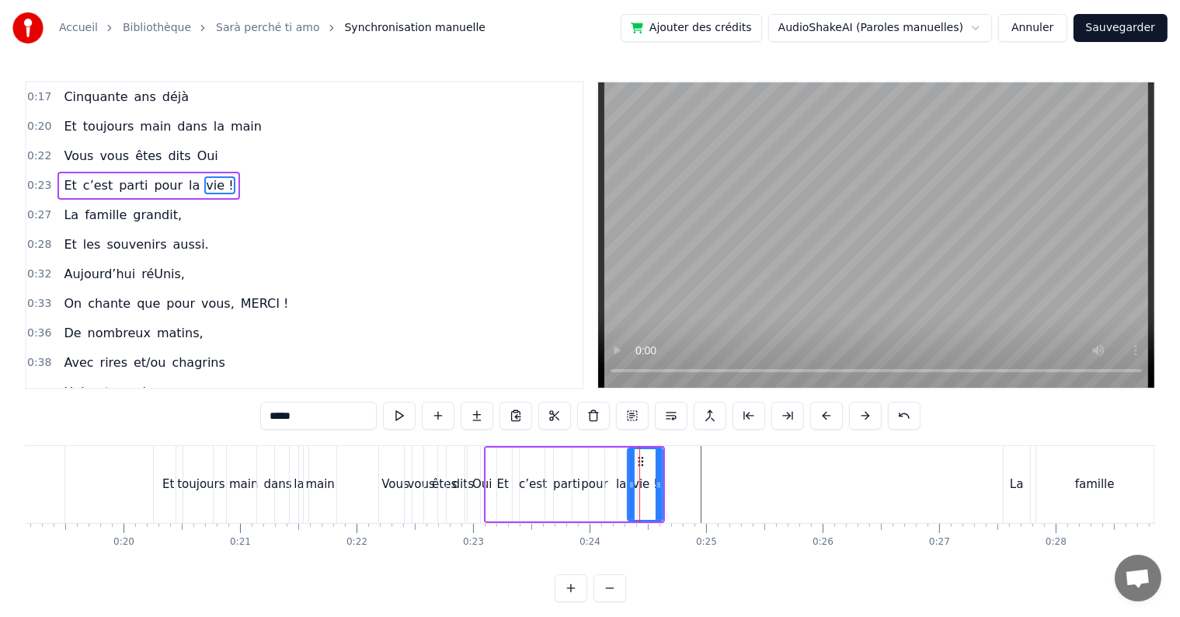
click at [624, 452] on div "la" at bounding box center [621, 484] width 32 height 74
click at [600, 450] on div "pour" at bounding box center [594, 484] width 44 height 74
type input "****"
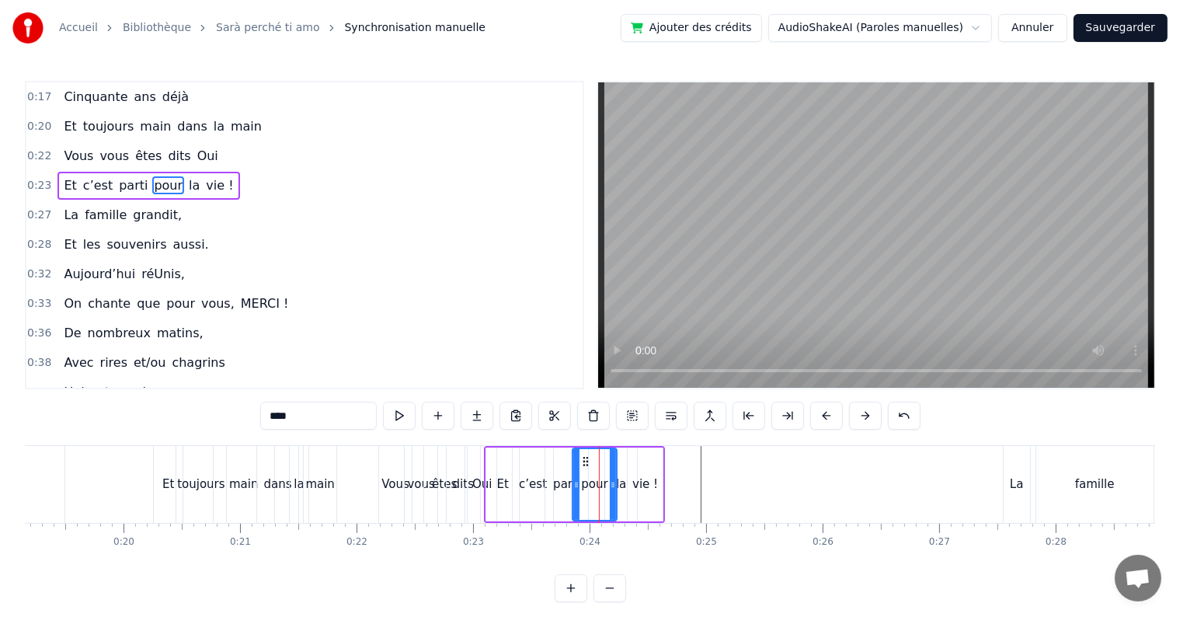
drag, startPoint x: 488, startPoint y: 446, endPoint x: 516, endPoint y: 446, distance: 27.2
click at [516, 446] on div "Et c’est parti pour la vie !" at bounding box center [574, 484] width 181 height 77
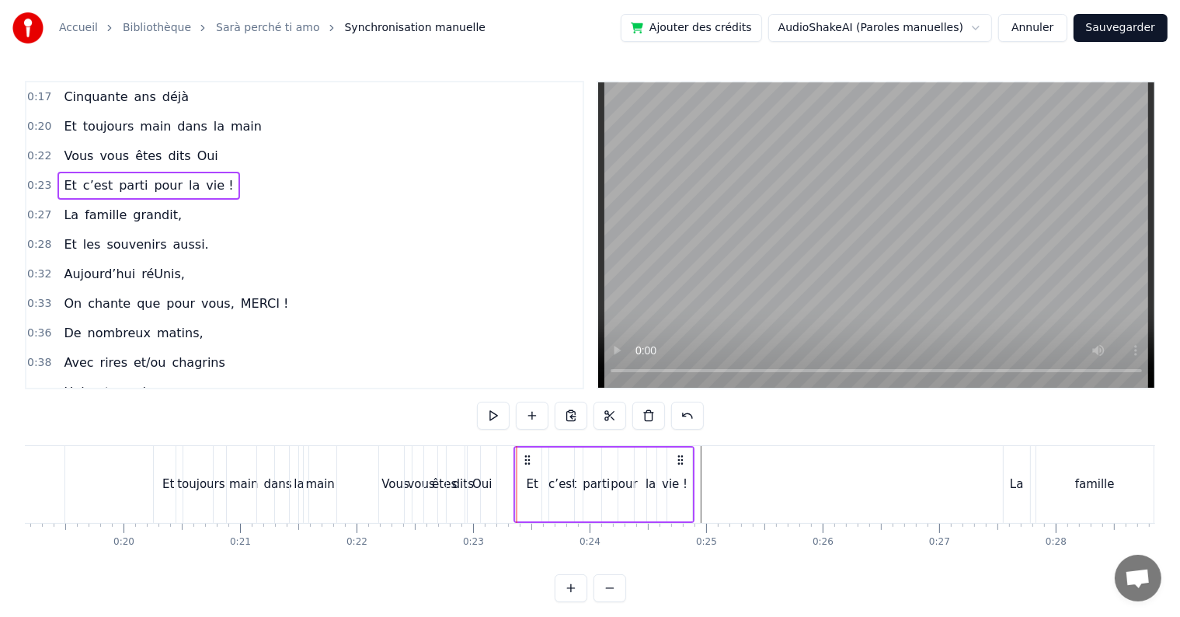
drag, startPoint x: 497, startPoint y: 456, endPoint x: 527, endPoint y: 474, distance: 35.6
click at [527, 474] on div "Et c’est parti pour la vie !" at bounding box center [604, 484] width 181 height 77
click at [96, 441] on div "0:17 Cinquante ans déjà 0:20 Et toujours main dans la main 0:22 Vous vous êtes …" at bounding box center [590, 341] width 1130 height 521
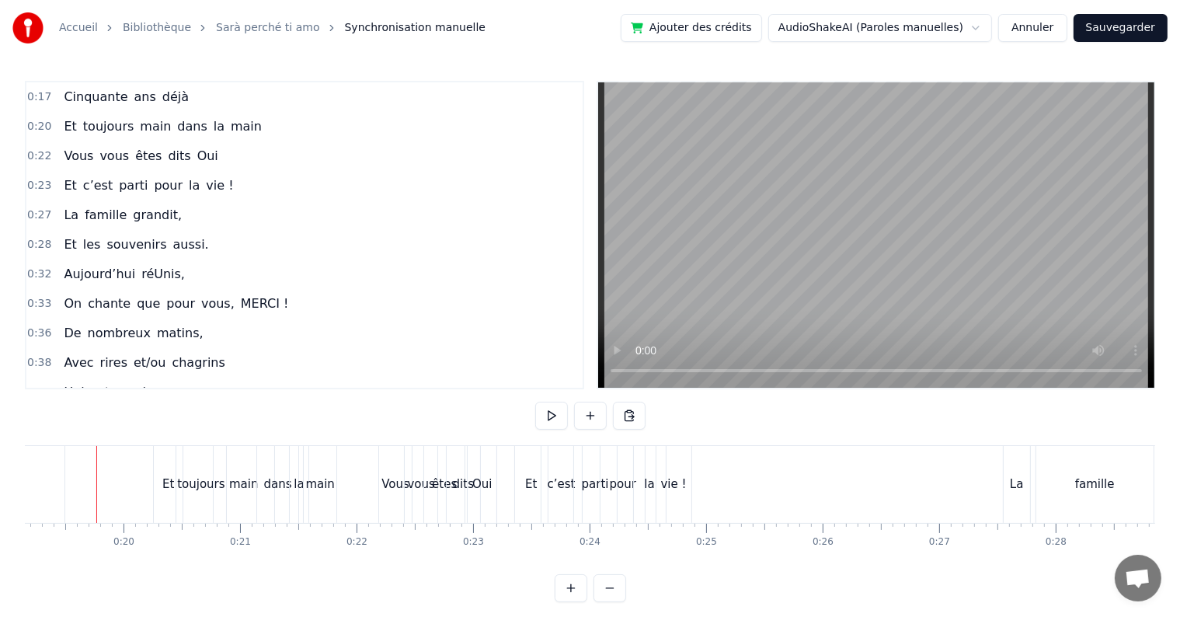
scroll to position [0, 2224]
click at [560, 417] on button at bounding box center [551, 415] width 33 height 28
click at [399, 420] on div "0:17 Cinquante ans déjà 0:20 Et toujours main dans la main 0:22 Vous vous êtes …" at bounding box center [590, 341] width 1130 height 521
click at [539, 422] on button at bounding box center [551, 415] width 33 height 28
click at [527, 467] on div "Et" at bounding box center [538, 484] width 33 height 77
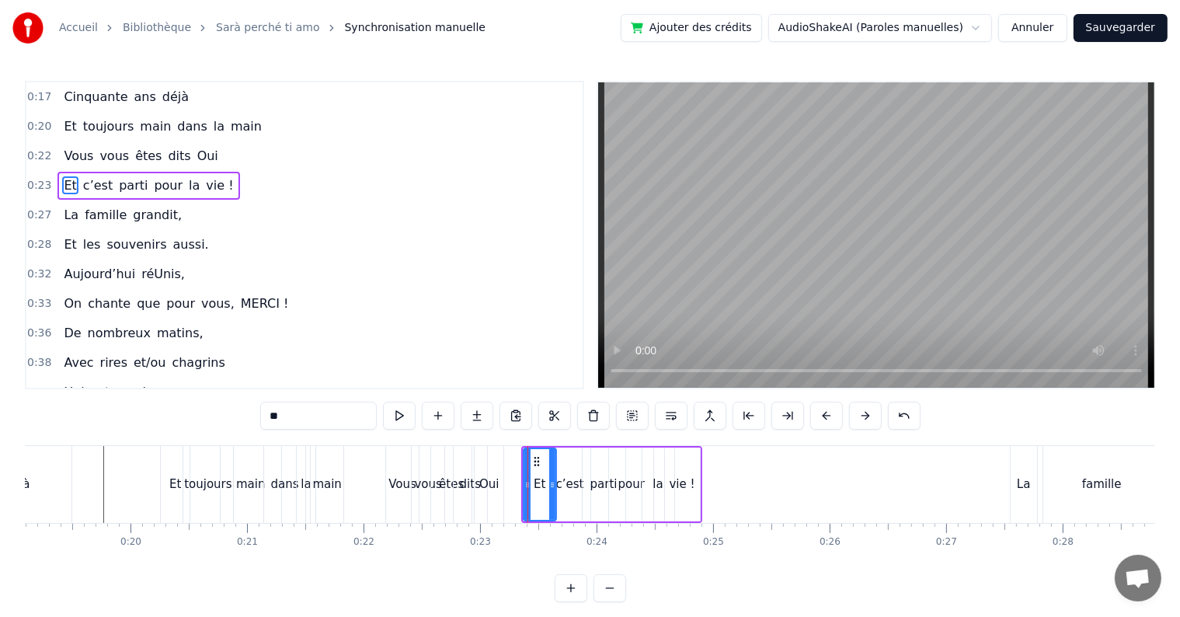
click at [611, 504] on div "pour" at bounding box center [631, 484] width 44 height 74
type input "****"
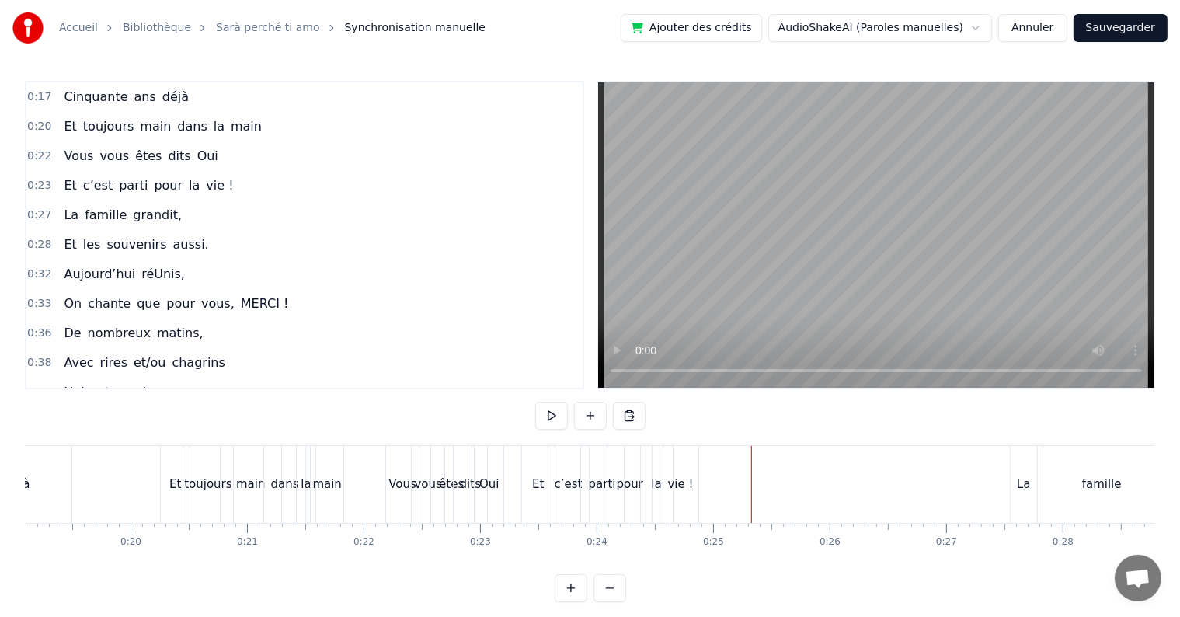
click at [609, 511] on div "pour" at bounding box center [629, 484] width 44 height 77
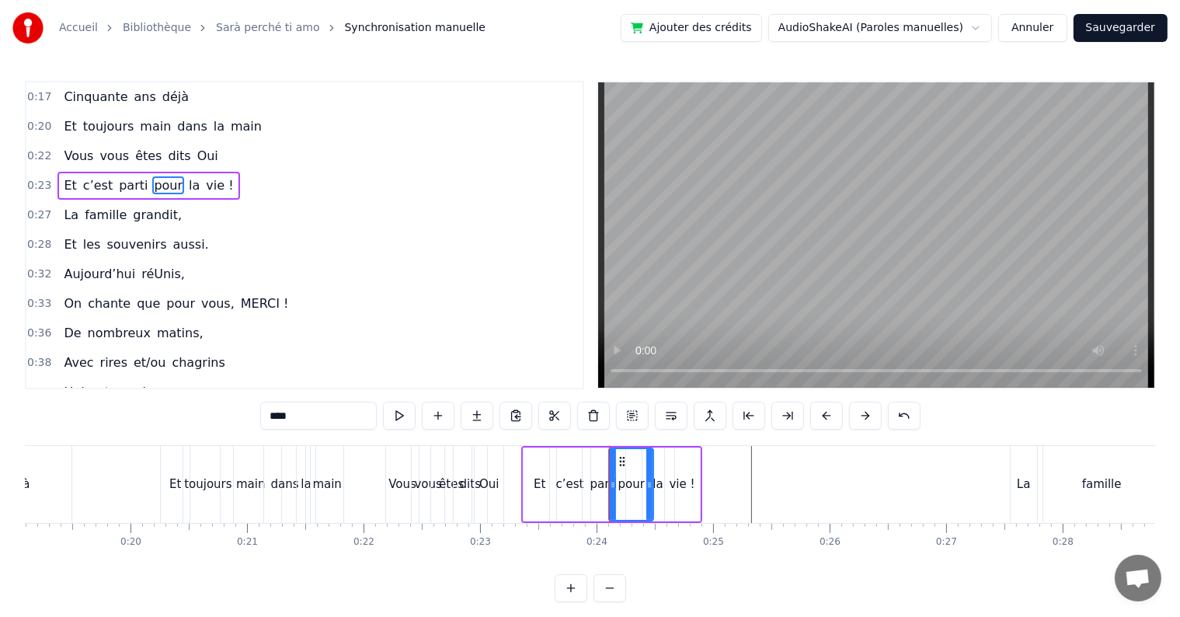
click at [530, 457] on div "Et" at bounding box center [539, 484] width 33 height 74
type input "**"
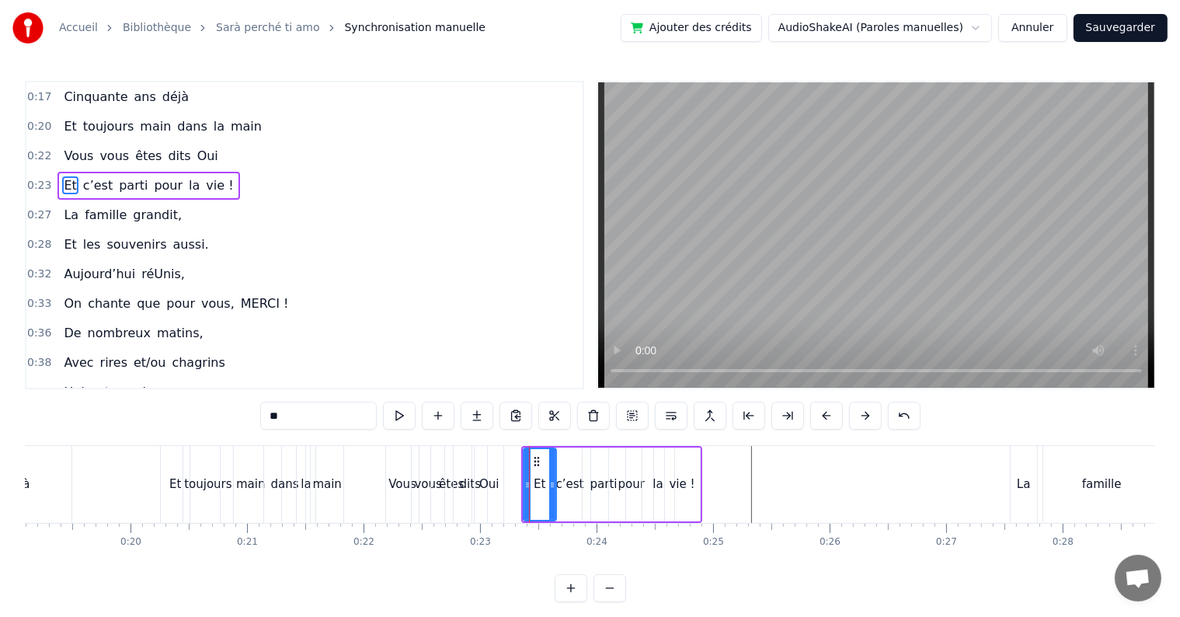
click at [565, 446] on div "Et c’est parti pour la vie !" at bounding box center [611, 484] width 181 height 77
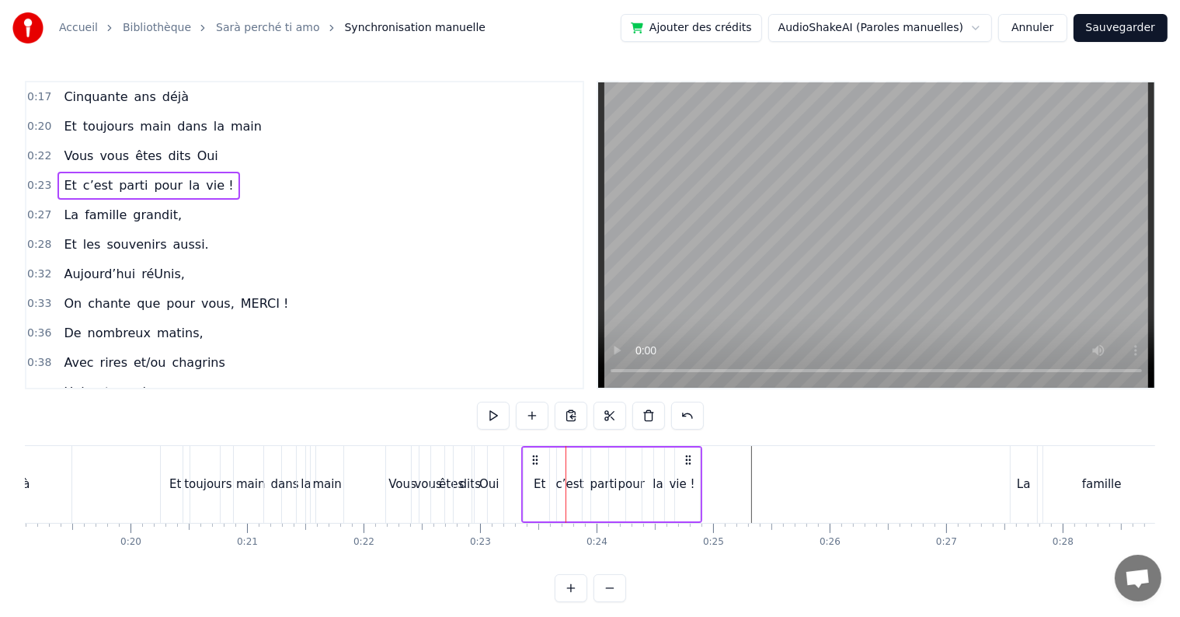
click at [565, 446] on div at bounding box center [565, 484] width 1 height 77
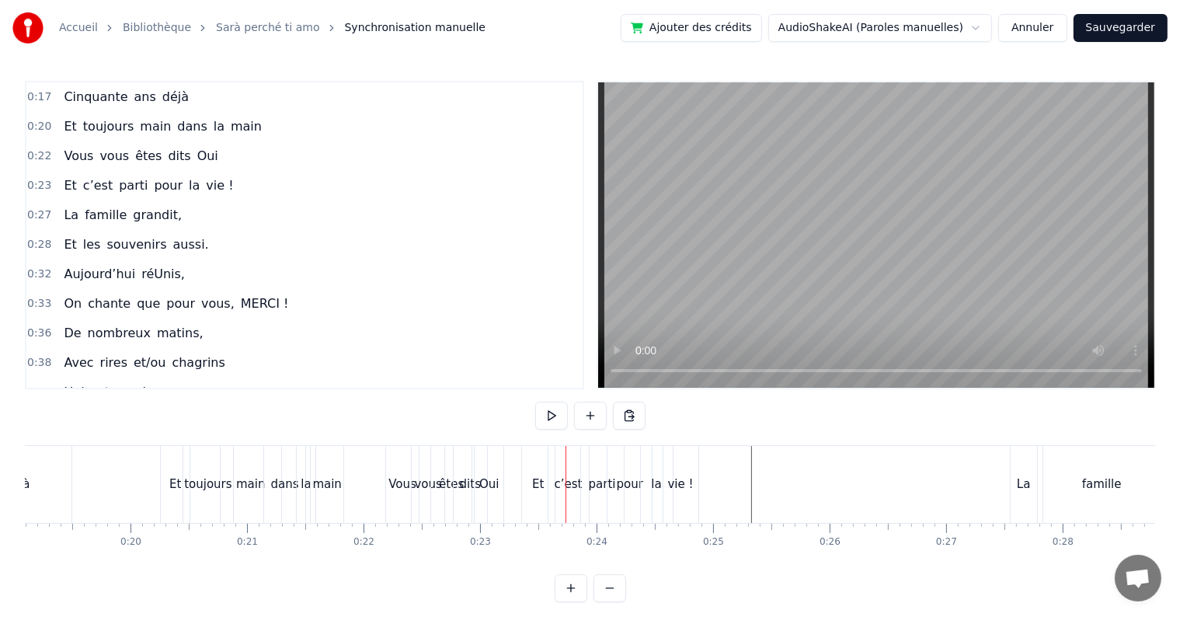
click at [590, 454] on div "parti" at bounding box center [602, 484] width 43 height 77
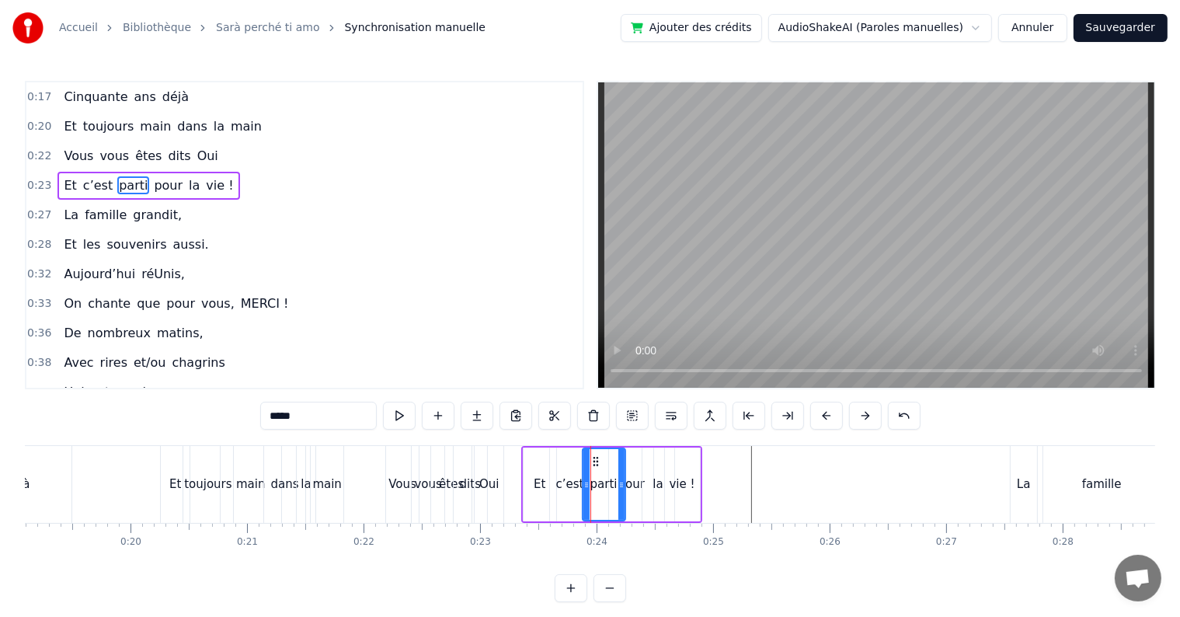
click at [541, 459] on div "Et" at bounding box center [539, 484] width 33 height 74
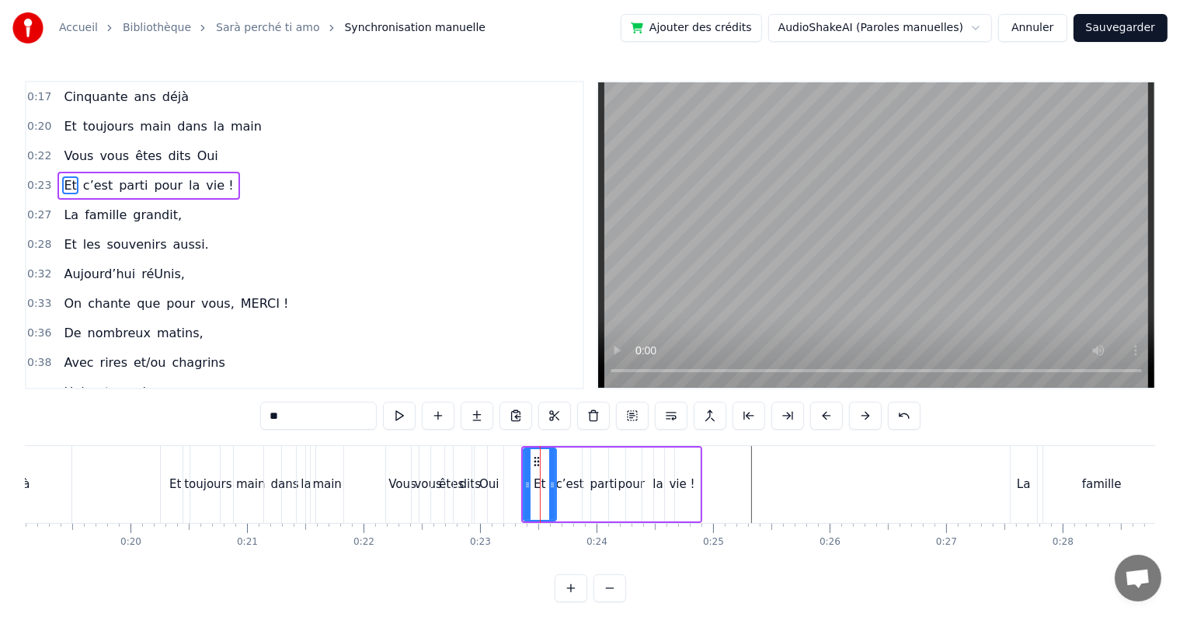
click at [552, 459] on div at bounding box center [552, 484] width 6 height 71
click at [567, 461] on div "c’est" at bounding box center [570, 484] width 40 height 74
click at [567, 461] on icon at bounding box center [563, 461] width 12 height 12
click at [547, 461] on div "Et" at bounding box center [539, 484] width 33 height 74
click at [643, 478] on div "la" at bounding box center [658, 484] width 32 height 74
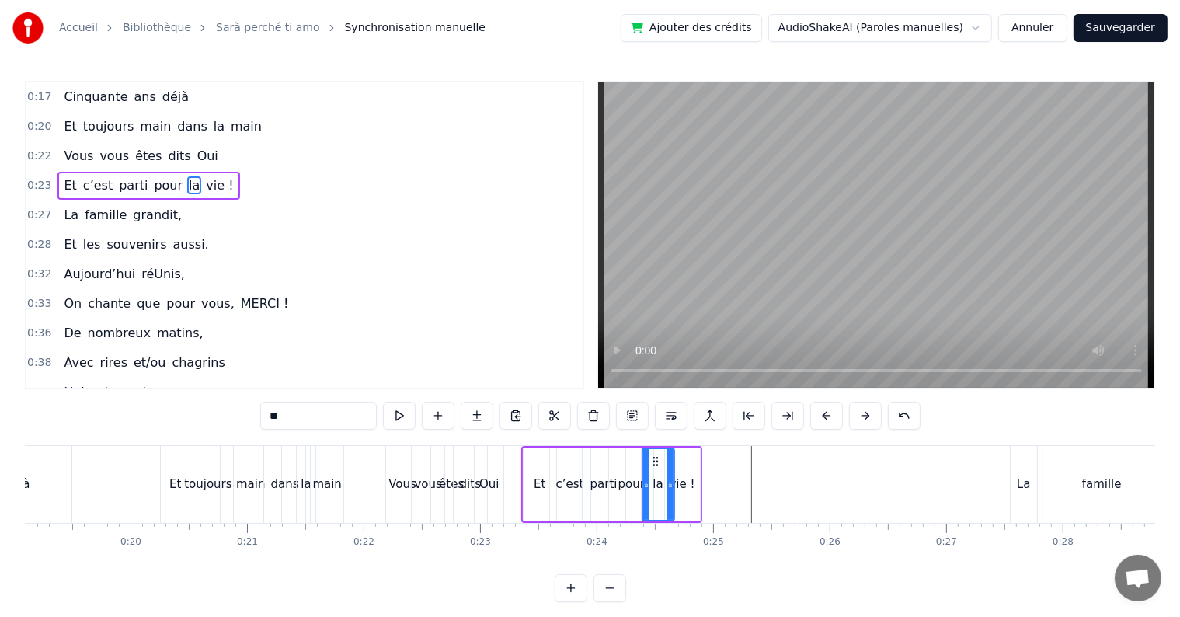
click at [643, 478] on icon at bounding box center [646, 484] width 6 height 12
click at [563, 519] on div "c’est" at bounding box center [570, 484] width 40 height 74
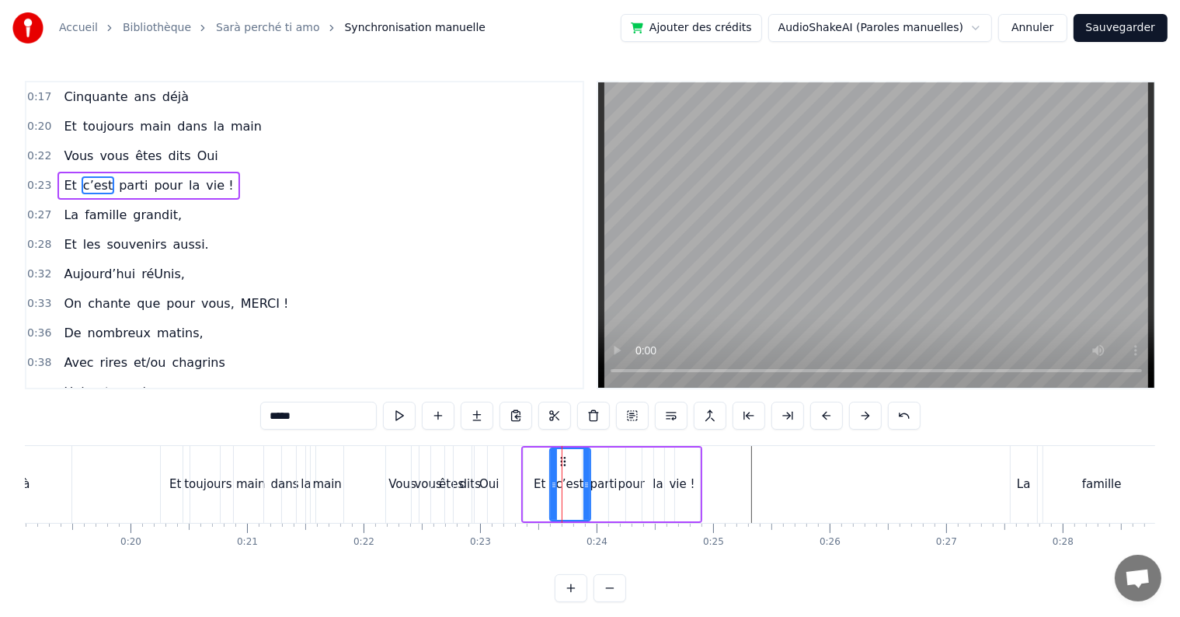
click at [527, 519] on div "Et" at bounding box center [539, 484] width 33 height 74
type input "**"
click at [527, 519] on div at bounding box center [527, 484] width 6 height 71
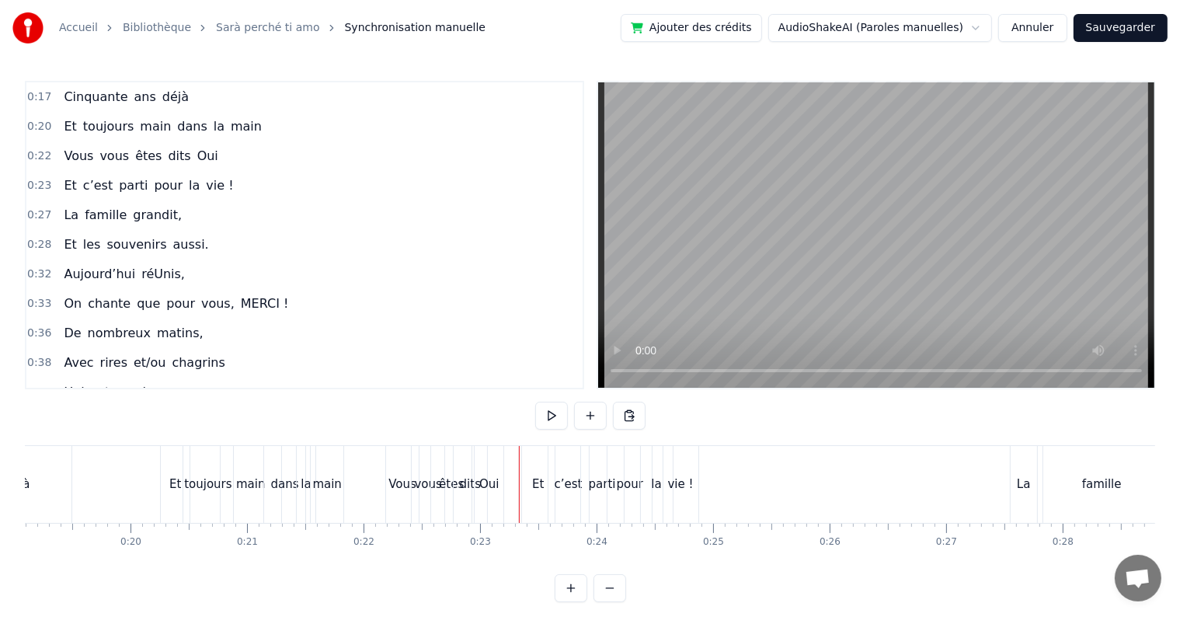
click at [680, 506] on div "vie !" at bounding box center [680, 484] width 35 height 77
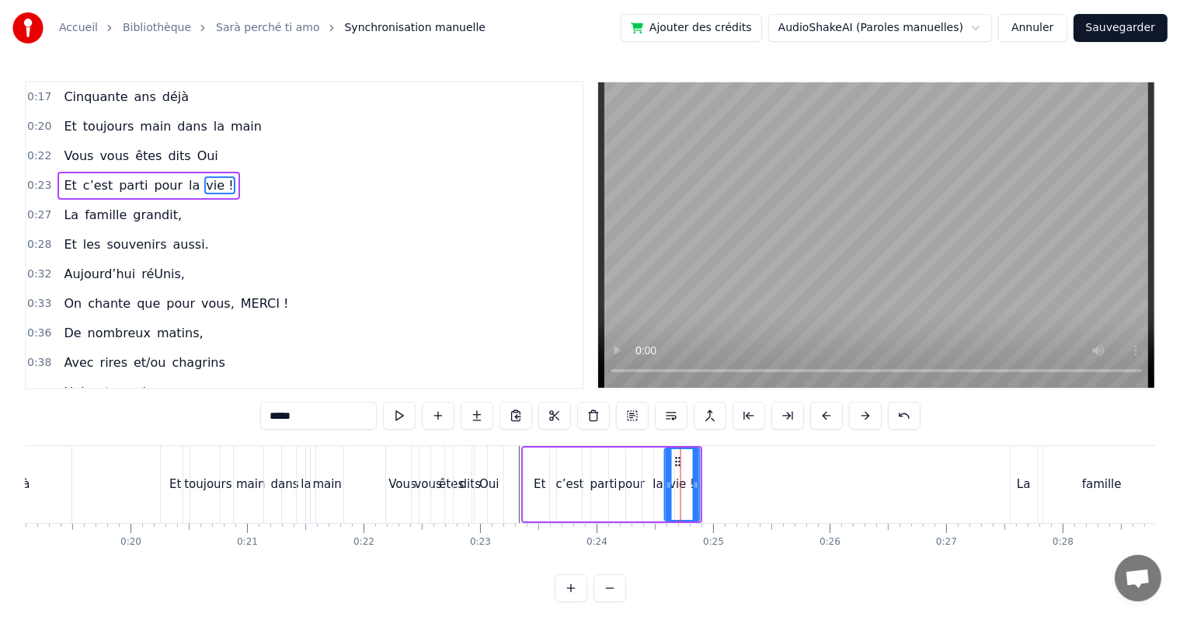
click at [676, 457] on circle at bounding box center [676, 457] width 1 height 1
click at [699, 459] on div "vie !" at bounding box center [682, 484] width 36 height 74
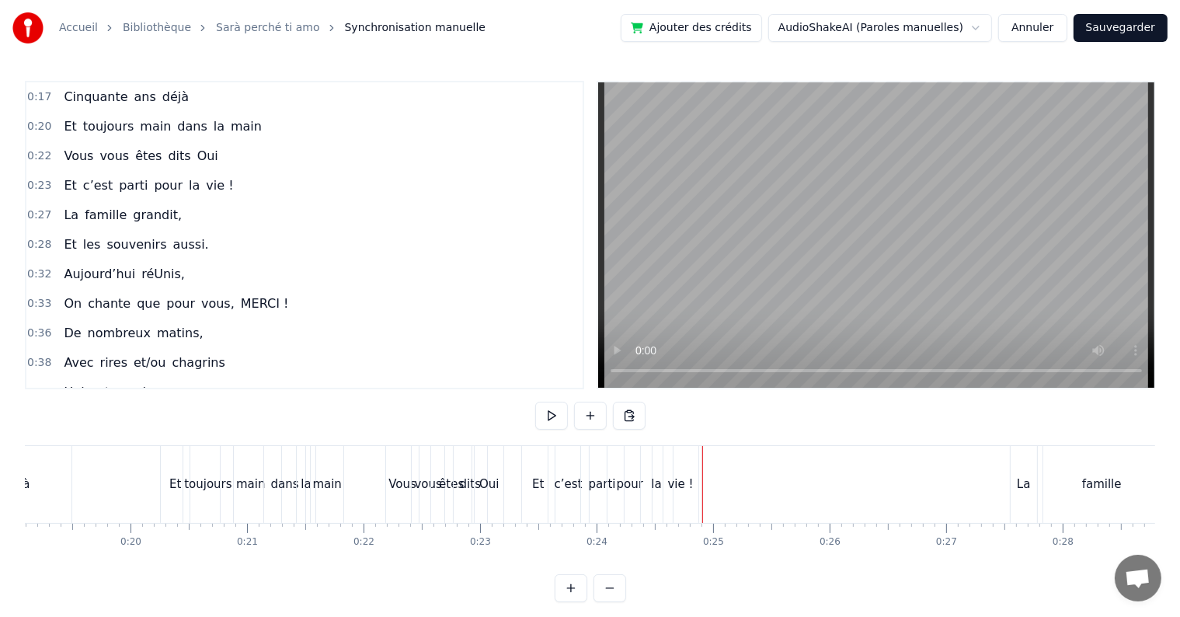
click at [680, 461] on div "vie !" at bounding box center [680, 484] width 35 height 77
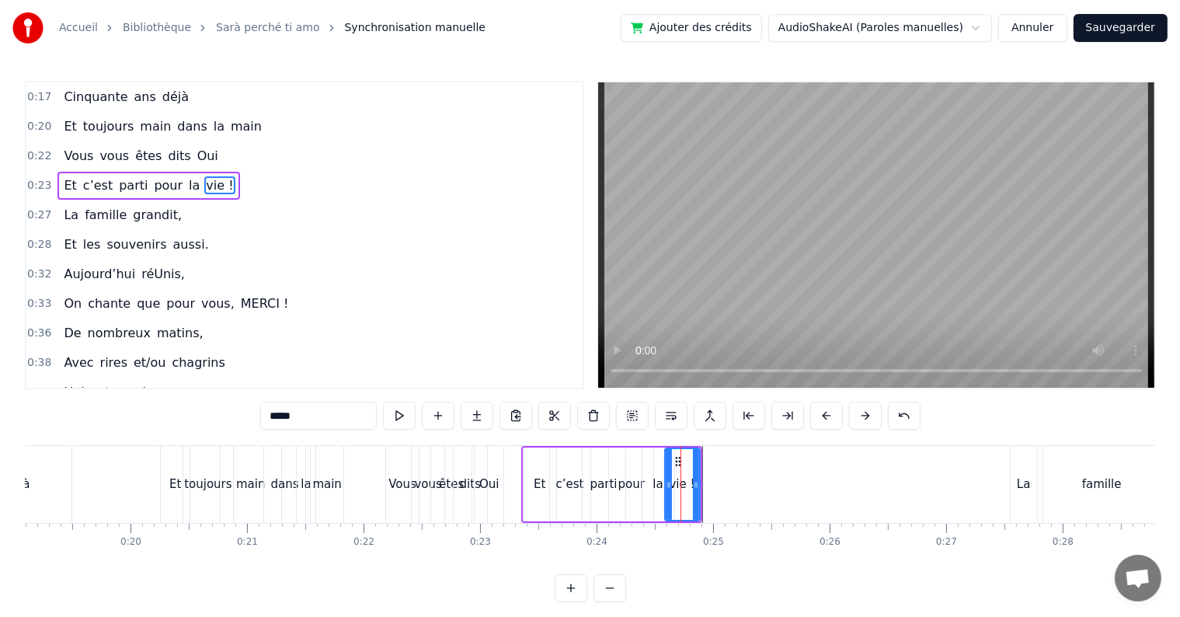
click at [558, 453] on div "c’est" at bounding box center [570, 484] width 40 height 74
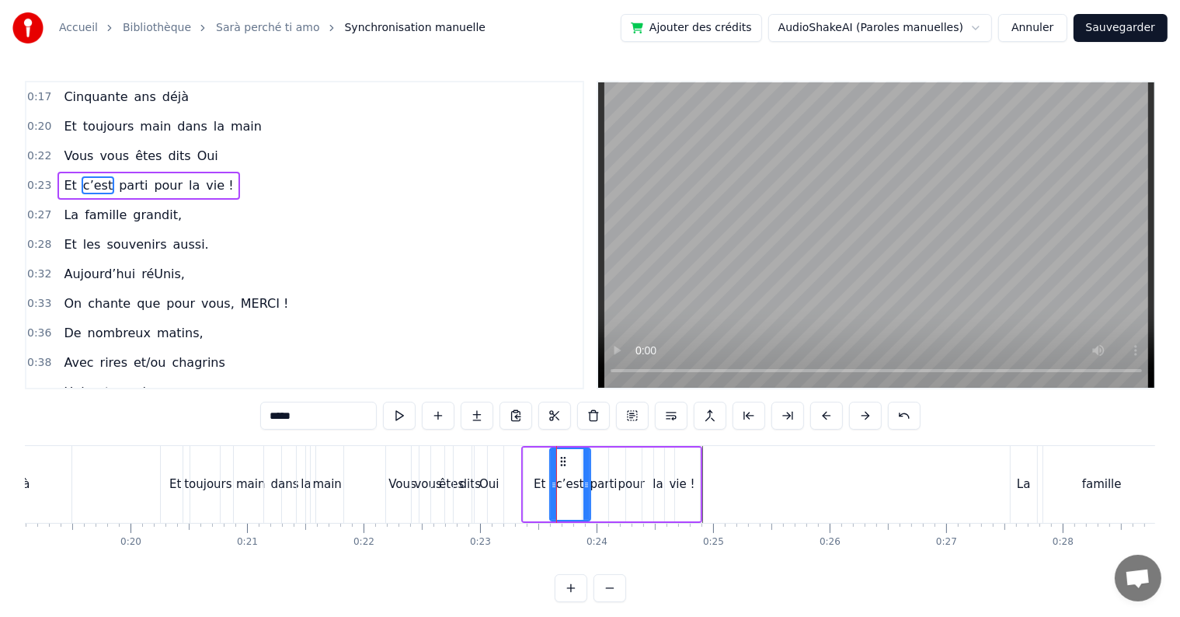
click at [581, 471] on div "c’est" at bounding box center [570, 484] width 39 height 71
click at [565, 509] on div "c’est" at bounding box center [570, 484] width 39 height 71
click at [591, 510] on div "parti" at bounding box center [603, 484] width 43 height 74
click at [591, 510] on div "parti" at bounding box center [603, 484] width 41 height 71
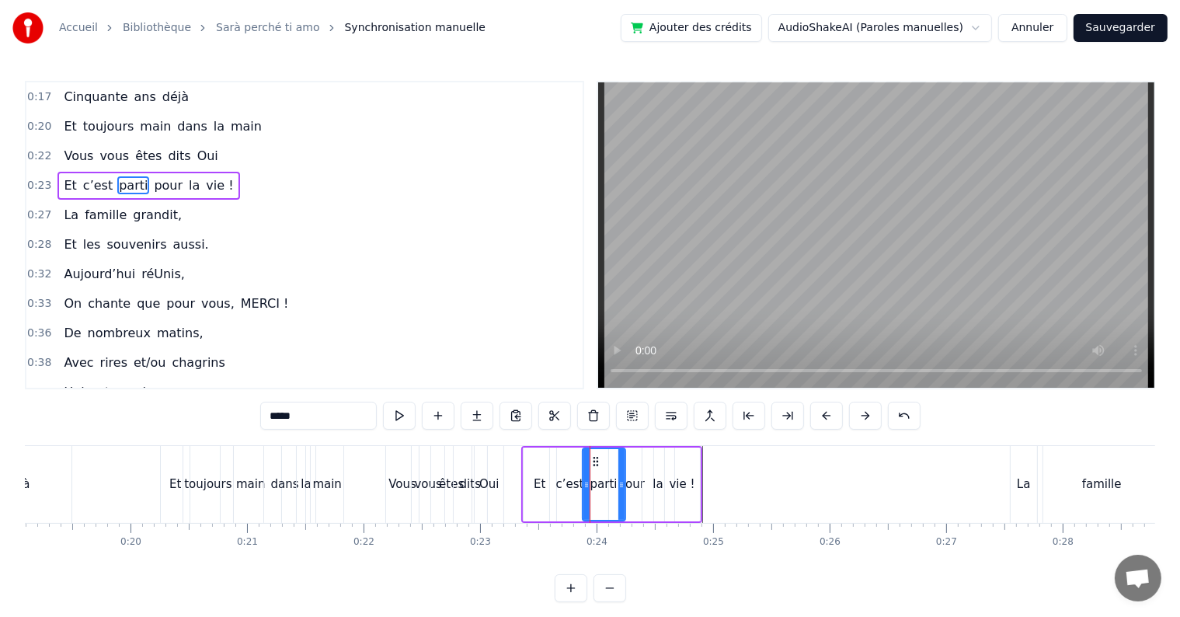
click at [587, 510] on div at bounding box center [586, 484] width 6 height 71
click at [560, 509] on div "c’est" at bounding box center [570, 484] width 40 height 74
click at [534, 509] on div "Et" at bounding box center [539, 484] width 33 height 74
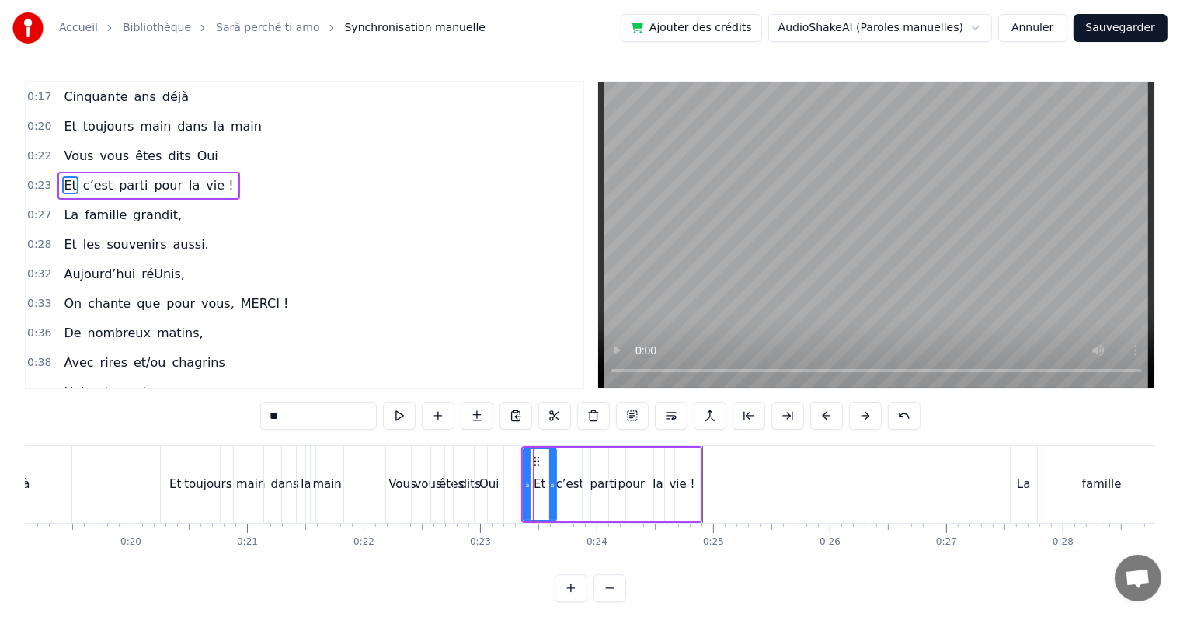
click at [576, 472] on div "c’est" at bounding box center [570, 484] width 40 height 74
type input "*****"
drag, startPoint x: 603, startPoint y: 472, endPoint x: 636, endPoint y: 488, distance: 36.8
click at [636, 488] on div "Et c’est parti pour la vie !" at bounding box center [611, 484] width 181 height 77
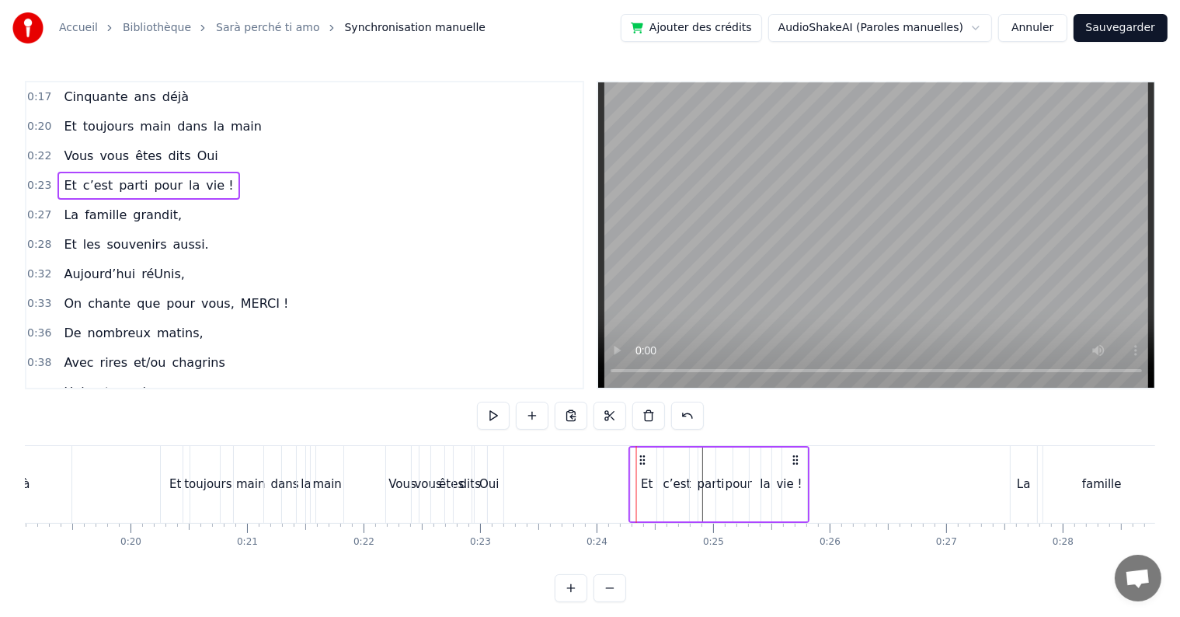
drag, startPoint x: 688, startPoint y: 456, endPoint x: 795, endPoint y: 467, distance: 107.7
click at [795, 467] on div "Et c’est parti pour la vie !" at bounding box center [718, 484] width 181 height 77
click at [72, 442] on div "0:17 Cinquante ans déjà 0:20 Et toujours main dans la main 0:22 Vous vous êtes …" at bounding box center [590, 341] width 1130 height 521
click at [72, 443] on div "0:17 Cinquante ans déjà 0:20 Et toujours main dans la main 0:22 Vous vous êtes …" at bounding box center [590, 341] width 1130 height 521
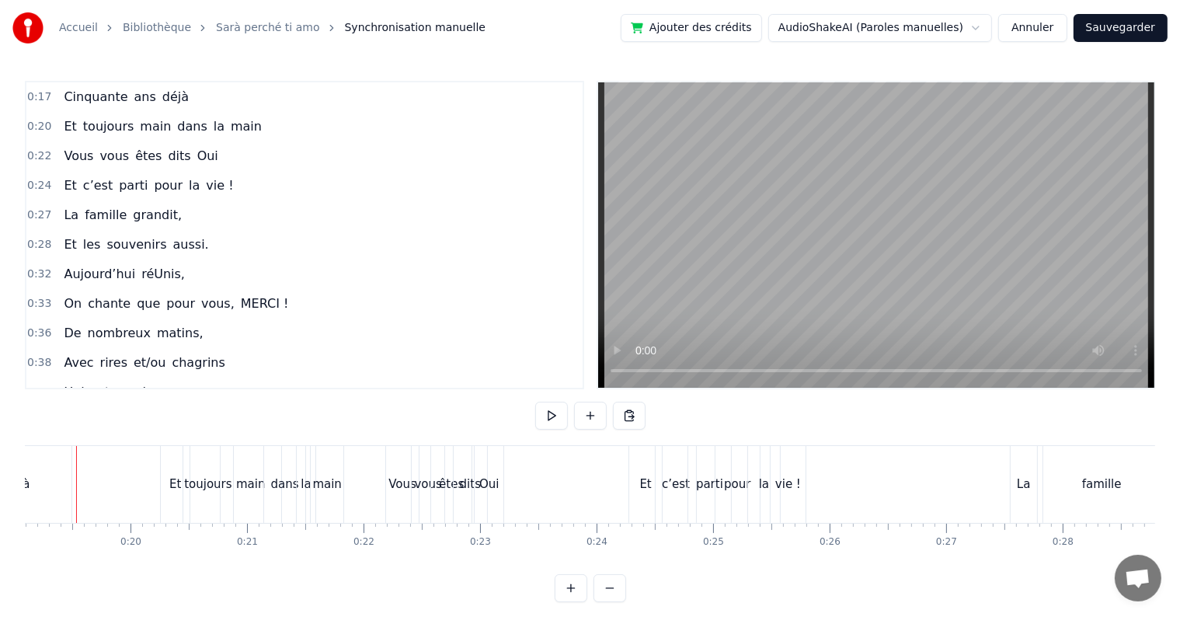
scroll to position [0, 2197]
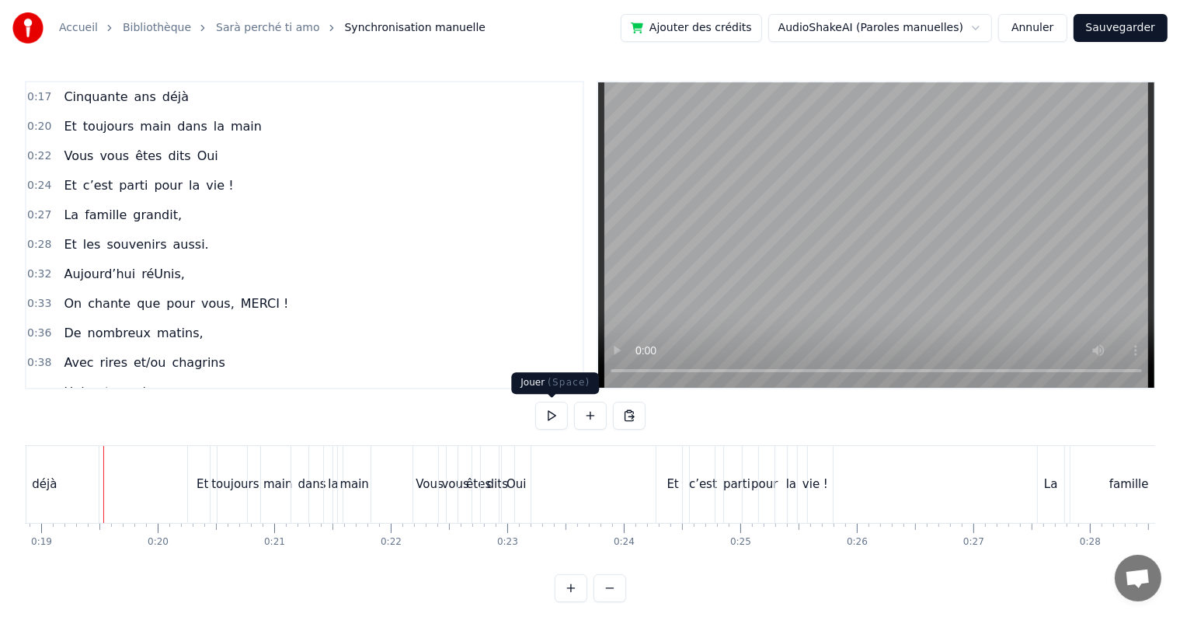
click at [552, 422] on button at bounding box center [551, 415] width 33 height 28
click at [789, 499] on div "la" at bounding box center [791, 484] width 32 height 77
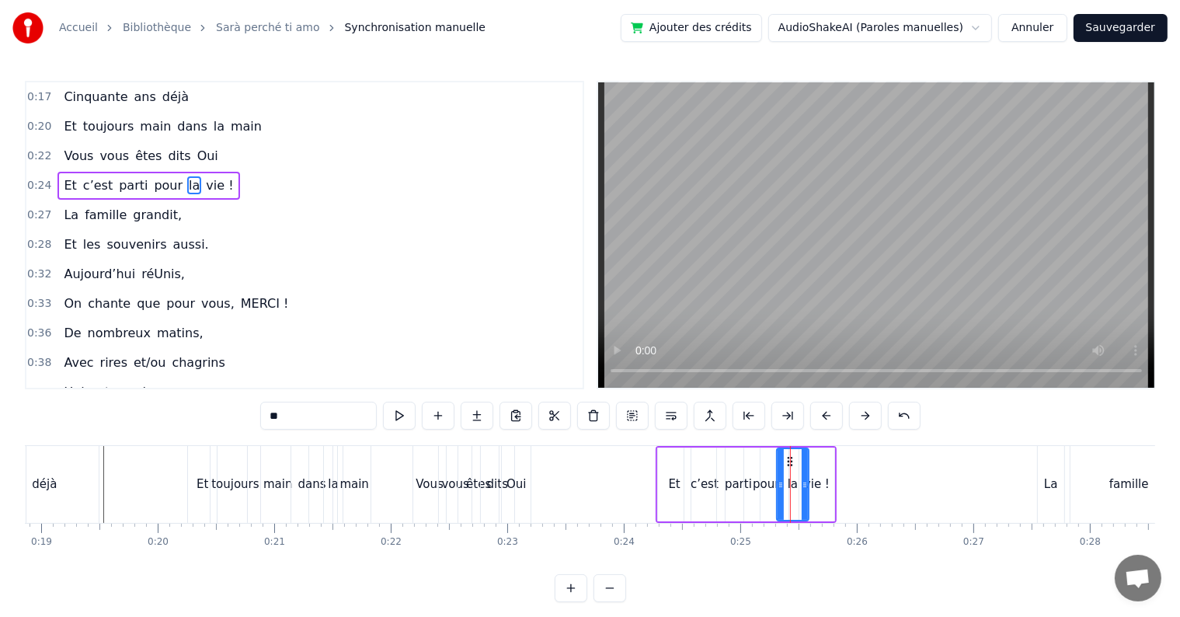
click at [684, 500] on div "c’est" at bounding box center [704, 484] width 40 height 74
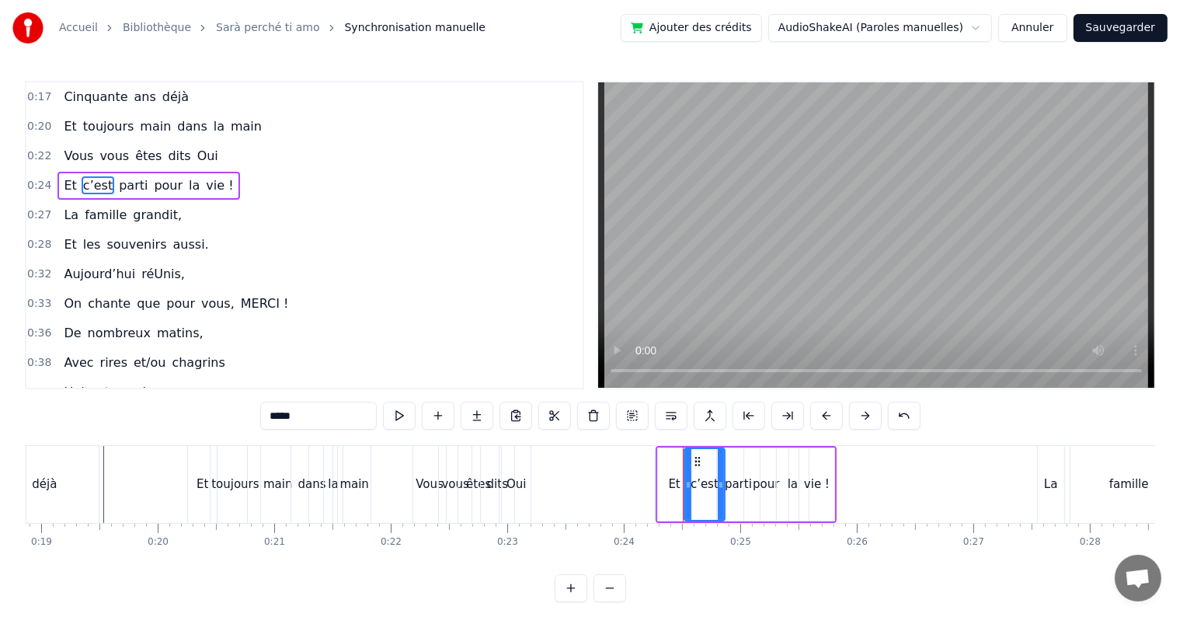
click at [674, 500] on div "Et" at bounding box center [674, 484] width 33 height 74
click at [667, 457] on icon at bounding box center [671, 461] width 12 height 12
click at [727, 475] on div "parti" at bounding box center [738, 484] width 27 height 18
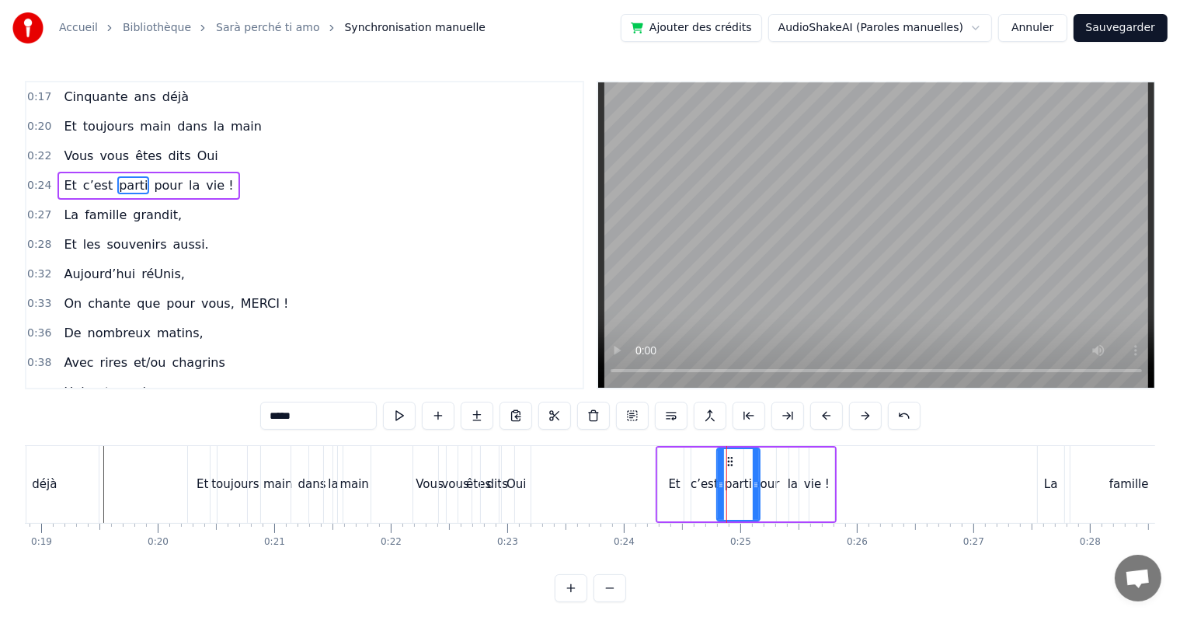
click at [673, 516] on div "Et" at bounding box center [674, 484] width 33 height 74
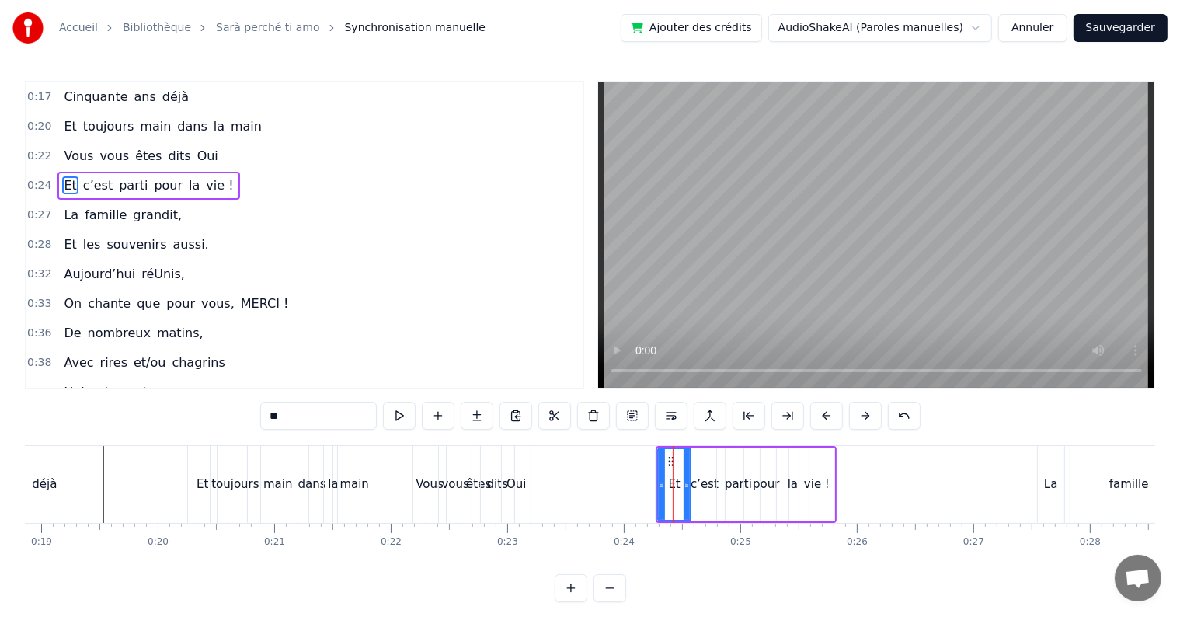
click at [702, 500] on div "c’est" at bounding box center [704, 484] width 40 height 74
click at [702, 500] on div "c’est" at bounding box center [704, 484] width 39 height 71
click at [678, 492] on div "Et" at bounding box center [674, 484] width 33 height 74
click at [678, 492] on div "Et" at bounding box center [674, 484] width 31 height 71
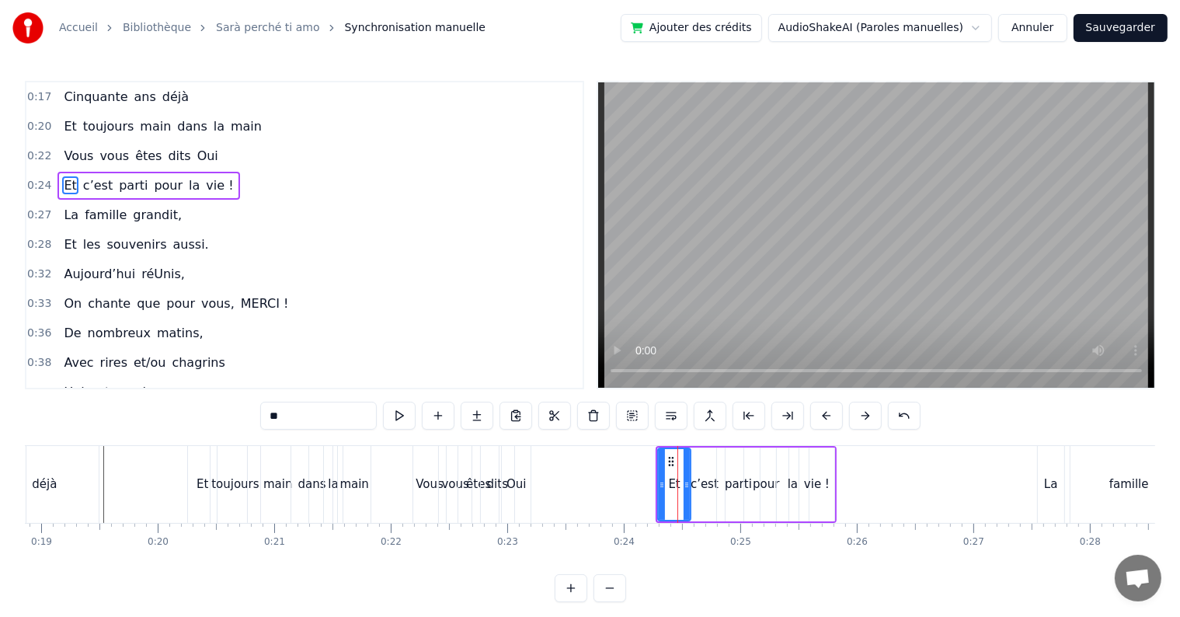
drag, startPoint x: 678, startPoint y: 492, endPoint x: 670, endPoint y: 466, distance: 27.5
click at [670, 466] on div "Et" at bounding box center [674, 484] width 31 height 71
click at [670, 466] on icon at bounding box center [671, 461] width 12 height 12
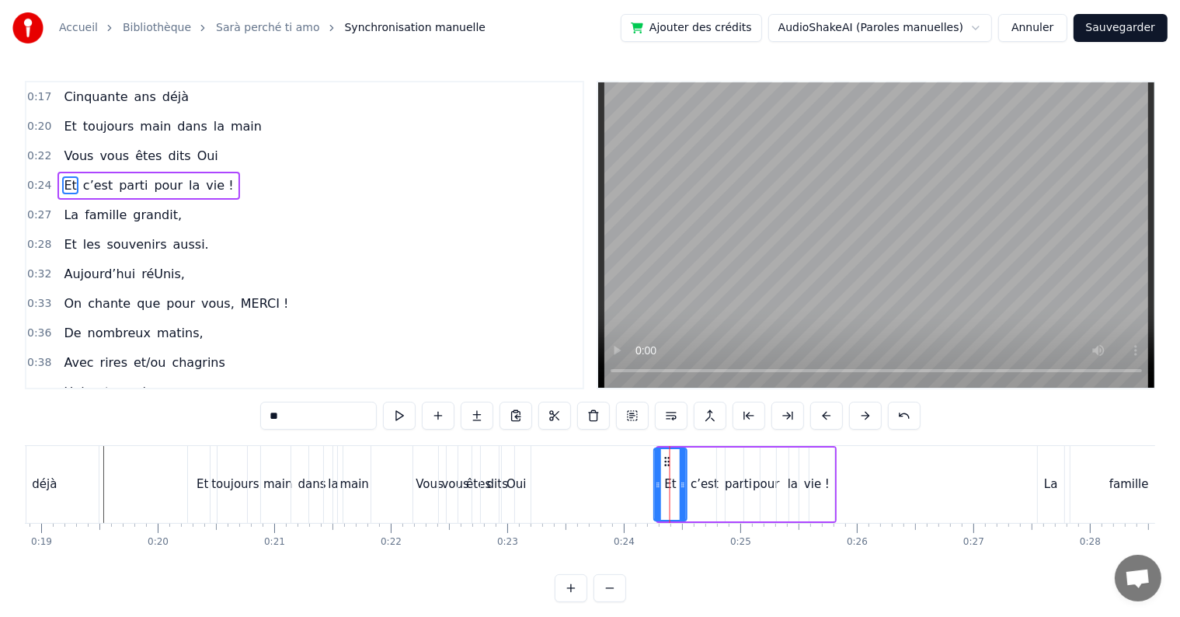
drag, startPoint x: 667, startPoint y: 462, endPoint x: 663, endPoint y: 469, distance: 8.0
click at [663, 469] on div "Et" at bounding box center [670, 484] width 31 height 71
click at [674, 484] on icon at bounding box center [676, 484] width 6 height 12
click at [701, 487] on div "c’est" at bounding box center [704, 484] width 28 height 18
click at [683, 509] on div "c’est" at bounding box center [704, 484] width 42 height 74
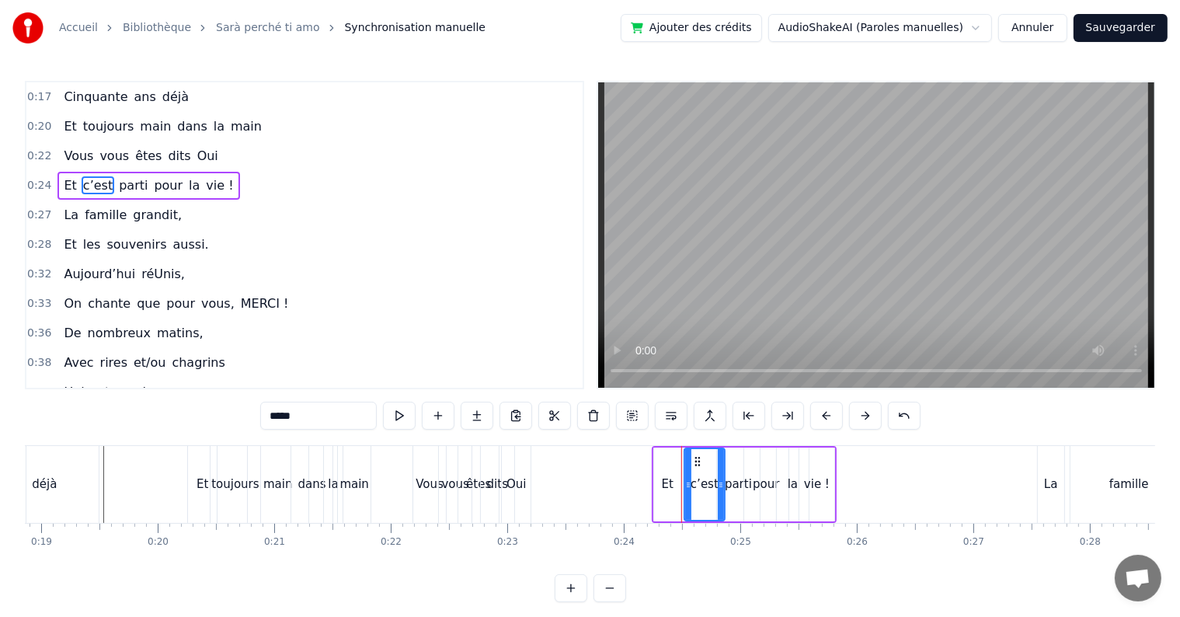
click at [683, 509] on div "c’est" at bounding box center [704, 484] width 42 height 74
click at [711, 485] on icon at bounding box center [714, 484] width 6 height 12
click at [692, 460] on icon at bounding box center [693, 461] width 12 height 12
click at [734, 496] on div "parti" at bounding box center [738, 484] width 43 height 74
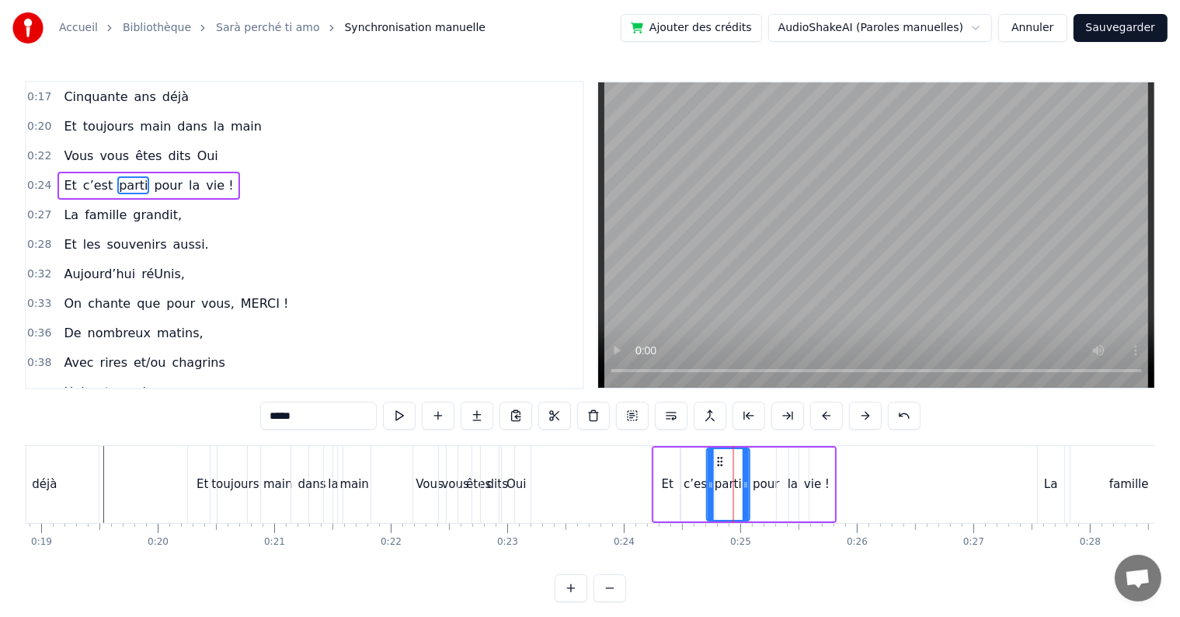
drag, startPoint x: 730, startPoint y: 454, endPoint x: 720, endPoint y: 454, distance: 10.1
click at [720, 455] on icon at bounding box center [720, 461] width 12 height 12
click at [760, 485] on div "pour" at bounding box center [766, 484] width 26 height 18
click at [752, 459] on icon at bounding box center [751, 461] width 12 height 12
click at [782, 487] on div "la" at bounding box center [793, 484] width 32 height 74
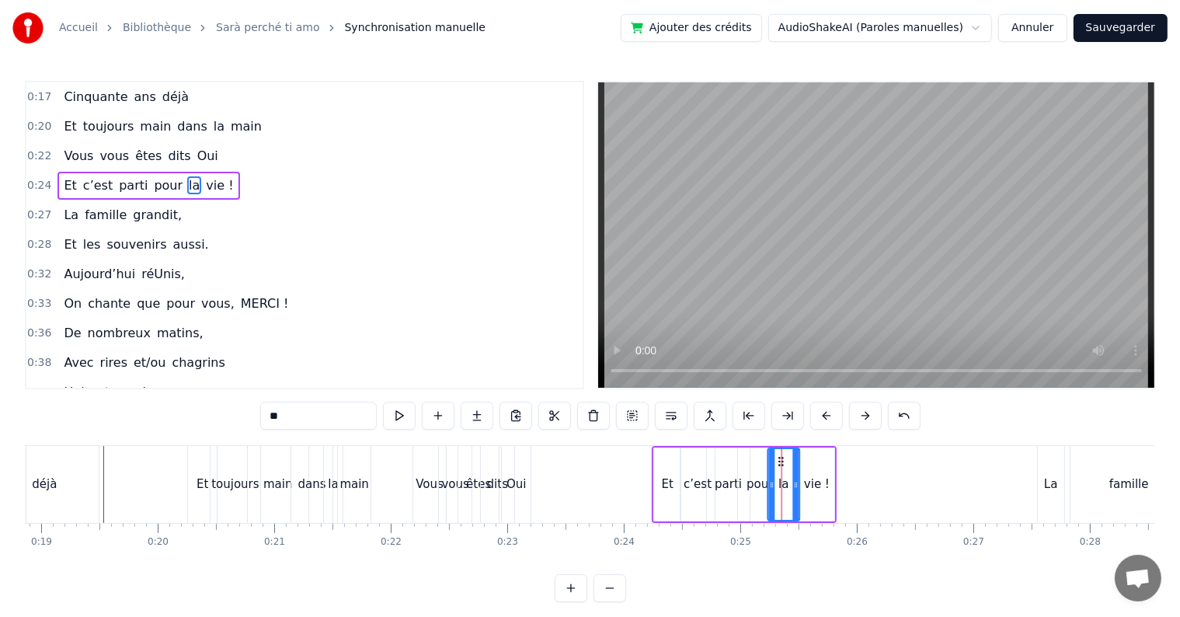
drag, startPoint x: 787, startPoint y: 458, endPoint x: 778, endPoint y: 458, distance: 8.5
click at [778, 458] on icon at bounding box center [781, 461] width 12 height 12
click at [819, 483] on div "vie !" at bounding box center [817, 484] width 26 height 18
click at [801, 457] on icon at bounding box center [804, 461] width 12 height 12
click at [668, 455] on div "Et" at bounding box center [667, 484] width 26 height 74
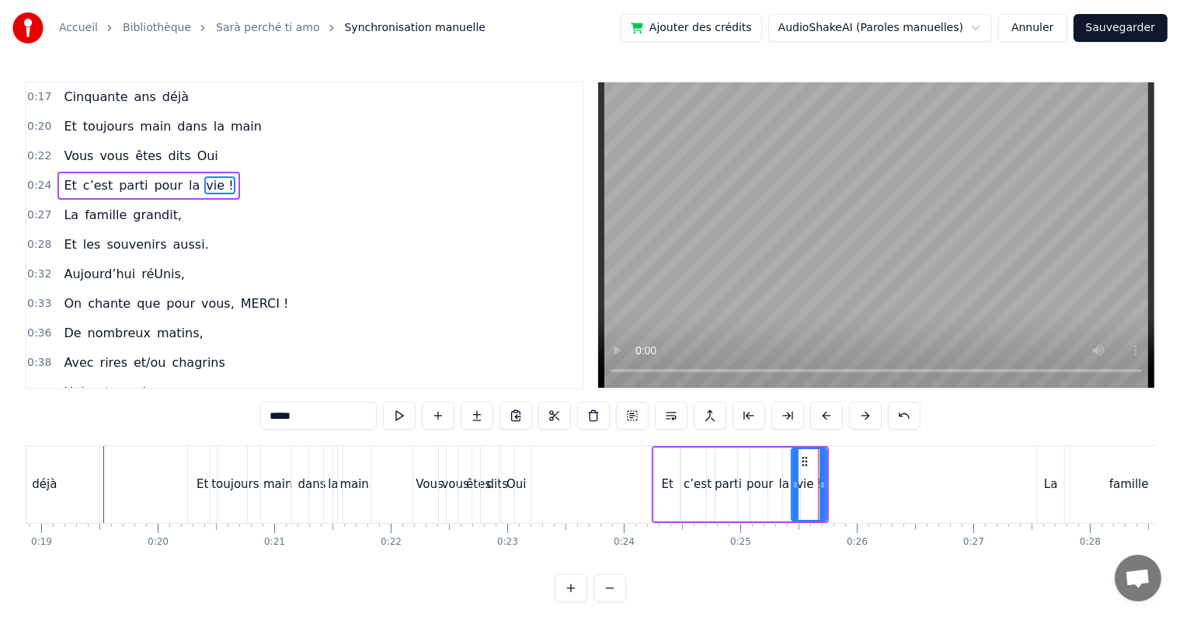
type input "**"
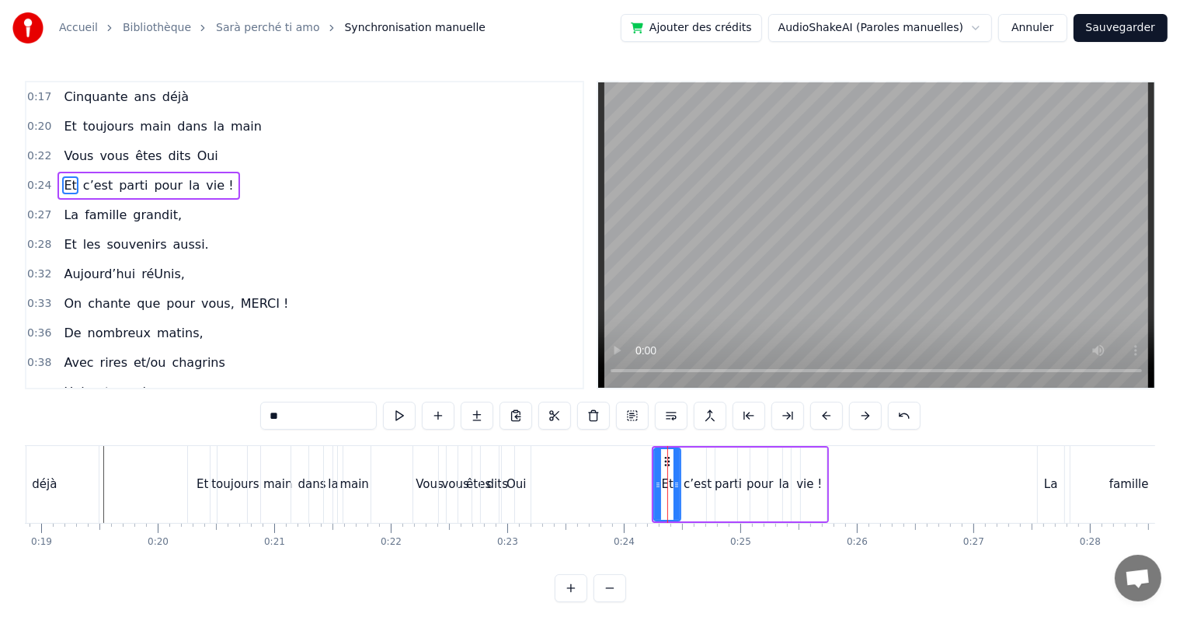
click at [655, 449] on div at bounding box center [658, 484] width 6 height 71
click at [654, 448] on div at bounding box center [654, 484] width 1 height 77
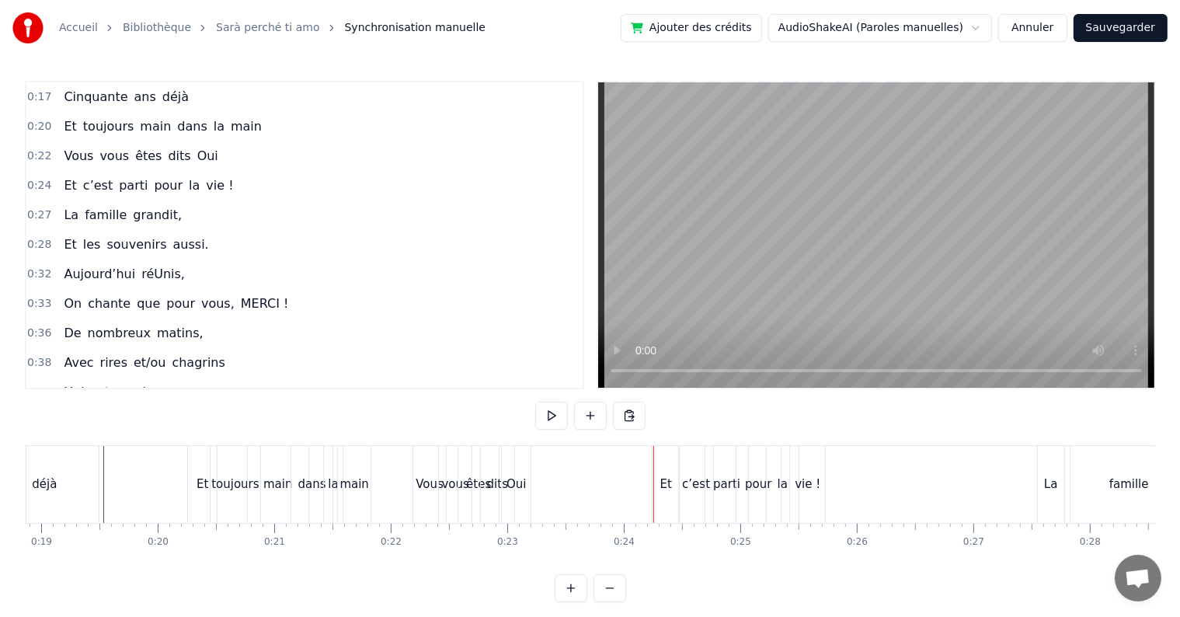
drag, startPoint x: 661, startPoint y: 460, endPoint x: 693, endPoint y: 443, distance: 36.8
click at [693, 443] on div "0:17 Cinquante ans déjà 0:20 Et toujours main dans la main 0:22 Vous vous êtes …" at bounding box center [590, 341] width 1130 height 521
click at [124, 441] on div "0:17 Cinquante ans déjà 0:20 Et toujours main dans la main 0:22 Vous vous êtes …" at bounding box center [590, 341] width 1130 height 521
click at [550, 419] on button at bounding box center [551, 415] width 33 height 28
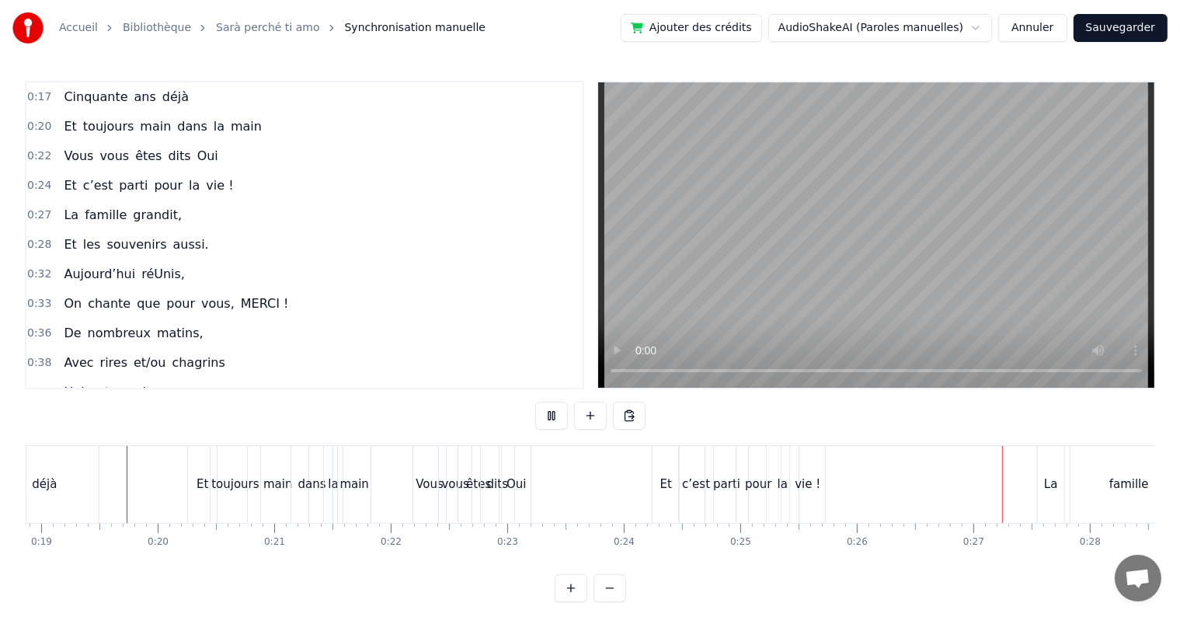
click at [550, 419] on button at bounding box center [551, 415] width 33 height 28
click at [1043, 493] on div "La" at bounding box center [1051, 484] width 26 height 77
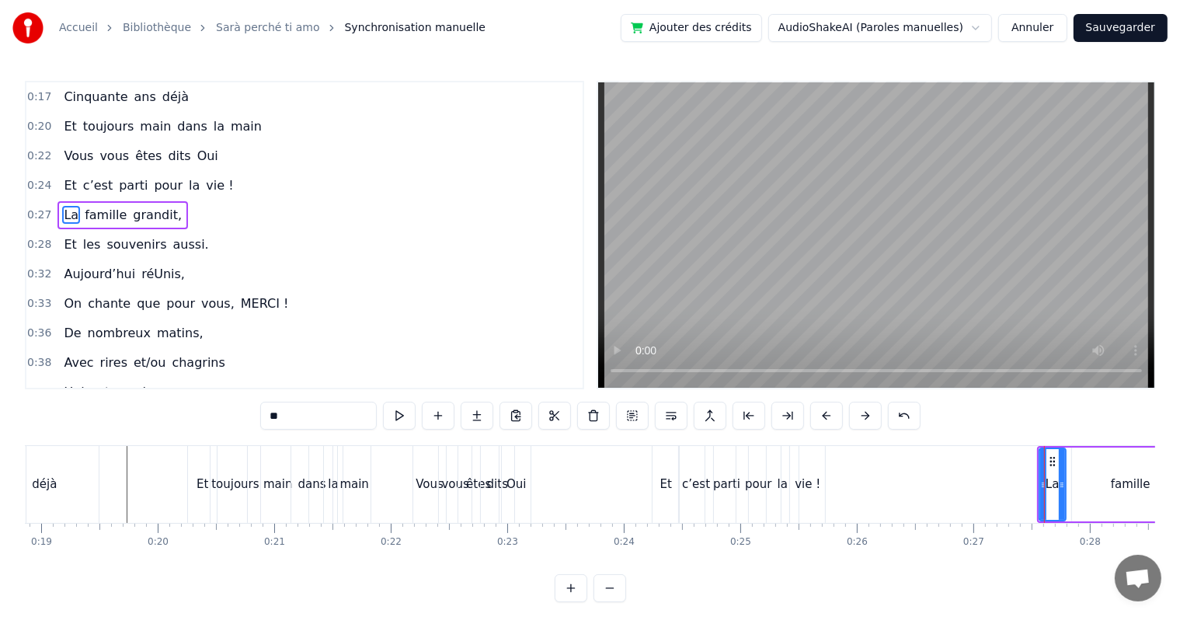
click at [1102, 465] on div "famille" at bounding box center [1130, 484] width 117 height 74
type input "*******"
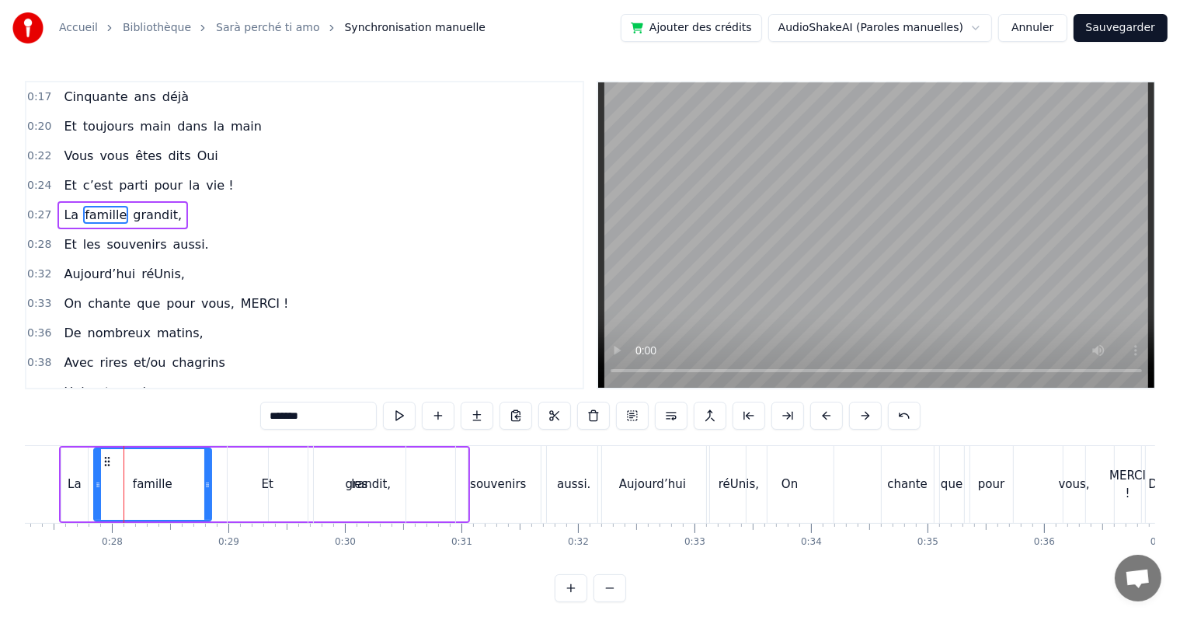
scroll to position [0, 3195]
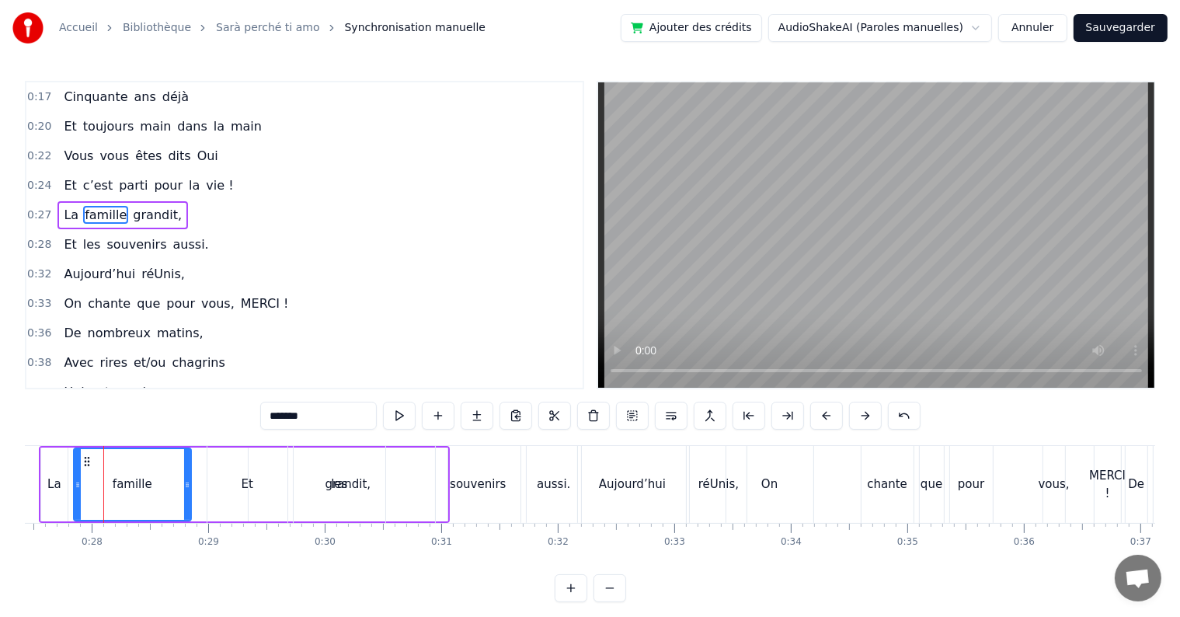
click at [429, 475] on div "Et les souvenirs aussi." at bounding box center [396, 484] width 378 height 77
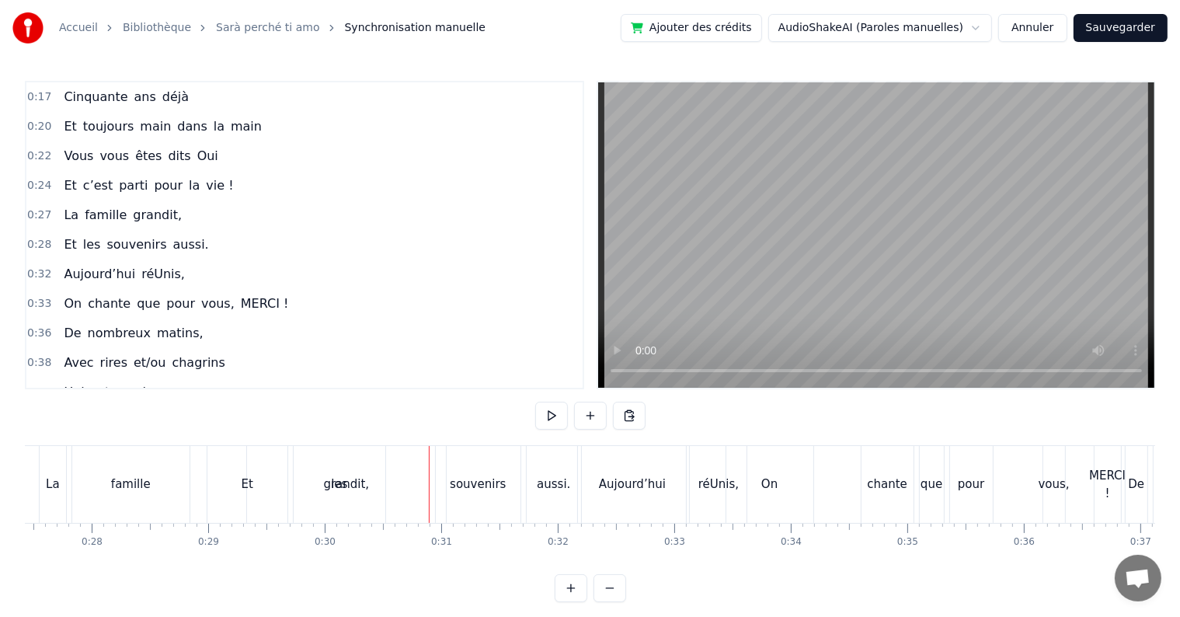
click at [419, 475] on div "Et les souvenirs aussi." at bounding box center [396, 484] width 378 height 77
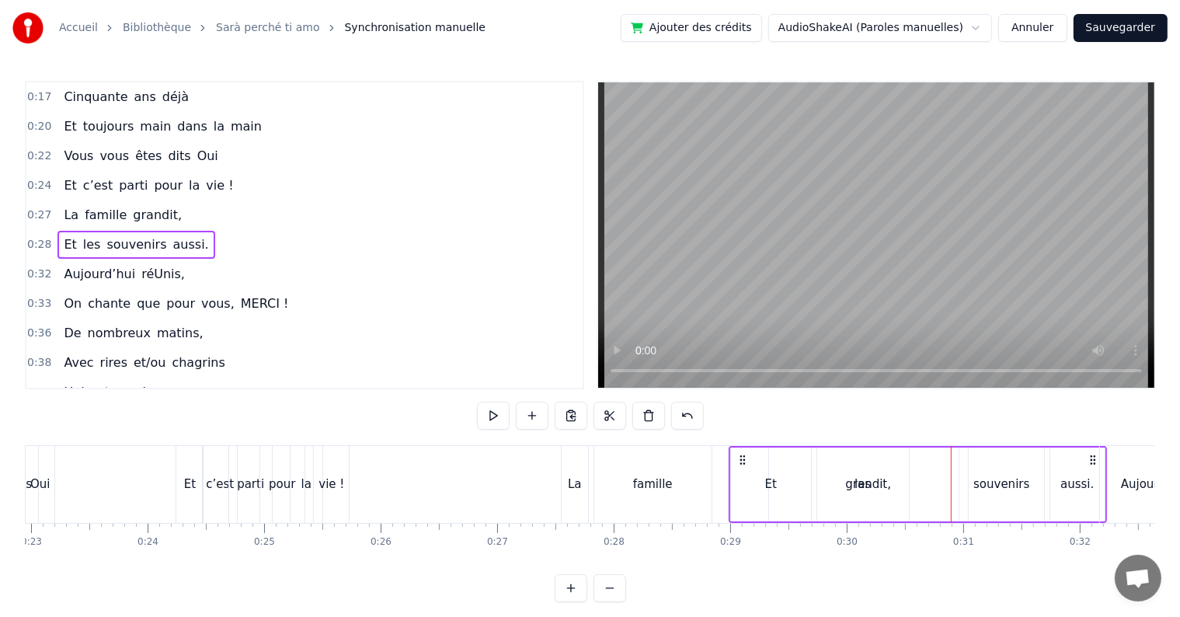
scroll to position [0, 2648]
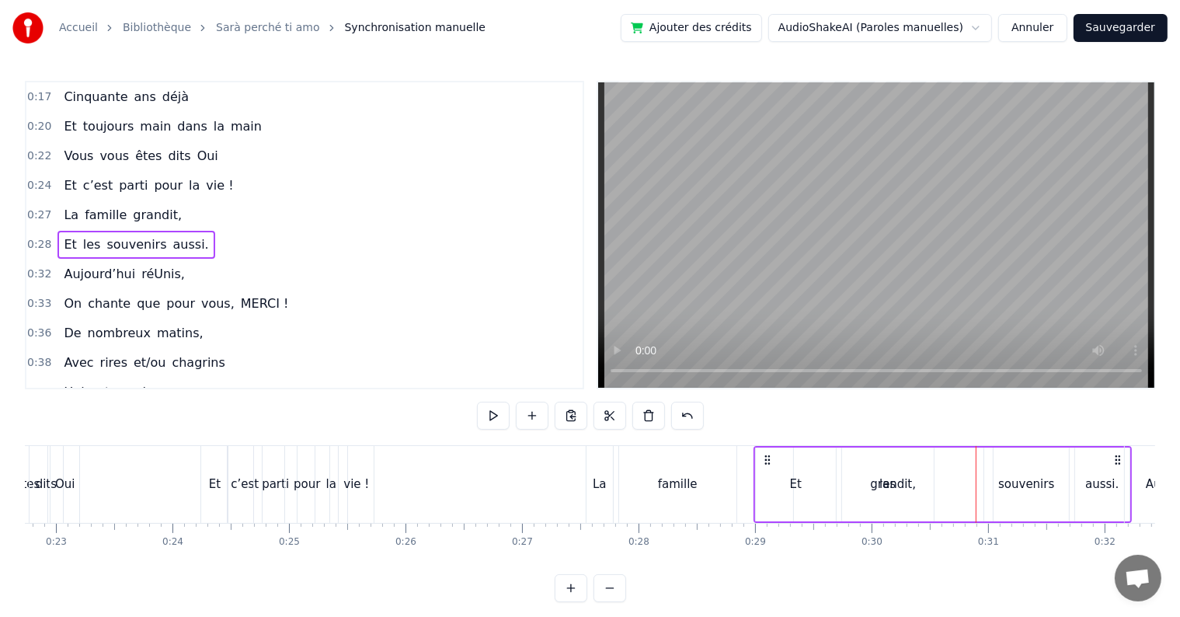
click at [592, 457] on div "La" at bounding box center [599, 484] width 26 height 77
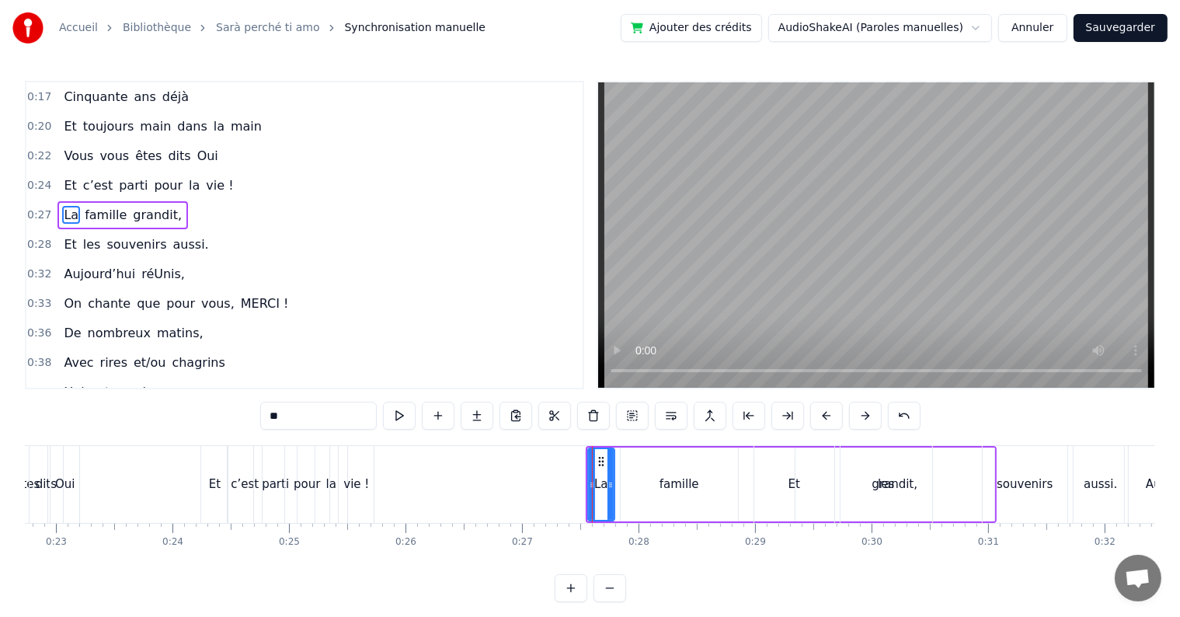
click at [600, 462] on icon at bounding box center [601, 461] width 12 height 12
click at [600, 455] on icon at bounding box center [601, 461] width 12 height 12
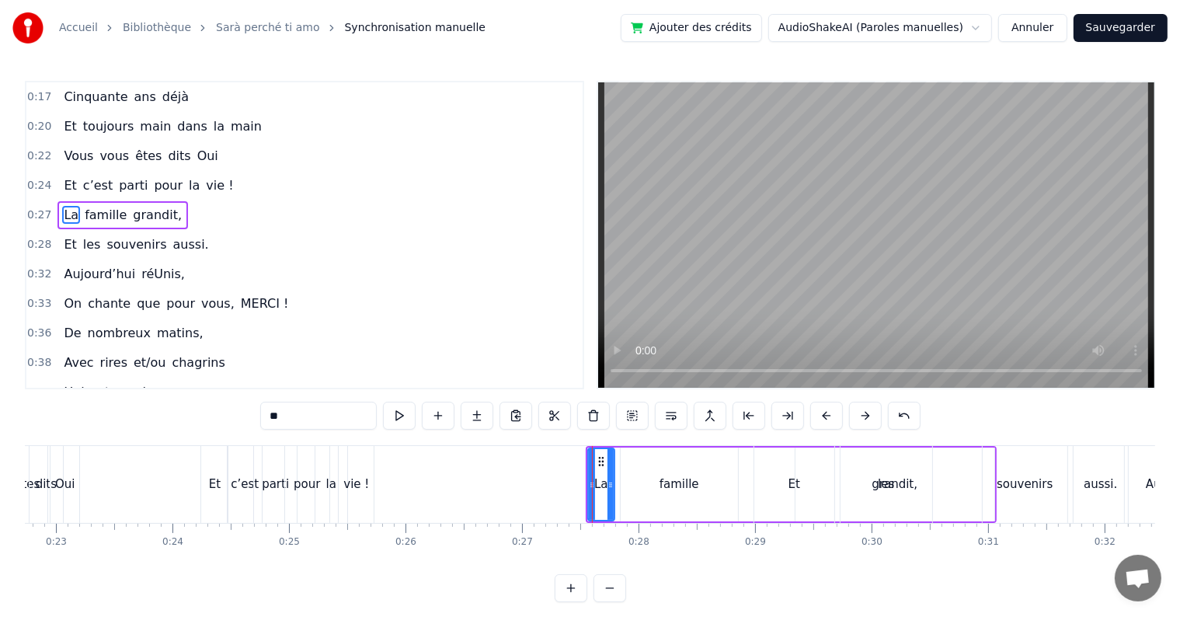
click at [601, 461] on icon at bounding box center [601, 461] width 12 height 12
drag, startPoint x: 601, startPoint y: 461, endPoint x: 624, endPoint y: 462, distance: 23.3
click at [624, 462] on icon at bounding box center [624, 461] width 12 height 12
click at [677, 468] on div "famille" at bounding box center [678, 484] width 117 height 74
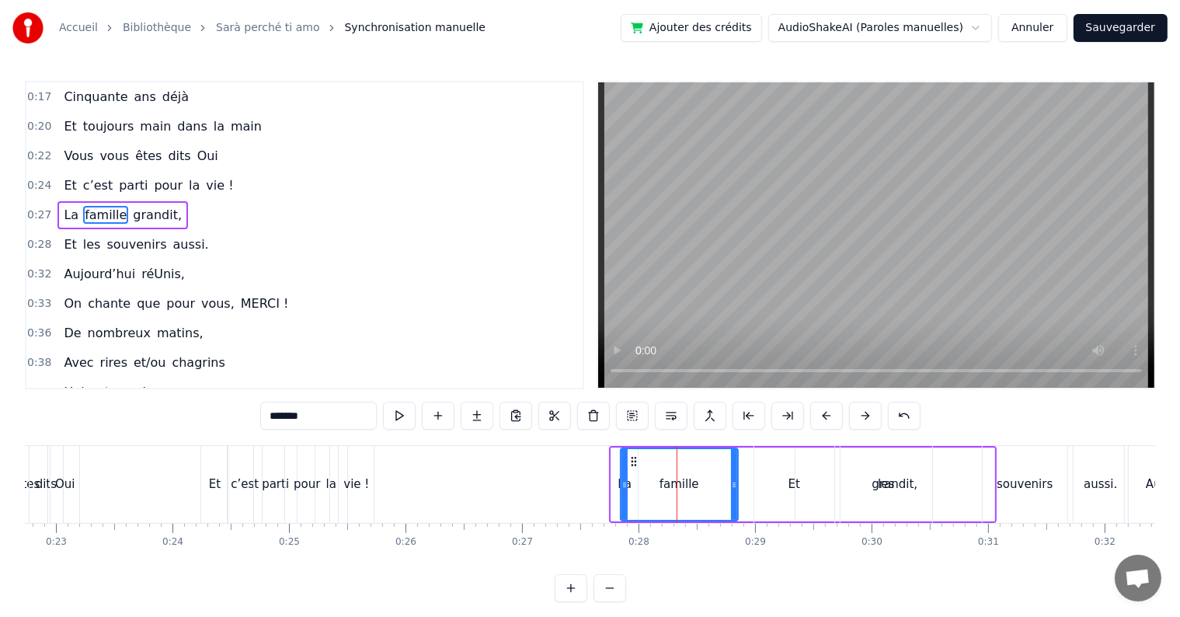
click at [677, 468] on div "famille" at bounding box center [679, 484] width 116 height 71
click at [613, 454] on div "La" at bounding box center [624, 484] width 26 height 74
type input "**"
click at [617, 454] on div at bounding box center [617, 454] width 0 height 0
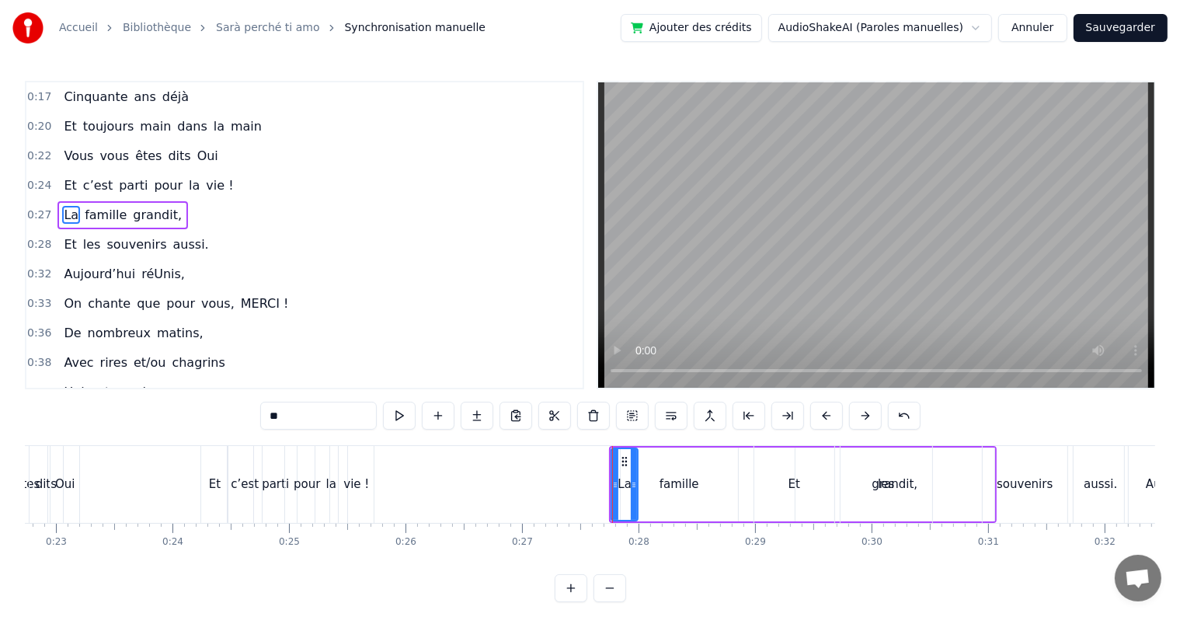
click at [977, 450] on div "Et les souvenirs aussi." at bounding box center [942, 484] width 378 height 77
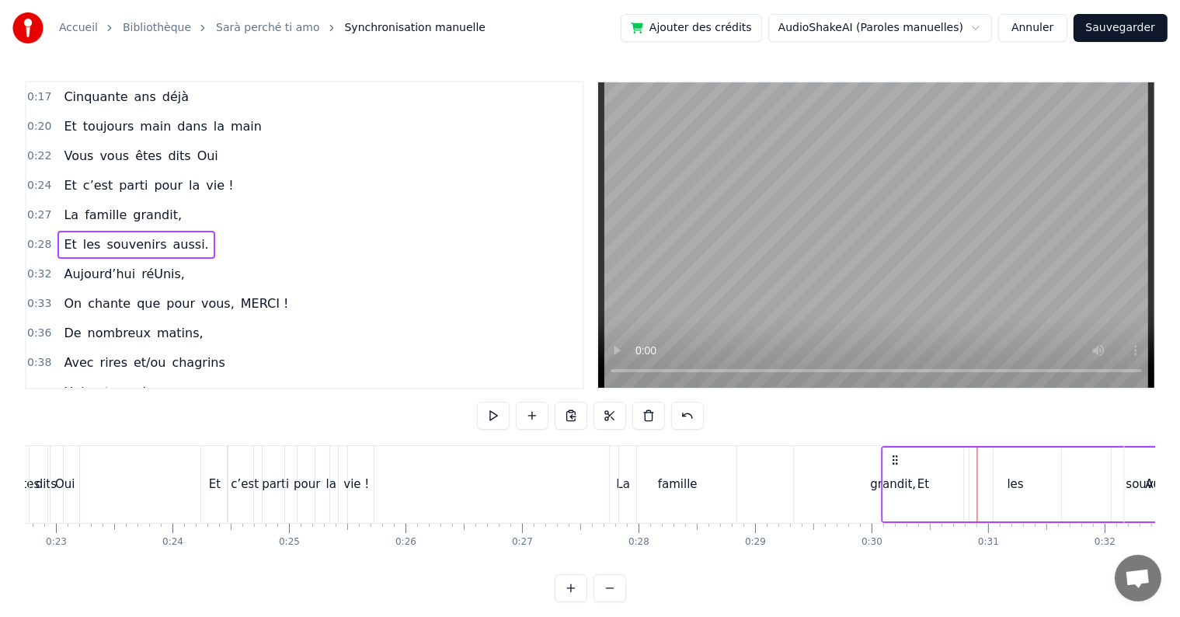
drag, startPoint x: 769, startPoint y: 458, endPoint x: 897, endPoint y: 459, distance: 128.1
click at [897, 459] on icon at bounding box center [895, 460] width 12 height 12
click at [652, 485] on div "famille" at bounding box center [677, 484] width 117 height 77
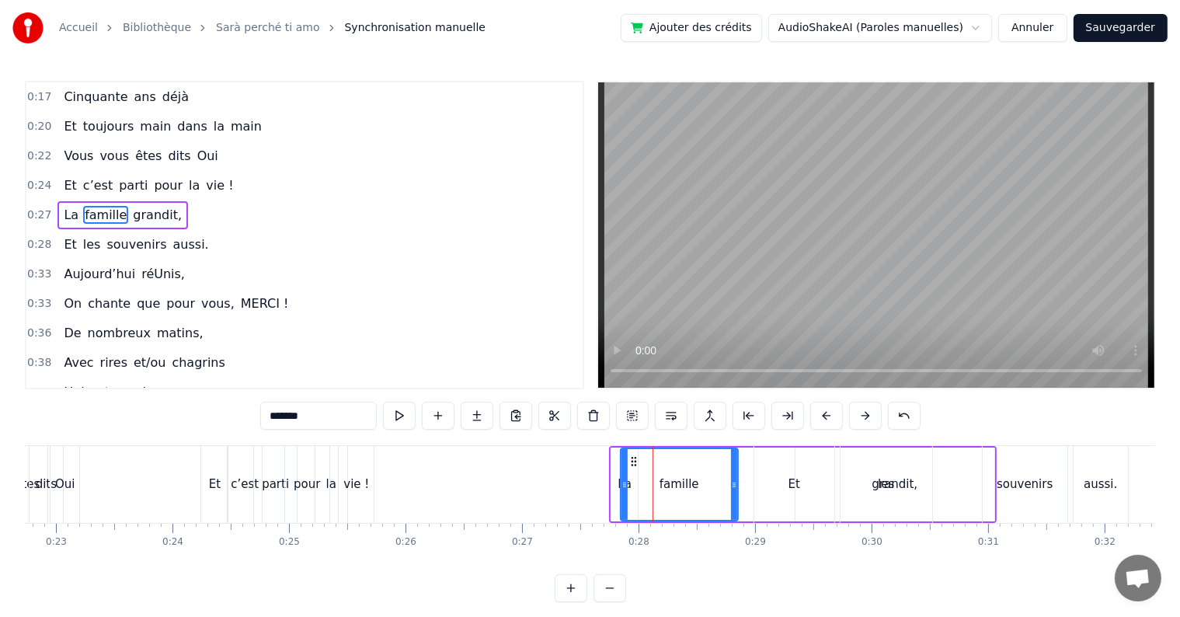
click at [616, 464] on div "La" at bounding box center [624, 484] width 26 height 74
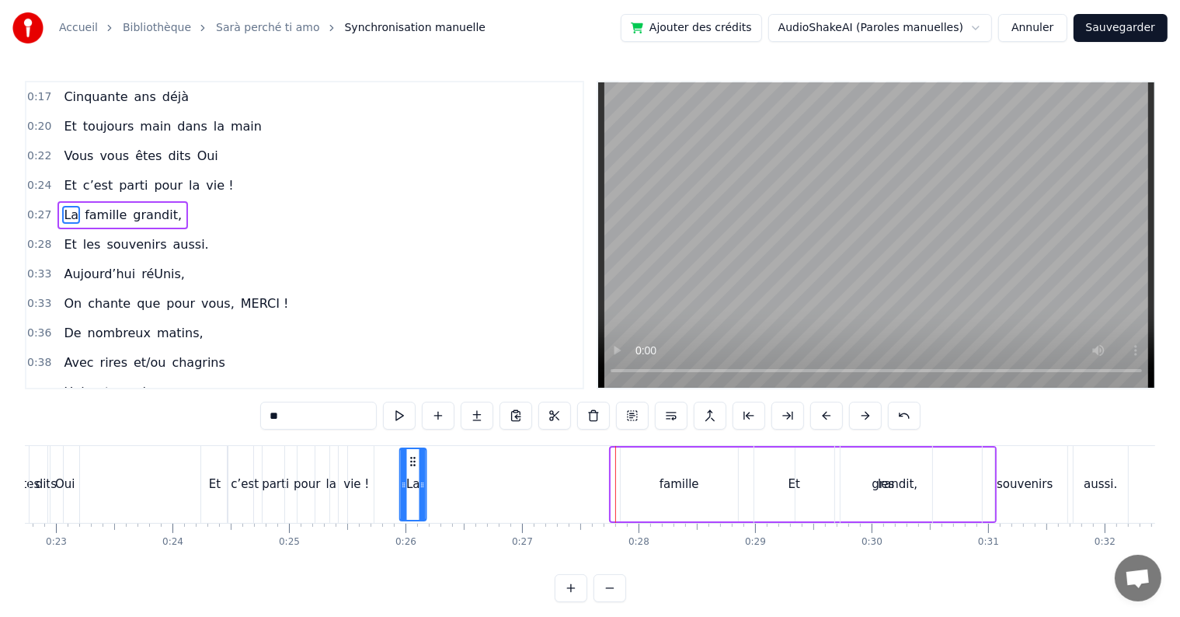
drag, startPoint x: 624, startPoint y: 456, endPoint x: 412, endPoint y: 469, distance: 211.6
click at [412, 469] on div "La" at bounding box center [413, 484] width 25 height 71
click at [690, 471] on div "famille" at bounding box center [678, 484] width 117 height 74
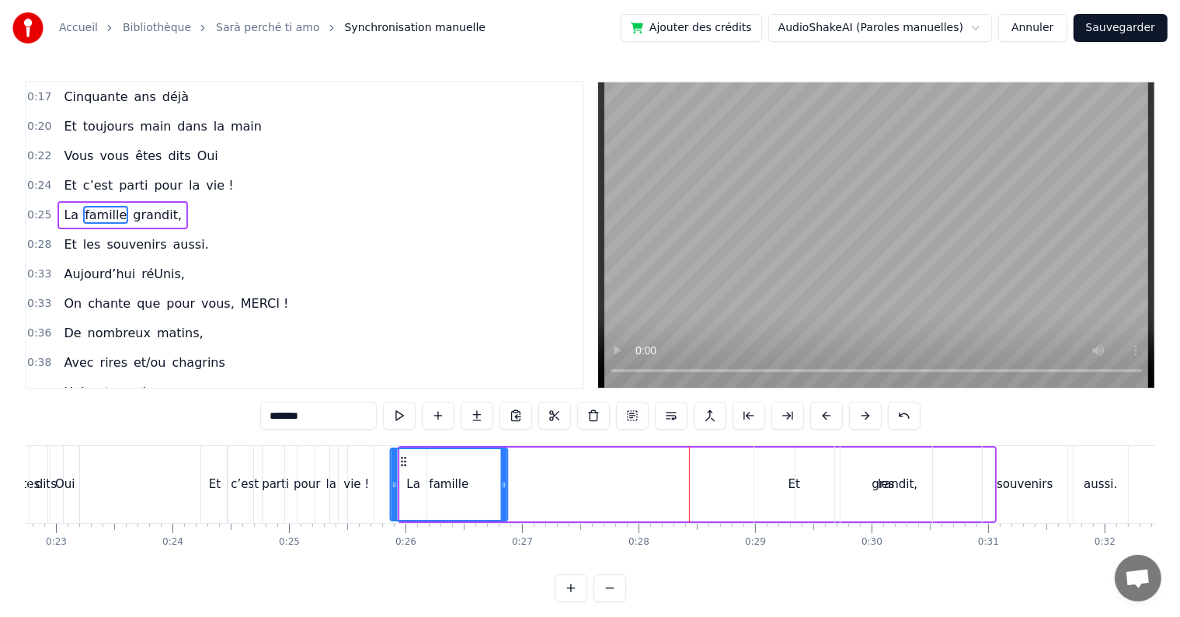
drag, startPoint x: 633, startPoint y: 461, endPoint x: 403, endPoint y: 481, distance: 230.8
click at [403, 481] on div "famille" at bounding box center [449, 484] width 116 height 71
drag, startPoint x: 504, startPoint y: 482, endPoint x: 452, endPoint y: 487, distance: 52.2
click at [452, 487] on icon at bounding box center [452, 484] width 6 height 12
drag, startPoint x: 415, startPoint y: 458, endPoint x: 442, endPoint y: 458, distance: 26.4
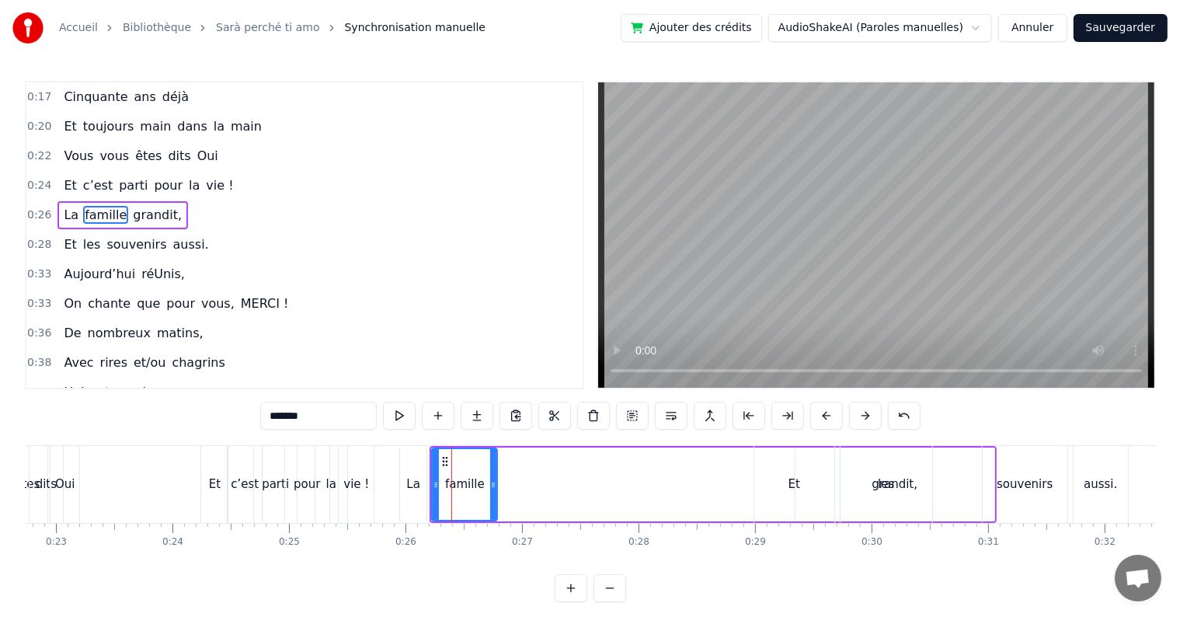
click at [414, 469] on div "La" at bounding box center [413, 484] width 26 height 74
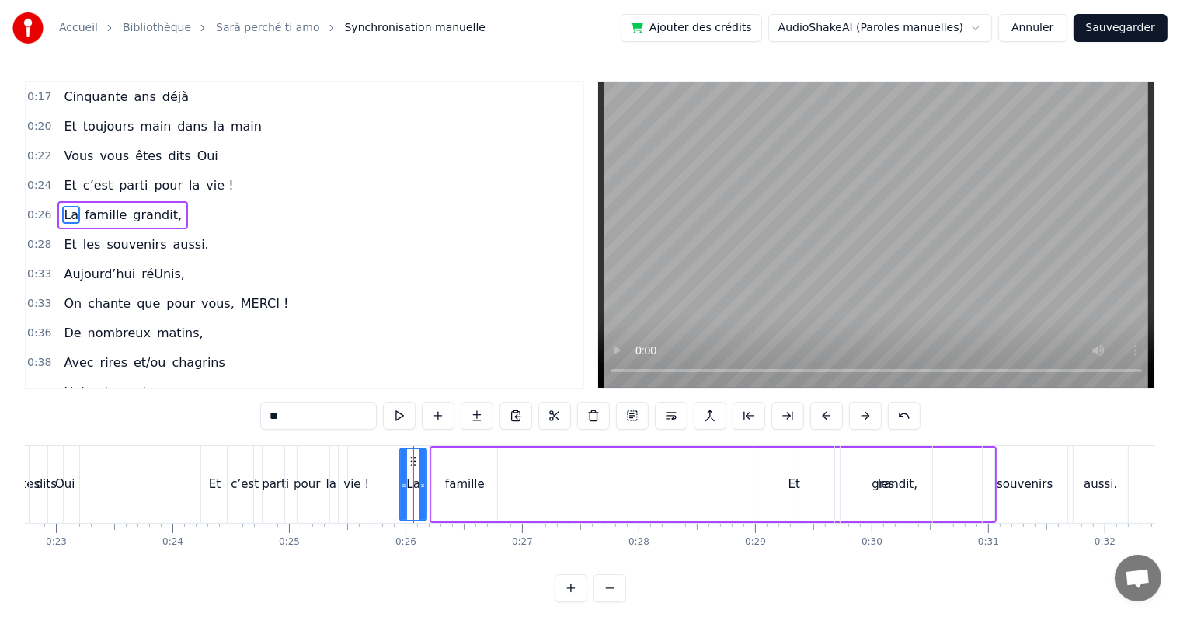
click at [461, 477] on div "famille" at bounding box center [465, 484] width 40 height 18
drag, startPoint x: 445, startPoint y: 461, endPoint x: 429, endPoint y: 461, distance: 16.3
click at [430, 461] on circle at bounding box center [430, 461] width 1 height 1
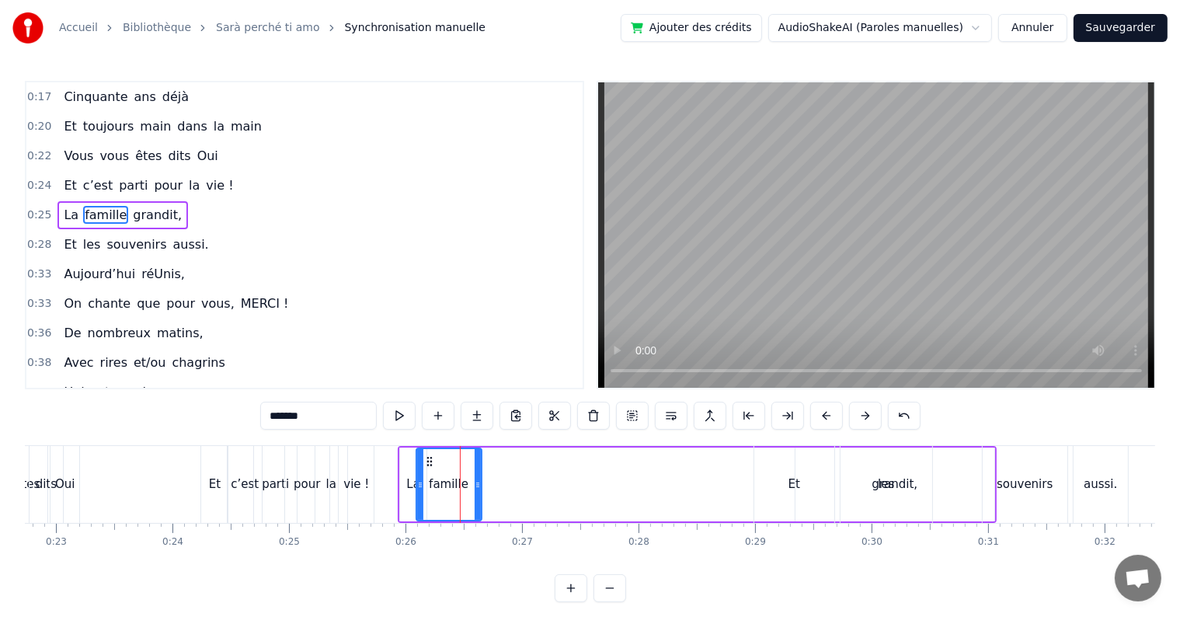
click at [795, 482] on div "Et" at bounding box center [794, 484] width 12 height 18
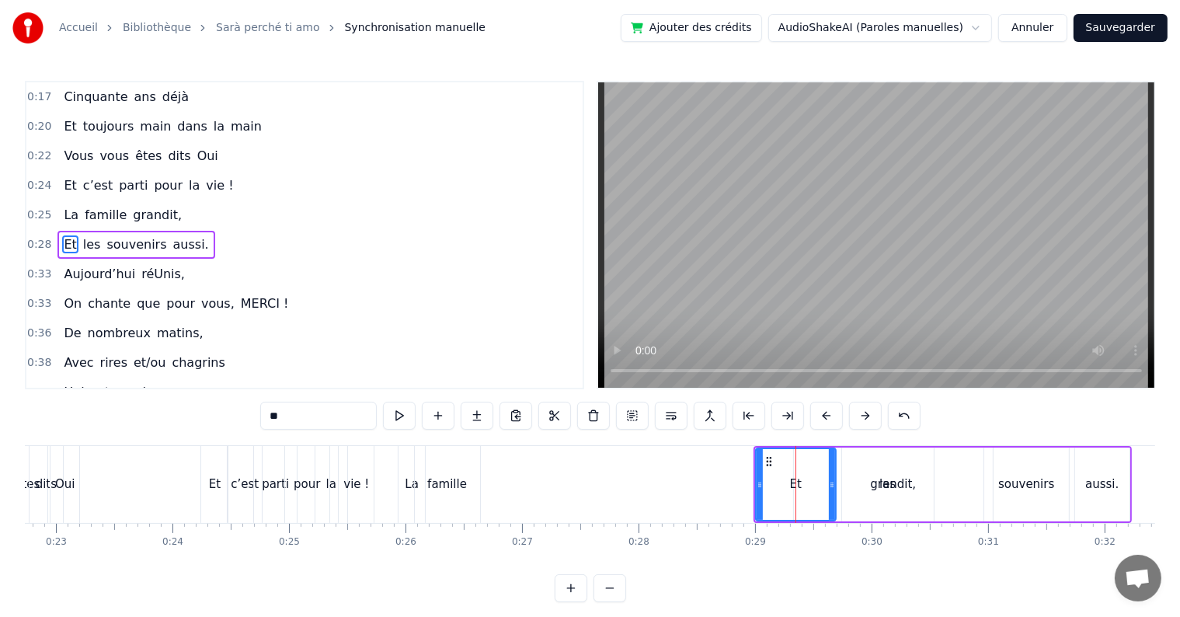
scroll to position [4, 0]
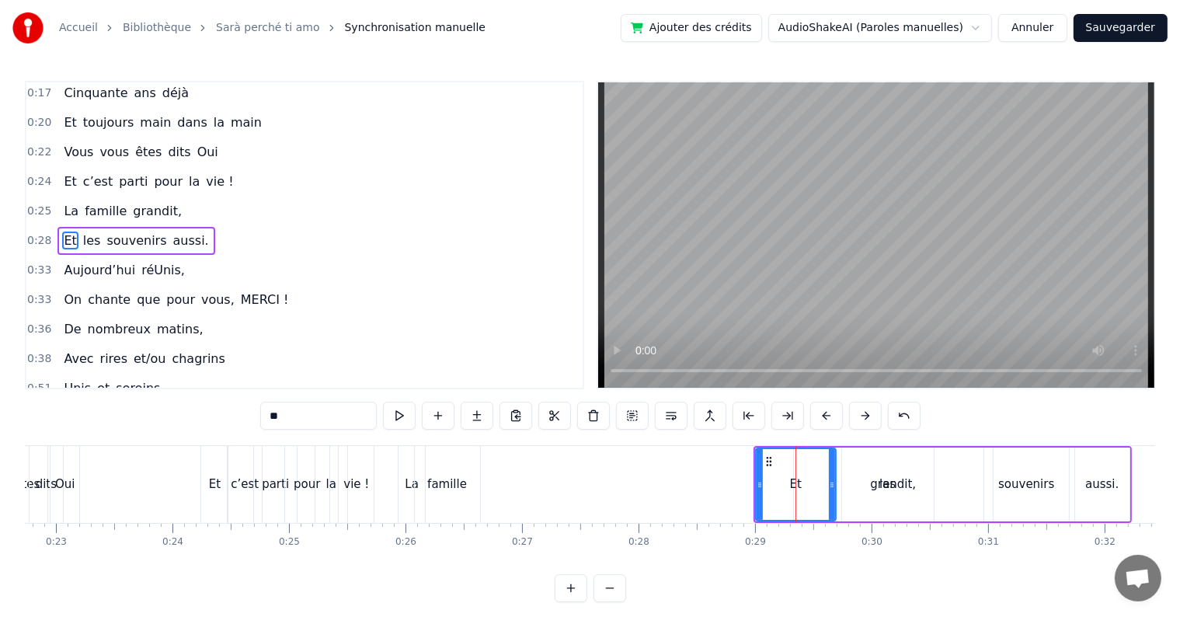
click at [898, 492] on div "les" at bounding box center [888, 484] width 92 height 74
type input "***"
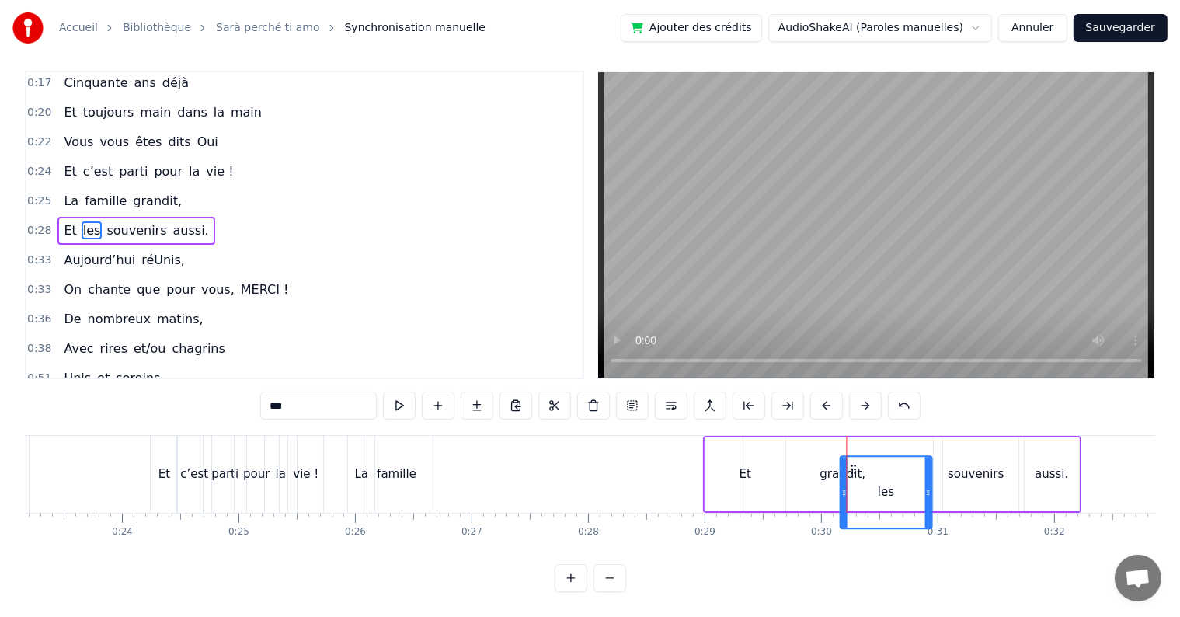
scroll to position [22, 0]
click at [850, 468] on icon at bounding box center [853, 474] width 12 height 12
click at [846, 459] on div at bounding box center [846, 474] width 1 height 77
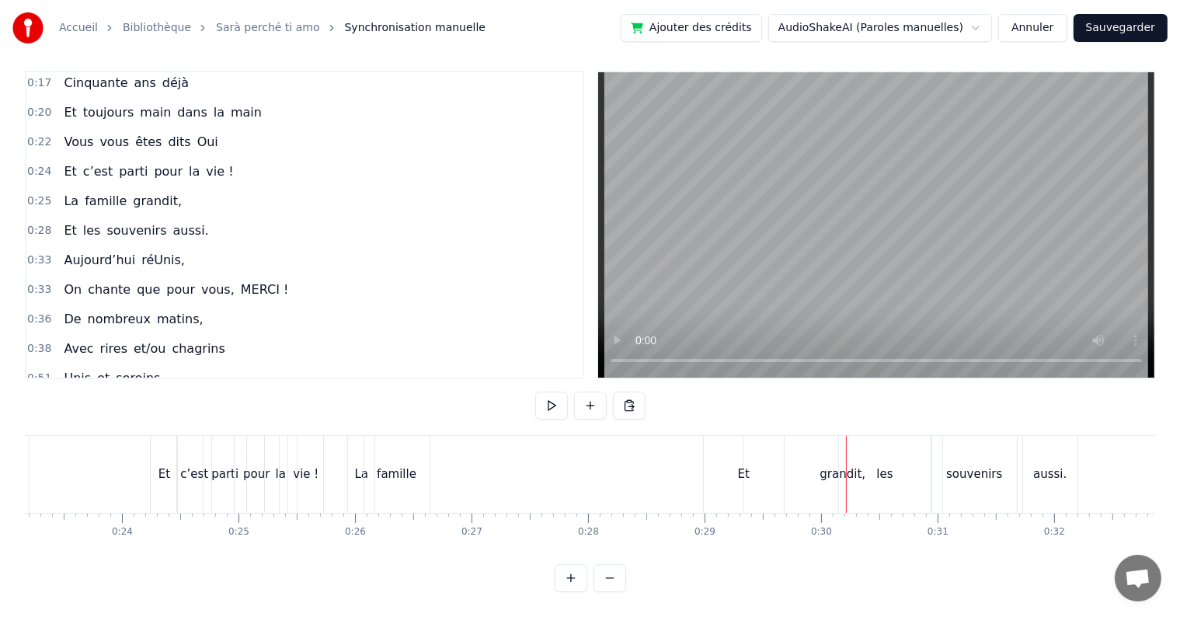
click at [831, 459] on div "Et les souvenirs aussi." at bounding box center [892, 474] width 378 height 77
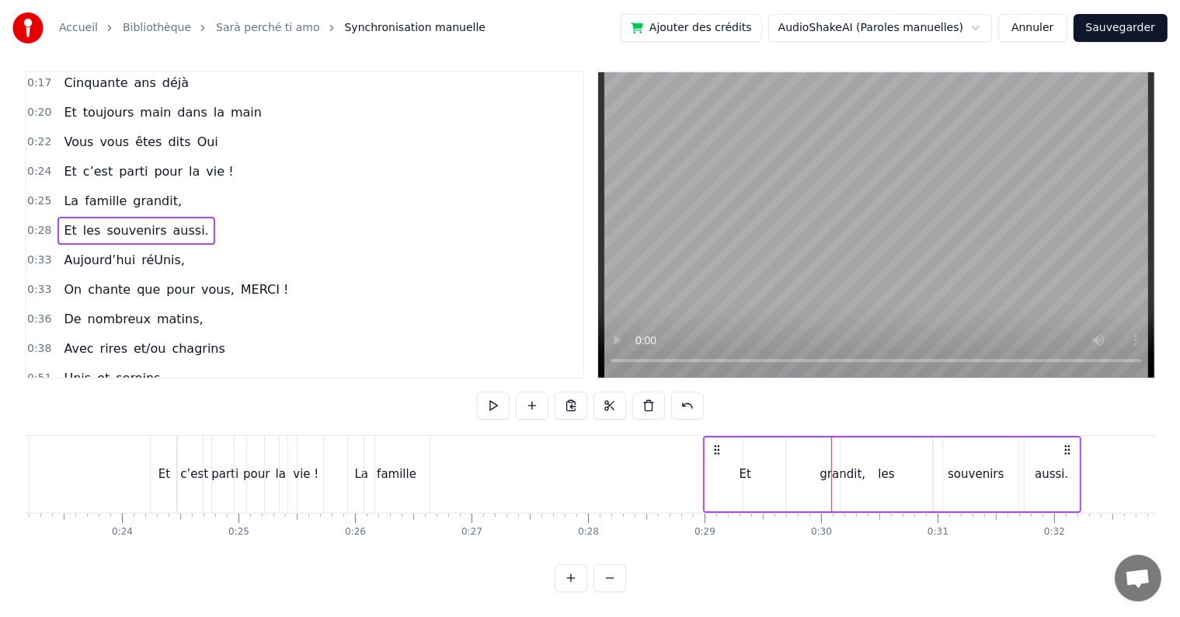
click at [828, 463] on div "Et les souvenirs aussi." at bounding box center [892, 474] width 378 height 77
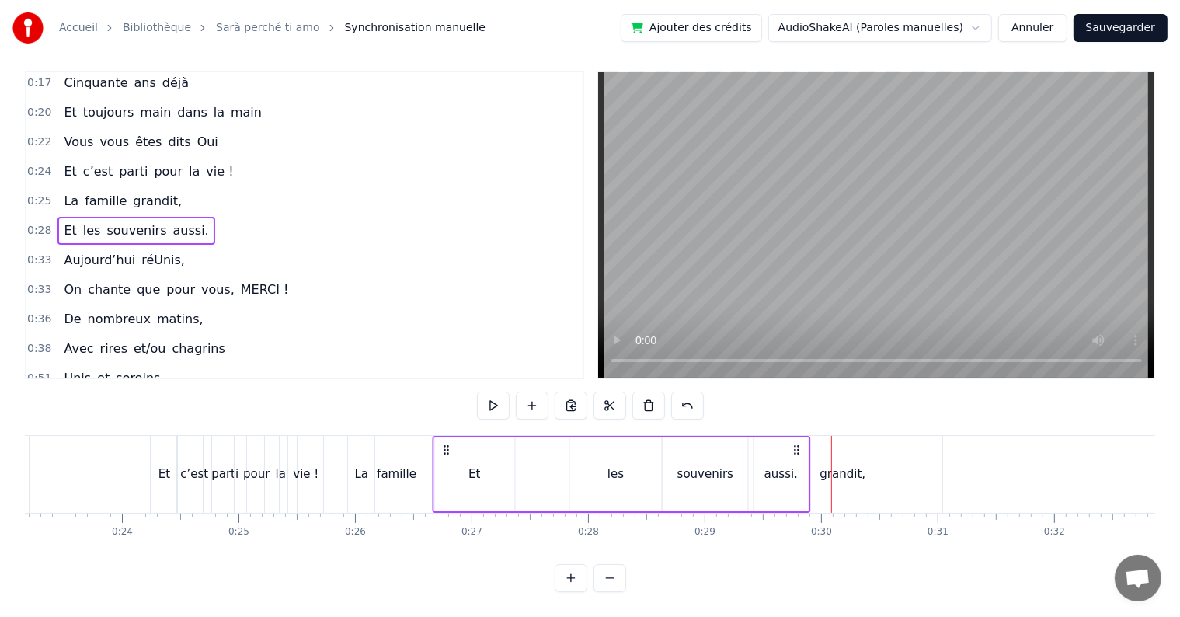
drag, startPoint x: 714, startPoint y: 436, endPoint x: 444, endPoint y: 457, distance: 271.1
click at [444, 457] on div "Et les souvenirs aussi." at bounding box center [622, 474] width 378 height 77
click at [859, 482] on div "grandit," at bounding box center [842, 474] width 199 height 77
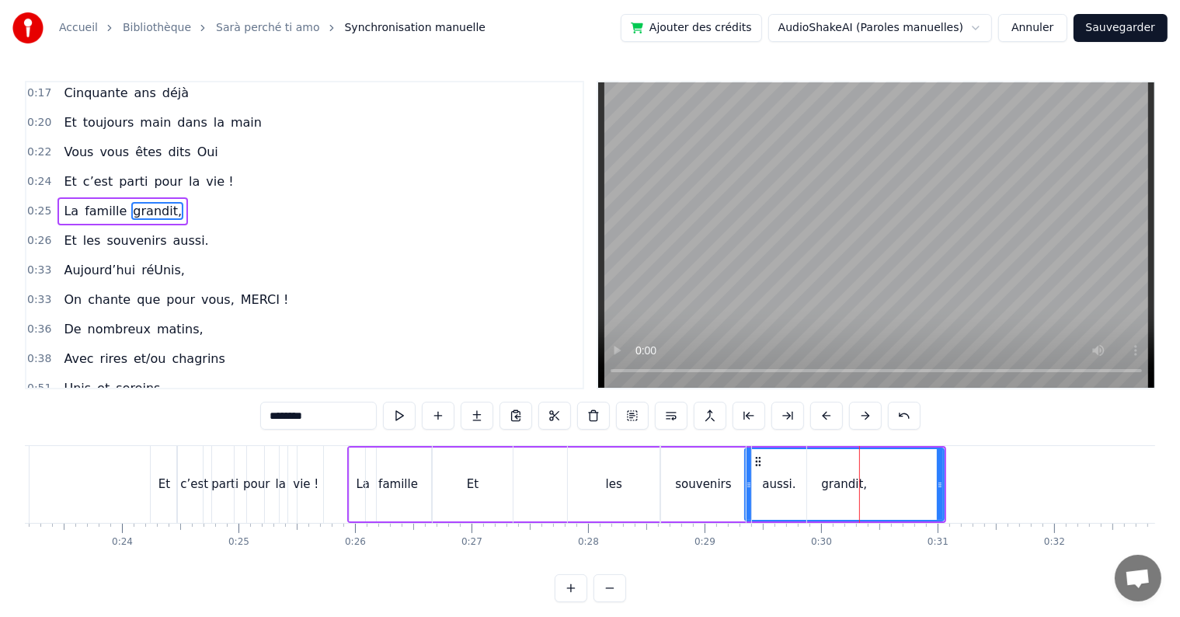
scroll to position [0, 0]
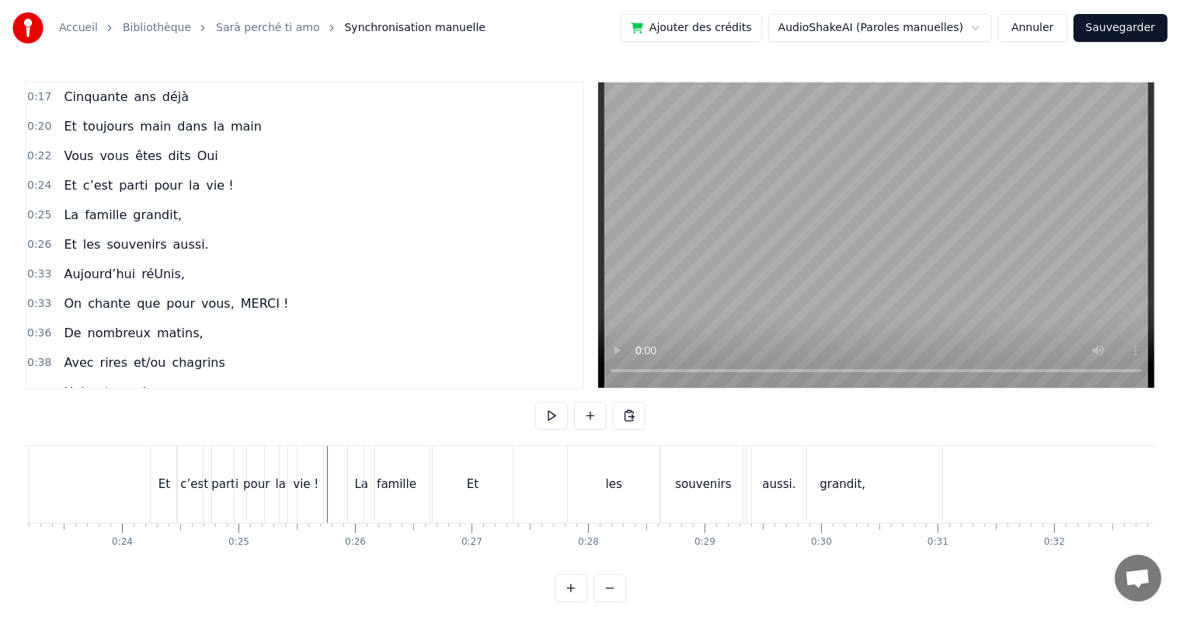
click at [665, 519] on div "souvenirs" at bounding box center [703, 484] width 85 height 77
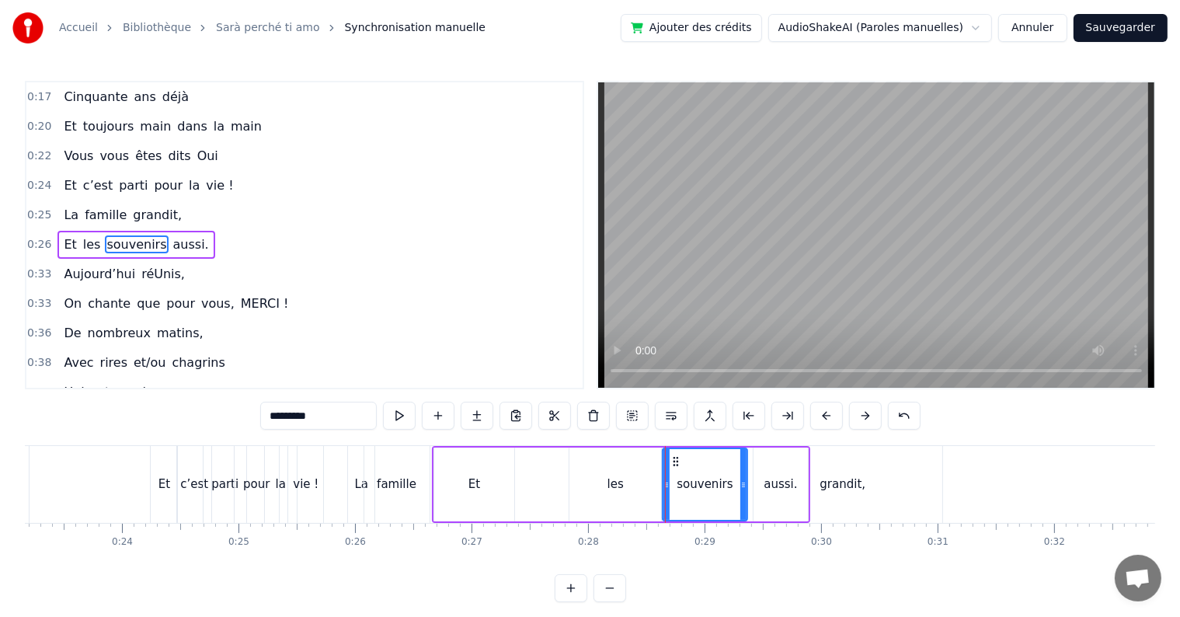
scroll to position [4, 0]
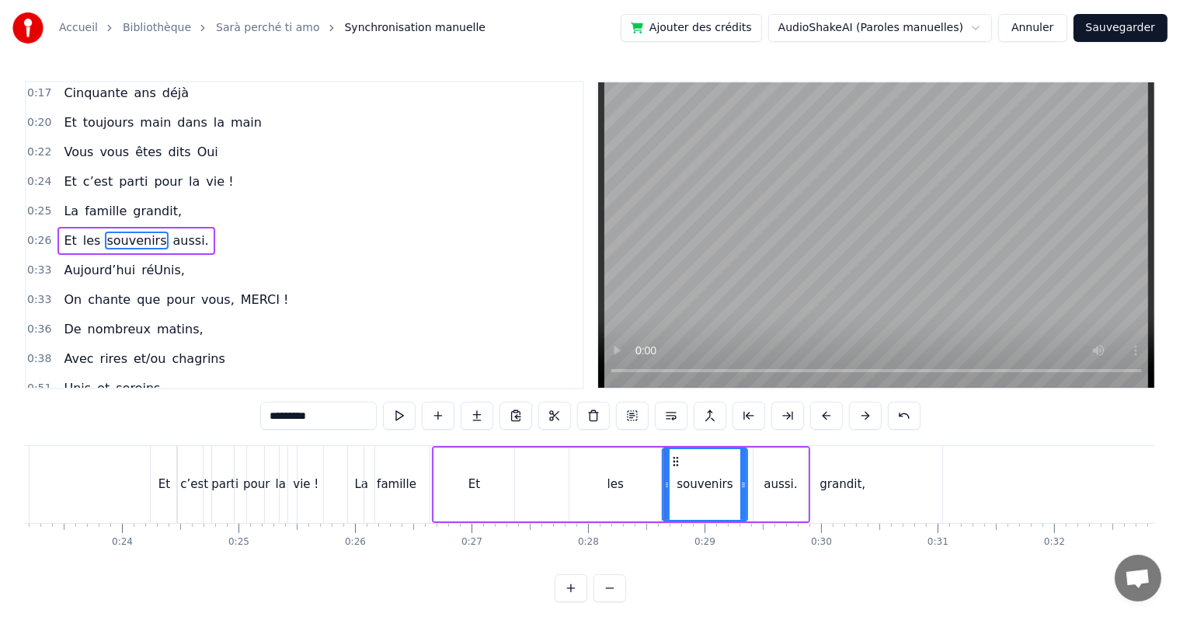
click at [844, 499] on div "grandit," at bounding box center [842, 484] width 199 height 77
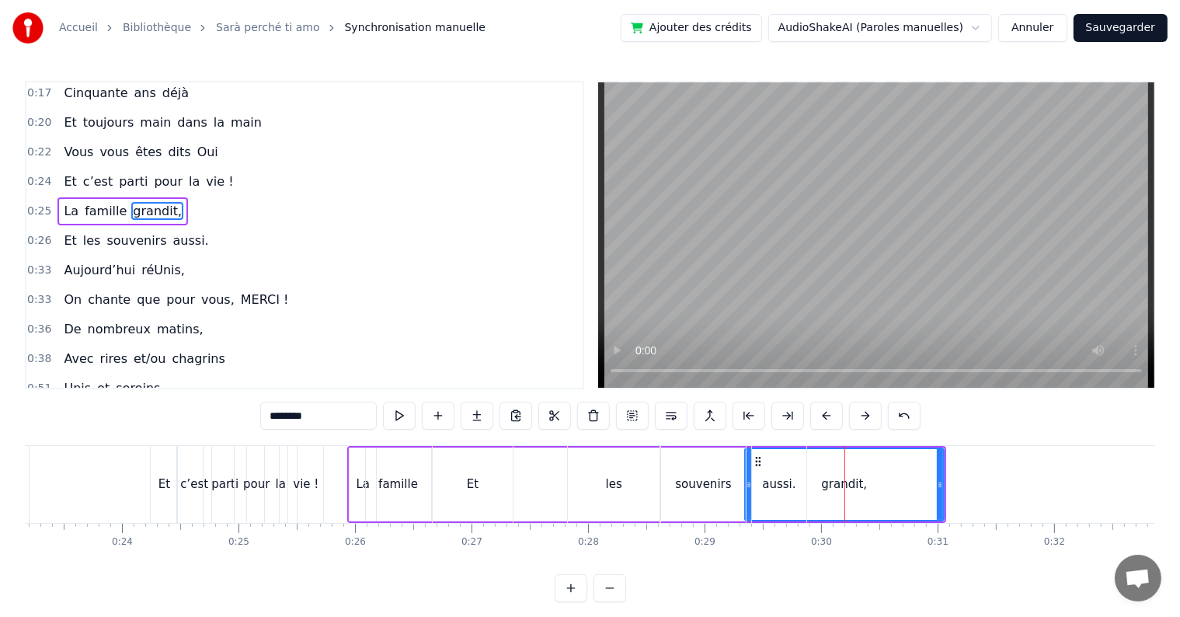
type input "********"
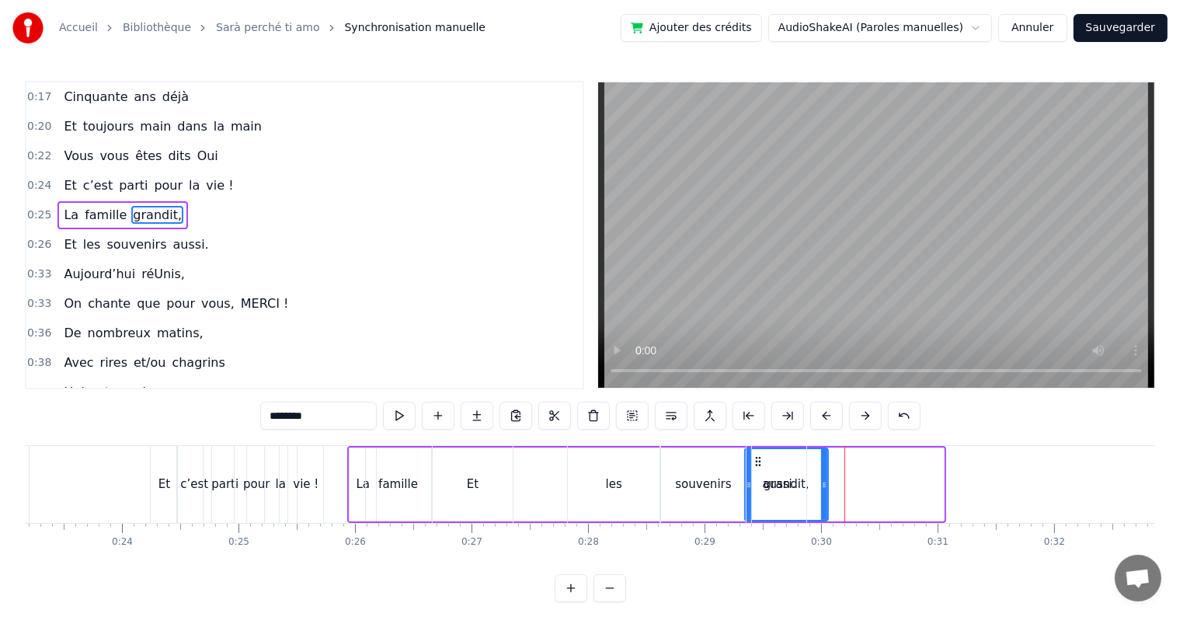
drag, startPoint x: 939, startPoint y: 484, endPoint x: 823, endPoint y: 485, distance: 115.7
click at [823, 485] on icon at bounding box center [824, 484] width 6 height 12
drag, startPoint x: 758, startPoint y: 457, endPoint x: 661, endPoint y: 473, distance: 98.3
click at [661, 473] on div "Et les souvenirs aussi." at bounding box center [621, 484] width 378 height 77
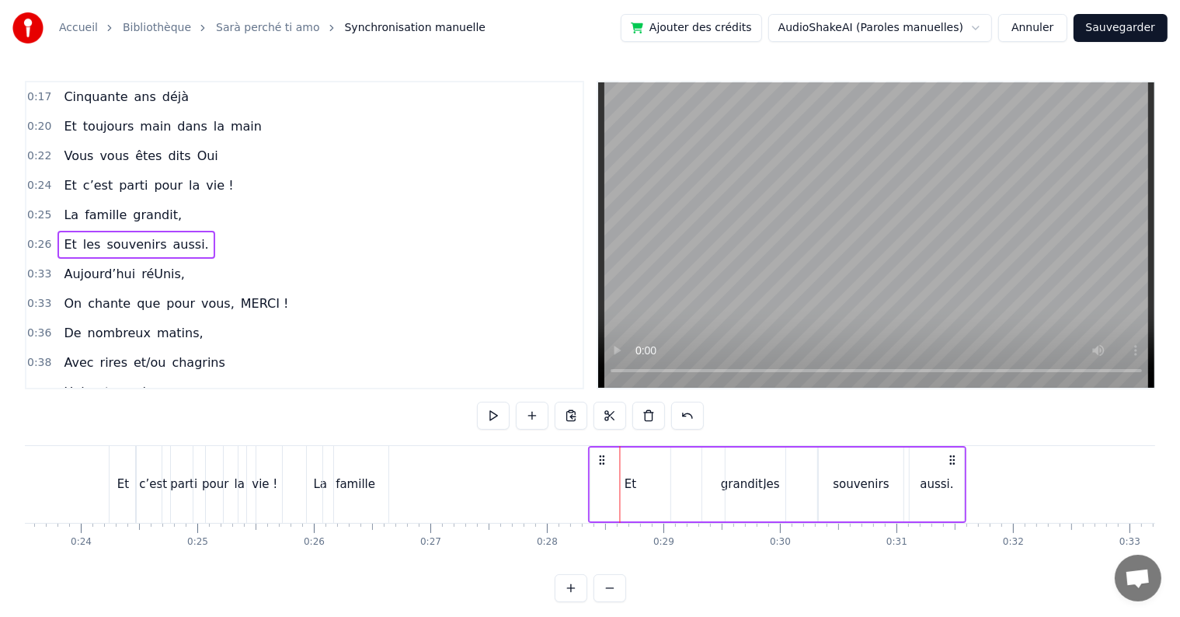
drag, startPoint x: 798, startPoint y: 459, endPoint x: 957, endPoint y: 456, distance: 158.5
click at [957, 456] on icon at bounding box center [952, 460] width 12 height 12
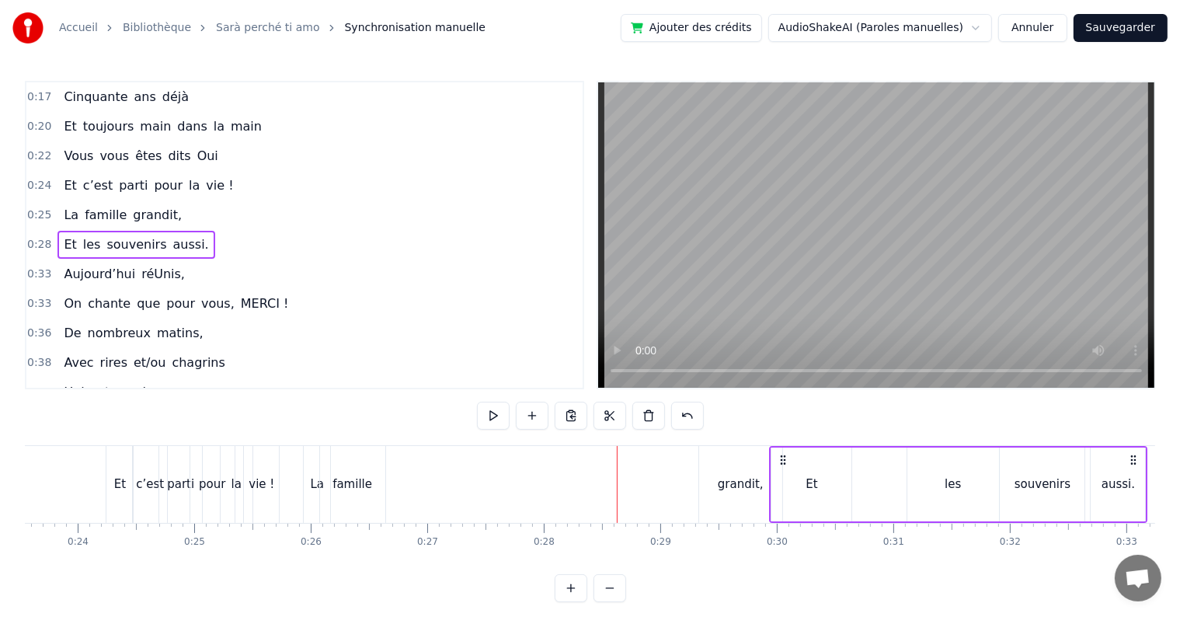
drag, startPoint x: 602, startPoint y: 457, endPoint x: 780, endPoint y: 456, distance: 177.8
click at [780, 456] on icon at bounding box center [783, 460] width 12 height 12
click at [737, 475] on div "grandit," at bounding box center [741, 484] width 46 height 18
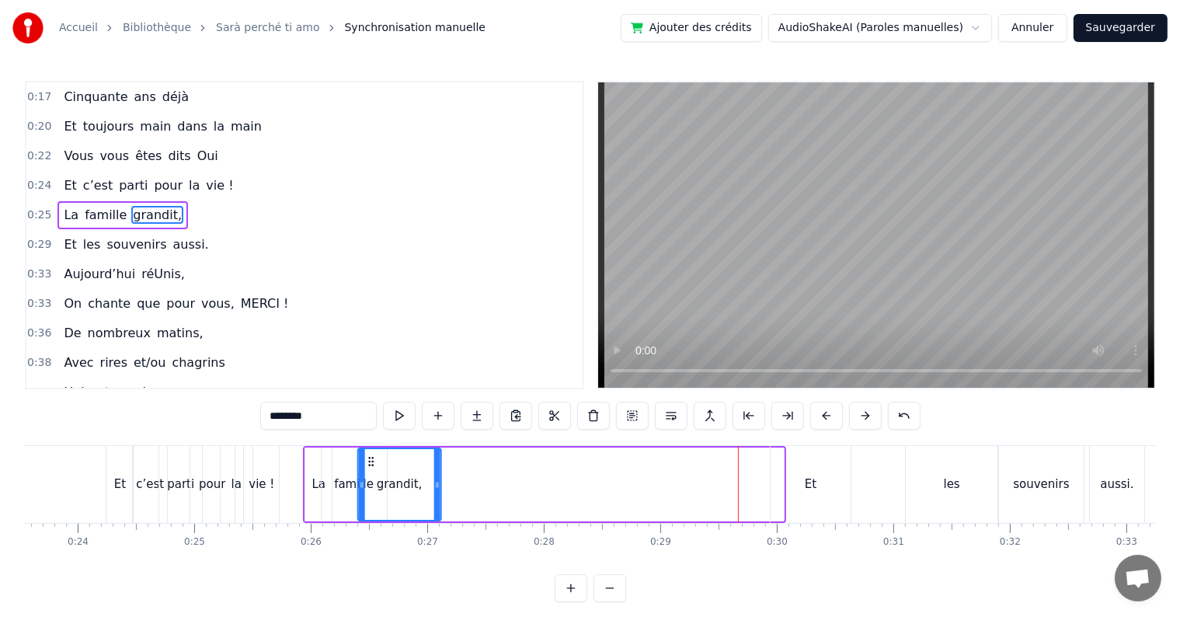
drag, startPoint x: 714, startPoint y: 460, endPoint x: 371, endPoint y: 497, distance: 344.5
click at [371, 497] on div "grandit," at bounding box center [400, 484] width 82 height 71
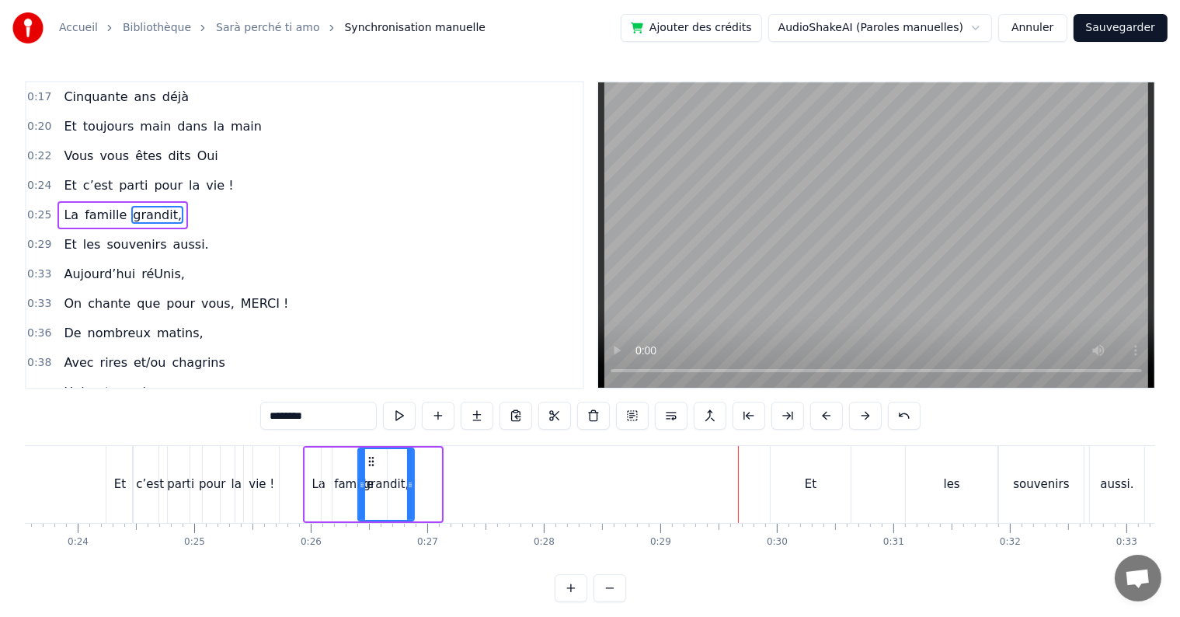
drag, startPoint x: 439, startPoint y: 485, endPoint x: 412, endPoint y: 492, distance: 28.1
click at [412, 492] on div at bounding box center [410, 484] width 6 height 71
drag, startPoint x: 370, startPoint y: 461, endPoint x: 386, endPoint y: 461, distance: 16.3
click at [386, 461] on icon at bounding box center [387, 461] width 12 height 12
click at [345, 483] on div "famille" at bounding box center [354, 484] width 40 height 18
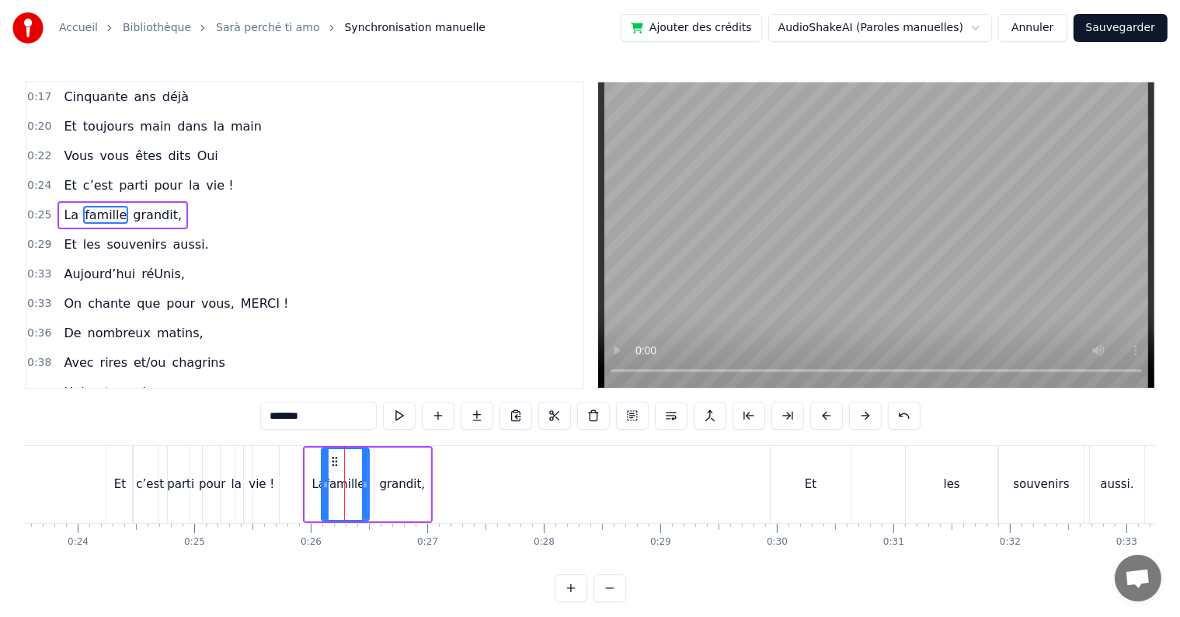
drag, startPoint x: 379, startPoint y: 483, endPoint x: 361, endPoint y: 486, distance: 18.1
click at [362, 486] on icon at bounding box center [365, 484] width 6 height 12
click at [386, 487] on div "grandit," at bounding box center [402, 484] width 46 height 18
type input "********"
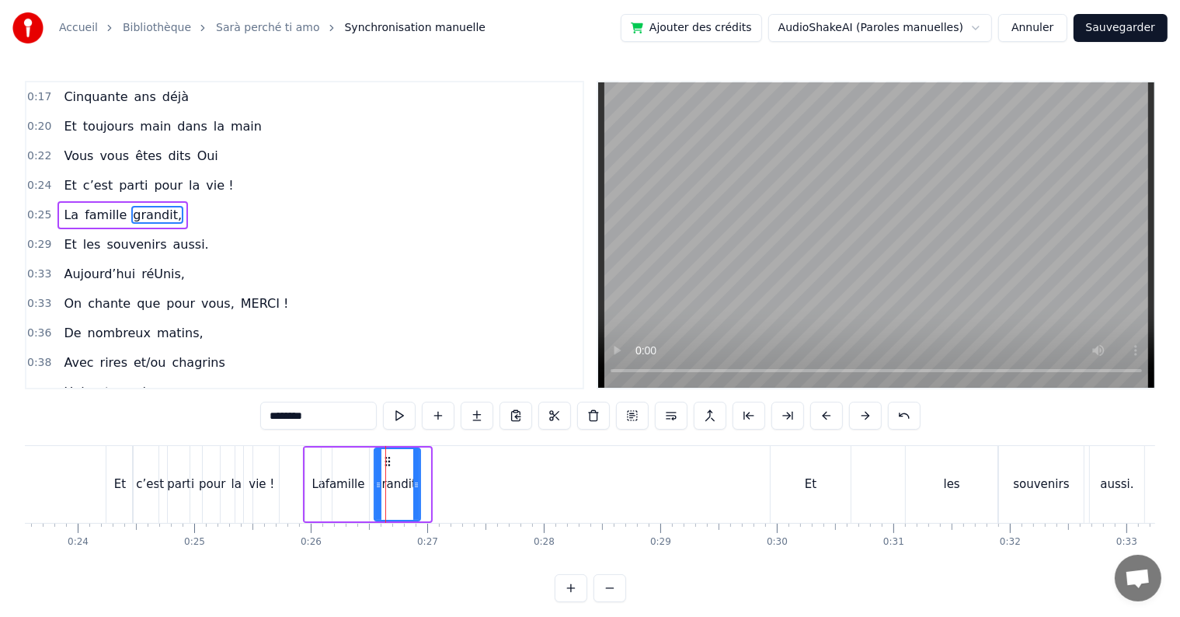
drag, startPoint x: 426, startPoint y: 483, endPoint x: 415, endPoint y: 485, distance: 10.2
click at [415, 485] on icon at bounding box center [416, 484] width 6 height 12
drag, startPoint x: 385, startPoint y: 458, endPoint x: 375, endPoint y: 460, distance: 10.2
click at [375, 460] on icon at bounding box center [376, 461] width 12 height 12
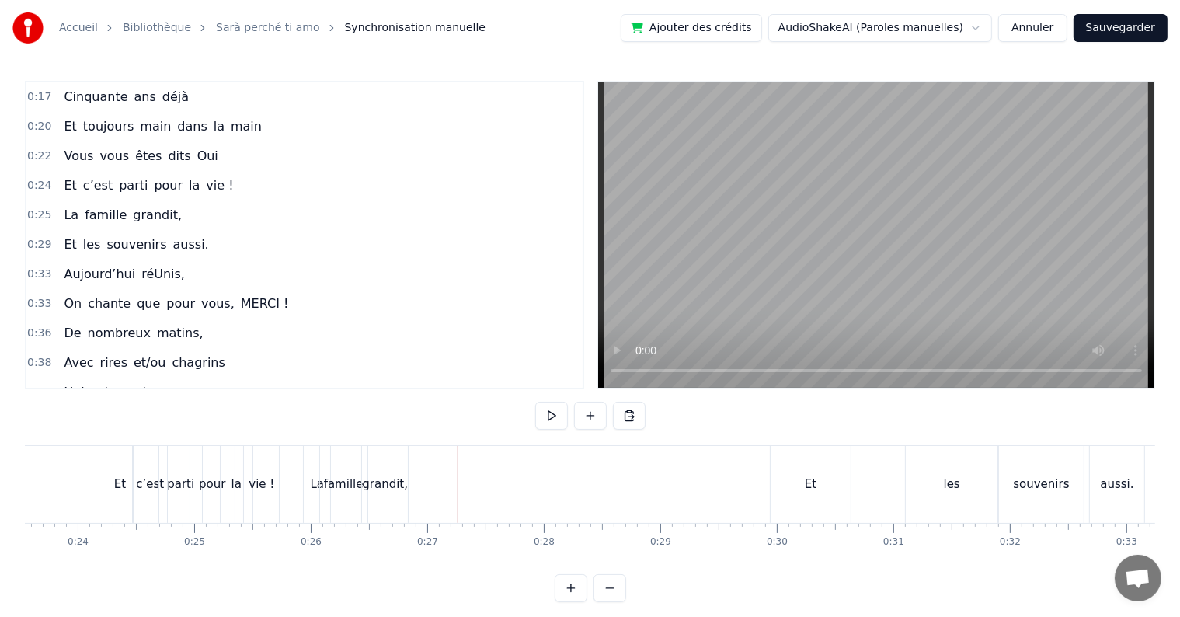
click at [808, 481] on div "Et" at bounding box center [811, 484] width 12 height 18
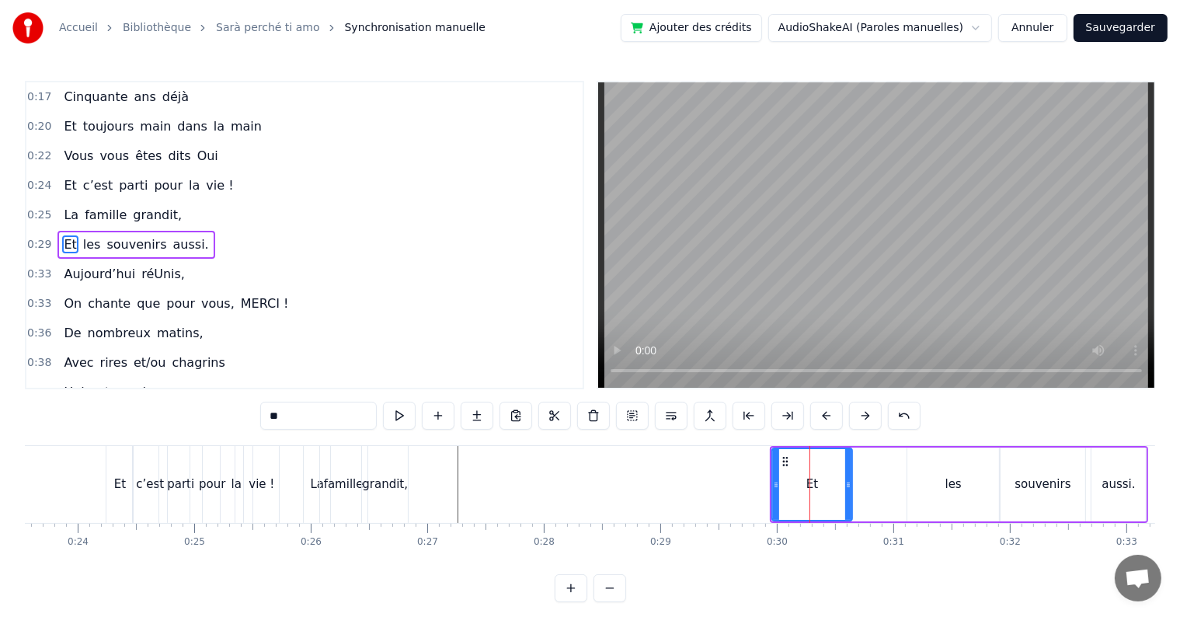
scroll to position [4, 0]
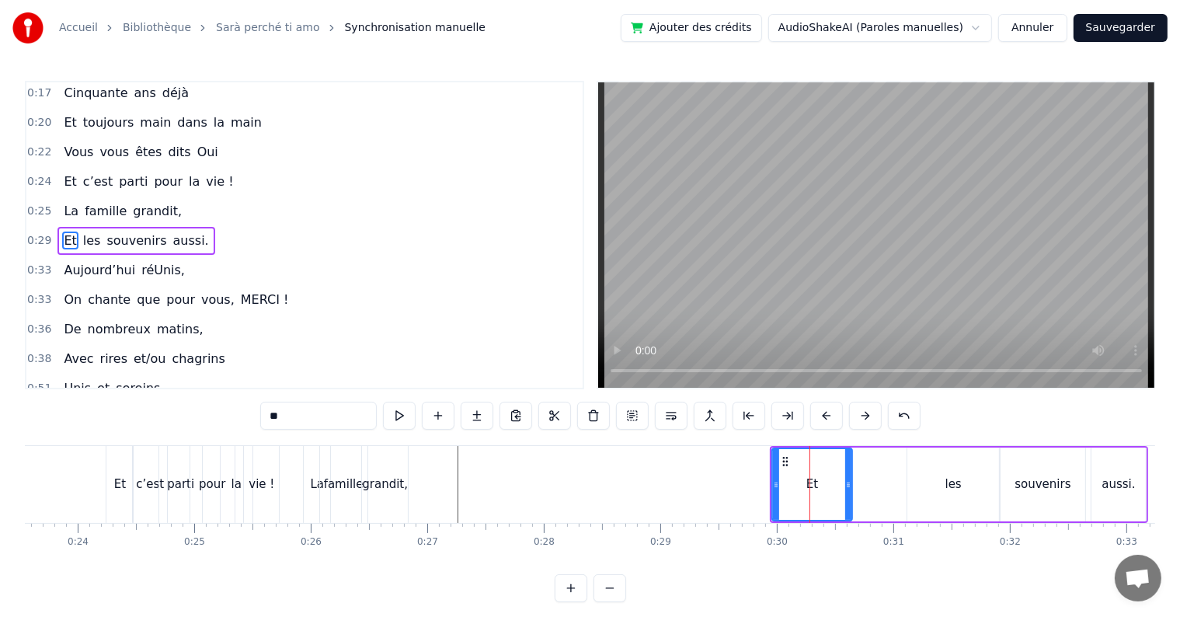
click at [870, 469] on div "Et les souvenirs aussi." at bounding box center [959, 484] width 378 height 77
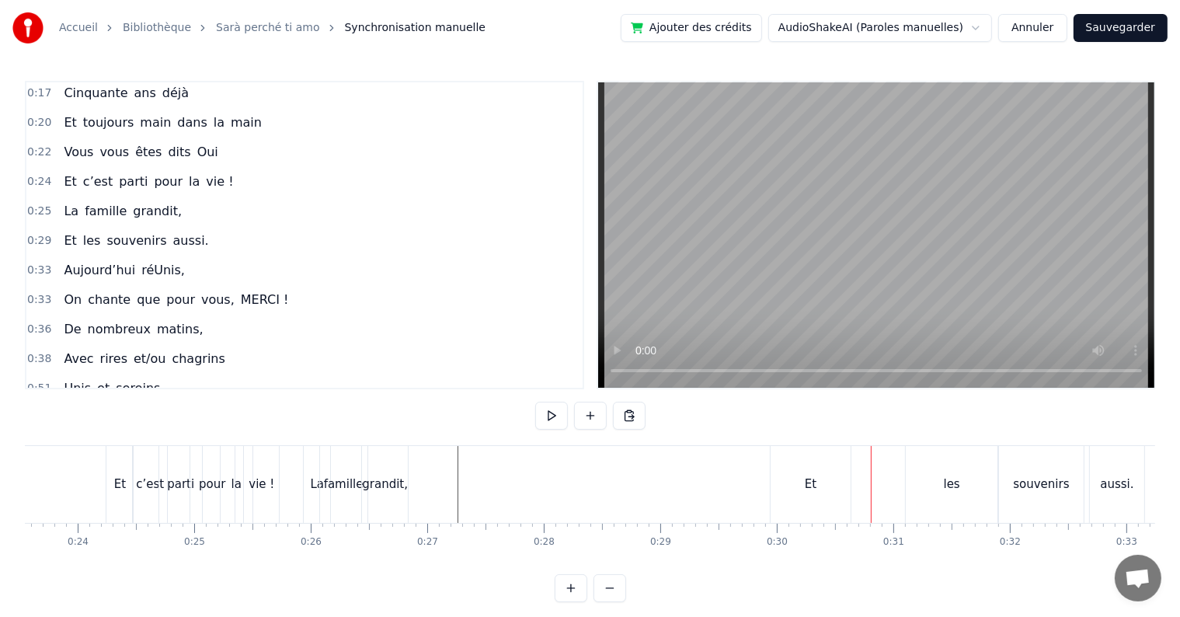
click at [822, 457] on div "Et" at bounding box center [810, 484] width 80 height 77
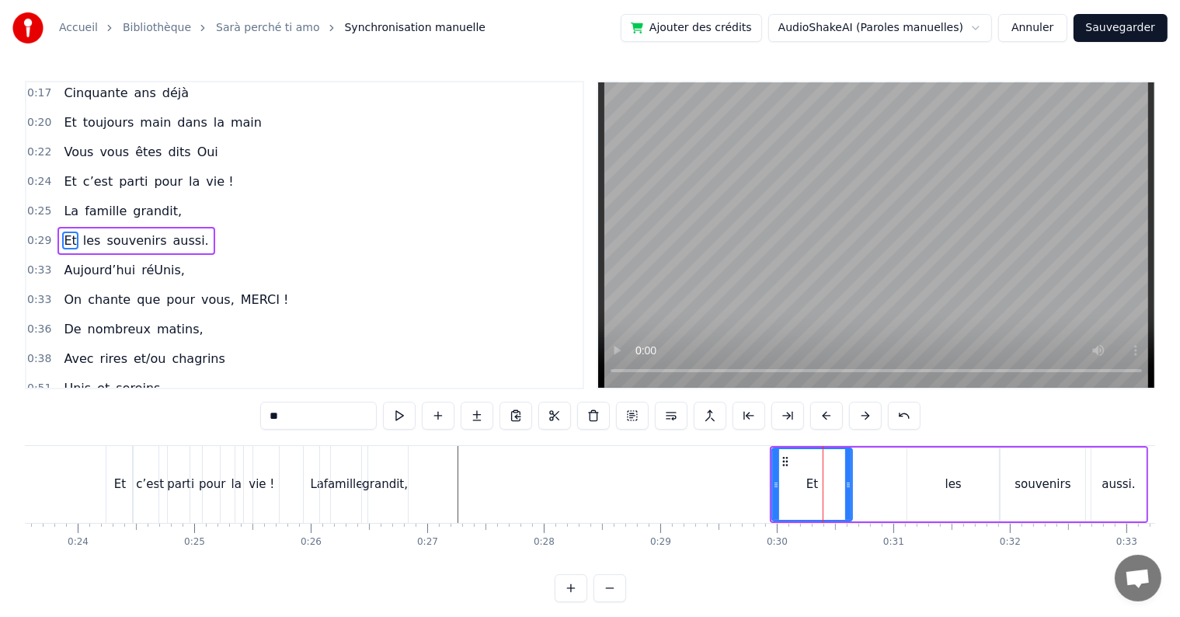
click at [854, 468] on div "Et les souvenirs aussi." at bounding box center [959, 484] width 378 height 77
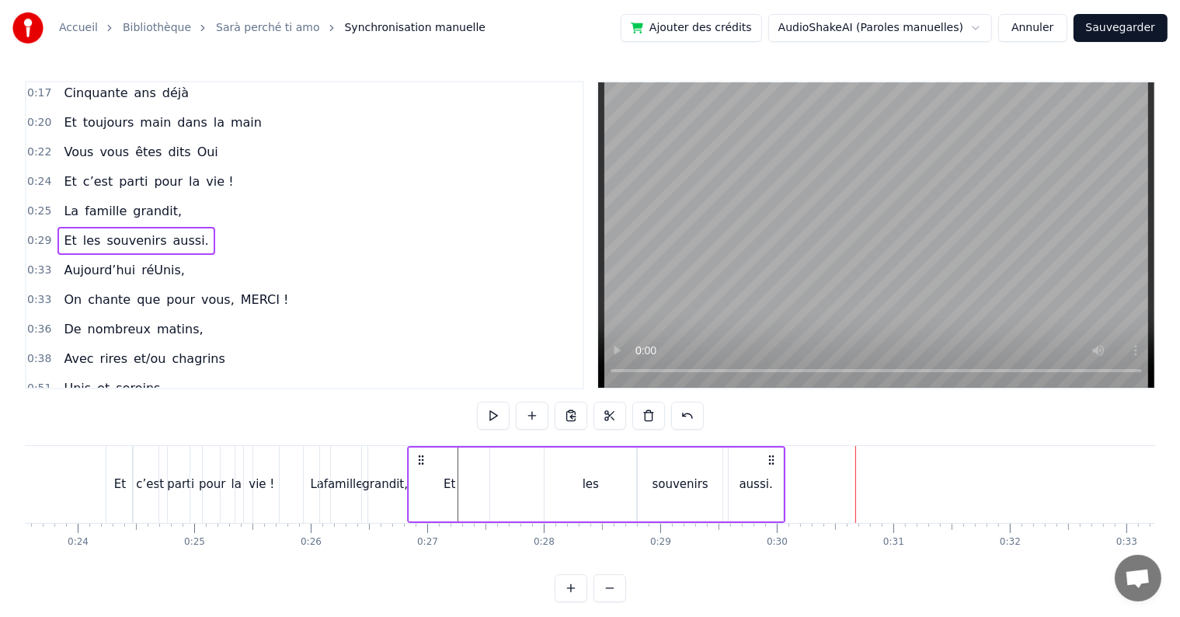
drag, startPoint x: 783, startPoint y: 455, endPoint x: 420, endPoint y: 497, distance: 365.1
click at [420, 497] on div "Et les souvenirs aussi." at bounding box center [597, 484] width 378 height 77
click at [488, 484] on div "Et" at bounding box center [450, 484] width 80 height 74
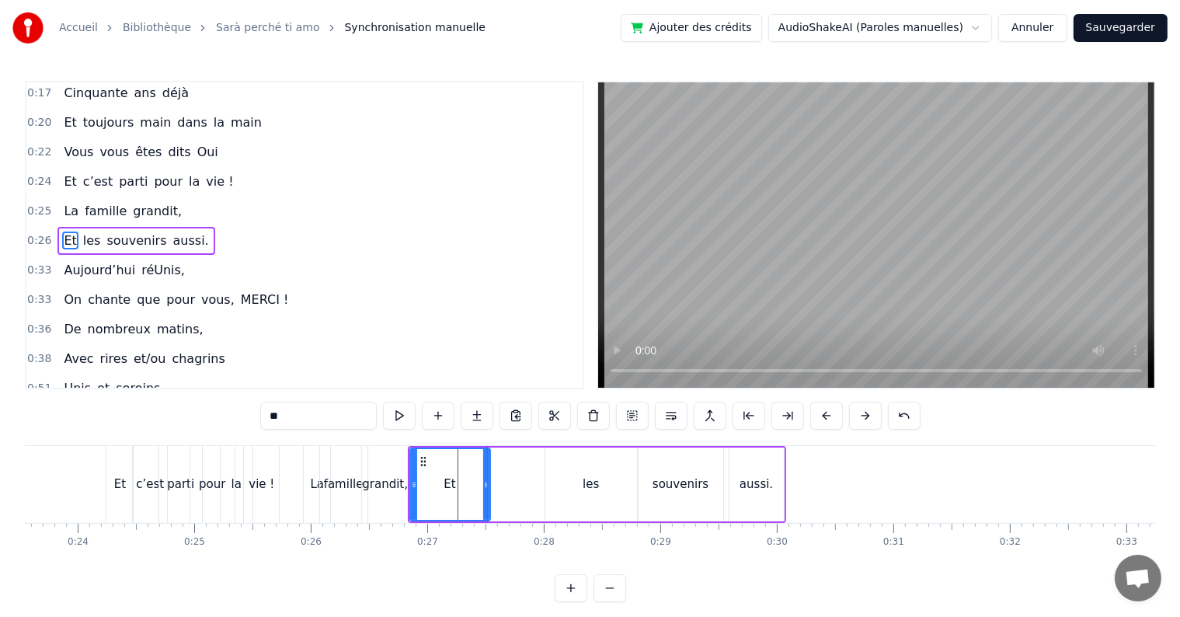
drag, startPoint x: 487, startPoint y: 484, endPoint x: 443, endPoint y: 485, distance: 43.5
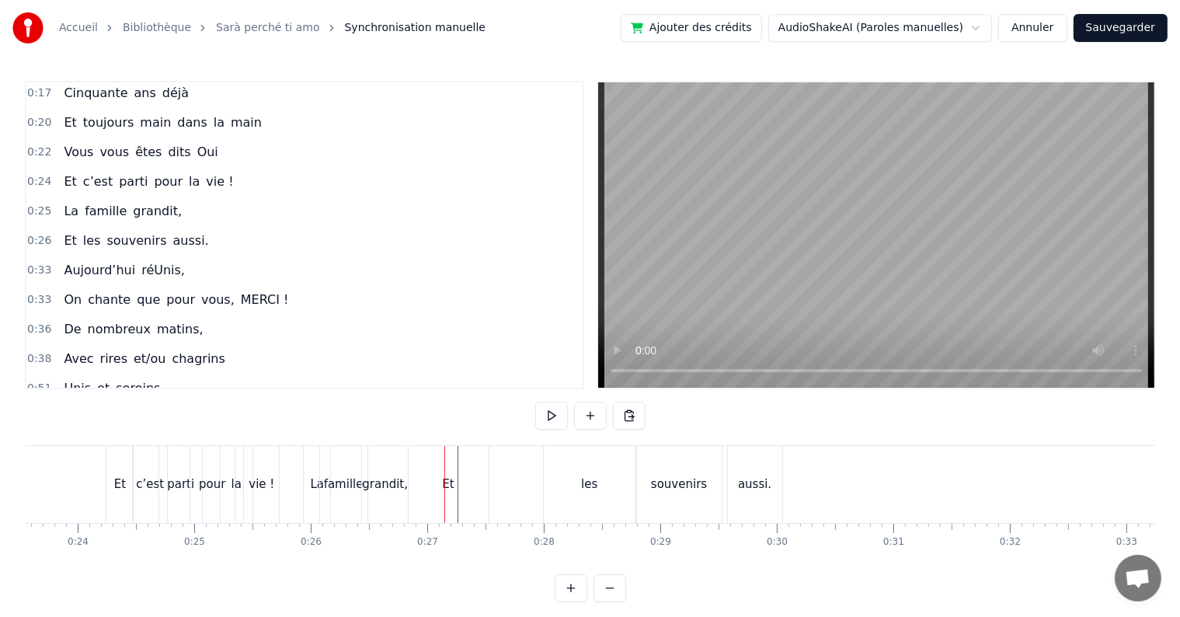
click at [485, 486] on div "Et" at bounding box center [448, 484] width 80 height 77
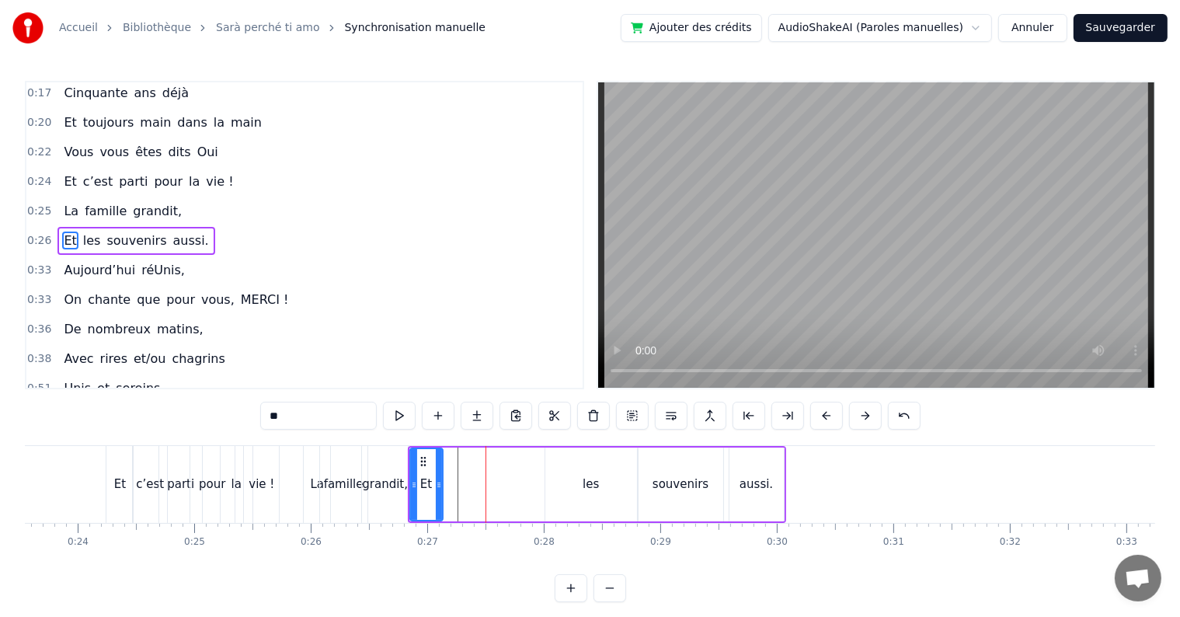
drag, startPoint x: 483, startPoint y: 478, endPoint x: 436, endPoint y: 485, distance: 47.8
click at [436, 485] on icon at bounding box center [439, 484] width 6 height 12
click at [576, 491] on div "les" at bounding box center [591, 484] width 92 height 74
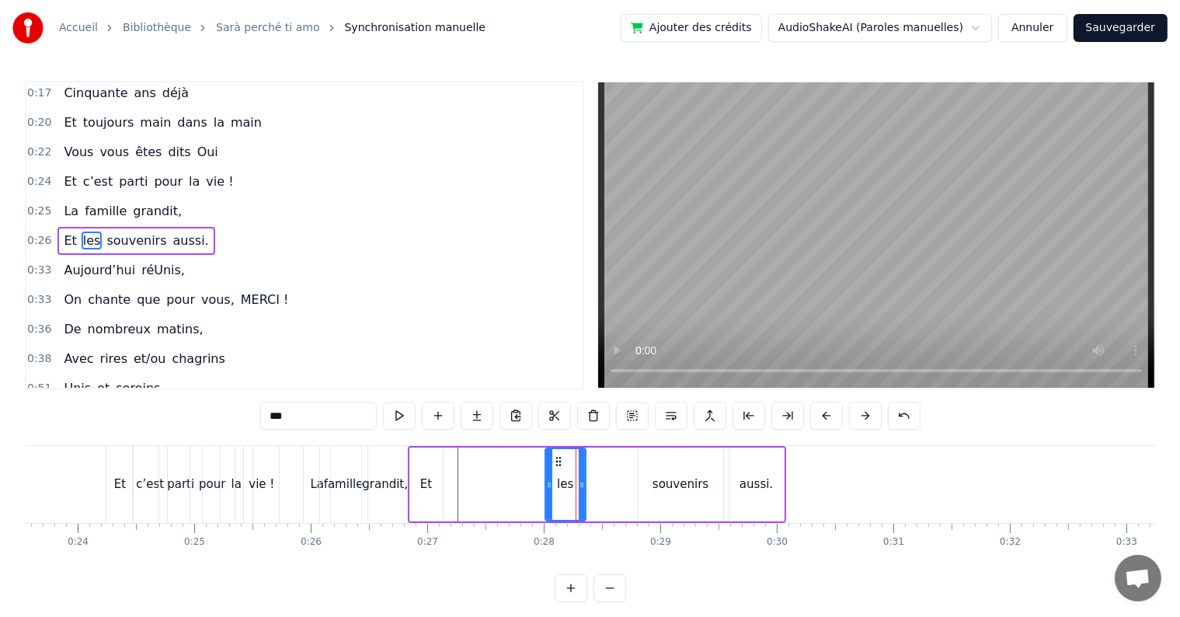
drag, startPoint x: 631, startPoint y: 481, endPoint x: 579, endPoint y: 488, distance: 51.7
click at [579, 488] on icon at bounding box center [582, 484] width 6 height 12
drag, startPoint x: 556, startPoint y: 459, endPoint x: 451, endPoint y: 471, distance: 105.6
click at [451, 471] on div "les" at bounding box center [460, 484] width 39 height 71
click at [666, 477] on div "souvenirs" at bounding box center [680, 484] width 56 height 18
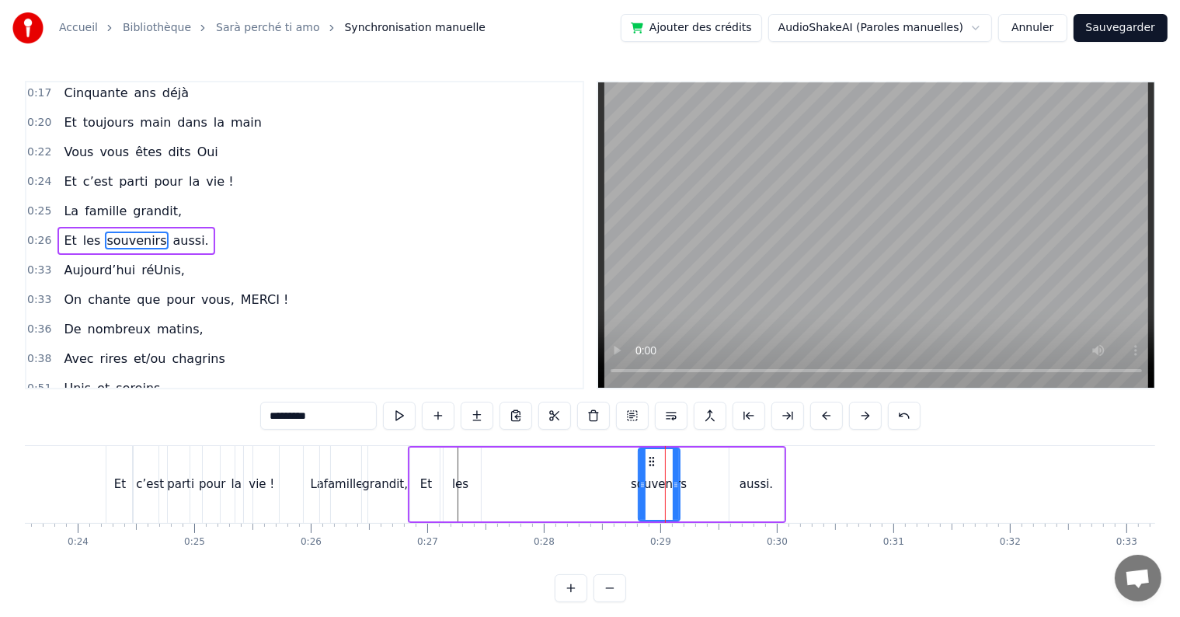
drag, startPoint x: 718, startPoint y: 482, endPoint x: 674, endPoint y: 491, distance: 44.3
click at [674, 491] on div at bounding box center [676, 484] width 6 height 71
drag, startPoint x: 650, startPoint y: 461, endPoint x: 491, endPoint y: 475, distance: 159.9
click at [491, 475] on div "souvenirs" at bounding box center [500, 484] width 40 height 71
click at [755, 490] on div "aussi." at bounding box center [755, 484] width 33 height 18
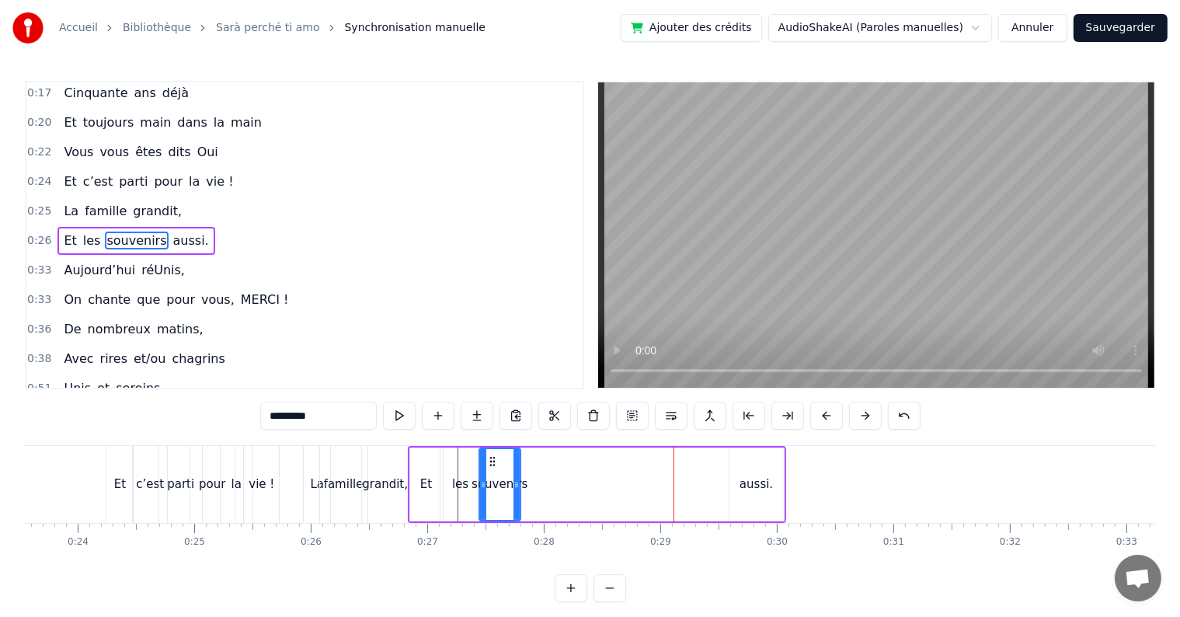
type input "******"
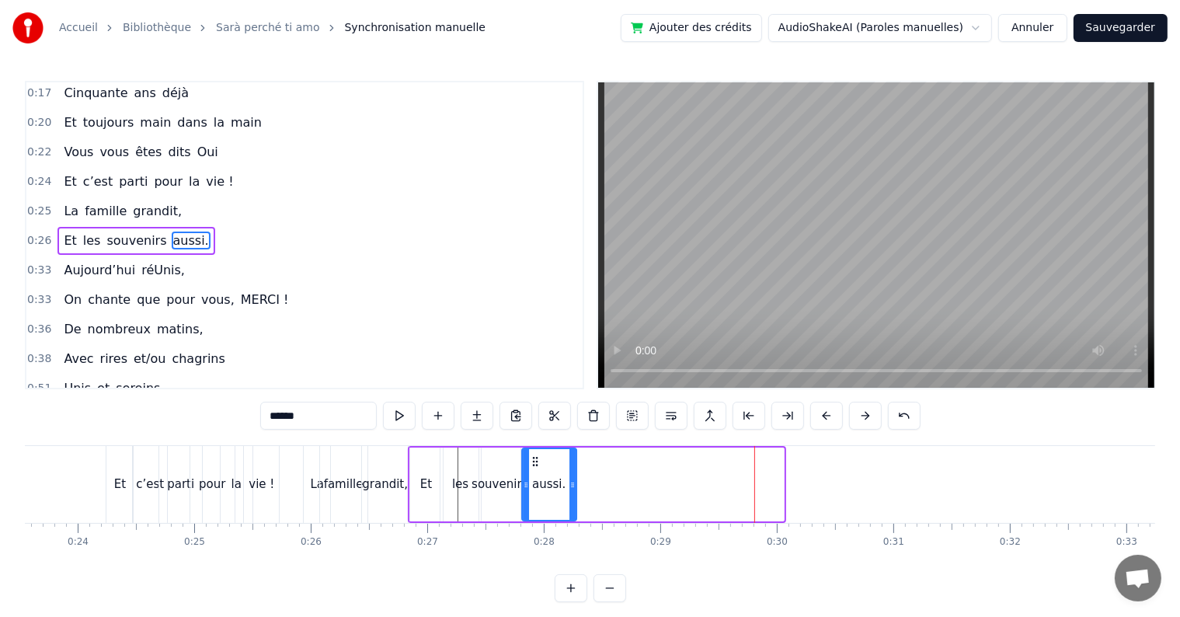
drag, startPoint x: 739, startPoint y: 461, endPoint x: 533, endPoint y: 470, distance: 206.8
click at [533, 470] on div "aussi." at bounding box center [549, 484] width 53 height 71
drag, startPoint x: 571, startPoint y: 480, endPoint x: 559, endPoint y: 481, distance: 11.8
click at [559, 481] on icon at bounding box center [561, 484] width 6 height 12
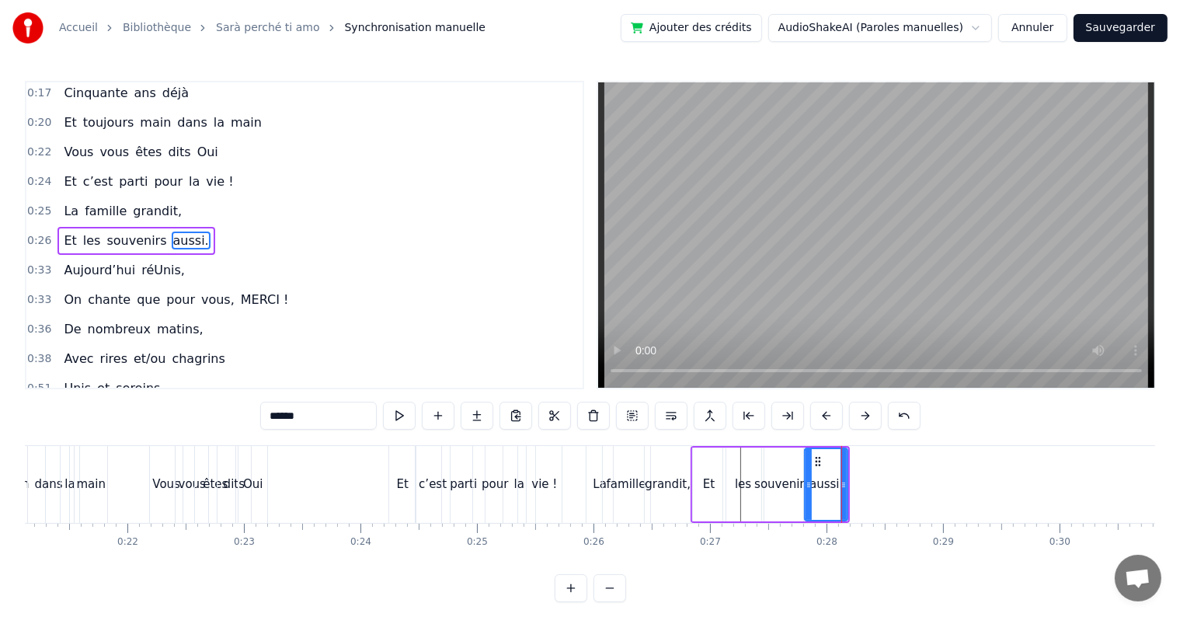
scroll to position [0, 2448]
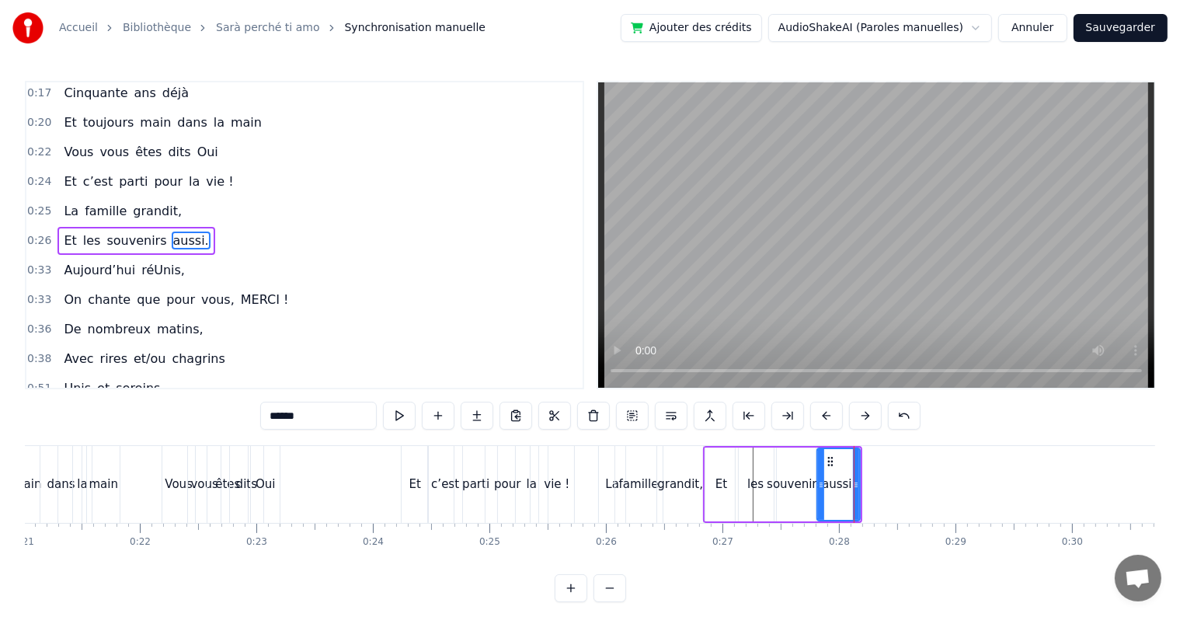
click at [140, 441] on div "0:17 Cinquante ans déjà 0:20 Et toujours main dans la main 0:22 Vous vous êtes …" at bounding box center [590, 341] width 1130 height 521
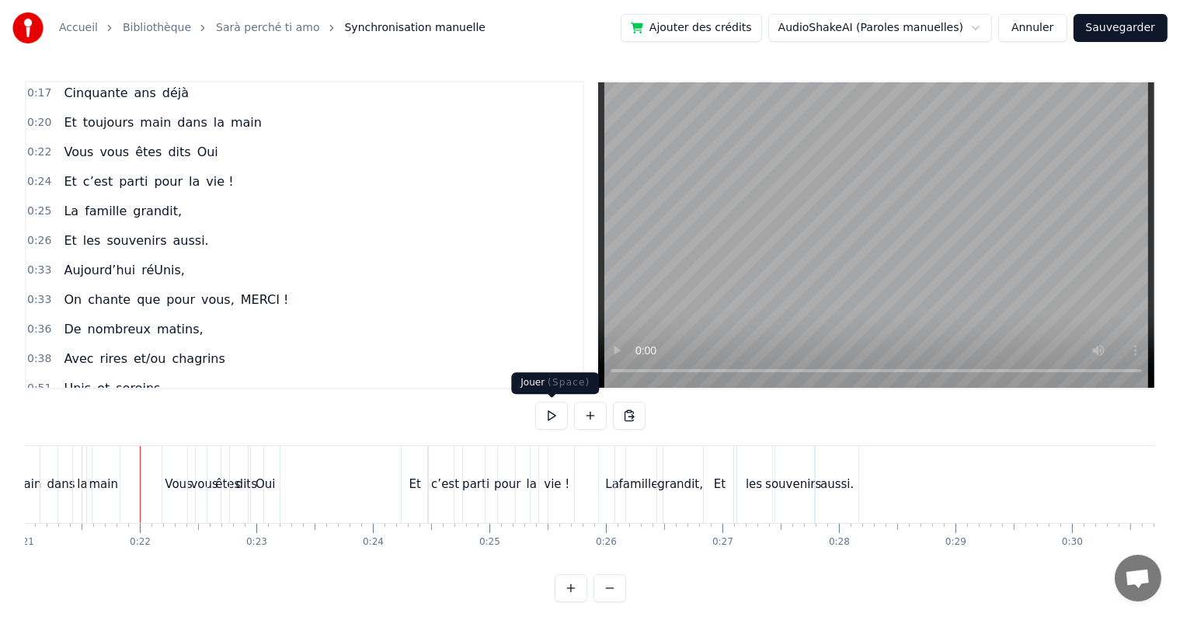
click at [552, 409] on button at bounding box center [551, 415] width 33 height 28
click at [440, 457] on div "c’est" at bounding box center [445, 484] width 34 height 77
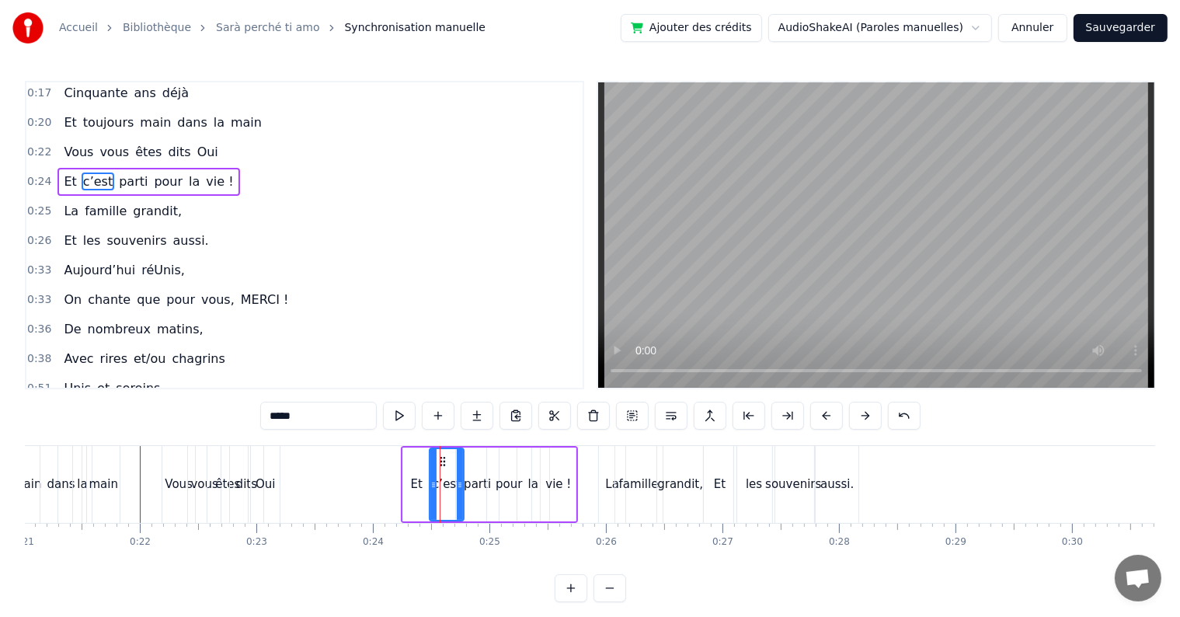
scroll to position [0, 0]
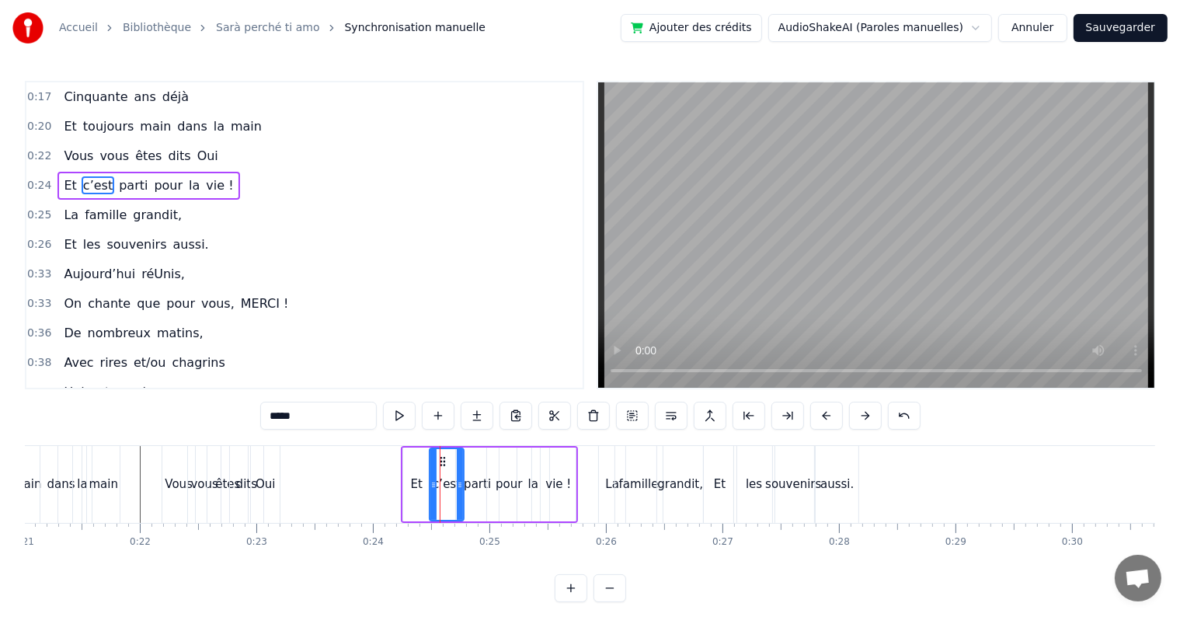
click at [402, 491] on div "Et" at bounding box center [416, 484] width 28 height 74
drag, startPoint x: 426, startPoint y: 478, endPoint x: 436, endPoint y: 481, distance: 10.4
click at [436, 481] on icon at bounding box center [436, 484] width 6 height 12
click at [443, 482] on div "c’est" at bounding box center [447, 484] width 28 height 18
drag, startPoint x: 459, startPoint y: 483, endPoint x: 470, endPoint y: 485, distance: 11.1
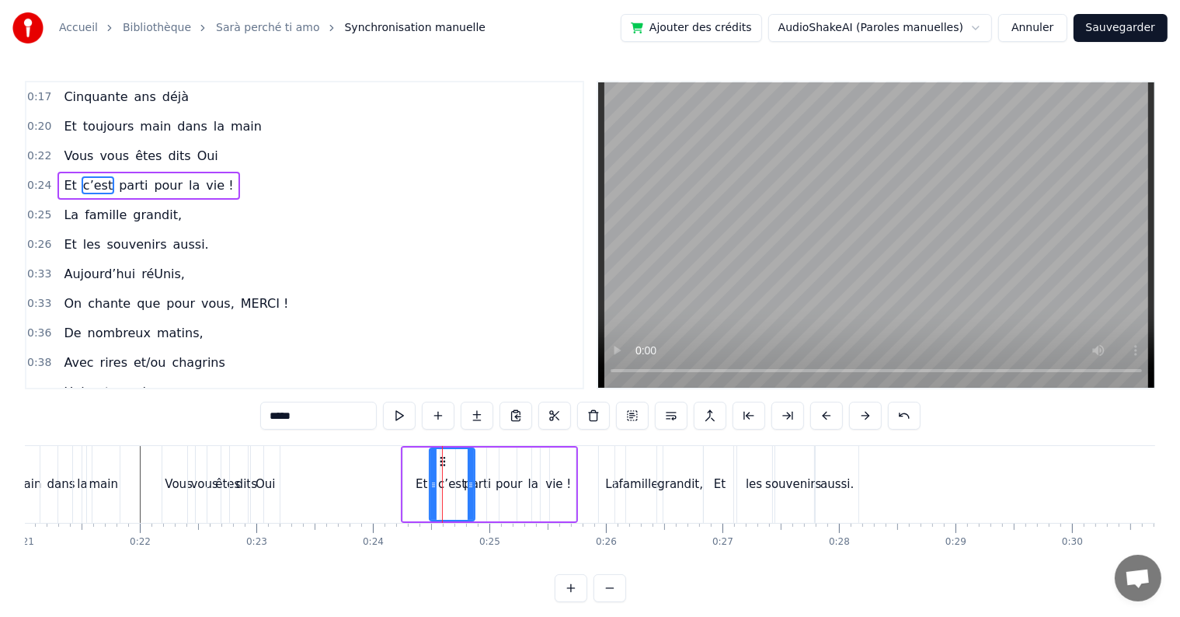
click at [470, 485] on icon at bounding box center [471, 484] width 6 height 12
click at [485, 488] on div "parti" at bounding box center [477, 484] width 27 height 18
drag, startPoint x: 497, startPoint y: 486, endPoint x: 507, endPoint y: 488, distance: 10.2
click at [507, 488] on icon at bounding box center [505, 484] width 6 height 12
click at [514, 488] on div "pour" at bounding box center [508, 484] width 26 height 18
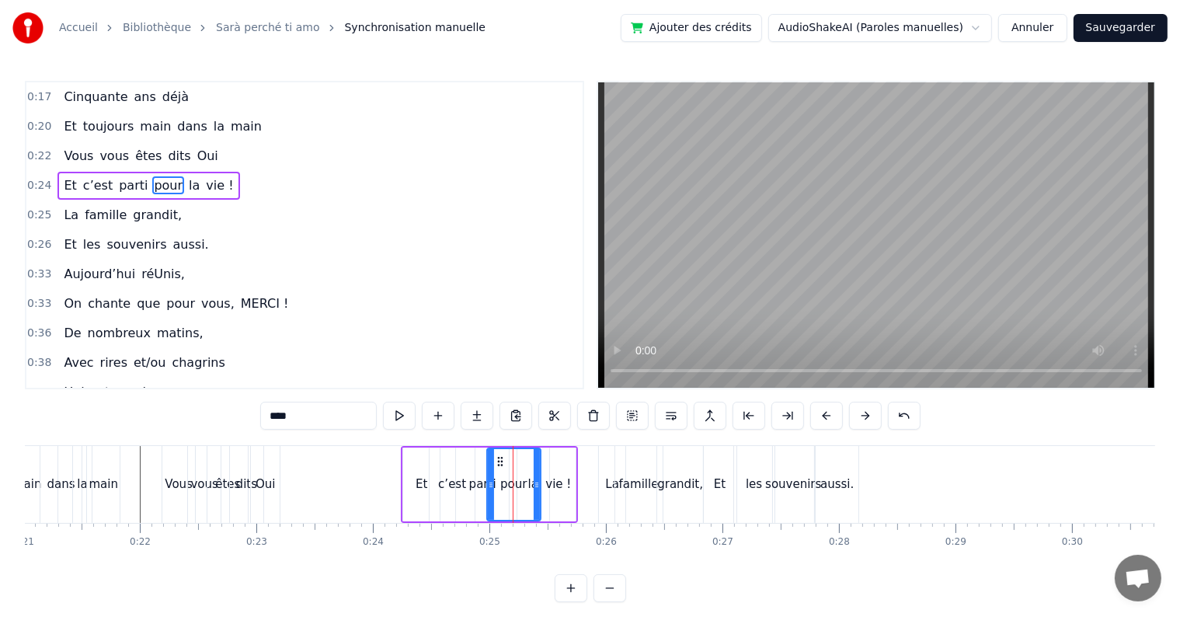
drag, startPoint x: 530, startPoint y: 488, endPoint x: 539, endPoint y: 490, distance: 9.6
click at [539, 490] on div at bounding box center [537, 484] width 6 height 71
click at [535, 491] on div at bounding box center [537, 484] width 6 height 71
drag, startPoint x: 537, startPoint y: 491, endPoint x: 519, endPoint y: 494, distance: 18.9
click at [519, 494] on div at bounding box center [518, 484] width 6 height 71
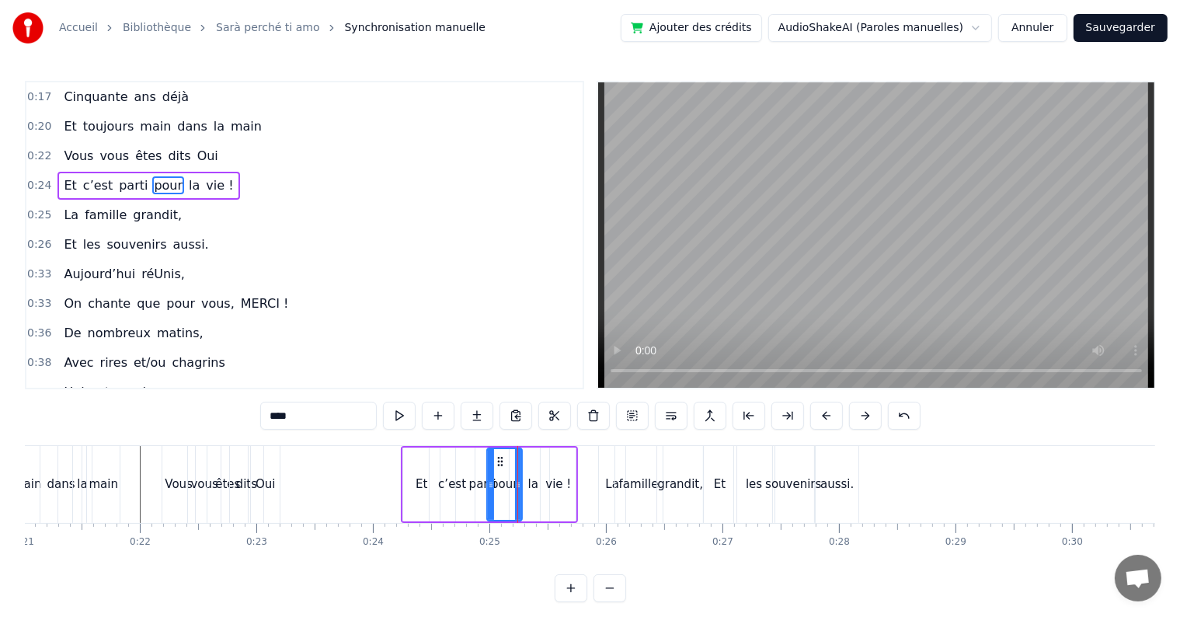
click at [531, 481] on div "la" at bounding box center [533, 484] width 10 height 18
drag, startPoint x: 547, startPoint y: 485, endPoint x: 557, endPoint y: 488, distance: 9.8
click at [557, 488] on icon at bounding box center [554, 484] width 6 height 12
click at [509, 491] on div "pour" at bounding box center [504, 484] width 26 height 18
drag, startPoint x: 519, startPoint y: 492, endPoint x: 530, endPoint y: 497, distance: 11.8
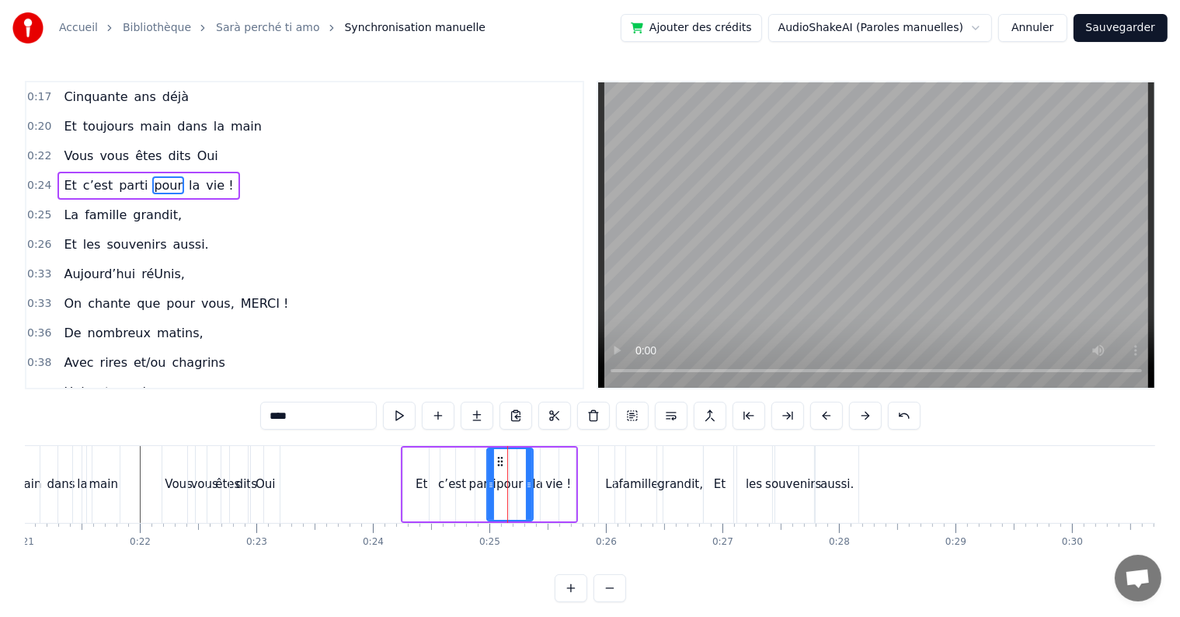
click at [530, 497] on div at bounding box center [529, 484] width 6 height 71
click at [554, 496] on div "vie !" at bounding box center [558, 484] width 35 height 74
type input "*****"
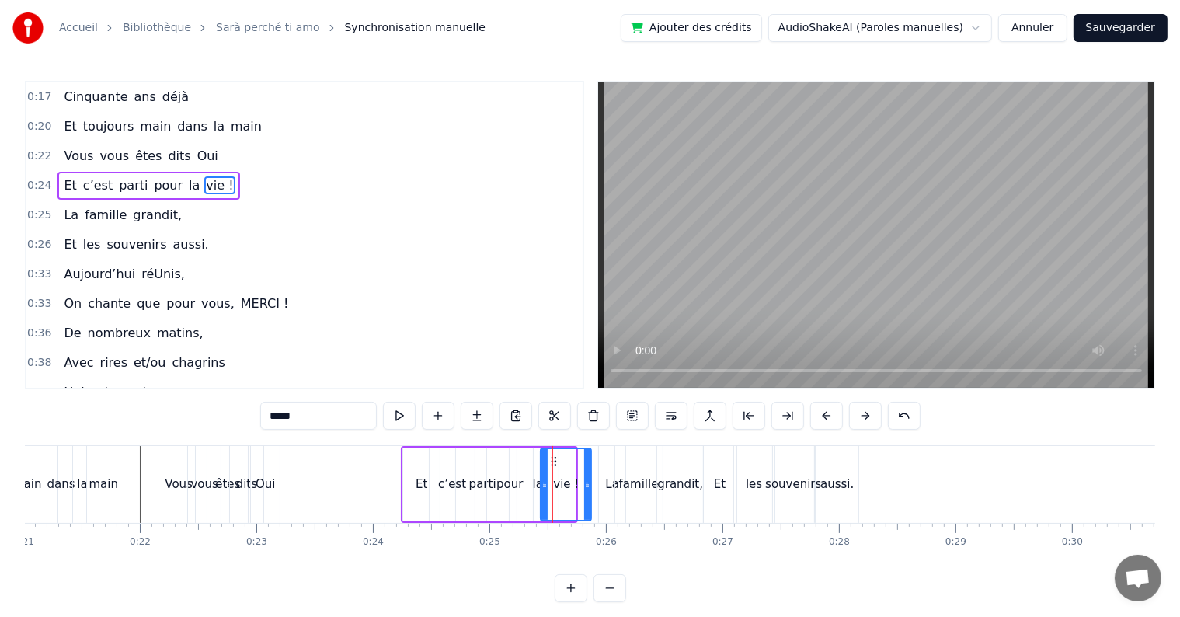
drag, startPoint x: 572, startPoint y: 483, endPoint x: 587, endPoint y: 486, distance: 15.8
click at [587, 486] on icon at bounding box center [587, 484] width 6 height 12
drag, startPoint x: 621, startPoint y: 476, endPoint x: 604, endPoint y: 478, distance: 17.2
click at [604, 478] on div "La famille grandit," at bounding box center [652, 484] width 109 height 77
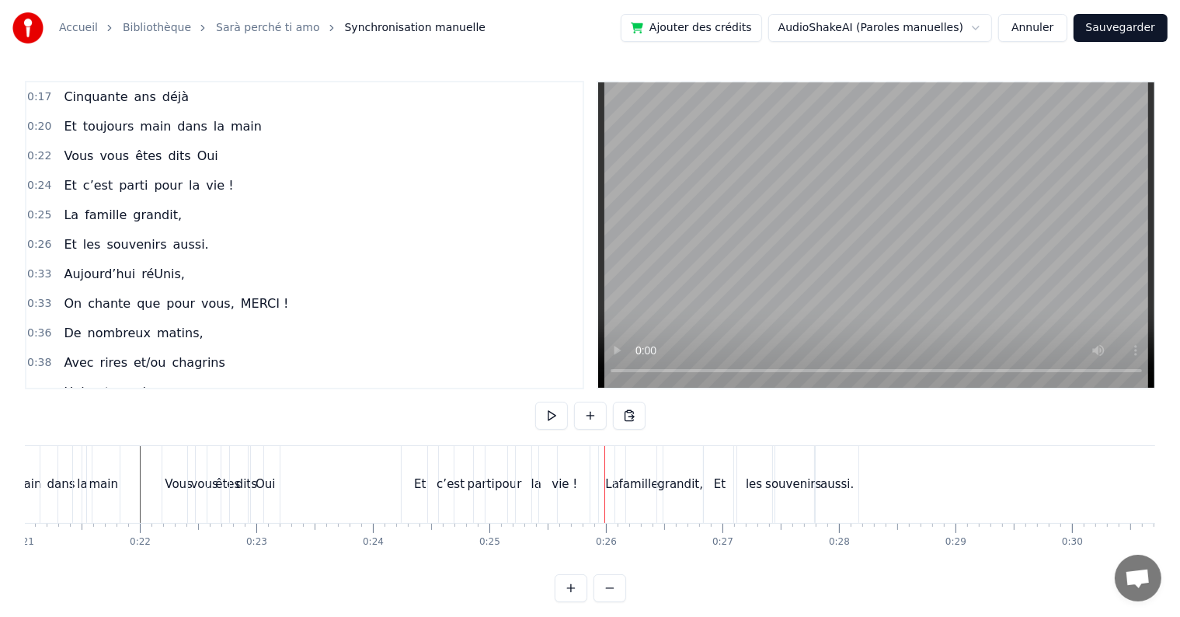
click at [611, 485] on div "La" at bounding box center [612, 484] width 14 height 18
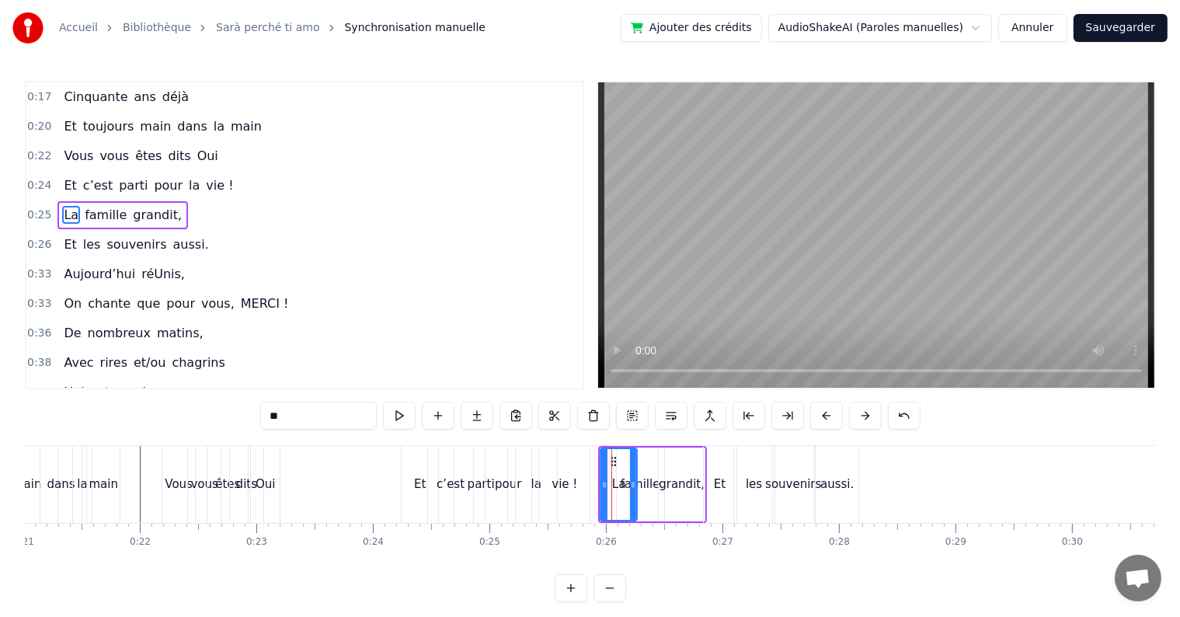
drag, startPoint x: 624, startPoint y: 487, endPoint x: 634, endPoint y: 490, distance: 10.6
click at [634, 490] on div at bounding box center [633, 484] width 6 height 71
click at [645, 487] on div "famille" at bounding box center [640, 484] width 40 height 18
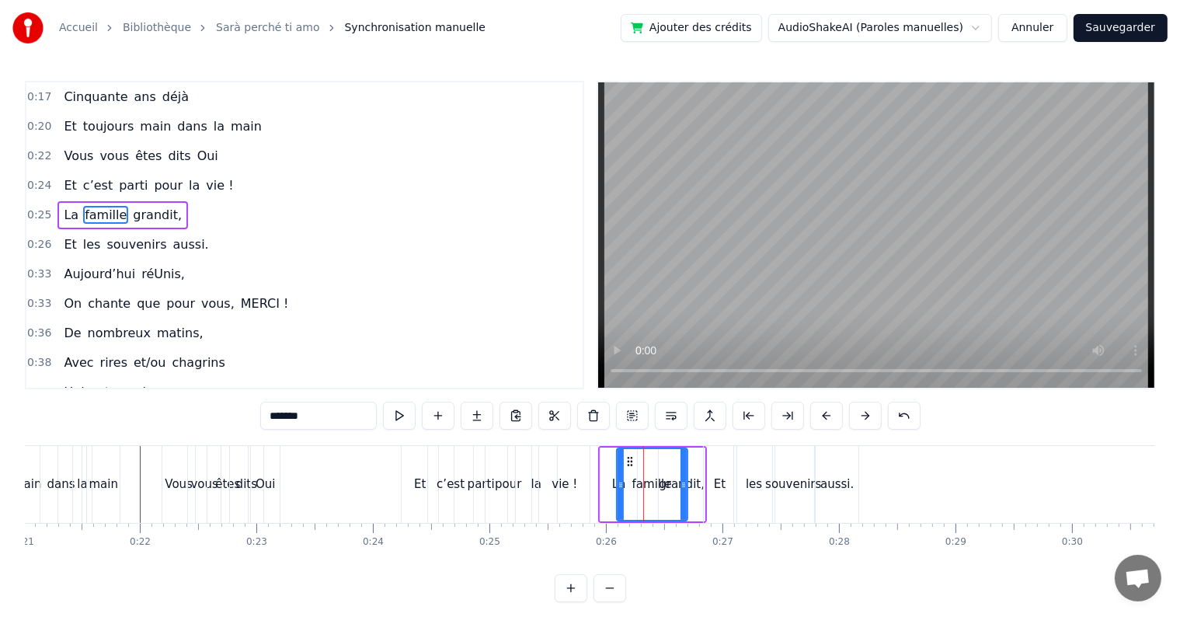
drag, startPoint x: 662, startPoint y: 486, endPoint x: 685, endPoint y: 488, distance: 23.4
click at [685, 488] on icon at bounding box center [683, 484] width 6 height 12
click at [695, 481] on div "grandit," at bounding box center [682, 484] width 46 height 18
type input "********"
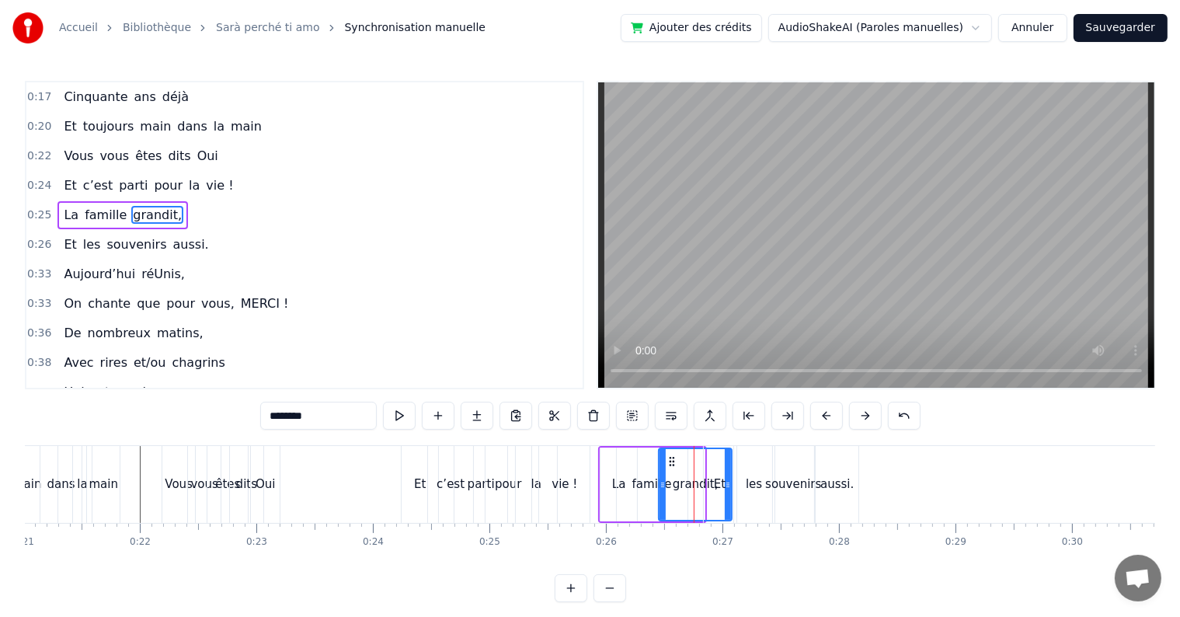
drag, startPoint x: 701, startPoint y: 484, endPoint x: 728, endPoint y: 486, distance: 27.3
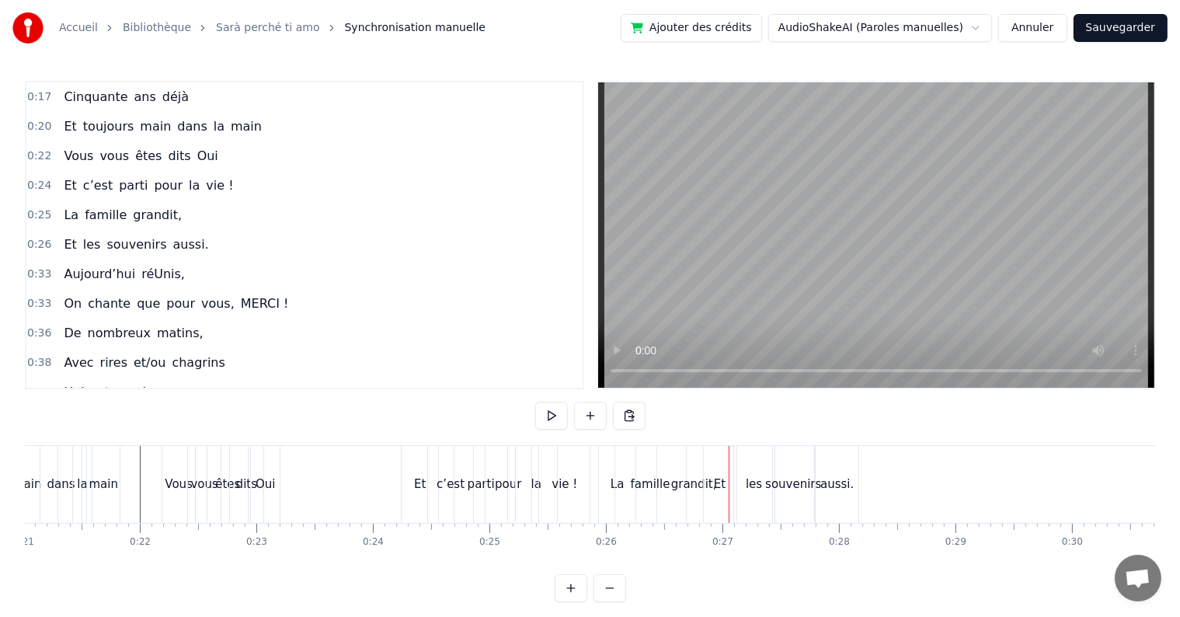
click at [730, 488] on div "Et" at bounding box center [720, 484] width 33 height 77
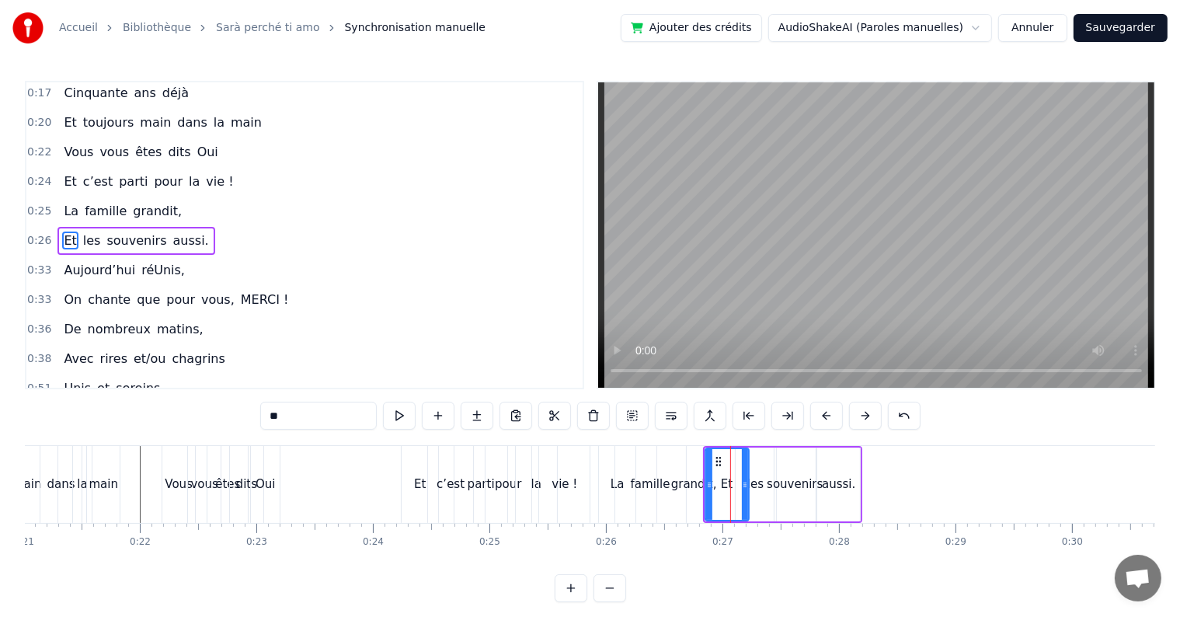
drag, startPoint x: 733, startPoint y: 485, endPoint x: 744, endPoint y: 491, distance: 12.2
click at [744, 491] on div at bounding box center [745, 484] width 6 height 71
click at [757, 491] on div "les" at bounding box center [755, 484] width 16 height 18
drag, startPoint x: 774, startPoint y: 488, endPoint x: 786, endPoint y: 489, distance: 11.8
click at [786, 489] on div "les" at bounding box center [762, 484] width 54 height 74
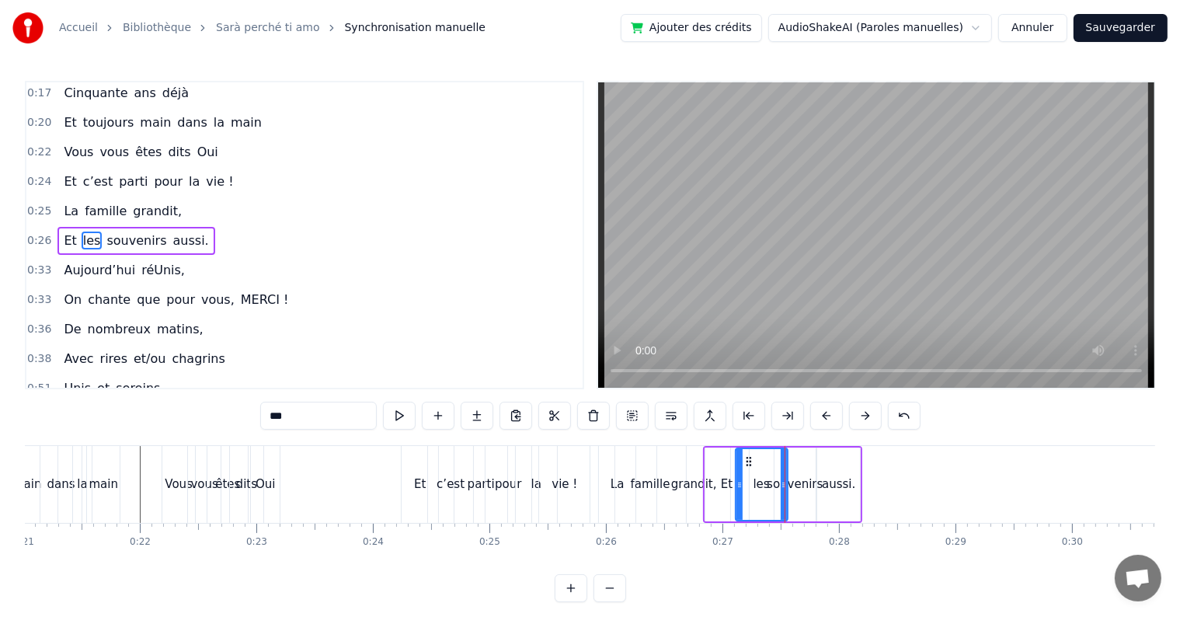
click at [799, 484] on div "souvenirs" at bounding box center [794, 484] width 56 height 18
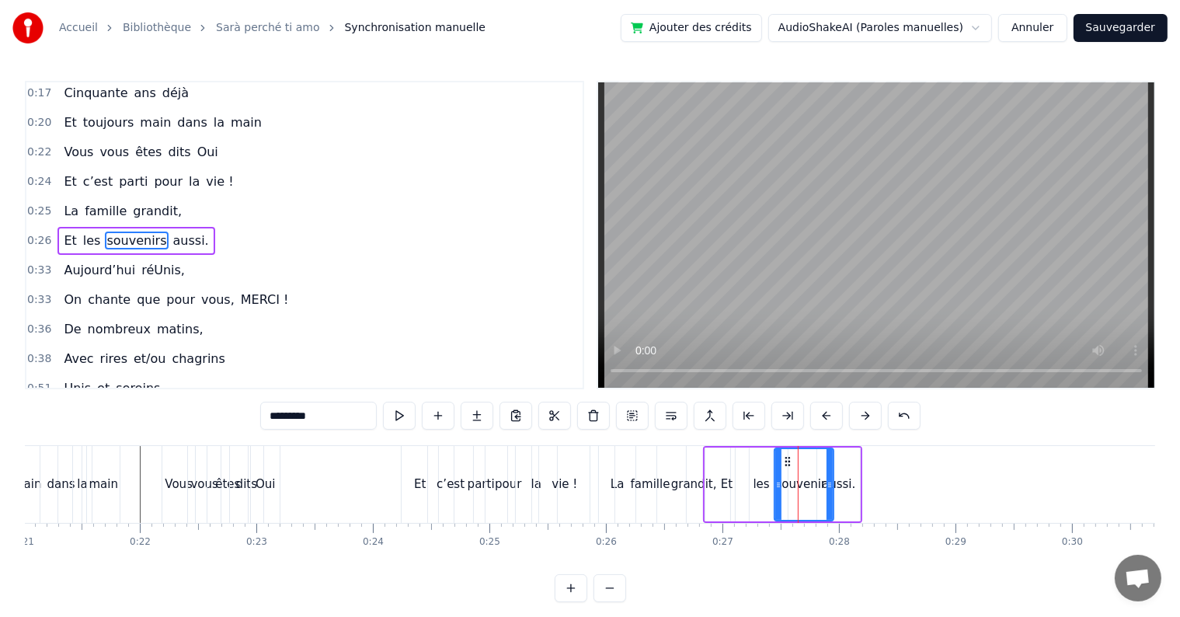
drag, startPoint x: 812, startPoint y: 485, endPoint x: 829, endPoint y: 491, distance: 18.9
click at [829, 491] on div at bounding box center [829, 484] width 6 height 71
click at [848, 481] on div "aussi." at bounding box center [838, 484] width 33 height 18
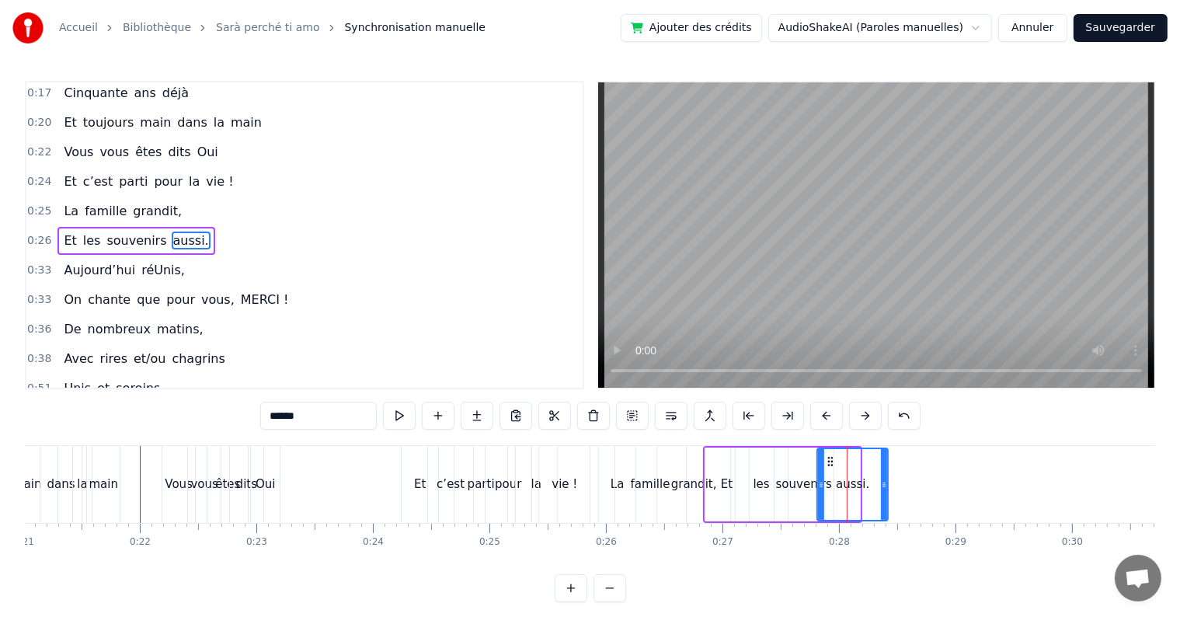
drag, startPoint x: 854, startPoint y: 483, endPoint x: 882, endPoint y: 492, distance: 29.5
click at [882, 492] on div at bounding box center [884, 484] width 6 height 71
click at [721, 450] on div "Et" at bounding box center [726, 484] width 43 height 74
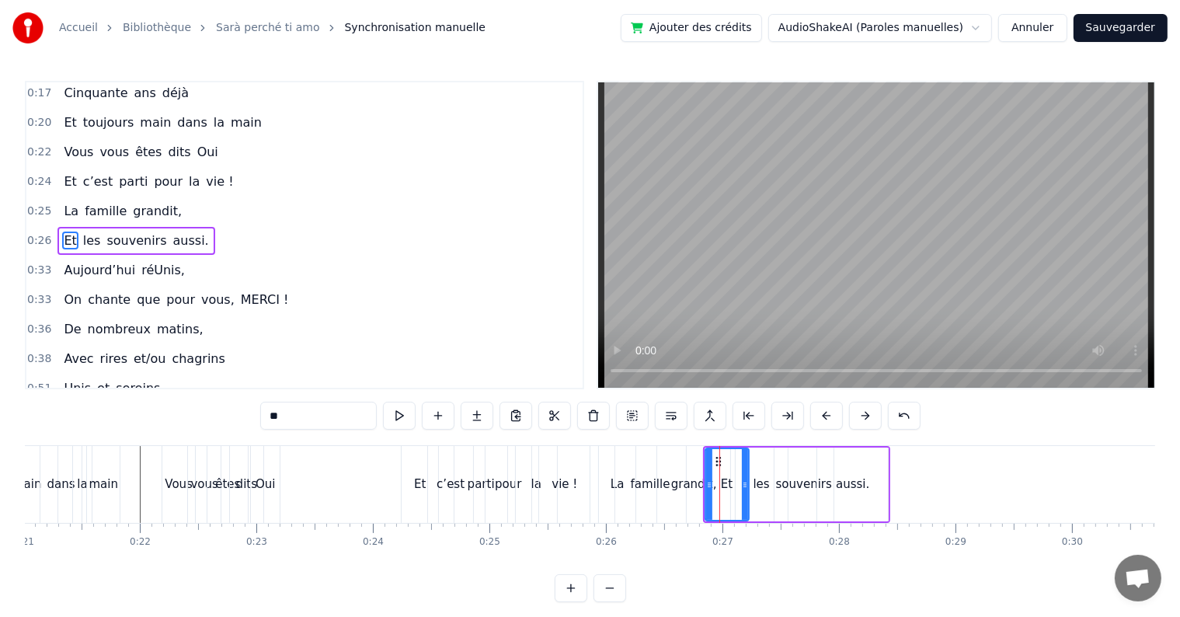
click at [721, 450] on div "Et" at bounding box center [727, 484] width 42 height 71
click at [762, 460] on div "les" at bounding box center [761, 484] width 52 height 74
click at [721, 451] on div "Et" at bounding box center [726, 484] width 43 height 74
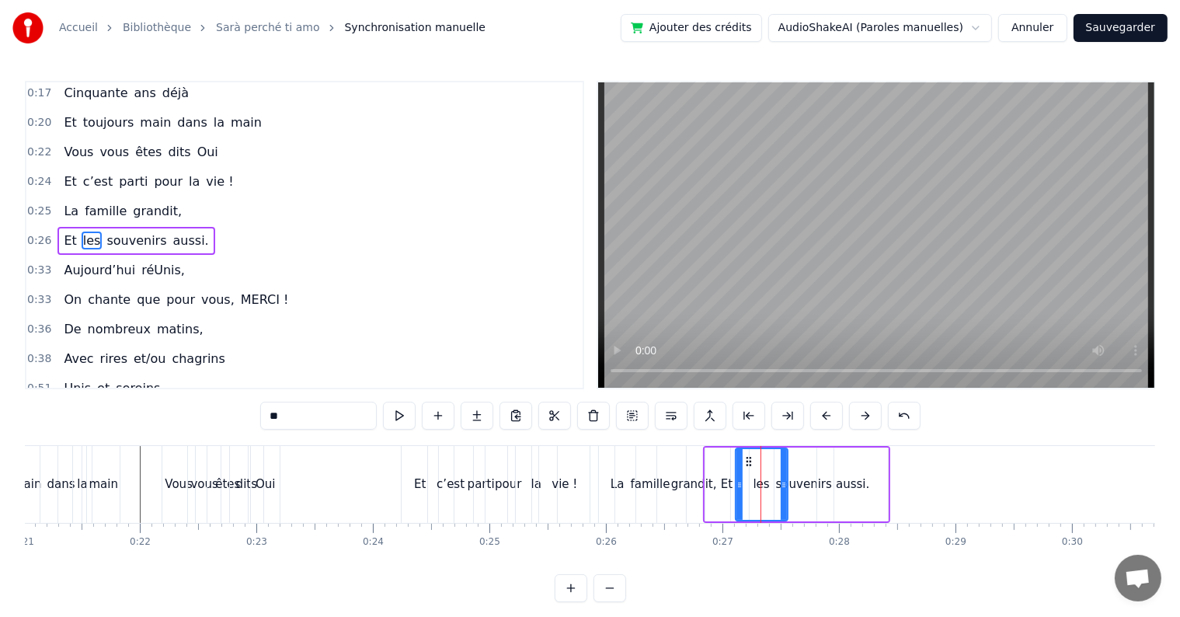
click at [721, 475] on div "Et" at bounding box center [727, 484] width 12 height 18
click at [721, 451] on div "Et" at bounding box center [727, 484] width 42 height 71
click at [718, 457] on icon at bounding box center [718, 461] width 12 height 12
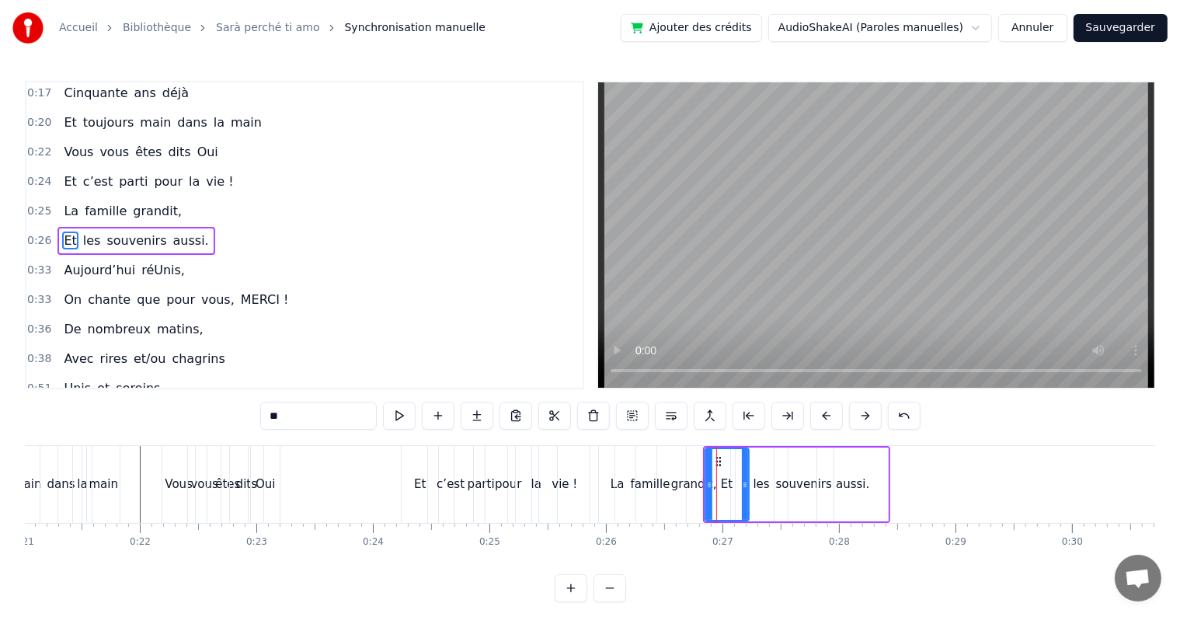
click at [761, 447] on div "les" at bounding box center [762, 484] width 54 height 74
type input "***"
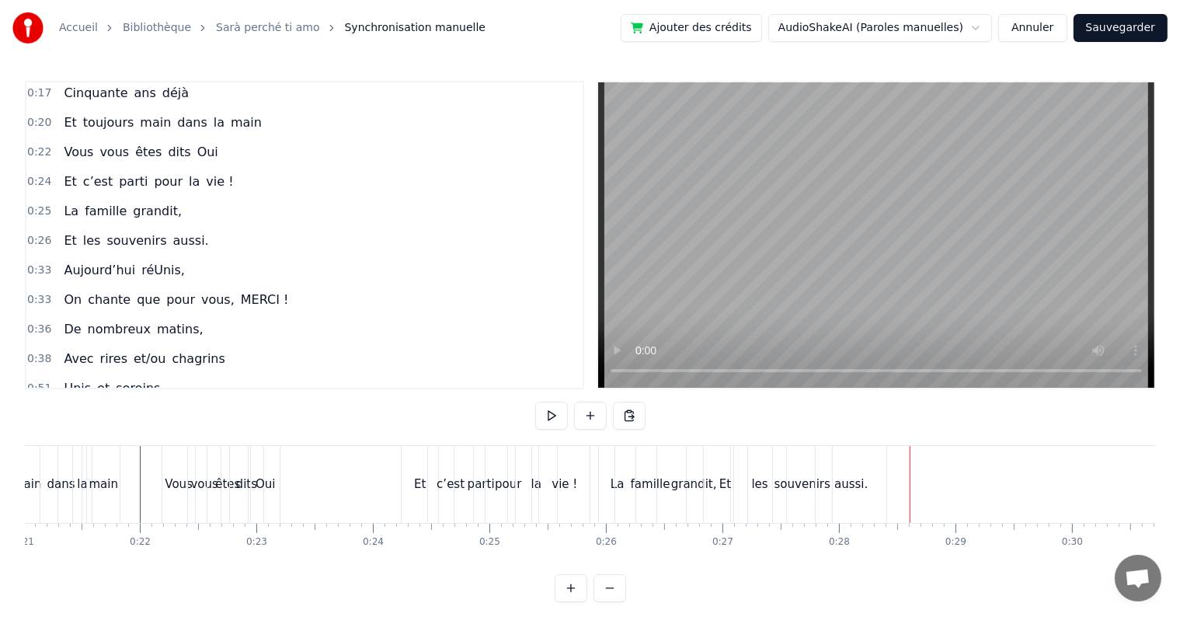
click at [816, 473] on div "aussi." at bounding box center [850, 484] width 71 height 77
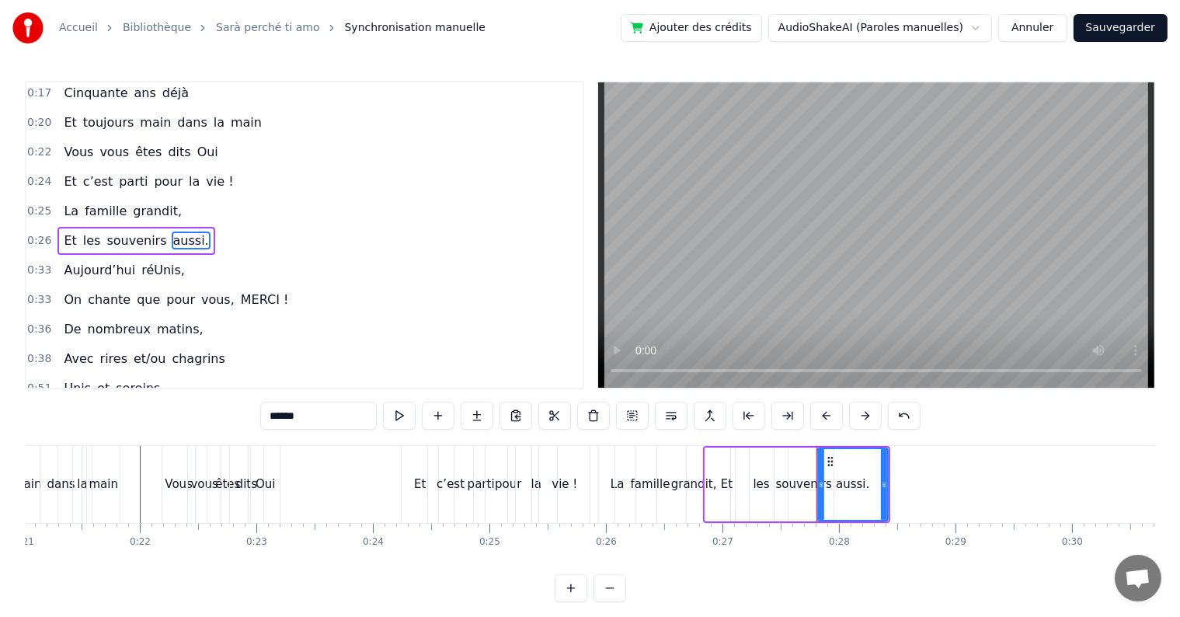
click at [833, 509] on div "aussi." at bounding box center [852, 484] width 69 height 71
click at [821, 509] on div at bounding box center [821, 484] width 6 height 71
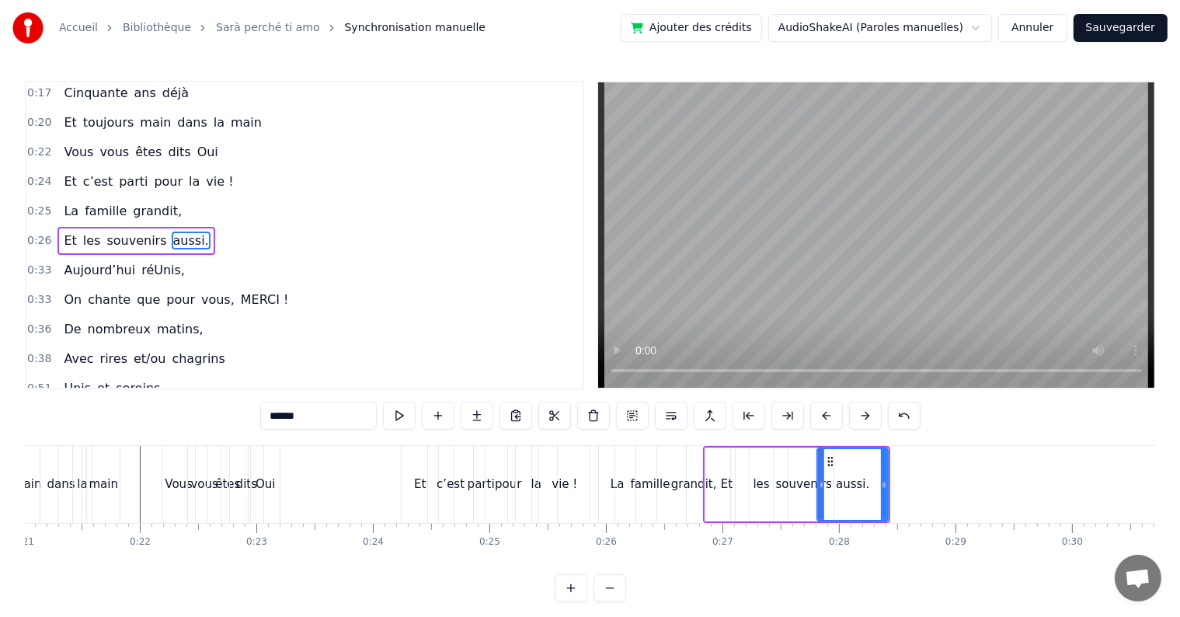
click at [78, 449] on div "la" at bounding box center [82, 484] width 18 height 77
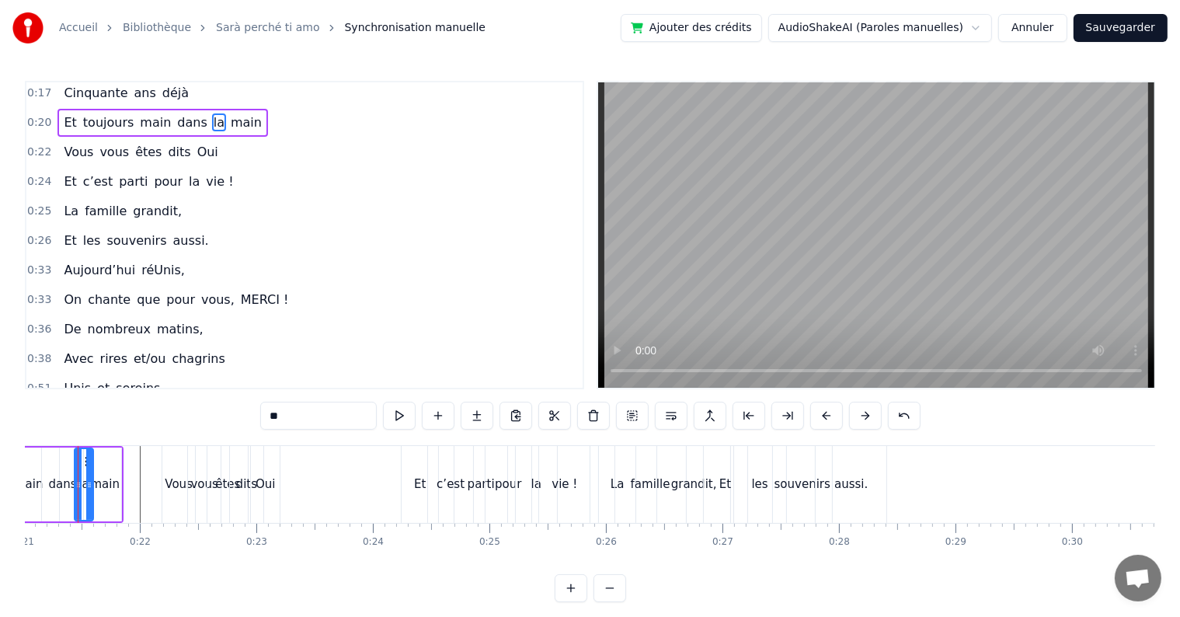
type input "**"
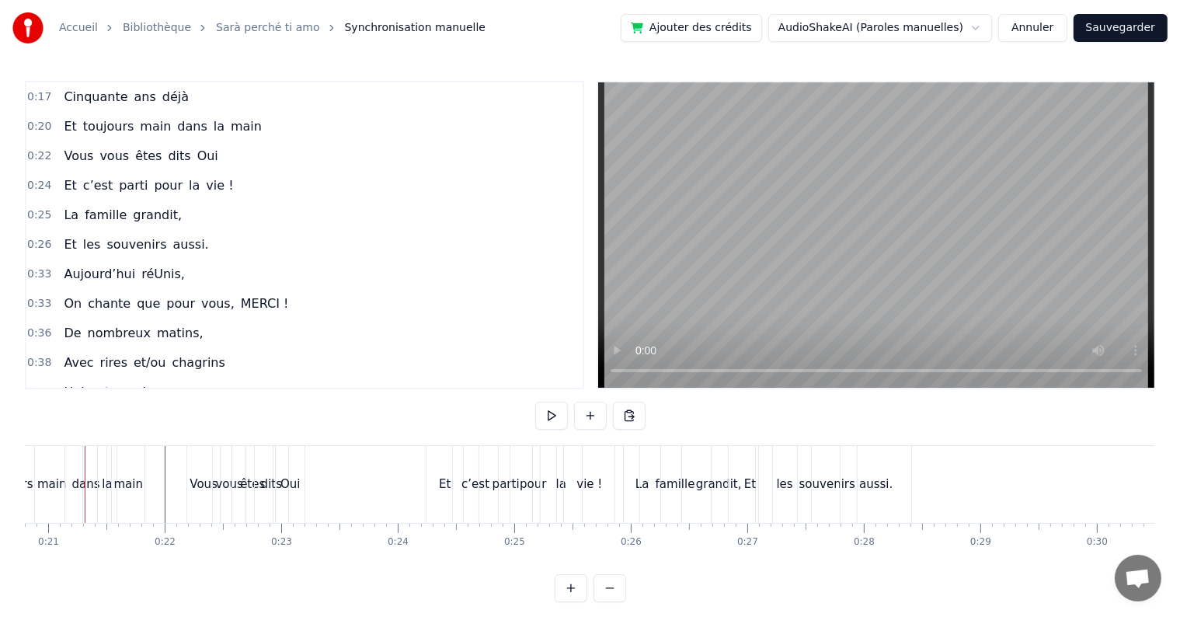
scroll to position [0, 2404]
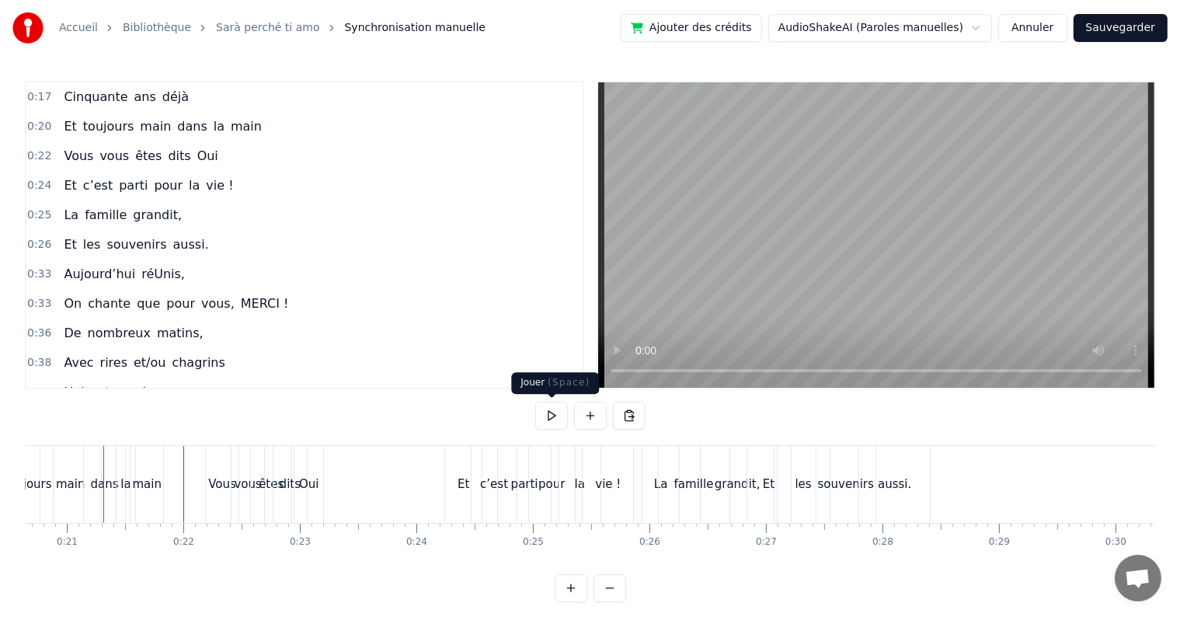
click at [551, 413] on button at bounding box center [551, 415] width 33 height 28
click at [1142, 28] on button "Sauvegarder" at bounding box center [1120, 28] width 94 height 28
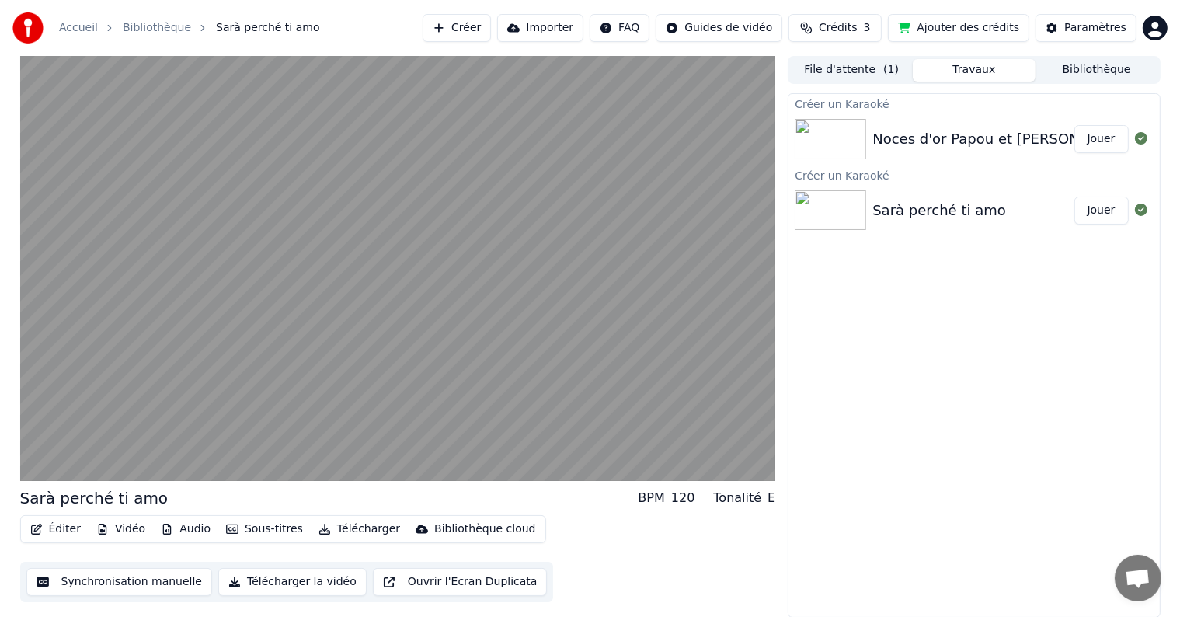
click at [901, 137] on div "Noces d'or Papou et Manou" at bounding box center [1002, 139] width 260 height 22
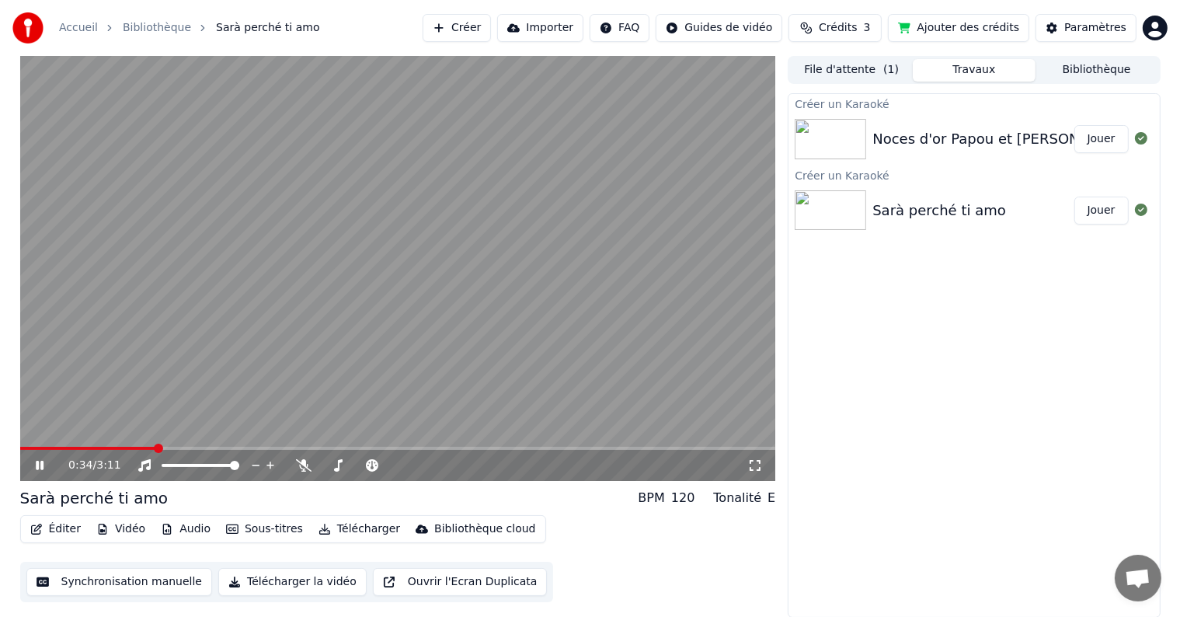
click at [40, 466] on icon at bounding box center [51, 465] width 36 height 12
click at [78, 581] on button "Synchronisation manuelle" at bounding box center [119, 582] width 186 height 28
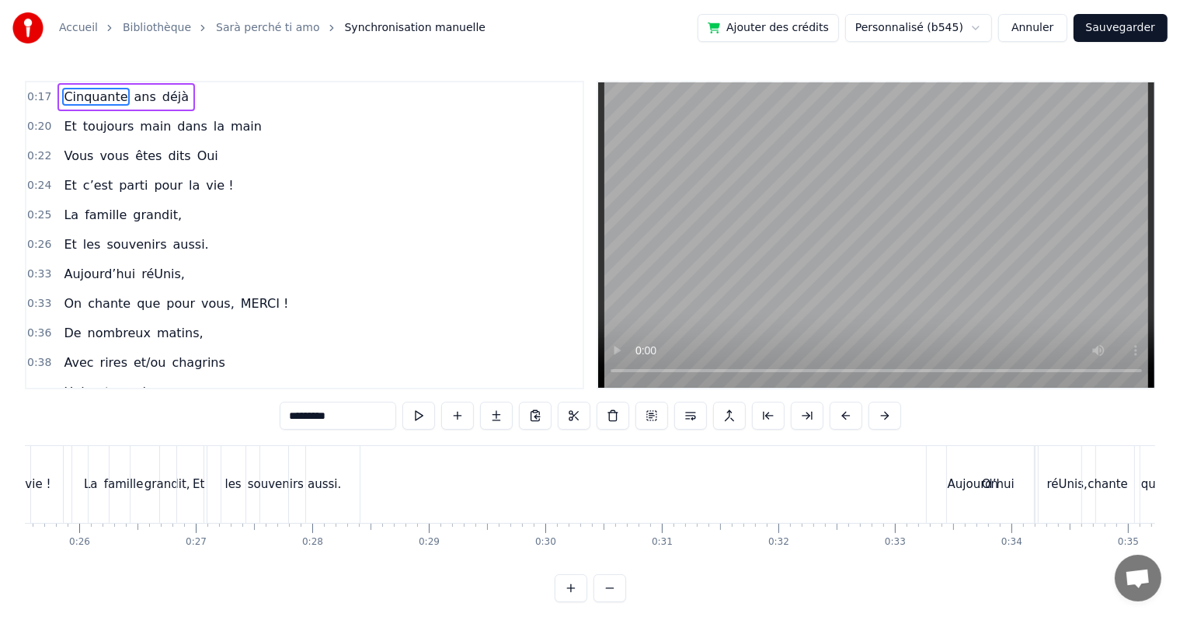
scroll to position [0, 2988]
click at [942, 461] on div "On" at bounding box center [976, 484] width 87 height 77
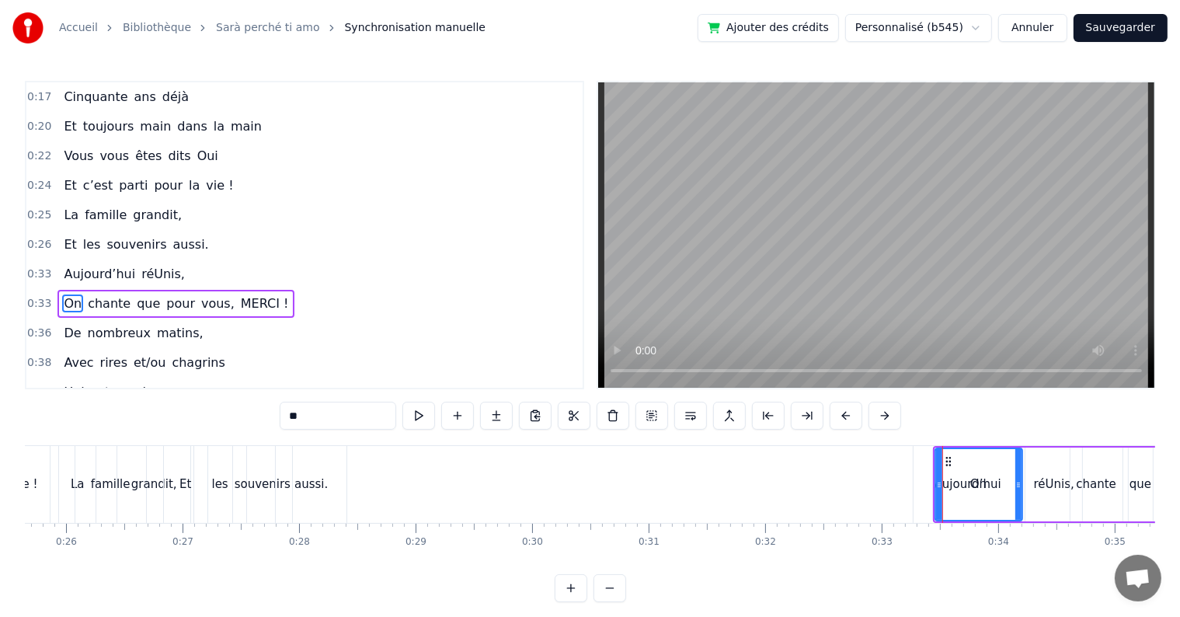
scroll to position [61, 0]
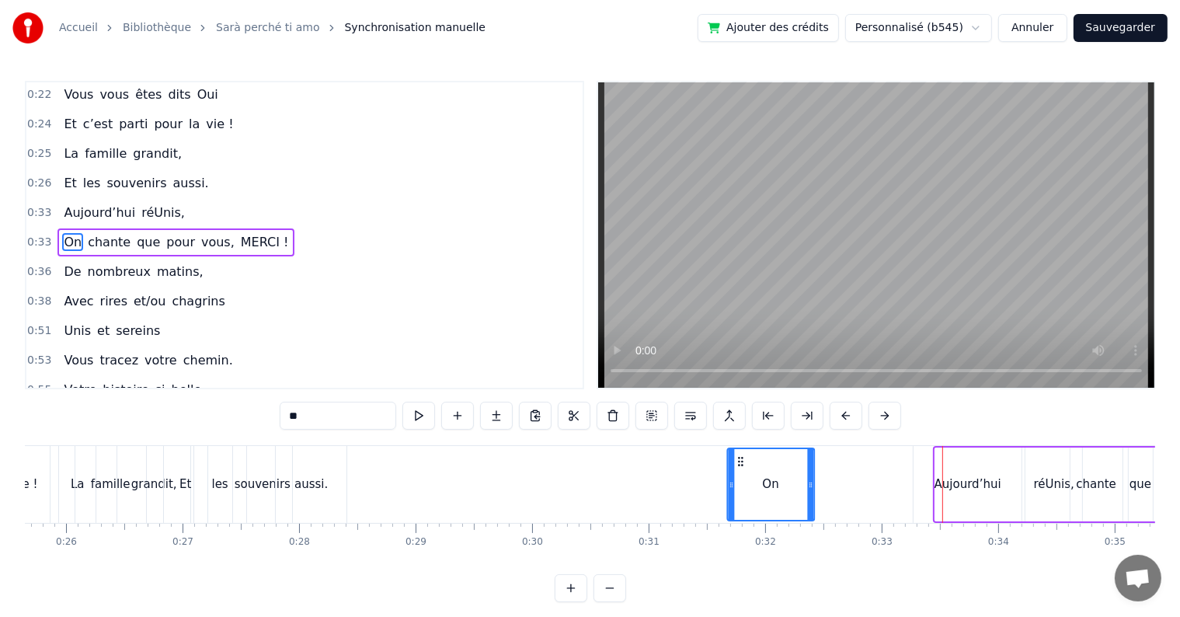
drag, startPoint x: 947, startPoint y: 459, endPoint x: 739, endPoint y: 469, distance: 208.4
click at [739, 469] on div "On" at bounding box center [770, 484] width 85 height 71
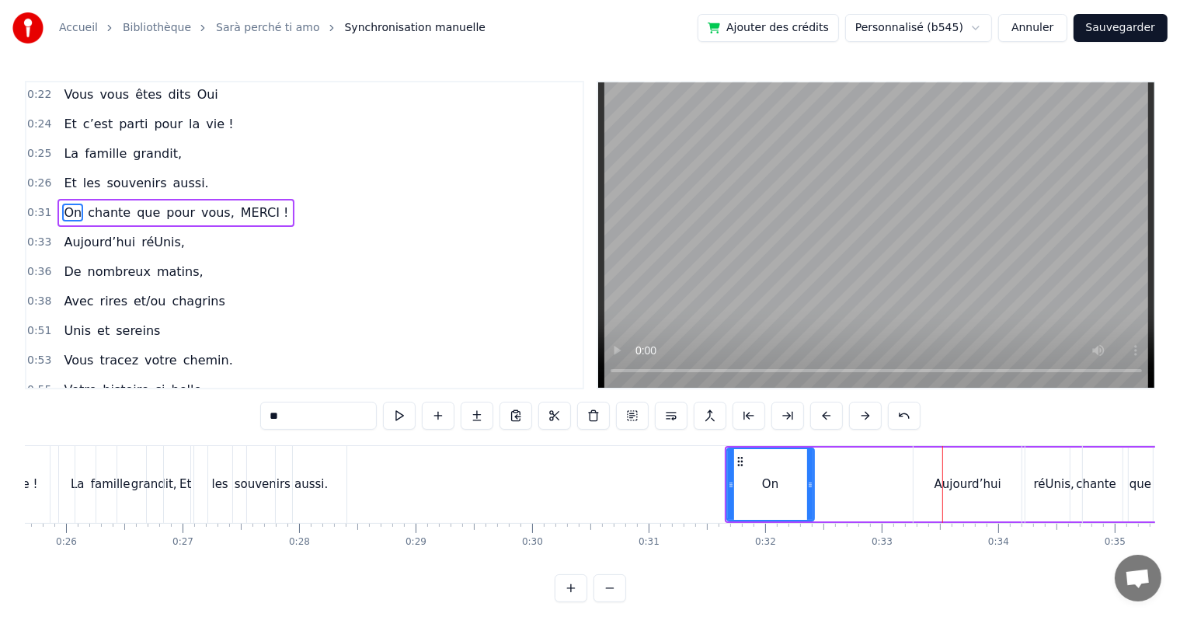
click at [968, 487] on div "Aujourd’hui" at bounding box center [967, 484] width 67 height 18
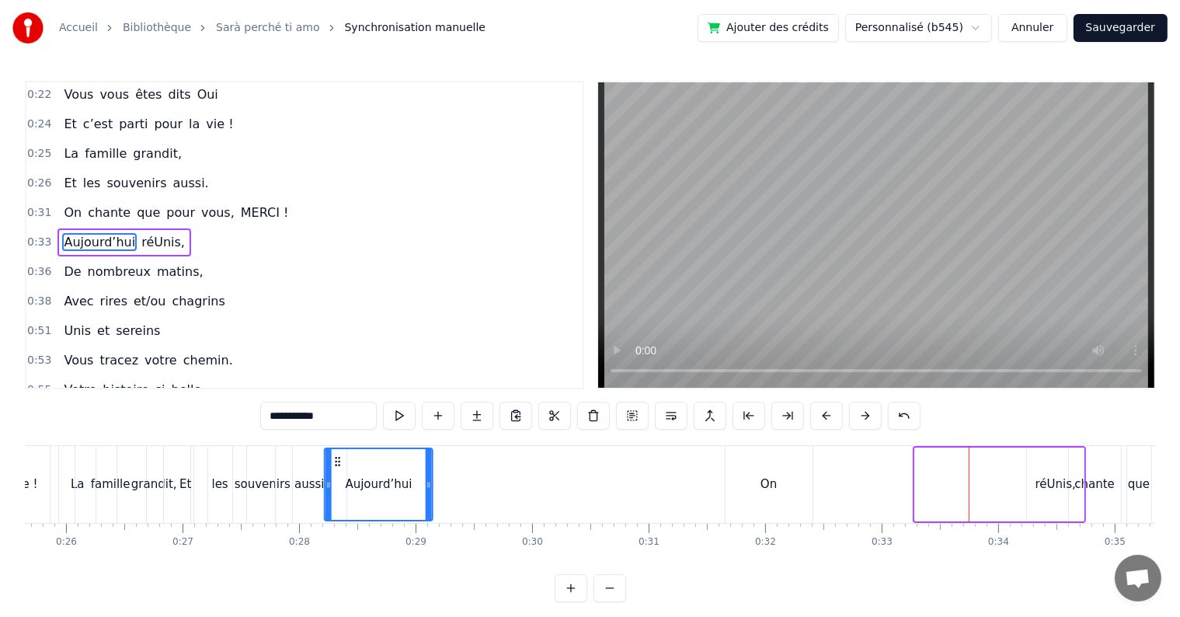
drag, startPoint x: 925, startPoint y: 461, endPoint x: 334, endPoint y: 470, distance: 591.0
click at [334, 470] on div "Aujourd’hui" at bounding box center [378, 484] width 106 height 71
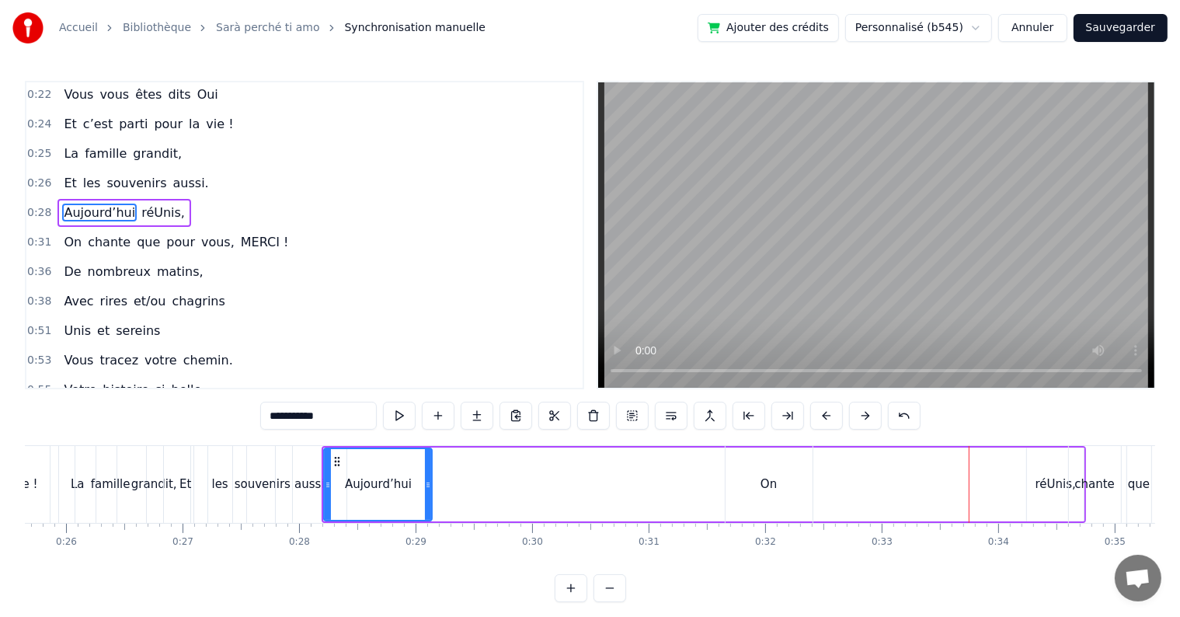
click at [1076, 475] on div "chante" at bounding box center [1094, 484] width 40 height 18
type input "******"
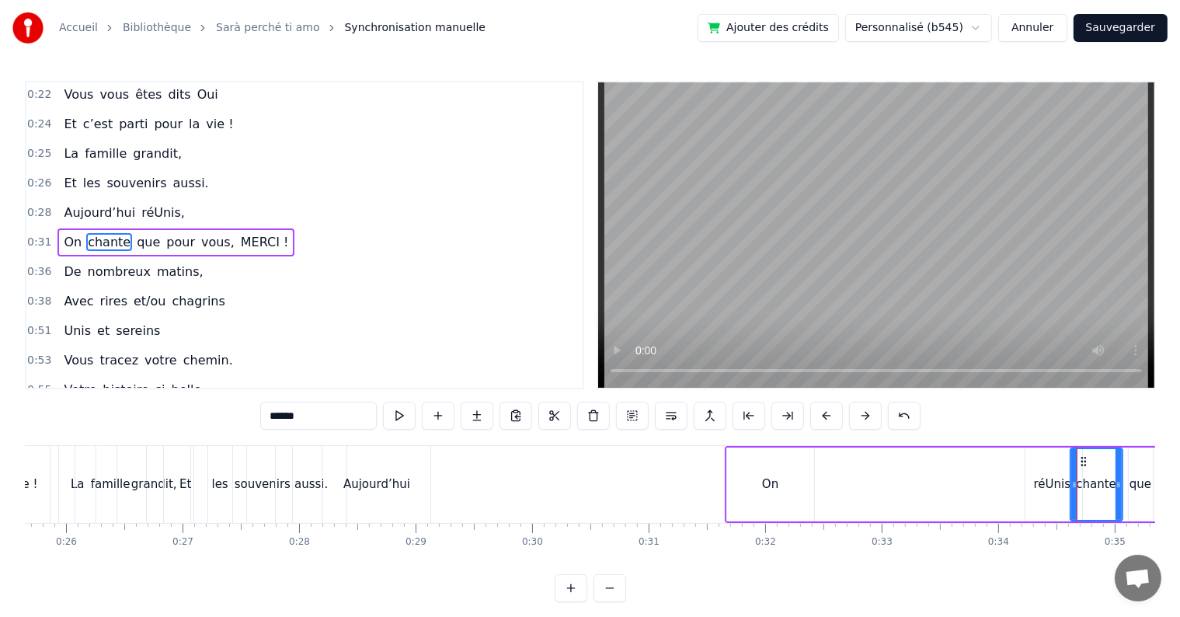
click at [1055, 475] on div "On chante que pour vous, MERCI !" at bounding box center [1028, 484] width 607 height 77
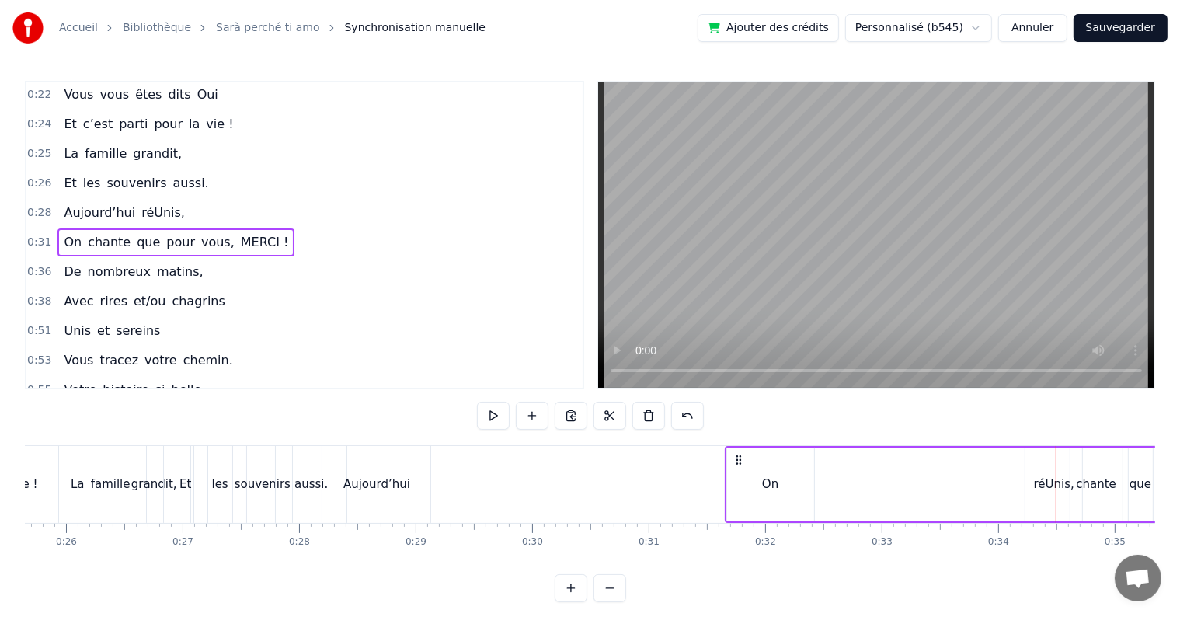
click at [1036, 478] on div "On chante que pour vous, MERCI !" at bounding box center [1028, 484] width 607 height 77
click at [1060, 475] on div "On chante que pour vous, MERCI !" at bounding box center [1028, 484] width 607 height 77
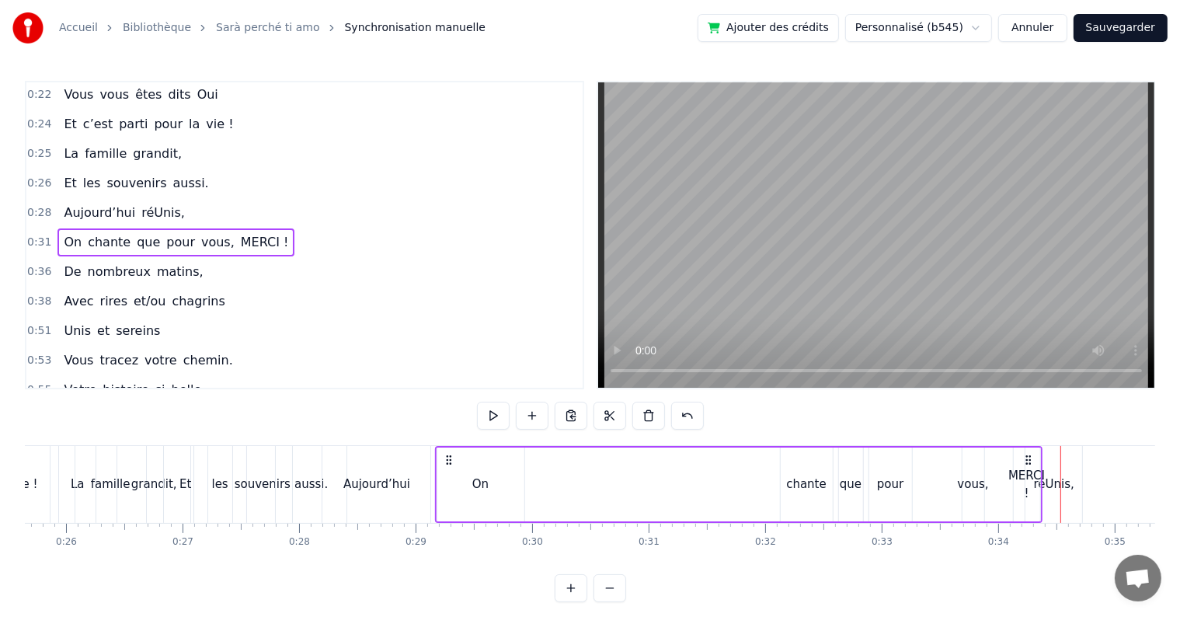
drag, startPoint x: 735, startPoint y: 463, endPoint x: 444, endPoint y: 493, distance: 292.0
click at [444, 493] on div "On chante que pour vous, MERCI !" at bounding box center [737, 484] width 607 height 77
click at [1050, 489] on div "réUnis," at bounding box center [1054, 484] width 40 height 18
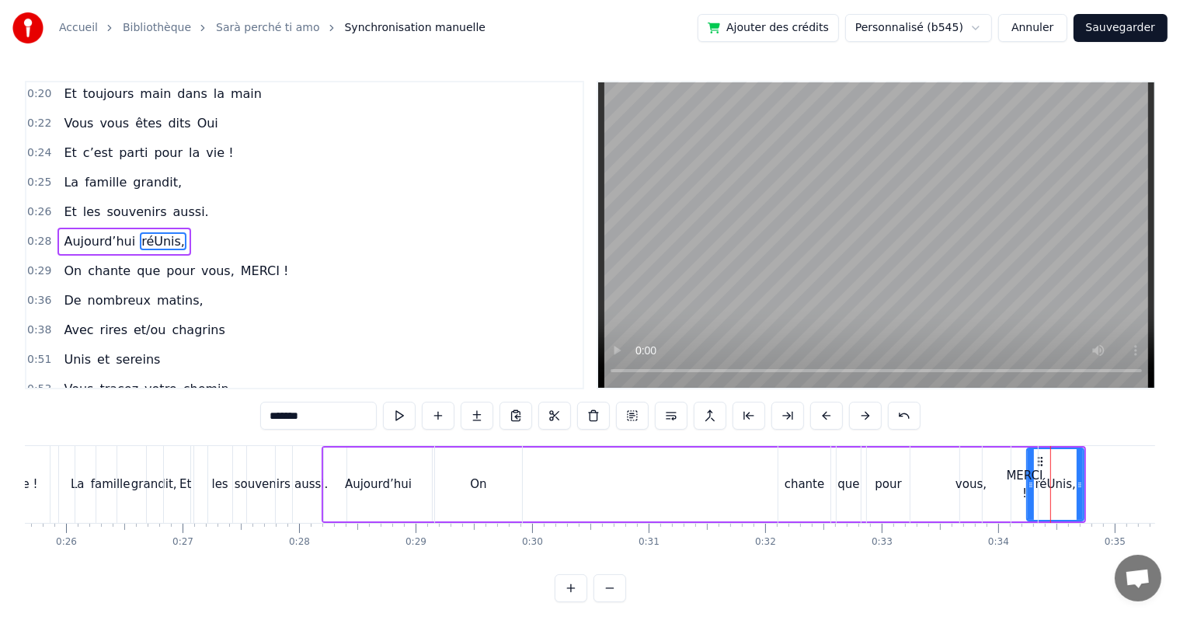
drag, startPoint x: 1041, startPoint y: 459, endPoint x: 894, endPoint y: 466, distance: 146.9
click at [894, 466] on div "On chante que pour vous, MERCI !" at bounding box center [737, 484] width 607 height 77
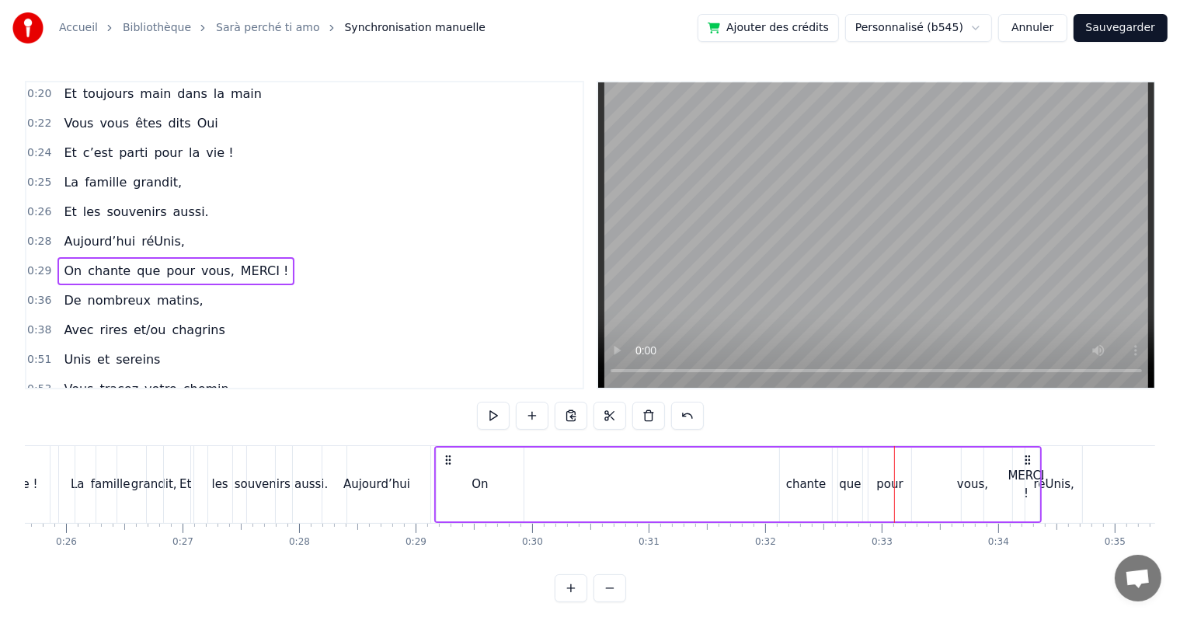
click at [1059, 490] on div "réUnis," at bounding box center [1054, 484] width 40 height 18
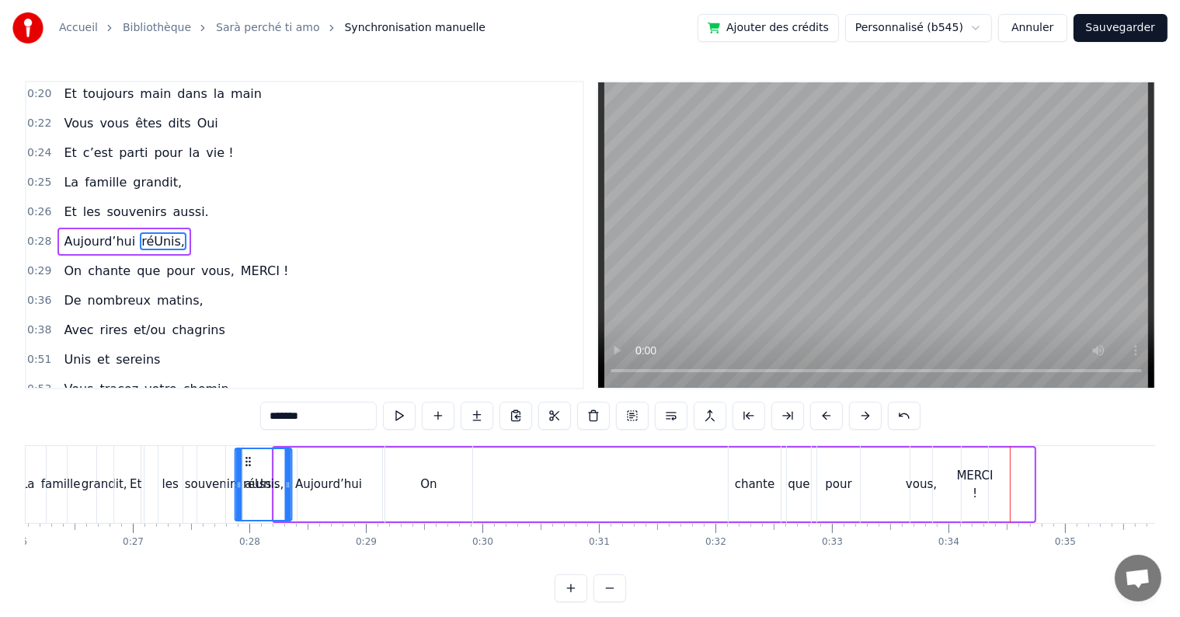
scroll to position [0, 3037]
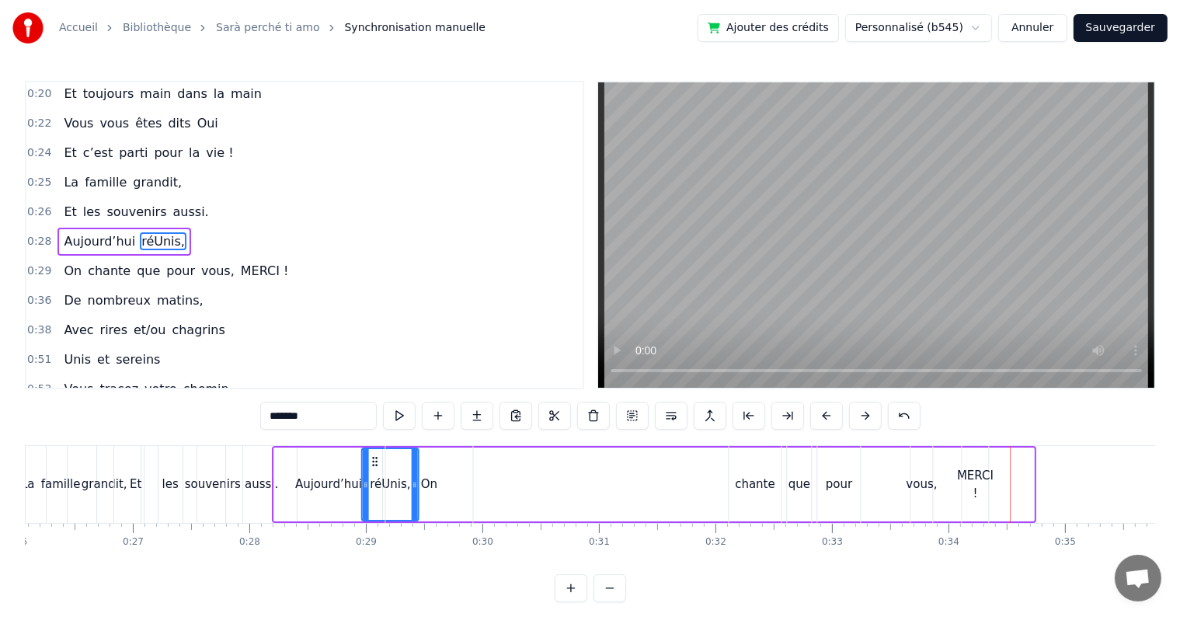
drag, startPoint x: 1044, startPoint y: 462, endPoint x: 378, endPoint y: 461, distance: 665.5
click at [378, 461] on icon at bounding box center [374, 461] width 12 height 12
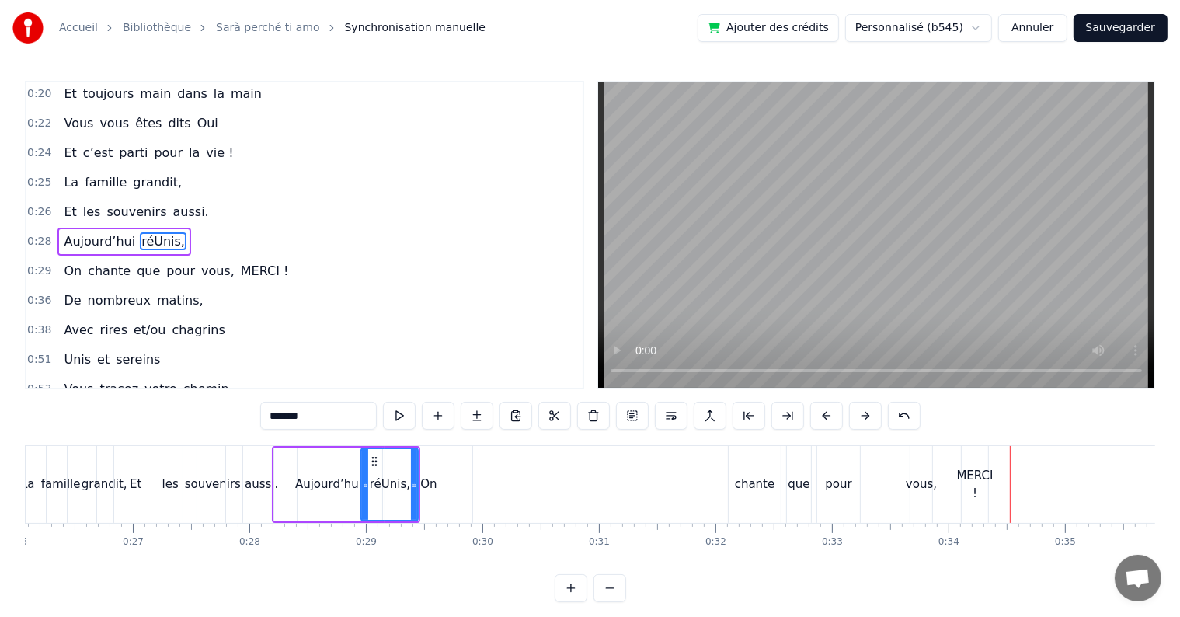
click at [436, 475] on div "On" at bounding box center [428, 484] width 16 height 18
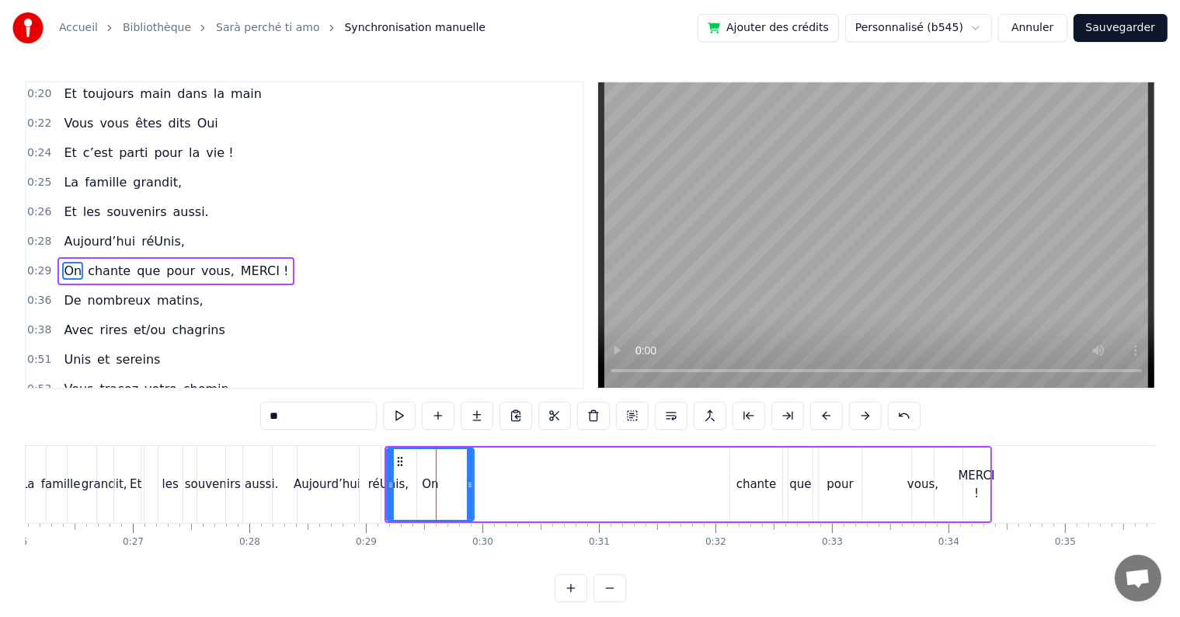
scroll to position [61, 0]
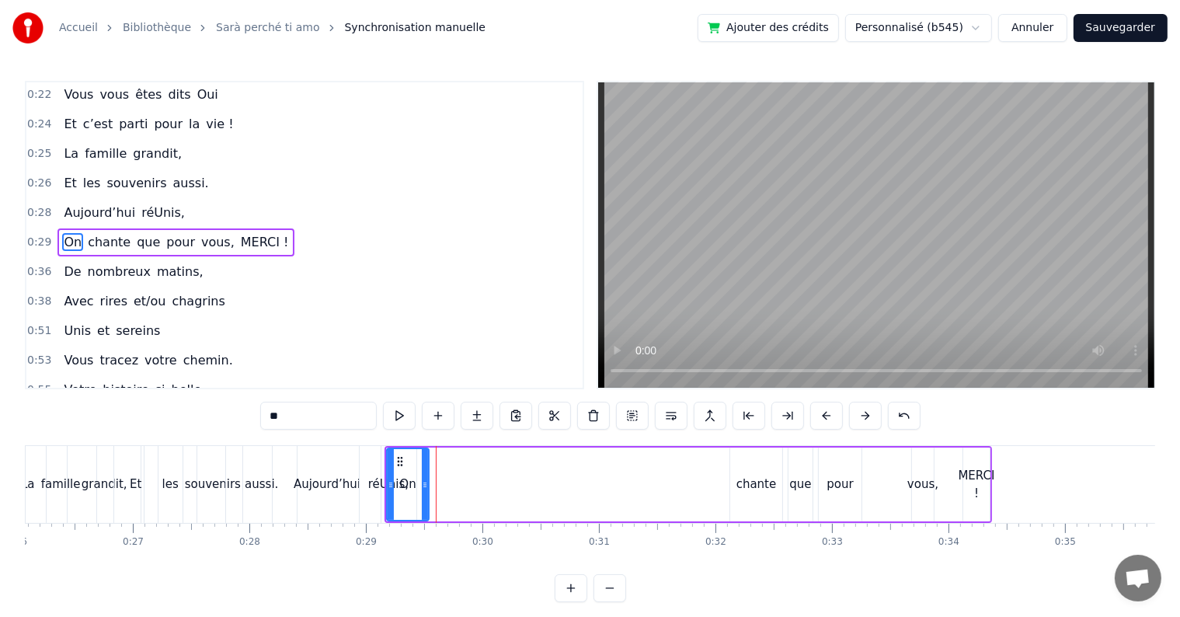
drag, startPoint x: 469, startPoint y: 481, endPoint x: 424, endPoint y: 480, distance: 45.1
click at [424, 480] on icon at bounding box center [425, 484] width 6 height 12
drag, startPoint x: 398, startPoint y: 458, endPoint x: 429, endPoint y: 464, distance: 30.9
click at [429, 464] on icon at bounding box center [430, 461] width 12 height 12
click at [349, 474] on div "Aujourd’hui" at bounding box center [327, 484] width 108 height 77
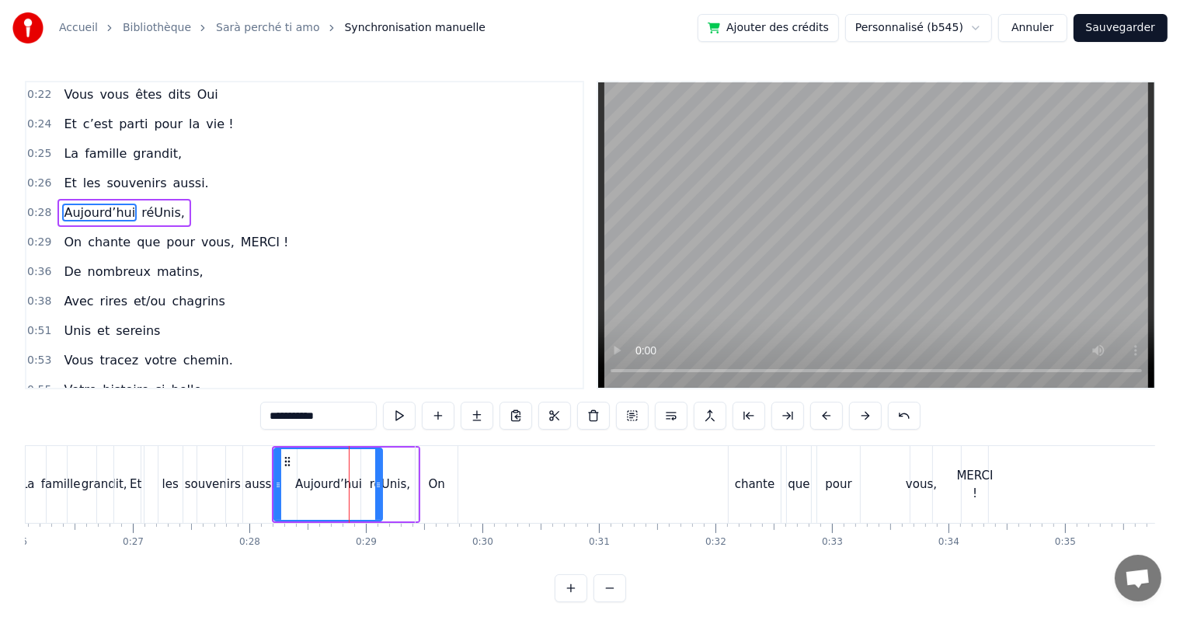
scroll to position [33, 0]
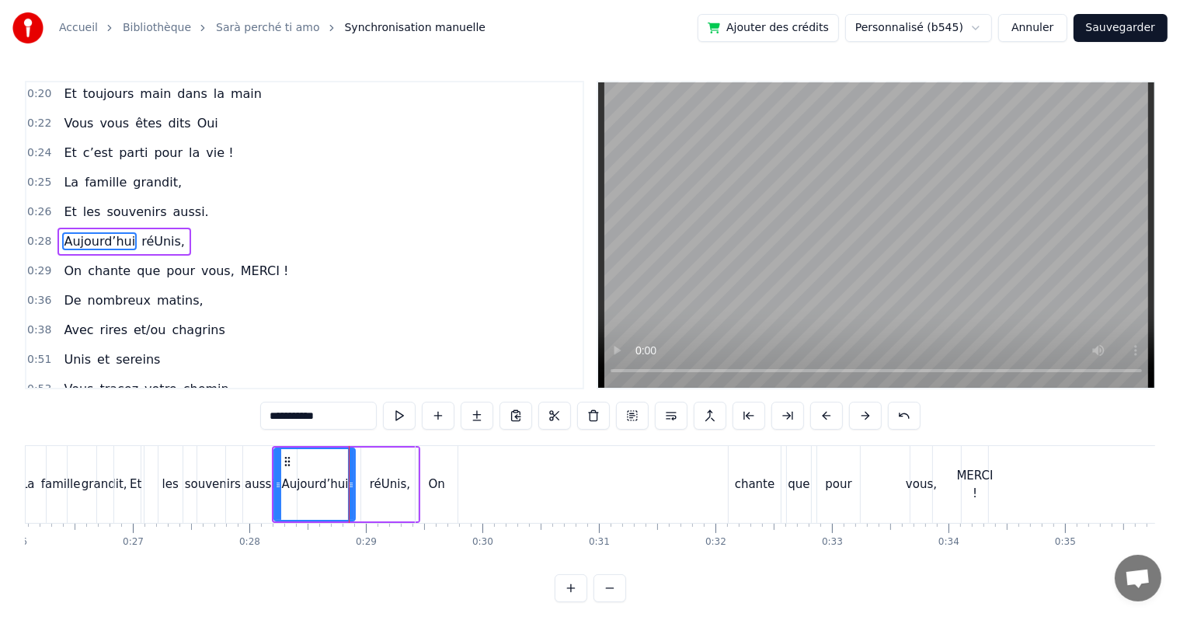
drag, startPoint x: 379, startPoint y: 485, endPoint x: 352, endPoint y: 486, distance: 27.2
click at [352, 486] on icon at bounding box center [351, 484] width 6 height 12
click at [381, 486] on div "réUnis," at bounding box center [390, 484] width 40 height 18
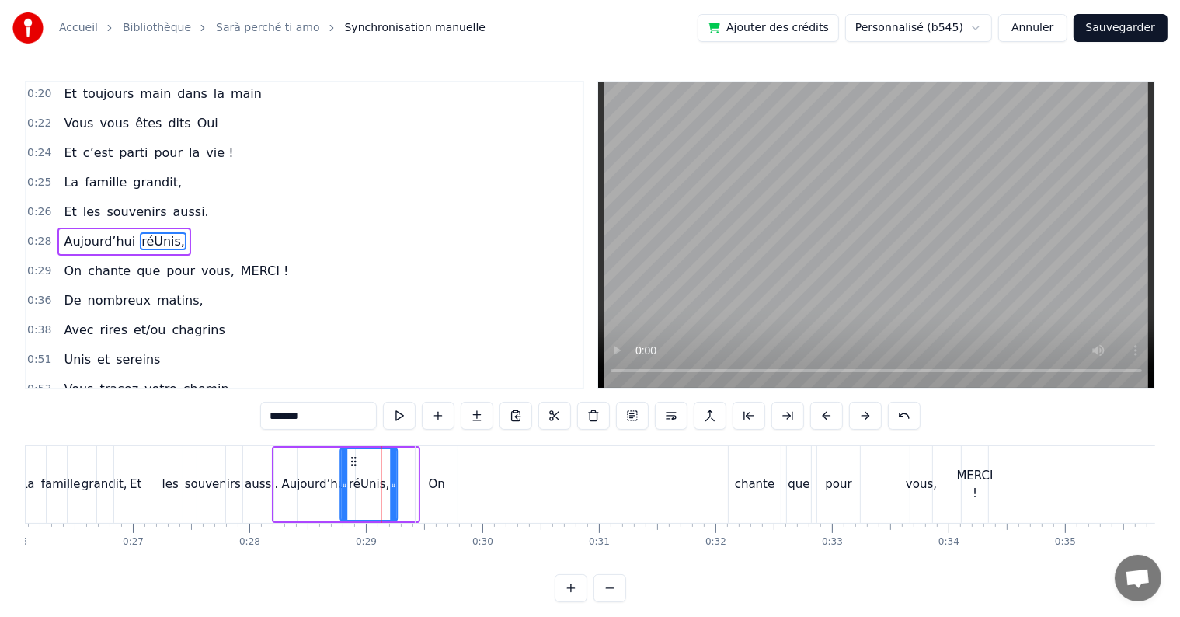
drag, startPoint x: 370, startPoint y: 455, endPoint x: 348, endPoint y: 457, distance: 21.8
click at [348, 457] on icon at bounding box center [353, 461] width 12 height 12
click at [422, 481] on div "On" at bounding box center [436, 484] width 42 height 77
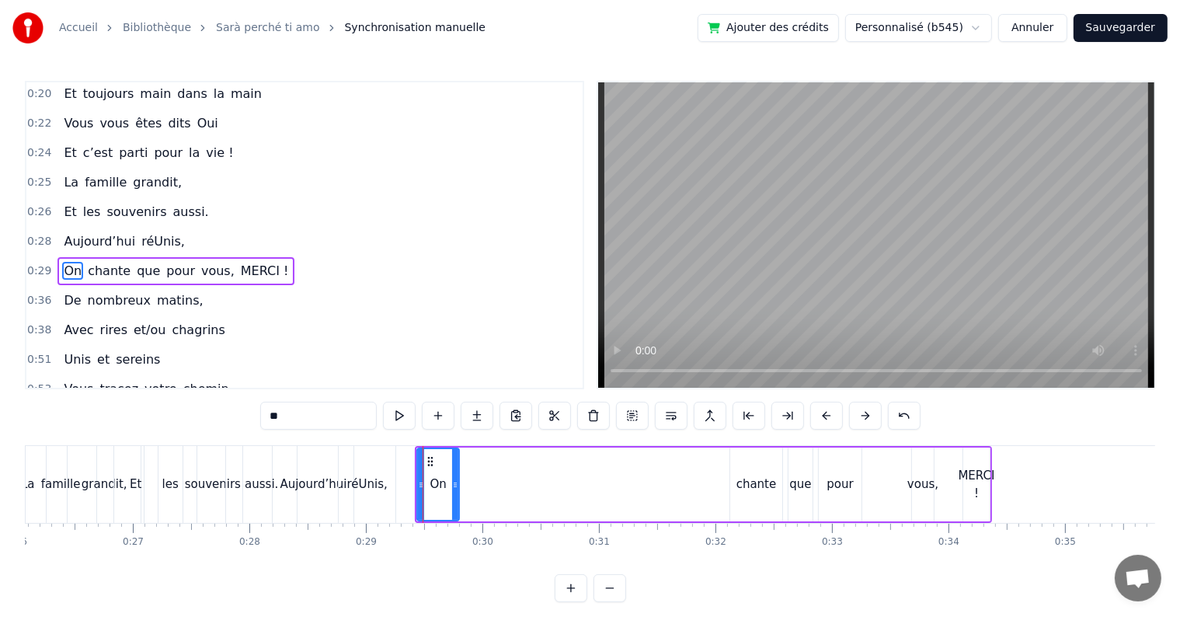
scroll to position [61, 0]
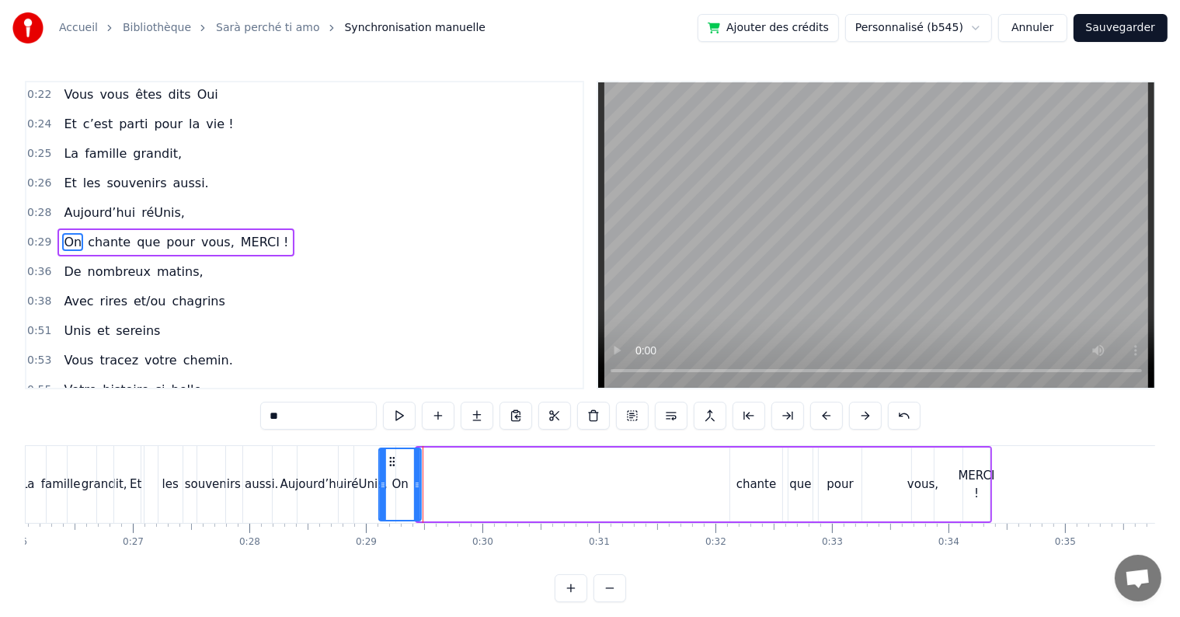
drag, startPoint x: 429, startPoint y: 456, endPoint x: 391, endPoint y: 457, distance: 38.1
click at [391, 457] on icon at bounding box center [392, 461] width 12 height 12
click at [751, 491] on div "chante" at bounding box center [756, 484] width 40 height 18
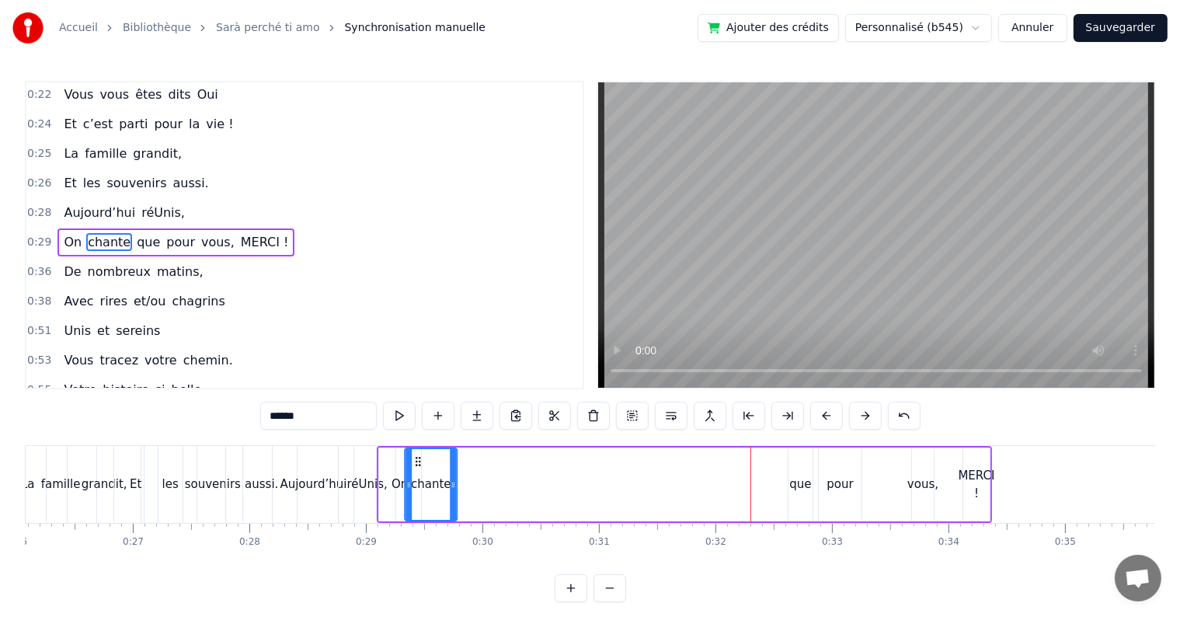
drag, startPoint x: 693, startPoint y: 457, endPoint x: 415, endPoint y: 463, distance: 278.1
click at [415, 463] on icon at bounding box center [418, 461] width 12 height 12
click at [788, 488] on div "que" at bounding box center [800, 484] width 24 height 74
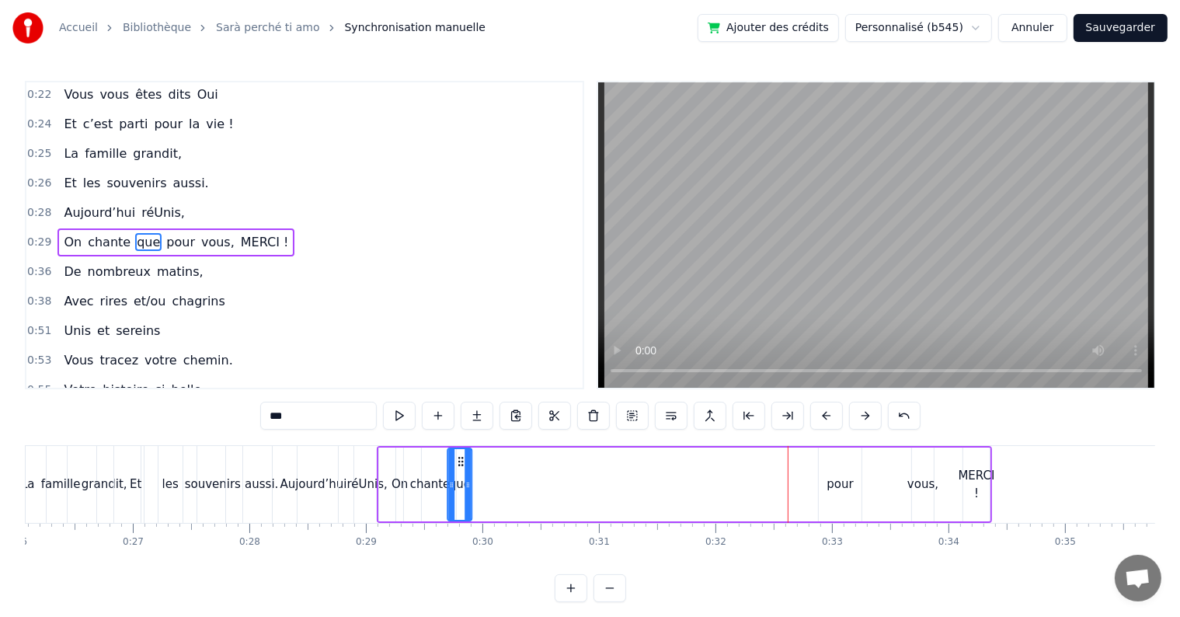
drag, startPoint x: 801, startPoint y: 460, endPoint x: 461, endPoint y: 466, distance: 341.0
click at [461, 466] on div "que" at bounding box center [459, 484] width 23 height 71
click at [839, 495] on div "pour" at bounding box center [840, 484] width 43 height 74
drag, startPoint x: 829, startPoint y: 461, endPoint x: 474, endPoint y: 452, distance: 354.2
click at [474, 452] on div "pour" at bounding box center [485, 484] width 41 height 71
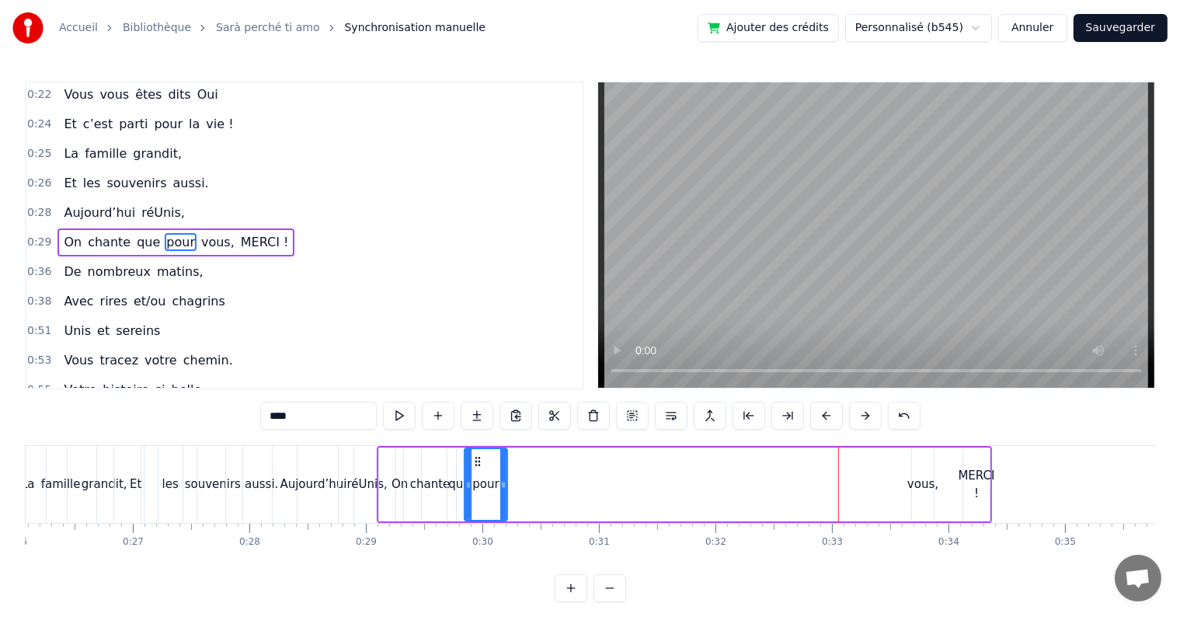
click at [924, 496] on div "vous," at bounding box center [923, 484] width 22 height 74
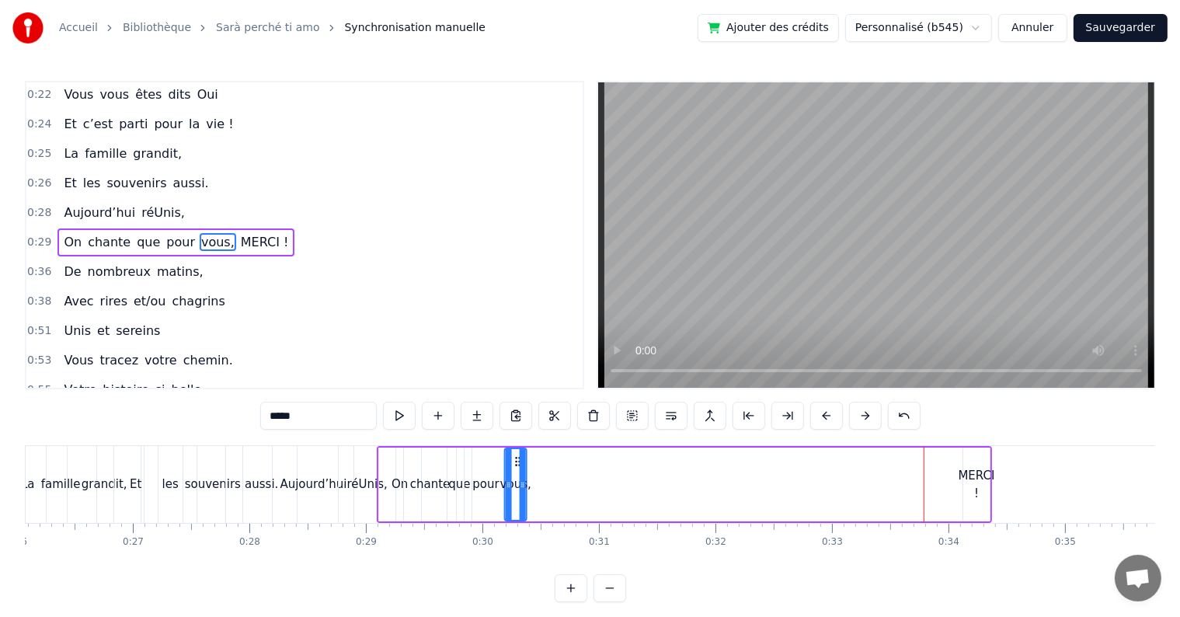
drag, startPoint x: 926, startPoint y: 458, endPoint x: 518, endPoint y: 443, distance: 408.0
click at [518, 443] on div "0:17 Cinquante ans déjà 0:20 Et toujours main dans la main 0:22 Vous vous êtes …" at bounding box center [590, 341] width 1130 height 521
click at [975, 472] on div "MERCI !" at bounding box center [976, 484] width 36 height 35
type input "*******"
drag, startPoint x: 973, startPoint y: 460, endPoint x: 686, endPoint y: 481, distance: 287.3
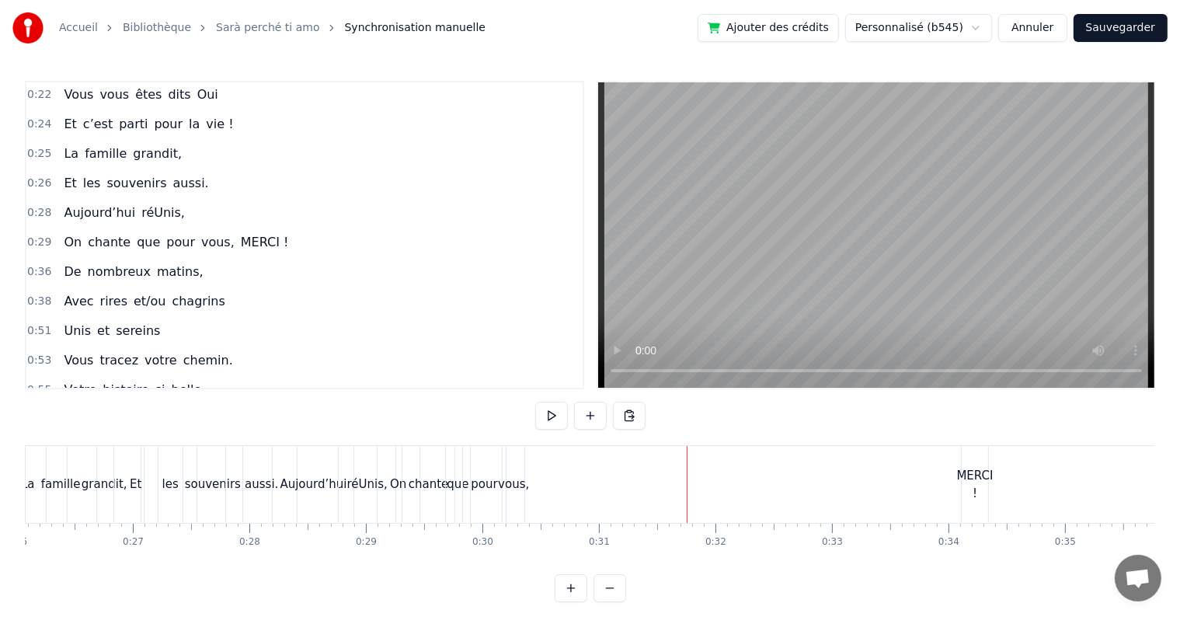
click at [968, 481] on div "MERCI !" at bounding box center [975, 484] width 36 height 35
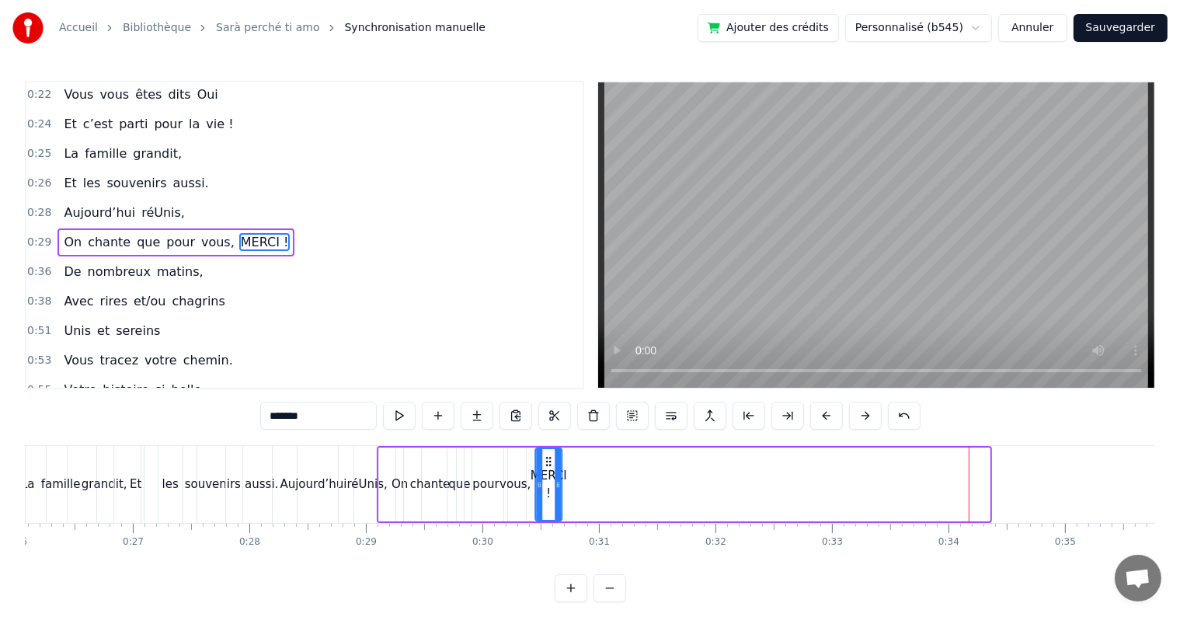
drag, startPoint x: 976, startPoint y: 458, endPoint x: 548, endPoint y: 481, distance: 428.5
click at [548, 481] on div "MERCI !" at bounding box center [548, 484] width 25 height 71
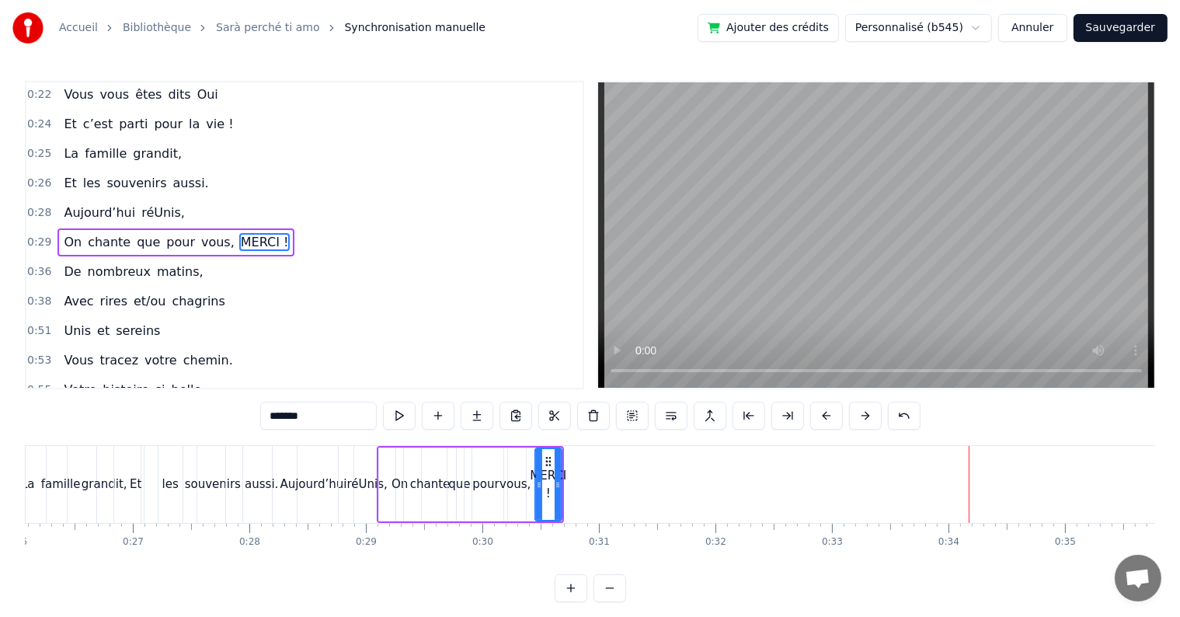
click at [34, 442] on div "0:17 Cinquante ans déjà 0:20 Et toujours main dans la main 0:22 Vous vous êtes …" at bounding box center [590, 341] width 1130 height 521
click at [34, 446] on div "famille" at bounding box center [61, 484] width 72 height 77
type input "*******"
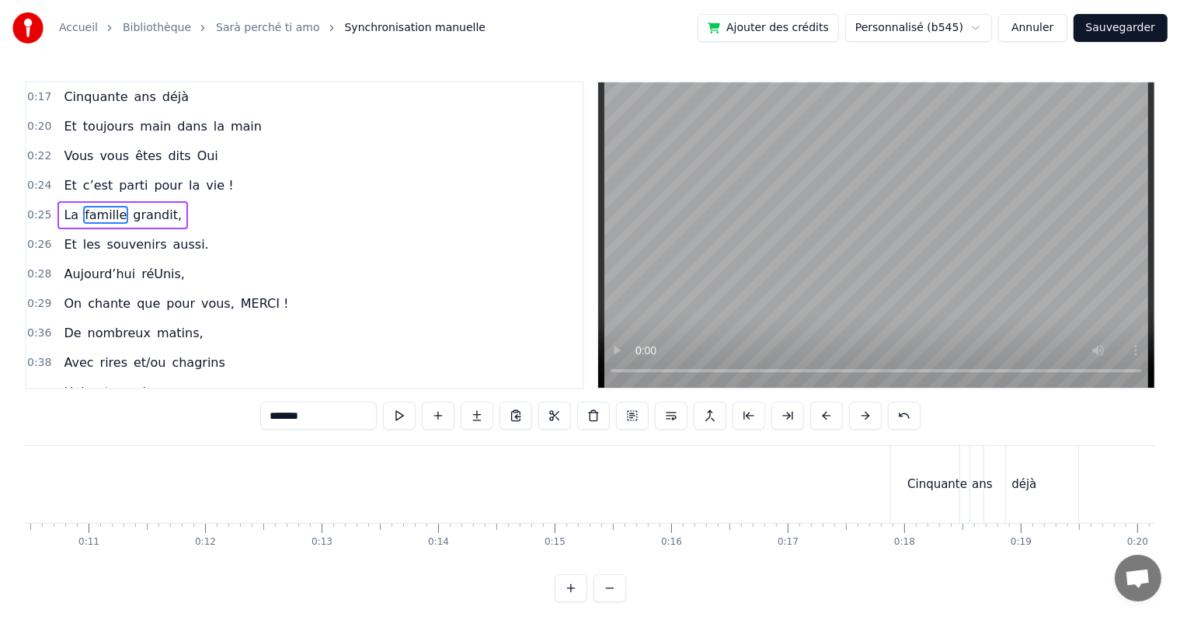
scroll to position [0, 1204]
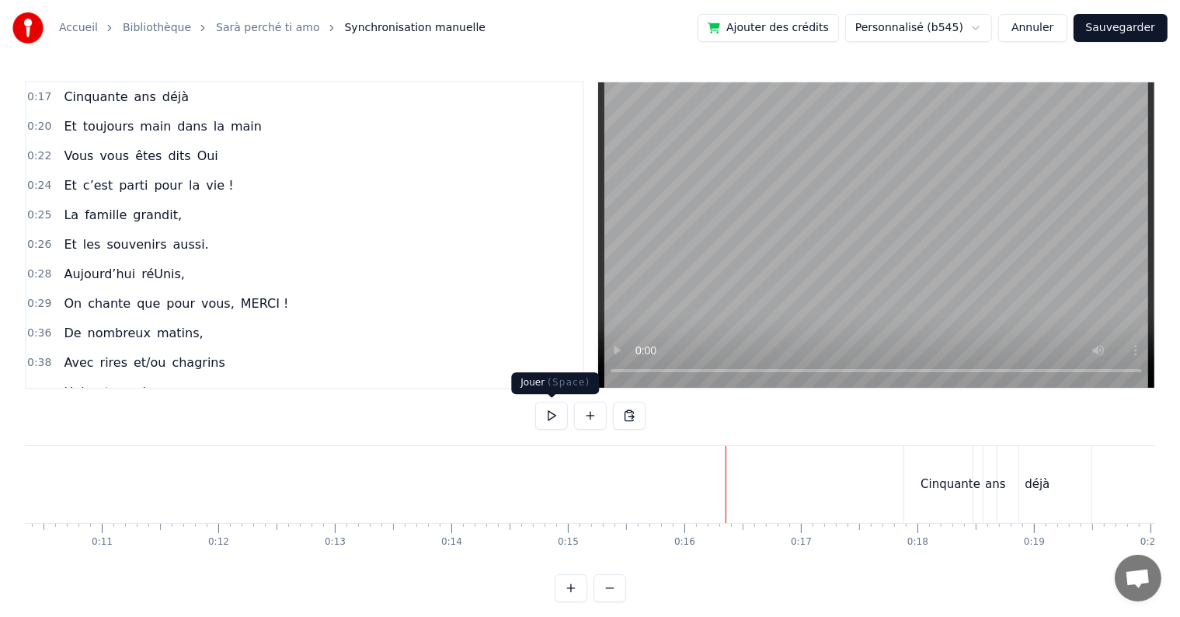
click at [555, 413] on button at bounding box center [551, 415] width 33 height 28
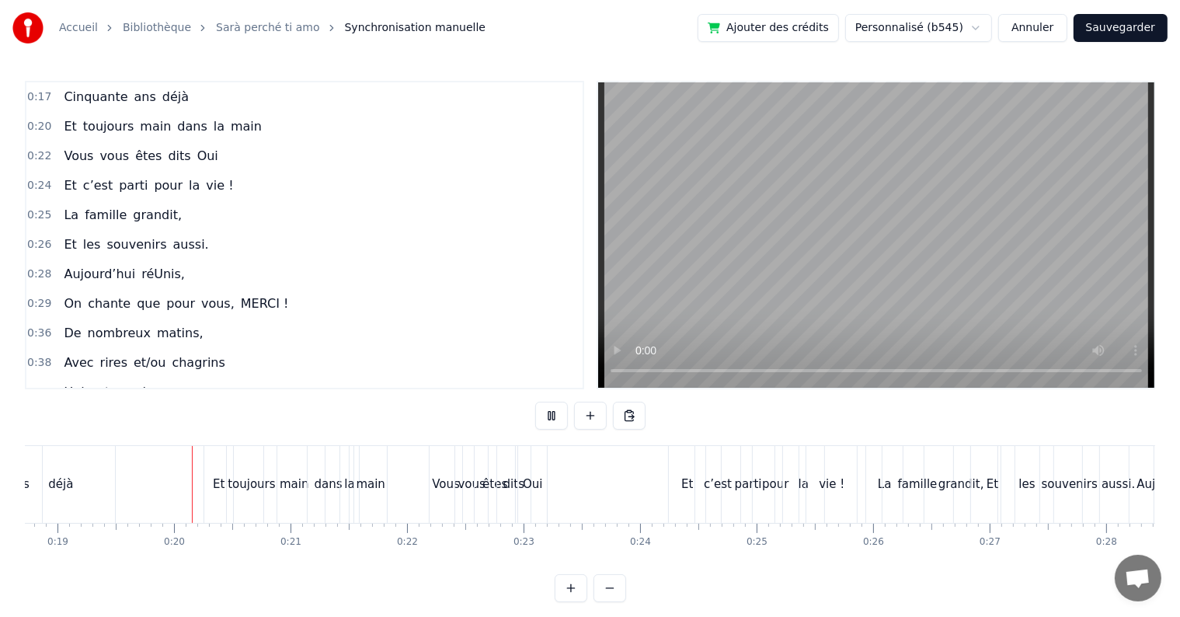
scroll to position [0, 2185]
click at [555, 413] on button at bounding box center [551, 415] width 33 height 28
click at [696, 479] on div "c’est" at bounding box center [713, 484] width 45 height 77
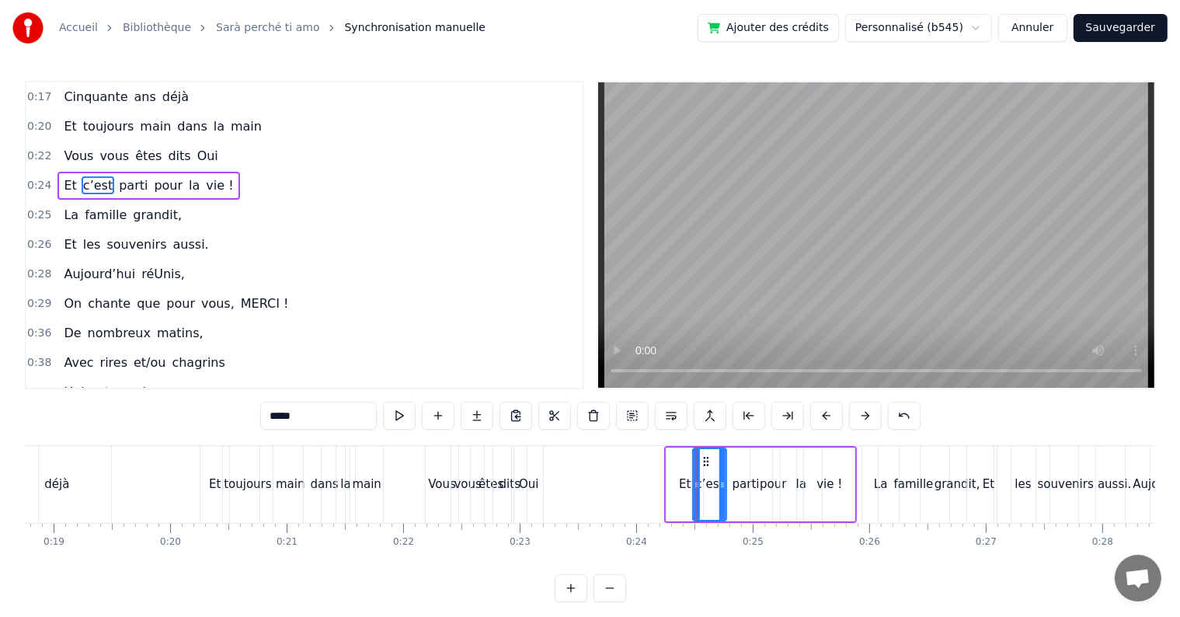
drag, startPoint x: 731, startPoint y: 481, endPoint x: 719, endPoint y: 481, distance: 11.6
click at [719, 481] on icon at bounding box center [722, 484] width 6 height 12
click at [671, 453] on div "Et" at bounding box center [684, 484] width 36 height 74
click at [676, 459] on icon at bounding box center [679, 461] width 12 height 12
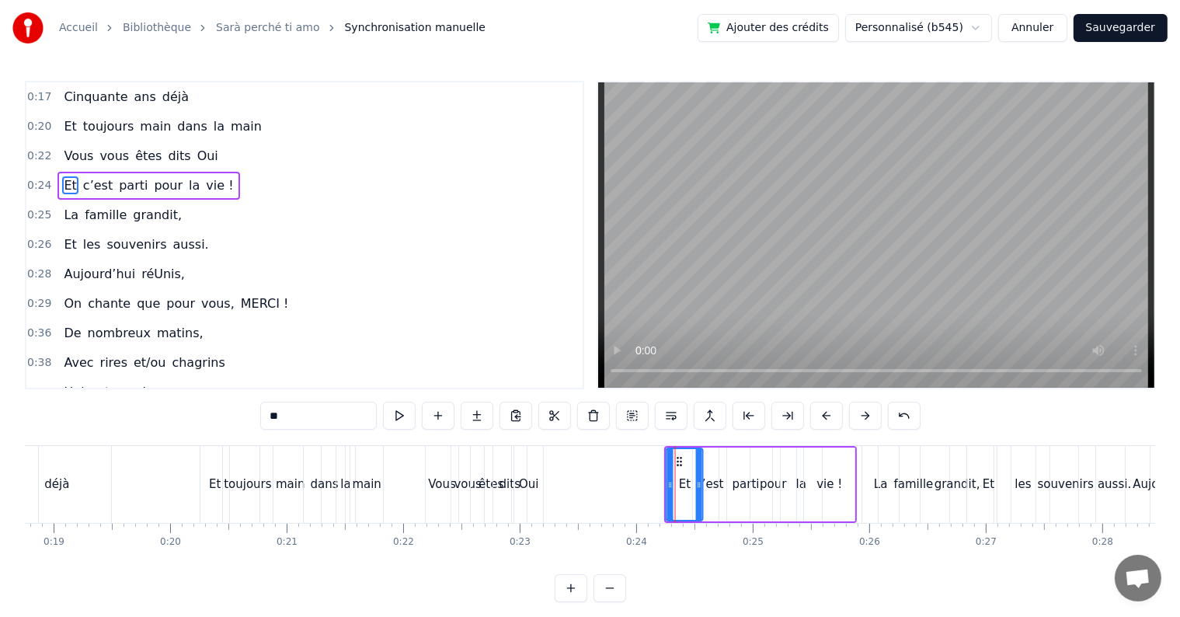
click at [676, 459] on icon at bounding box center [679, 461] width 12 height 12
drag, startPoint x: 700, startPoint y: 480, endPoint x: 690, endPoint y: 481, distance: 10.2
click at [690, 481] on icon at bounding box center [689, 484] width 6 height 12
click at [721, 481] on div "parti" at bounding box center [745, 484] width 53 height 74
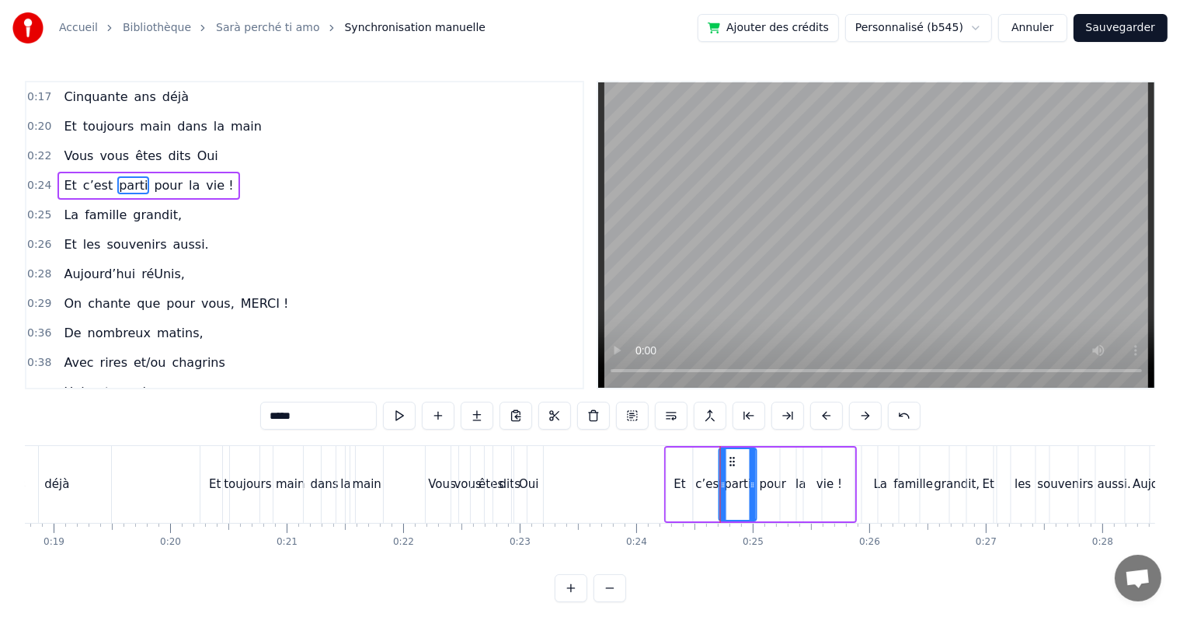
drag, startPoint x: 764, startPoint y: 485, endPoint x: 749, endPoint y: 485, distance: 15.5
click at [749, 485] on icon at bounding box center [752, 484] width 6 height 12
click at [770, 489] on div "pour" at bounding box center [772, 484] width 26 height 18
click at [786, 484] on icon at bounding box center [787, 484] width 6 height 12
click at [798, 484] on div "la" at bounding box center [801, 484] width 10 height 18
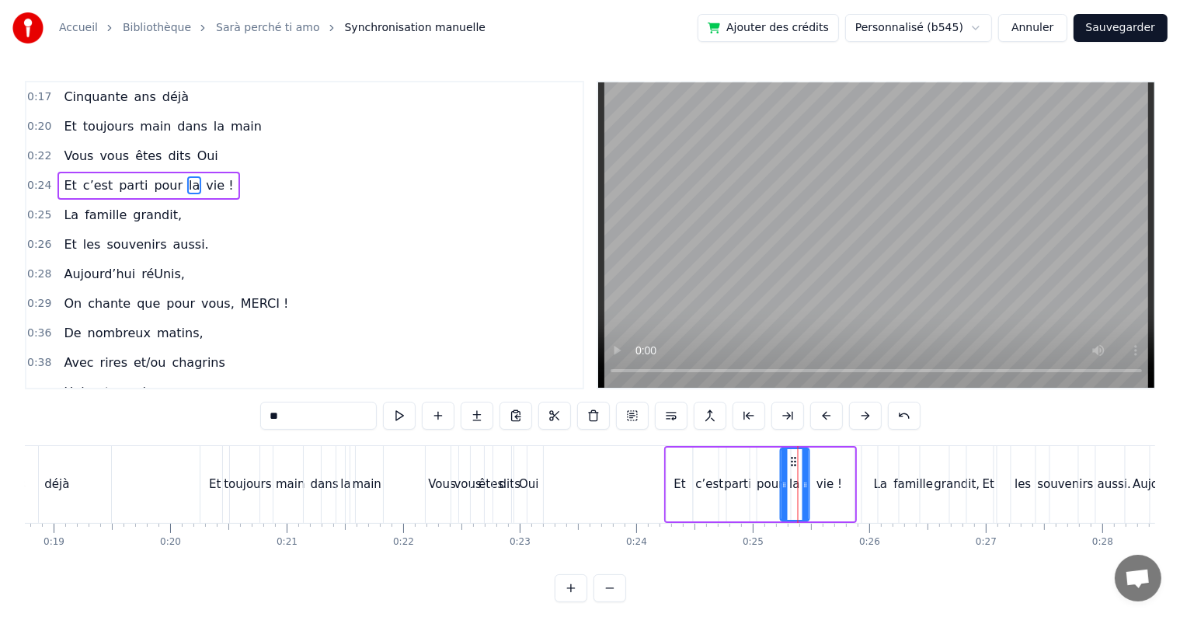
drag, startPoint x: 817, startPoint y: 484, endPoint x: 805, endPoint y: 484, distance: 12.4
click at [805, 484] on icon at bounding box center [805, 484] width 6 height 12
click at [828, 486] on div "vie !" at bounding box center [829, 484] width 26 height 18
type input "*****"
drag, startPoint x: 853, startPoint y: 485, endPoint x: 839, endPoint y: 485, distance: 13.2
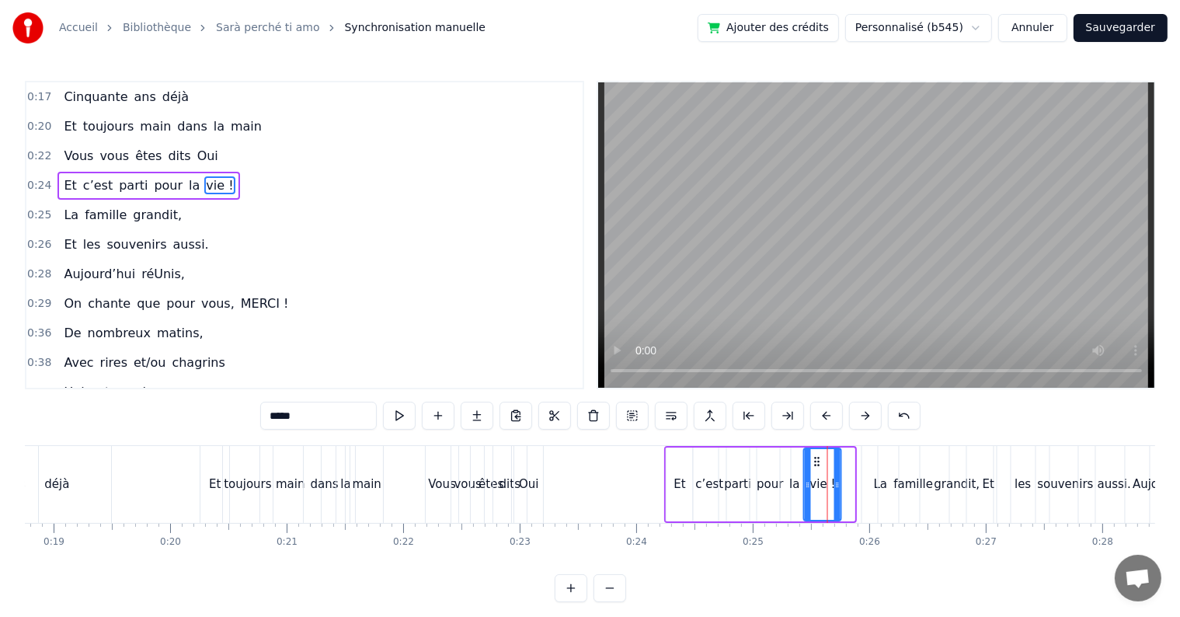
click at [839, 485] on icon at bounding box center [837, 484] width 6 height 12
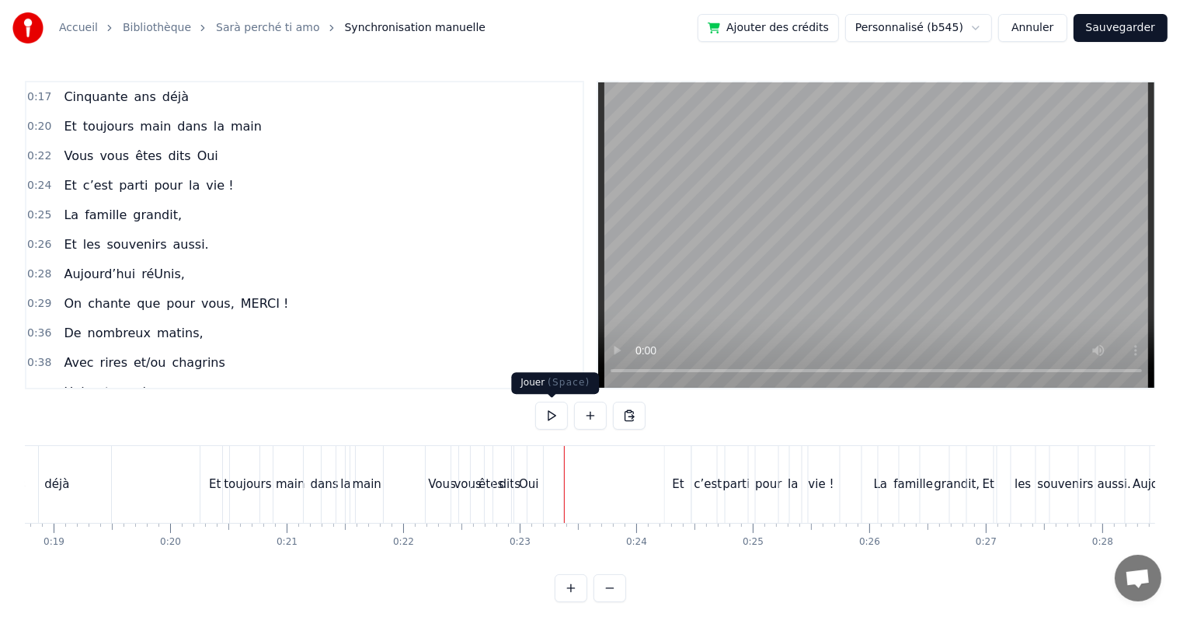
click at [561, 419] on button at bounding box center [551, 415] width 33 height 28
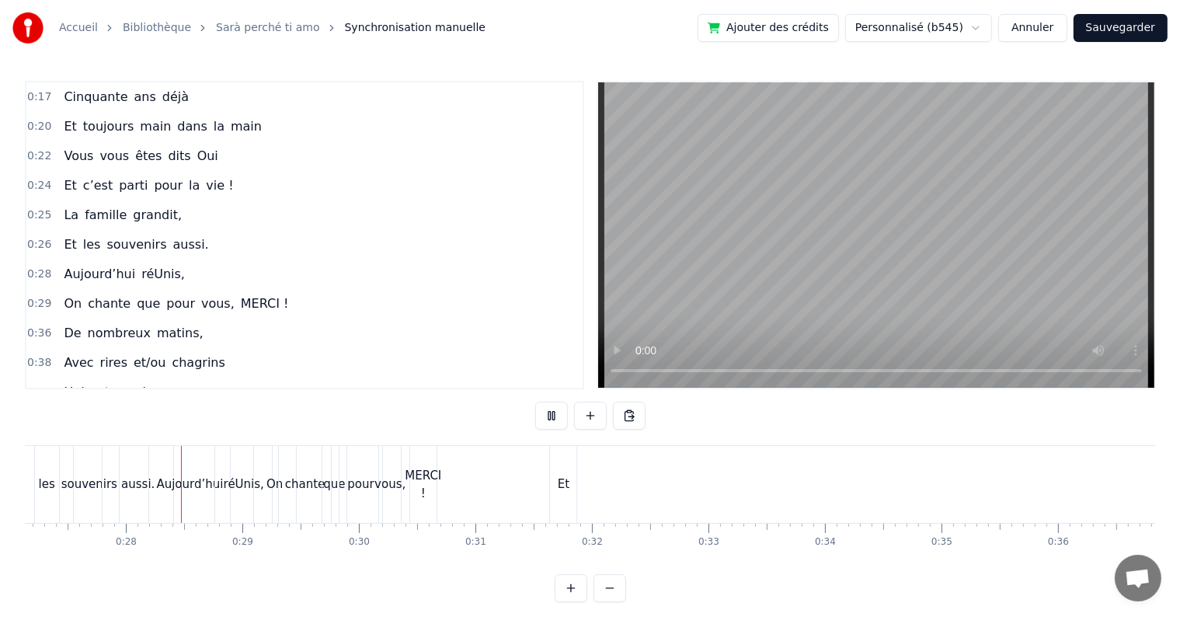
scroll to position [0, 3171]
click at [546, 412] on button at bounding box center [551, 415] width 33 height 28
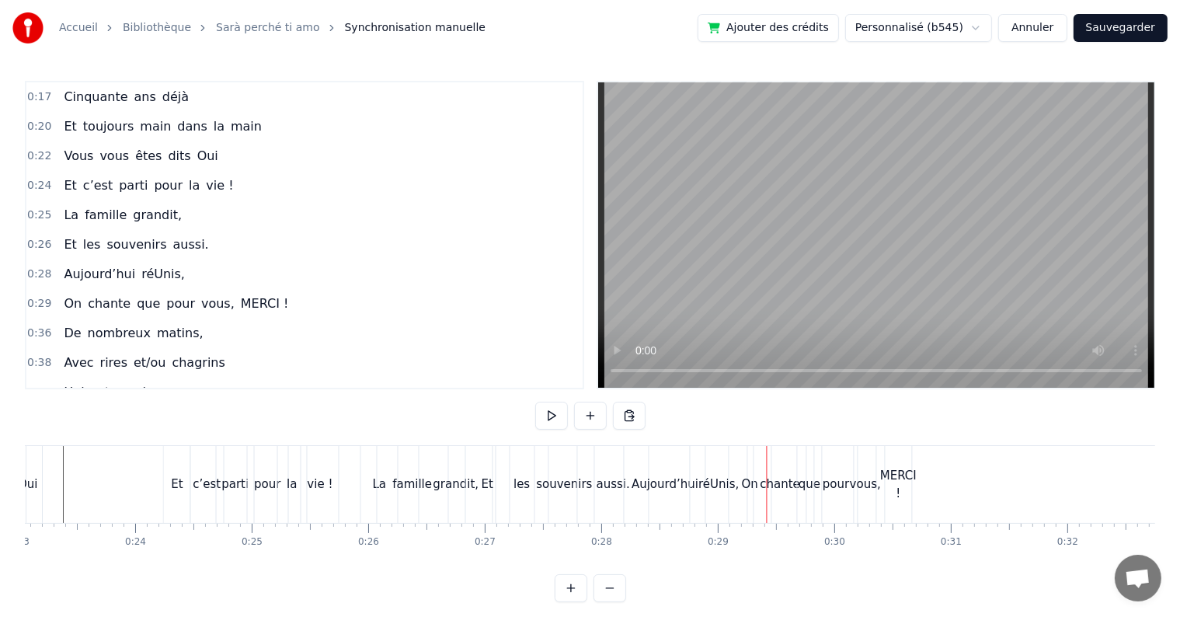
scroll to position [0, 2648]
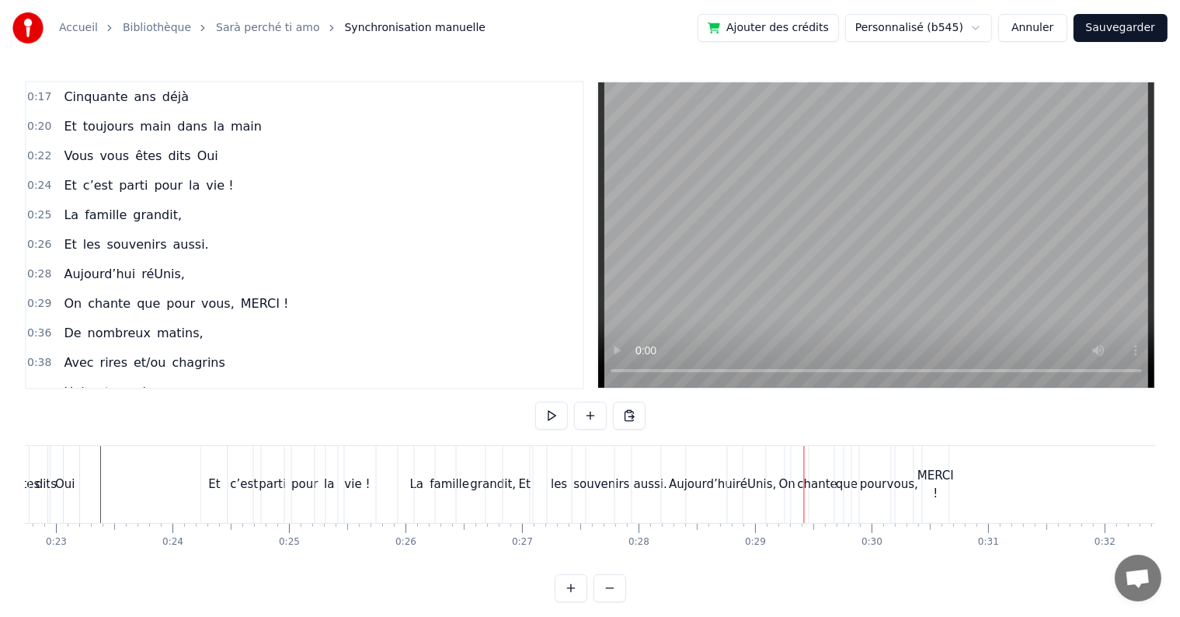
click at [520, 488] on div "Et" at bounding box center [525, 484] width 12 height 18
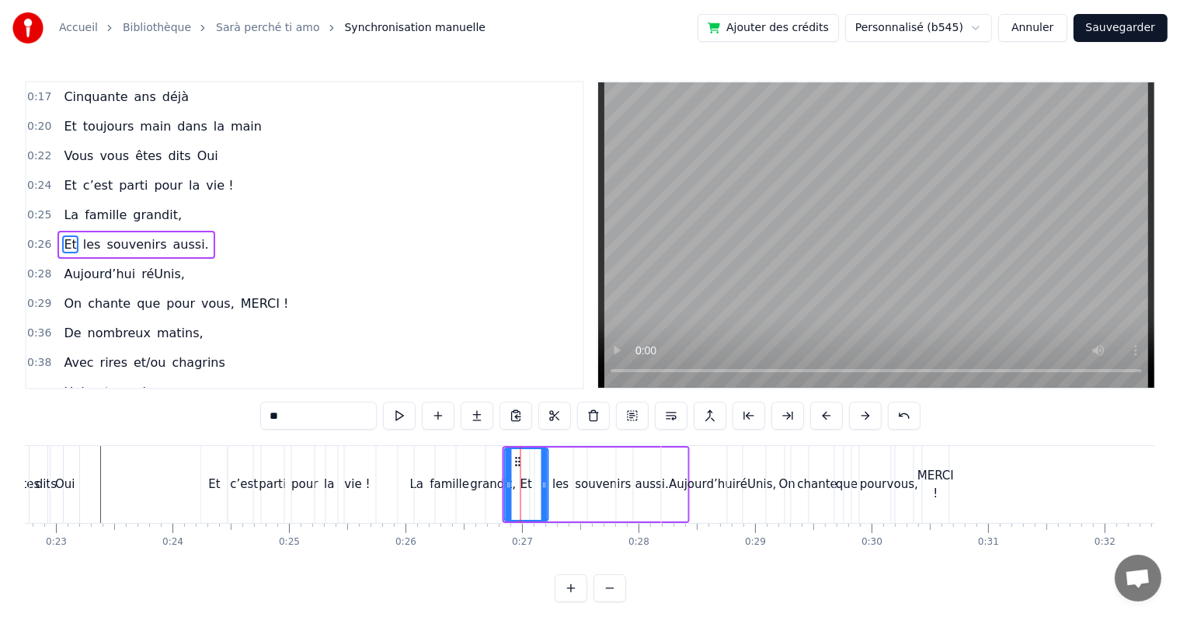
scroll to position [4, 0]
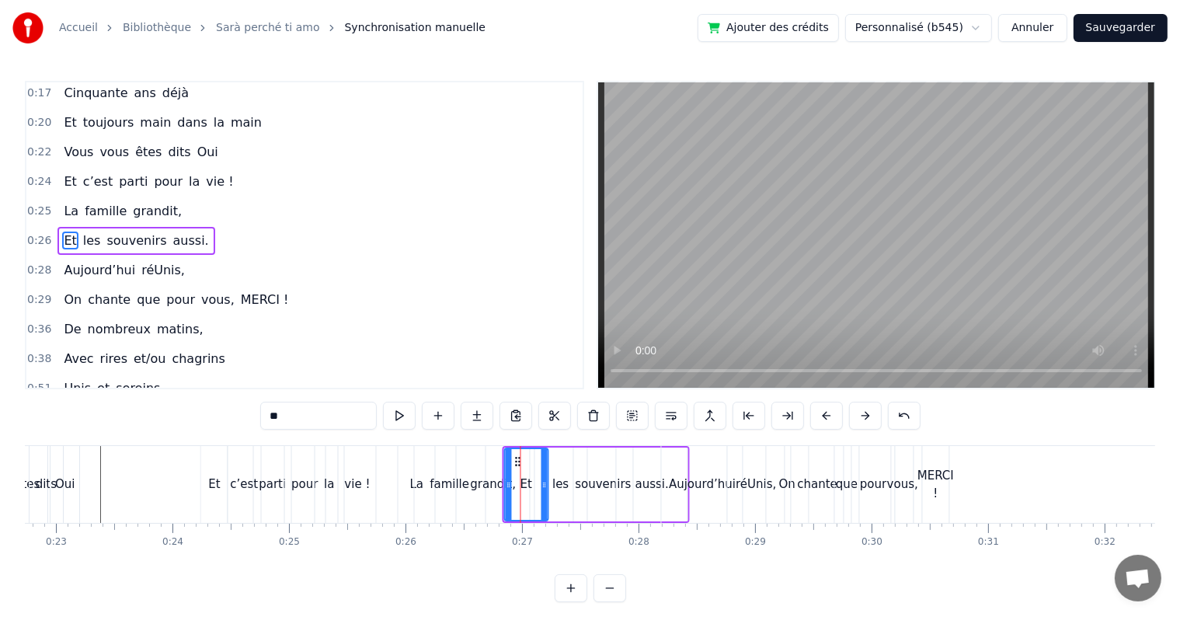
drag, startPoint x: 516, startPoint y: 457, endPoint x: 541, endPoint y: 461, distance: 26.0
click at [541, 461] on div "Et" at bounding box center [527, 484] width 42 height 71
drag, startPoint x: 505, startPoint y: 488, endPoint x: 515, endPoint y: 489, distance: 10.2
click at [516, 489] on icon at bounding box center [519, 484] width 6 height 12
click at [553, 479] on div "les" at bounding box center [561, 484] width 16 height 18
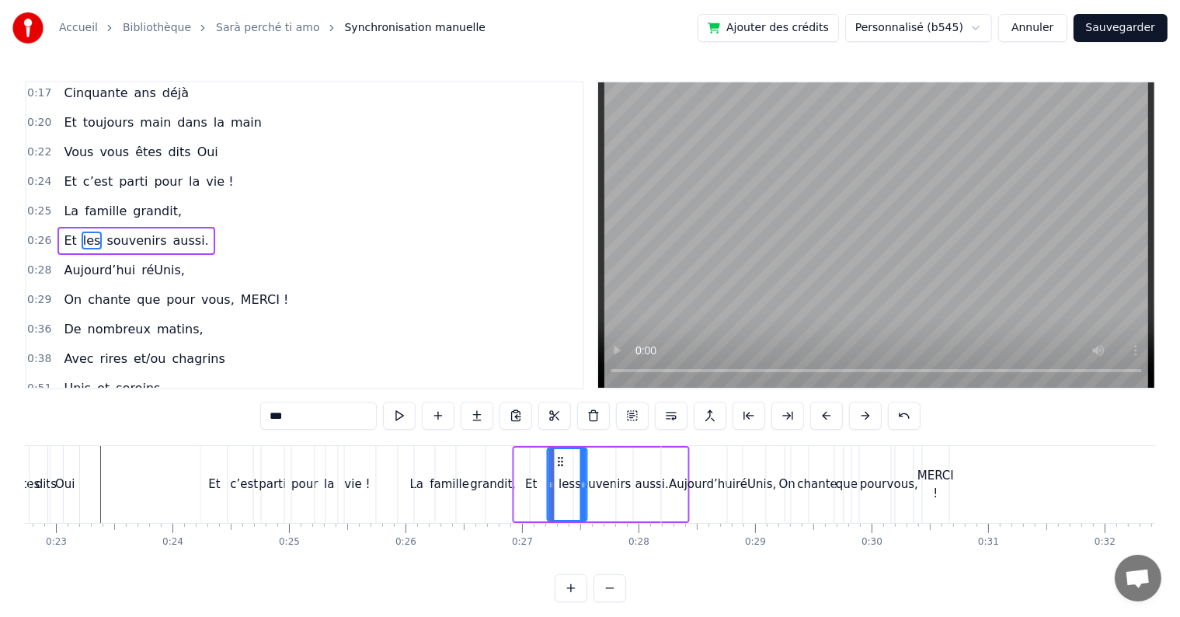
drag, startPoint x: 537, startPoint y: 482, endPoint x: 550, endPoint y: 488, distance: 13.6
click at [550, 488] on icon at bounding box center [551, 484] width 6 height 12
click at [621, 481] on div "aussi." at bounding box center [652, 484] width 71 height 74
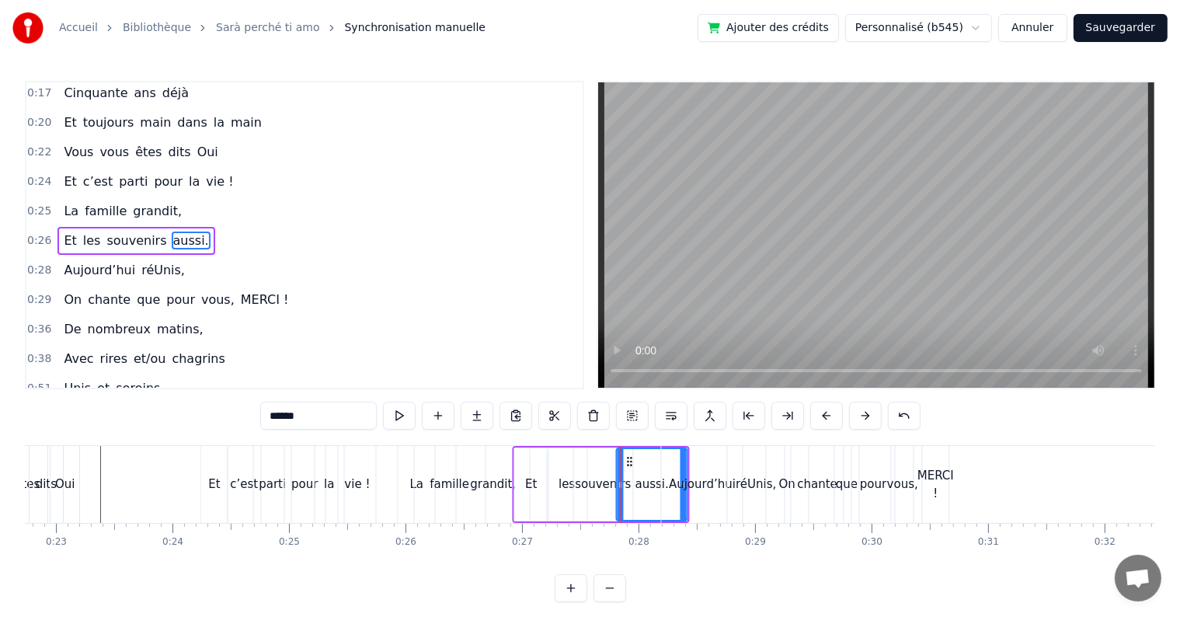
click at [610, 481] on div "souvenirs" at bounding box center [603, 484] width 56 height 18
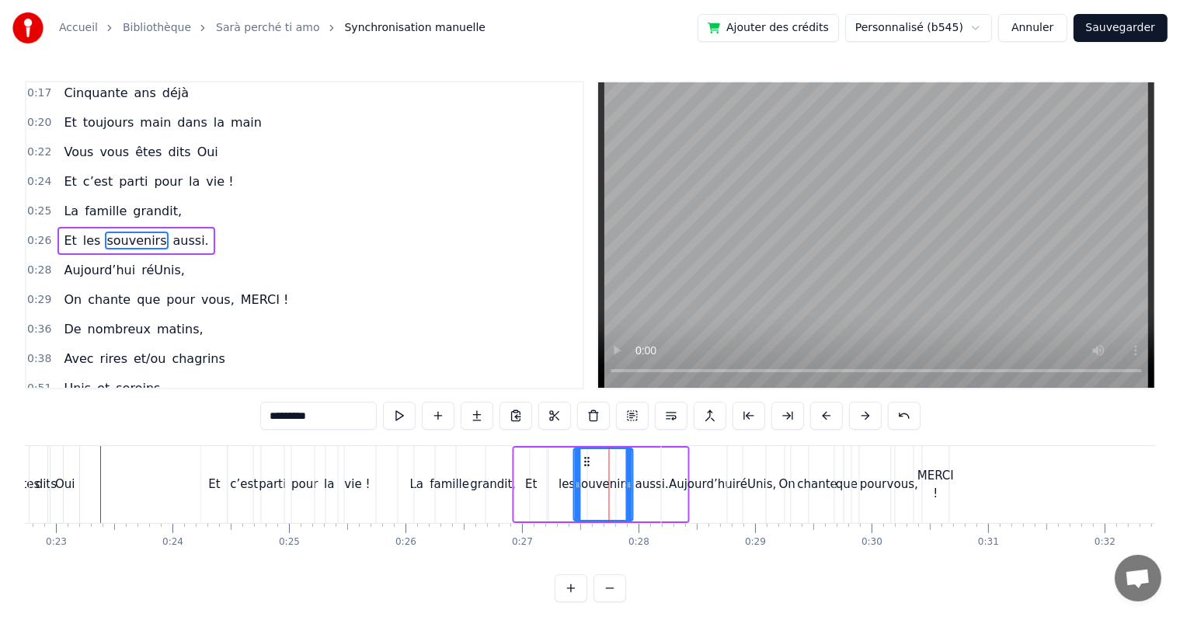
click at [640, 485] on div "aussi." at bounding box center [651, 484] width 33 height 18
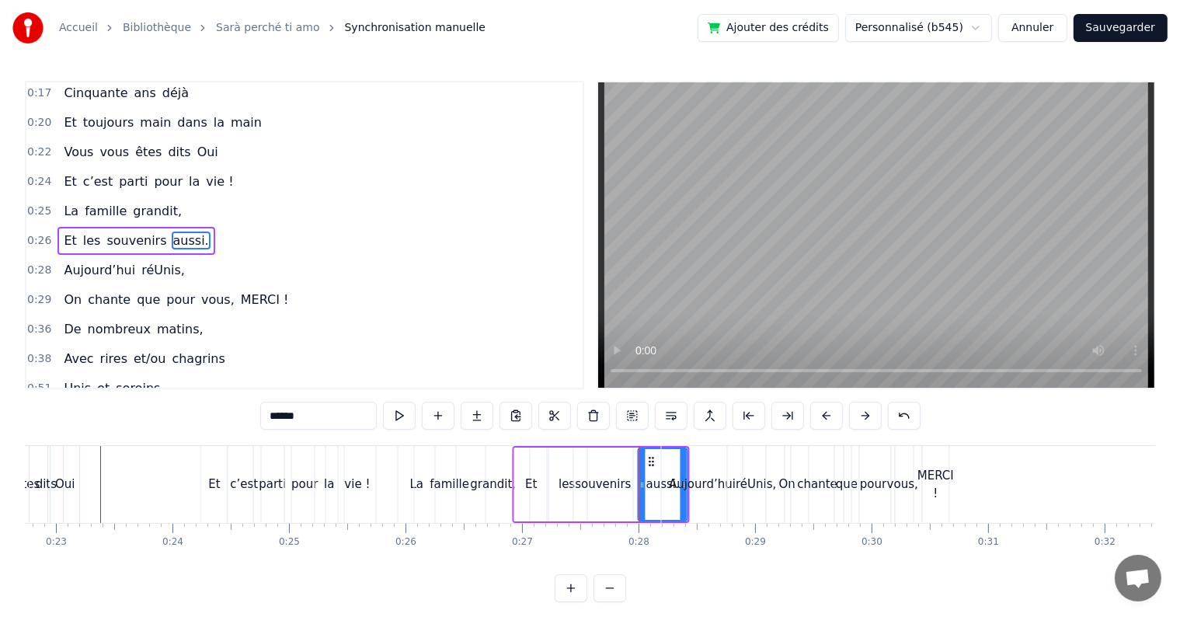
drag, startPoint x: 620, startPoint y: 485, endPoint x: 642, endPoint y: 490, distance: 22.4
click at [642, 490] on div at bounding box center [642, 484] width 6 height 71
drag, startPoint x: 652, startPoint y: 459, endPoint x: 638, endPoint y: 460, distance: 14.8
click at [639, 460] on div "aussi." at bounding box center [662, 484] width 47 height 71
drag, startPoint x: 652, startPoint y: 460, endPoint x: 659, endPoint y: 466, distance: 9.9
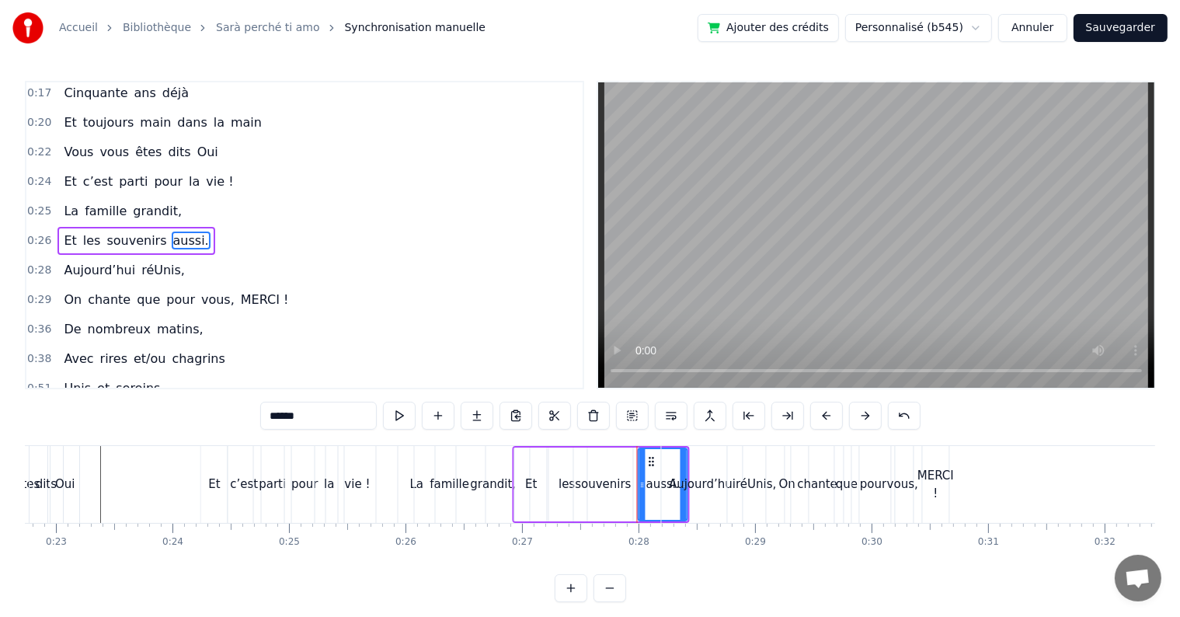
click at [659, 466] on div "aussi." at bounding box center [662, 484] width 47 height 71
click at [652, 482] on div "aussi." at bounding box center [662, 484] width 33 height 18
click at [682, 472] on div "Aujourd’hui" at bounding box center [702, 484] width 81 height 77
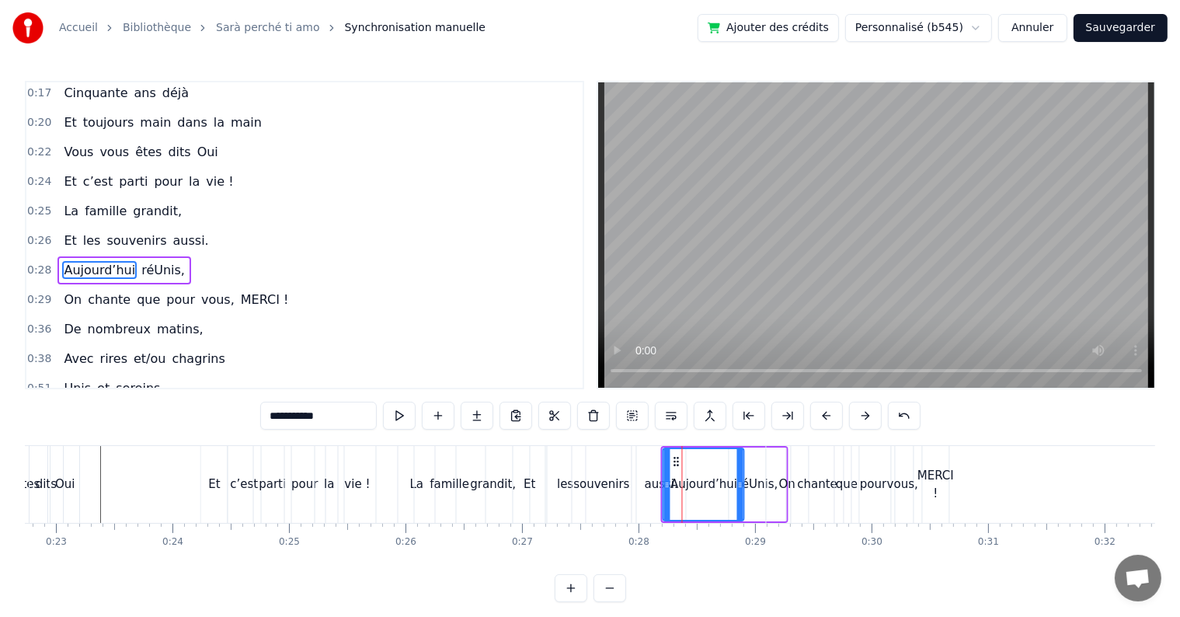
scroll to position [33, 0]
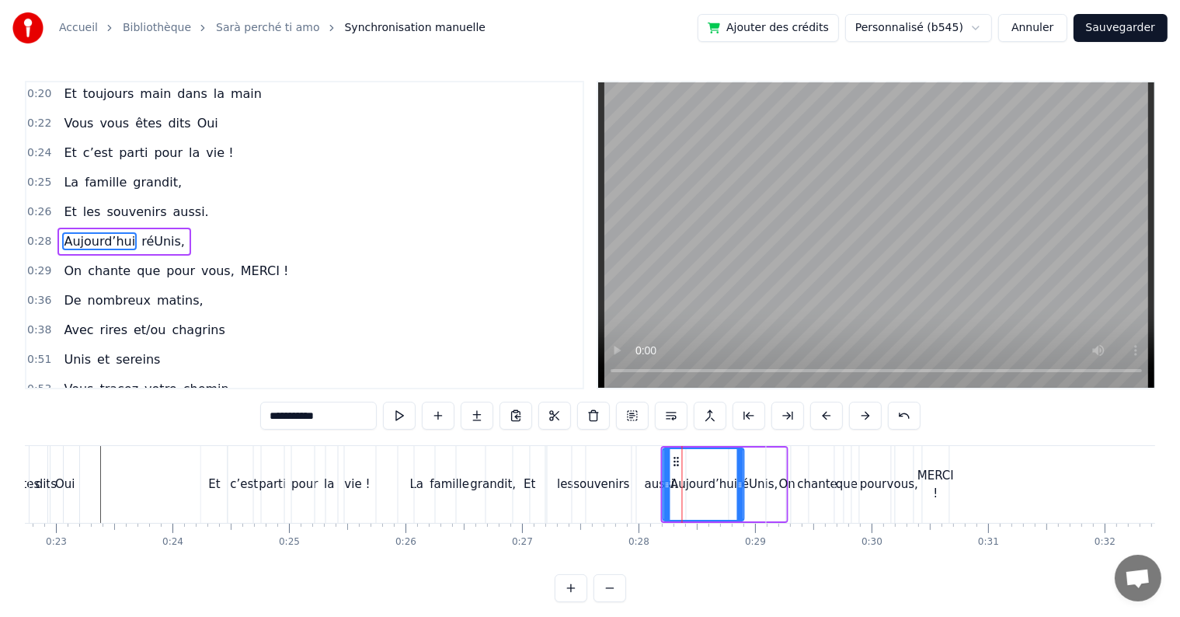
click at [636, 466] on div "aussi." at bounding box center [661, 484] width 50 height 77
type input "******"
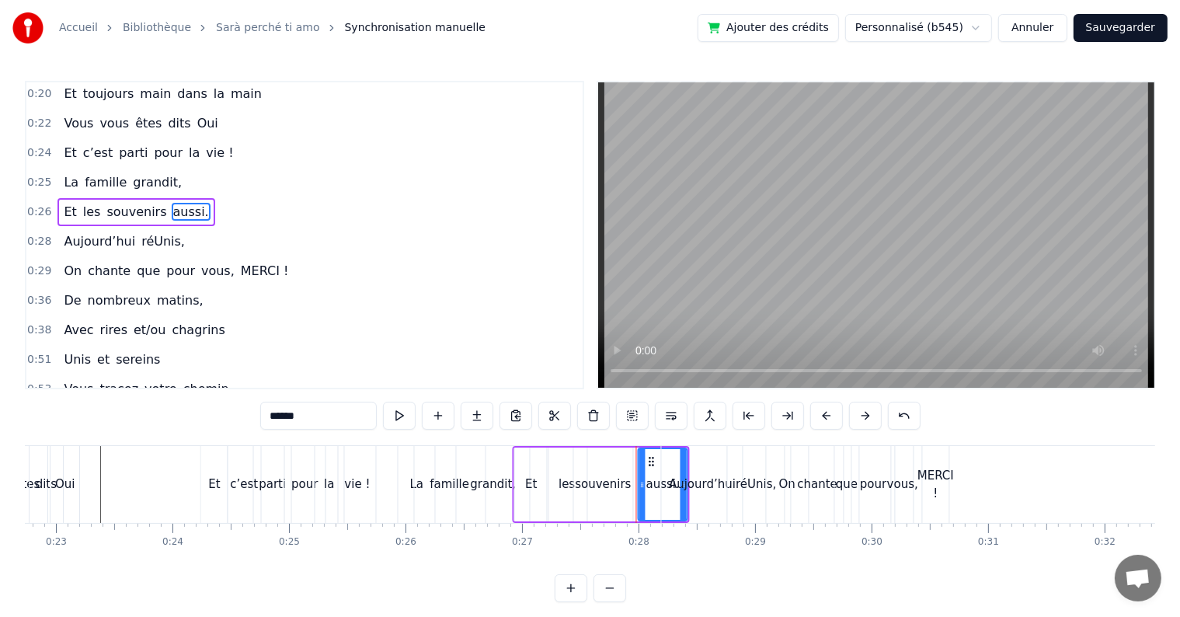
scroll to position [4, 0]
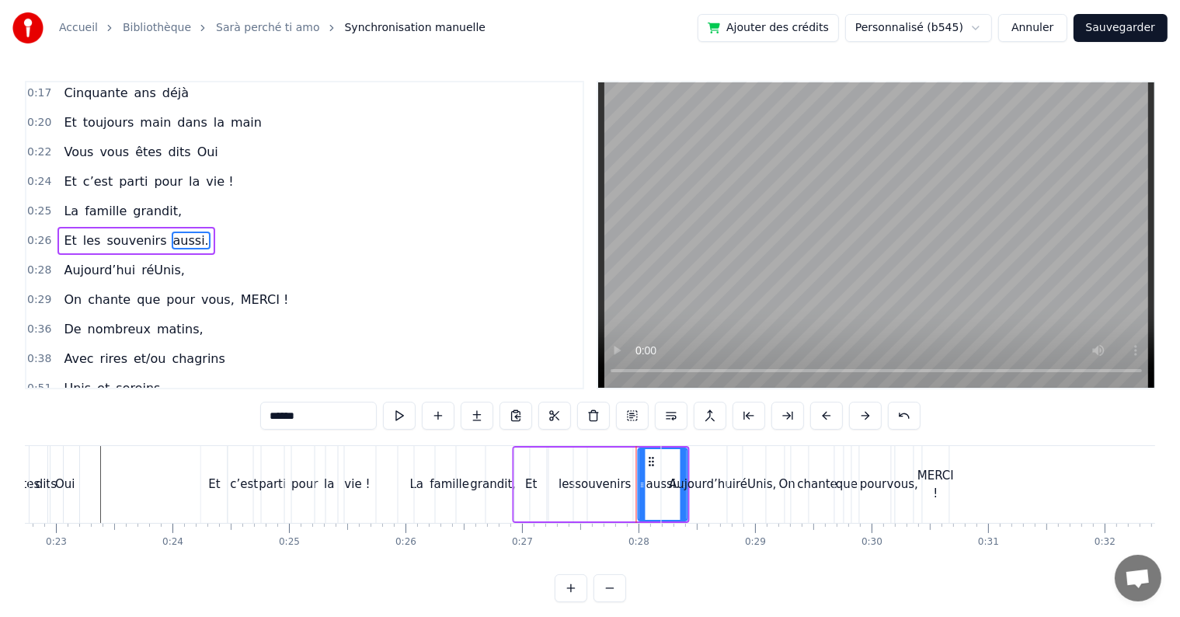
drag, startPoint x: 652, startPoint y: 461, endPoint x: 634, endPoint y: 463, distance: 18.0
click at [634, 463] on div "Et les souvenirs aussi." at bounding box center [602, 484] width 178 height 77
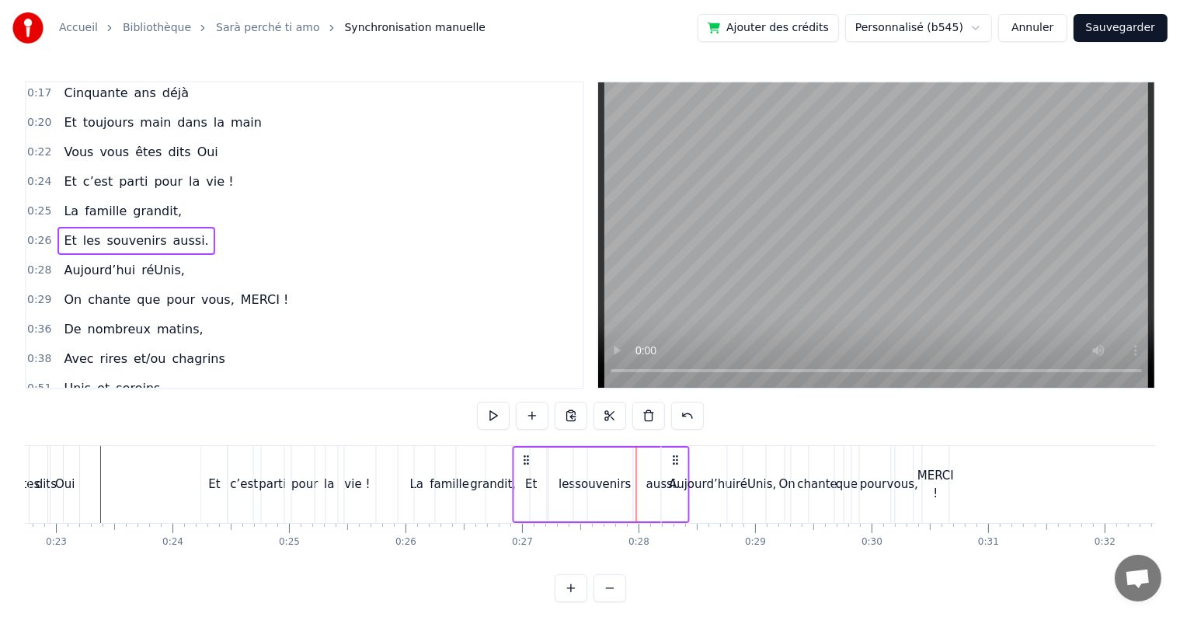
click at [654, 458] on div "aussi." at bounding box center [662, 484] width 49 height 74
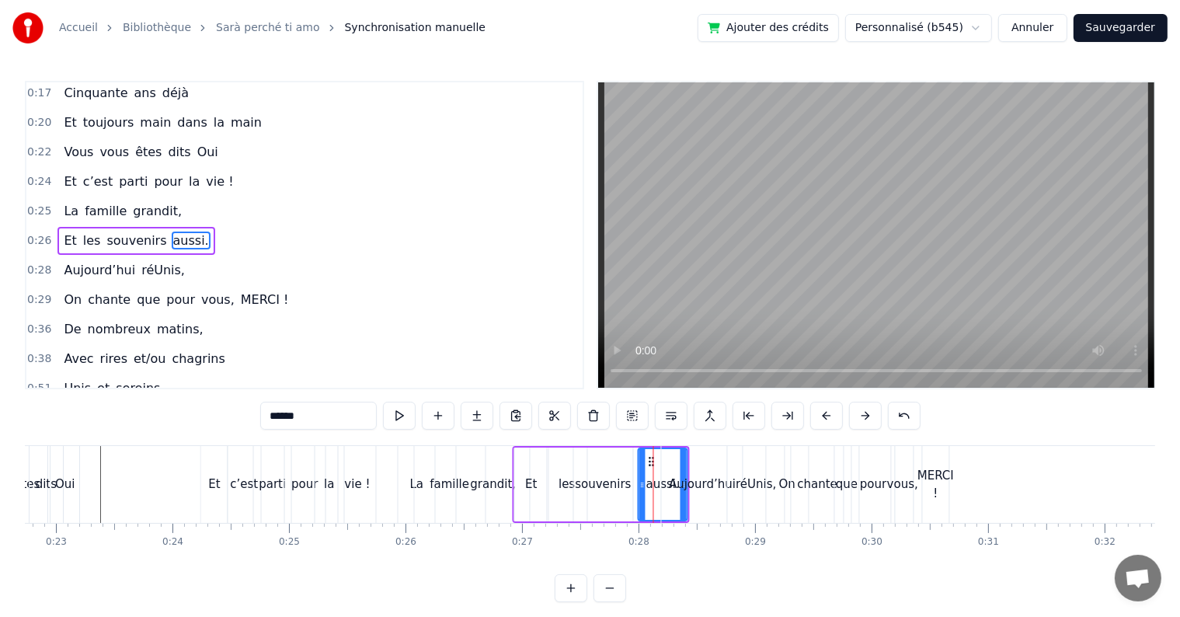
drag, startPoint x: 654, startPoint y: 459, endPoint x: 638, endPoint y: 459, distance: 15.5
click at [639, 459] on div "aussi." at bounding box center [662, 484] width 47 height 71
drag, startPoint x: 647, startPoint y: 460, endPoint x: 634, endPoint y: 460, distance: 12.4
click at [634, 460] on div "Et les souvenirs aussi." at bounding box center [602, 484] width 178 height 77
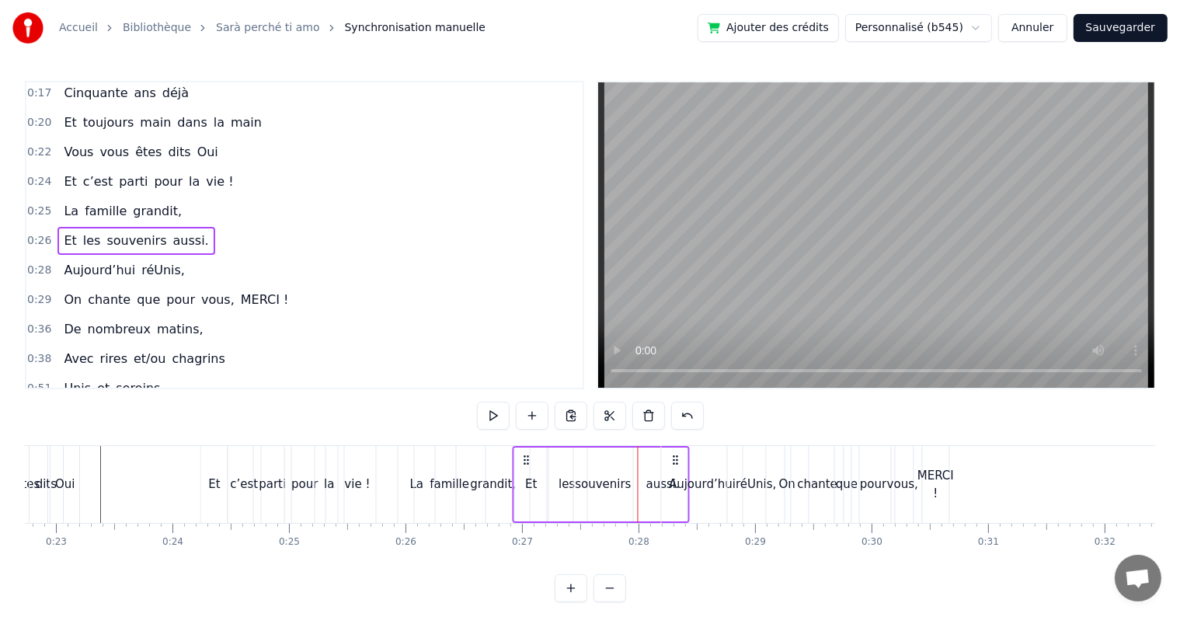
drag, startPoint x: 523, startPoint y: 457, endPoint x: 544, endPoint y: 458, distance: 20.2
click at [544, 458] on div "Et les souvenirs aussi." at bounding box center [602, 484] width 178 height 77
drag, startPoint x: 525, startPoint y: 460, endPoint x: 562, endPoint y: 461, distance: 37.3
click at [562, 461] on div "Et les souvenirs aussi." at bounding box center [602, 484] width 178 height 77
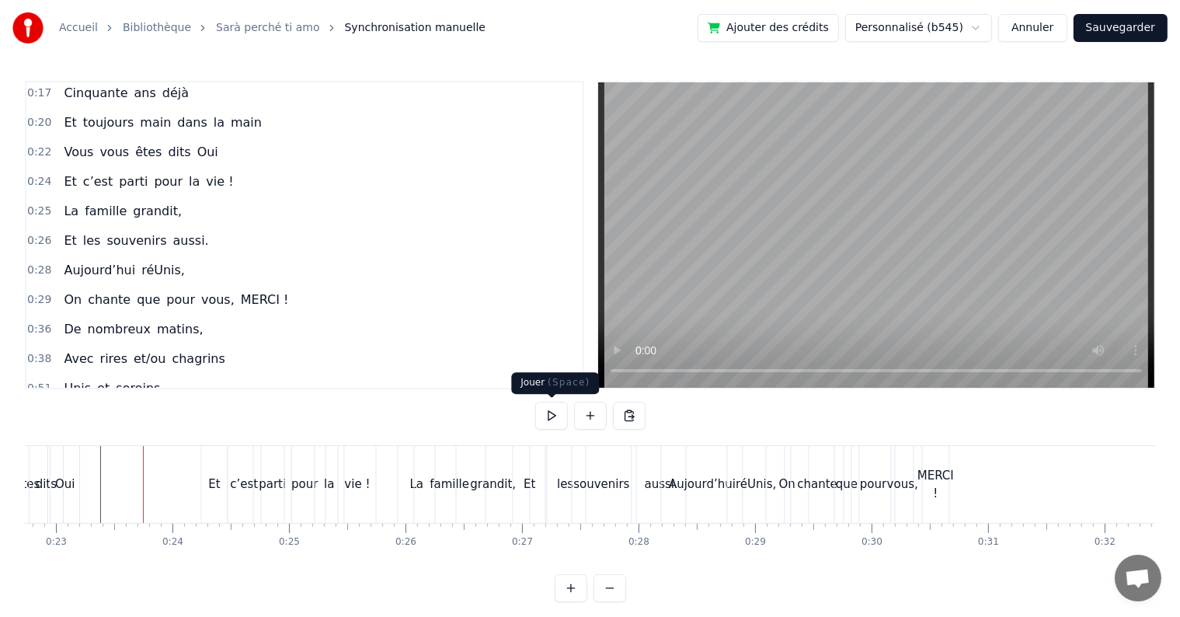
click at [544, 416] on button at bounding box center [551, 415] width 33 height 28
click at [513, 481] on div "Et" at bounding box center [529, 484] width 33 height 77
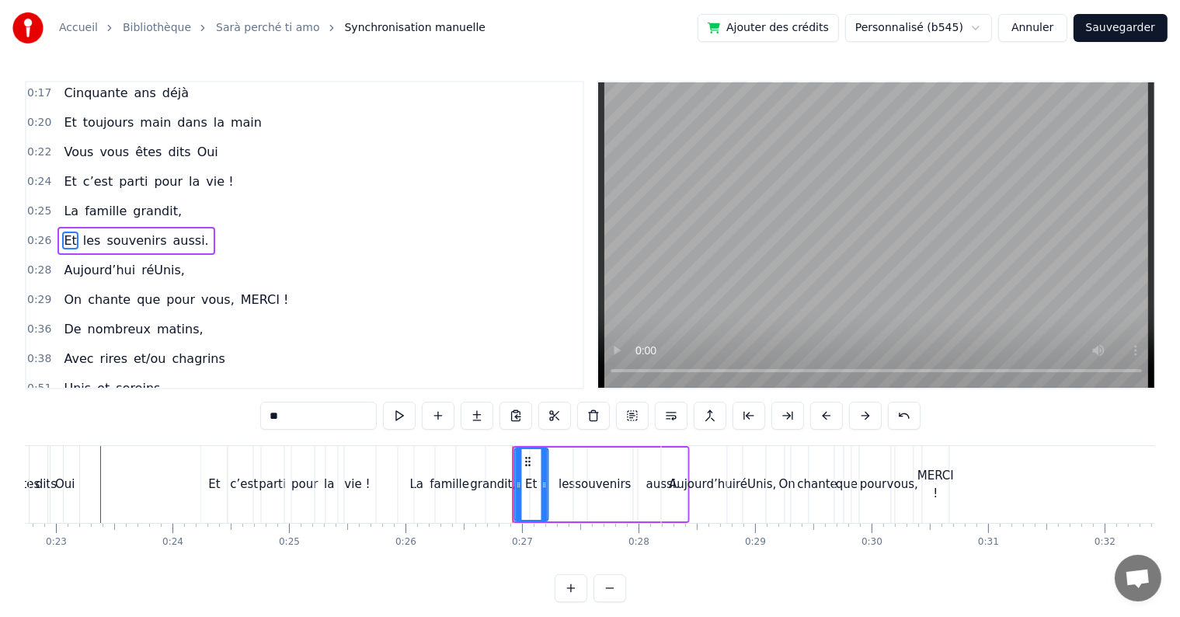
click at [680, 456] on div "Aujourd’hui" at bounding box center [702, 484] width 81 height 77
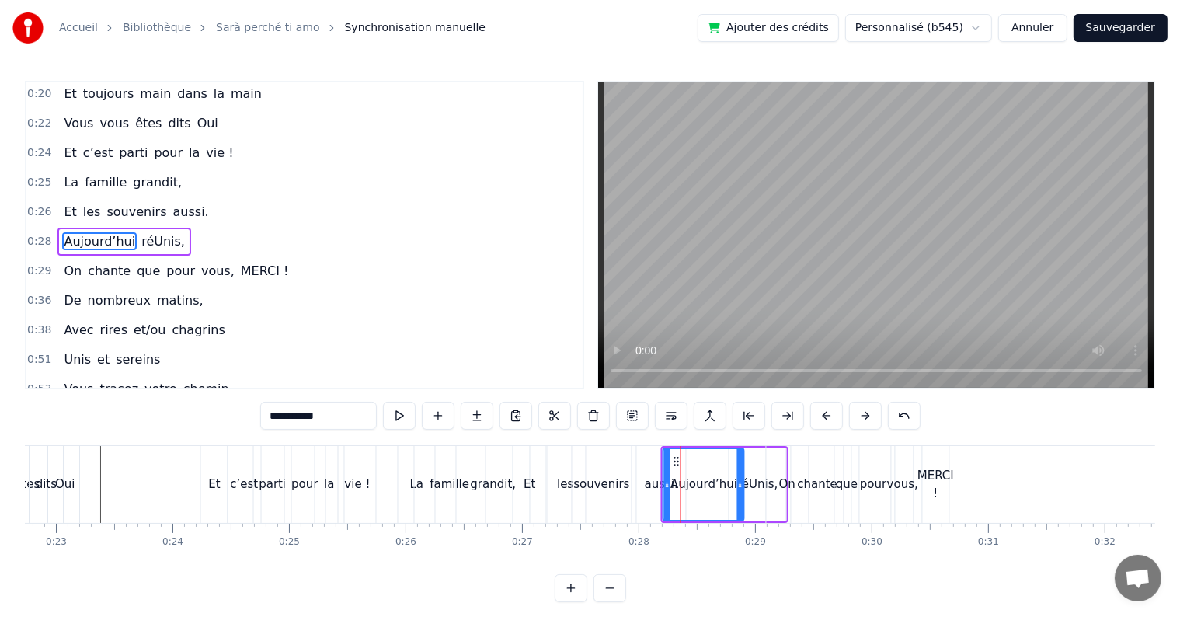
click at [617, 460] on div "souvenirs" at bounding box center [601, 484] width 59 height 77
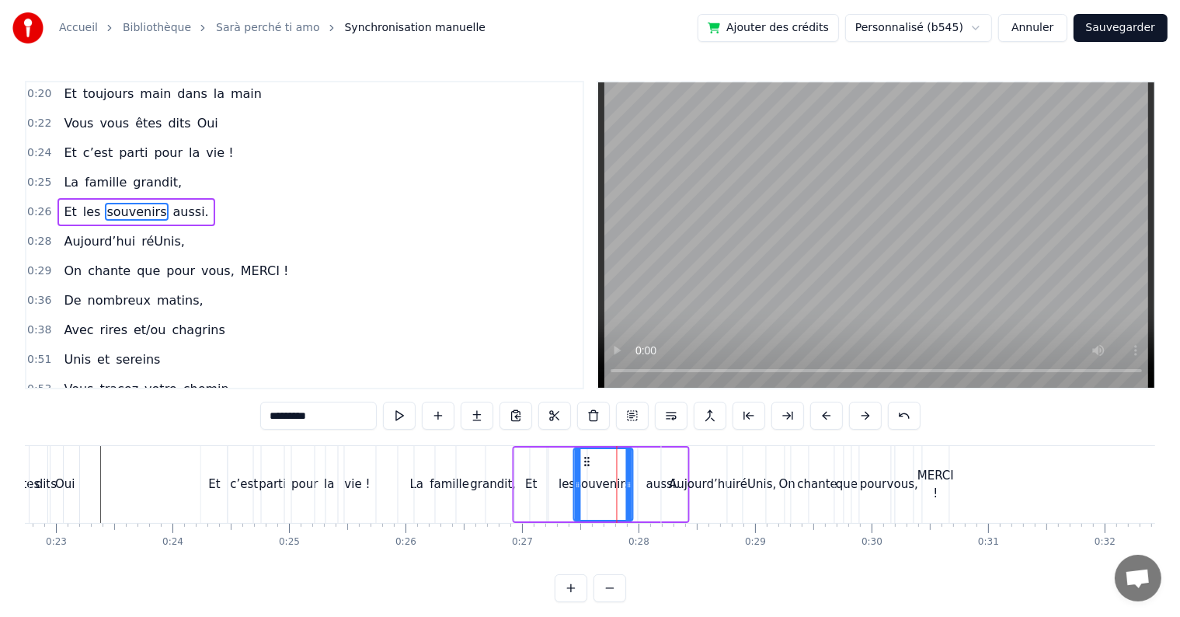
scroll to position [4, 0]
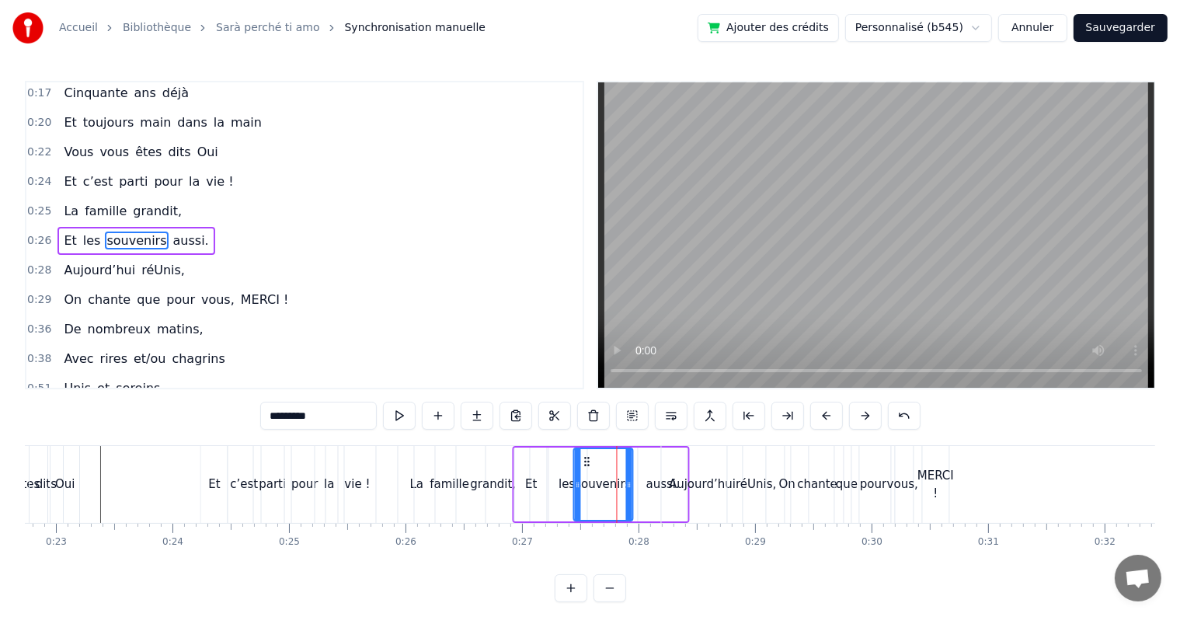
click at [554, 464] on div "les" at bounding box center [567, 484] width 40 height 74
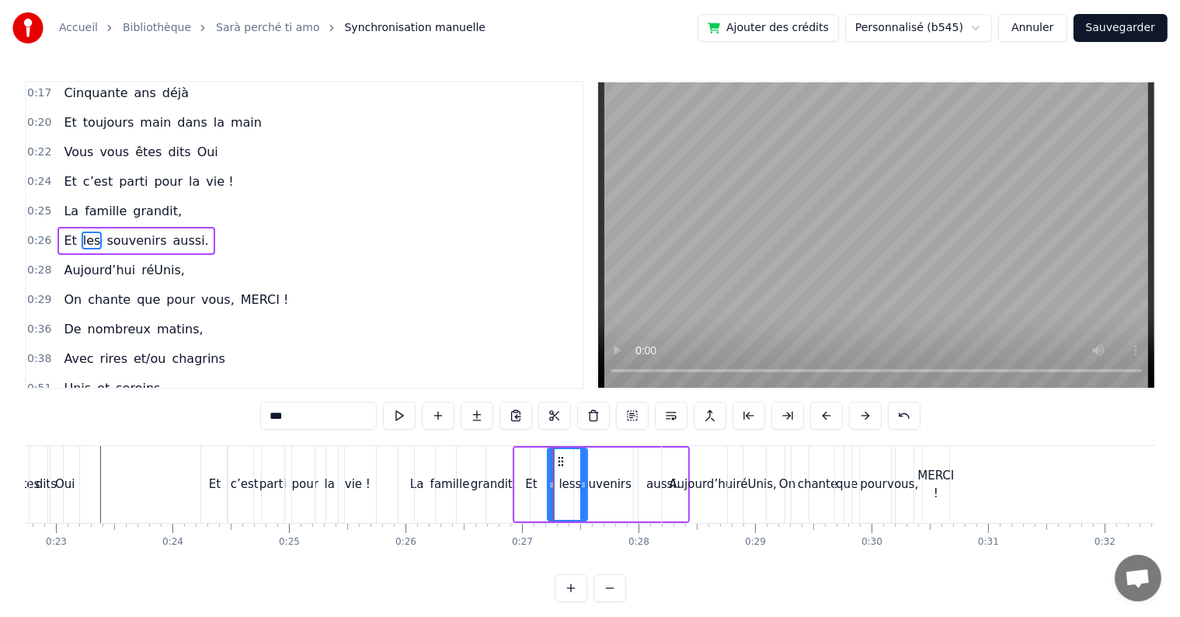
click at [531, 456] on div "Et" at bounding box center [531, 484] width 33 height 74
click at [531, 456] on icon at bounding box center [528, 461] width 12 height 12
click at [547, 447] on div "les" at bounding box center [567, 484] width 41 height 74
type input "***"
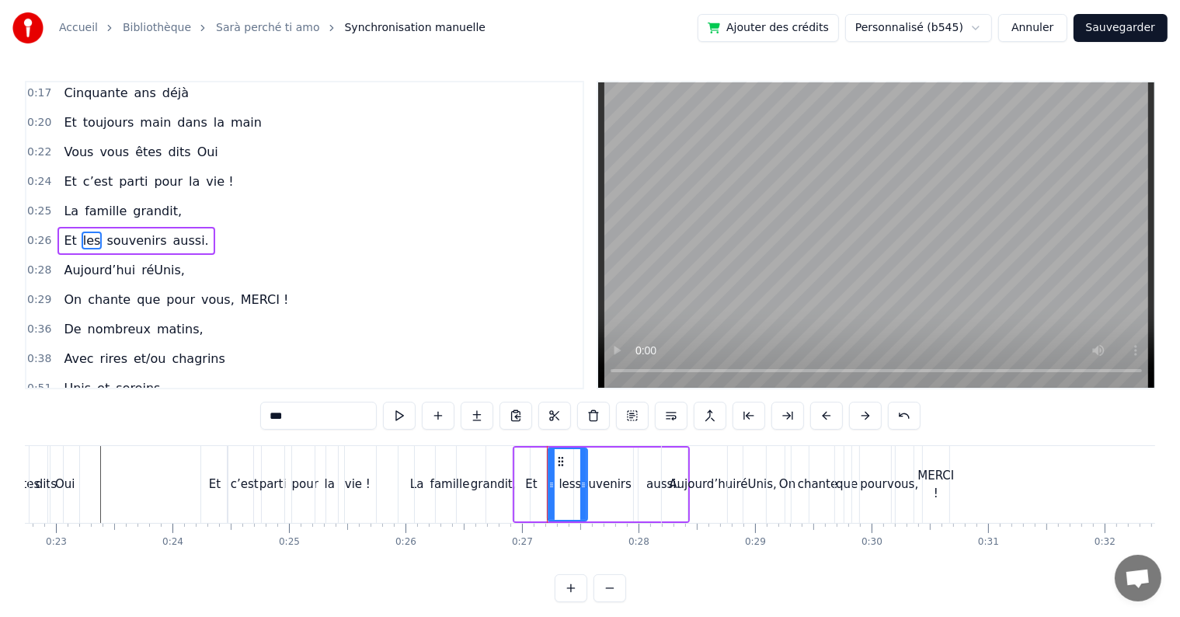
click at [547, 447] on div "les" at bounding box center [567, 484] width 41 height 74
click at [547, 443] on div "0:17 Cinquante ans déjà 0:20 Et toujours main dans la main 0:22 Vous vous êtes …" at bounding box center [590, 341] width 1130 height 521
click at [547, 446] on div at bounding box center [547, 484] width 1 height 77
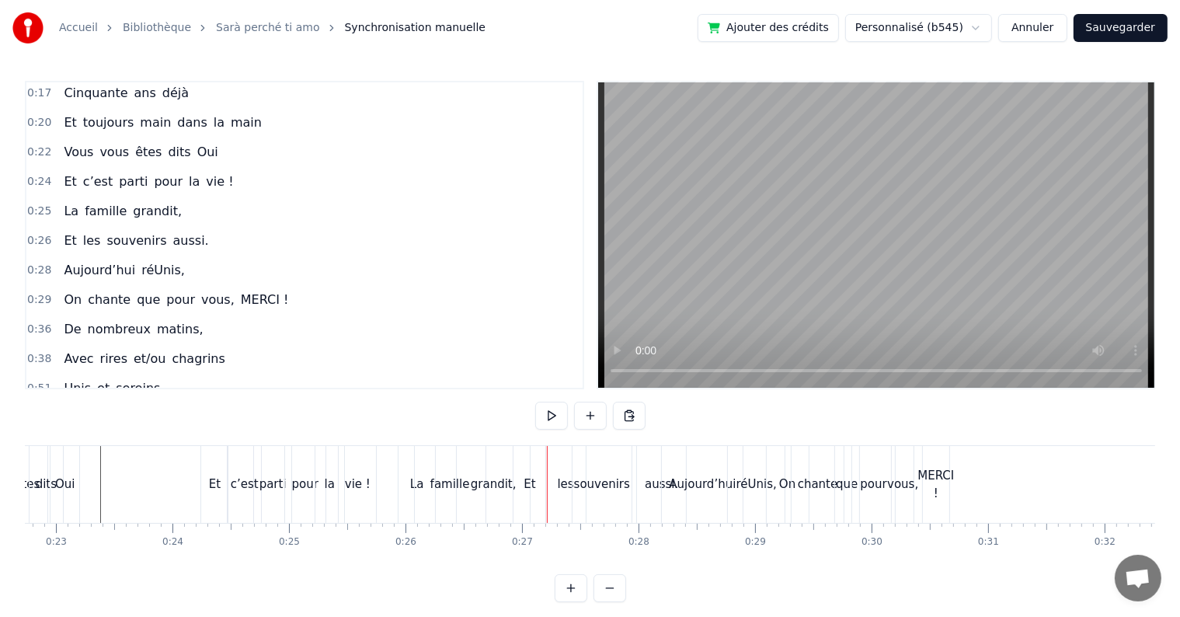
click at [547, 446] on div at bounding box center [547, 484] width 1 height 77
click at [530, 464] on div "Et" at bounding box center [529, 484] width 33 height 77
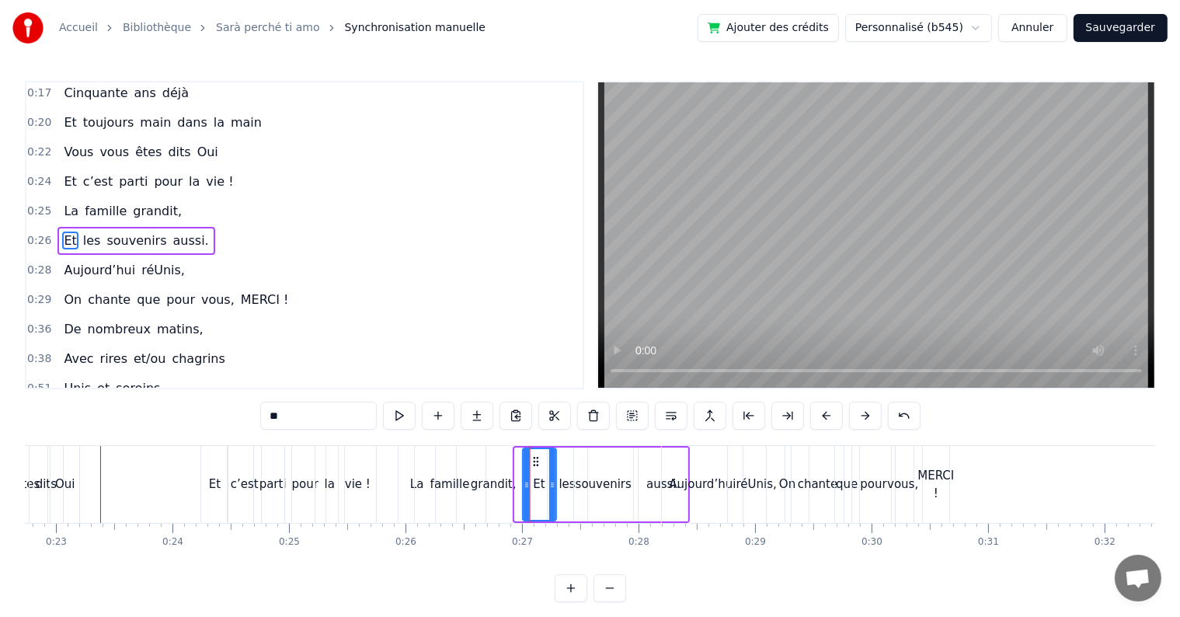
drag, startPoint x: 527, startPoint y: 455, endPoint x: 534, endPoint y: 459, distance: 8.7
click at [534, 459] on icon at bounding box center [536, 461] width 12 height 12
click at [541, 463] on icon at bounding box center [543, 461] width 12 height 12
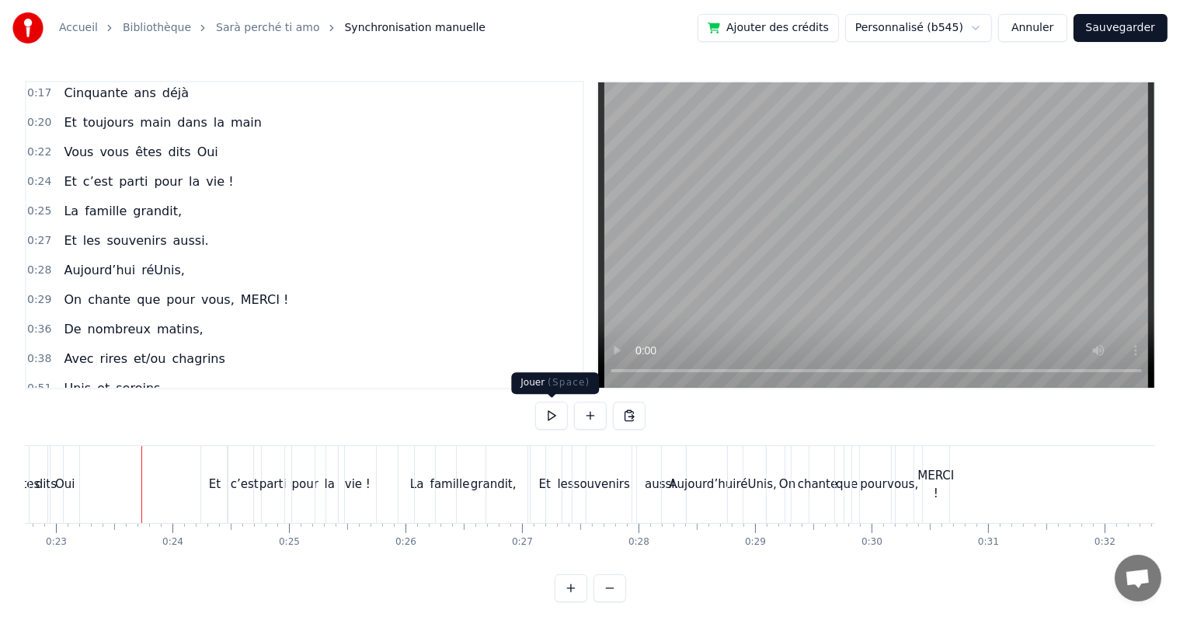
click at [554, 410] on button at bounding box center [551, 415] width 33 height 28
drag, startPoint x: 666, startPoint y: 491, endPoint x: 677, endPoint y: 491, distance: 11.6
click at [677, 491] on div "Aujourd’hui" at bounding box center [702, 484] width 81 height 77
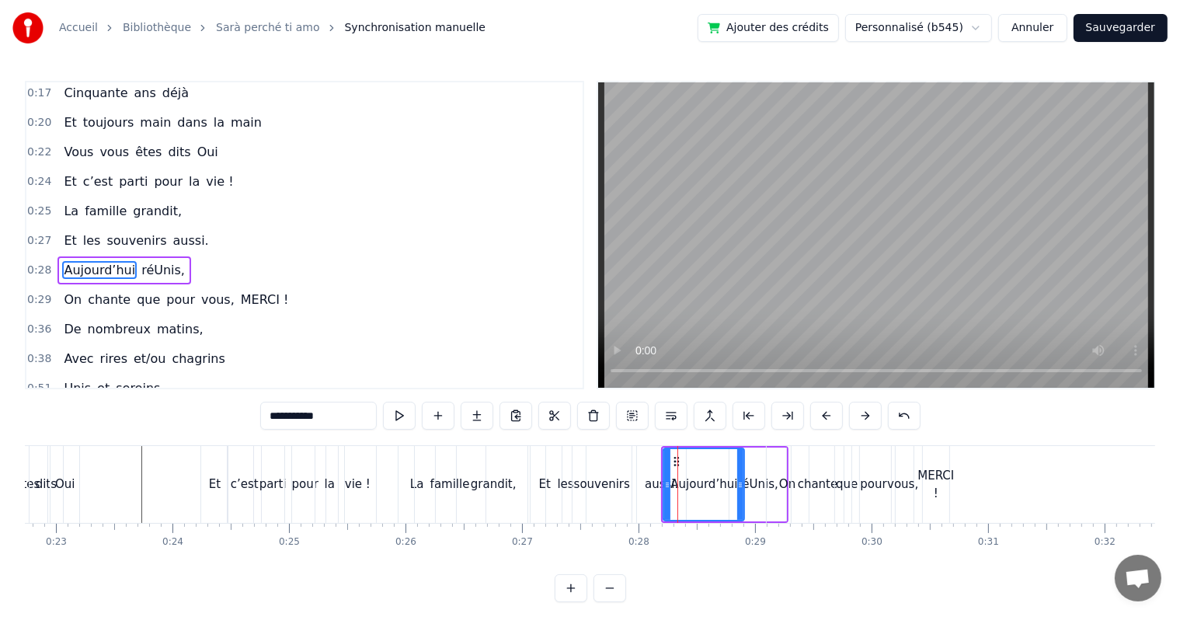
scroll to position [33, 0]
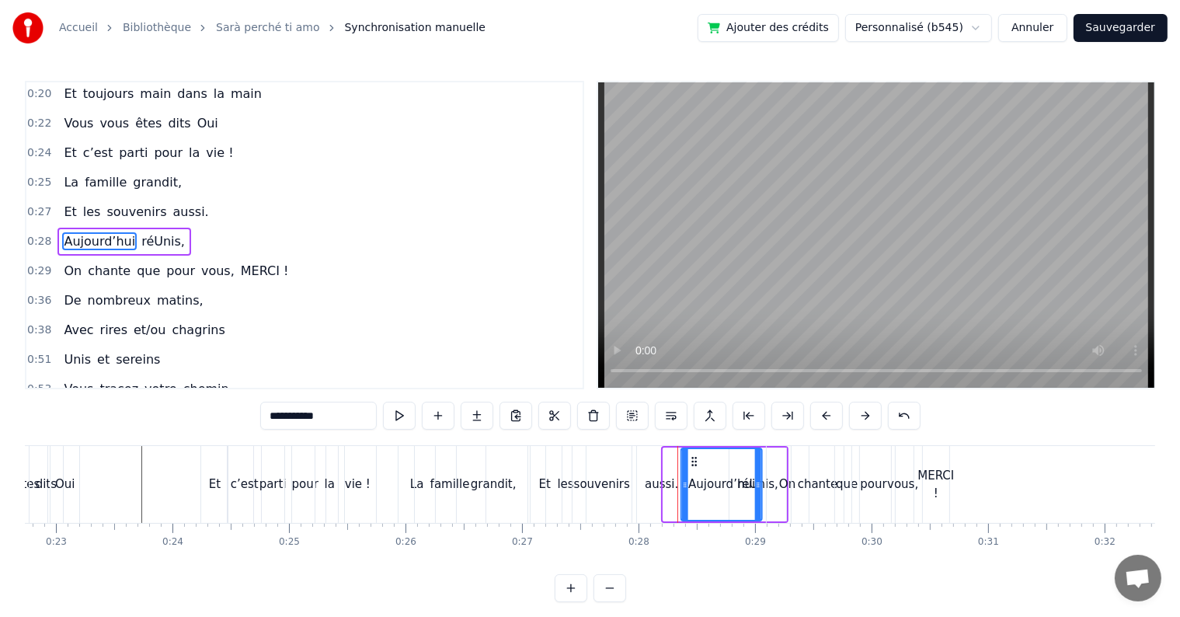
drag, startPoint x: 679, startPoint y: 457, endPoint x: 697, endPoint y: 462, distance: 18.7
click at [697, 462] on icon at bounding box center [695, 461] width 12 height 12
click at [758, 474] on div at bounding box center [759, 484] width 6 height 71
drag, startPoint x: 777, startPoint y: 447, endPoint x: 808, endPoint y: 450, distance: 31.2
click at [808, 450] on div "On chante que pour vous, MERCI !" at bounding box center [859, 484] width 187 height 77
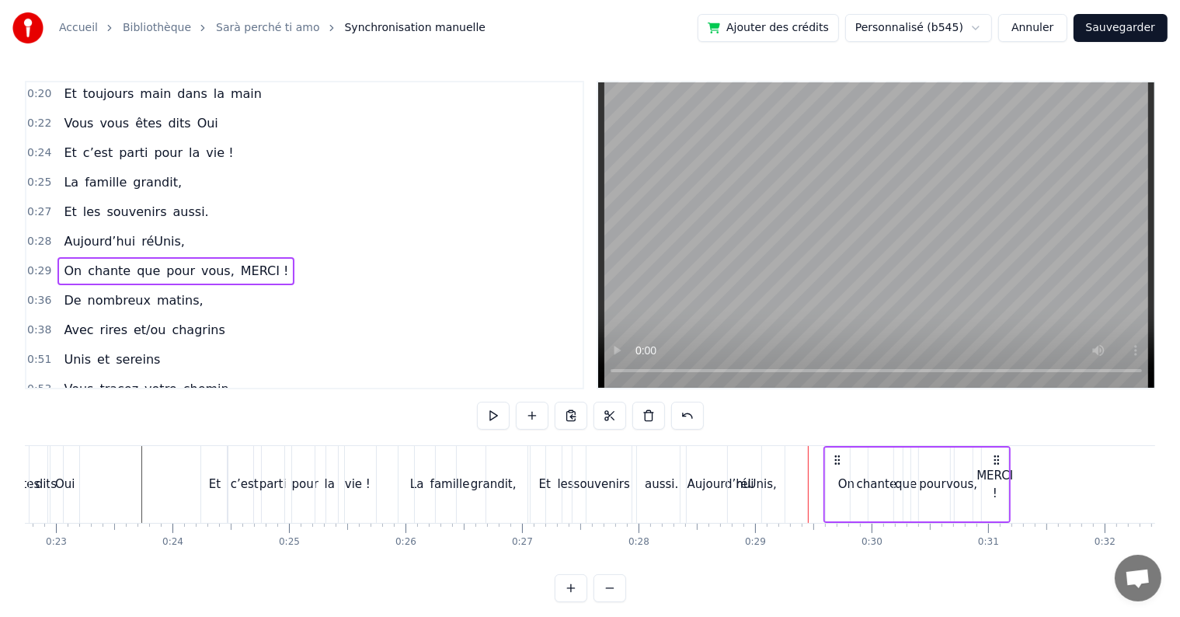
drag, startPoint x: 786, startPoint y: 460, endPoint x: 836, endPoint y: 471, distance: 51.0
click at [836, 471] on div "On chante que pour vous, MERCI !" at bounding box center [916, 484] width 187 height 77
click at [747, 483] on div "réUnis," at bounding box center [756, 484] width 40 height 18
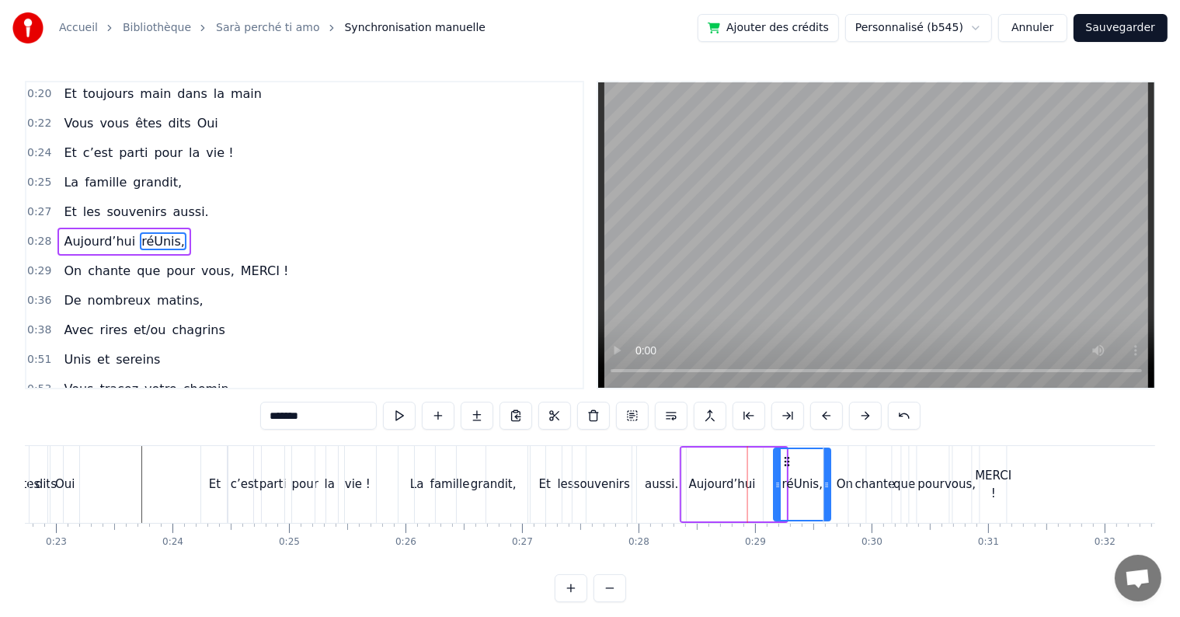
drag, startPoint x: 742, startPoint y: 460, endPoint x: 786, endPoint y: 471, distance: 45.8
click at [786, 471] on div "réUnis," at bounding box center [802, 484] width 55 height 71
click at [720, 478] on div "Aujourd’hui" at bounding box center [722, 484] width 67 height 18
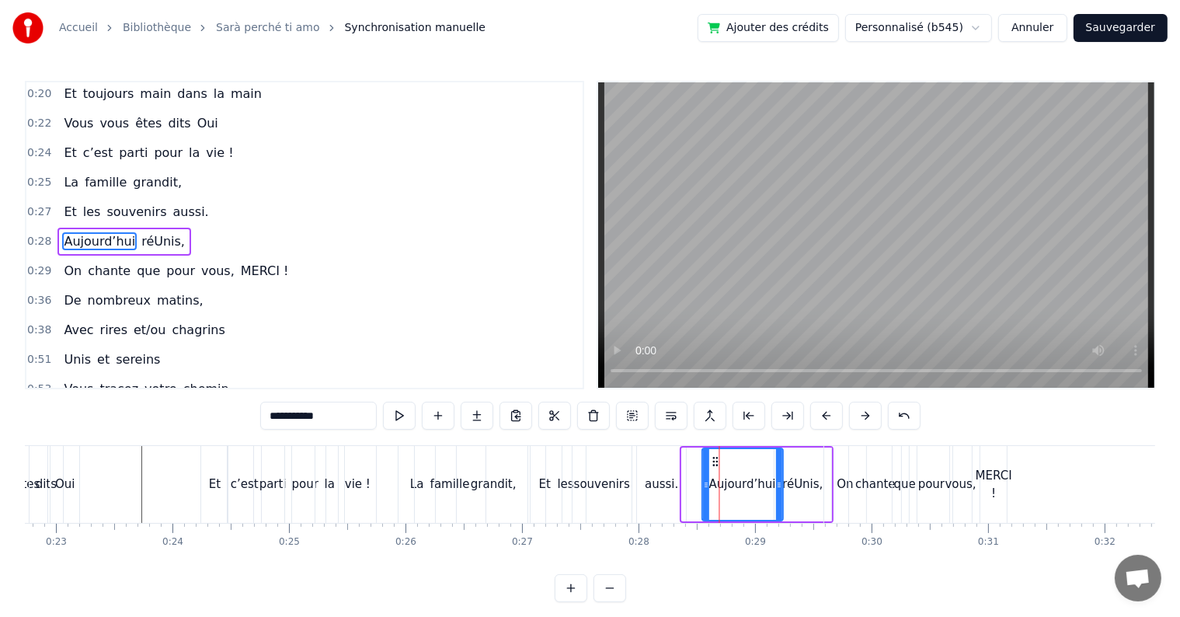
drag, startPoint x: 693, startPoint y: 454, endPoint x: 714, endPoint y: 460, distance: 21.9
click at [714, 460] on icon at bounding box center [715, 461] width 12 height 12
click at [541, 478] on div "Et" at bounding box center [545, 484] width 12 height 18
type input "**"
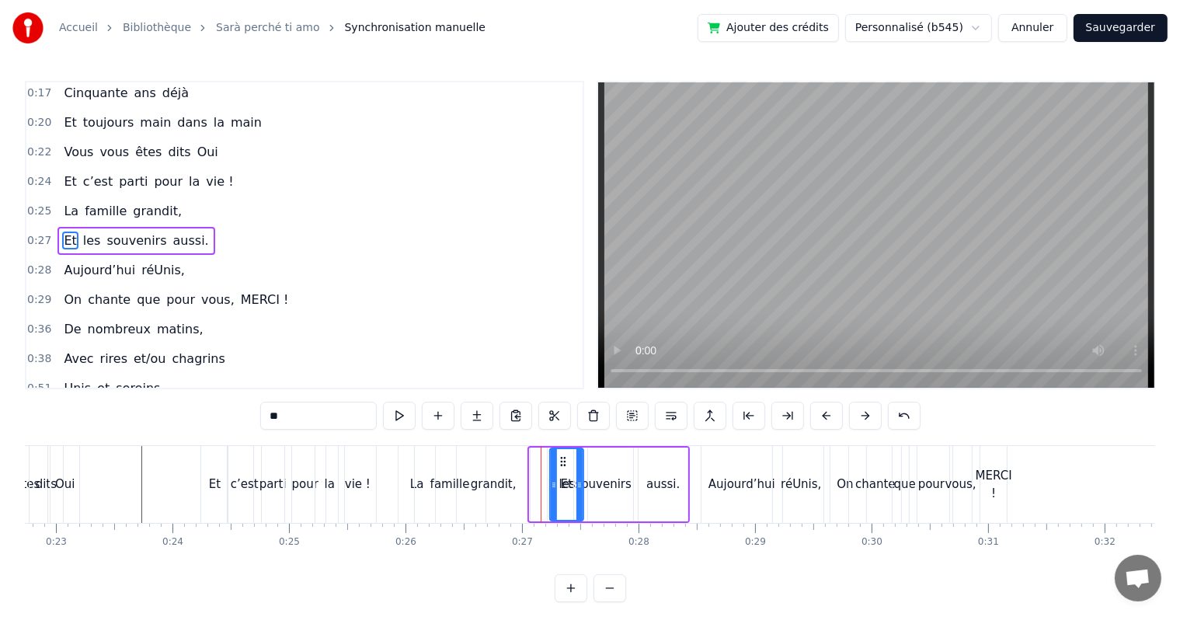
drag, startPoint x: 541, startPoint y: 455, endPoint x: 562, endPoint y: 458, distance: 21.2
drag, startPoint x: 562, startPoint y: 459, endPoint x: 513, endPoint y: 459, distance: 48.9
click at [513, 459] on icon at bounding box center [514, 461] width 12 height 12
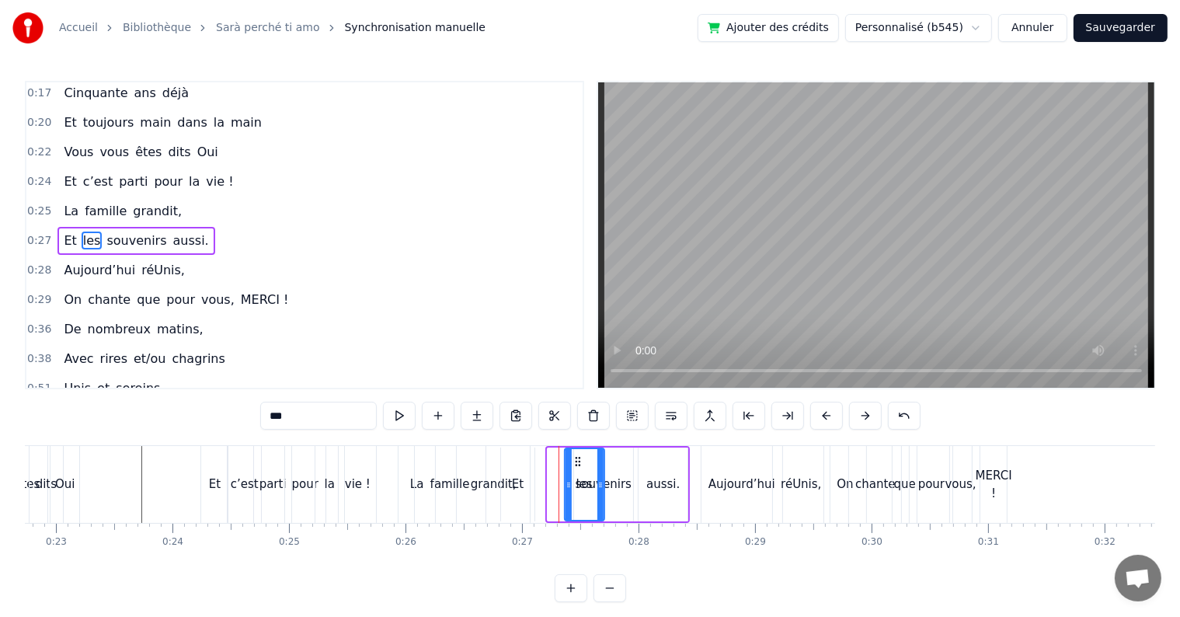
drag, startPoint x: 561, startPoint y: 456, endPoint x: 578, endPoint y: 460, distance: 17.5
click at [578, 460] on icon at bounding box center [578, 461] width 12 height 12
click at [529, 472] on div "Et" at bounding box center [517, 484] width 33 height 74
drag, startPoint x: 511, startPoint y: 457, endPoint x: 563, endPoint y: 469, distance: 53.5
click at [563, 469] on div "Et" at bounding box center [570, 484] width 32 height 71
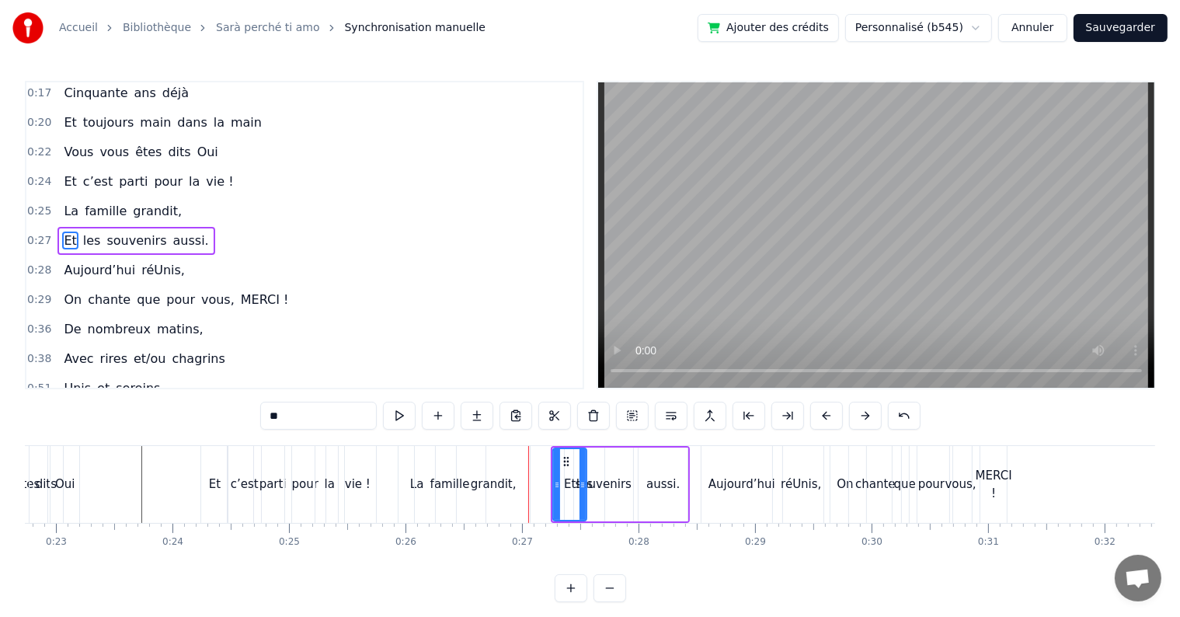
click at [586, 467] on div "Et" at bounding box center [569, 484] width 35 height 74
click at [596, 467] on div "souvenirs" at bounding box center [603, 484] width 59 height 74
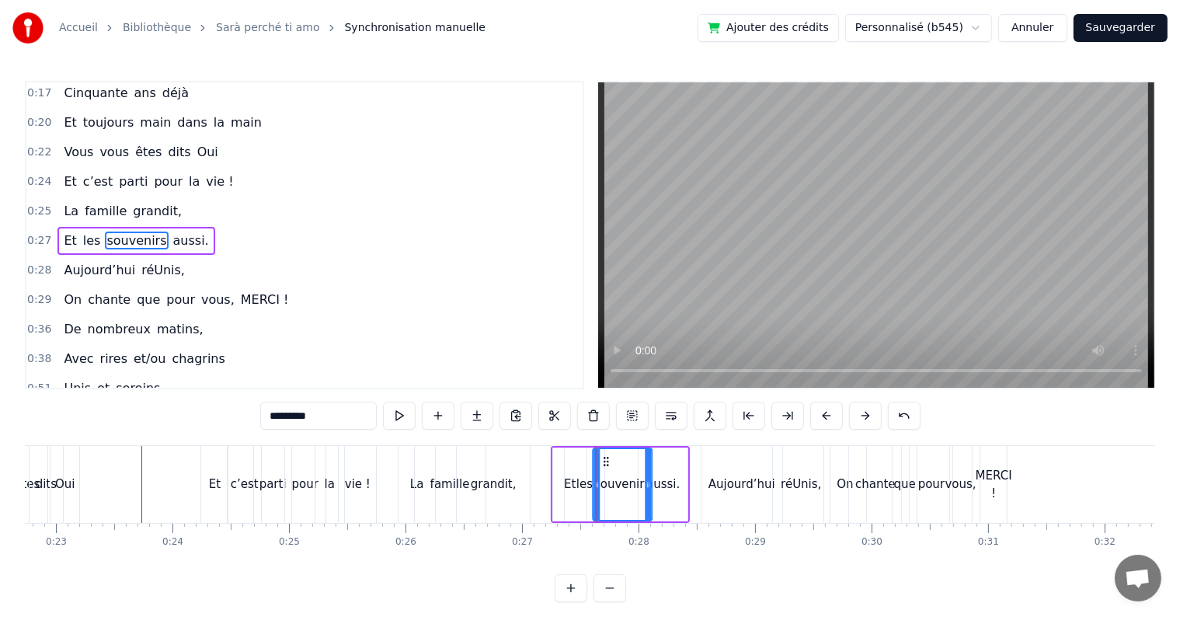
drag, startPoint x: 585, startPoint y: 457, endPoint x: 604, endPoint y: 461, distance: 19.8
click at [604, 461] on icon at bounding box center [606, 461] width 12 height 12
click at [669, 485] on div "aussi." at bounding box center [662, 484] width 33 height 18
type input "******"
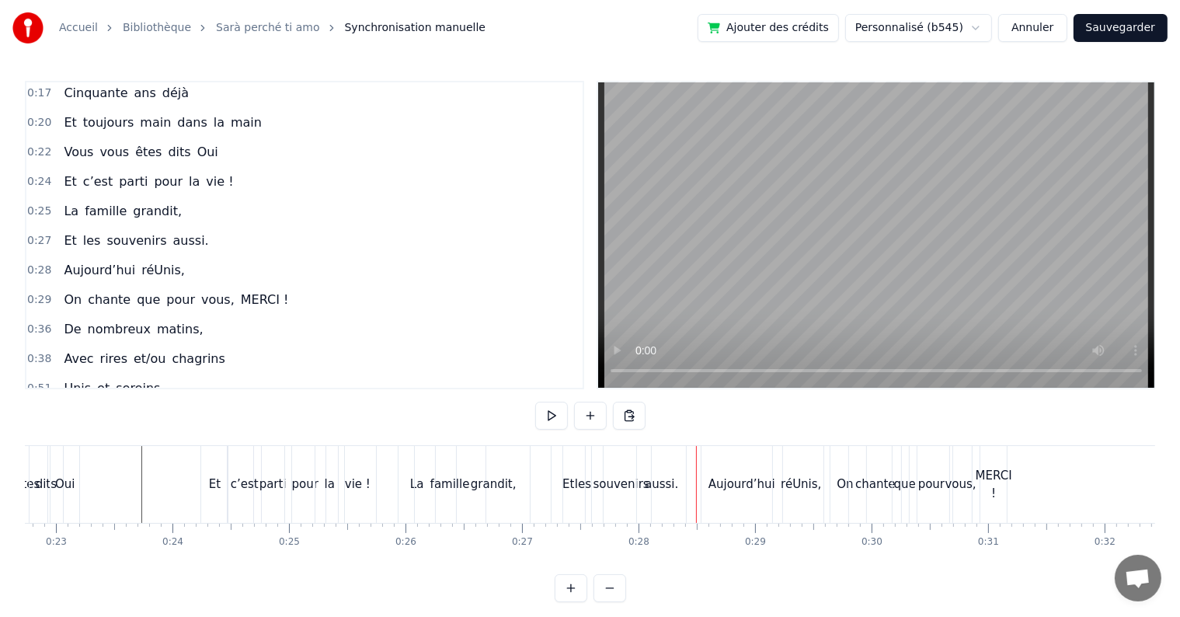
click at [645, 459] on div "aussi." at bounding box center [661, 484] width 49 height 77
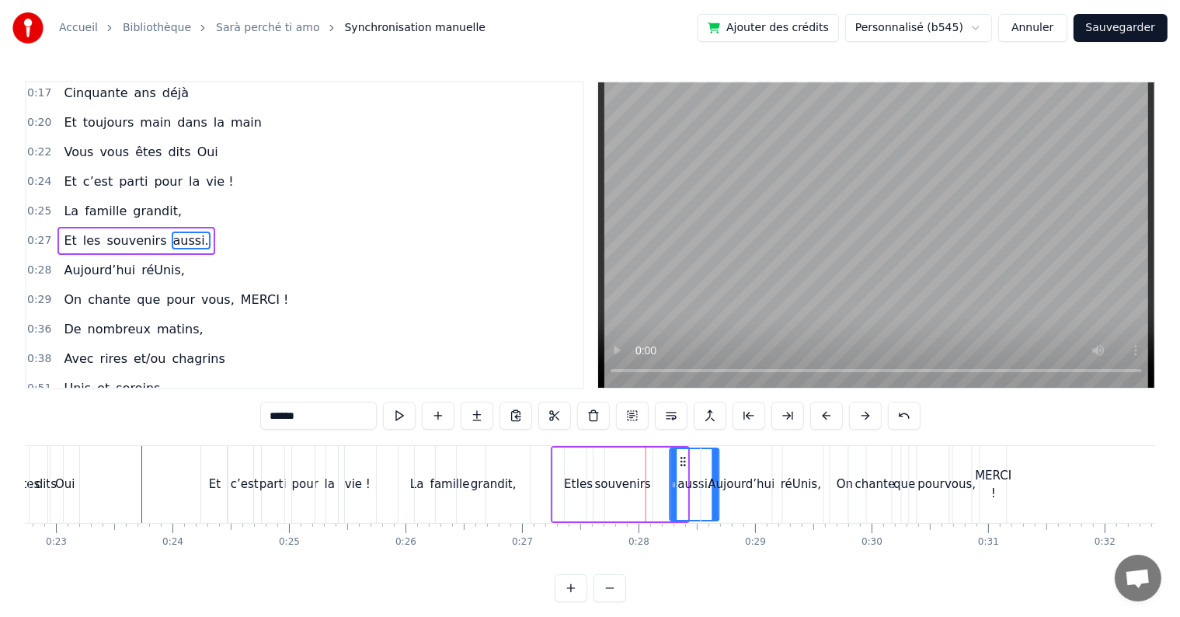
drag, startPoint x: 652, startPoint y: 459, endPoint x: 683, endPoint y: 465, distance: 31.7
click at [683, 465] on icon at bounding box center [683, 461] width 12 height 12
click at [648, 472] on div "souvenirs" at bounding box center [622, 484] width 59 height 74
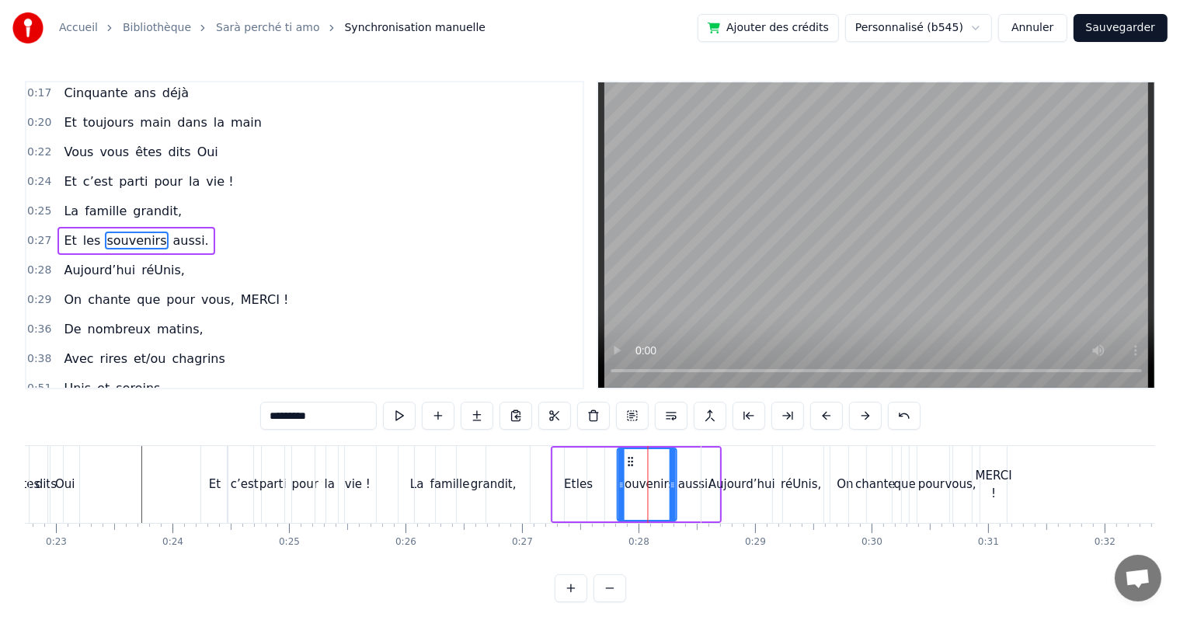
drag, startPoint x: 605, startPoint y: 457, endPoint x: 629, endPoint y: 460, distance: 24.3
click at [629, 460] on icon at bounding box center [630, 461] width 12 height 12
click at [586, 471] on div "les" at bounding box center [585, 484] width 40 height 74
type input "***"
drag, startPoint x: 576, startPoint y: 457, endPoint x: 595, endPoint y: 460, distance: 18.8
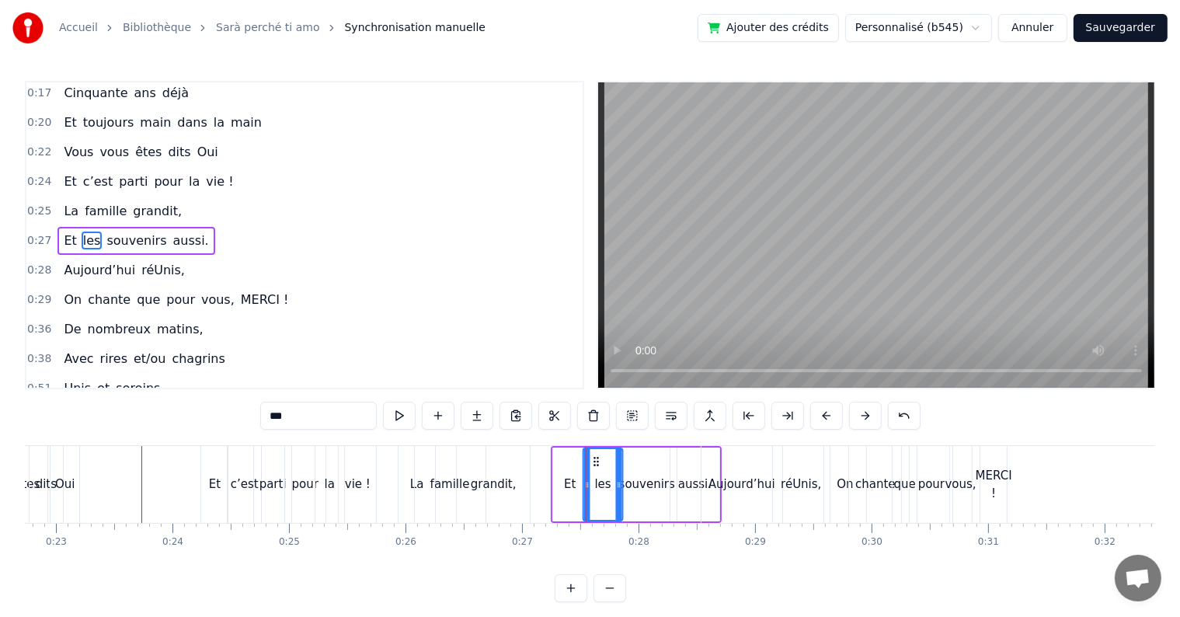
click at [595, 460] on icon at bounding box center [596, 461] width 12 height 12
click at [171, 441] on div "0:17 Cinquante ans déjà 0:20 Et toujours main dans la main 0:22 Vous vous êtes …" at bounding box center [590, 341] width 1130 height 521
click at [169, 444] on div "0:17 Cinquante ans déjà 0:20 Et toujours main dans la main 0:22 Vous vous êtes …" at bounding box center [590, 341] width 1130 height 521
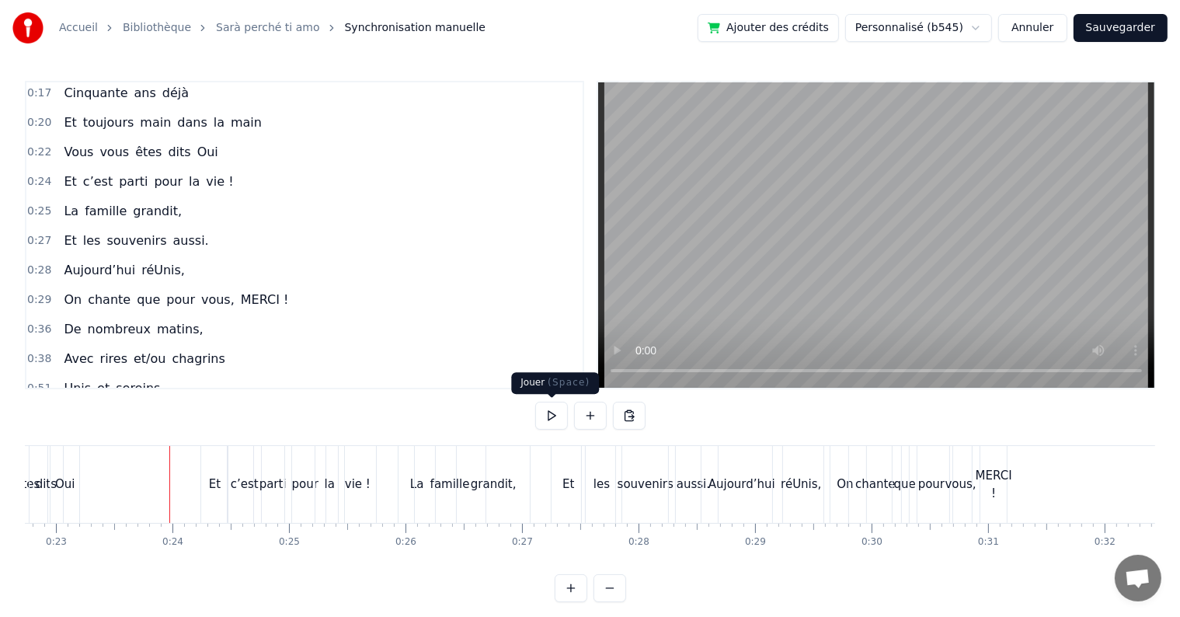
click at [550, 412] on button at bounding box center [551, 415] width 33 height 28
click at [560, 494] on div "Et" at bounding box center [567, 484] width 33 height 77
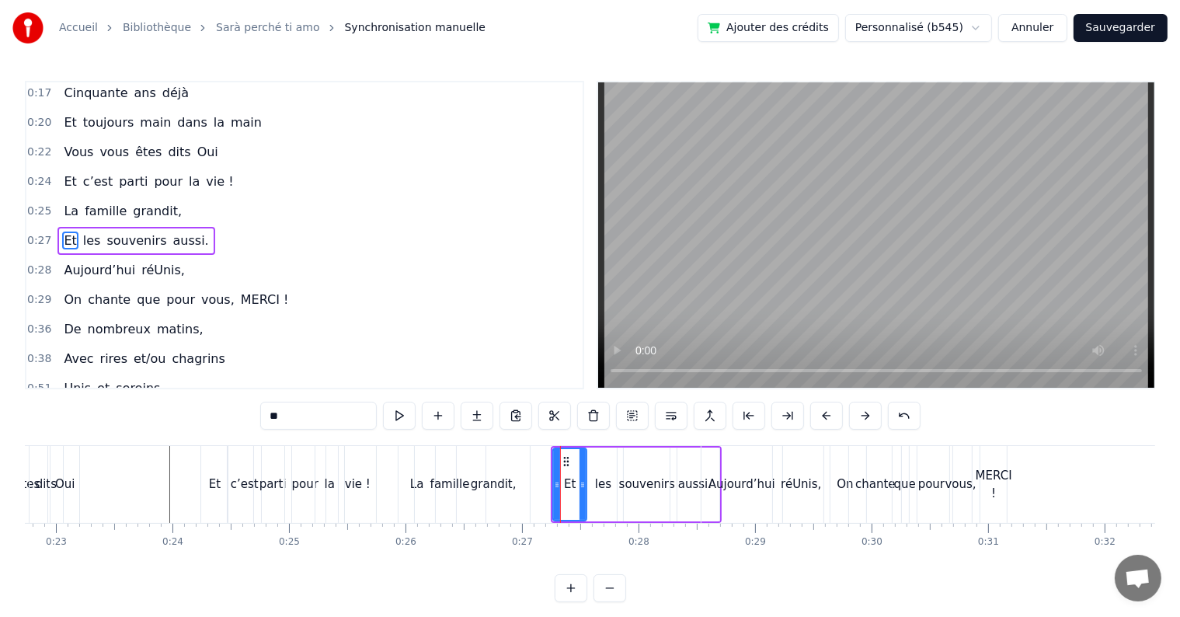
drag, startPoint x: 551, startPoint y: 443, endPoint x: 559, endPoint y: 446, distance: 8.4
click at [559, 446] on div "0:17 Cinquante ans déjà 0:20 Et toujours main dans la main 0:22 Vous vous êtes …" at bounding box center [590, 341] width 1130 height 521
drag, startPoint x: 580, startPoint y: 480, endPoint x: 596, endPoint y: 485, distance: 17.0
click at [596, 485] on icon at bounding box center [599, 484] width 6 height 12
click at [605, 485] on div "les" at bounding box center [603, 484] width 16 height 18
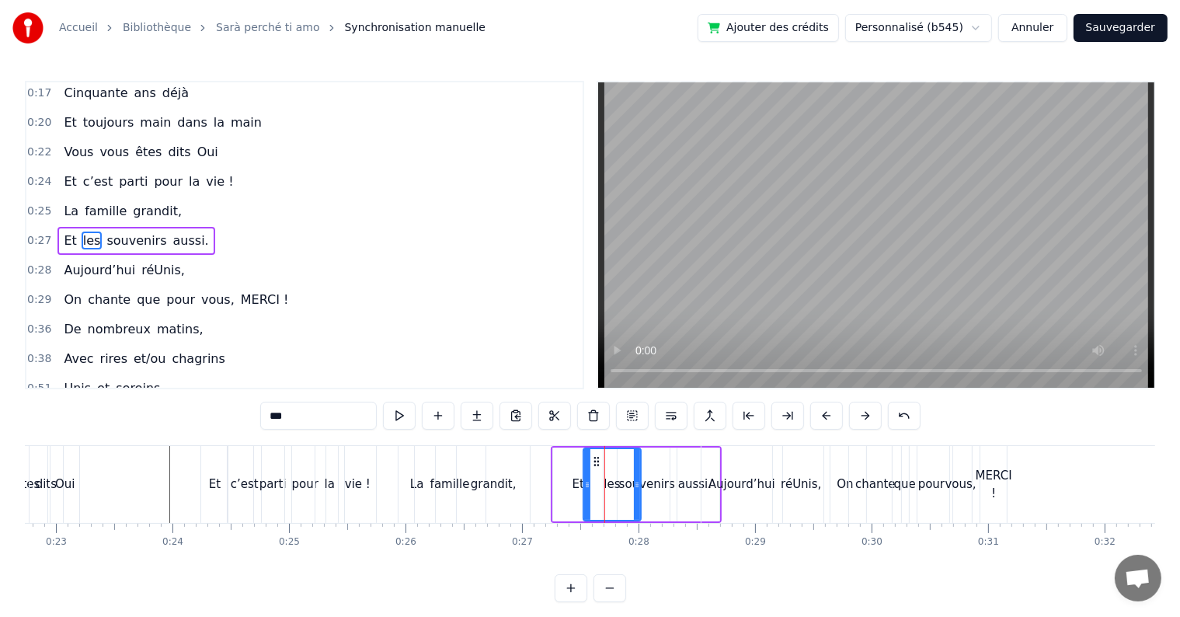
drag, startPoint x: 618, startPoint y: 485, endPoint x: 636, endPoint y: 488, distance: 18.3
click at [636, 488] on icon at bounding box center [637, 484] width 6 height 12
click at [661, 481] on div "souvenirs" at bounding box center [647, 484] width 56 height 18
type input "*********"
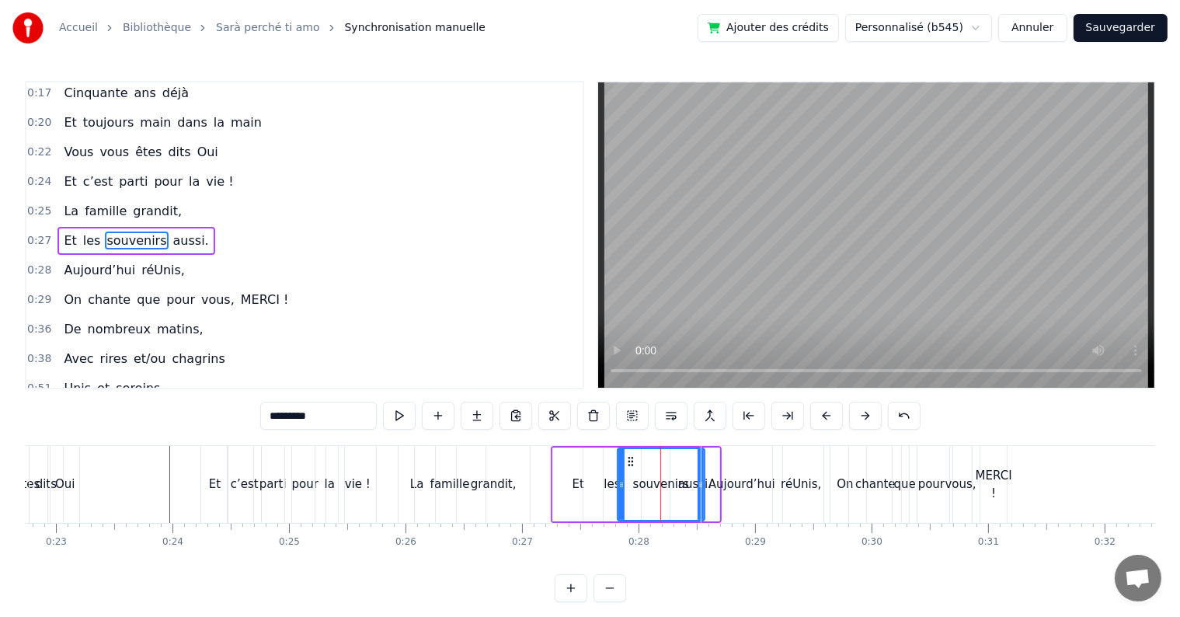
drag, startPoint x: 671, startPoint y: 481, endPoint x: 699, endPoint y: 485, distance: 28.2
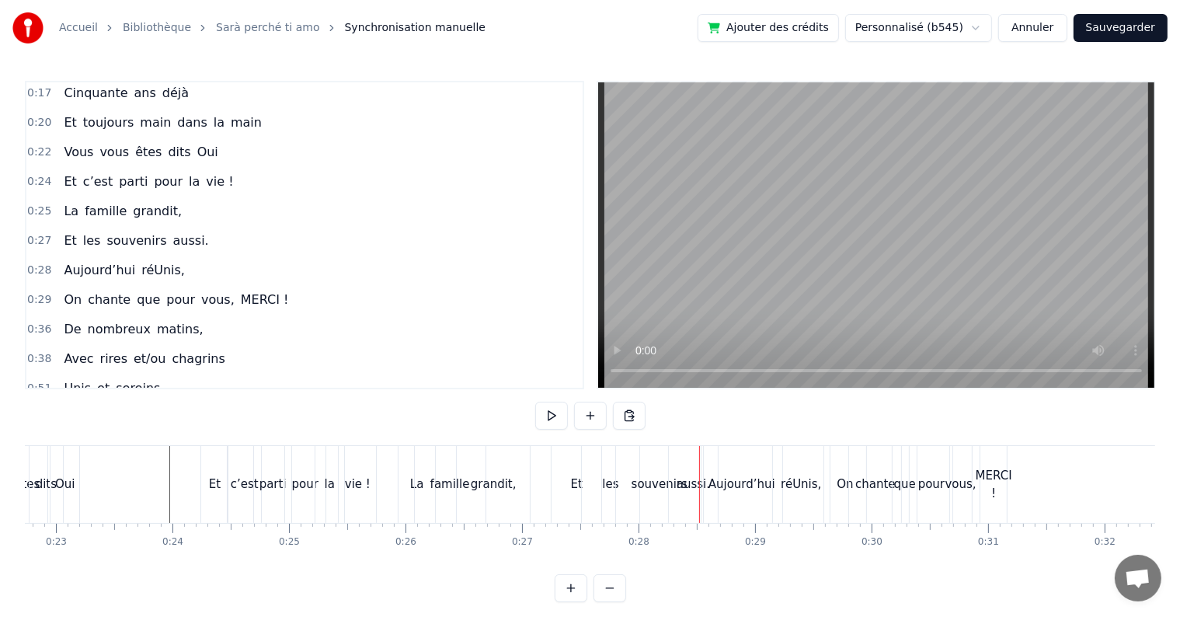
click at [707, 485] on div "Aujourd’hui" at bounding box center [741, 484] width 81 height 77
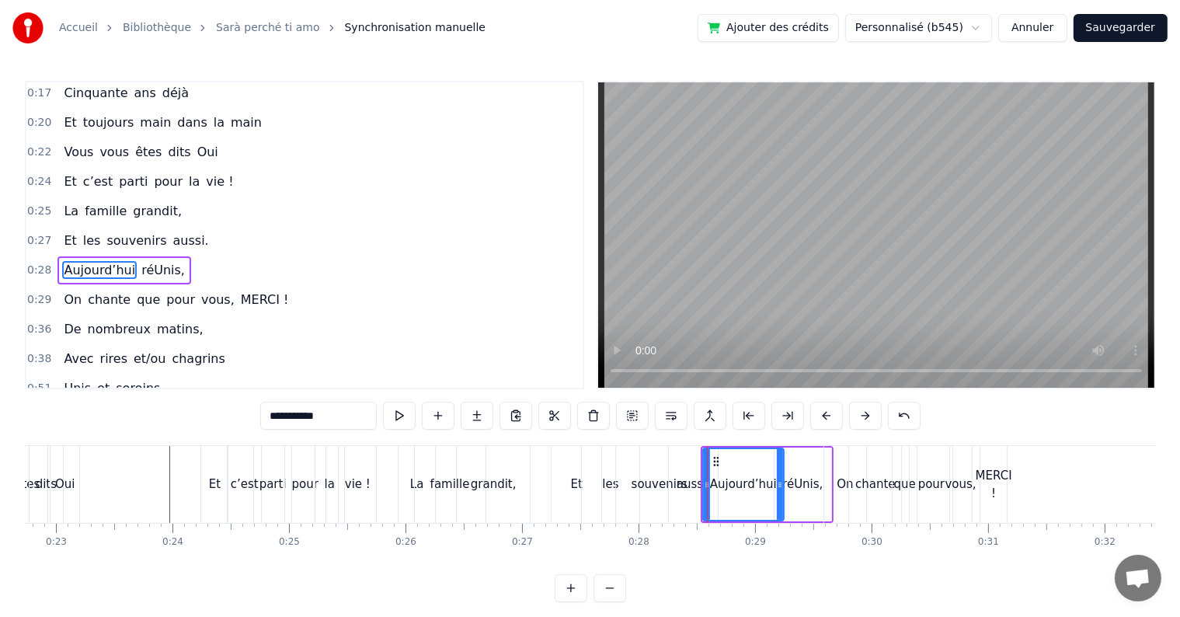
scroll to position [33, 0]
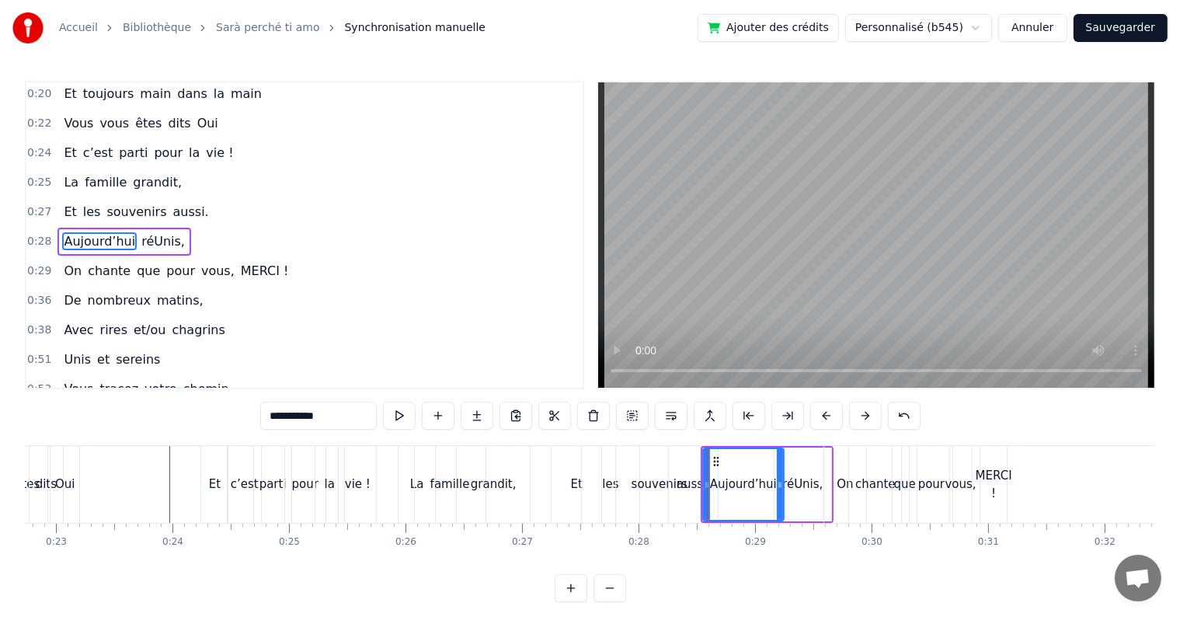
click at [696, 485] on div "aussi." at bounding box center [692, 484] width 33 height 18
type input "******"
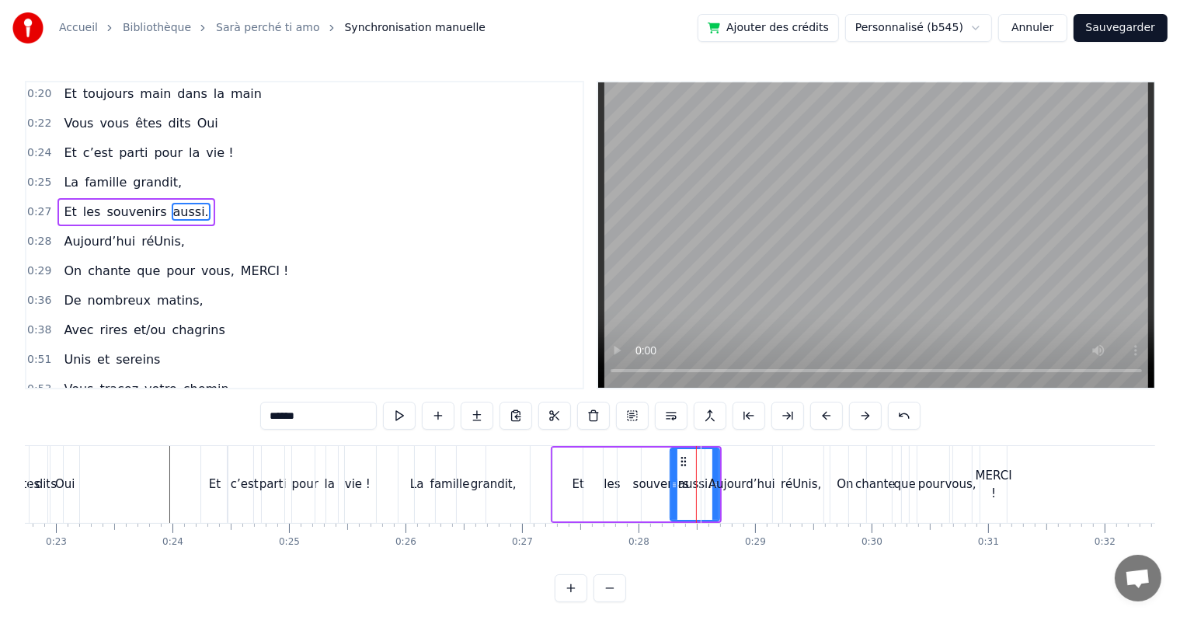
scroll to position [4, 0]
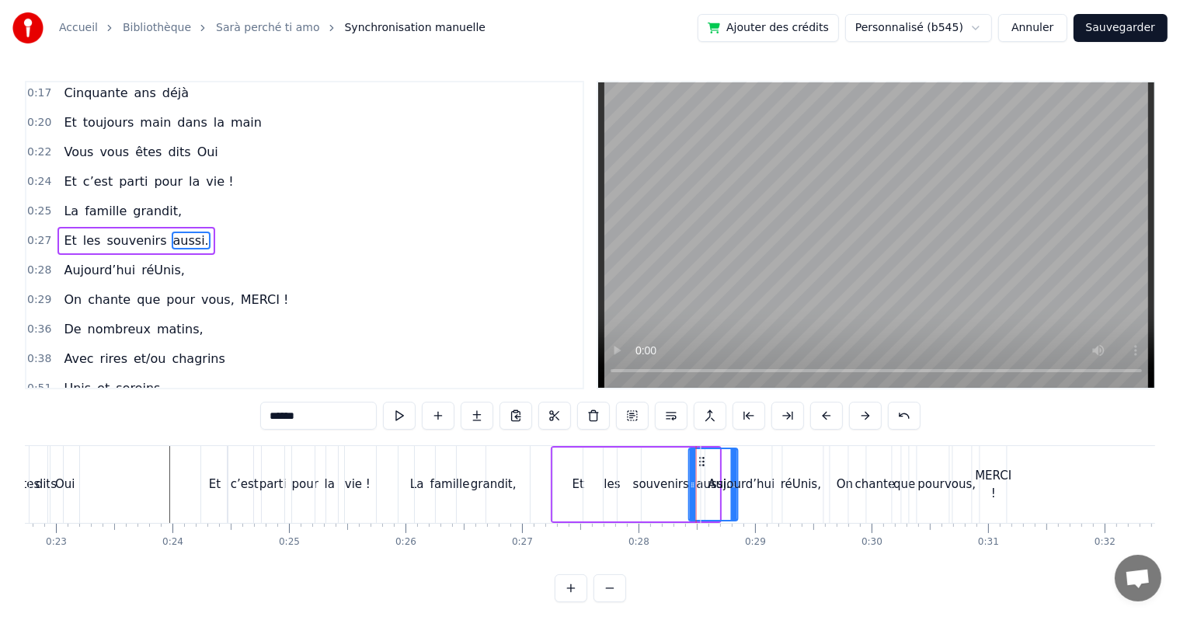
drag, startPoint x: 682, startPoint y: 461, endPoint x: 700, endPoint y: 464, distance: 19.0
drag, startPoint x: 765, startPoint y: 449, endPoint x: 796, endPoint y: 457, distance: 32.0
click at [796, 457] on div "Aujourd’hui réUnis," at bounding box center [766, 484] width 133 height 77
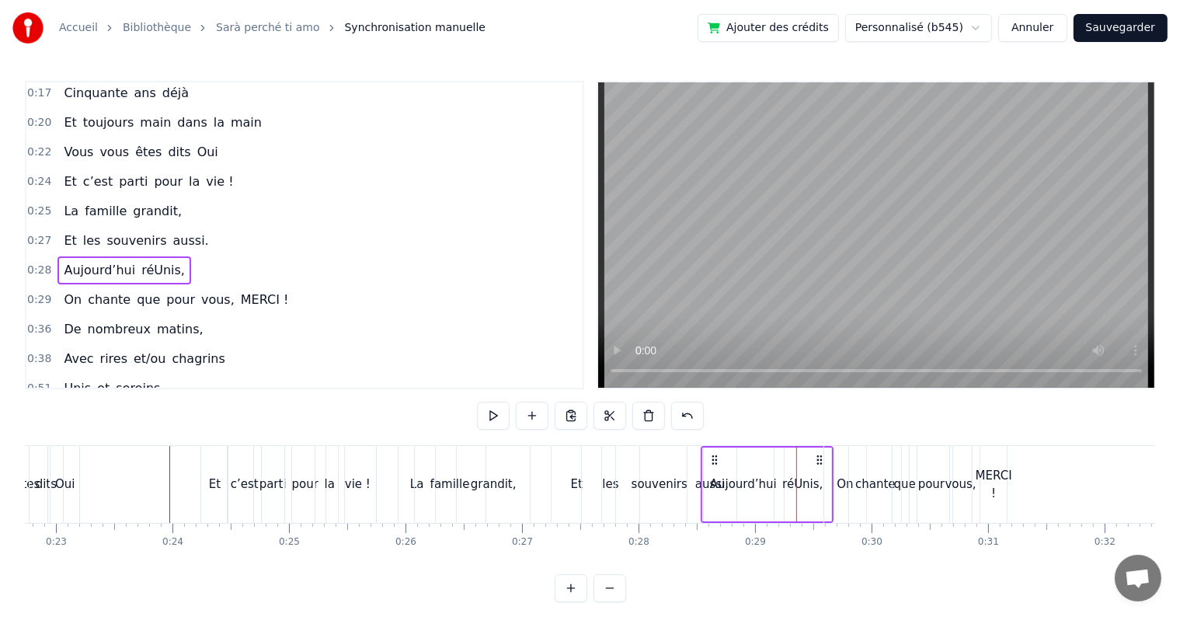
click at [762, 460] on div "Aujourd’hui" at bounding box center [743, 484] width 81 height 74
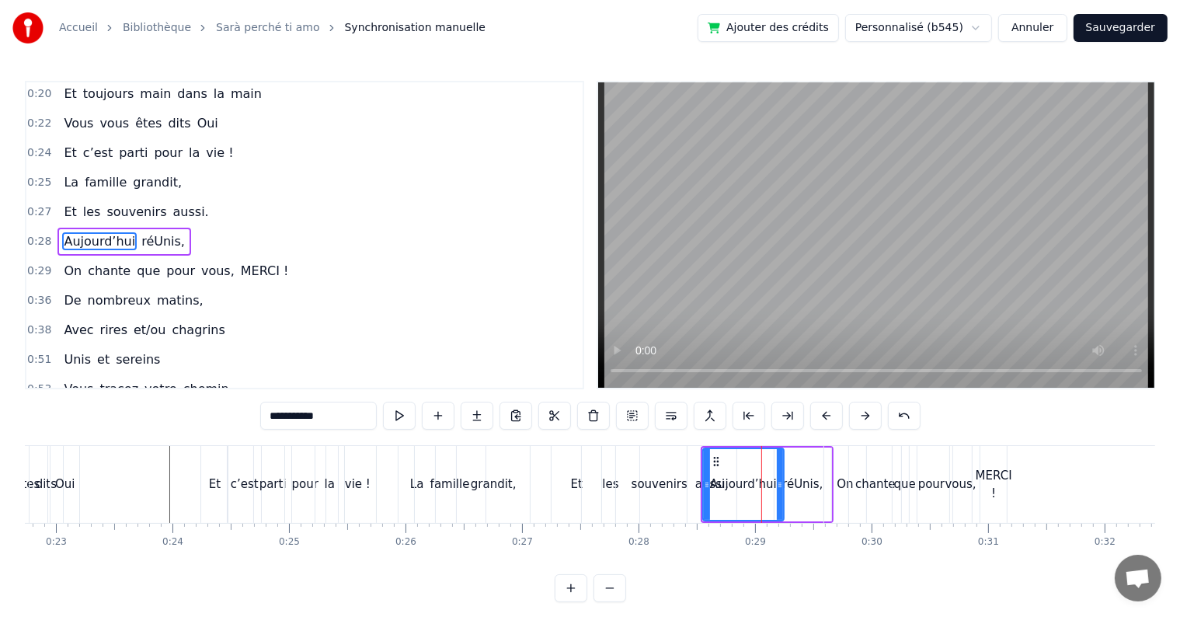
drag, startPoint x: 749, startPoint y: 460, endPoint x: 792, endPoint y: 471, distance: 44.1
click at [792, 471] on div "Aujourd’hui réUnis," at bounding box center [766, 484] width 133 height 77
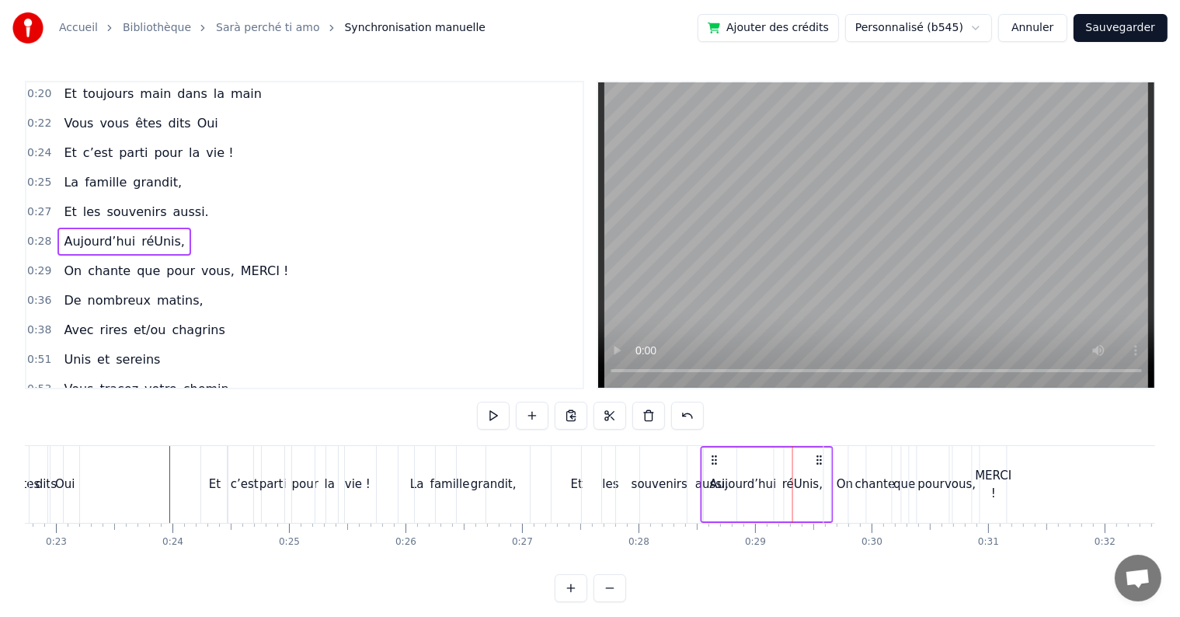
click at [715, 463] on circle at bounding box center [715, 463] width 1 height 1
drag, startPoint x: 714, startPoint y: 463, endPoint x: 732, endPoint y: 463, distance: 17.9
click at [731, 463] on circle at bounding box center [730, 463] width 1 height 1
drag, startPoint x: 732, startPoint y: 463, endPoint x: 762, endPoint y: 468, distance: 29.9
click at [762, 468] on div "Aujourd’hui" at bounding box center [743, 484] width 81 height 74
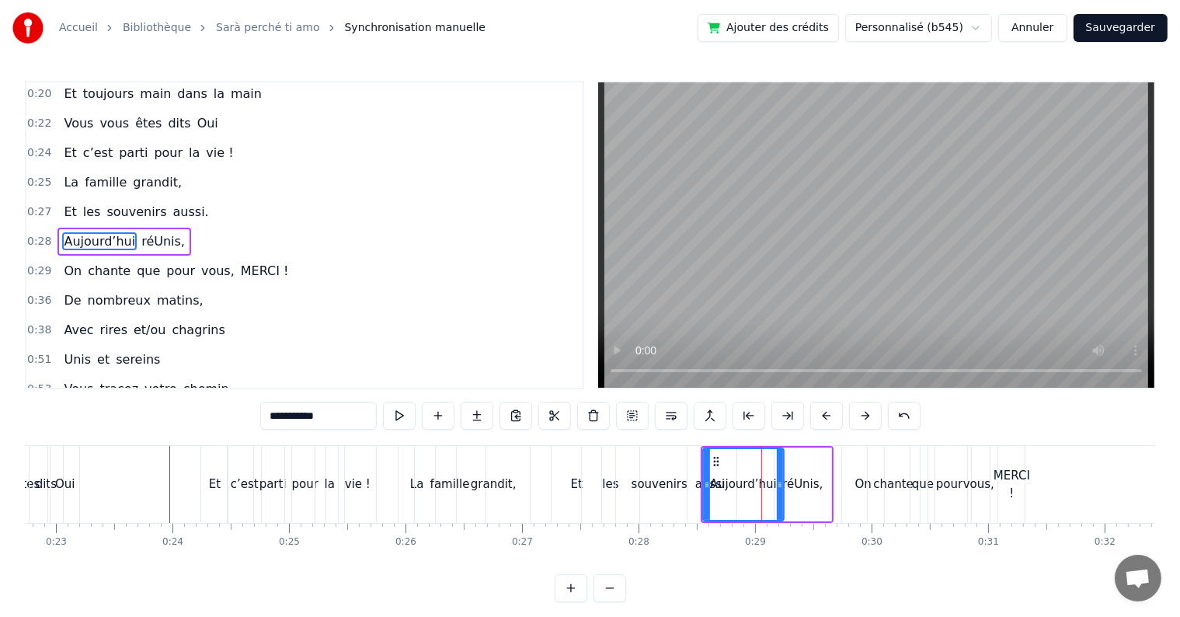
click at [684, 485] on div "souvenirs" at bounding box center [659, 484] width 87 height 77
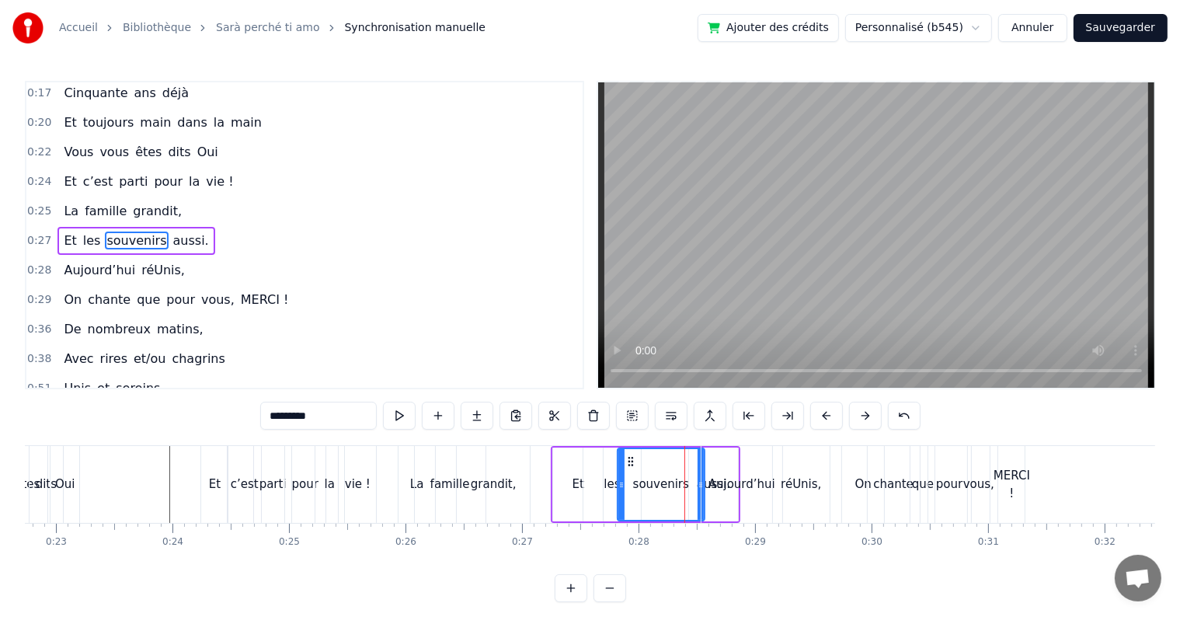
click at [766, 490] on div "Aujourd’hui" at bounding box center [741, 484] width 67 height 18
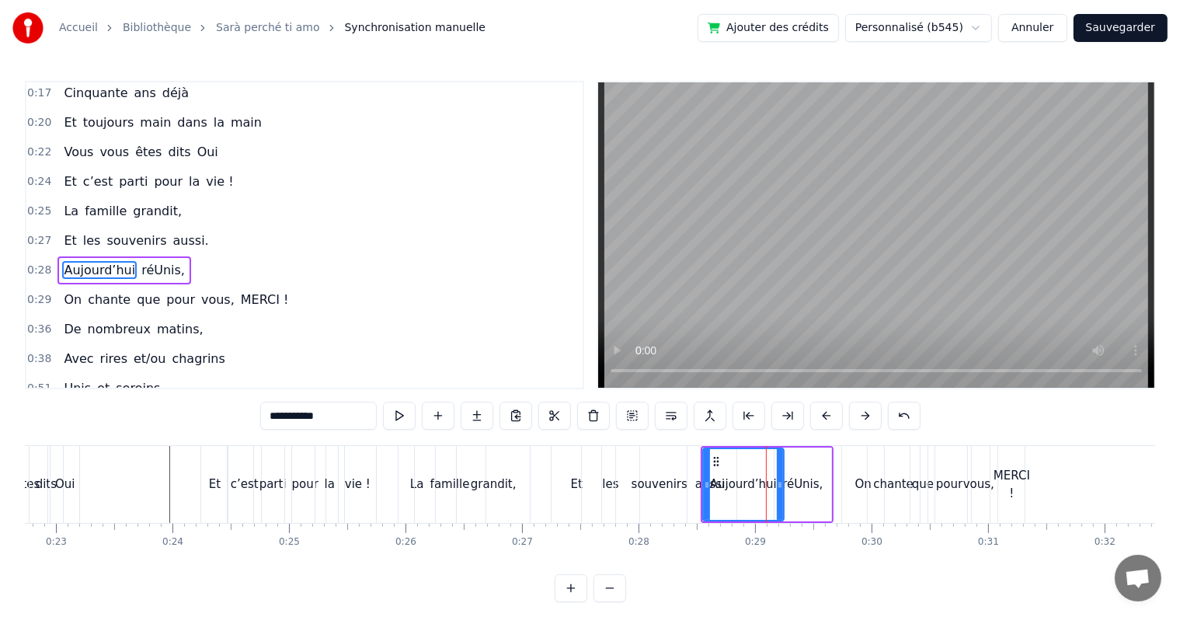
scroll to position [33, 0]
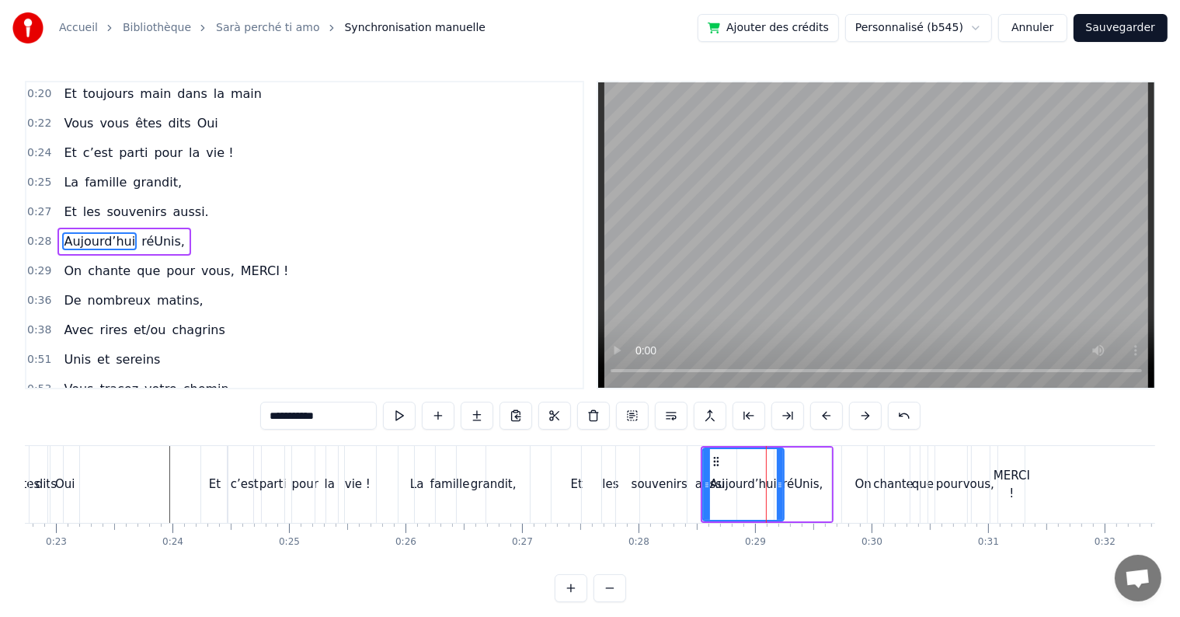
click at [795, 490] on div "réUnis," at bounding box center [802, 484] width 40 height 18
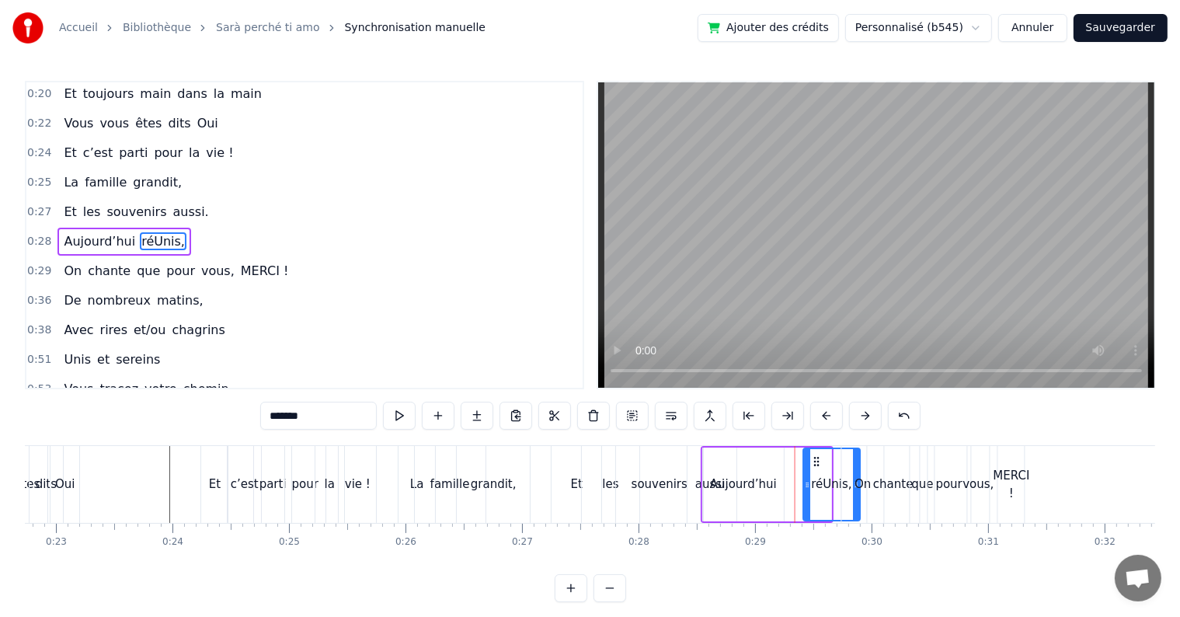
drag, startPoint x: 794, startPoint y: 459, endPoint x: 817, endPoint y: 464, distance: 23.9
click at [817, 464] on icon at bounding box center [816, 461] width 12 height 12
click at [753, 485] on div "Aujourd’hui" at bounding box center [743, 484] width 67 height 18
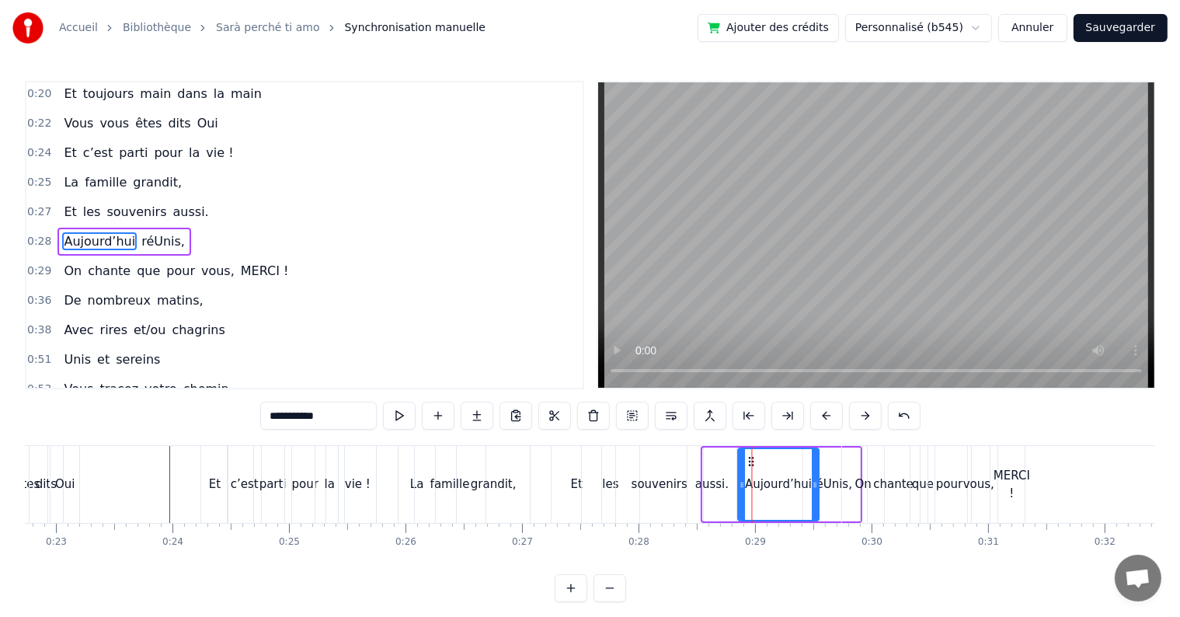
drag, startPoint x: 714, startPoint y: 460, endPoint x: 750, endPoint y: 470, distance: 37.1
click at [750, 470] on div "Aujourd’hui" at bounding box center [778, 484] width 79 height 71
click at [722, 476] on div "aussi." at bounding box center [711, 484] width 33 height 18
type input "******"
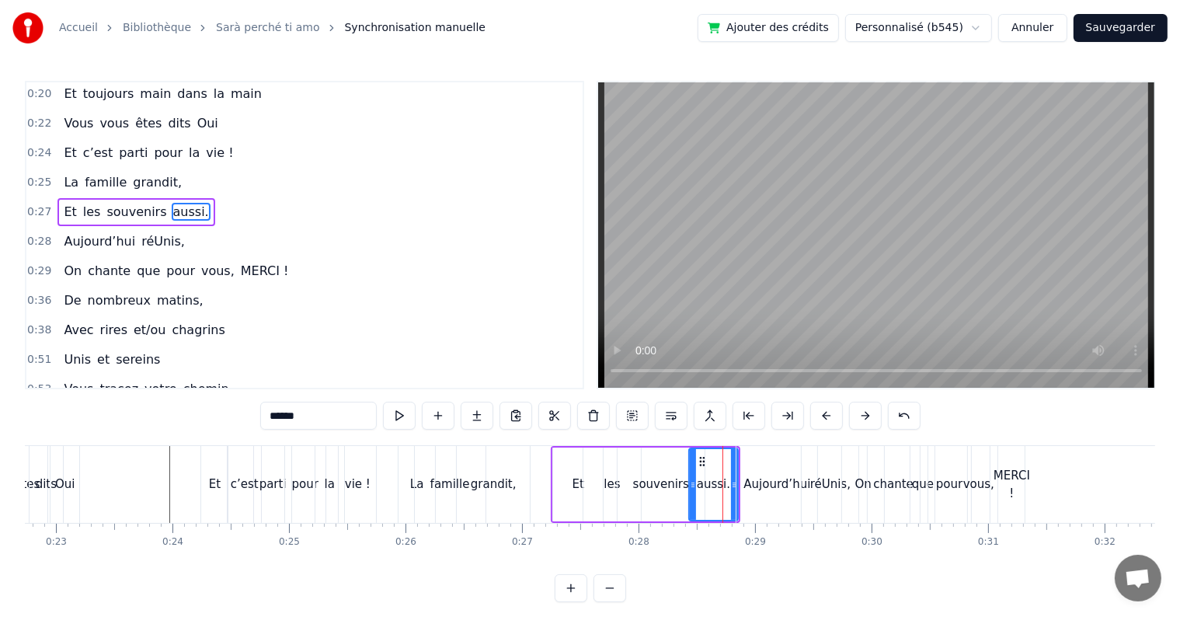
scroll to position [4, 0]
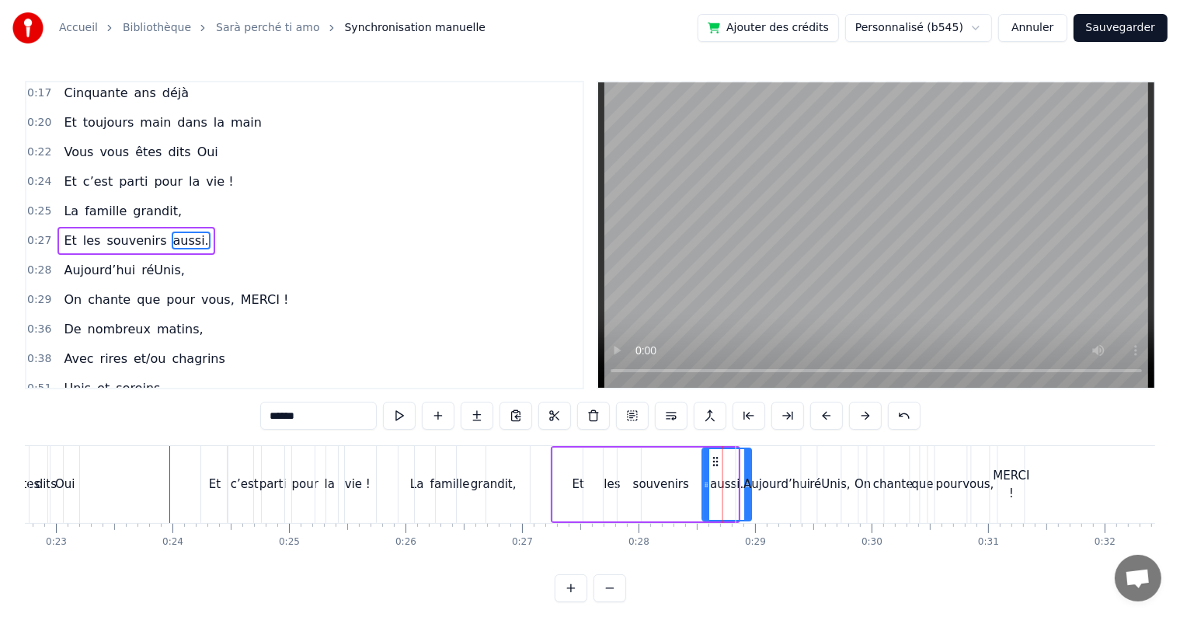
drag, startPoint x: 700, startPoint y: 461, endPoint x: 714, endPoint y: 461, distance: 14.0
click at [714, 461] on icon at bounding box center [716, 461] width 12 height 12
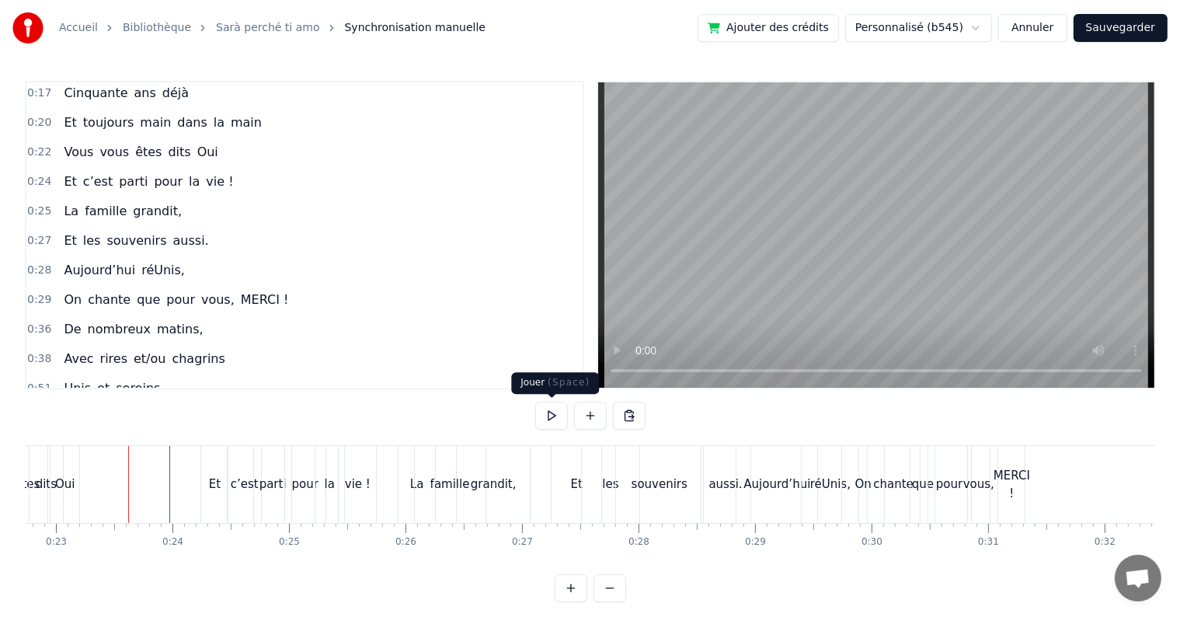
click at [544, 419] on button at bounding box center [551, 415] width 33 height 28
click at [867, 463] on div "chante" at bounding box center [893, 484] width 52 height 77
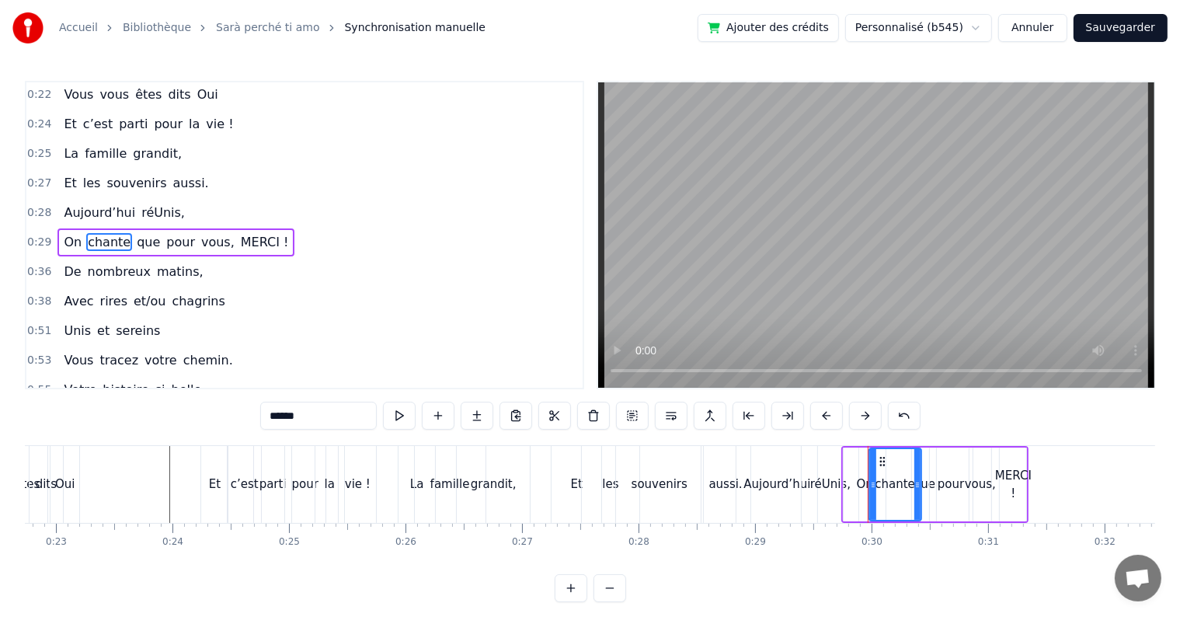
click at [789, 469] on div "Aujourd’hui" at bounding box center [776, 484] width 81 height 77
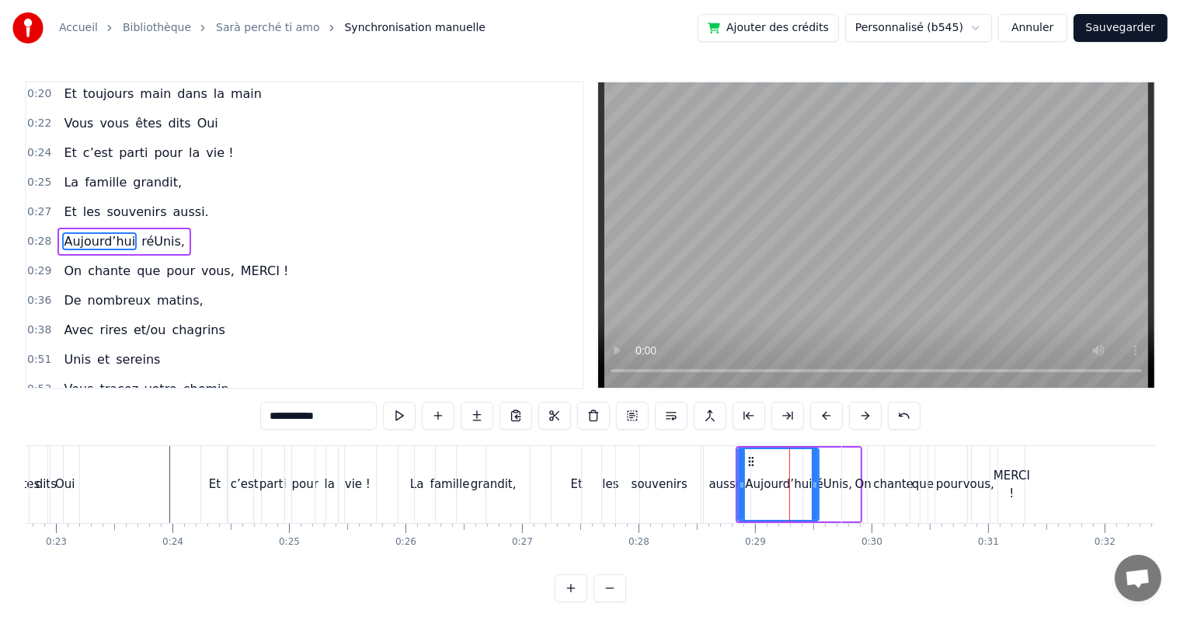
click at [819, 477] on div "réUnis," at bounding box center [832, 484] width 40 height 18
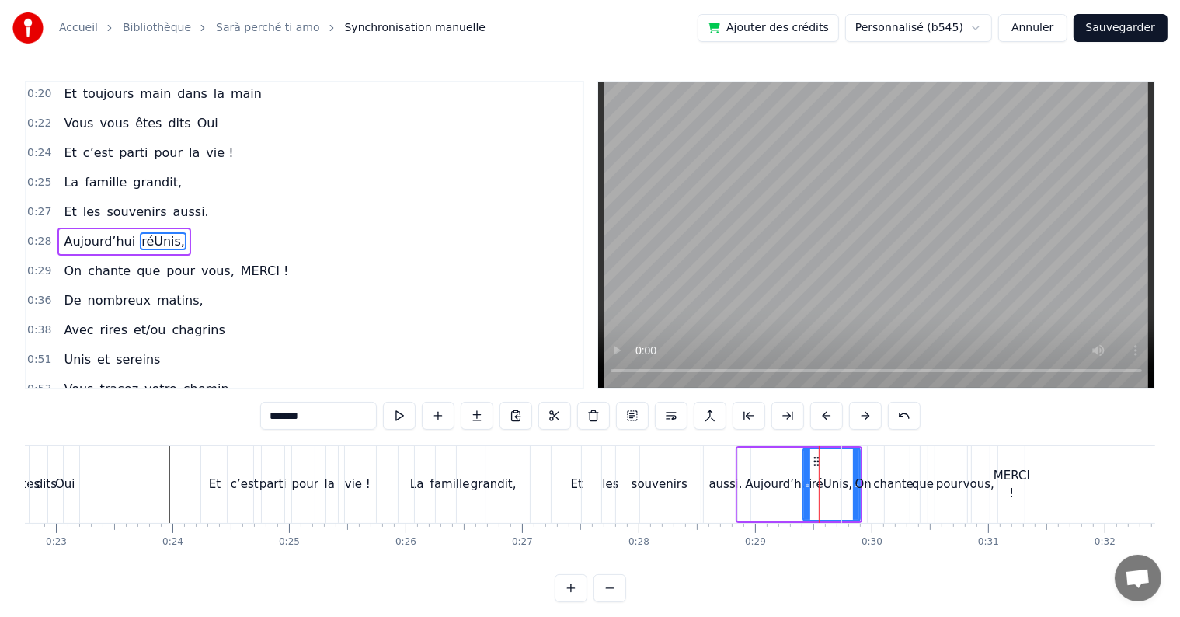
click at [859, 450] on div "On" at bounding box center [863, 484] width 42 height 77
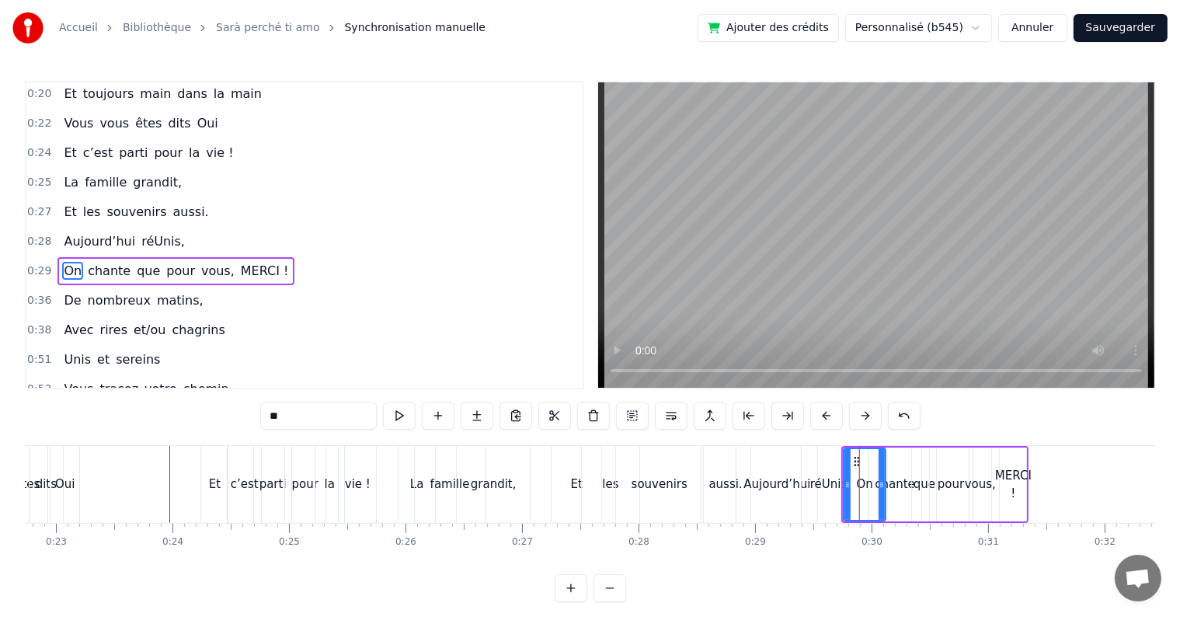
scroll to position [61, 0]
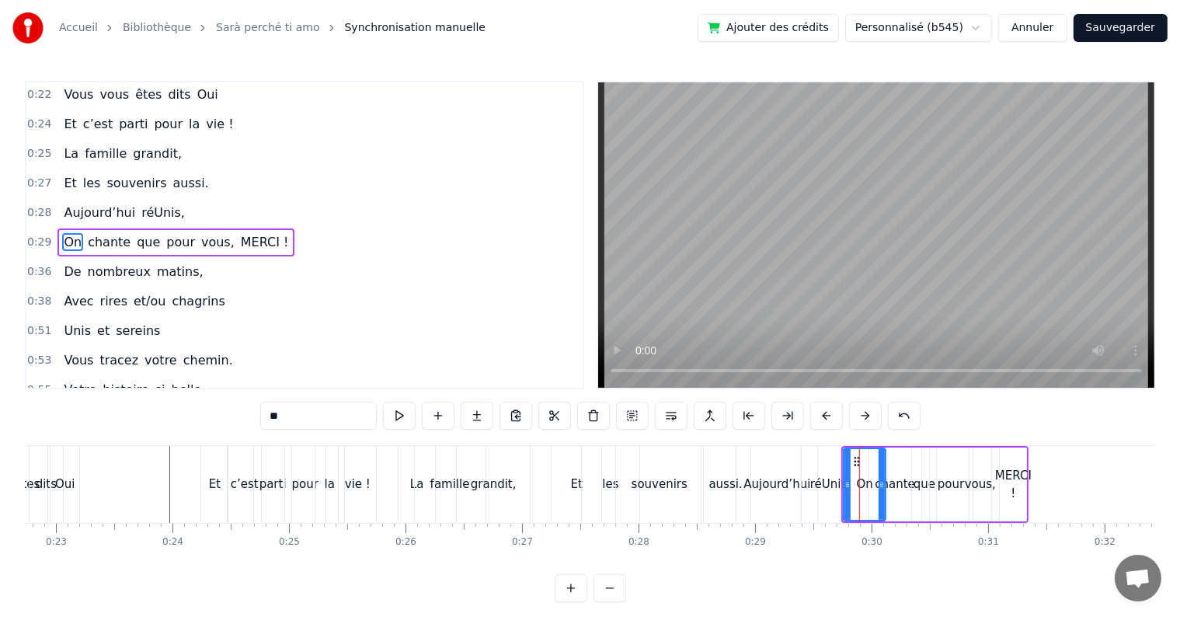
click at [1005, 469] on div "MERCI !" at bounding box center [1013, 484] width 36 height 35
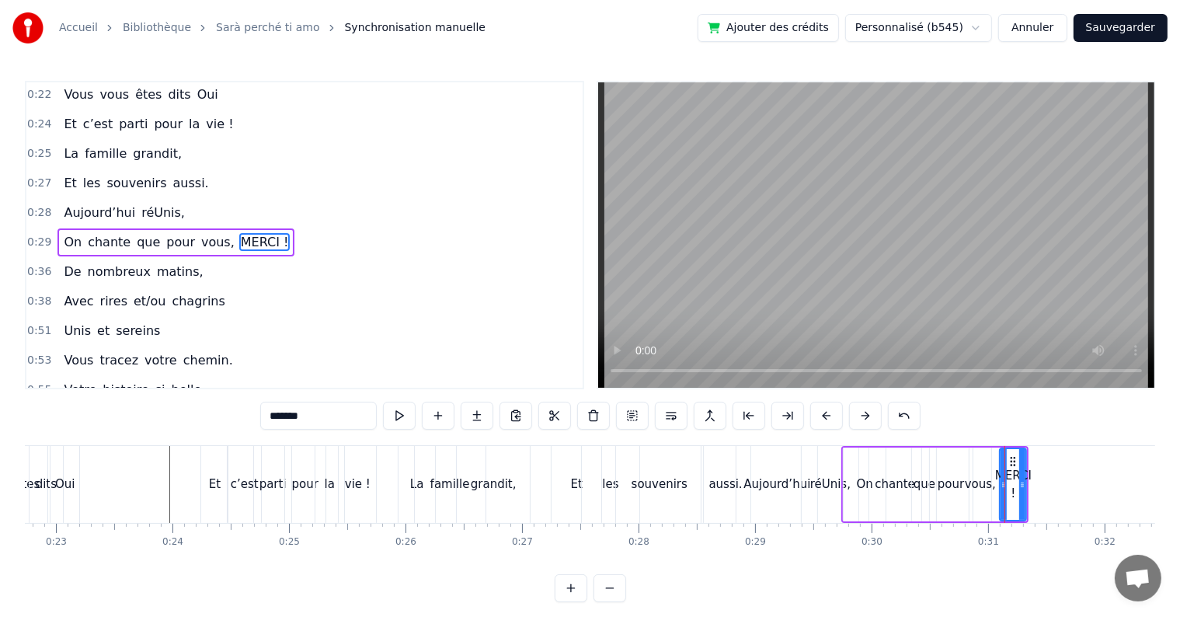
click at [753, 485] on div "Aujourd’hui" at bounding box center [776, 484] width 67 height 18
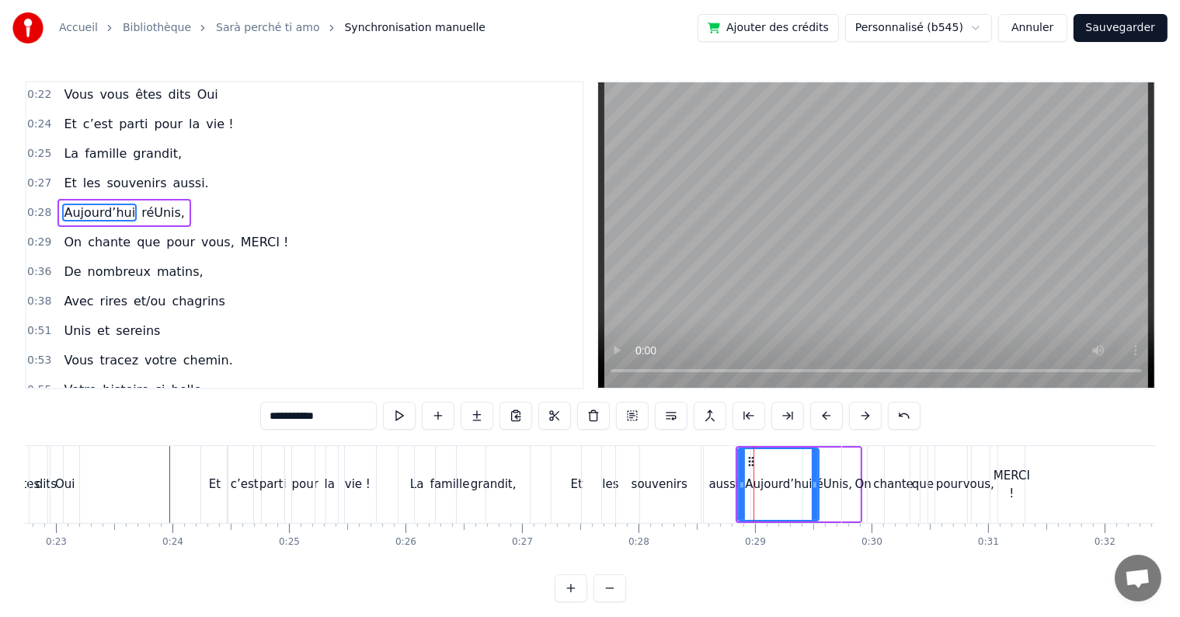
scroll to position [33, 0]
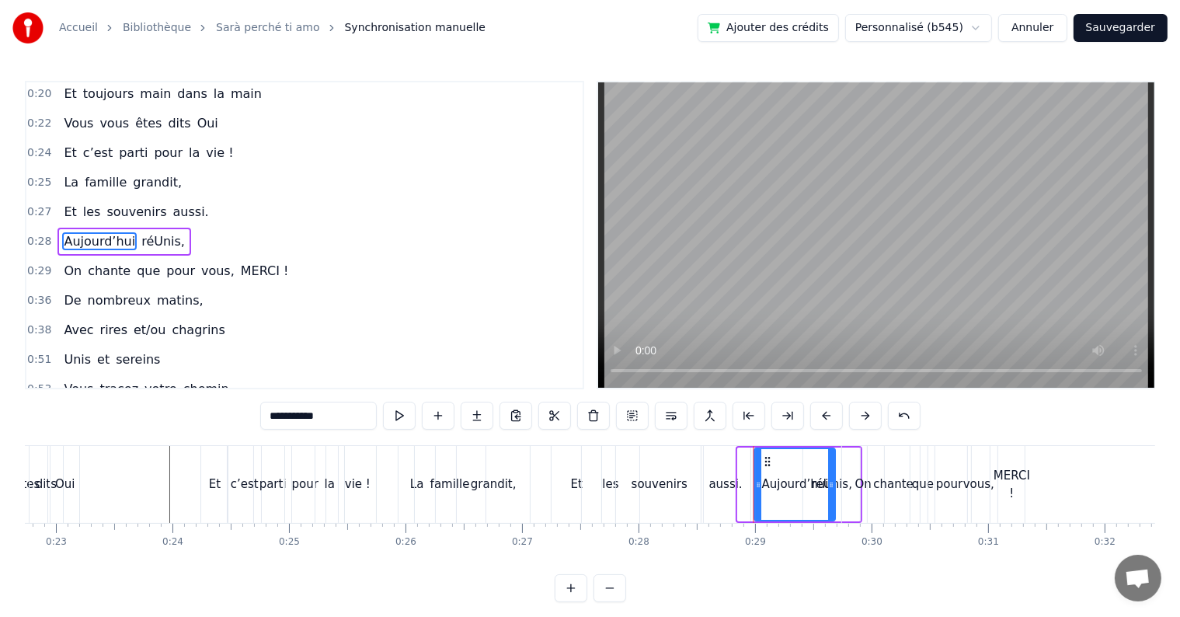
drag, startPoint x: 752, startPoint y: 460, endPoint x: 768, endPoint y: 461, distance: 16.4
click at [768, 461] on icon at bounding box center [768, 461] width 12 height 12
click at [849, 471] on div "On" at bounding box center [863, 484] width 42 height 77
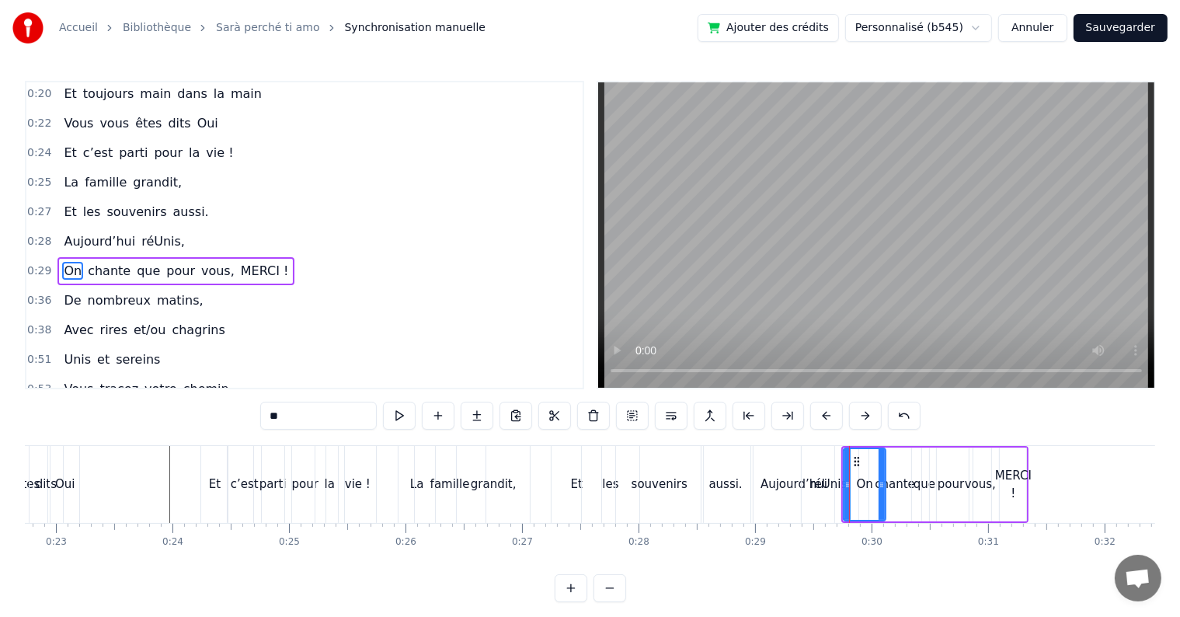
scroll to position [61, 0]
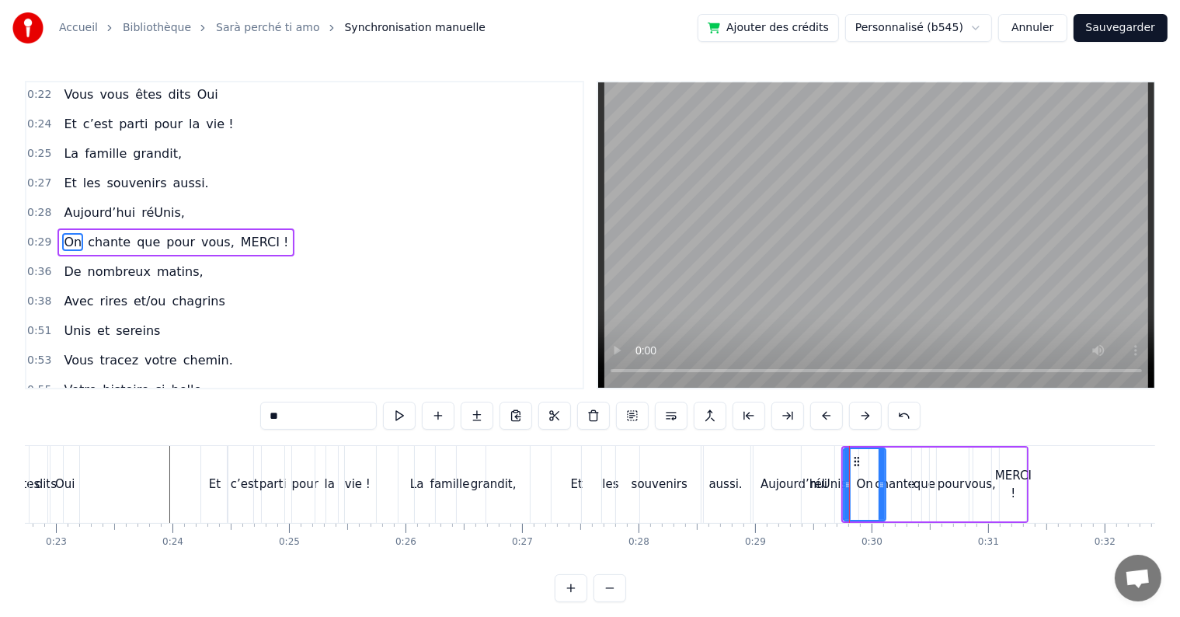
click at [787, 464] on div "Aujourd’hui" at bounding box center [793, 484] width 81 height 77
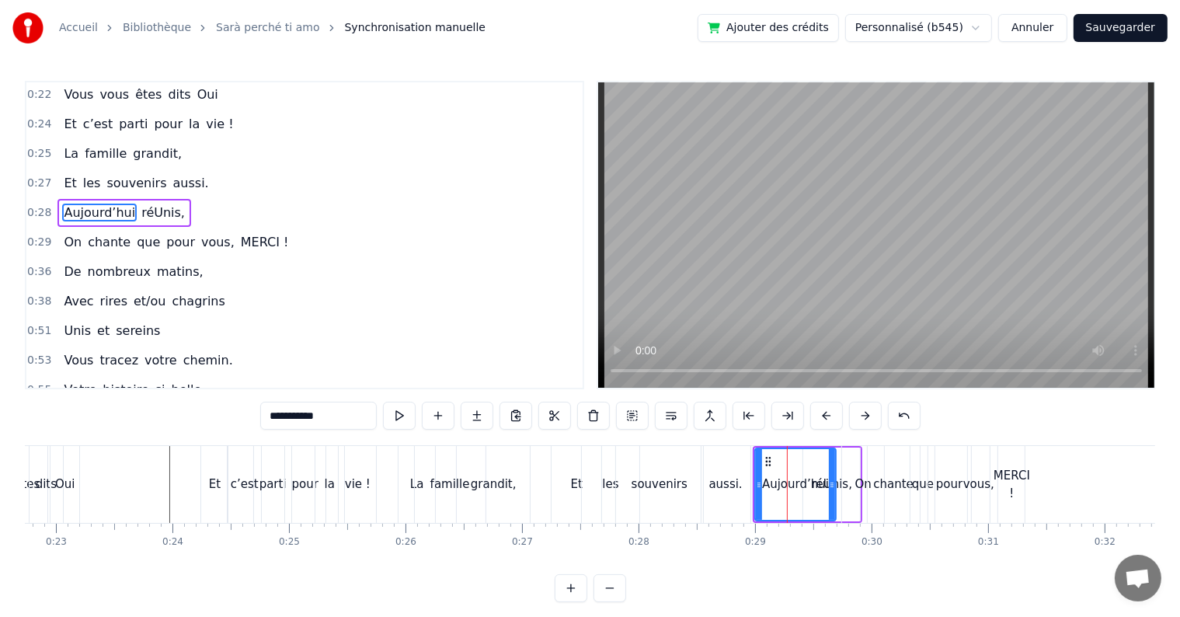
scroll to position [33, 0]
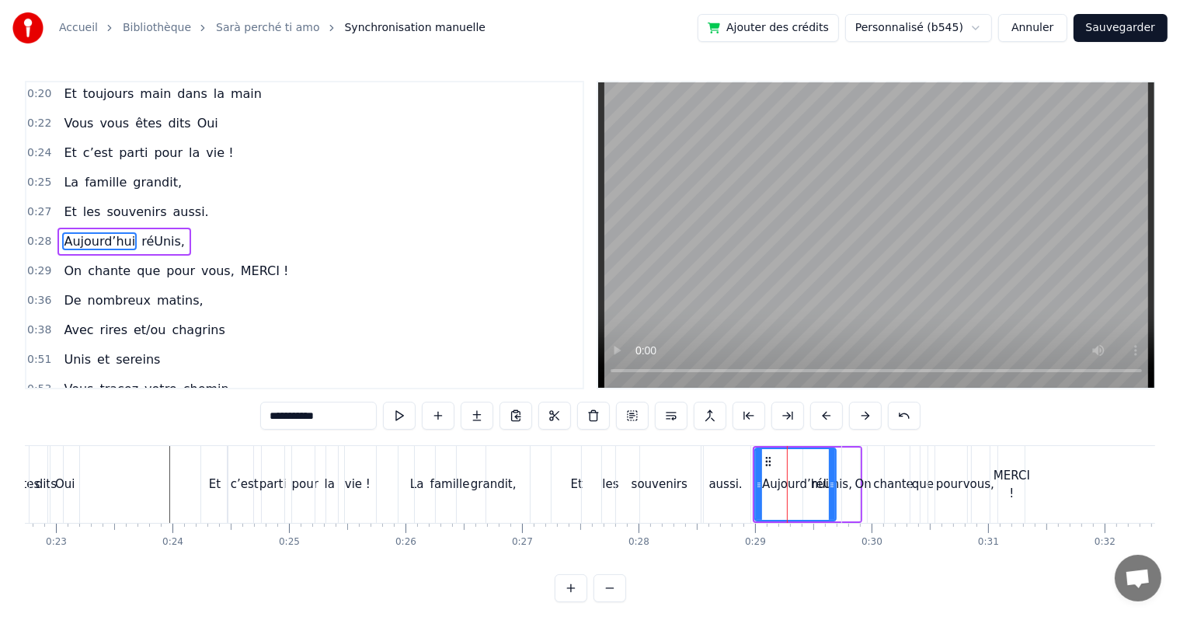
click at [841, 478] on div "On" at bounding box center [862, 484] width 43 height 77
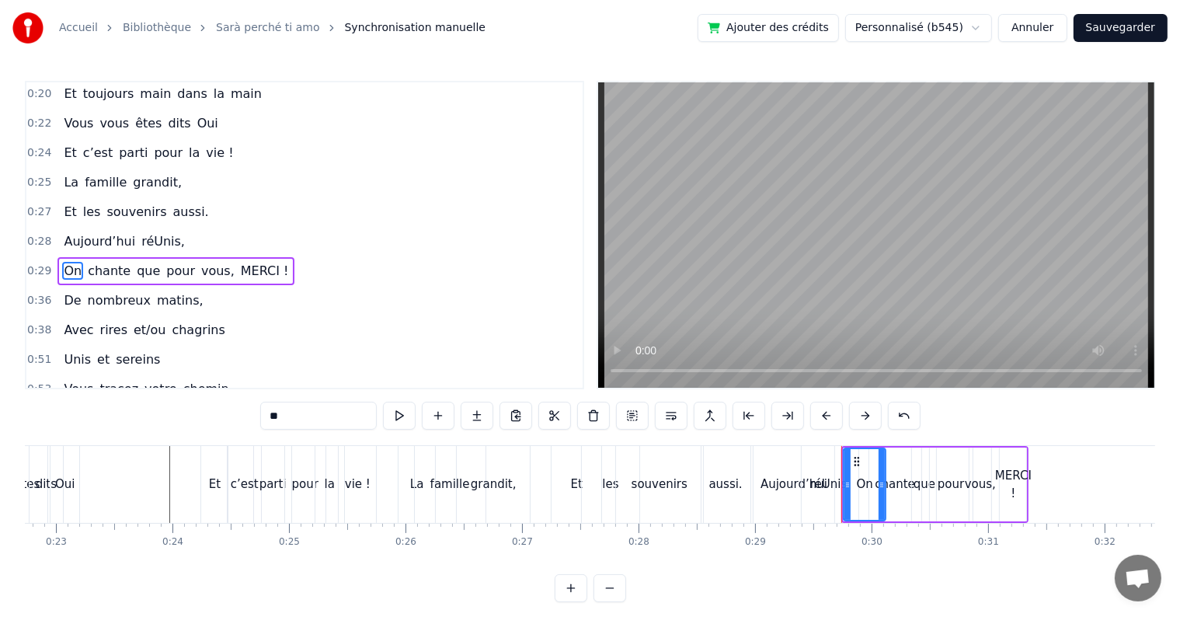
scroll to position [61, 0]
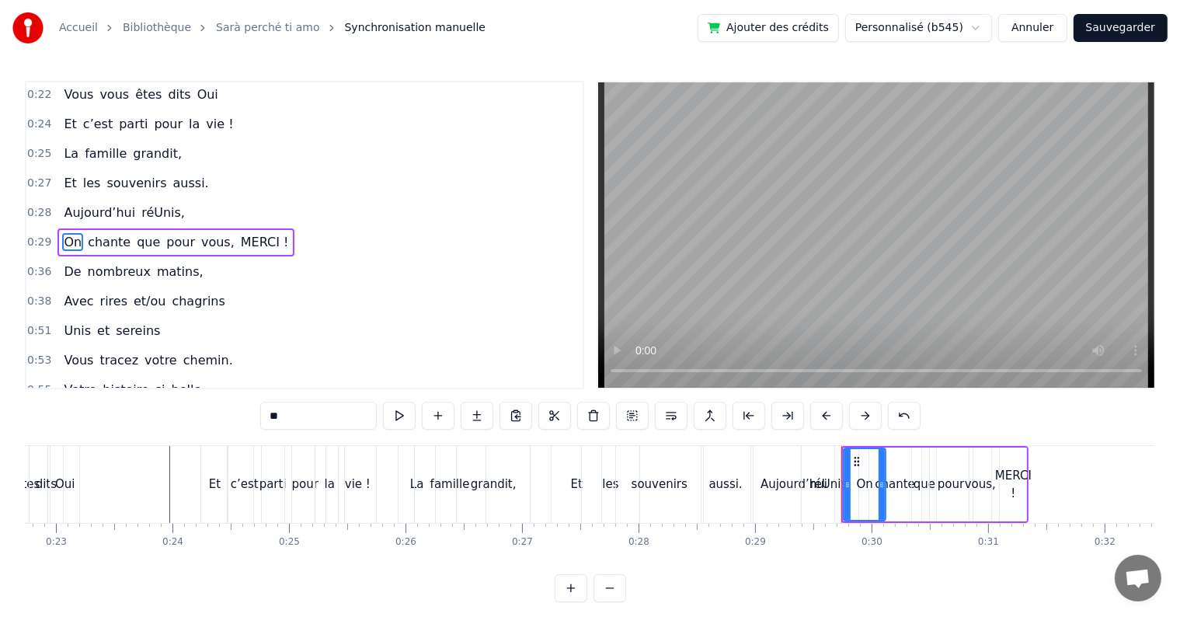
click at [836, 478] on div "réUnis," at bounding box center [830, 484] width 40 height 18
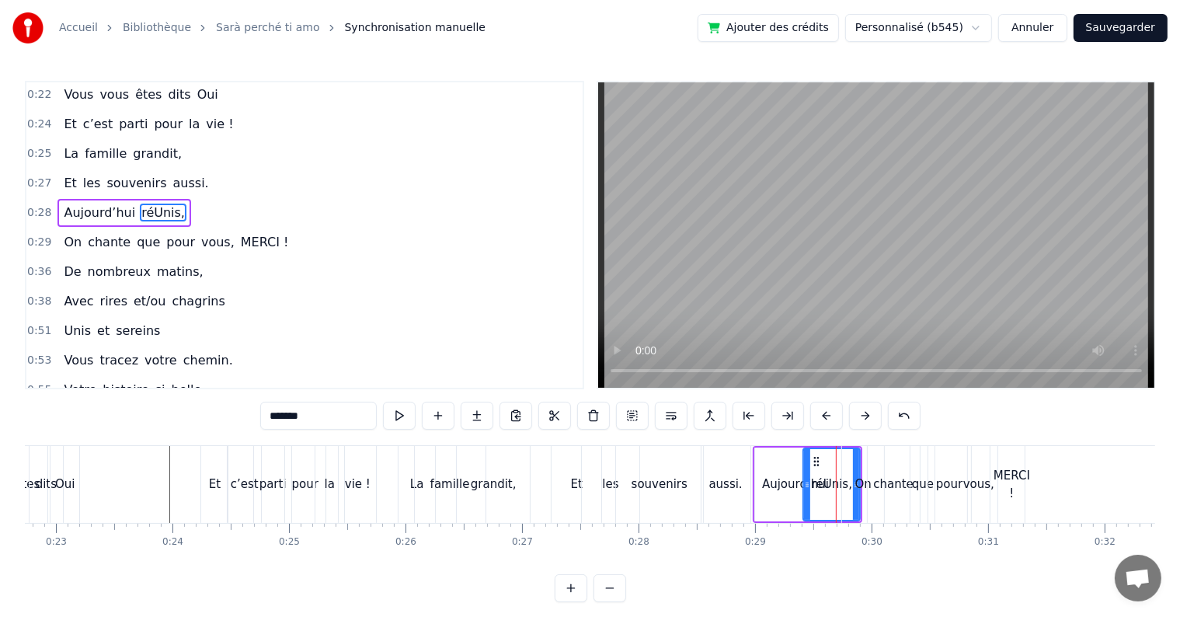
scroll to position [33, 0]
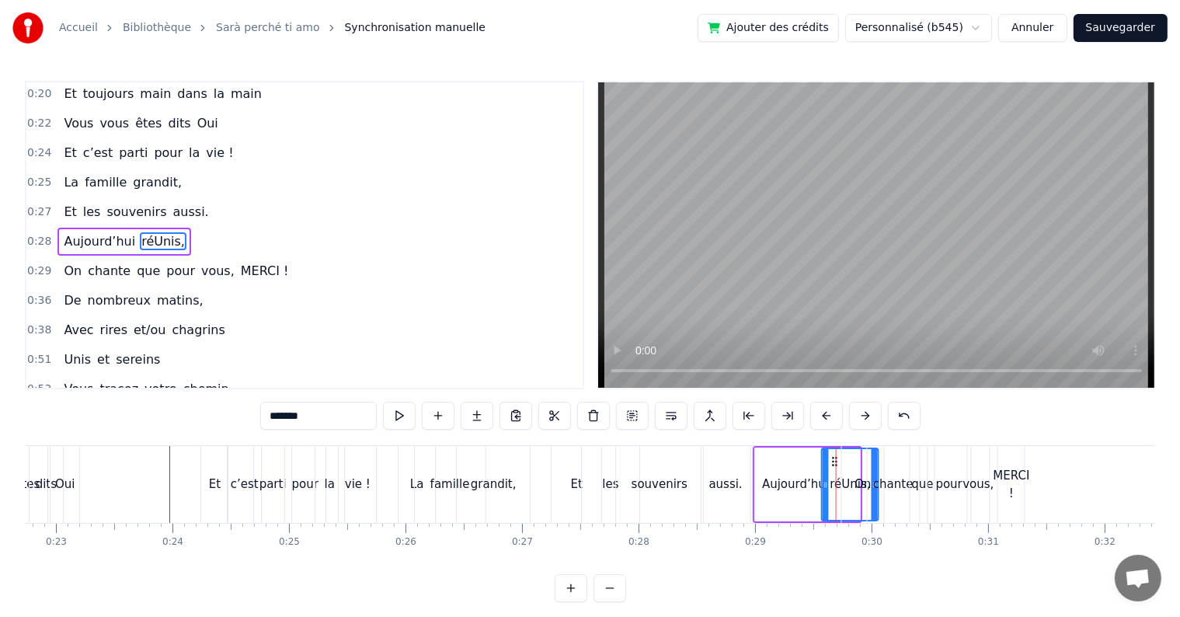
drag, startPoint x: 814, startPoint y: 460, endPoint x: 832, endPoint y: 469, distance: 20.8
click at [832, 469] on div "réUnis," at bounding box center [849, 484] width 55 height 71
click at [909, 478] on div "que" at bounding box center [922, 484] width 26 height 77
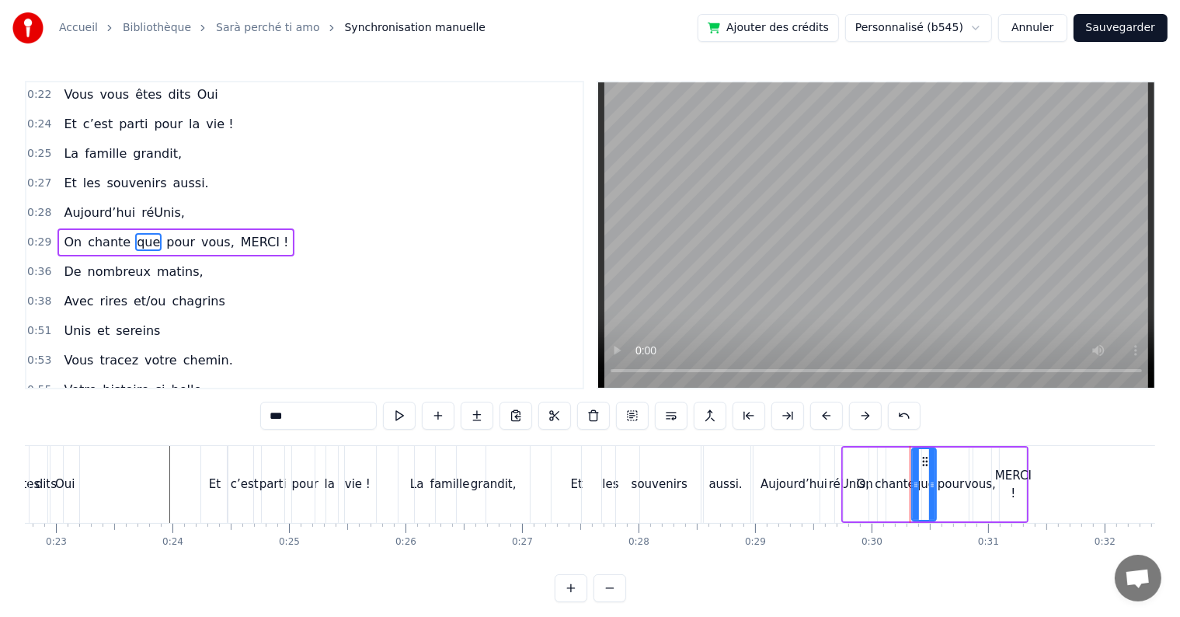
drag, startPoint x: 846, startPoint y: 454, endPoint x: 867, endPoint y: 458, distance: 21.5
click at [867, 458] on div "On" at bounding box center [864, 484] width 42 height 74
type input "**"
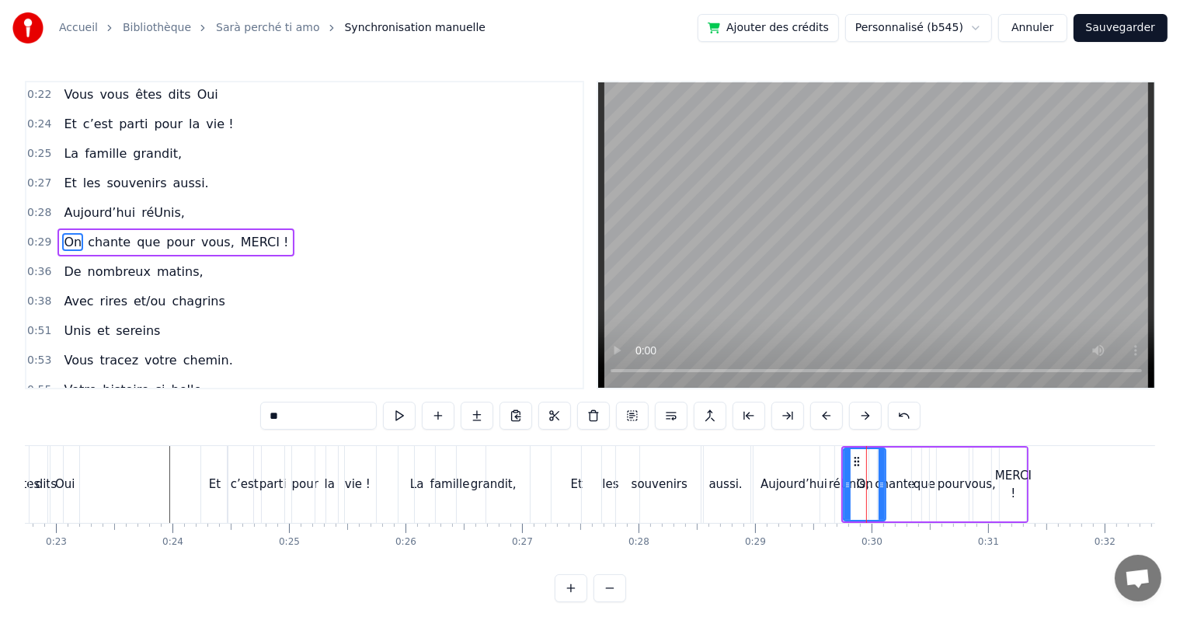
click at [866, 474] on div at bounding box center [866, 484] width 1 height 77
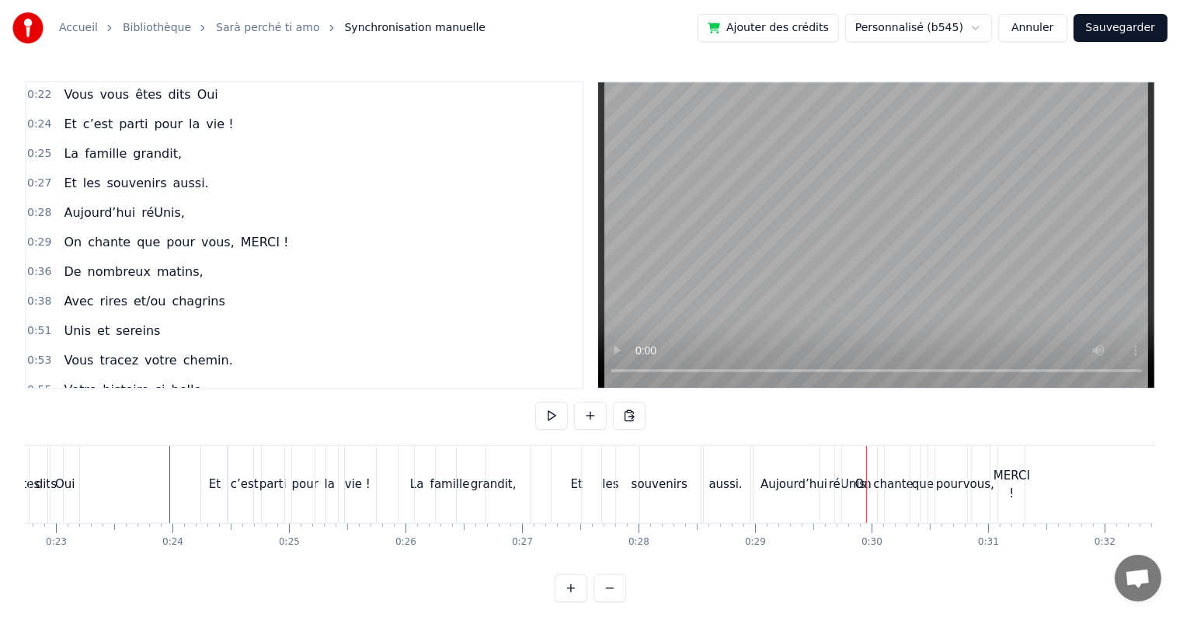
click at [575, 600] on button at bounding box center [570, 588] width 33 height 28
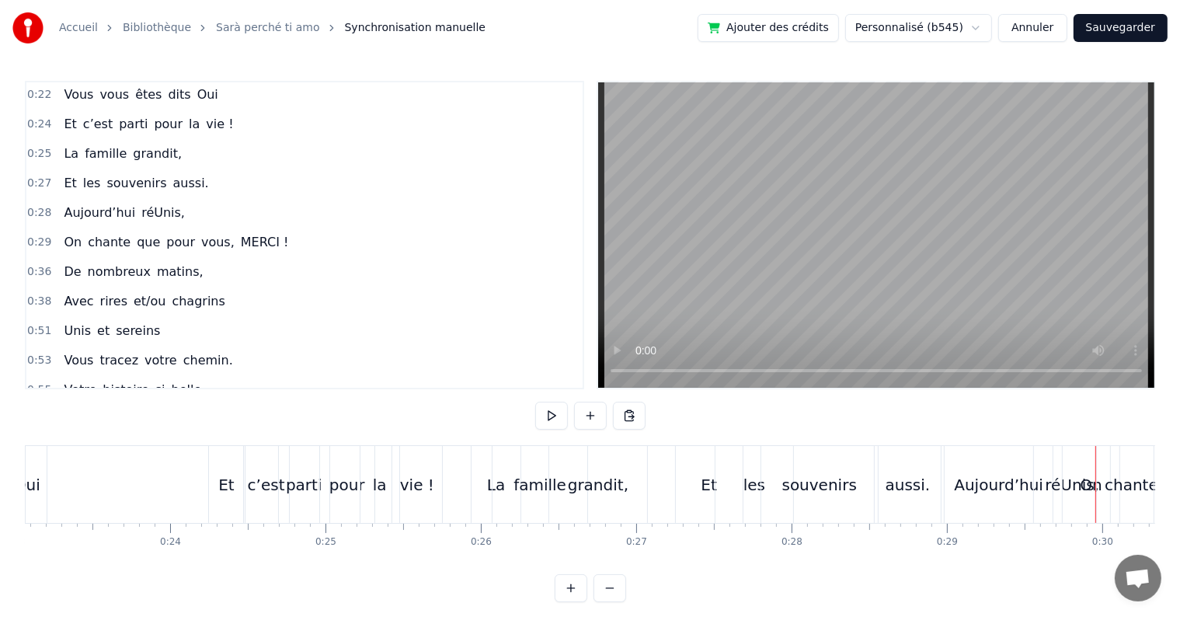
scroll to position [0, 3565]
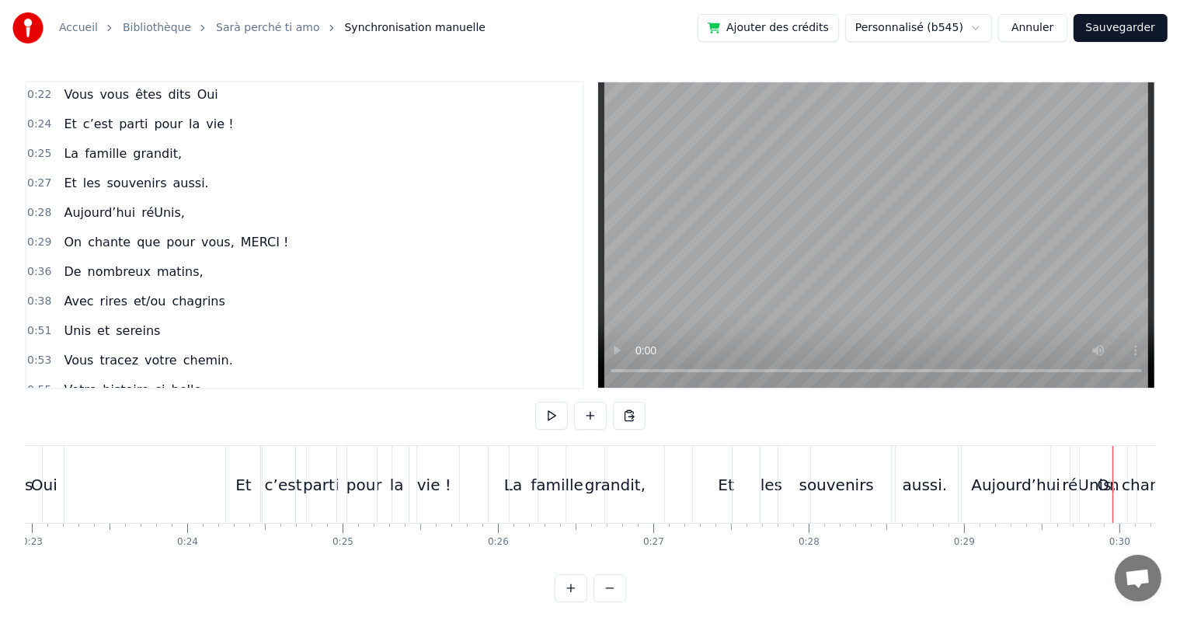
click at [109, 444] on div "0:17 Cinquante ans déjà 0:20 Et toujours main dans la main 0:22 Vous vous êtes …" at bounding box center [590, 341] width 1130 height 521
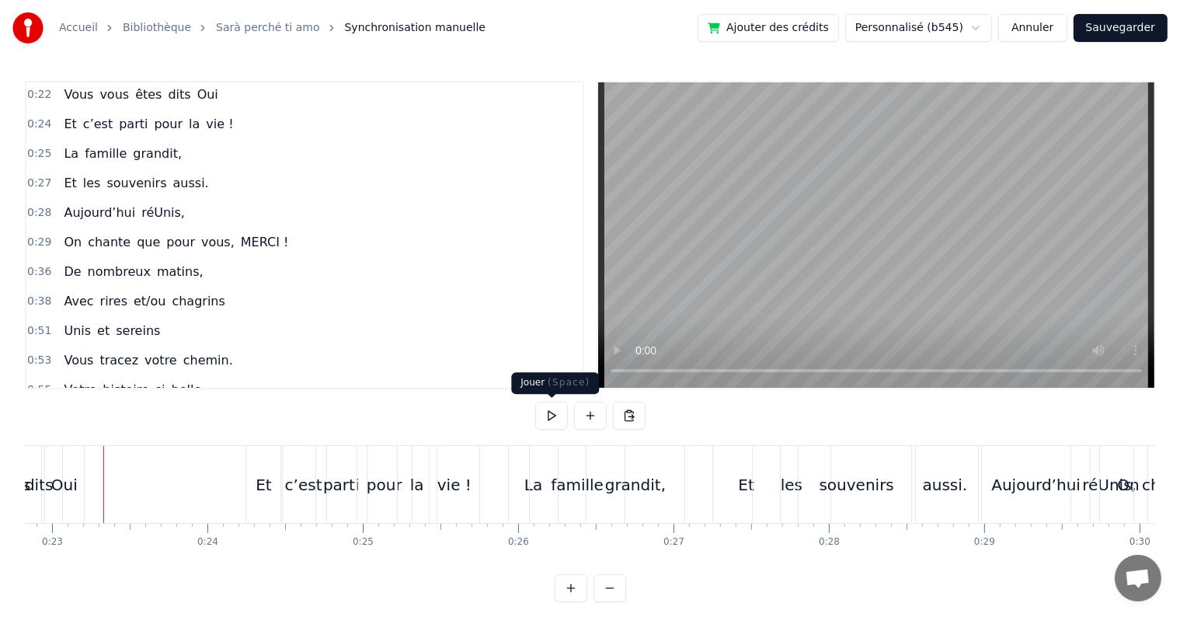
click at [552, 417] on button at bounding box center [551, 415] width 33 height 28
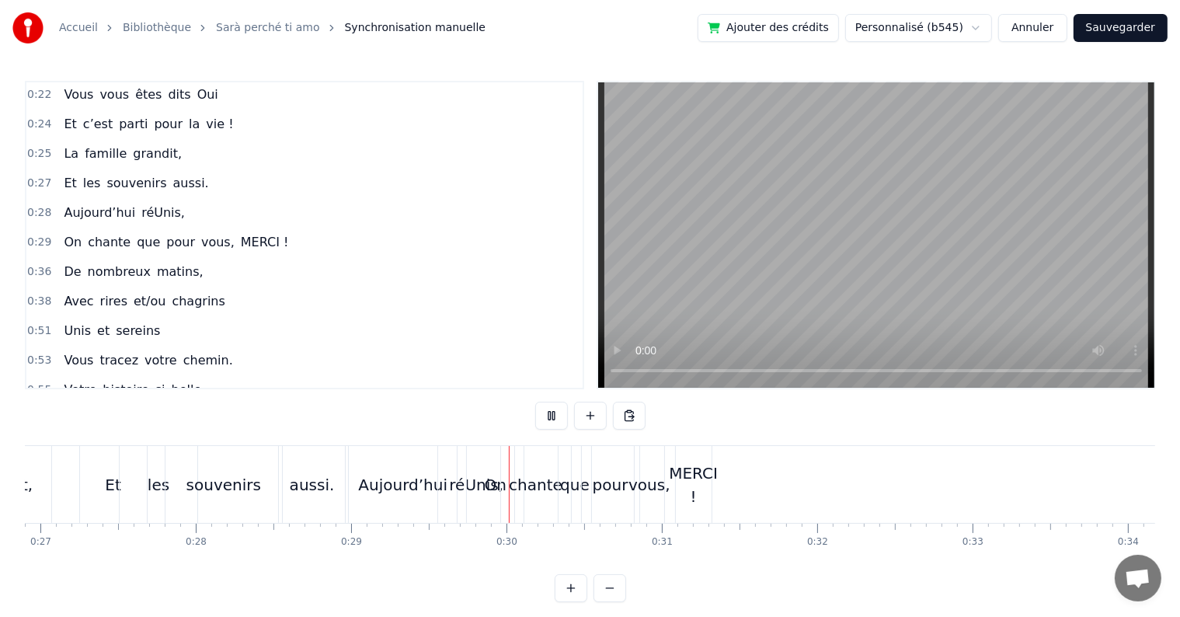
click at [552, 417] on button at bounding box center [551, 415] width 33 height 28
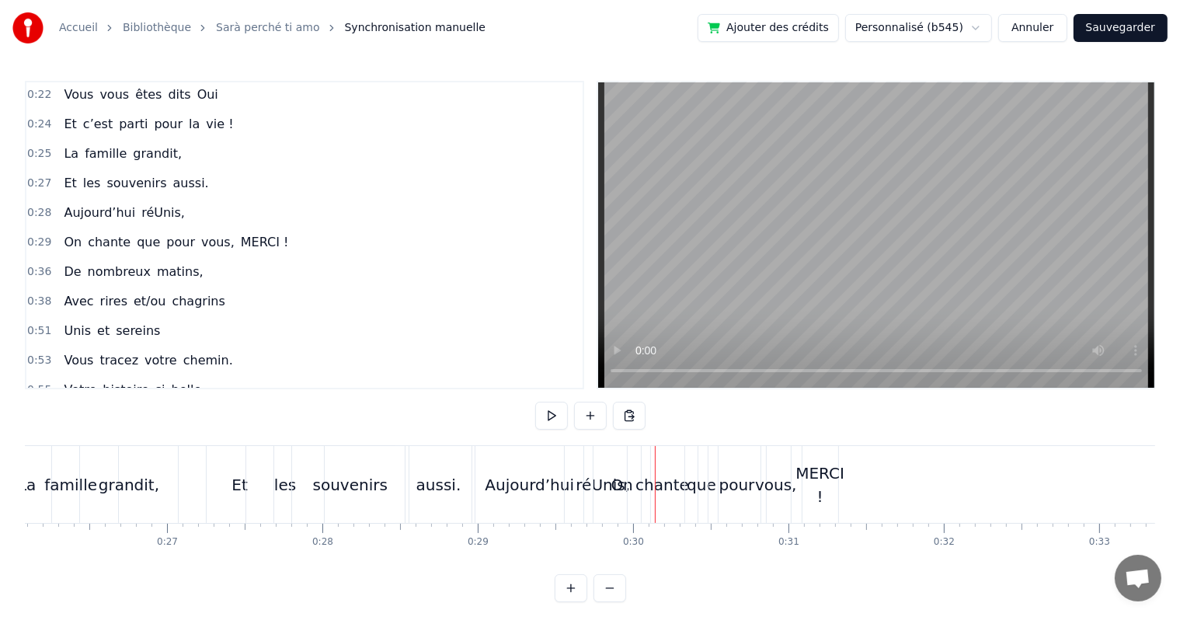
scroll to position [0, 4034]
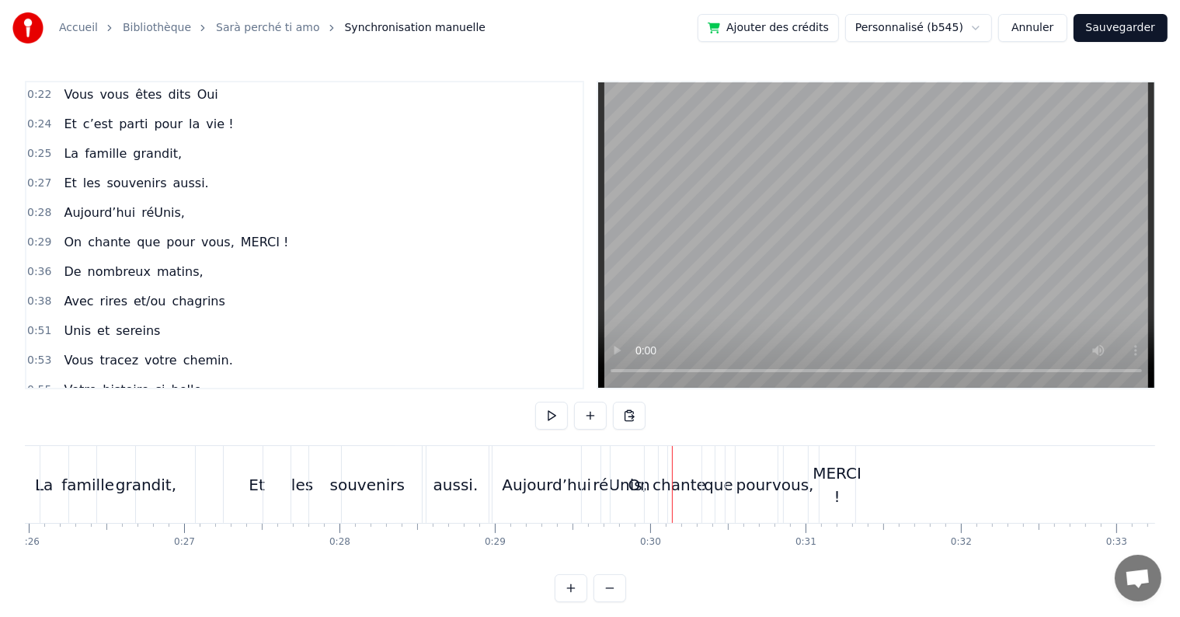
click at [492, 491] on div "Aujourd’hui" at bounding box center [546, 484] width 109 height 77
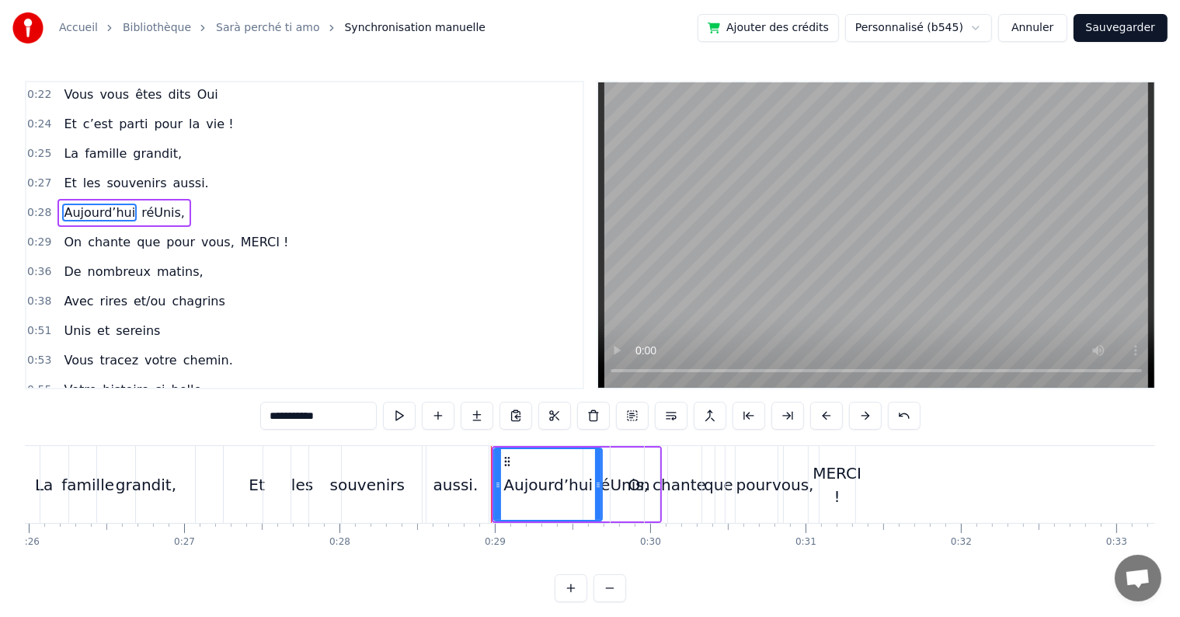
scroll to position [33, 0]
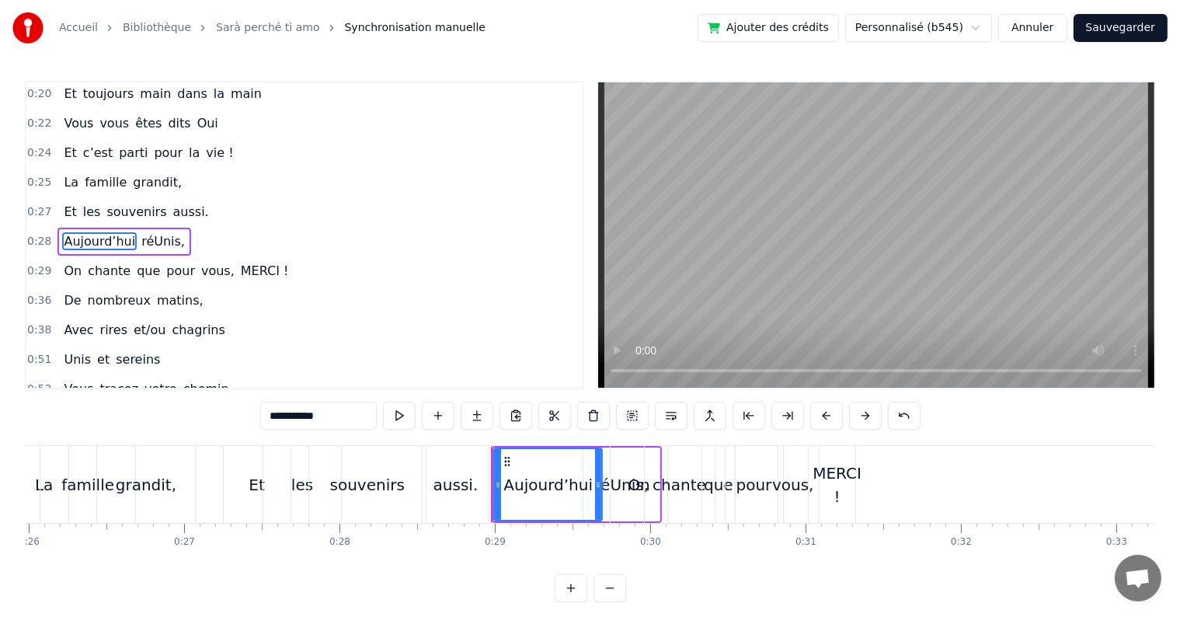
click at [633, 478] on div "On" at bounding box center [638, 484] width 22 height 23
type input "**"
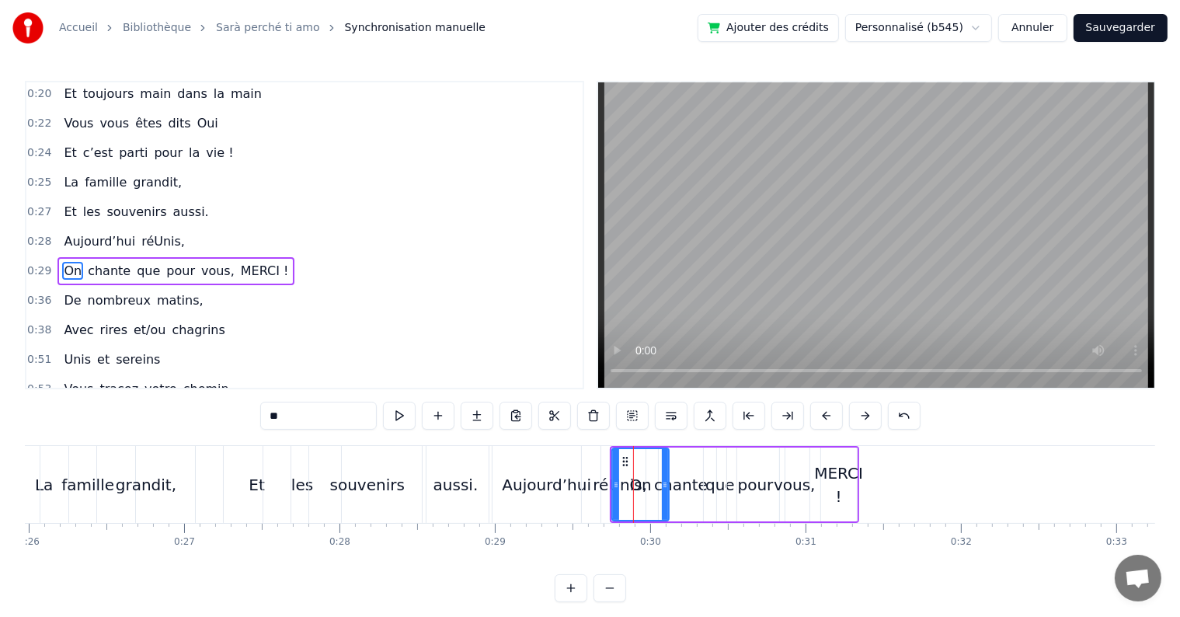
scroll to position [61, 0]
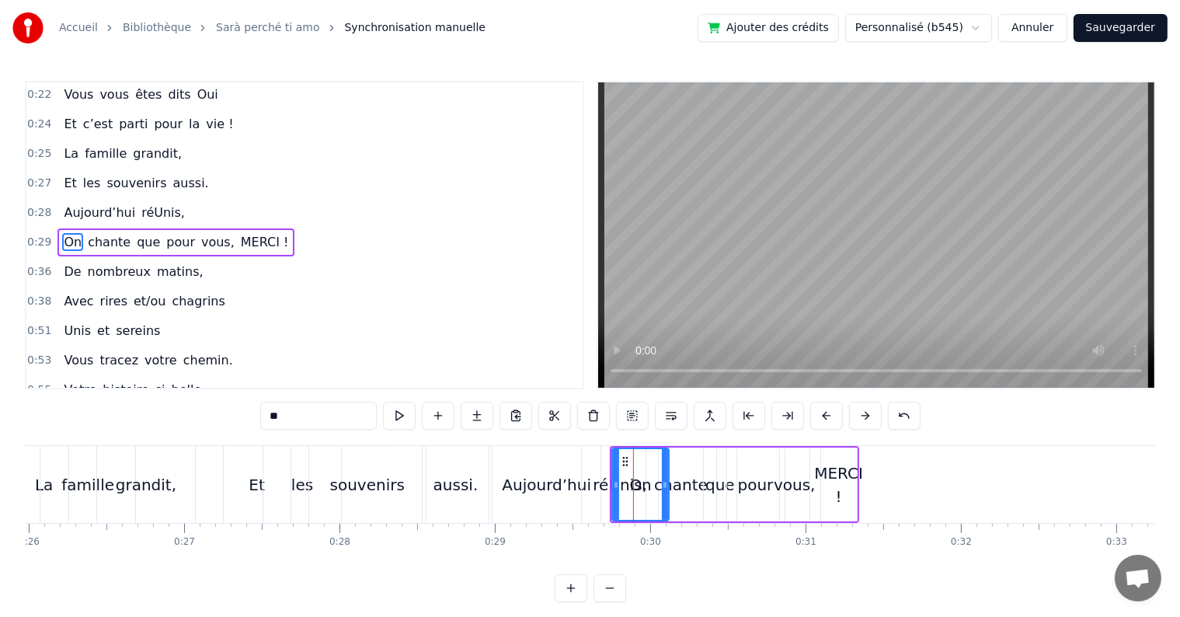
click at [814, 447] on div "On chante que pour vous, MERCI !" at bounding box center [734, 484] width 249 height 77
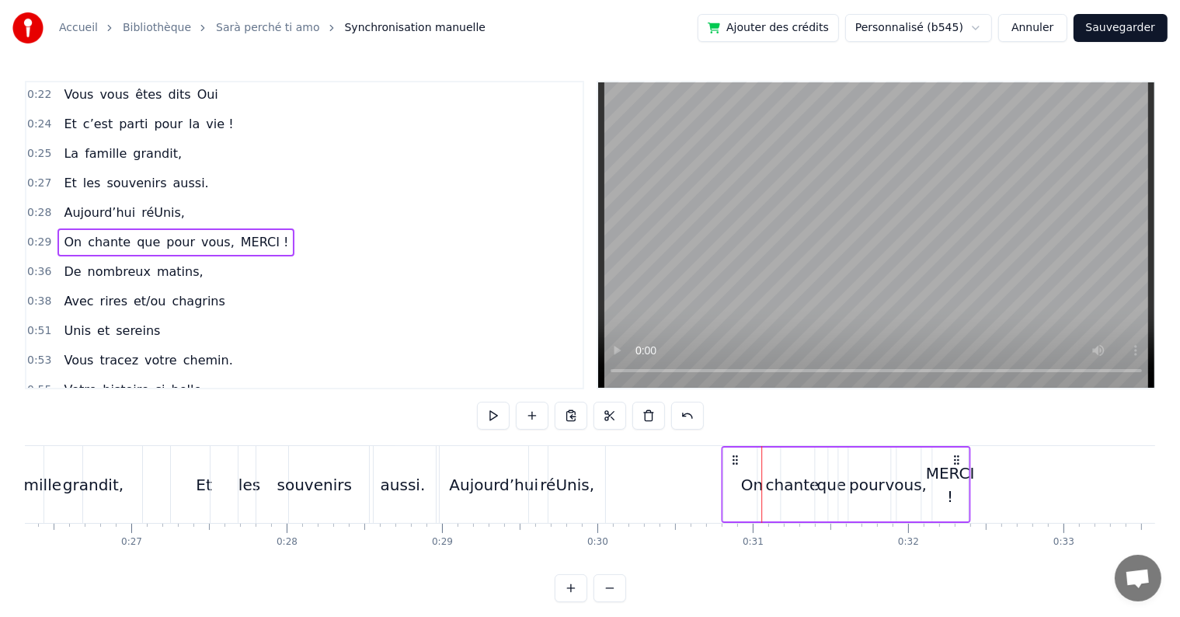
scroll to position [0, 4094]
drag, startPoint x: 847, startPoint y: 460, endPoint x: 941, endPoint y: 470, distance: 94.5
click at [941, 470] on div "On chante que pour vous, MERCI !" at bounding box center [828, 484] width 249 height 77
click at [570, 480] on div "réUnis," at bounding box center [560, 484] width 54 height 23
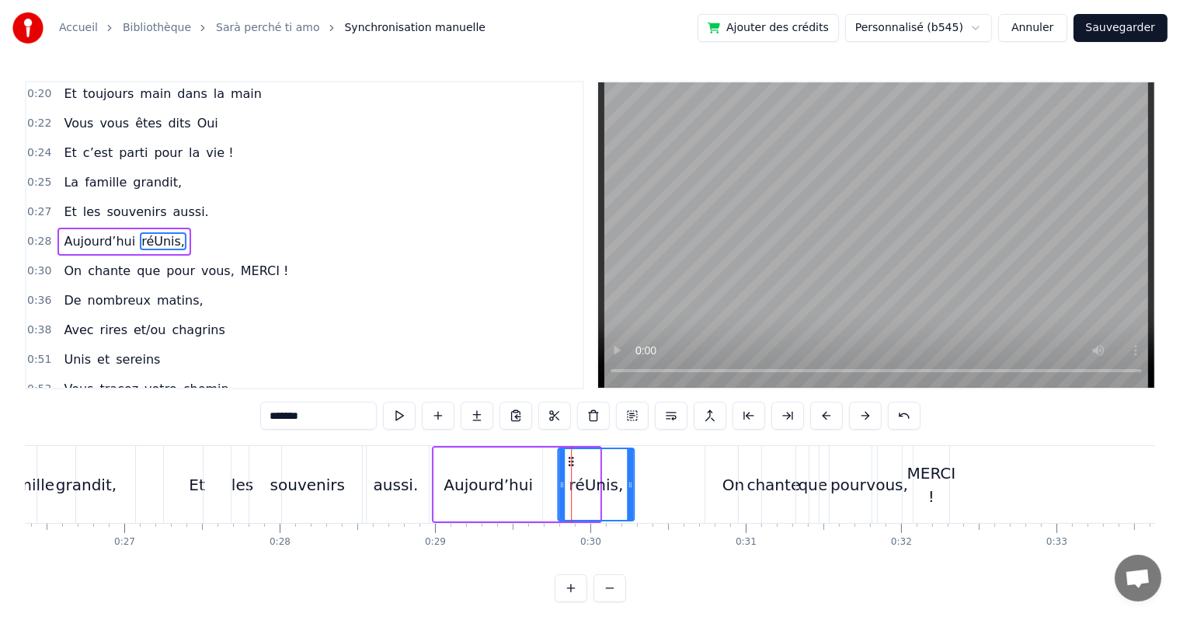
drag, startPoint x: 532, startPoint y: 457, endPoint x: 566, endPoint y: 463, distance: 34.7
click at [566, 463] on icon at bounding box center [571, 461] width 12 height 12
click at [474, 478] on div "Aujourd’hui" at bounding box center [487, 484] width 89 height 23
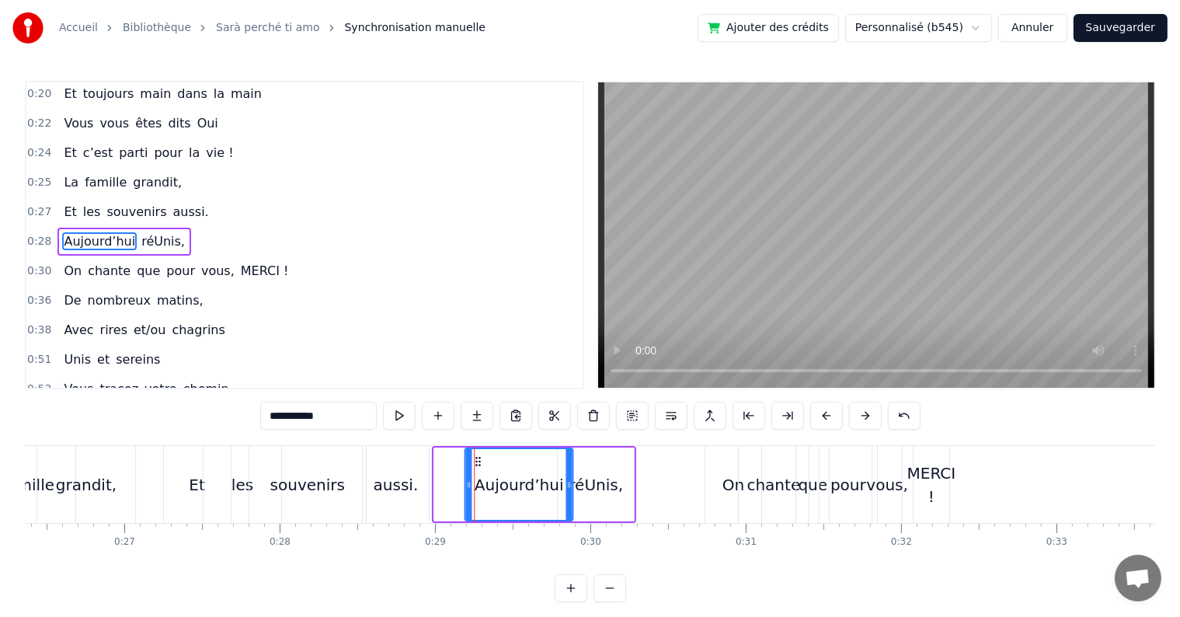
drag, startPoint x: 447, startPoint y: 460, endPoint x: 478, endPoint y: 470, distance: 31.9
click at [478, 470] on div "Aujourd’hui" at bounding box center [518, 484] width 106 height 71
click at [602, 494] on div "réUnis," at bounding box center [595, 484] width 54 height 23
type input "*******"
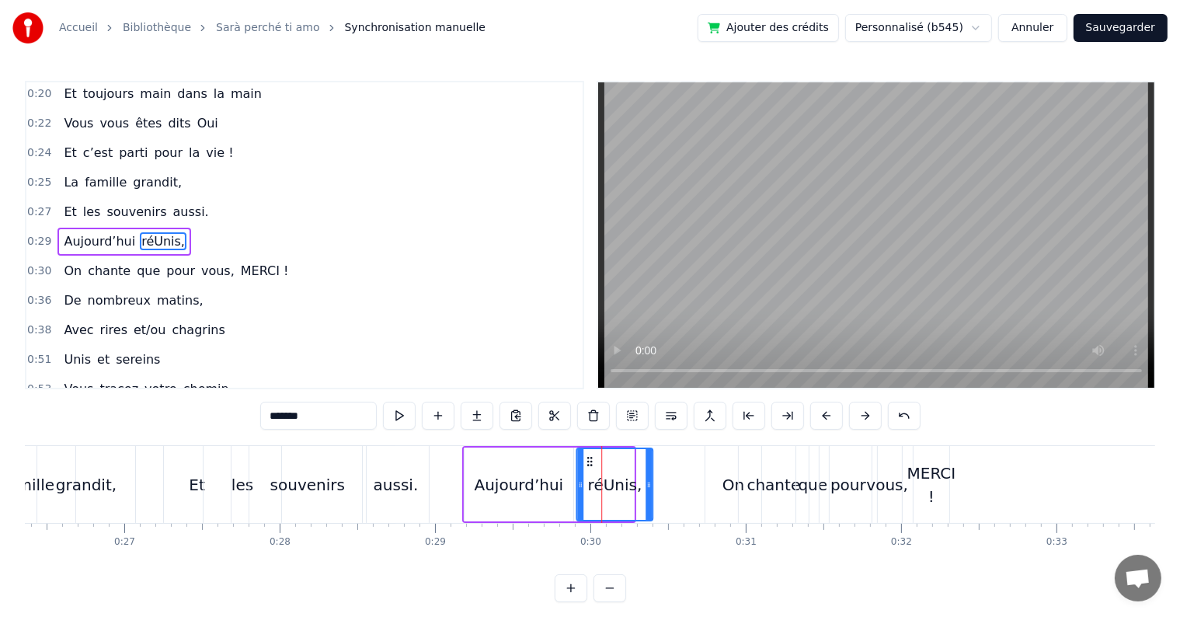
drag, startPoint x: 570, startPoint y: 461, endPoint x: 589, endPoint y: 463, distance: 18.7
click at [589, 463] on icon at bounding box center [589, 461] width 12 height 12
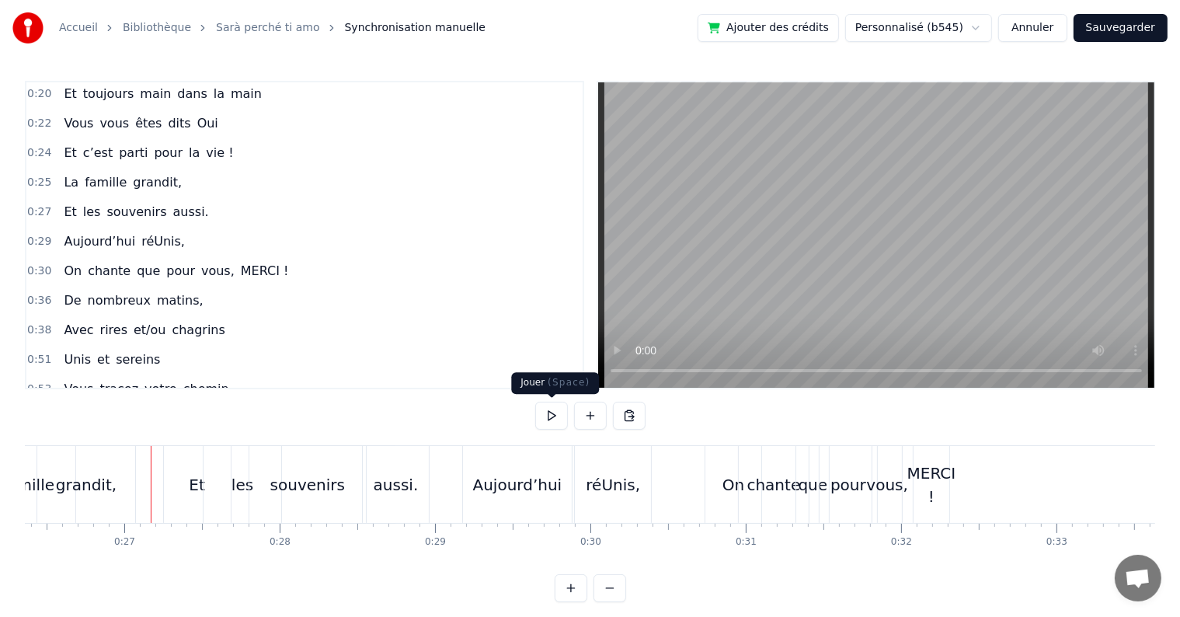
click at [554, 419] on button at bounding box center [551, 415] width 33 height 28
click at [176, 482] on div "Et" at bounding box center [197, 484] width 67 height 77
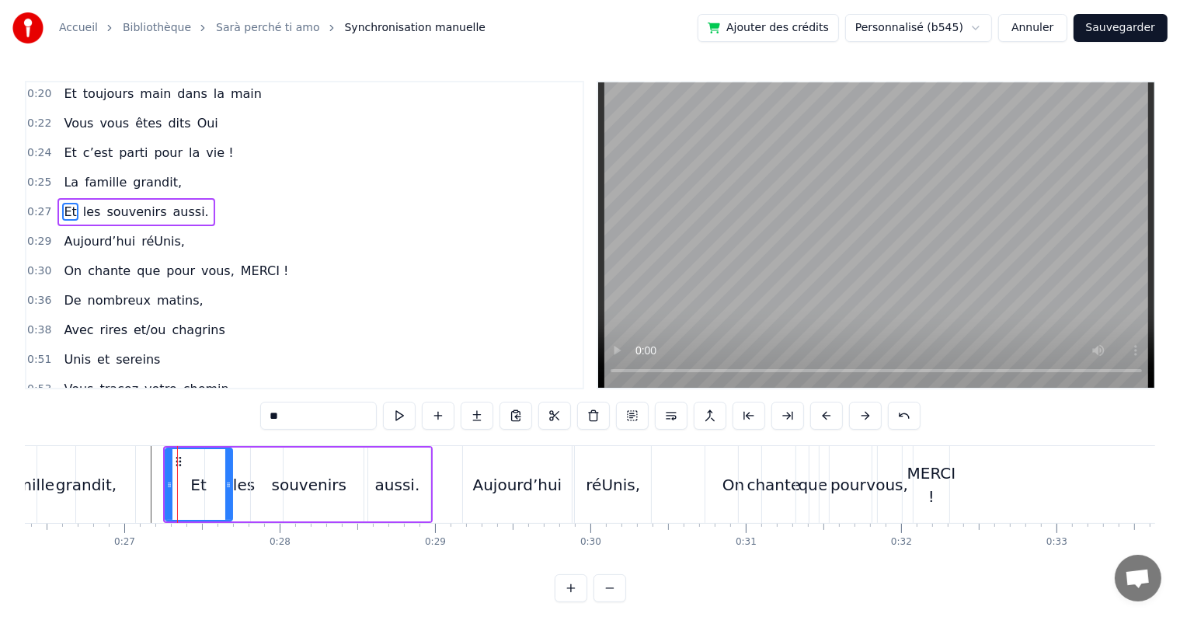
scroll to position [4, 0]
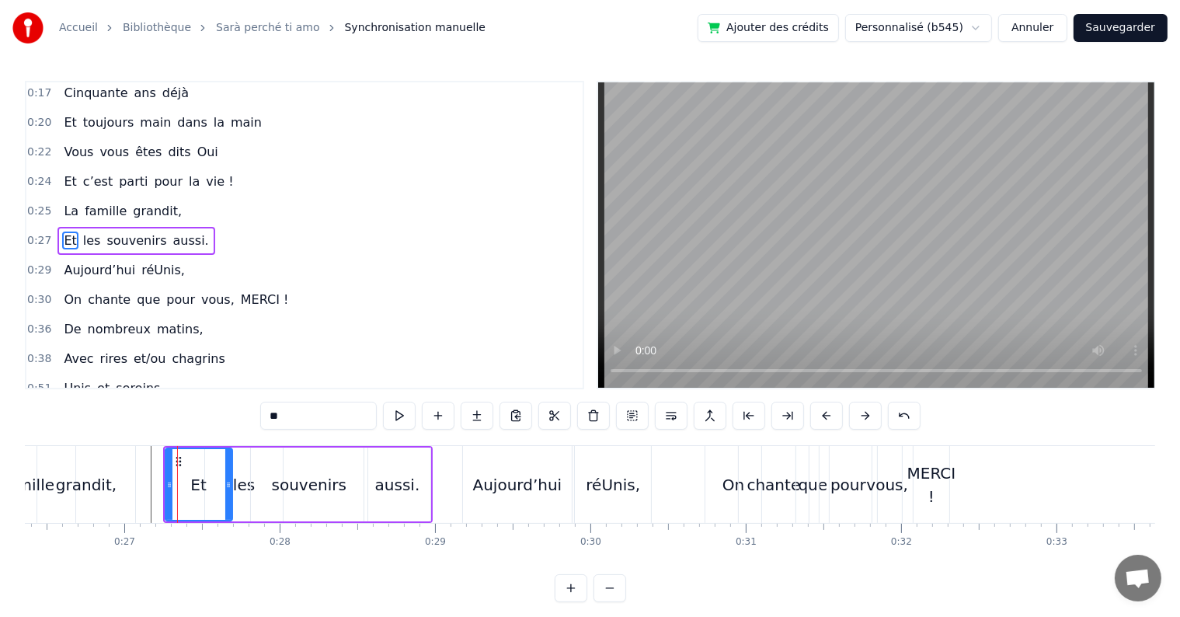
click at [236, 483] on div "les" at bounding box center [244, 484] width 22 height 23
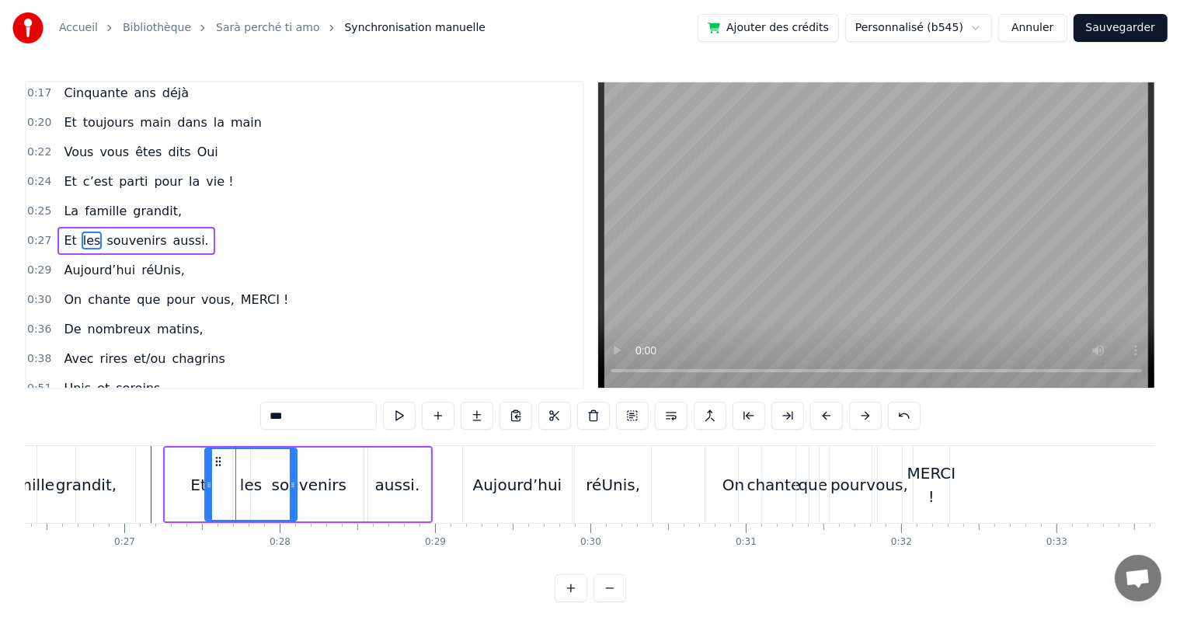
drag, startPoint x: 275, startPoint y: 481, endPoint x: 289, endPoint y: 485, distance: 14.3
click at [290, 485] on icon at bounding box center [293, 484] width 6 height 12
click at [179, 490] on div "Et" at bounding box center [198, 484] width 67 height 74
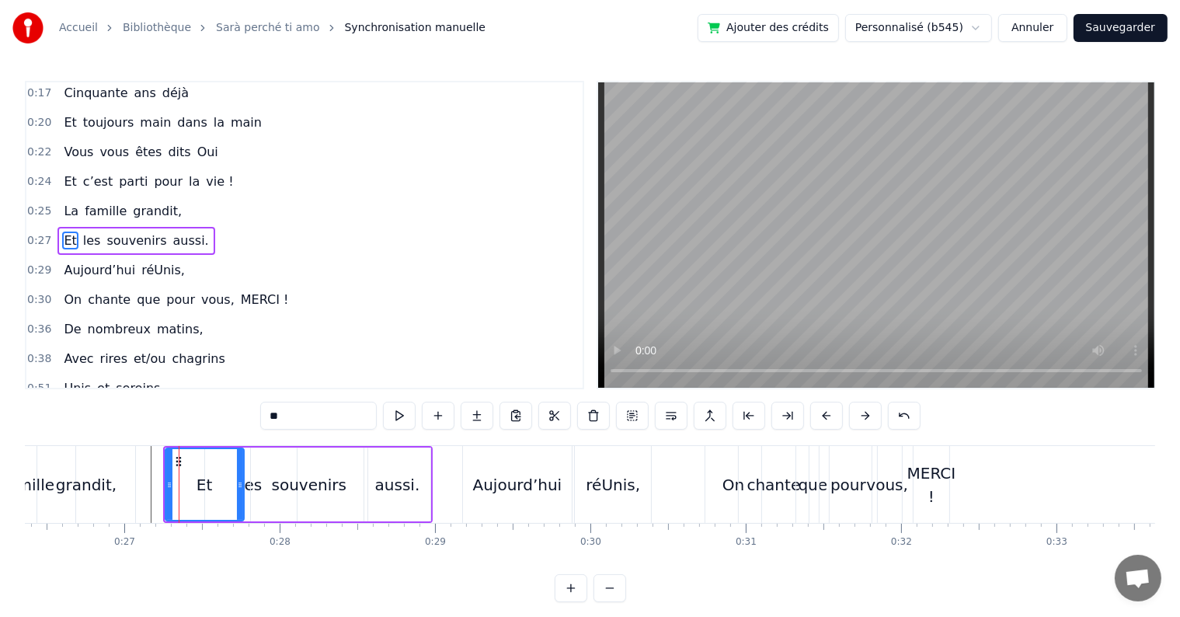
drag, startPoint x: 228, startPoint y: 486, endPoint x: 239, endPoint y: 487, distance: 11.7
click at [239, 487] on icon at bounding box center [240, 484] width 6 height 12
click at [301, 492] on div "souvenirs" at bounding box center [309, 484] width 75 height 23
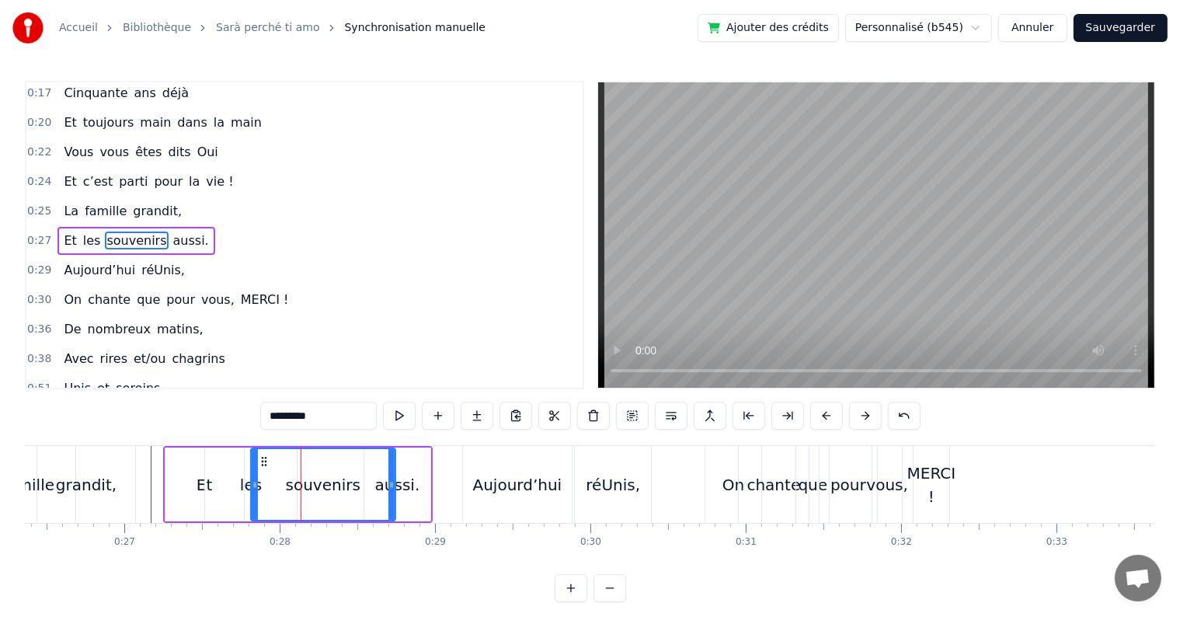
drag, startPoint x: 363, startPoint y: 485, endPoint x: 392, endPoint y: 494, distance: 30.2
click at [392, 494] on div at bounding box center [391, 484] width 6 height 71
click at [415, 481] on div "aussi." at bounding box center [397, 484] width 66 height 74
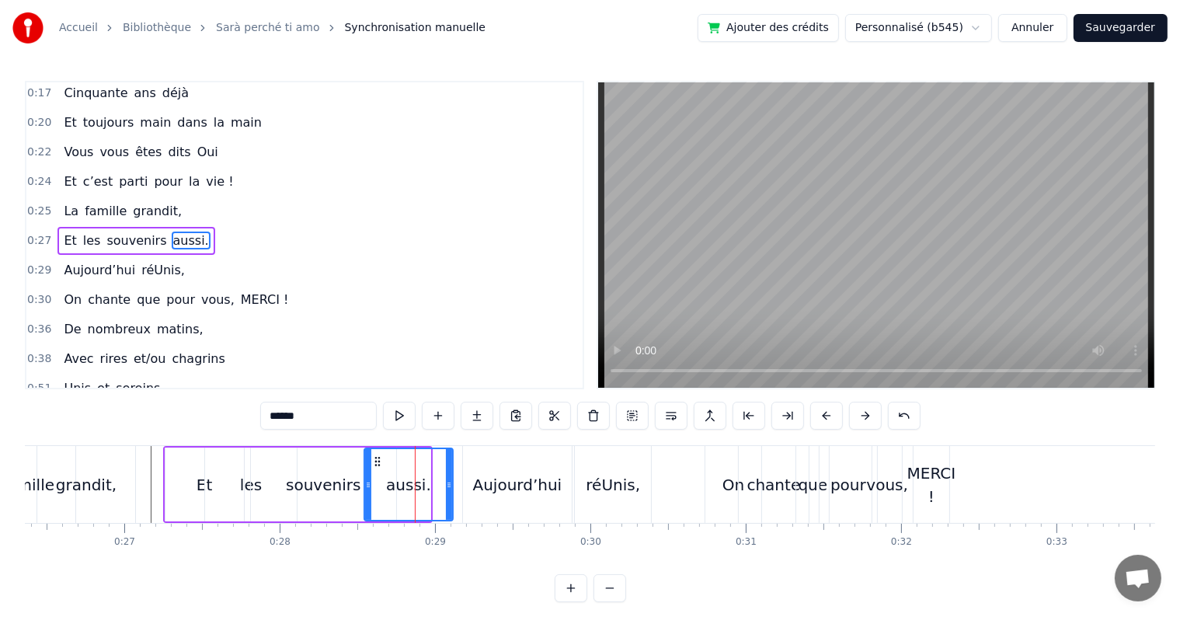
drag, startPoint x: 426, startPoint y: 482, endPoint x: 448, endPoint y: 489, distance: 23.6
click at [448, 489] on icon at bounding box center [449, 484] width 6 height 12
click at [492, 485] on div "Aujourd’hui" at bounding box center [517, 484] width 89 height 23
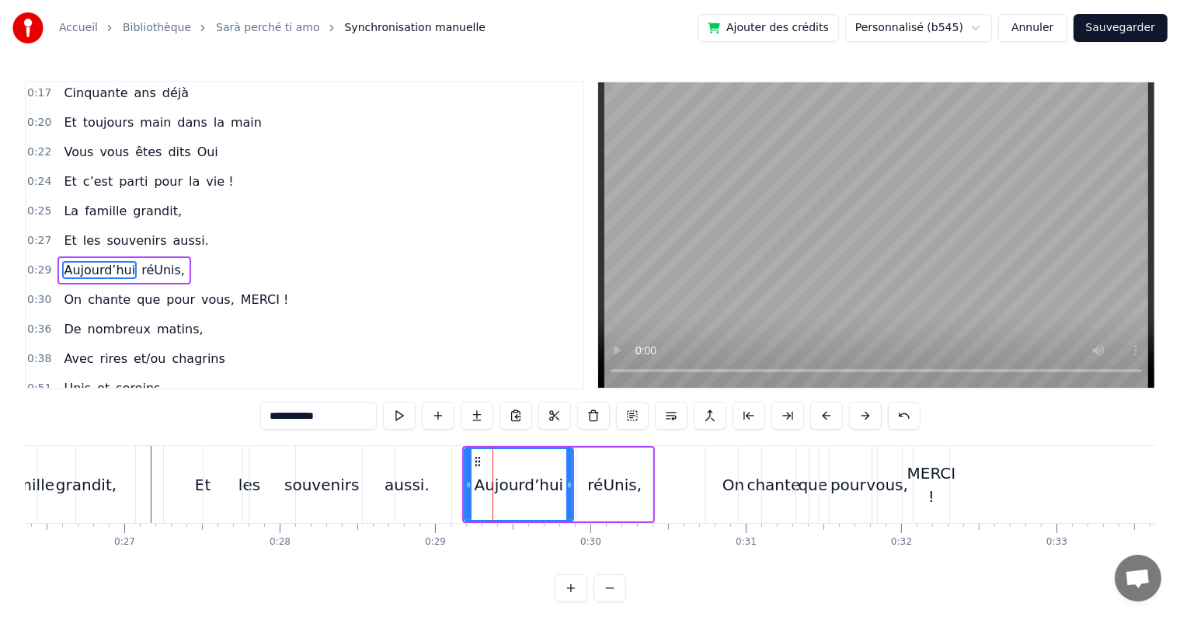
scroll to position [33, 0]
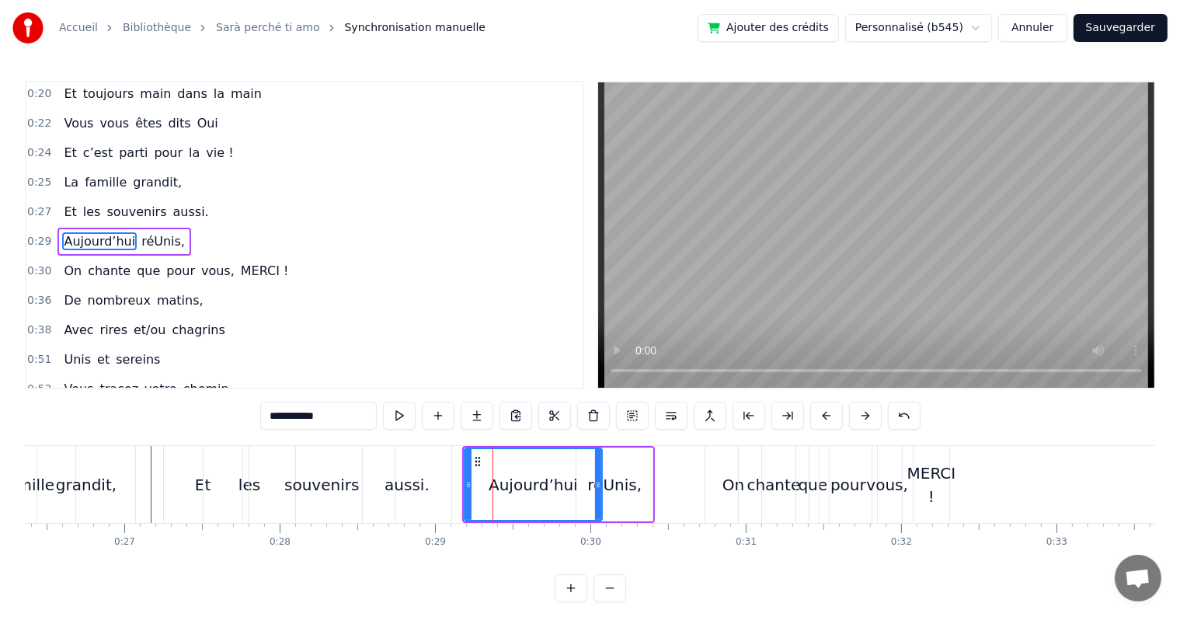
drag, startPoint x: 568, startPoint y: 485, endPoint x: 597, endPoint y: 489, distance: 29.1
click at [597, 489] on icon at bounding box center [598, 484] width 6 height 12
click at [617, 492] on div "réUnis," at bounding box center [614, 484] width 54 height 23
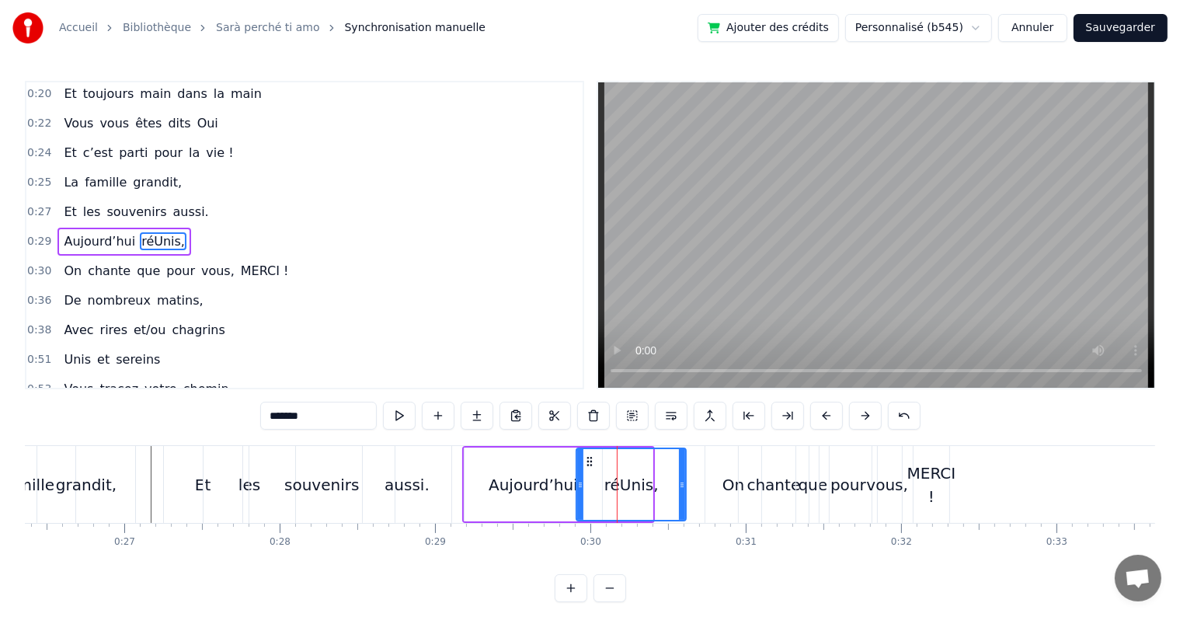
drag, startPoint x: 647, startPoint y: 484, endPoint x: 683, endPoint y: 488, distance: 35.9
click at [683, 488] on icon at bounding box center [682, 484] width 6 height 12
drag, startPoint x: 588, startPoint y: 458, endPoint x: 602, endPoint y: 465, distance: 15.6
click at [602, 465] on icon at bounding box center [603, 461] width 12 height 12
click at [715, 485] on div "On" at bounding box center [733, 484] width 57 height 77
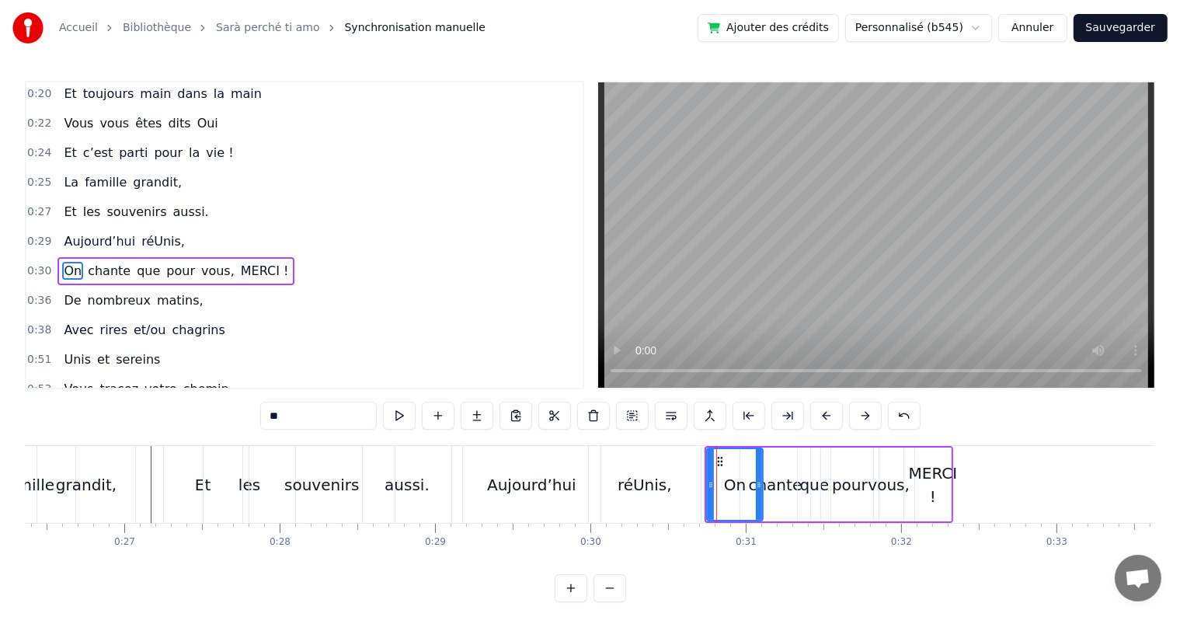
scroll to position [61, 0]
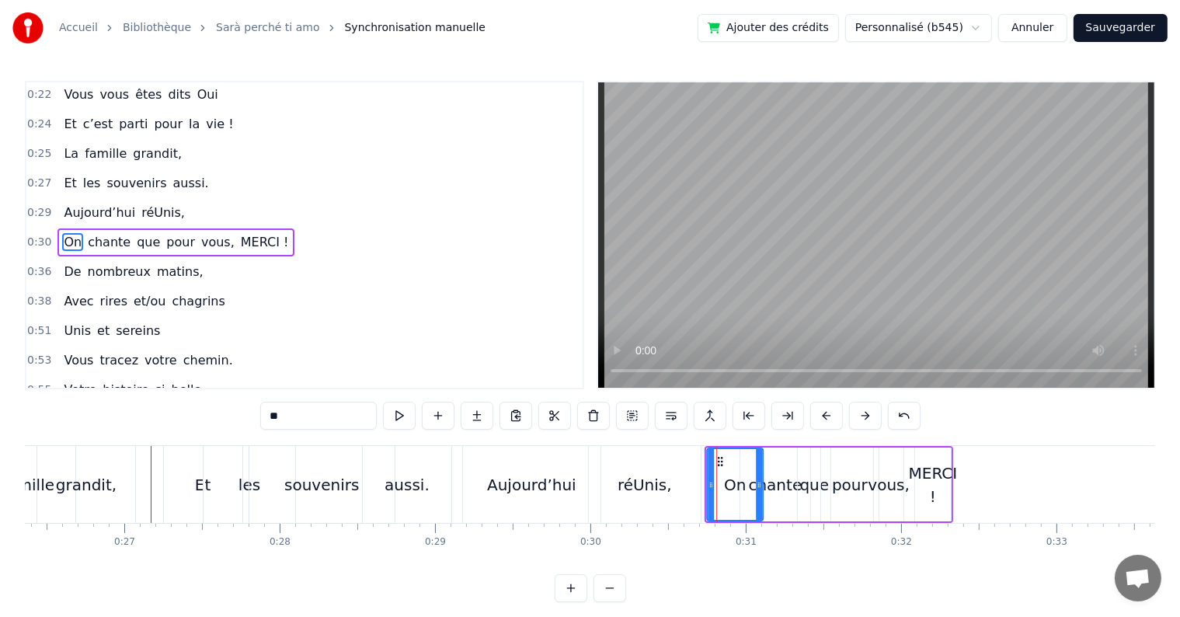
click at [718, 459] on icon at bounding box center [720, 461] width 12 height 12
drag, startPoint x: 757, startPoint y: 481, endPoint x: 772, endPoint y: 482, distance: 14.8
click at [772, 482] on icon at bounding box center [770, 484] width 6 height 12
click at [794, 488] on div "chante" at bounding box center [776, 484] width 54 height 23
type input "******"
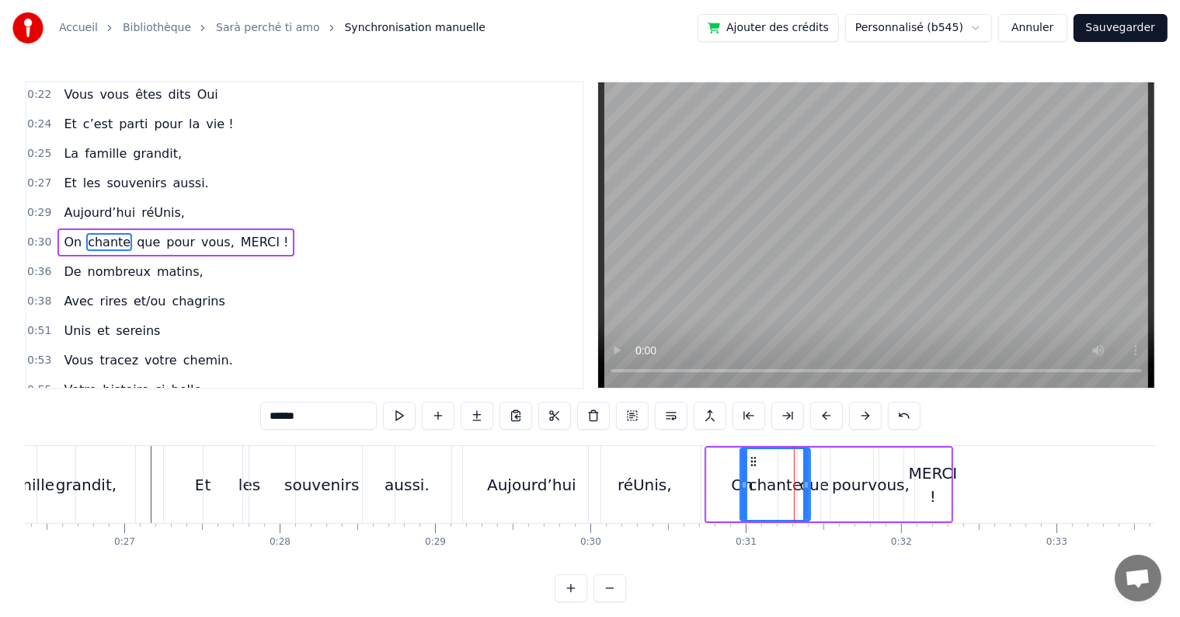
drag, startPoint x: 817, startPoint y: 483, endPoint x: 857, endPoint y: 487, distance: 39.8
click at [857, 487] on div "On chante que pour vous, MERCI !" at bounding box center [828, 484] width 249 height 77
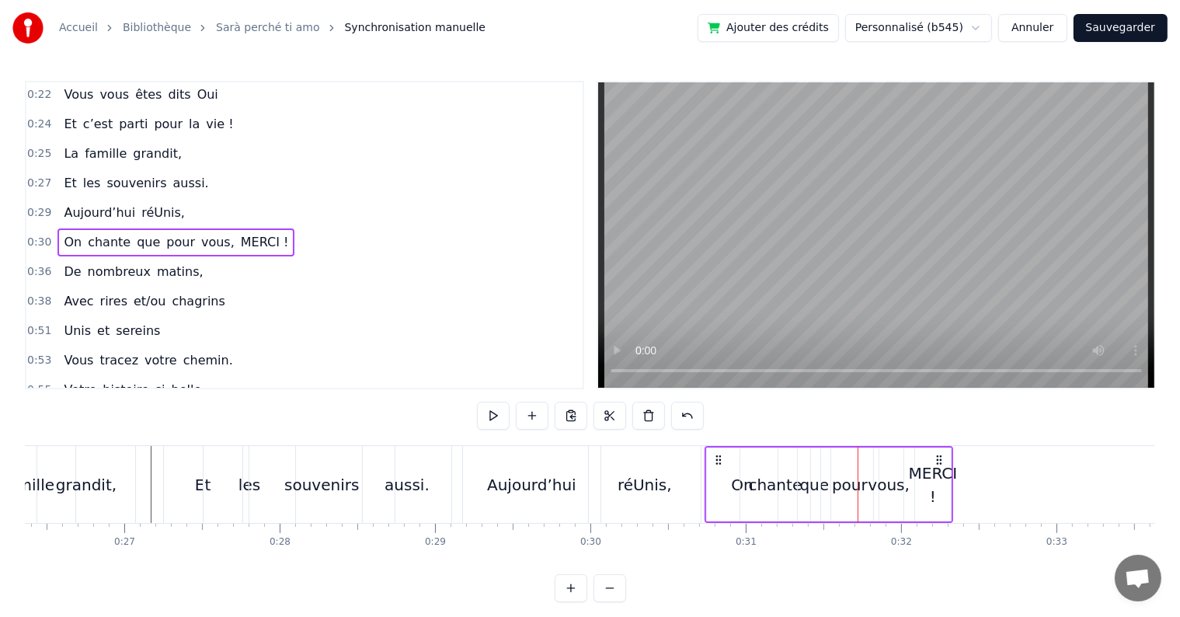
click at [793, 485] on div "chante" at bounding box center [776, 484] width 54 height 23
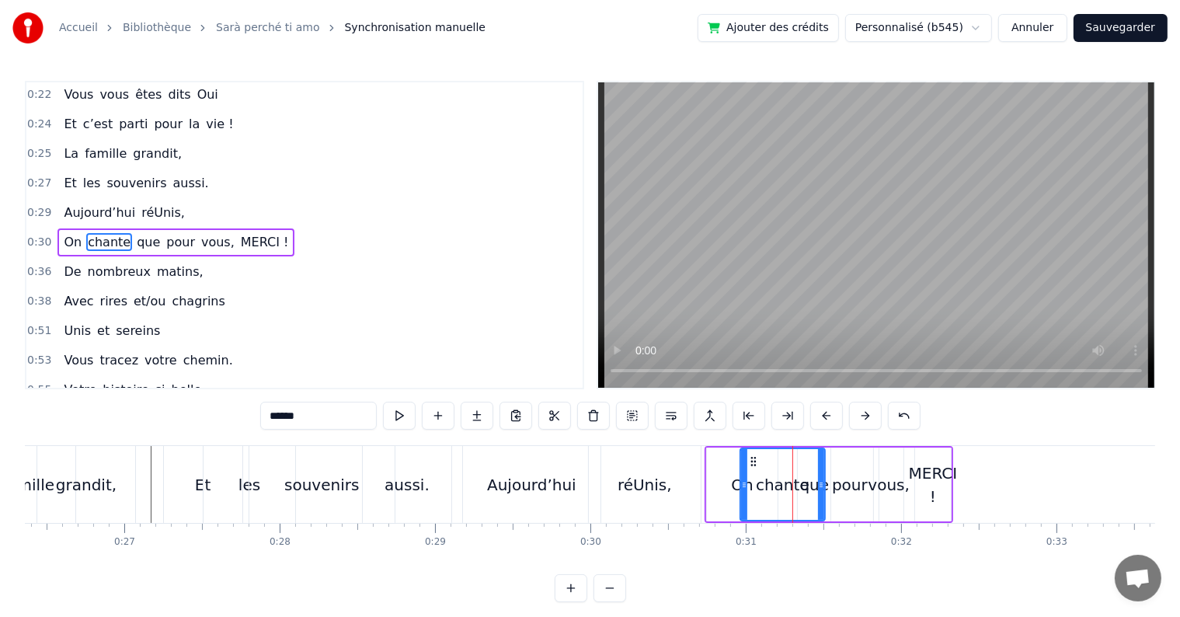
drag, startPoint x: 805, startPoint y: 485, endPoint x: 820, endPoint y: 486, distance: 14.8
click at [820, 486] on icon at bounding box center [821, 484] width 6 height 12
click at [825, 487] on div "pour" at bounding box center [849, 484] width 57 height 74
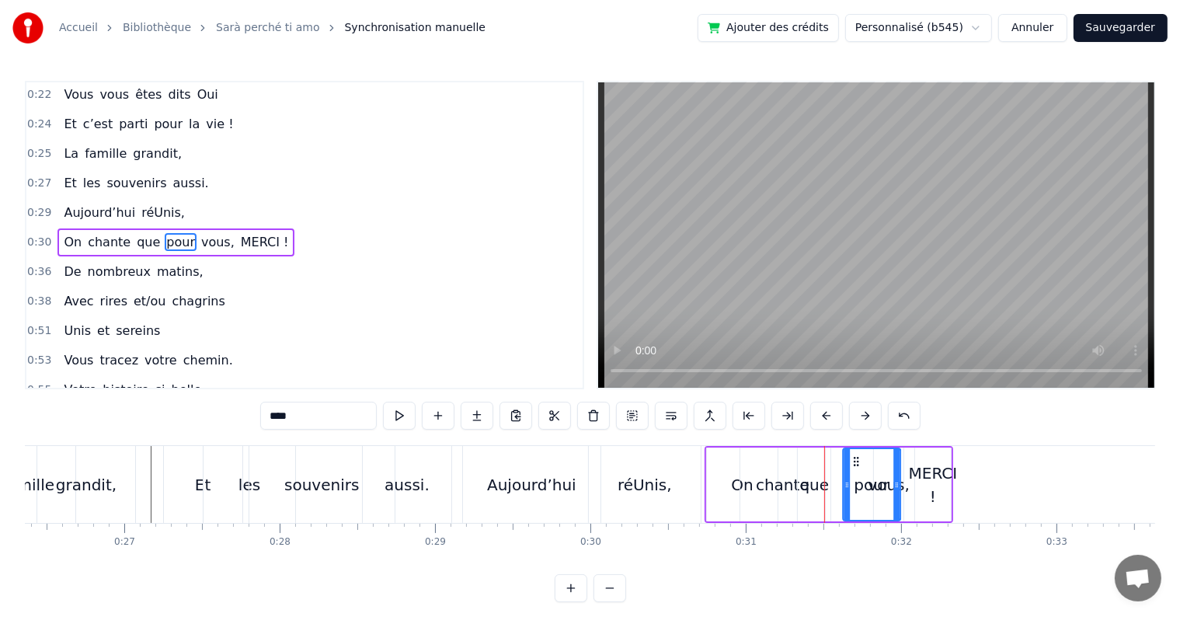
drag, startPoint x: 844, startPoint y: 463, endPoint x: 853, endPoint y: 465, distance: 8.9
click at [853, 465] on icon at bounding box center [856, 461] width 12 height 12
click at [822, 482] on div "que" at bounding box center [815, 484] width 30 height 23
drag, startPoint x: 826, startPoint y: 485, endPoint x: 852, endPoint y: 494, distance: 27.3
click at [852, 494] on div at bounding box center [852, 484] width 6 height 71
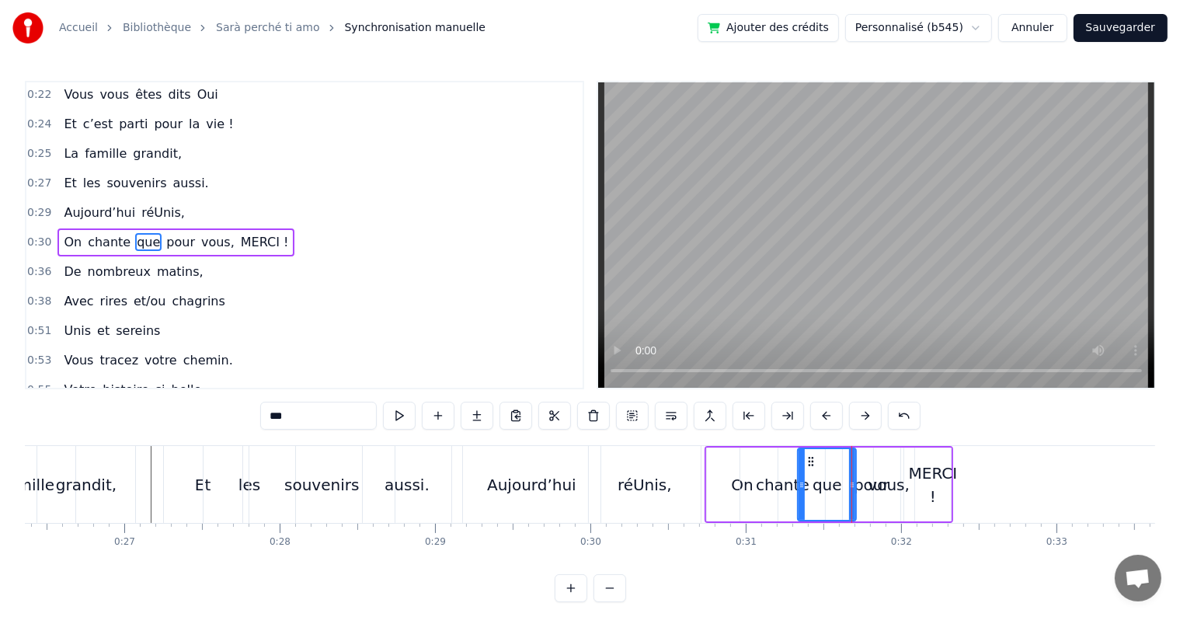
click at [897, 492] on div "vous," at bounding box center [888, 484] width 42 height 23
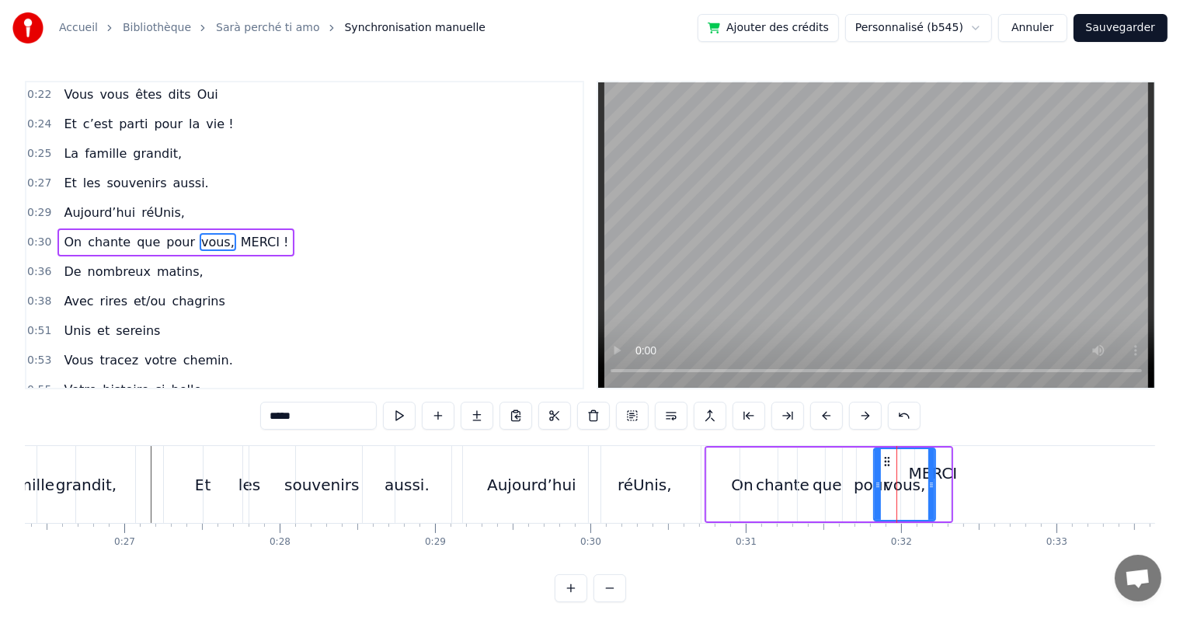
drag, startPoint x: 898, startPoint y: 485, endPoint x: 930, endPoint y: 485, distance: 31.8
click at [930, 485] on icon at bounding box center [931, 484] width 6 height 12
click at [944, 475] on div "MERCI !" at bounding box center [933, 484] width 49 height 47
type input "*******"
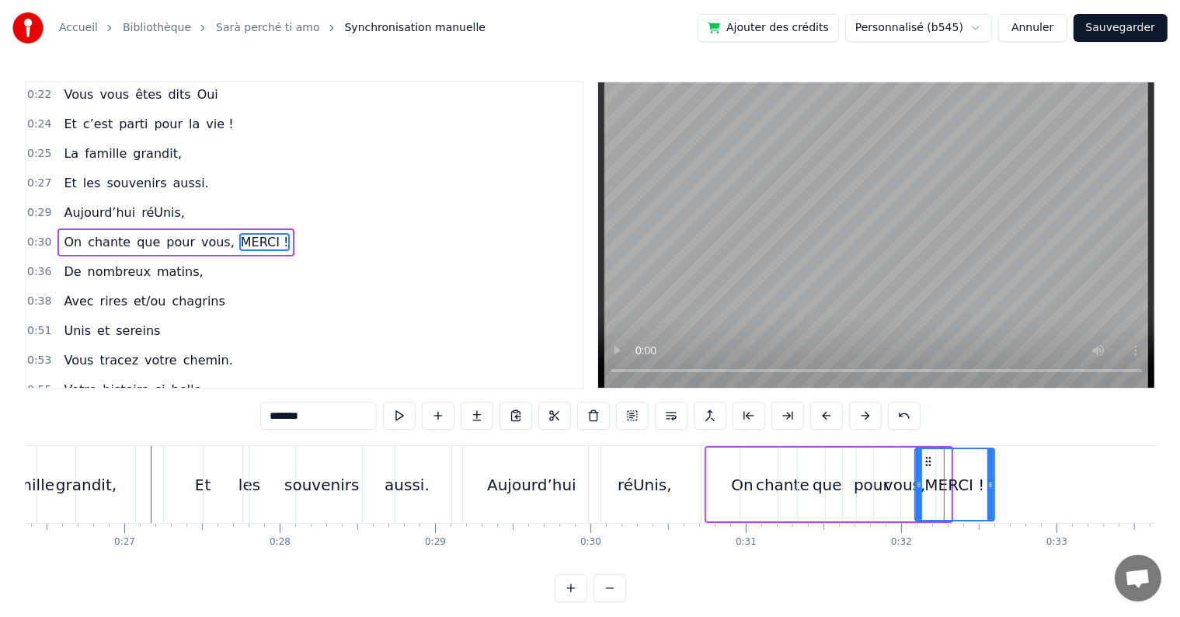
drag, startPoint x: 945, startPoint y: 481, endPoint x: 989, endPoint y: 483, distance: 43.6
click at [989, 483] on icon at bounding box center [990, 484] width 6 height 12
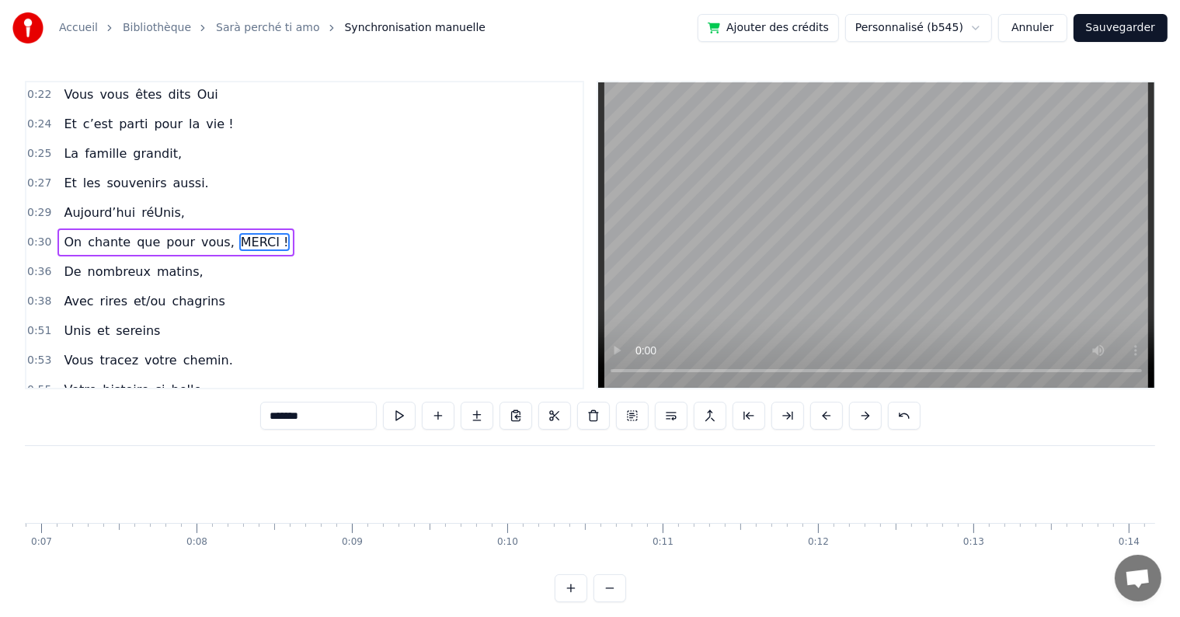
scroll to position [0, 0]
click at [410, 443] on div "0:17 Cinquante ans déjà 0:20 Et toujours main dans la main 0:22 Vous vous êtes …" at bounding box center [590, 341] width 1130 height 521
click at [402, 443] on div "0:17 Cinquante ans déjà 0:20 Et toujours main dans la main 0:22 Vous vous êtes …" at bounding box center [590, 341] width 1130 height 521
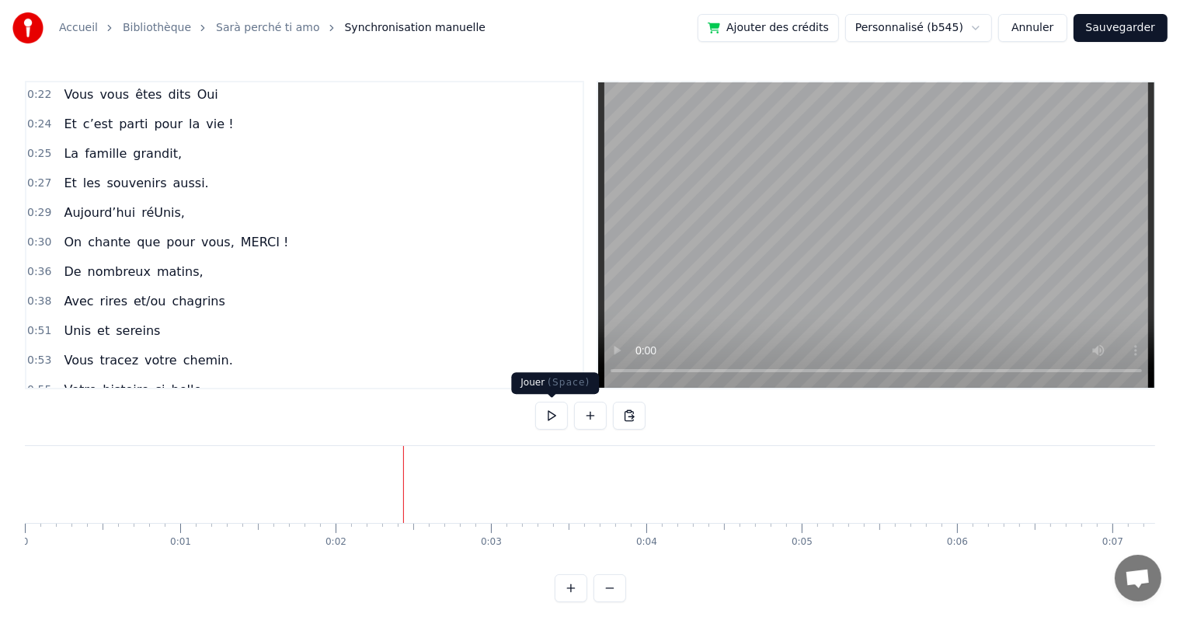
click at [555, 419] on button at bounding box center [551, 415] width 33 height 28
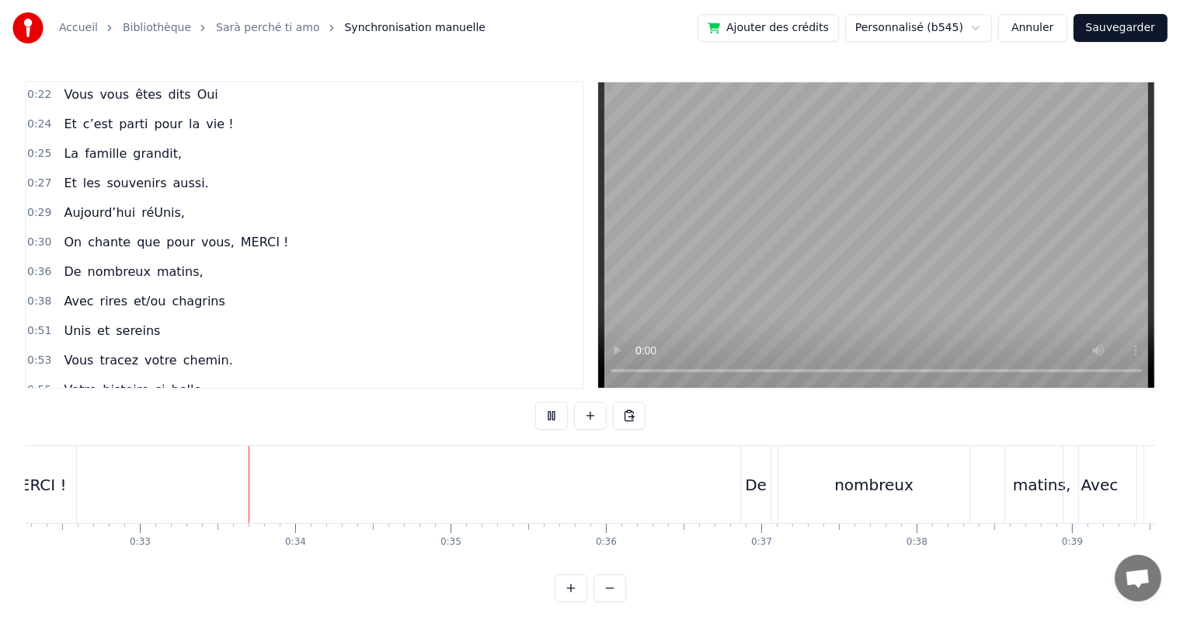
scroll to position [0, 5013]
click at [555, 419] on button at bounding box center [551, 415] width 33 height 28
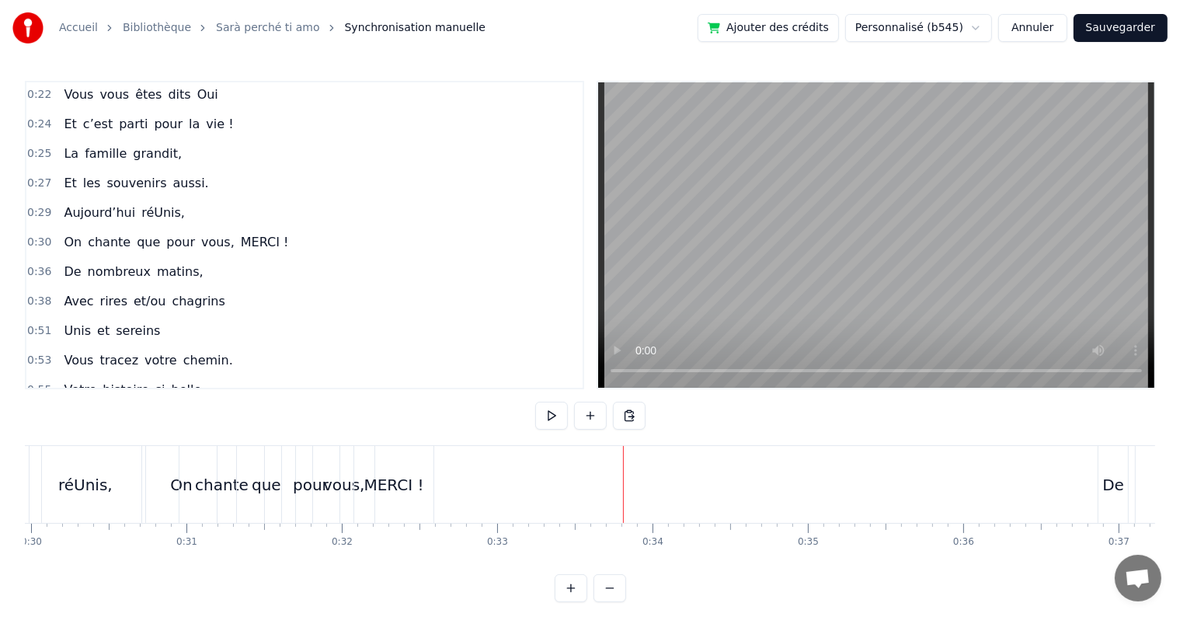
scroll to position [0, 4620]
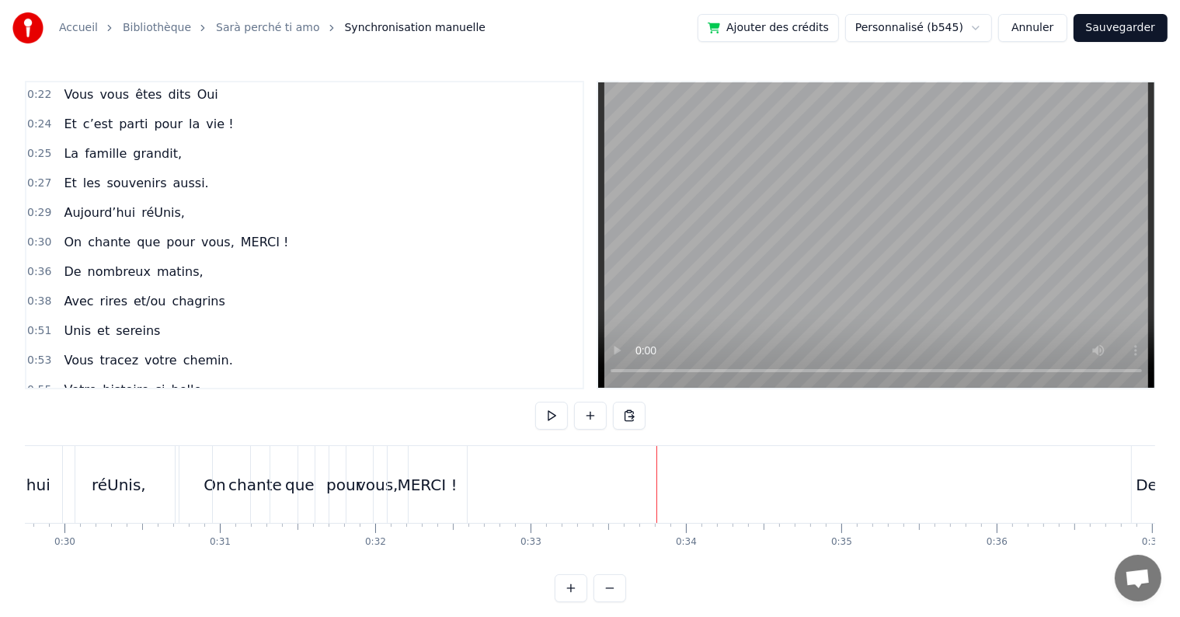
click at [420, 479] on div "MERCI !" at bounding box center [428, 484] width 60 height 23
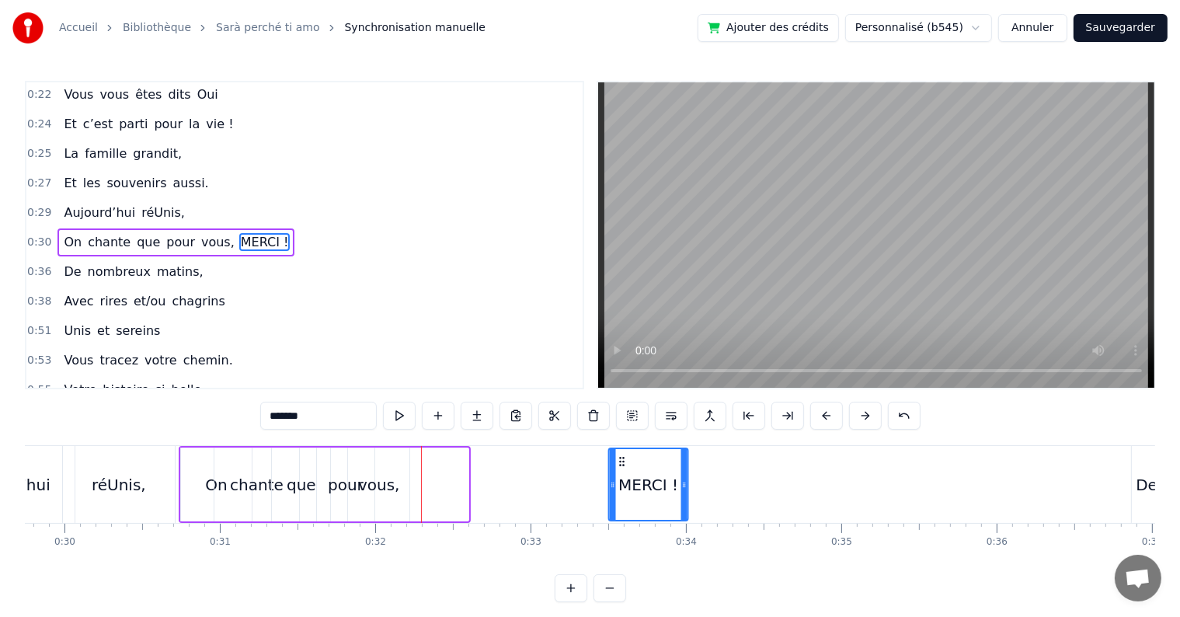
drag, startPoint x: 400, startPoint y: 458, endPoint x: 619, endPoint y: 492, distance: 221.6
click at [619, 492] on div "MERCI !" at bounding box center [648, 484] width 78 height 71
click at [383, 473] on div "vous," at bounding box center [379, 484] width 42 height 23
type input "*****"
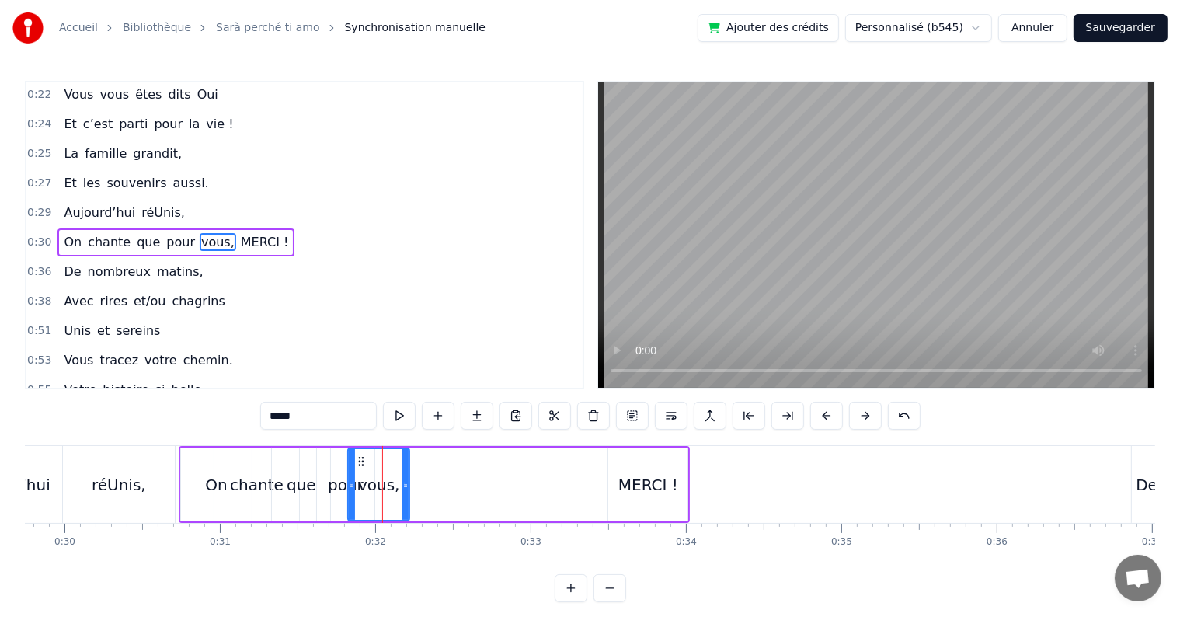
drag, startPoint x: 357, startPoint y: 454, endPoint x: 542, endPoint y: 479, distance: 186.6
click at [542, 479] on div "On chante que pour vous, MERCI !" at bounding box center [435, 484] width 512 height 77
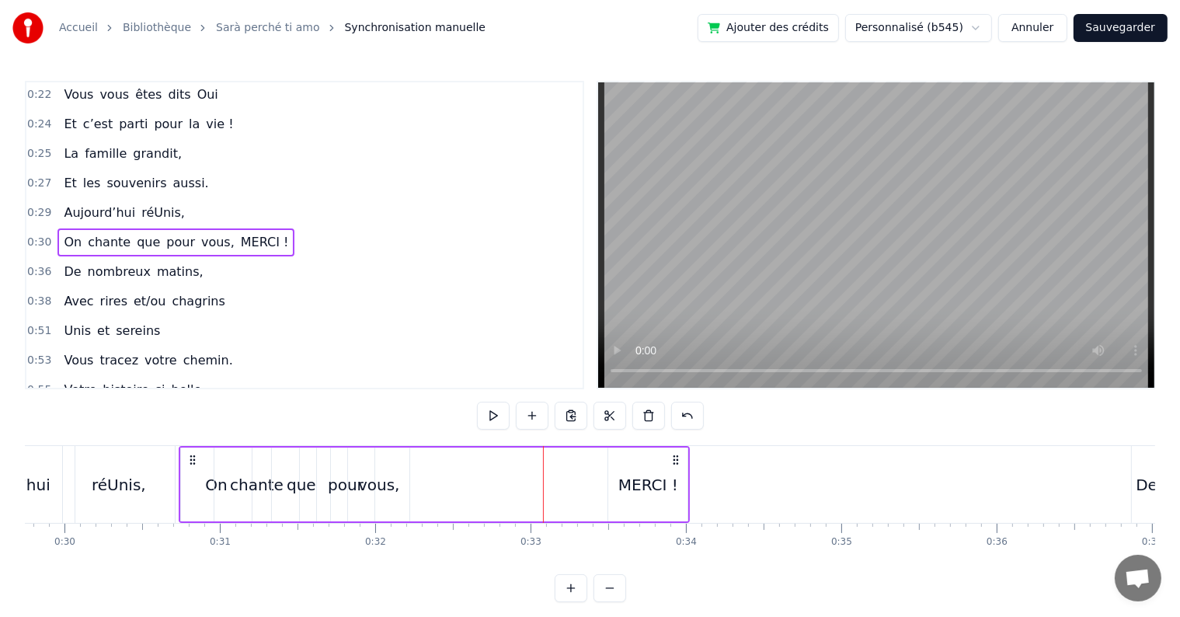
click at [624, 491] on div "MERCI !" at bounding box center [648, 484] width 60 height 23
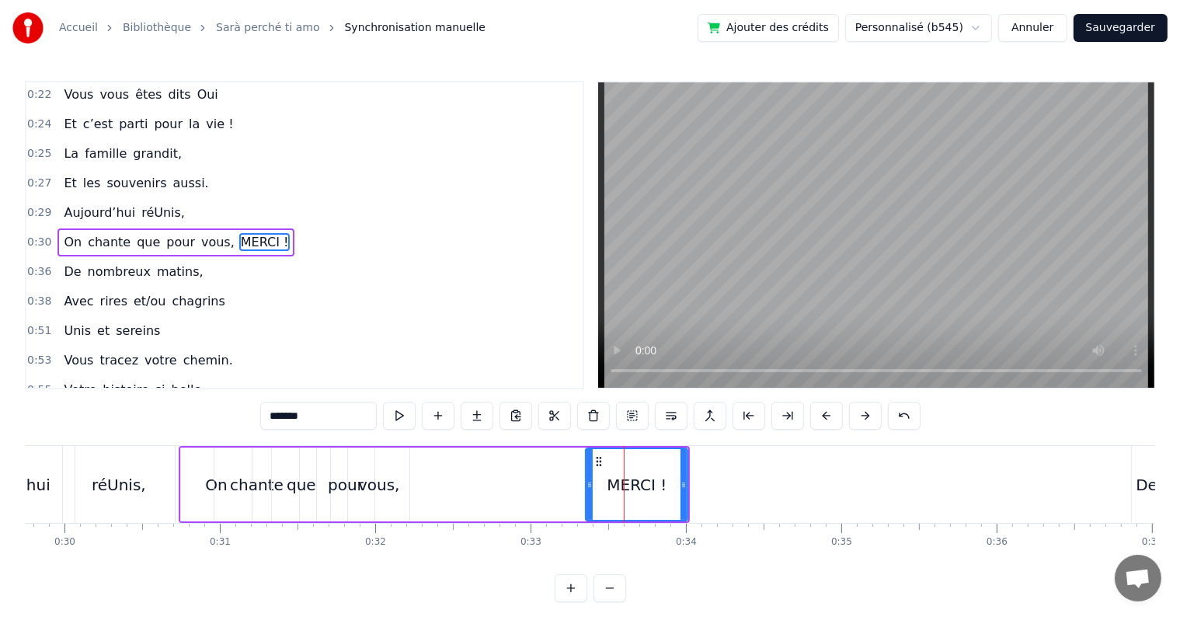
drag, startPoint x: 609, startPoint y: 483, endPoint x: 586, endPoint y: 485, distance: 22.6
click at [586, 485] on icon at bounding box center [589, 484] width 6 height 12
click at [382, 488] on div "vous," at bounding box center [379, 484] width 42 height 23
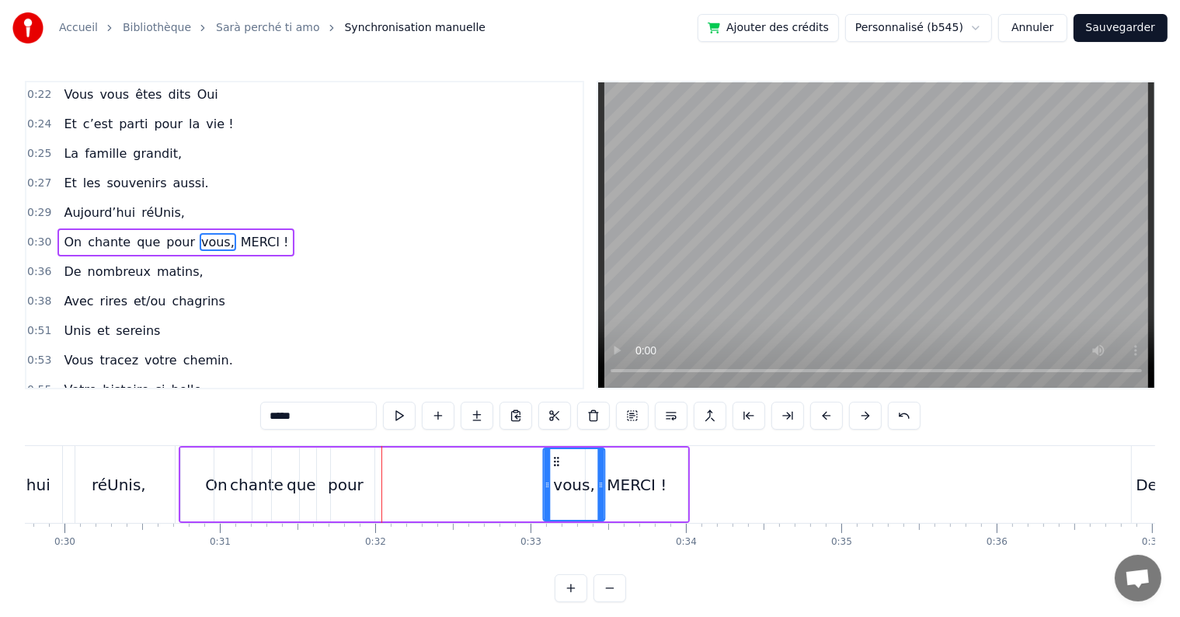
drag, startPoint x: 360, startPoint y: 457, endPoint x: 555, endPoint y: 482, distance: 196.5
click at [555, 482] on div "vous," at bounding box center [574, 484] width 60 height 71
drag, startPoint x: 544, startPoint y: 484, endPoint x: 528, endPoint y: 481, distance: 15.7
click at [528, 481] on icon at bounding box center [531, 484] width 6 height 12
click at [360, 485] on div "pour" at bounding box center [346, 484] width 36 height 23
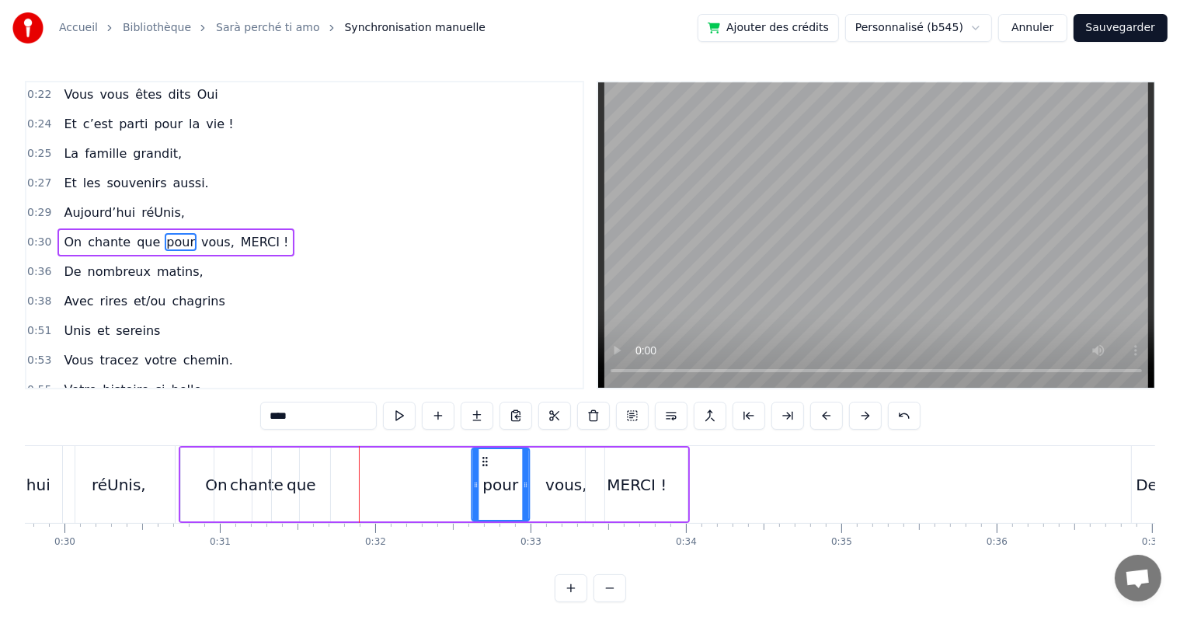
drag, startPoint x: 327, startPoint y: 458, endPoint x: 481, endPoint y: 471, distance: 155.1
click at [481, 471] on div "pour" at bounding box center [500, 484] width 56 height 71
drag, startPoint x: 524, startPoint y: 484, endPoint x: 536, endPoint y: 488, distance: 12.3
click at [536, 488] on icon at bounding box center [537, 484] width 6 height 12
click at [321, 486] on div "que" at bounding box center [301, 484] width 58 height 74
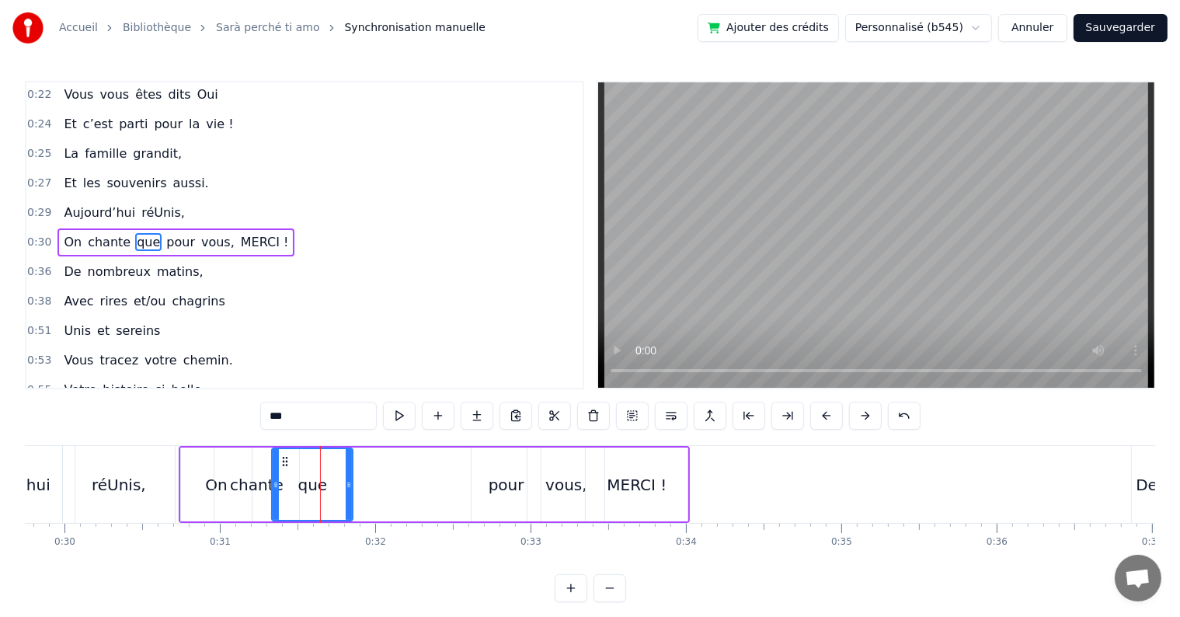
drag, startPoint x: 328, startPoint y: 486, endPoint x: 350, endPoint y: 488, distance: 22.6
click at [350, 488] on icon at bounding box center [349, 484] width 6 height 12
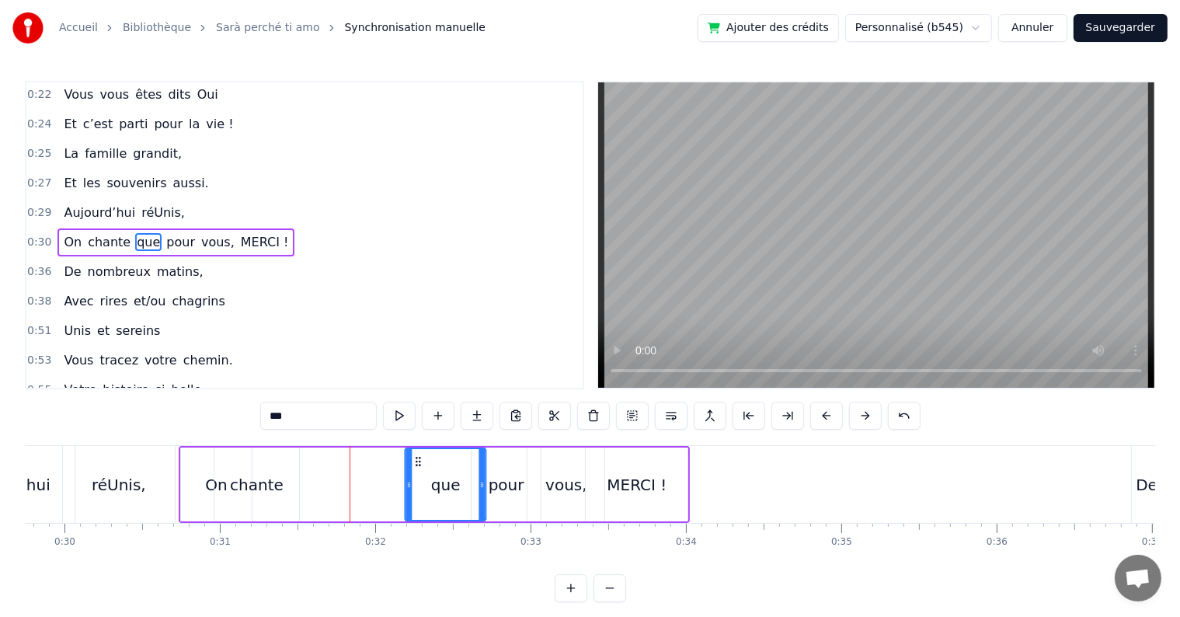
drag, startPoint x: 283, startPoint y: 455, endPoint x: 416, endPoint y: 481, distance: 135.2
click at [416, 481] on div "que" at bounding box center [445, 484] width 79 height 71
click at [276, 487] on div "chante" at bounding box center [257, 484] width 54 height 23
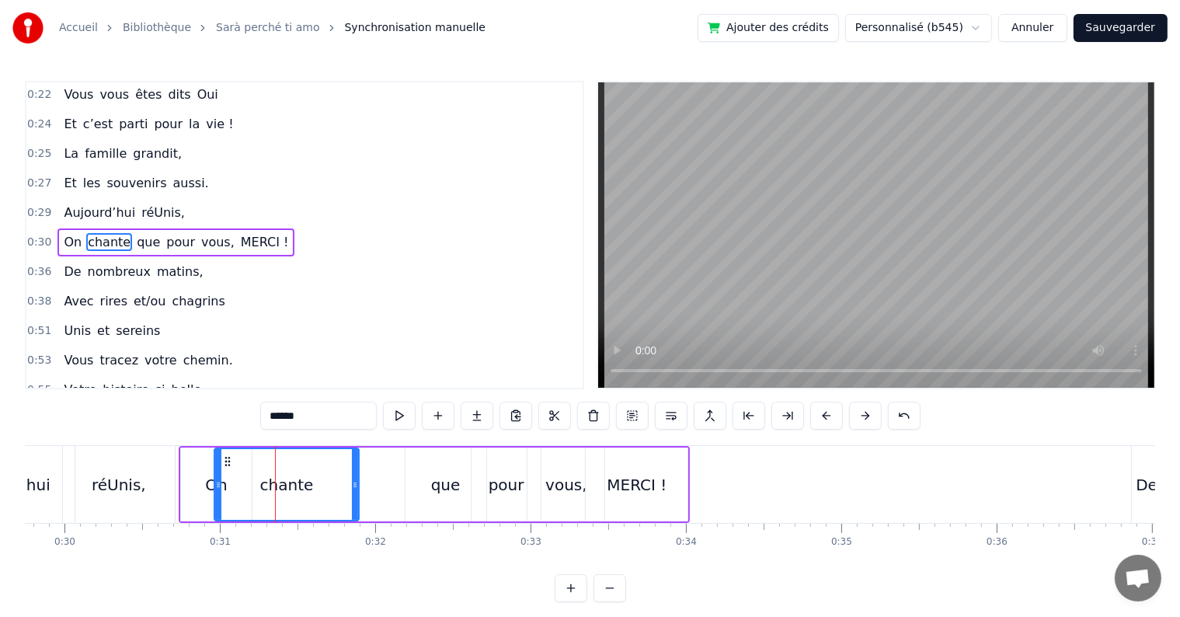
drag, startPoint x: 294, startPoint y: 482, endPoint x: 354, endPoint y: 489, distance: 60.2
click at [354, 489] on icon at bounding box center [355, 484] width 6 height 12
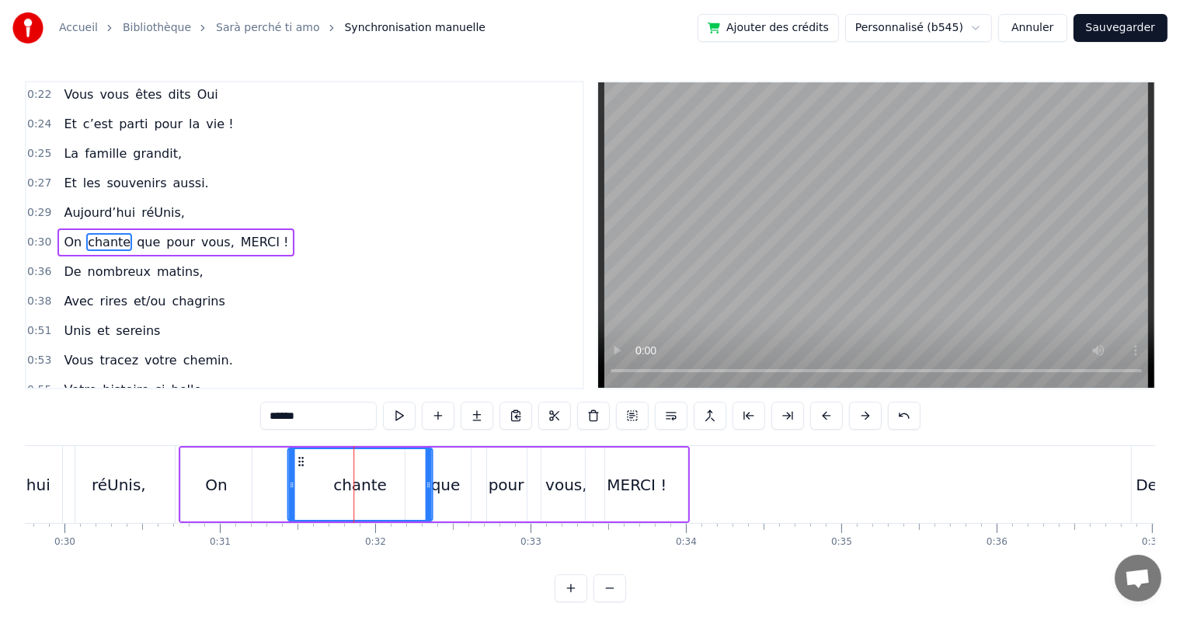
drag, startPoint x: 240, startPoint y: 459, endPoint x: 300, endPoint y: 469, distance: 60.6
click at [300, 469] on div "chante" at bounding box center [359, 484] width 143 height 71
click at [218, 481] on div "On" at bounding box center [216, 484] width 22 height 23
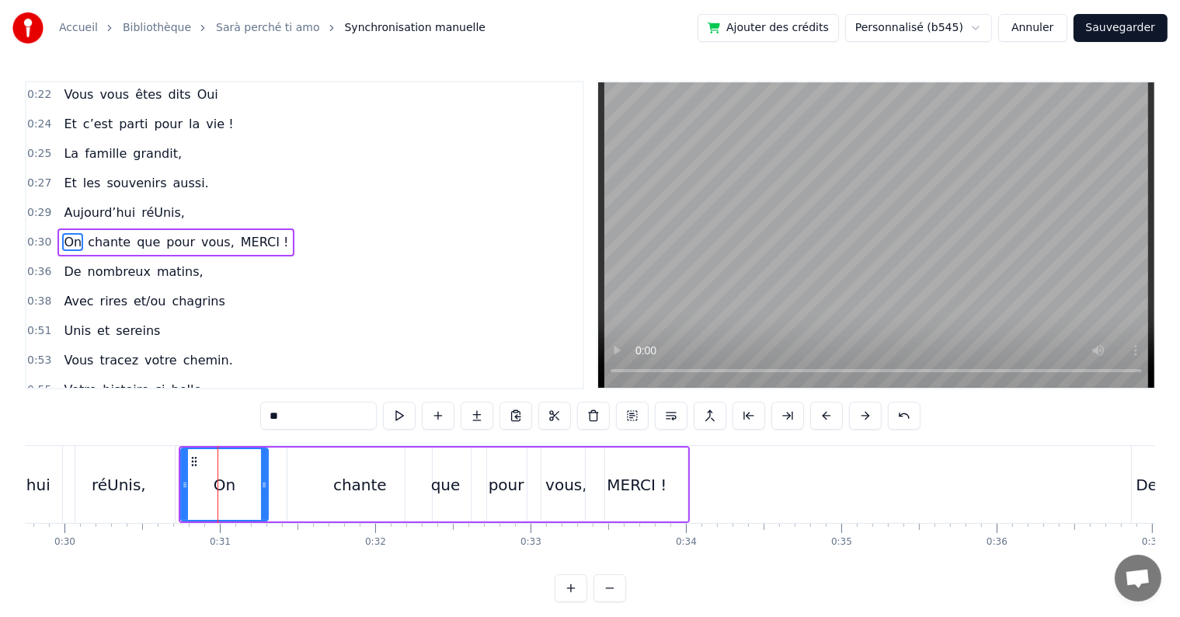
drag, startPoint x: 247, startPoint y: 484, endPoint x: 263, endPoint y: 488, distance: 16.8
click at [263, 488] on icon at bounding box center [264, 484] width 6 height 12
drag, startPoint x: 196, startPoint y: 459, endPoint x: 244, endPoint y: 466, distance: 47.9
click at [244, 466] on div "On" at bounding box center [271, 484] width 86 height 71
click at [64, 443] on div "0:17 Cinquante ans déjà 0:20 Et toujours main dans la main 0:22 Vous vous êtes …" at bounding box center [590, 341] width 1130 height 521
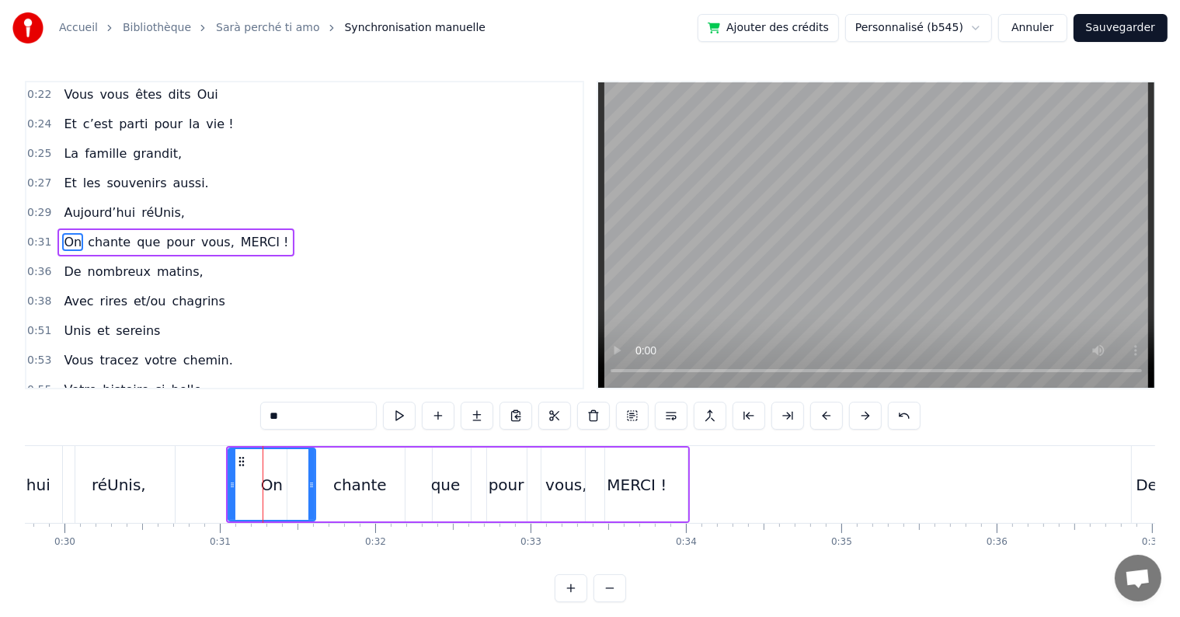
click at [53, 447] on div "Aujourd’hui" at bounding box center [5, 484] width 137 height 77
type input "**********"
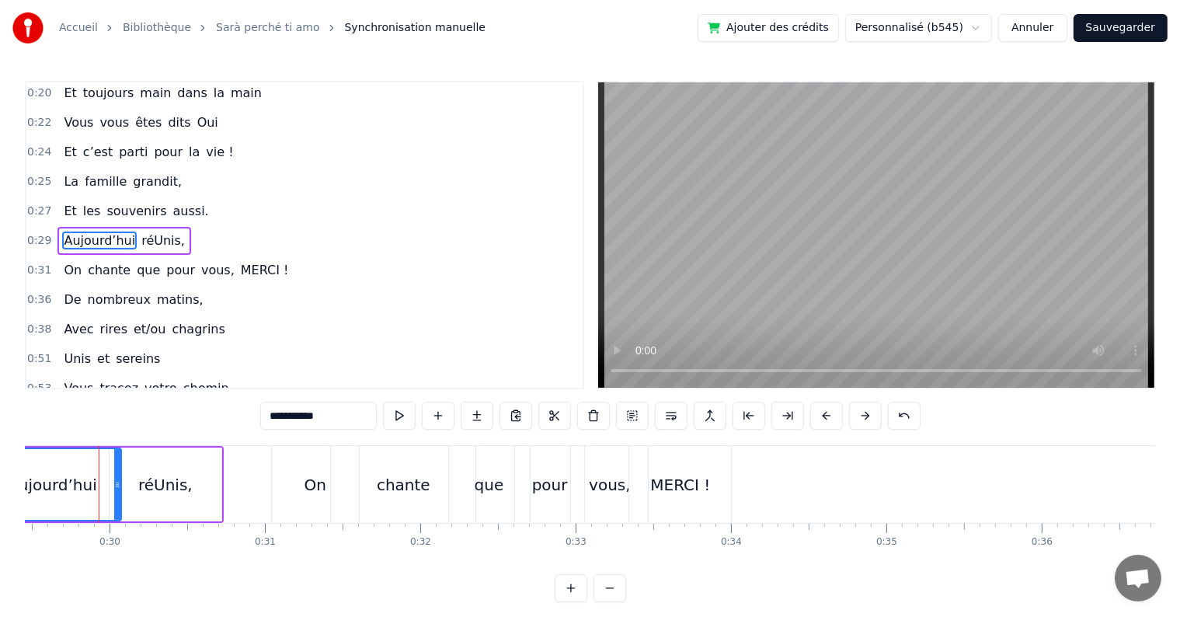
scroll to position [0, 4570]
drag, startPoint x: 53, startPoint y: 447, endPoint x: 342, endPoint y: 417, distance: 290.4
click at [342, 417] on div "0:17 Cinquante ans déjà 0:20 Et toujours main dans la main 0:22 Vous vous êtes …" at bounding box center [590, 341] width 1130 height 521
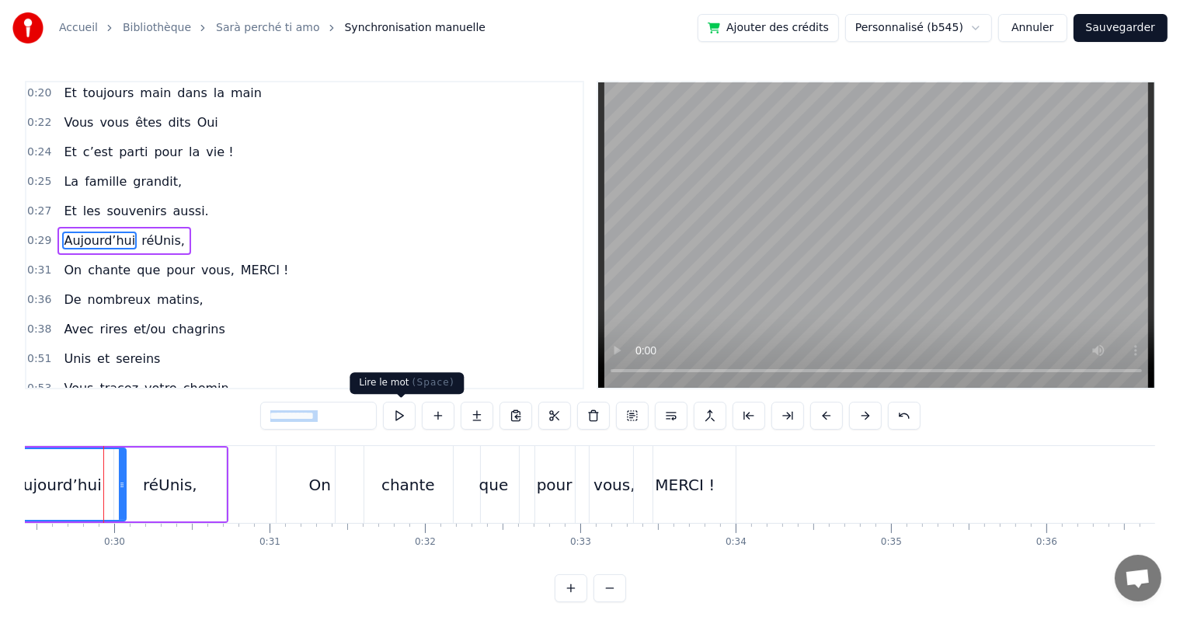
click at [399, 424] on button at bounding box center [399, 415] width 33 height 28
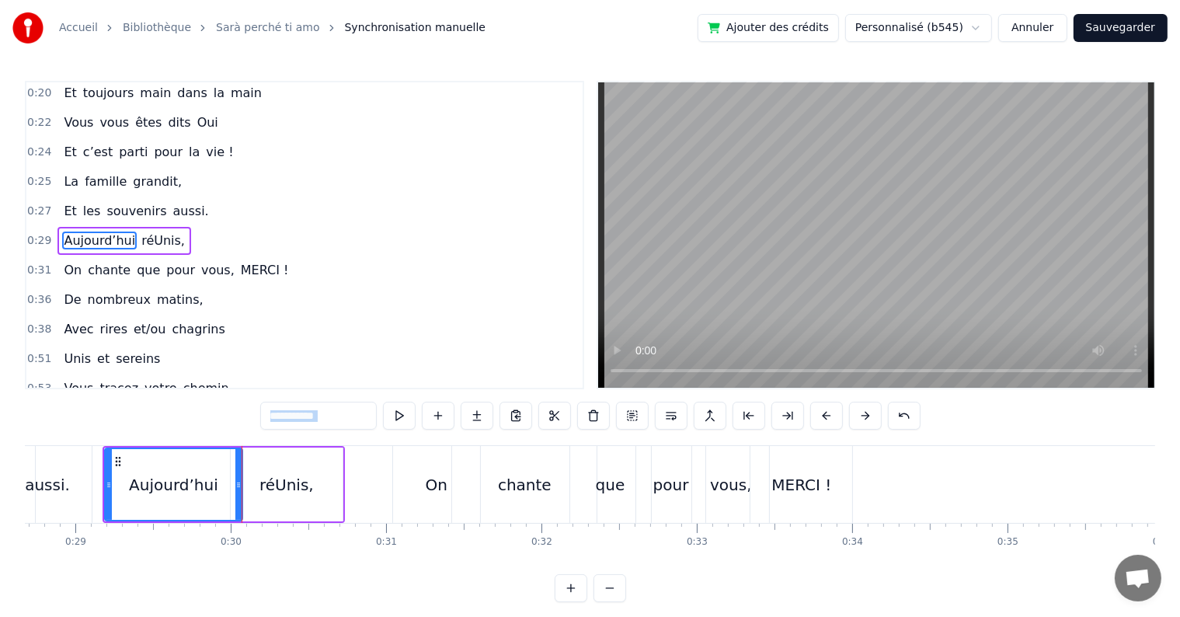
click at [399, 424] on button at bounding box center [399, 415] width 33 height 28
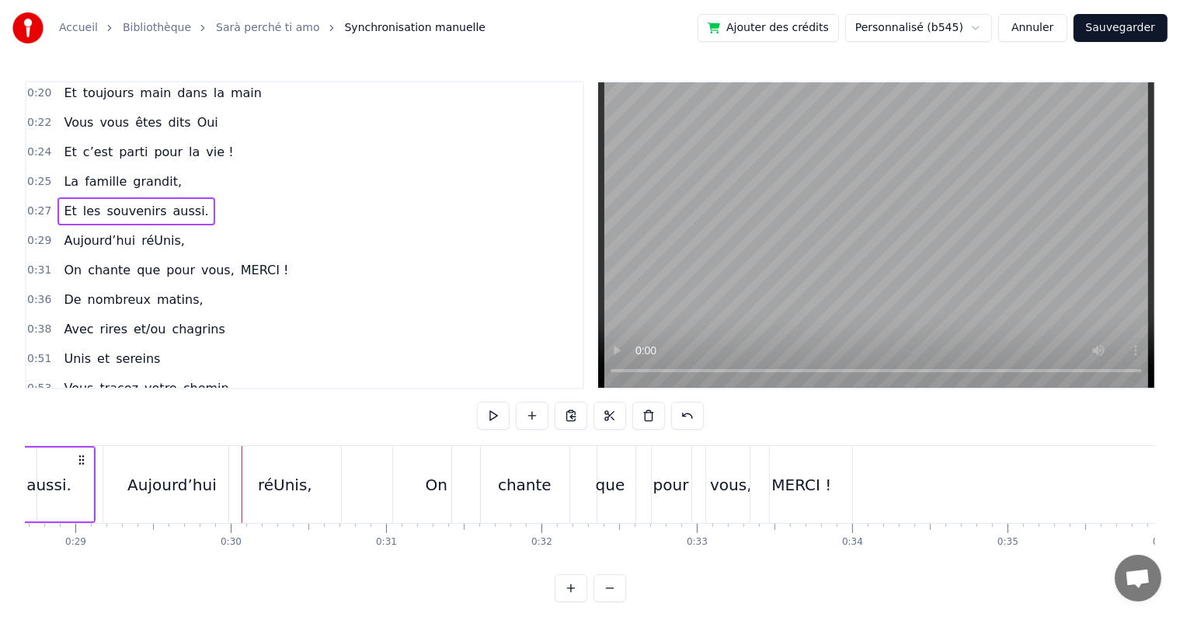
scroll to position [0, 4444]
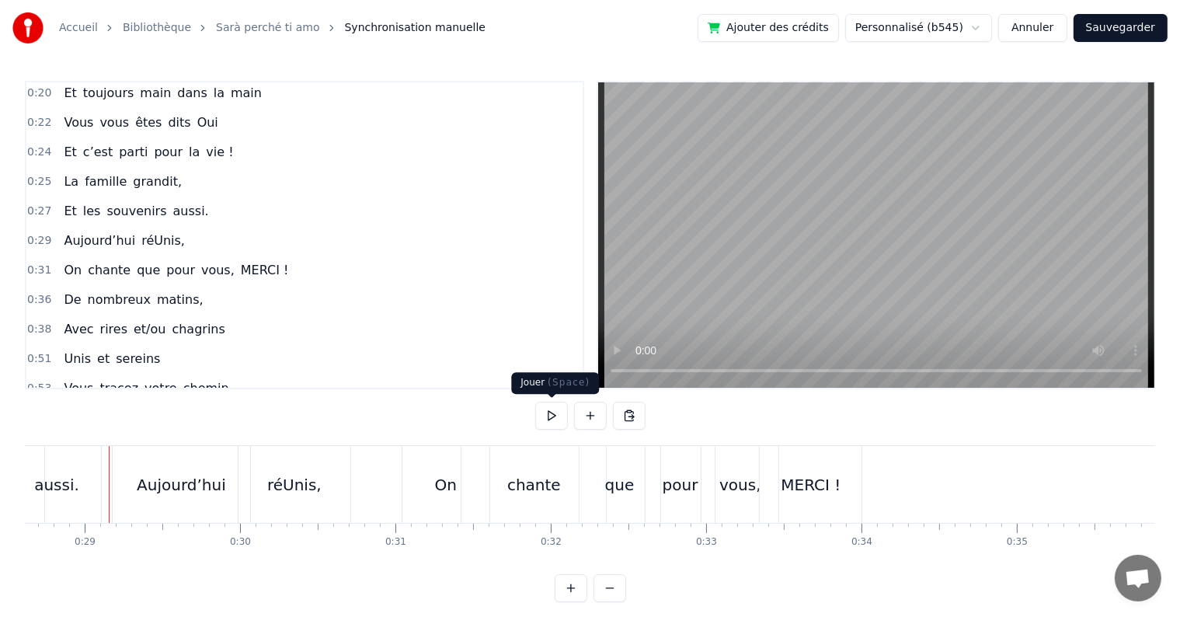
click at [545, 415] on button at bounding box center [551, 415] width 33 height 28
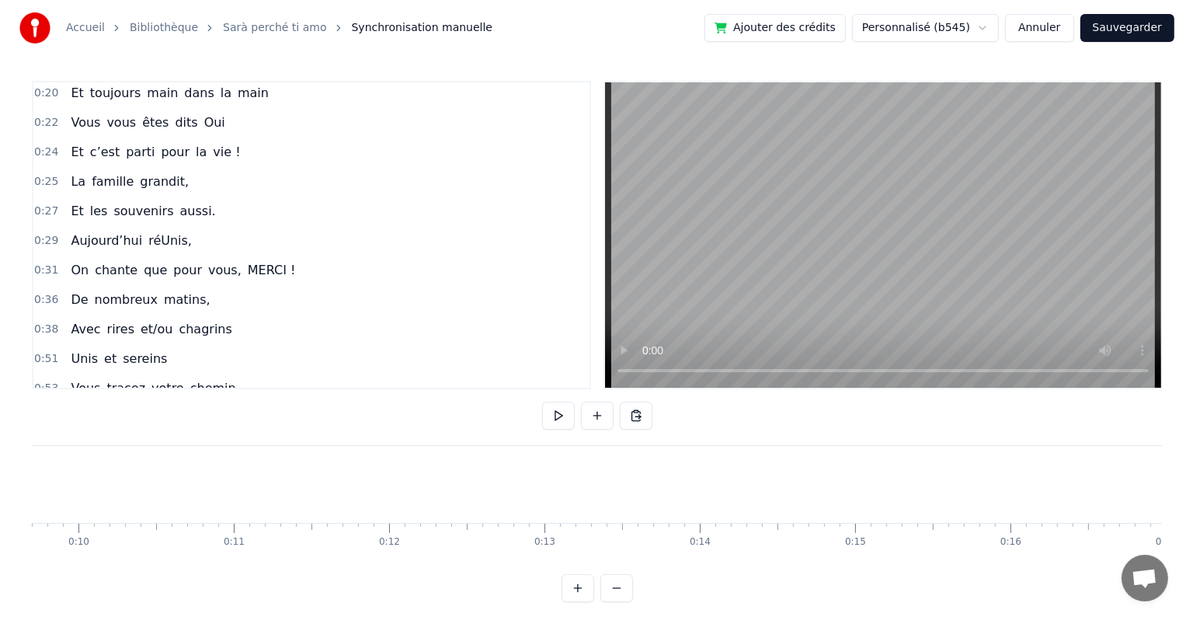
scroll to position [0, 1472]
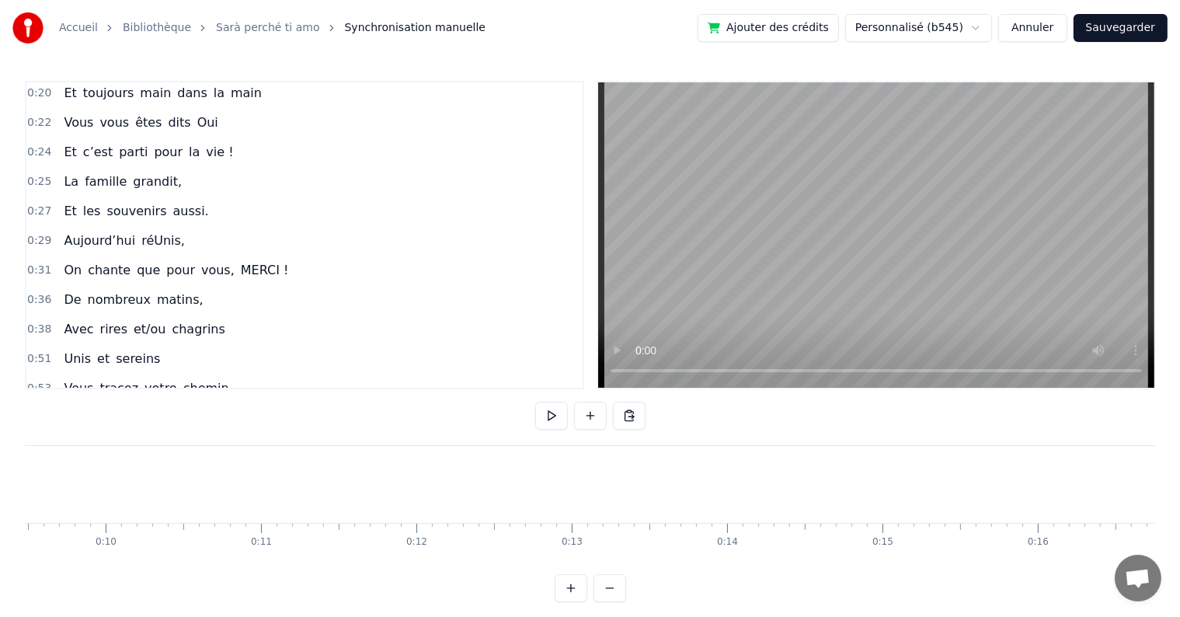
click at [1109, 31] on button "Sauvegarder" at bounding box center [1120, 28] width 94 height 28
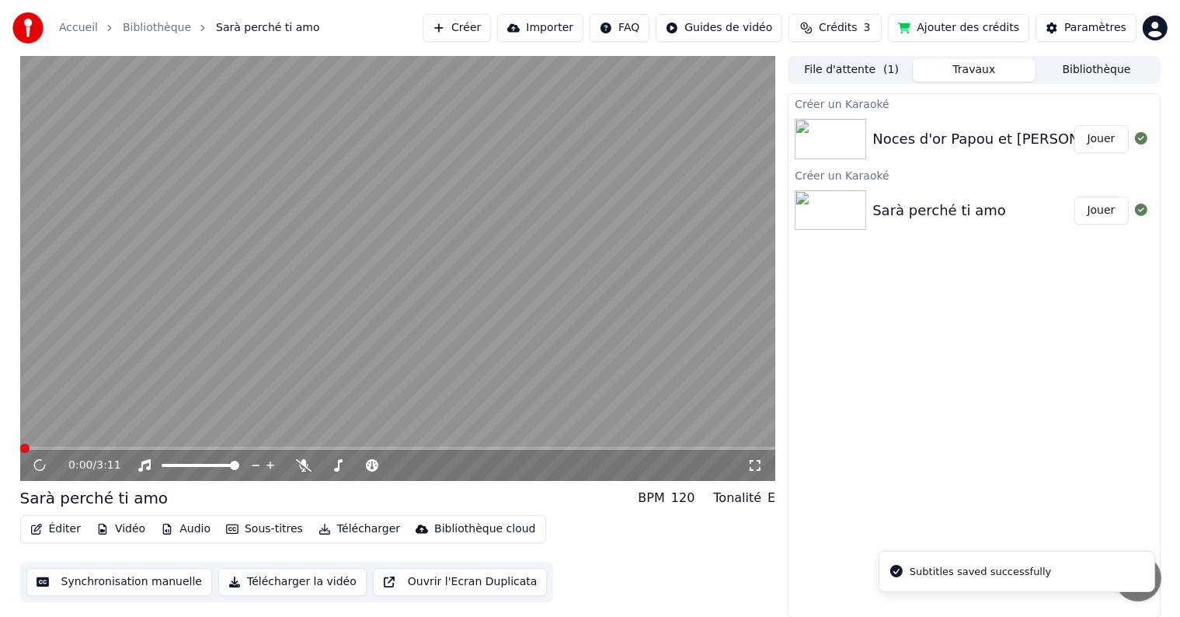
click at [937, 140] on div "Noces d'or Papou et Manou" at bounding box center [1002, 139] width 260 height 22
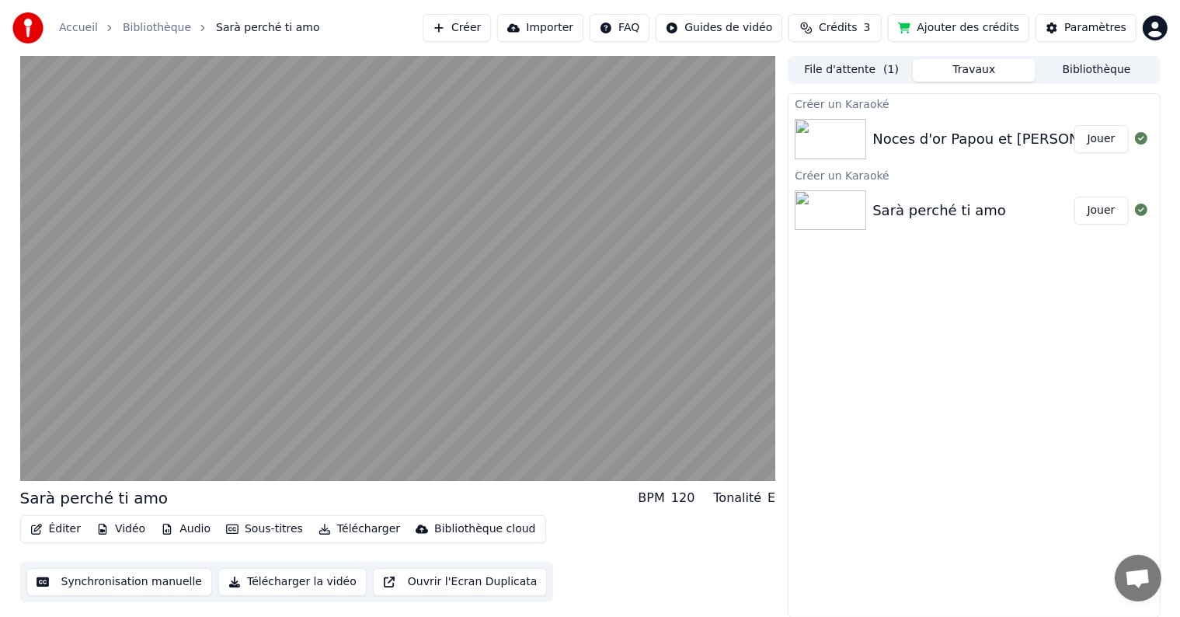
click at [937, 140] on div "Noces d'or Papou et Manou" at bounding box center [1002, 139] width 260 height 22
click at [1102, 138] on button "Jouer" at bounding box center [1101, 139] width 54 height 28
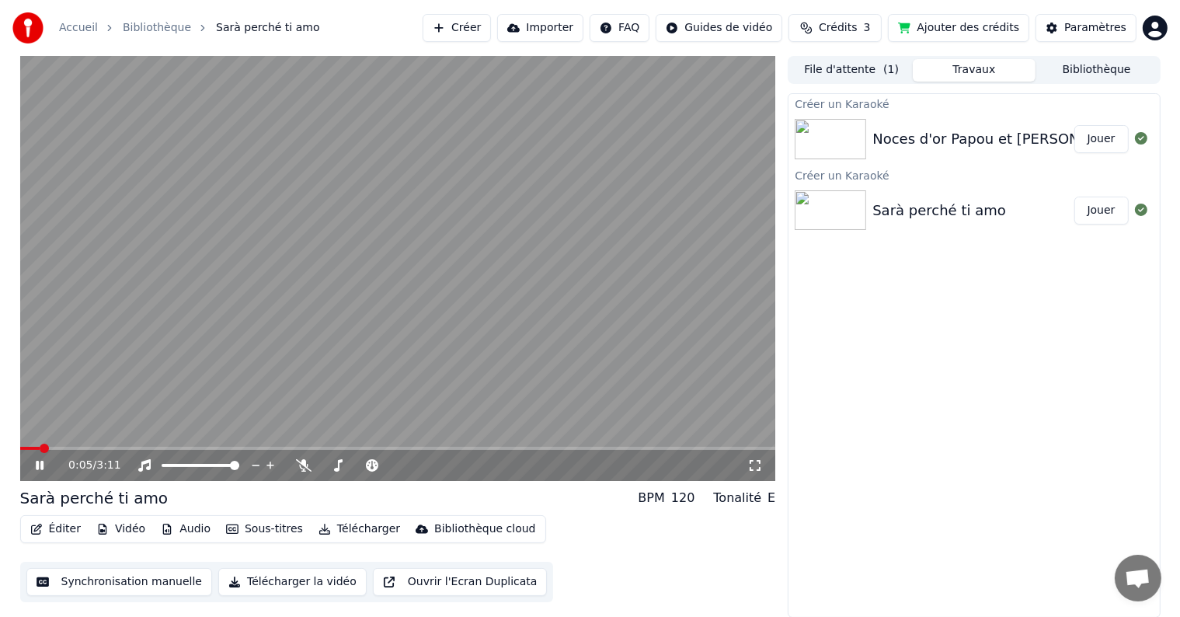
click at [37, 468] on icon at bounding box center [40, 465] width 8 height 9
click at [435, 575] on button "Ouvrir l'Ecran Duplicata" at bounding box center [460, 582] width 175 height 28
click at [39, 461] on icon at bounding box center [51, 465] width 36 height 12
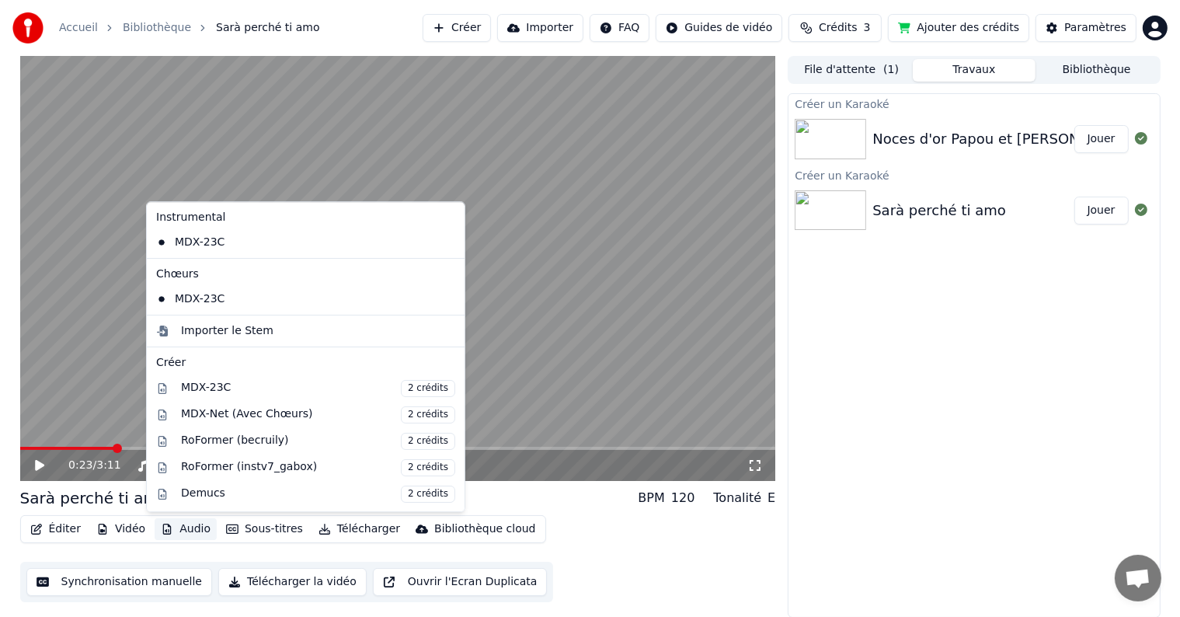
click at [181, 530] on button "Audio" at bounding box center [186, 529] width 62 height 22
click at [592, 548] on div "Éditer Vidéo Audio Sous-titres Télécharger Bibliothèque cloud Synchronisation m…" at bounding box center [398, 558] width 756 height 87
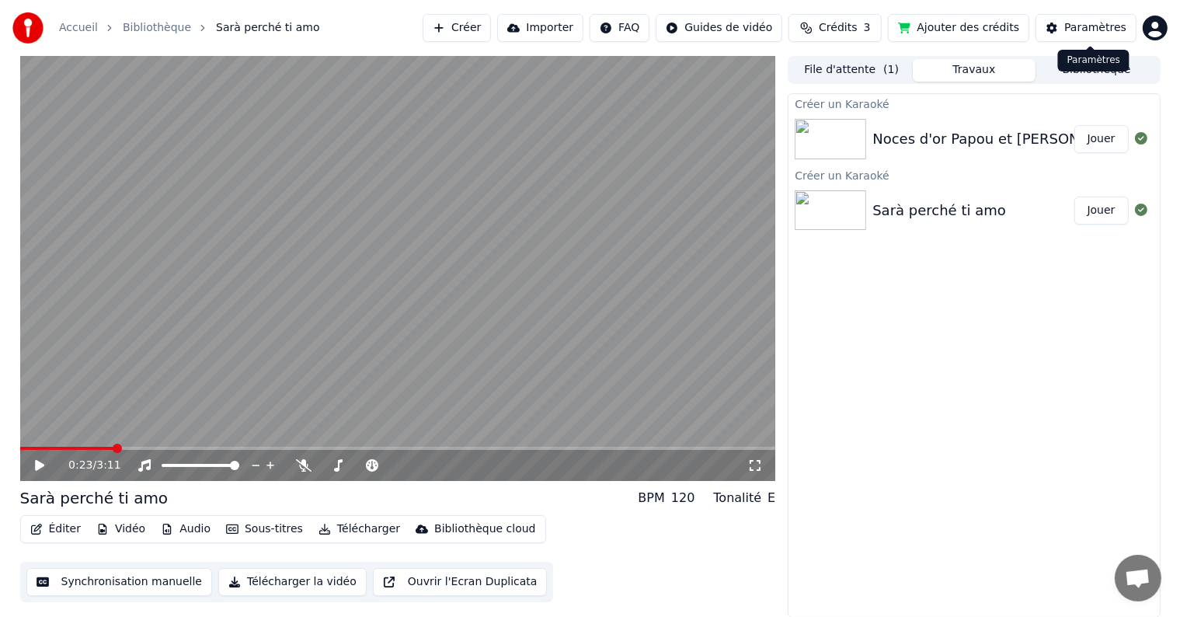
click at [1094, 30] on div "Paramètres" at bounding box center [1095, 28] width 62 height 16
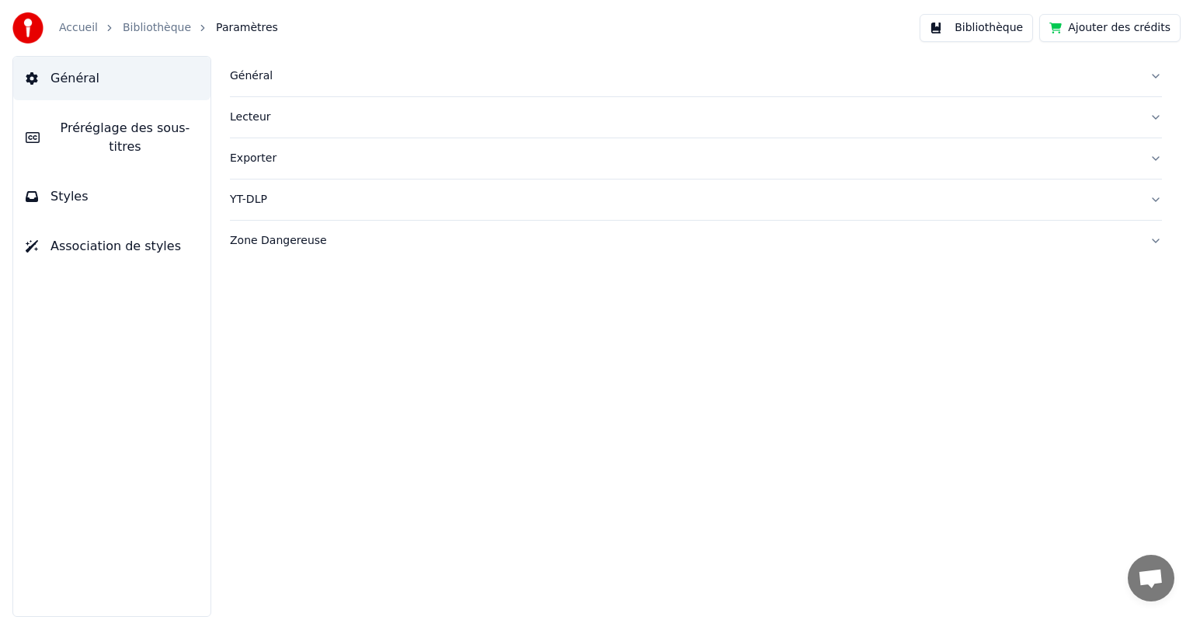
click at [1154, 75] on button "Général" at bounding box center [696, 76] width 932 height 40
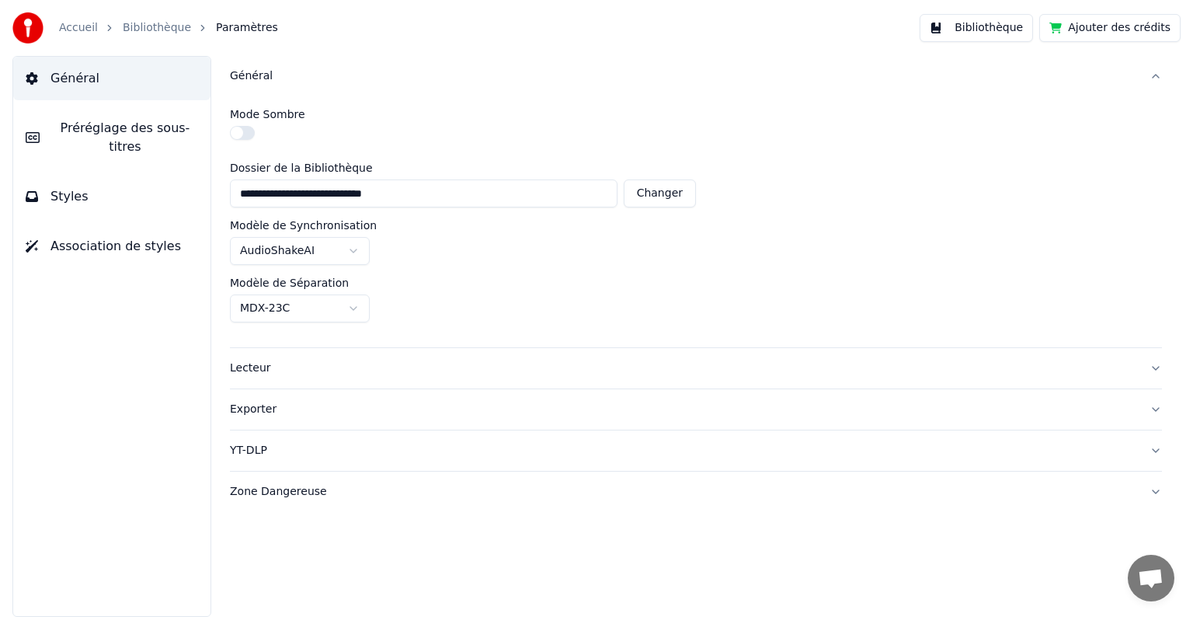
click at [255, 363] on div "Lecteur" at bounding box center [683, 368] width 907 height 16
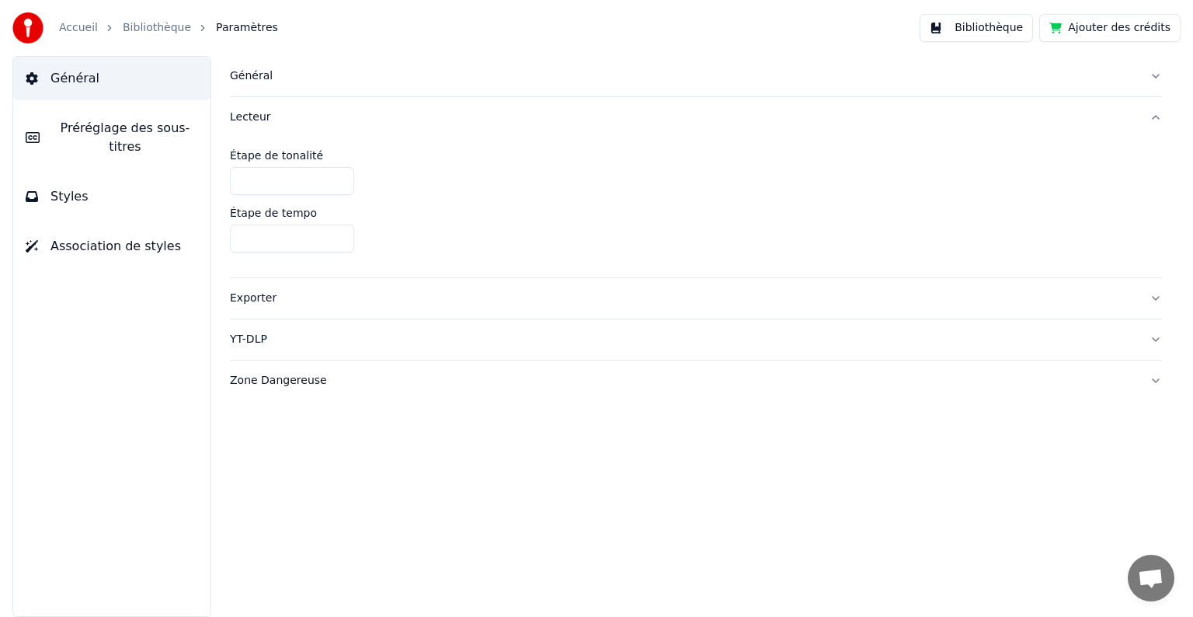
click at [110, 133] on span "Préréglage des sous-titres" at bounding box center [125, 137] width 146 height 37
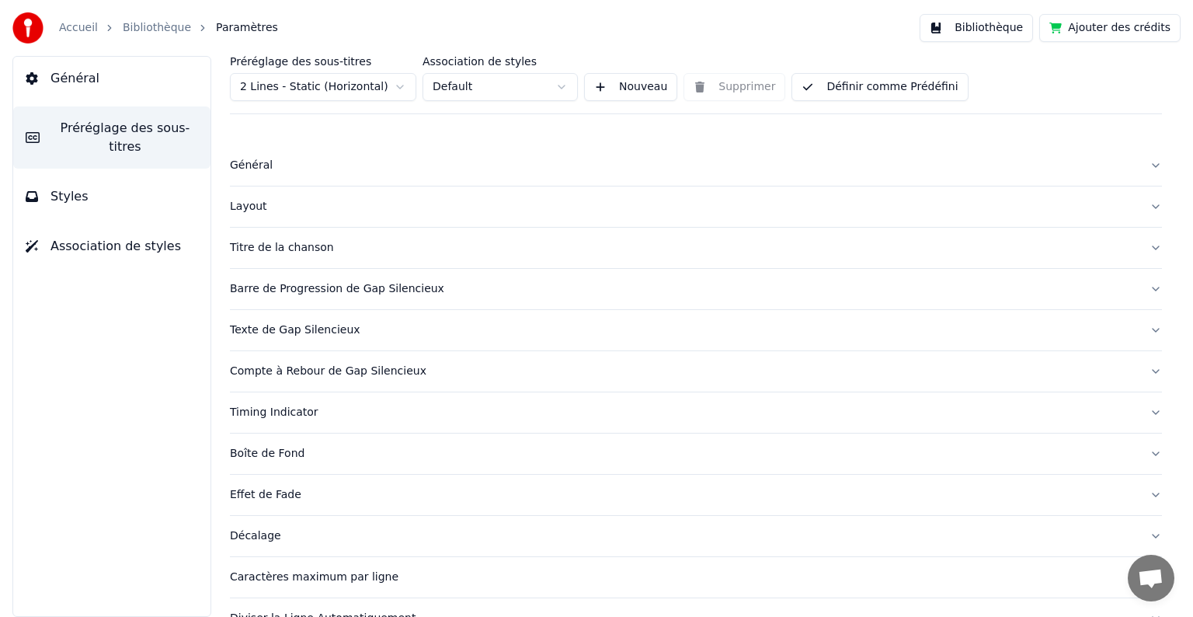
click at [1143, 249] on button "Titre de la chanson" at bounding box center [696, 248] width 932 height 40
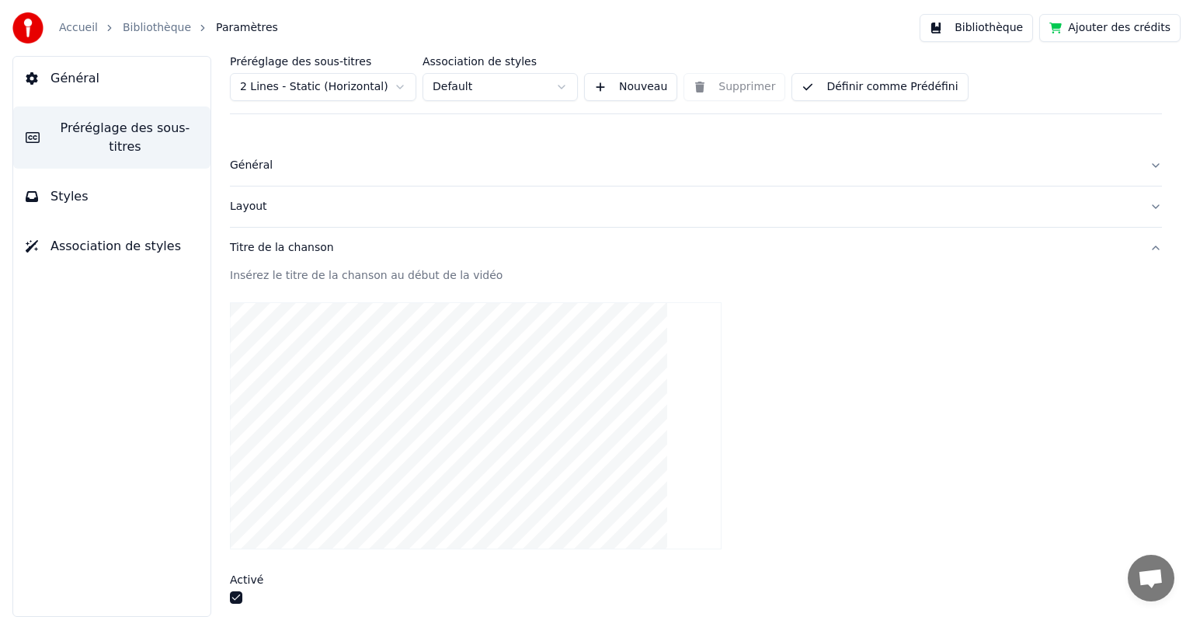
click at [71, 194] on button "Styles" at bounding box center [111, 196] width 197 height 43
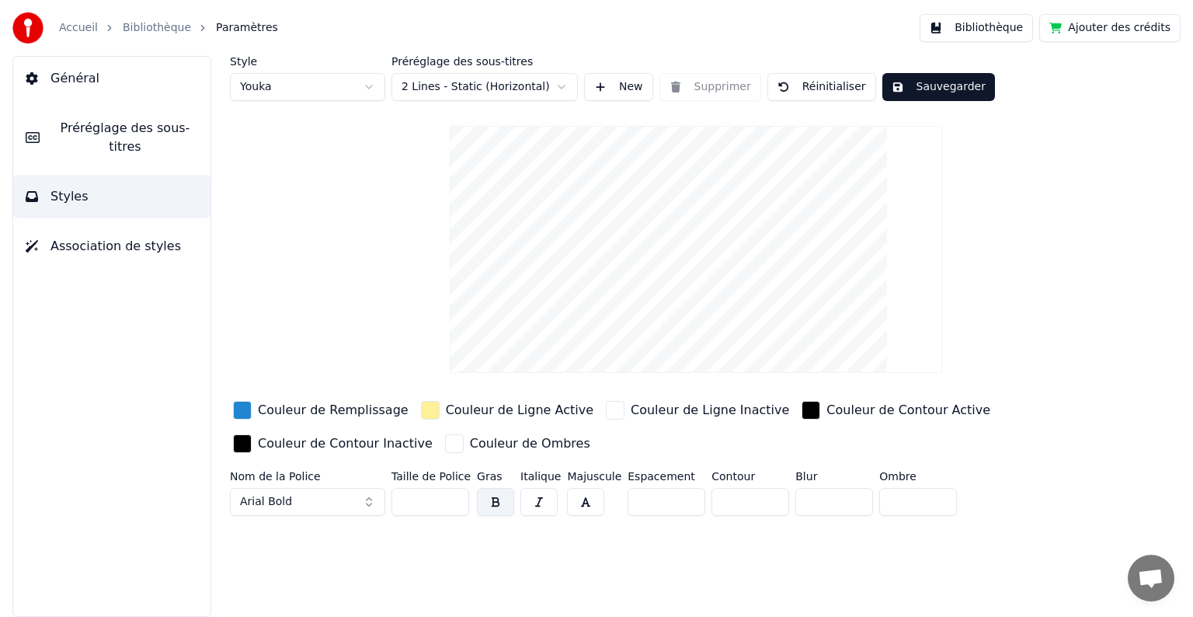
click at [54, 89] on button "Général" at bounding box center [111, 78] width 197 height 43
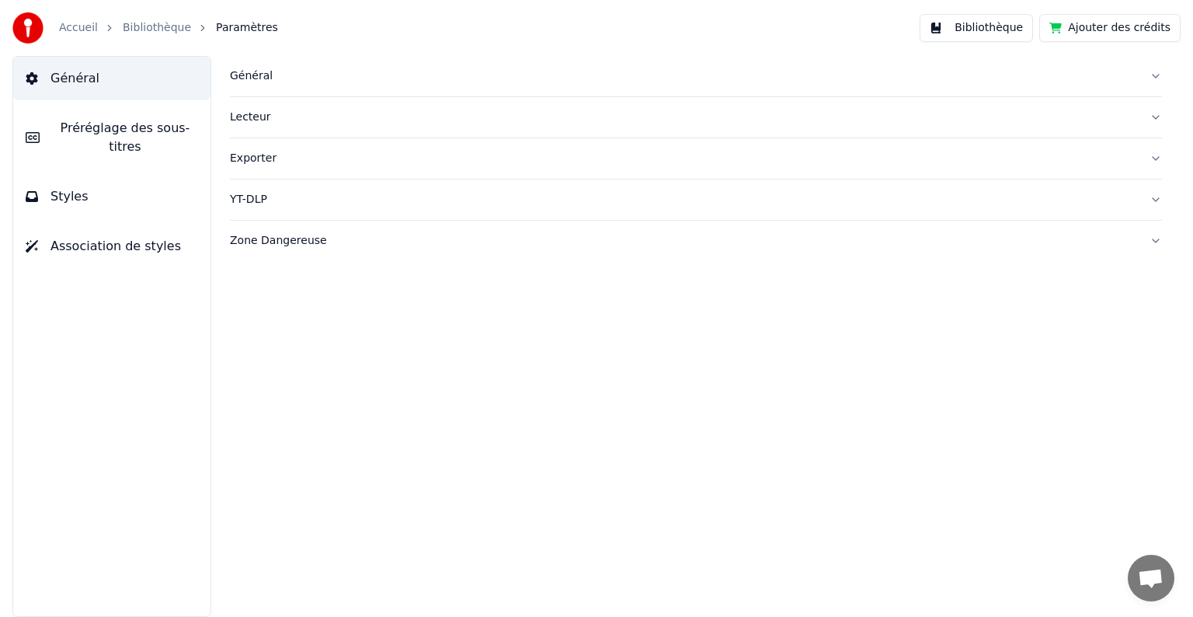
click at [1153, 239] on button "Zone Dangereuse" at bounding box center [696, 241] width 932 height 40
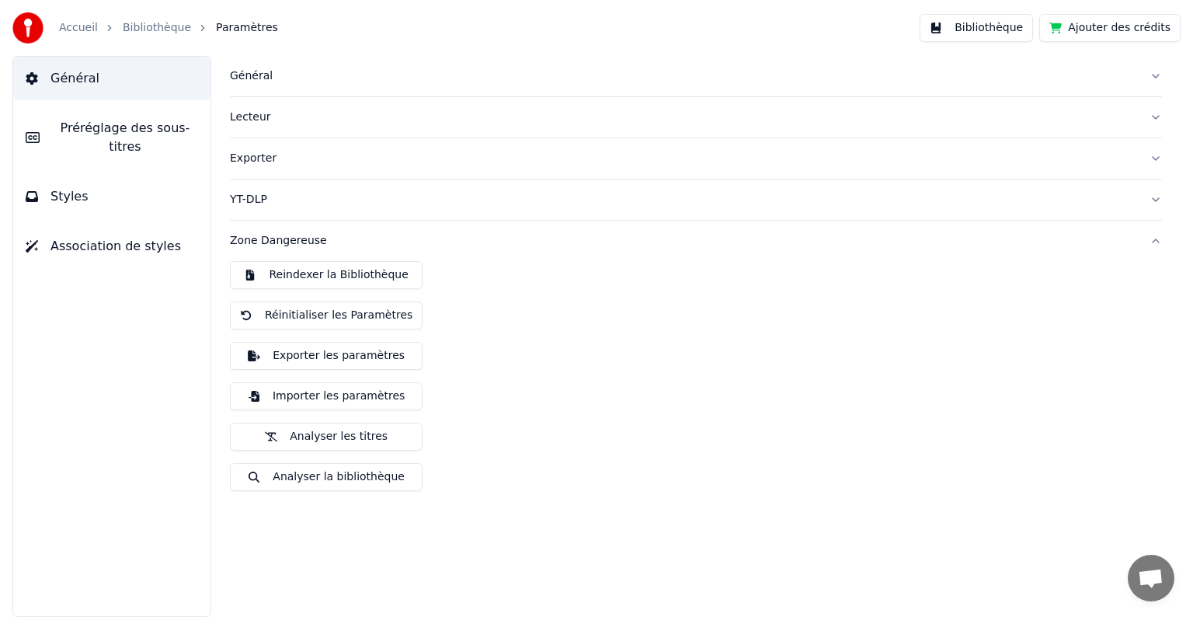
click at [71, 26] on link "Accueil" at bounding box center [78, 28] width 39 height 16
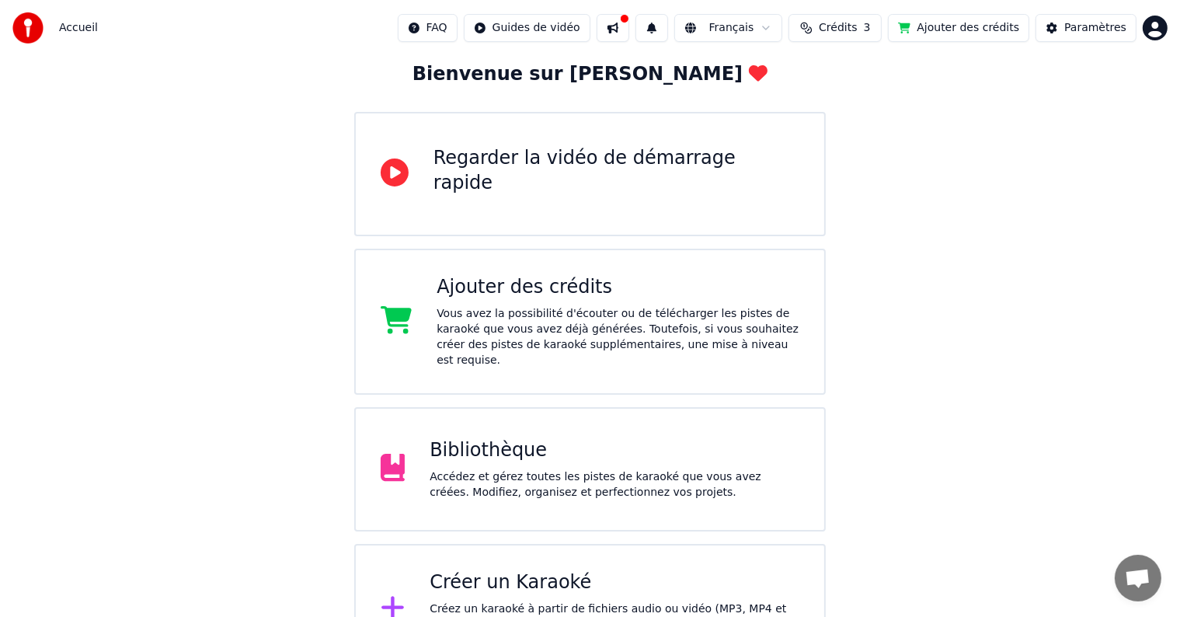
scroll to position [127, 0]
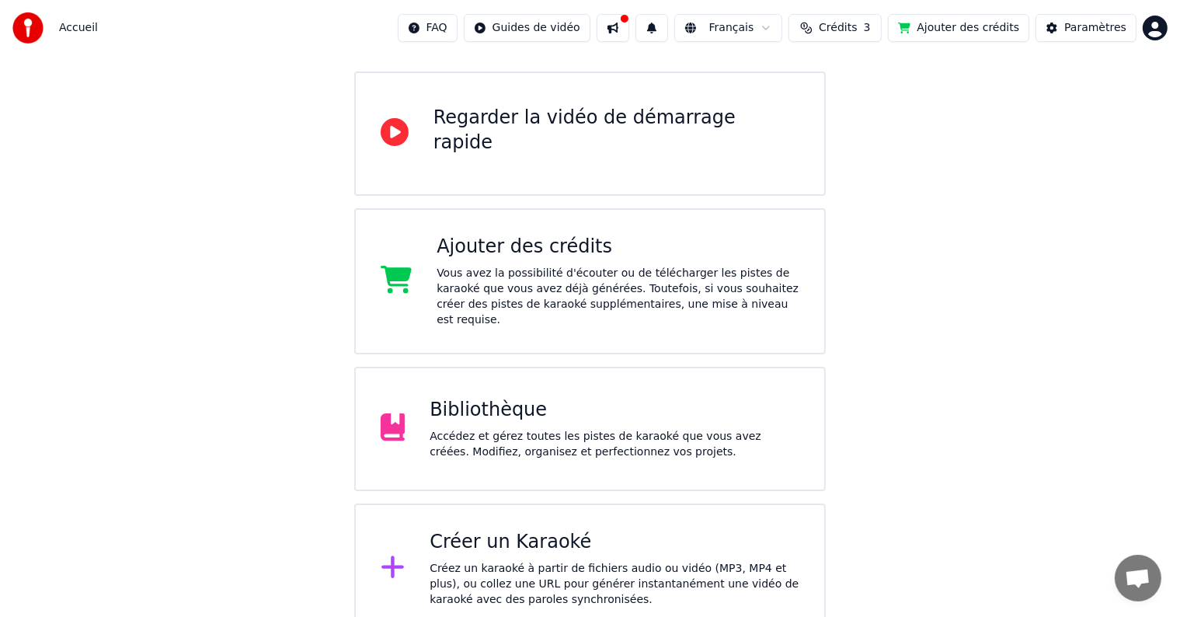
click at [474, 407] on div "Bibliothèque Accédez et gérez toutes les pistes de karaoké que vous avez créées…" at bounding box center [614, 429] width 370 height 62
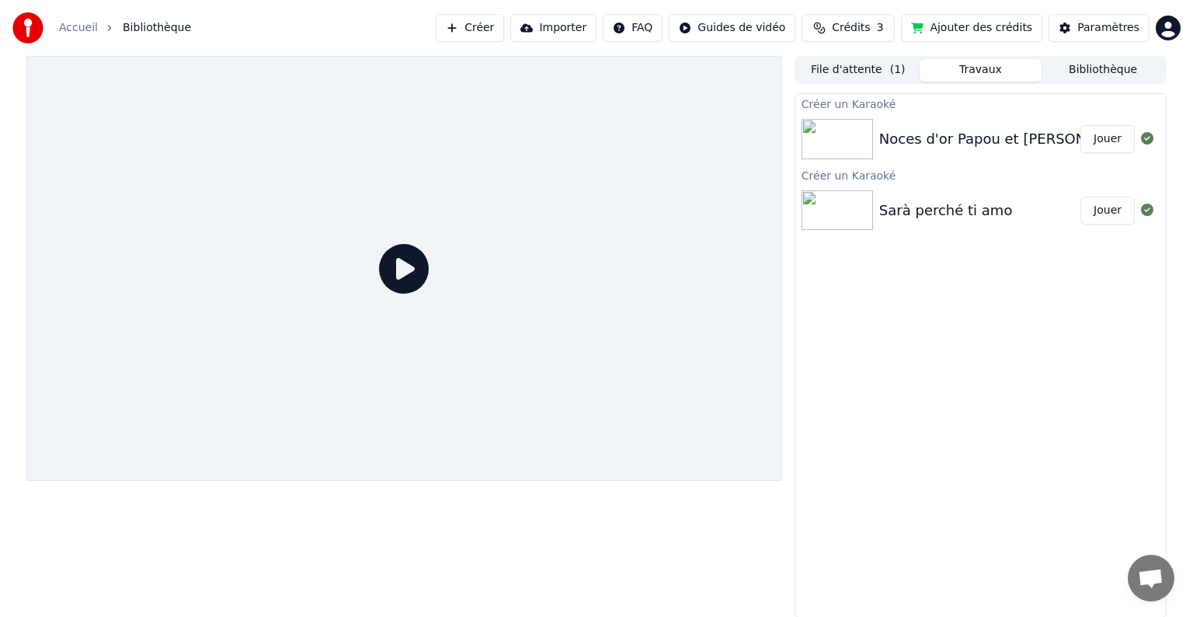
click at [1158, 25] on html "Accueil Bibliothèque Créer Importer FAQ Guides de vidéo Crédits 3 Ajouter des c…" at bounding box center [596, 308] width 1193 height 617
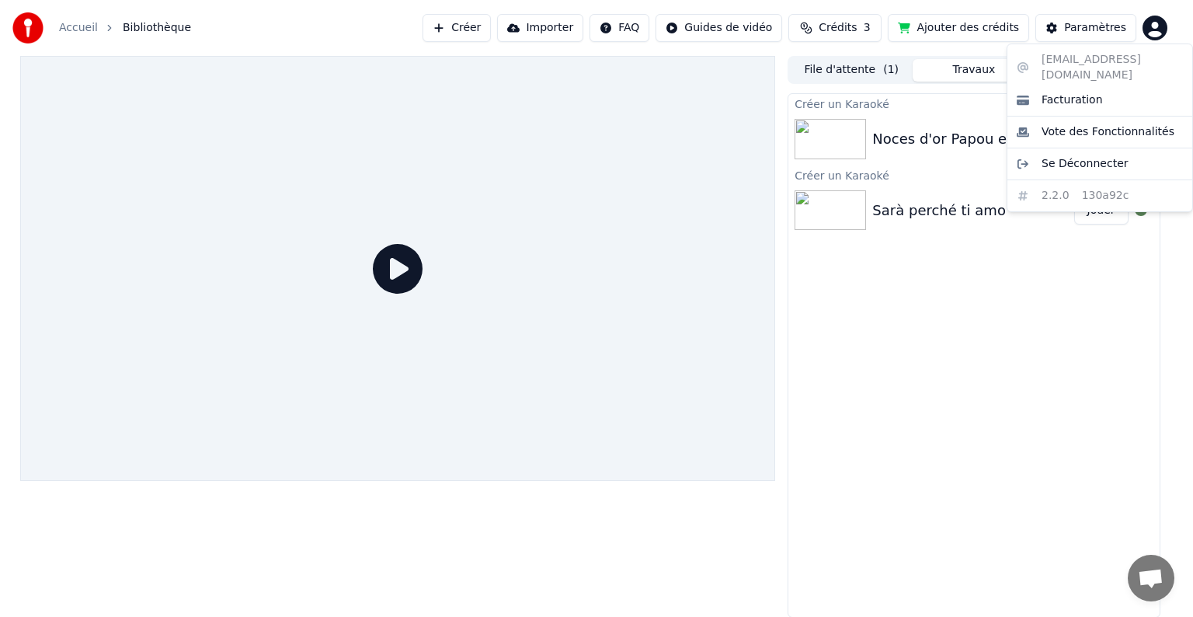
click at [1047, 349] on html "Accueil Bibliothèque Créer Importer FAQ Guides de vidéo Crédits 3 Ajouter des c…" at bounding box center [596, 308] width 1193 height 617
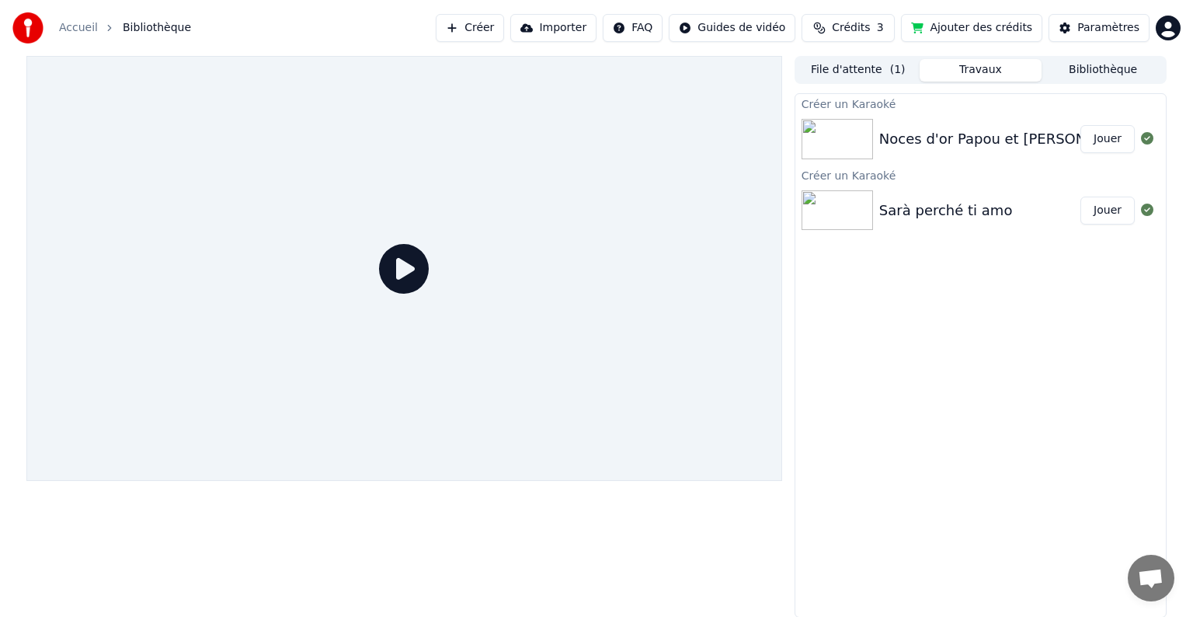
click at [1159, 28] on html "Accueil Bibliothèque Créer Importer FAQ Guides de vidéo Crédits 3 Ajouter des c…" at bounding box center [596, 308] width 1193 height 617
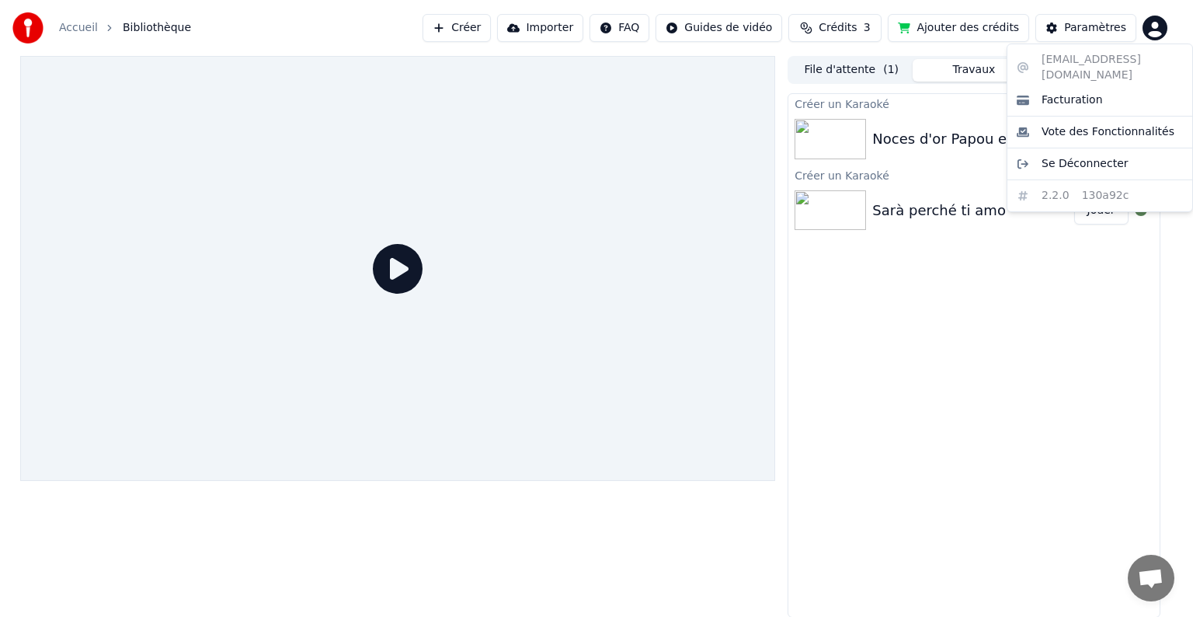
click at [944, 306] on html "Accueil Bibliothèque Créer Importer FAQ Guides de vidéo Crédits 3 Ajouter des c…" at bounding box center [596, 308] width 1193 height 617
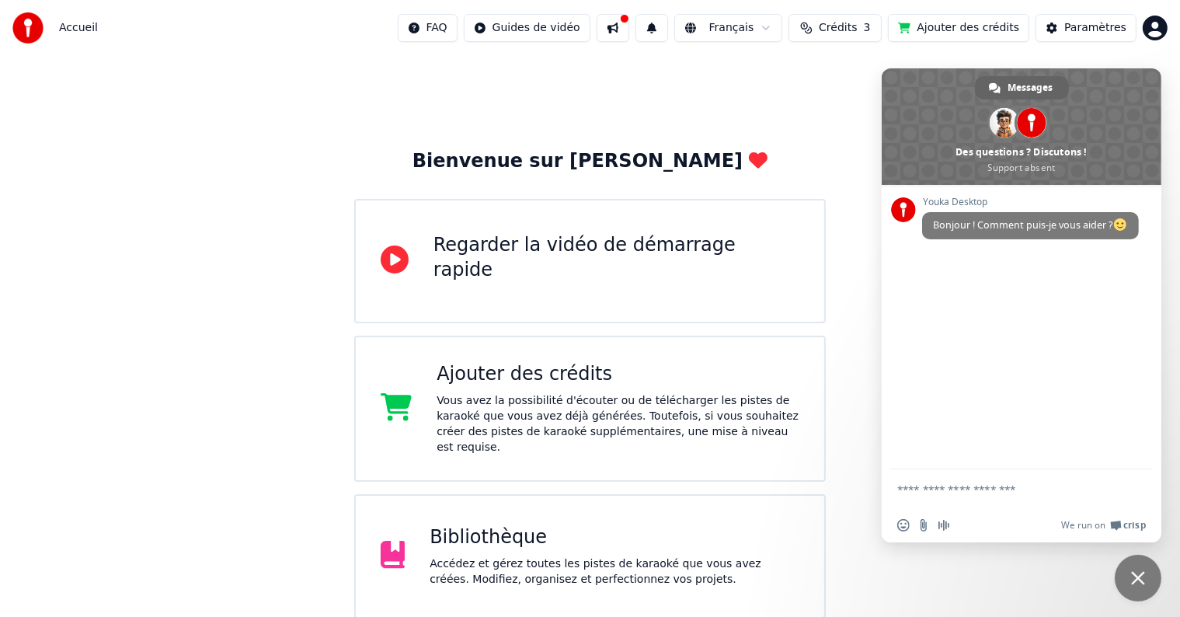
click at [1131, 579] on span "Fermer le chat" at bounding box center [1138, 578] width 14 height 14
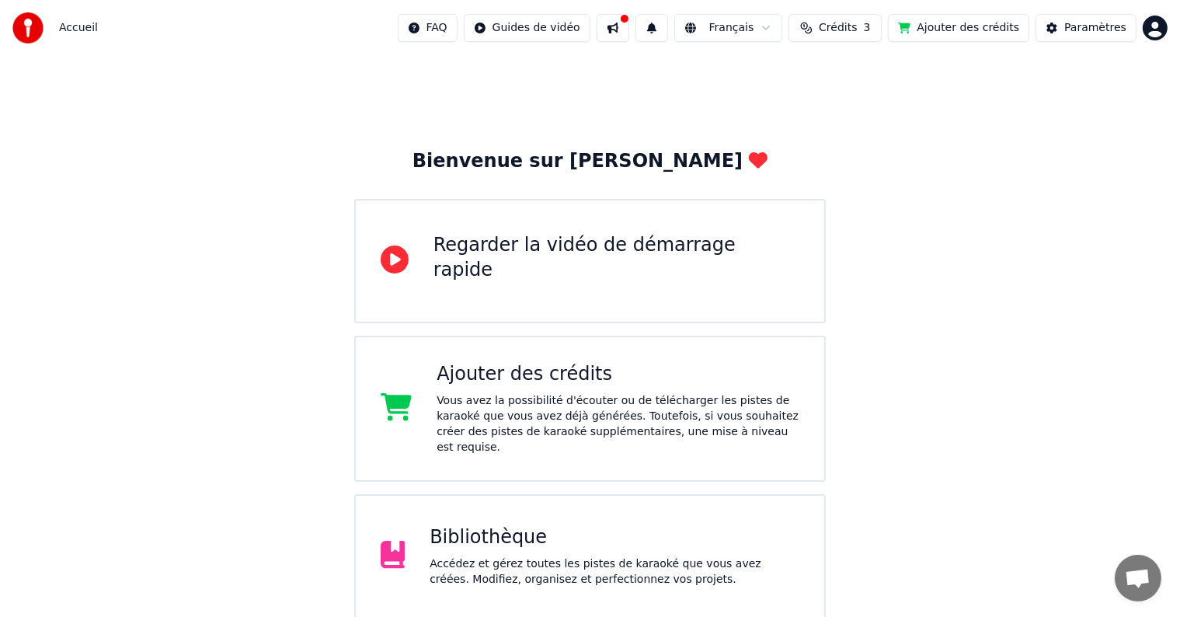
click at [459, 525] on div "Bibliothèque" at bounding box center [614, 537] width 370 height 25
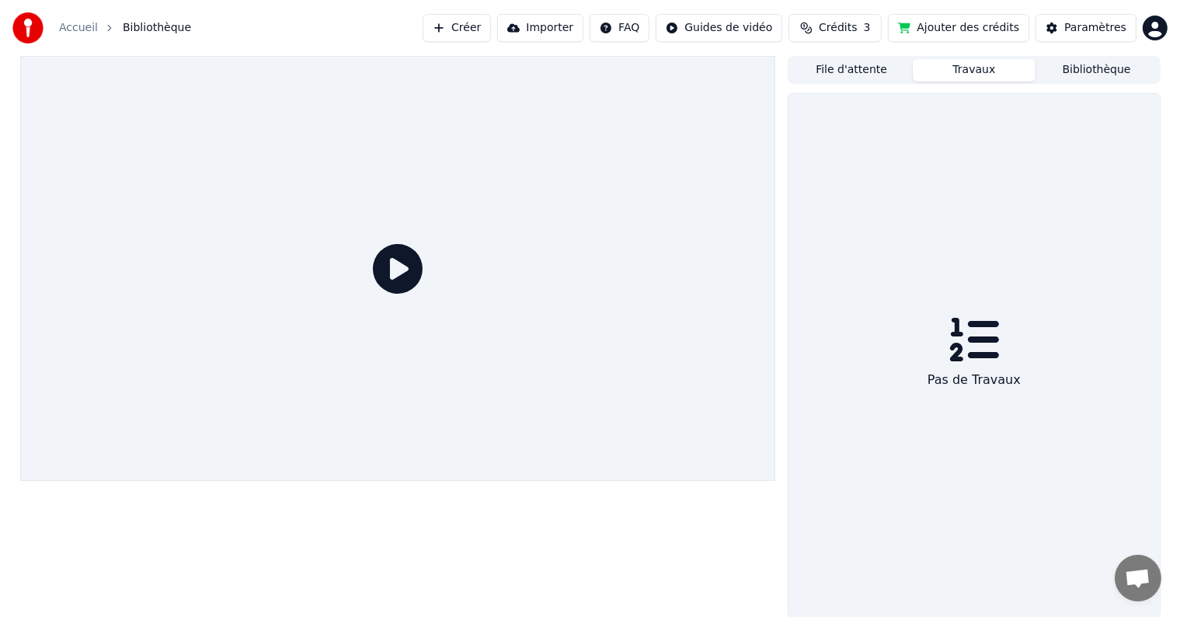
click at [963, 71] on button "Travaux" at bounding box center [973, 70] width 123 height 23
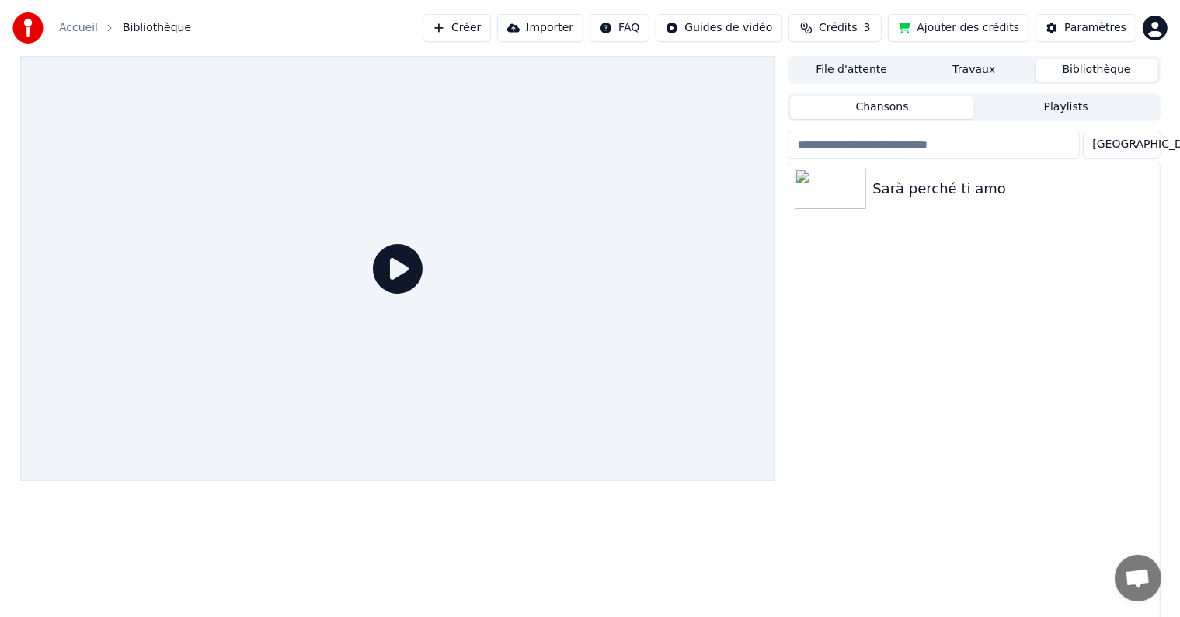
click at [1086, 71] on button "Bibliothèque" at bounding box center [1096, 70] width 123 height 23
click at [944, 193] on div "Sarà perché ti amo" at bounding box center [1004, 189] width 265 height 22
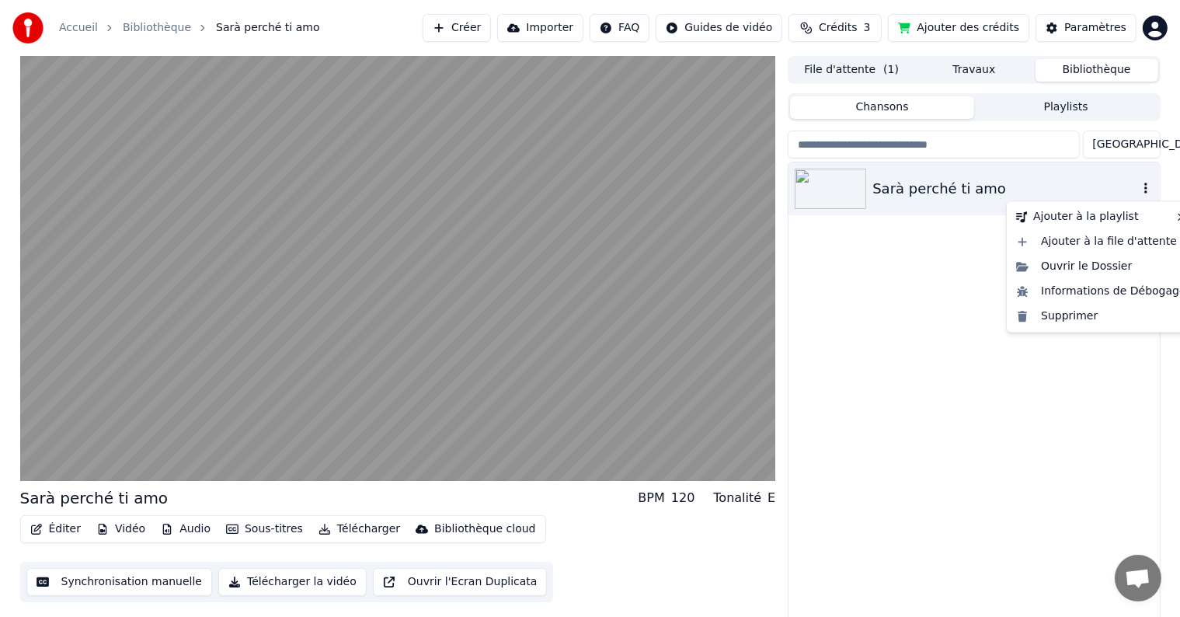
click at [1142, 186] on icon "button" at bounding box center [1146, 188] width 16 height 12
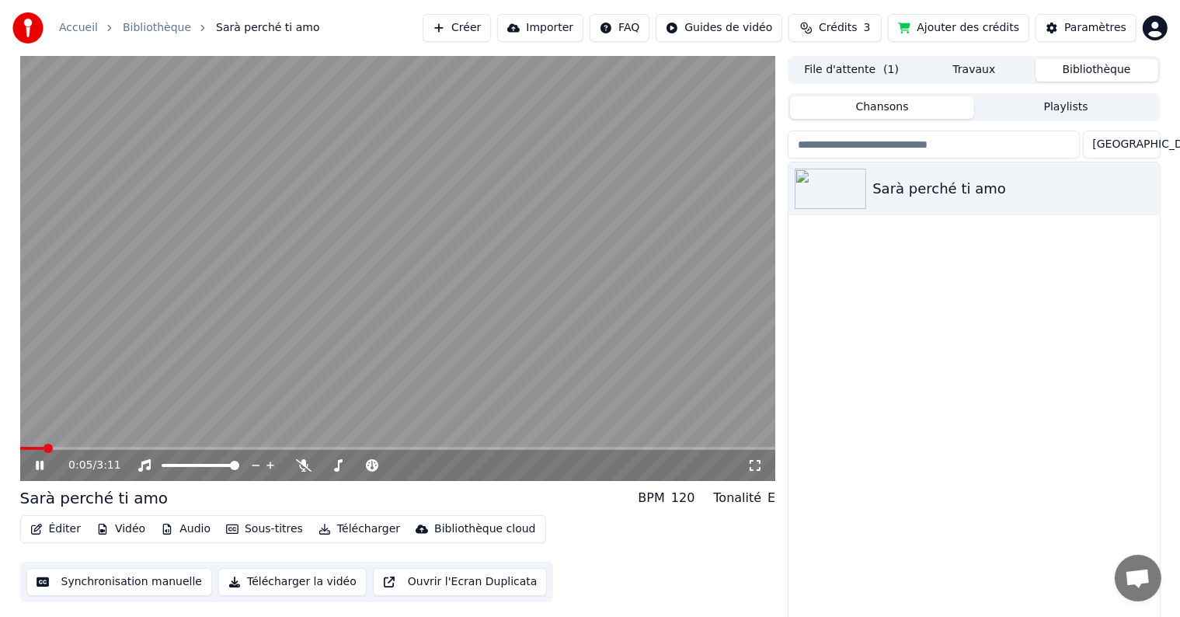
click at [43, 459] on icon at bounding box center [51, 465] width 36 height 12
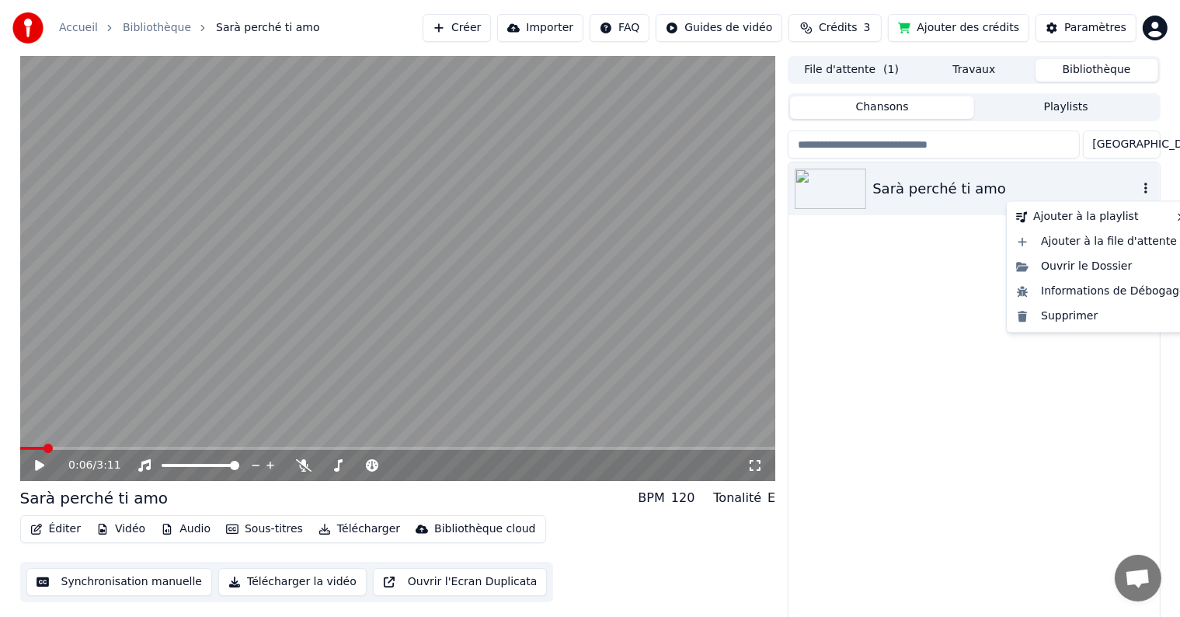
click at [1144, 189] on icon "button" at bounding box center [1145, 187] width 3 height 11
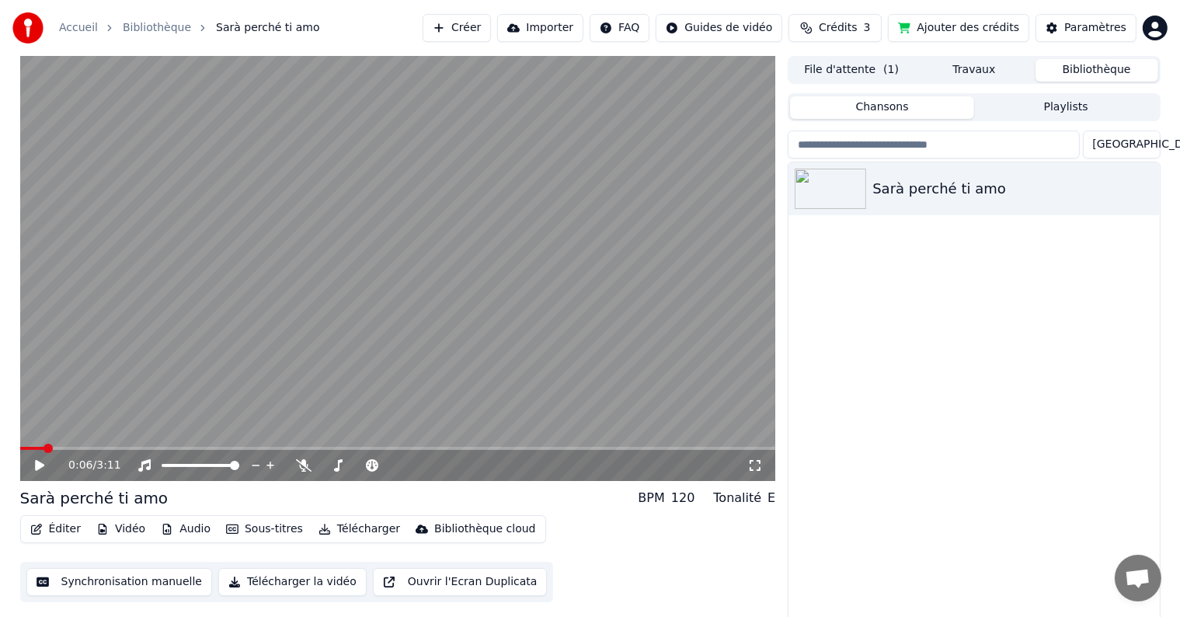
click at [938, 354] on div "Sarà perché ti amo" at bounding box center [973, 392] width 370 height 461
